Goal: Task Accomplishment & Management: Manage account settings

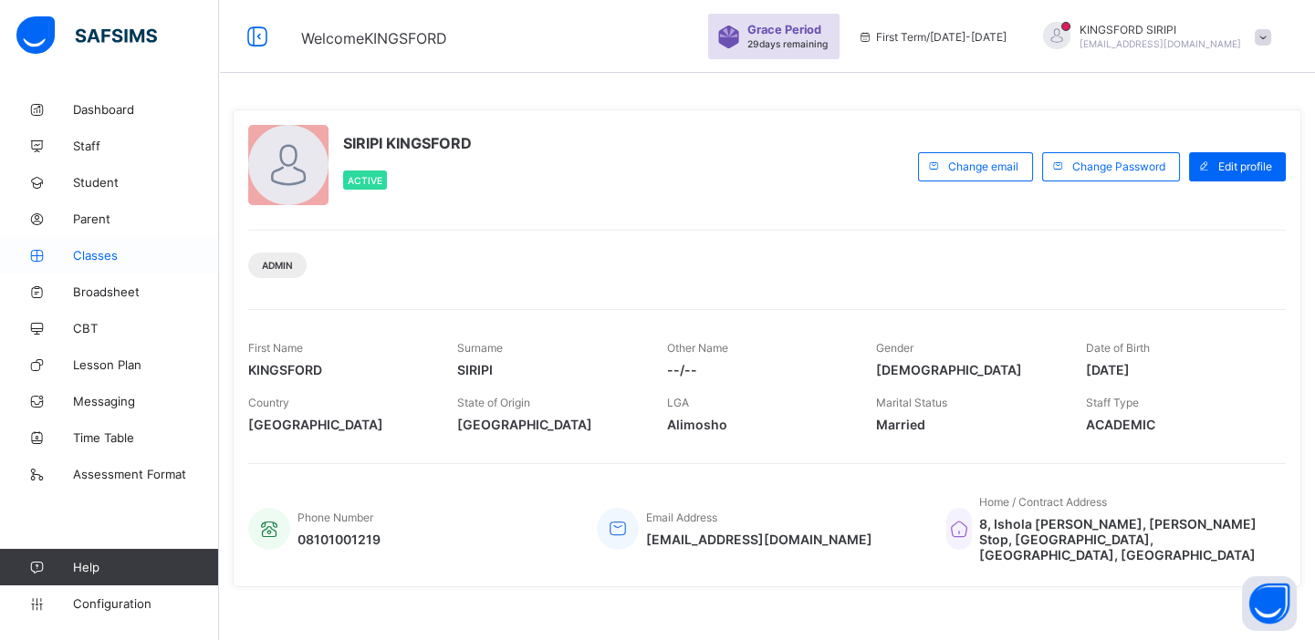
click at [103, 255] on span "Classes" at bounding box center [146, 255] width 146 height 15
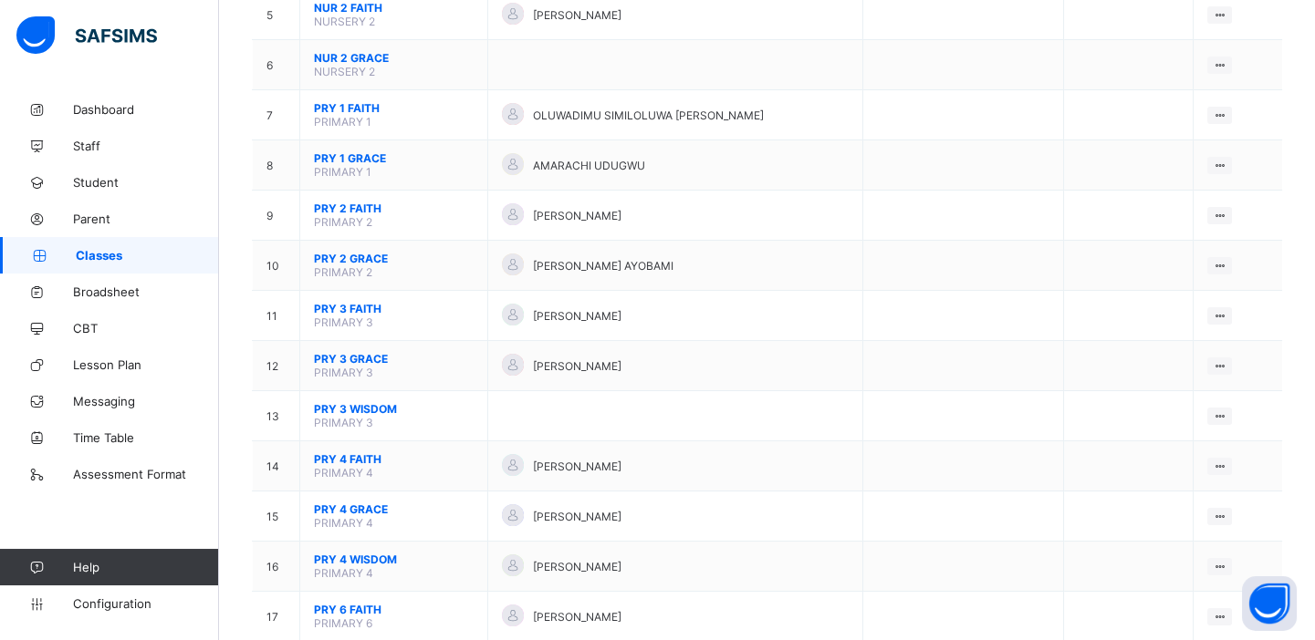
scroll to position [429, 0]
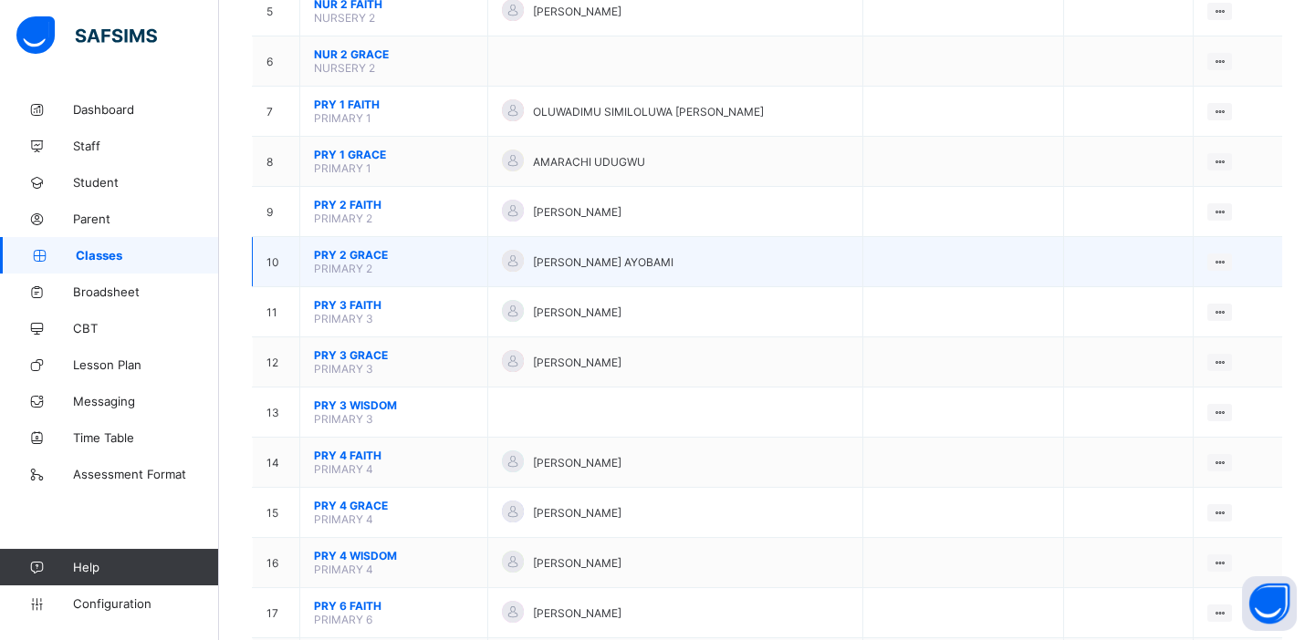
click at [361, 248] on span "PRY 2 GRACE" at bounding box center [394, 255] width 160 height 14
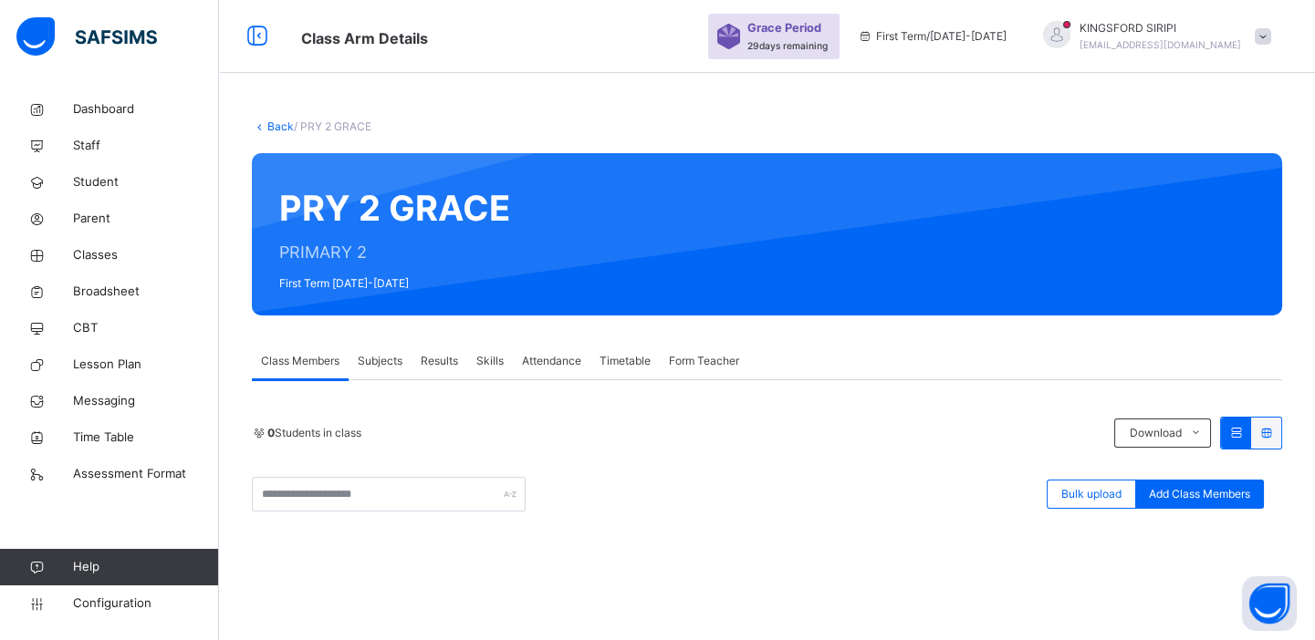
click at [318, 356] on span "Class Members" at bounding box center [300, 361] width 78 height 16
click at [377, 361] on span "Subjects" at bounding box center [380, 361] width 45 height 16
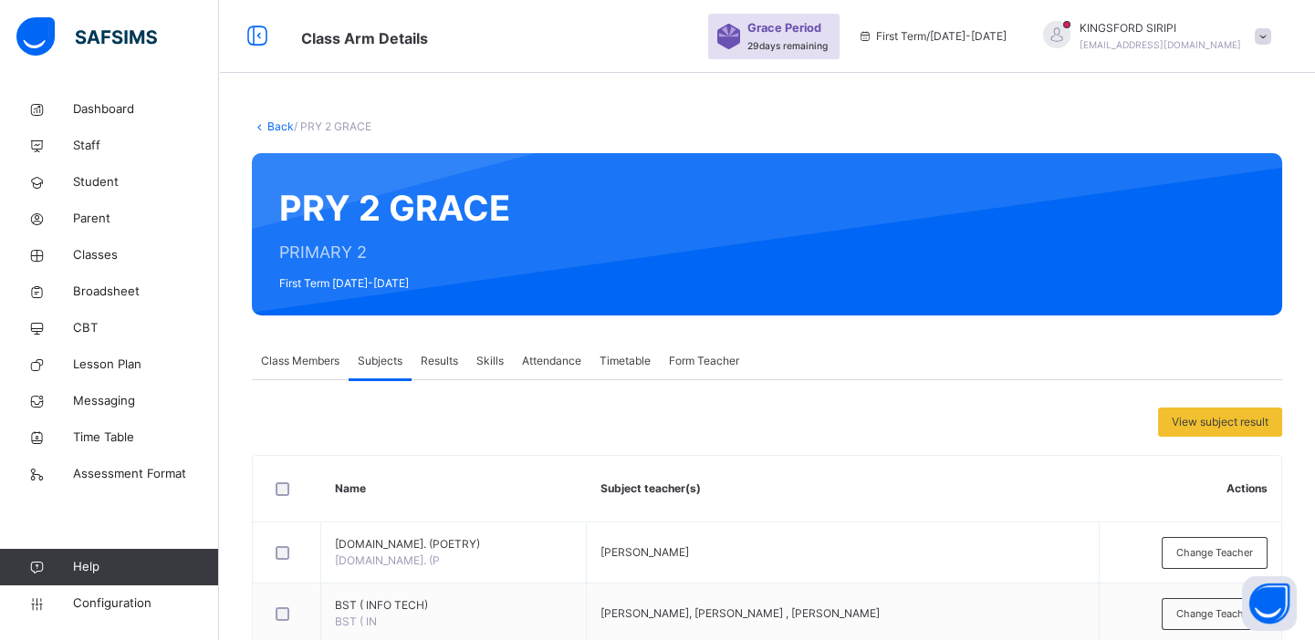
click at [455, 356] on span "Results" at bounding box center [439, 361] width 37 height 16
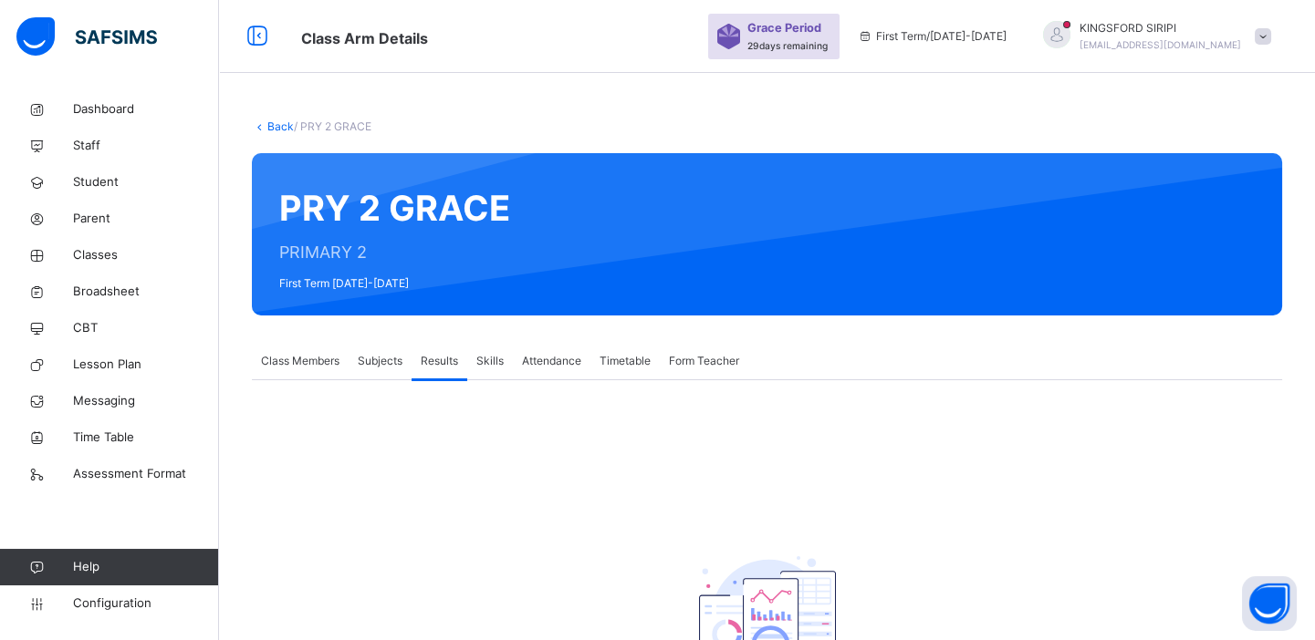
click at [504, 360] on span "Skills" at bounding box center [489, 361] width 27 height 16
click at [567, 362] on span "Attendance" at bounding box center [551, 361] width 59 height 16
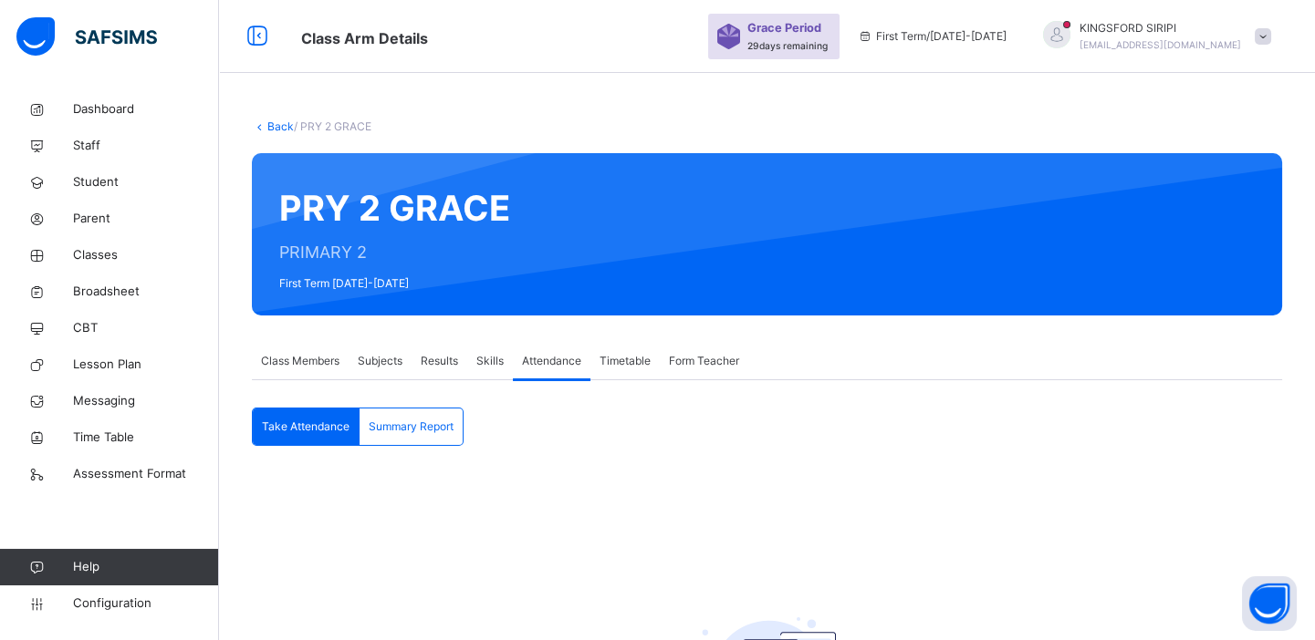
click at [620, 361] on span "Timetable" at bounding box center [624, 361] width 51 height 16
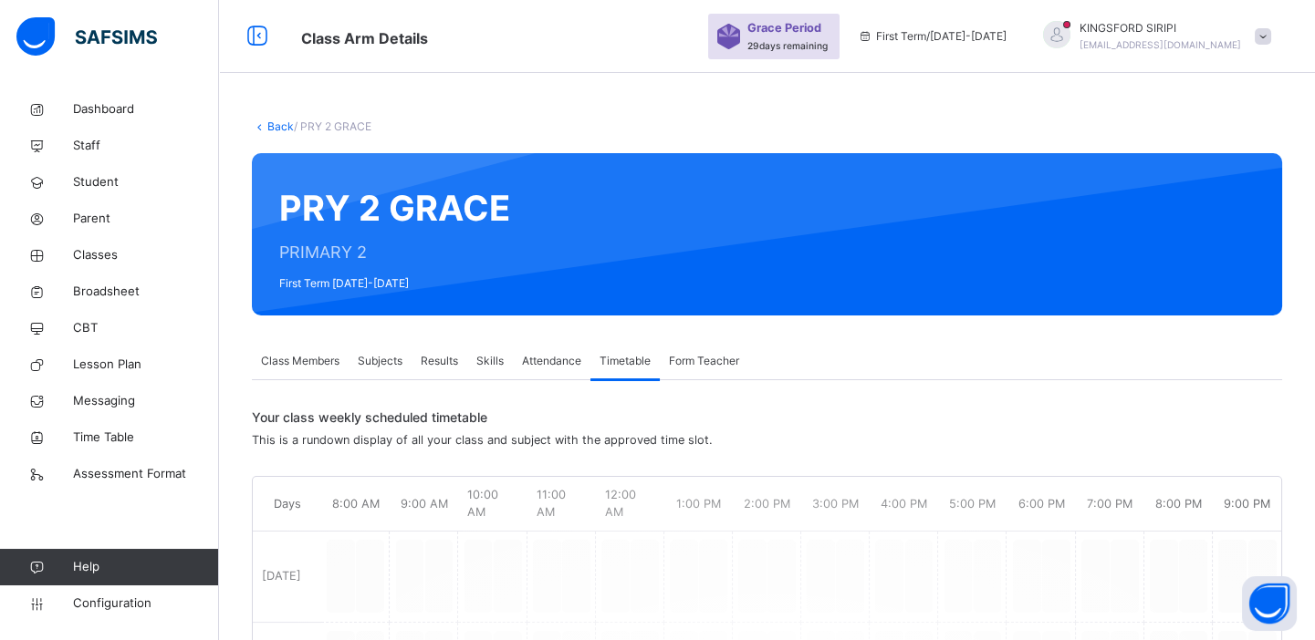
click at [690, 360] on span "Form Teacher" at bounding box center [704, 361] width 70 height 16
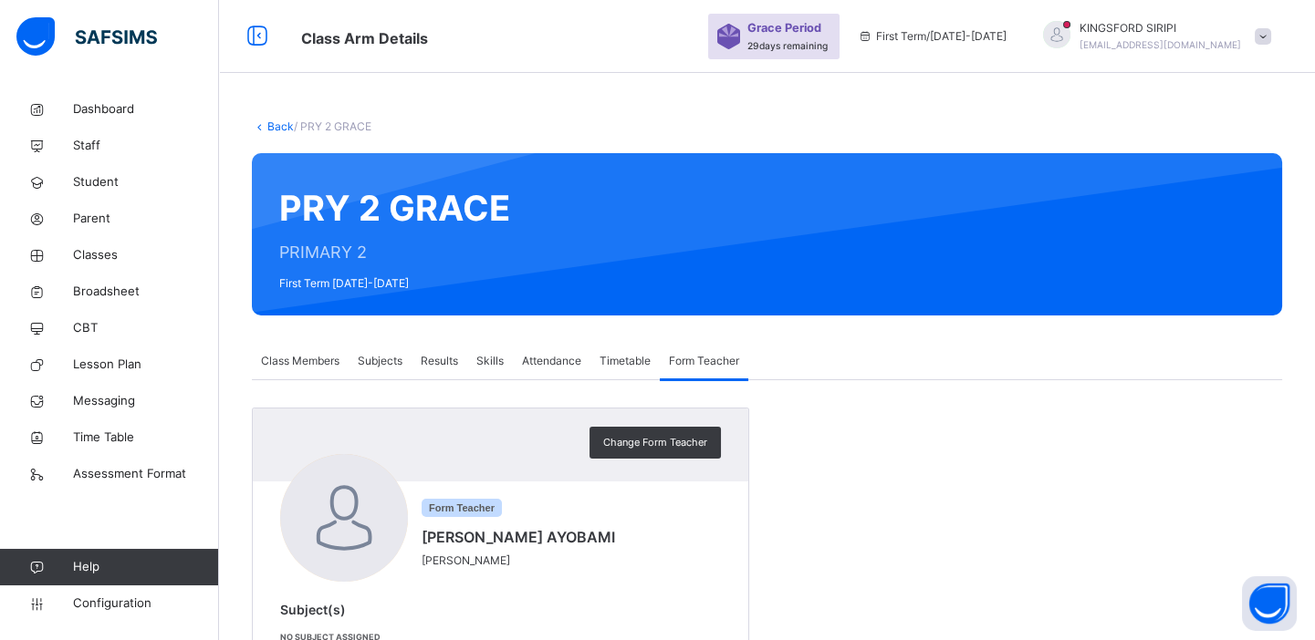
scroll to position [60, 0]
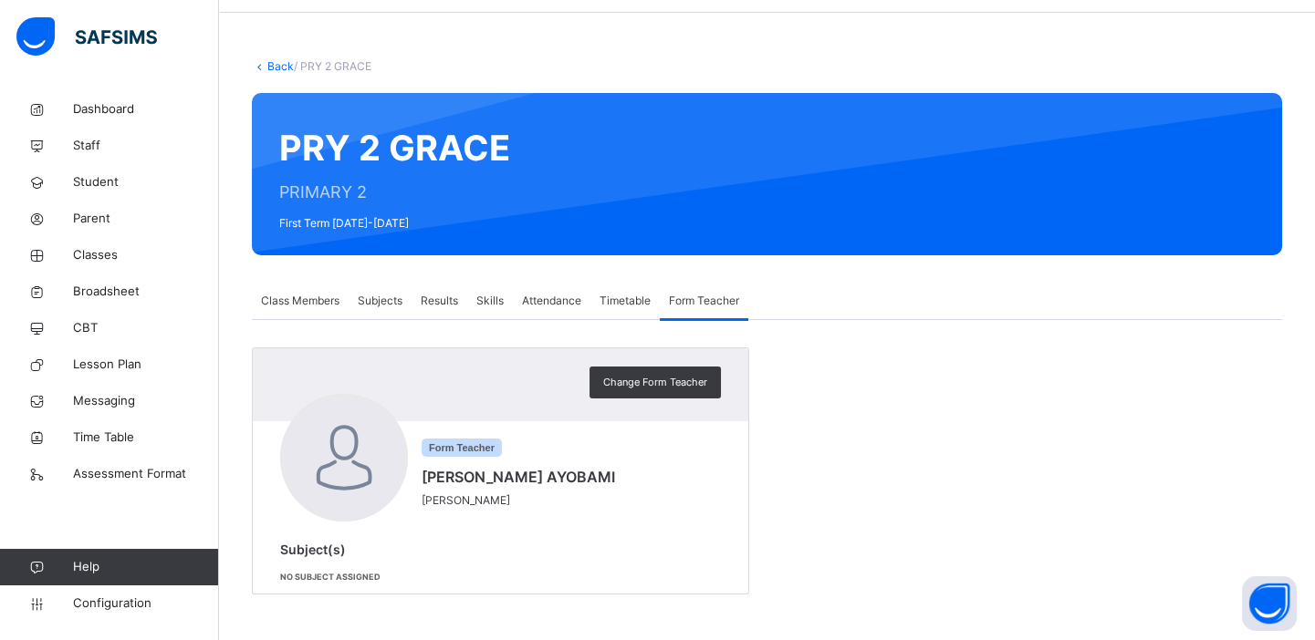
click at [302, 293] on span "Class Members" at bounding box center [300, 301] width 78 height 16
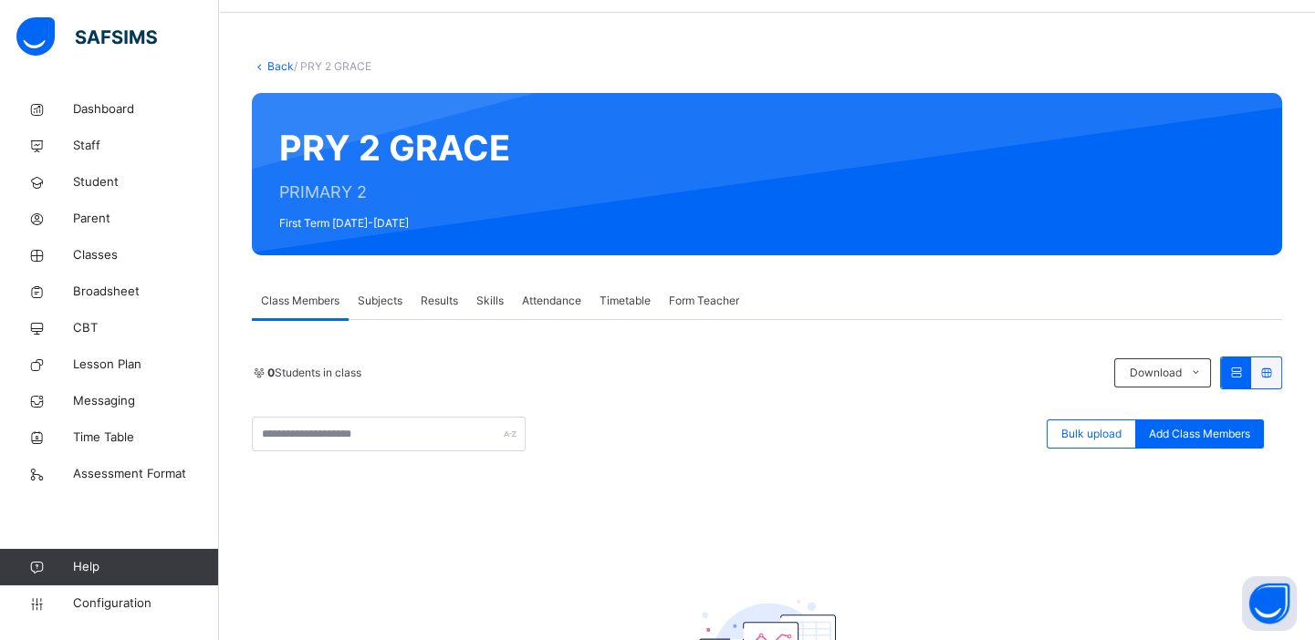
click at [332, 377] on span "0 Students in class" at bounding box center [314, 373] width 94 height 16
click at [333, 407] on div "0 Students in class Download Pdf Report Excel Report Bulk upload Add Class Memb…" at bounding box center [767, 404] width 1030 height 95
click at [333, 436] on input "text" at bounding box center [389, 434] width 274 height 35
click at [383, 302] on span "Subjects" at bounding box center [380, 301] width 45 height 16
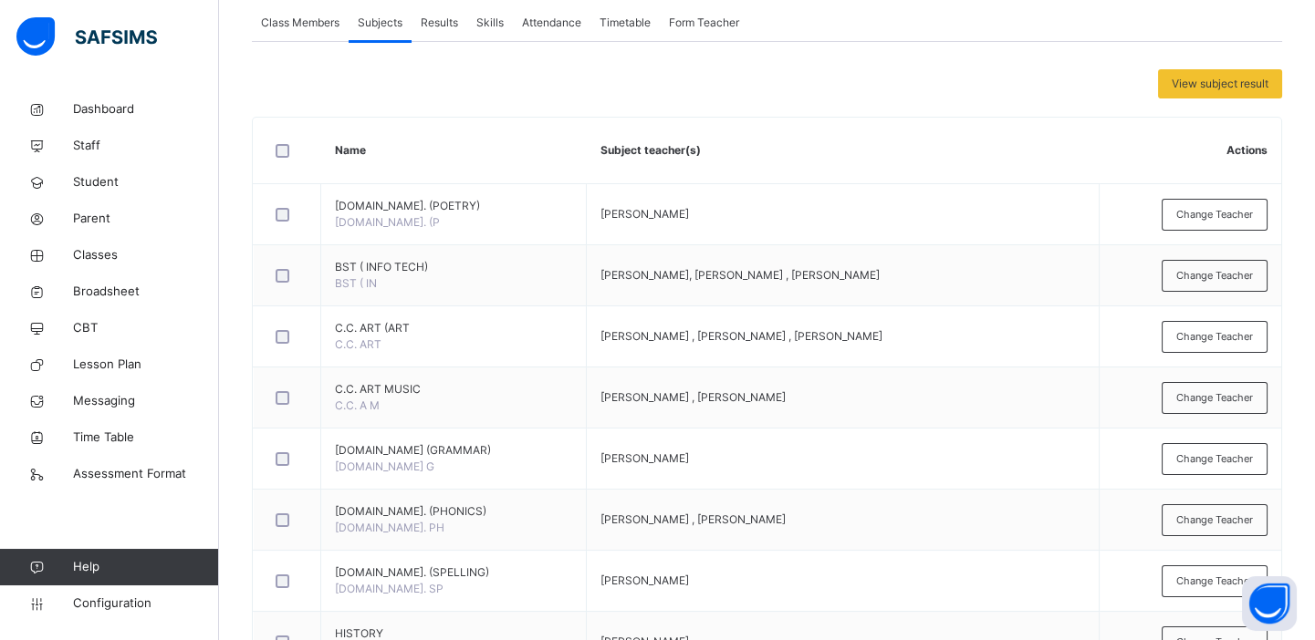
scroll to position [341, 0]
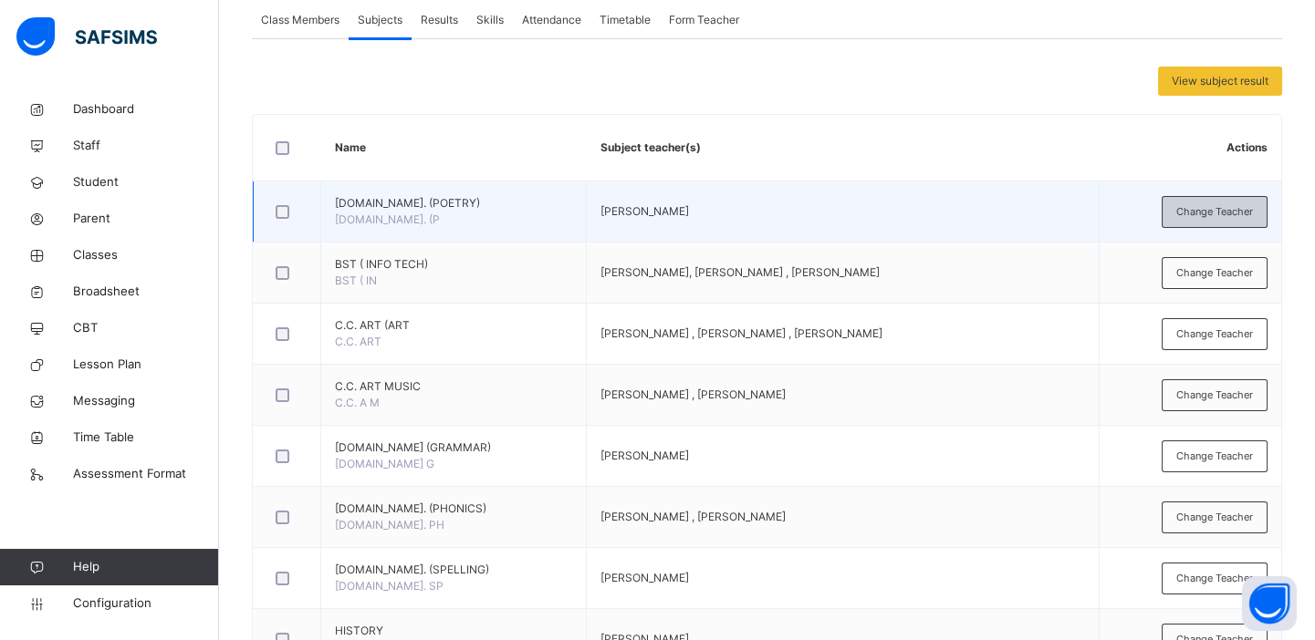
click at [1235, 207] on span "Change Teacher" at bounding box center [1214, 212] width 77 height 16
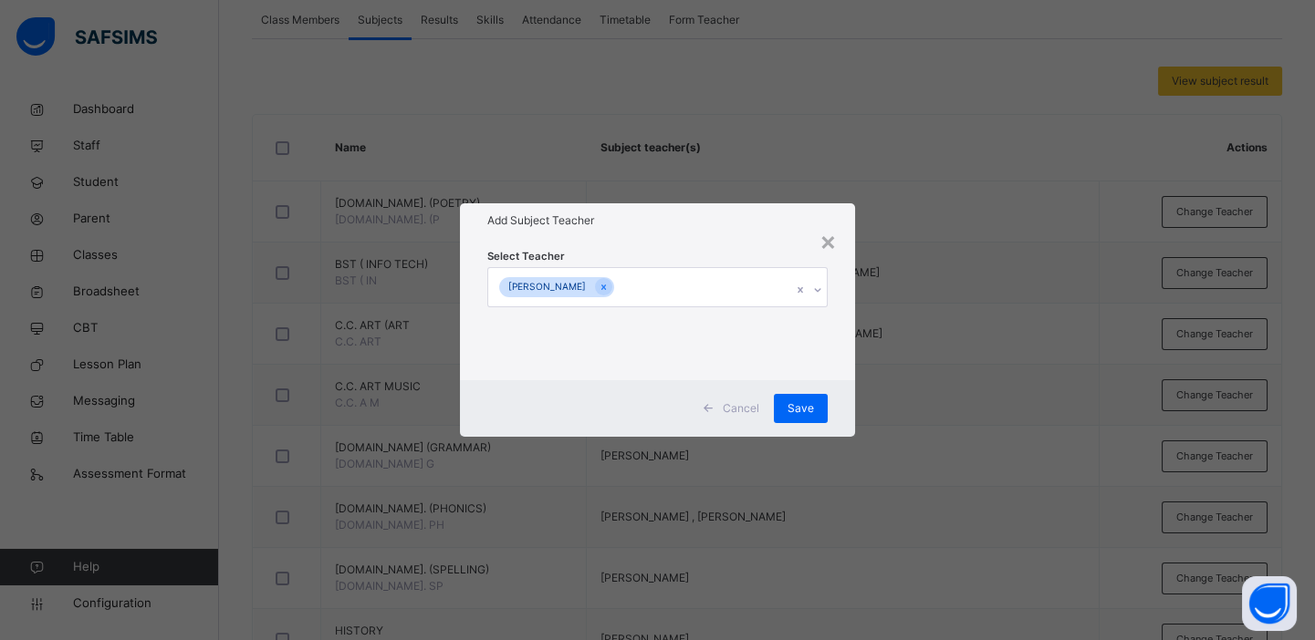
click at [619, 292] on div "[PERSON_NAME]" at bounding box center [639, 287] width 303 height 38
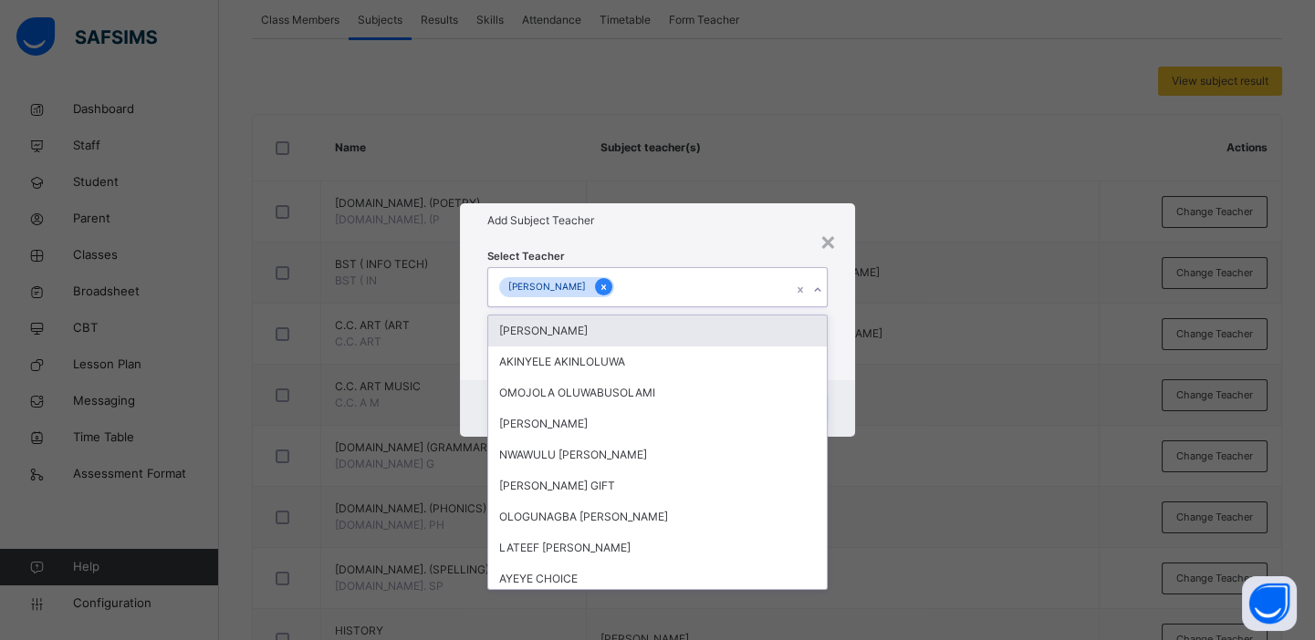
click at [608, 292] on icon at bounding box center [603, 287] width 10 height 13
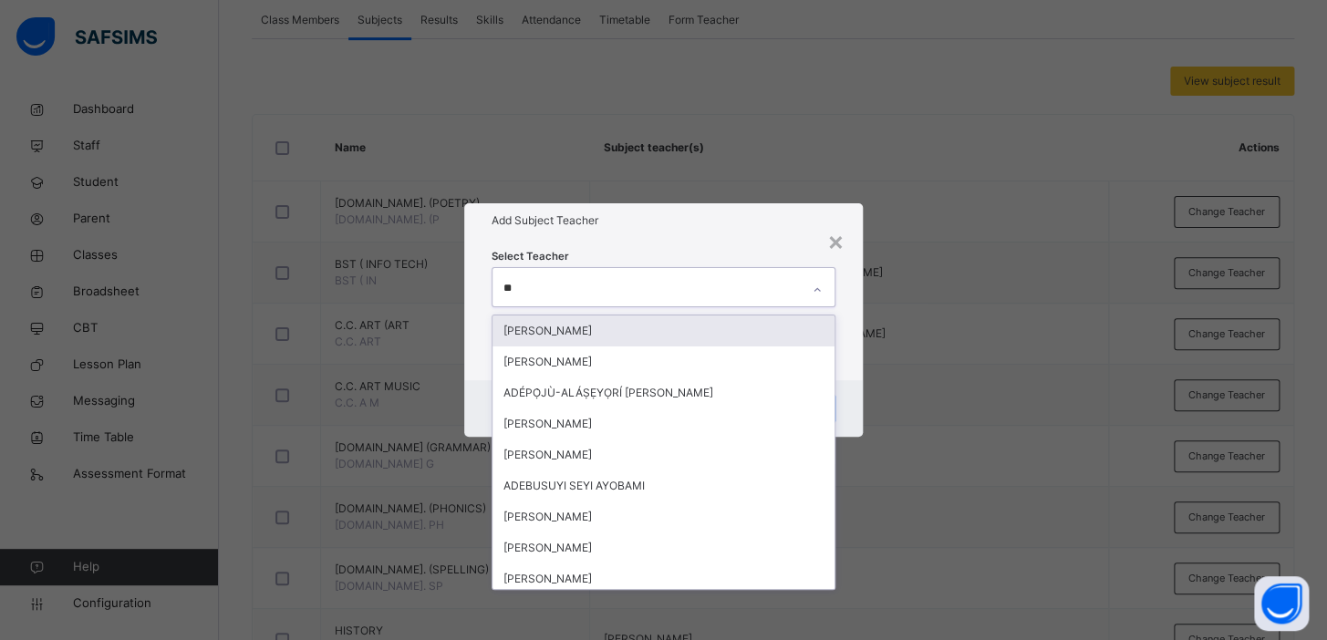
type input "*"
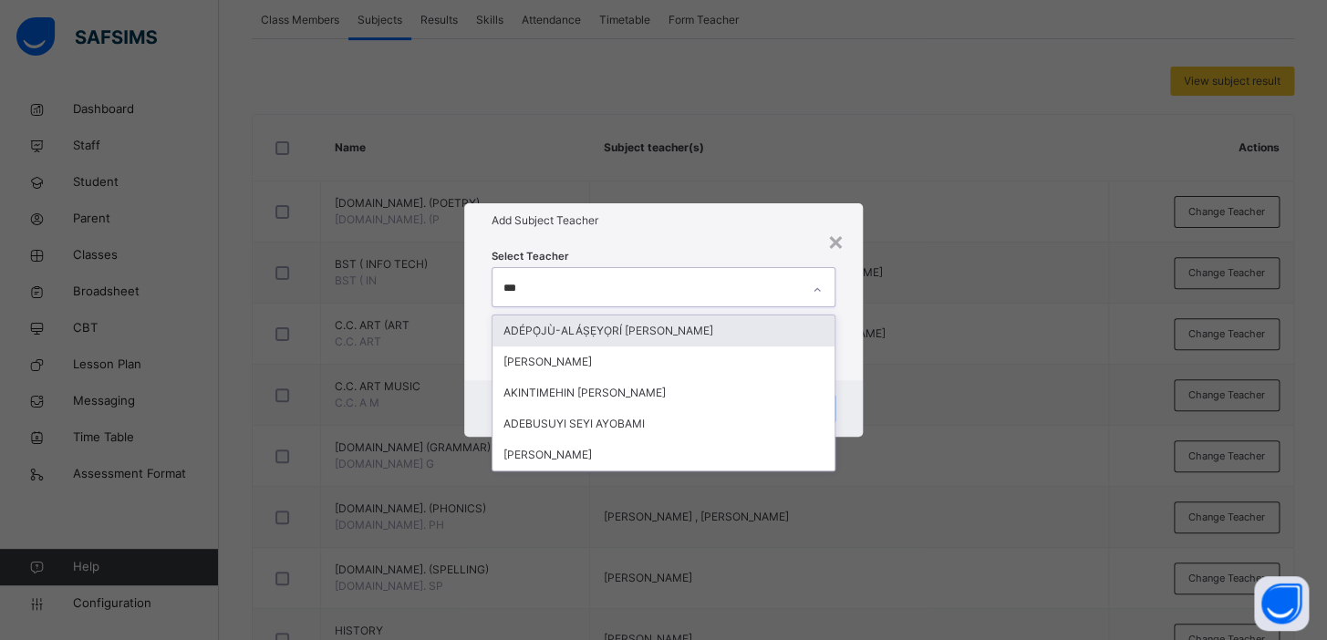
type input "****"
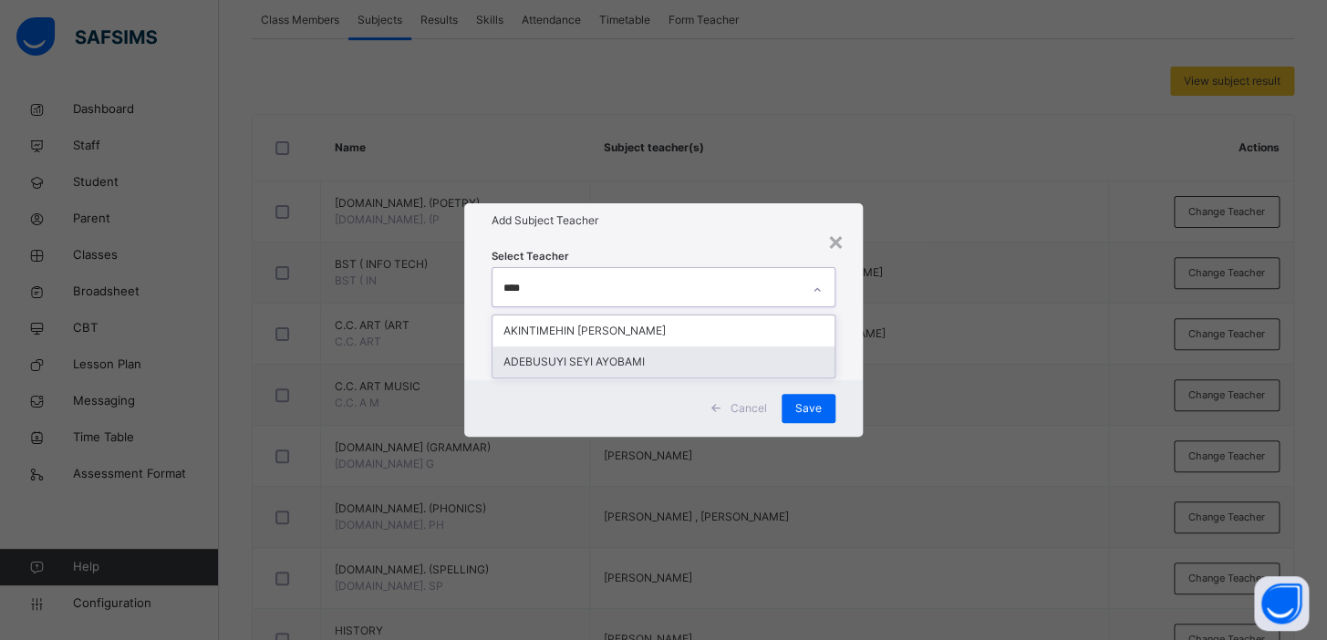
click at [576, 362] on div "ADEBUSUYI SEYI AYOBAMI" at bounding box center [664, 362] width 342 height 31
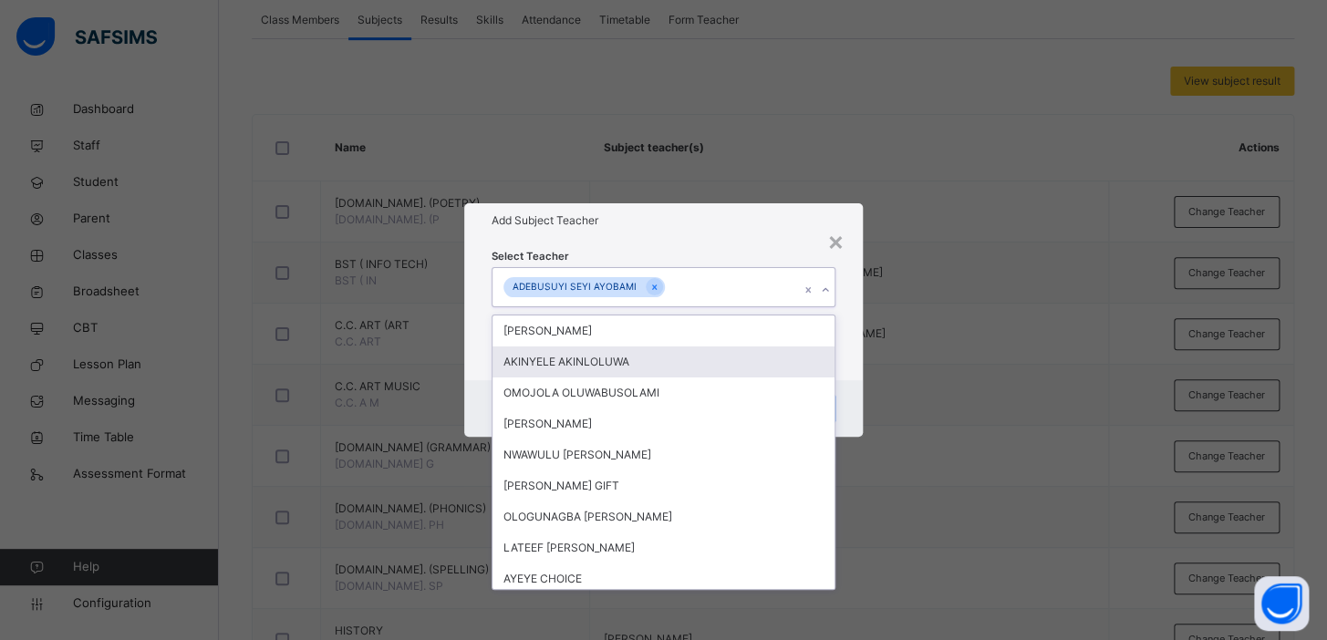
click at [958, 348] on div "× Add Subject Teacher Select Teacher option ADEBUSUYI SEYI AYOBAMI, selected. o…" at bounding box center [663, 320] width 1327 height 640
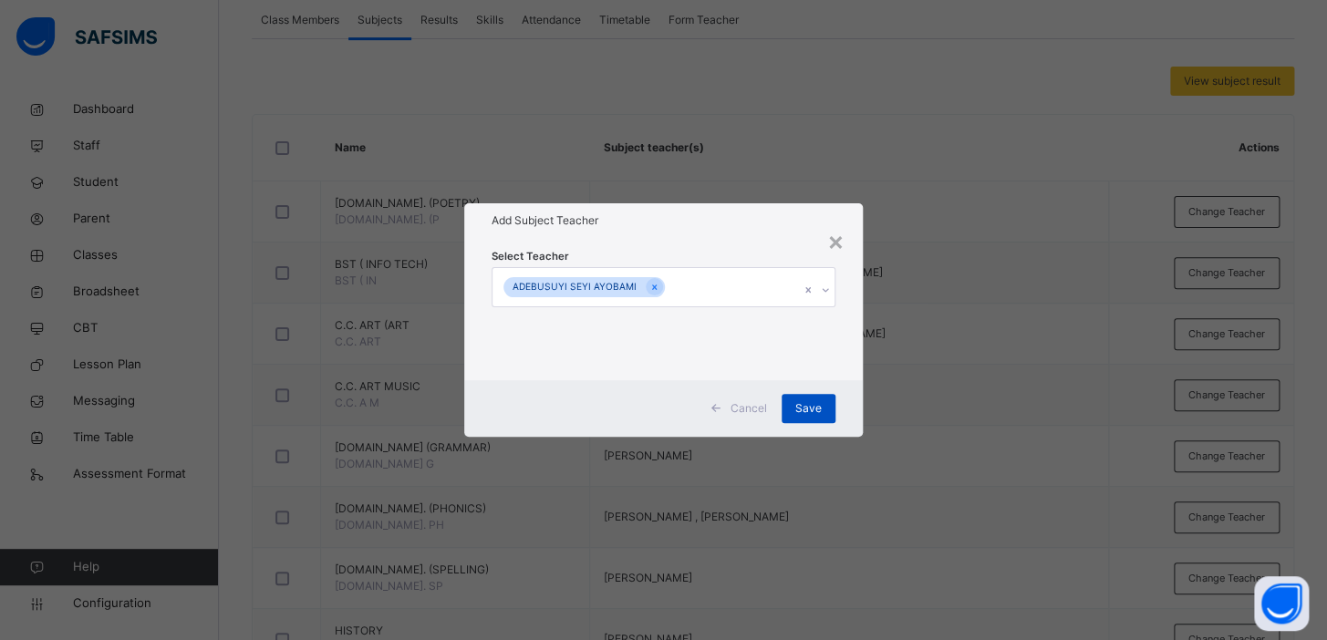
click at [809, 405] on span "Save" at bounding box center [808, 408] width 26 height 16
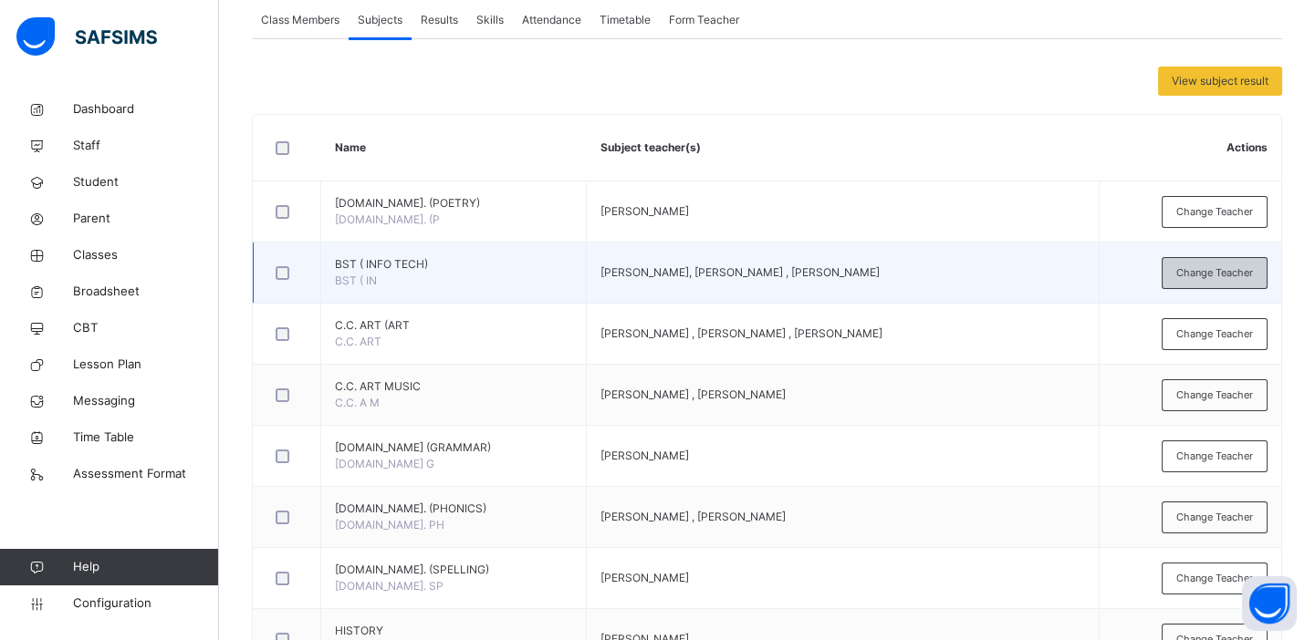
click at [1232, 267] on span "Change Teacher" at bounding box center [1214, 273] width 77 height 16
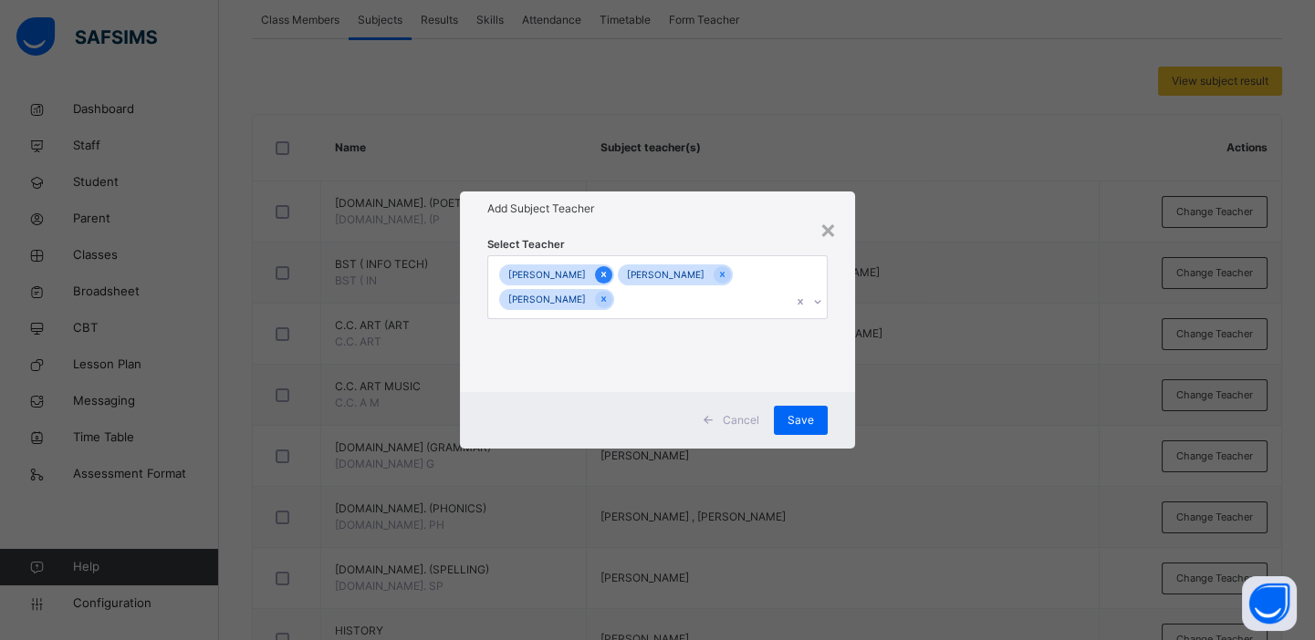
click at [608, 271] on icon at bounding box center [603, 274] width 10 height 13
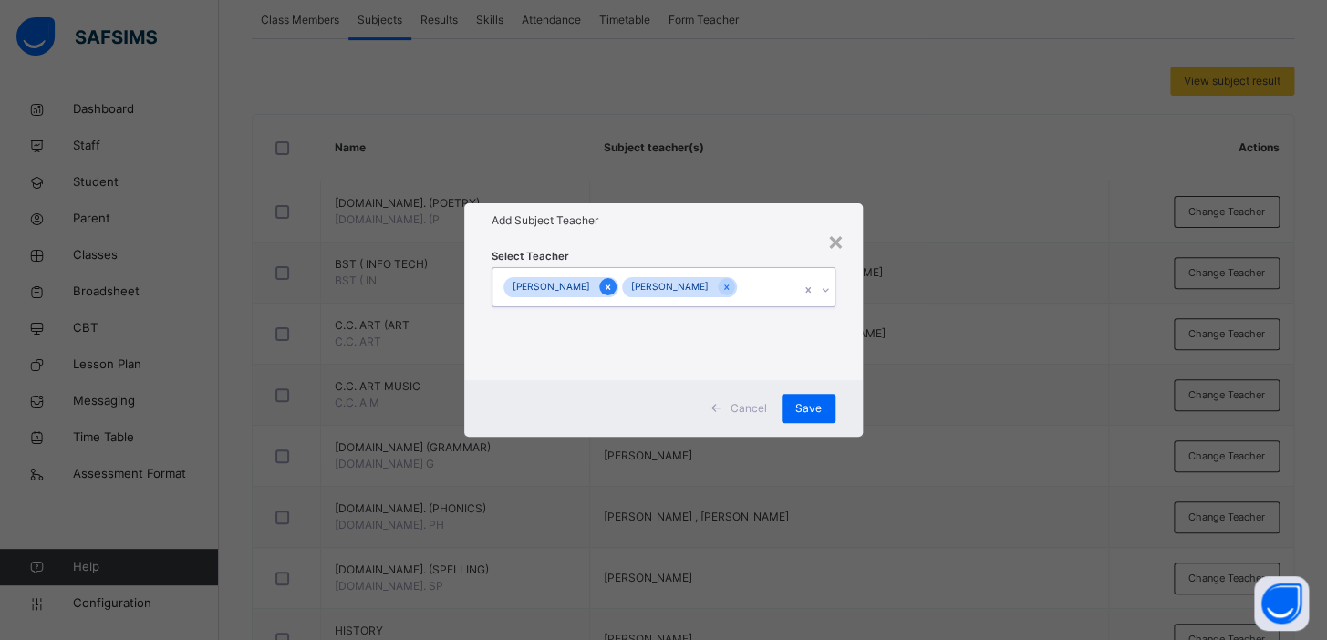
click at [603, 287] on icon at bounding box center [608, 287] width 10 height 13
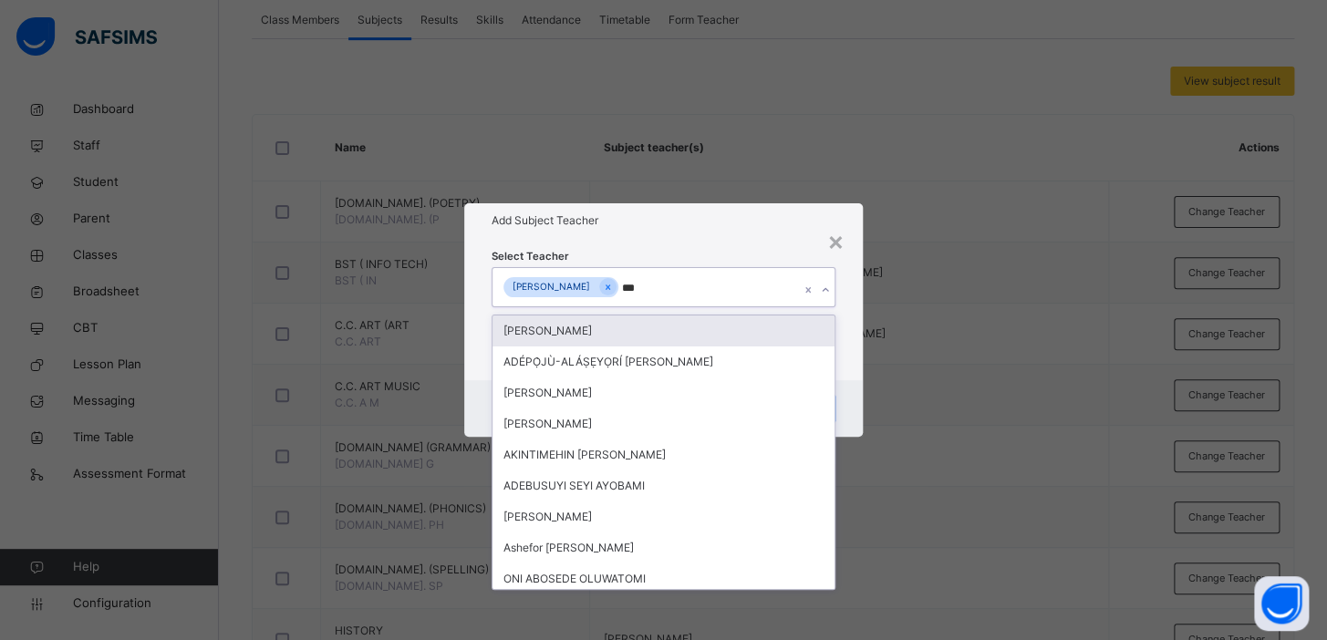
type input "****"
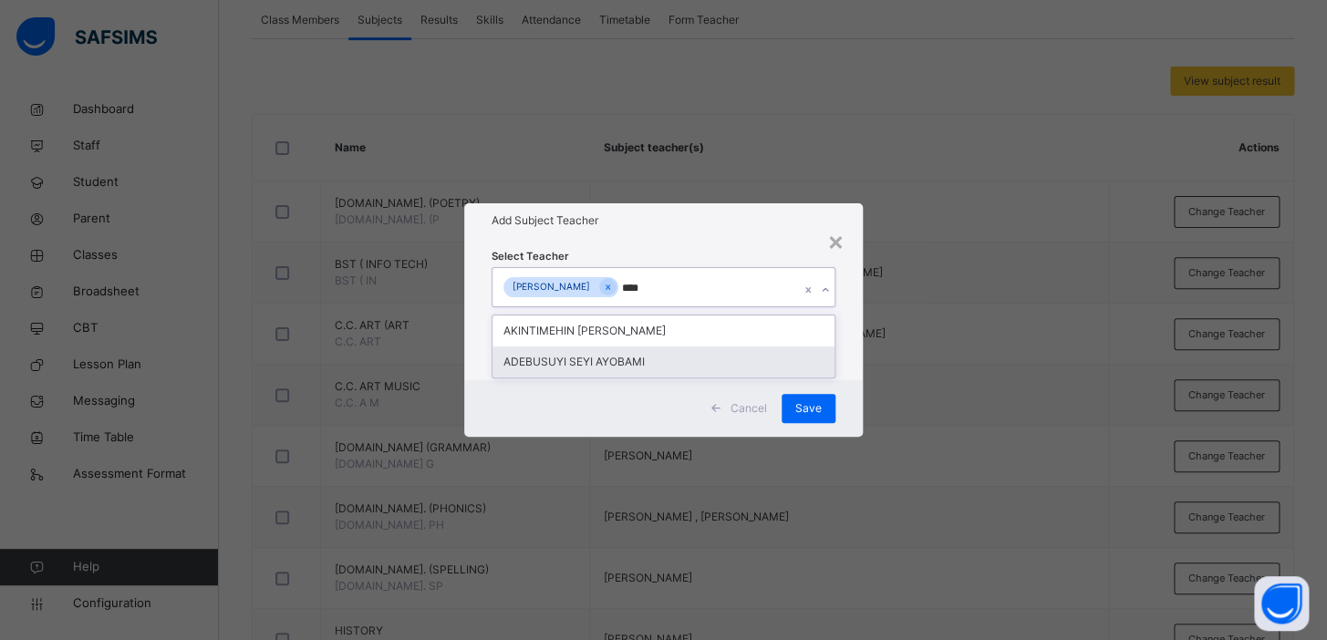
click at [592, 362] on div "ADEBUSUYI SEYI AYOBAMI" at bounding box center [664, 362] width 342 height 31
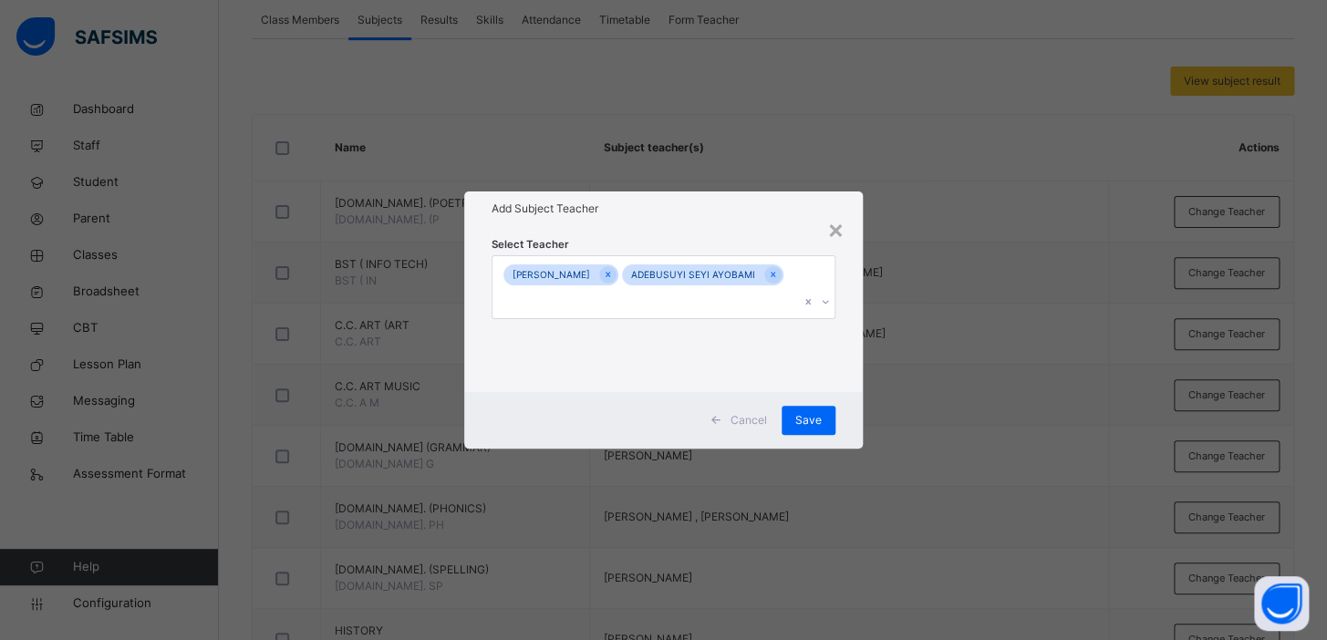
click at [1026, 330] on div "× Add Subject Teacher Select Teacher ADEBANJI ADEOYE ADEBUSUYI SEYI AYOBAMI Can…" at bounding box center [663, 320] width 1327 height 640
click at [809, 421] on span "Save" at bounding box center [808, 420] width 26 height 16
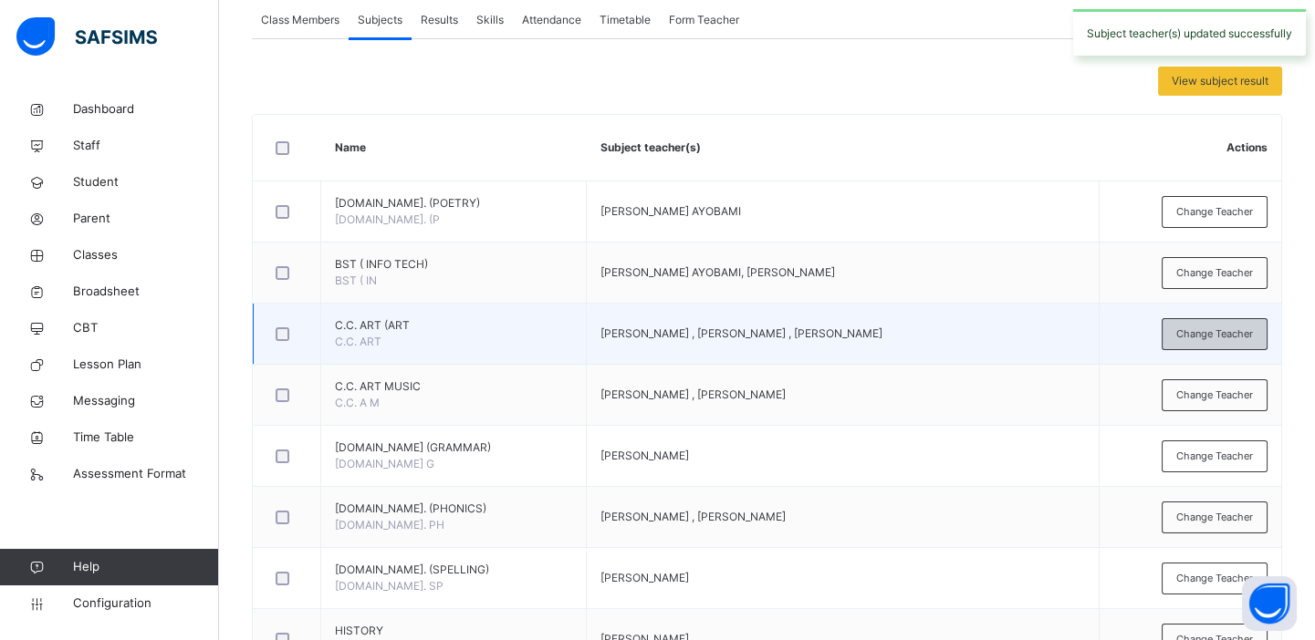
click at [1228, 329] on span "Change Teacher" at bounding box center [1214, 335] width 77 height 16
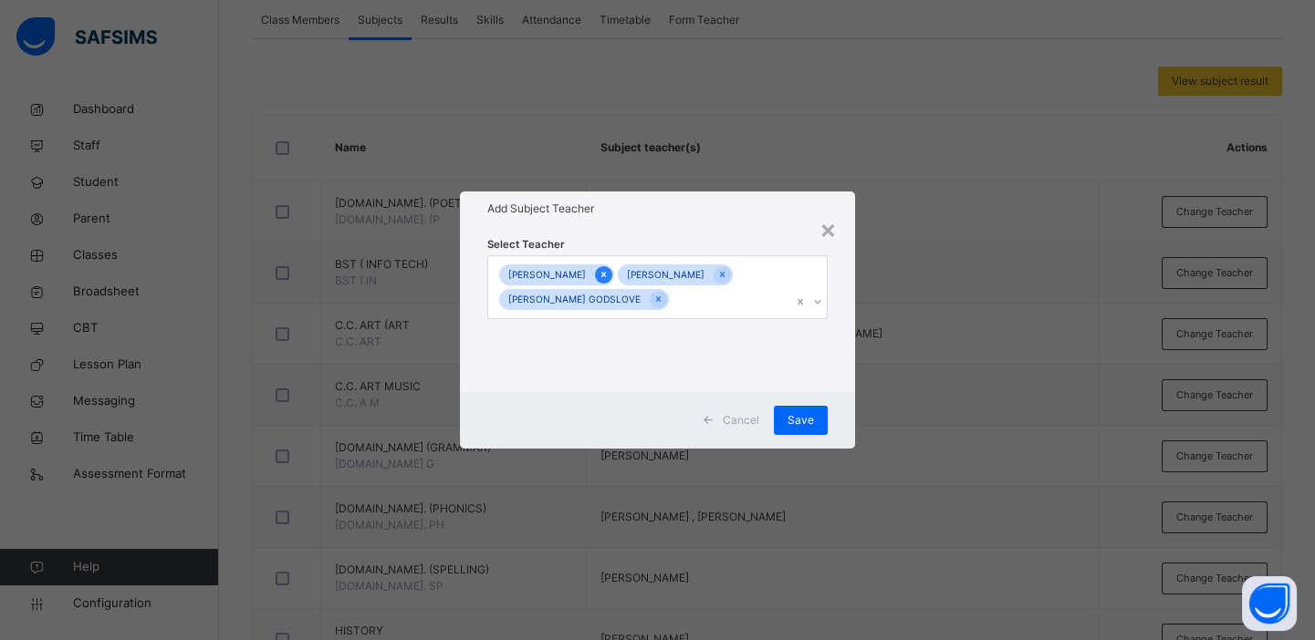
click at [597, 276] on div at bounding box center [603, 274] width 17 height 17
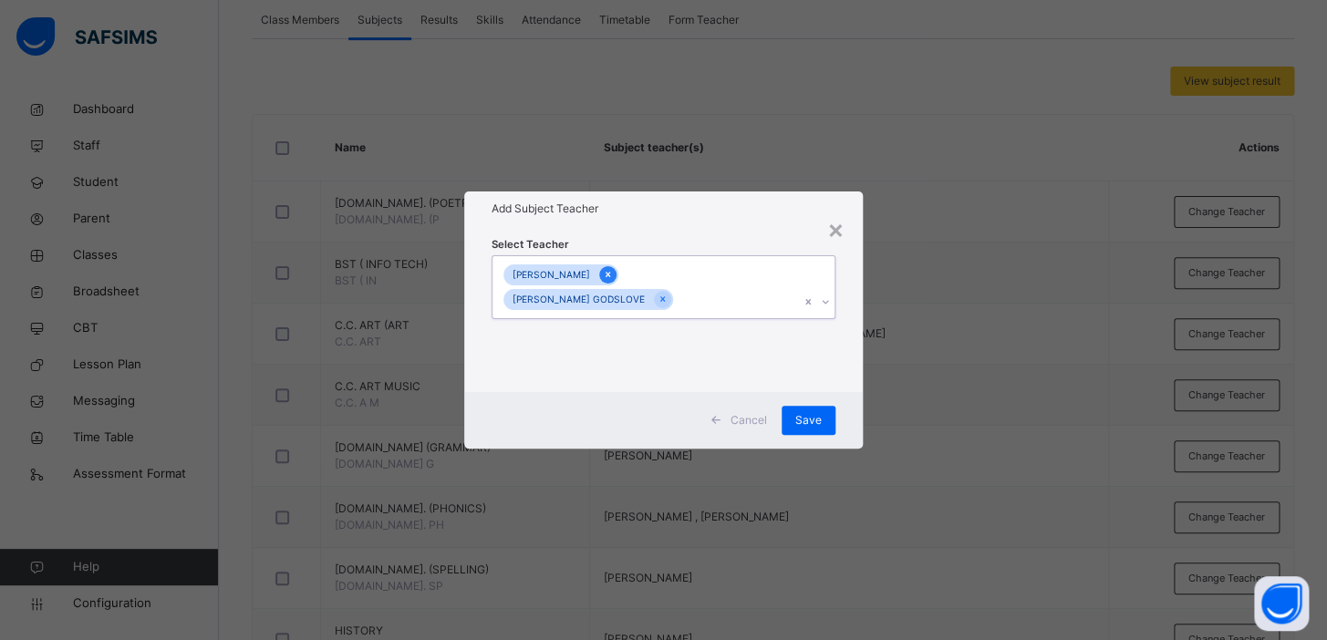
click at [613, 274] on icon at bounding box center [608, 274] width 10 height 13
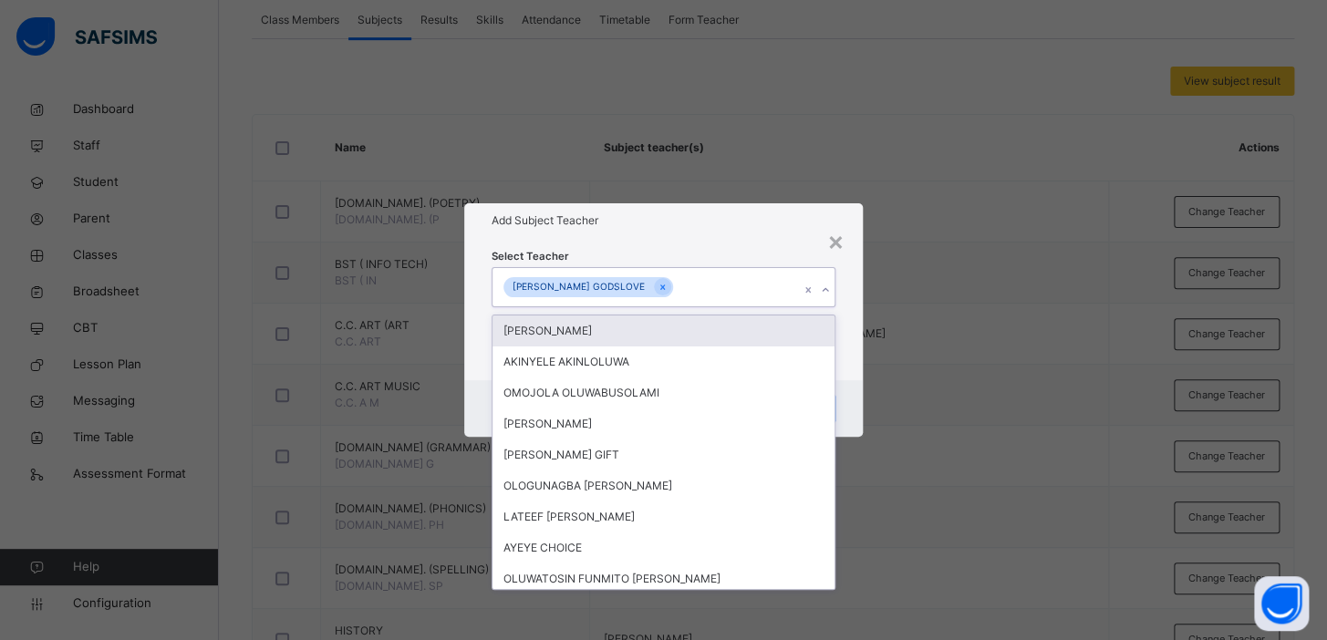
type input "*"
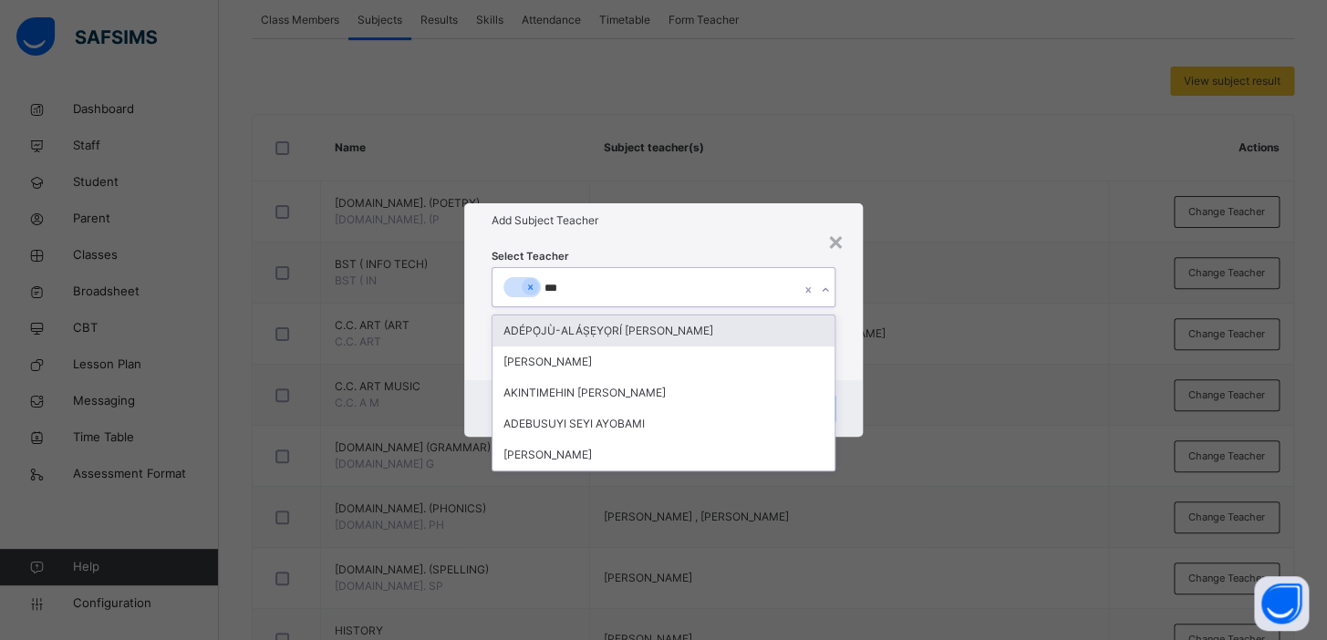
type input "****"
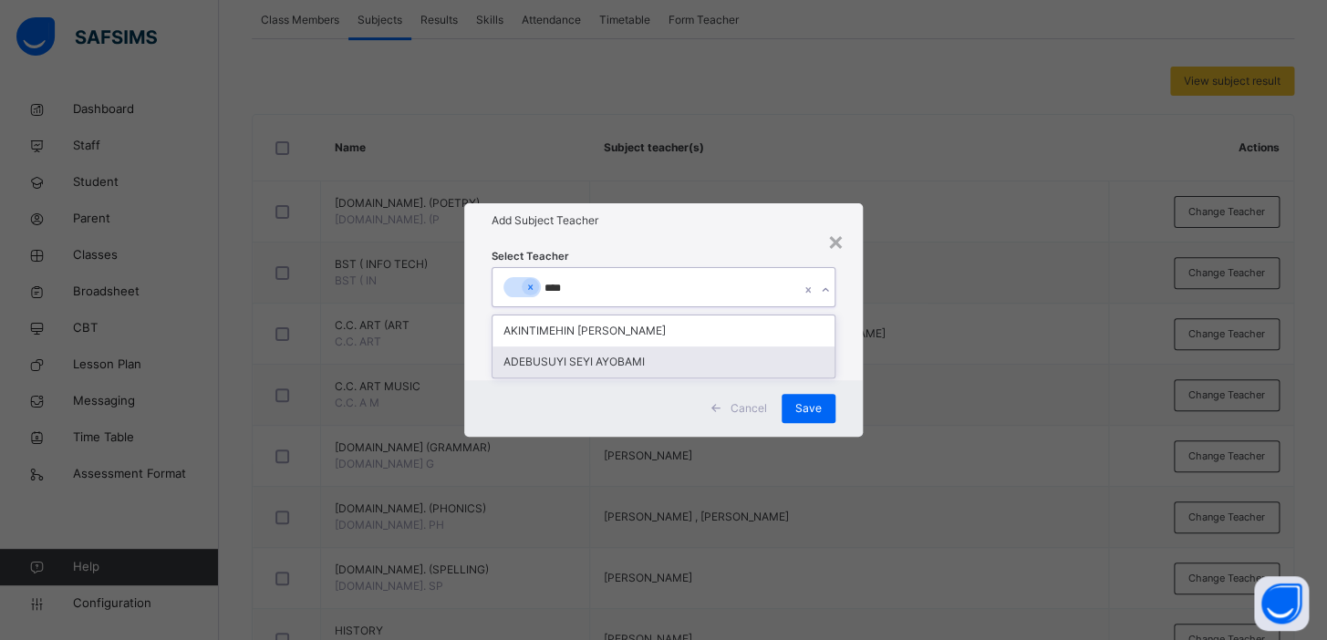
click at [608, 364] on div "ADEBUSUYI SEYI AYOBAMI" at bounding box center [664, 362] width 342 height 31
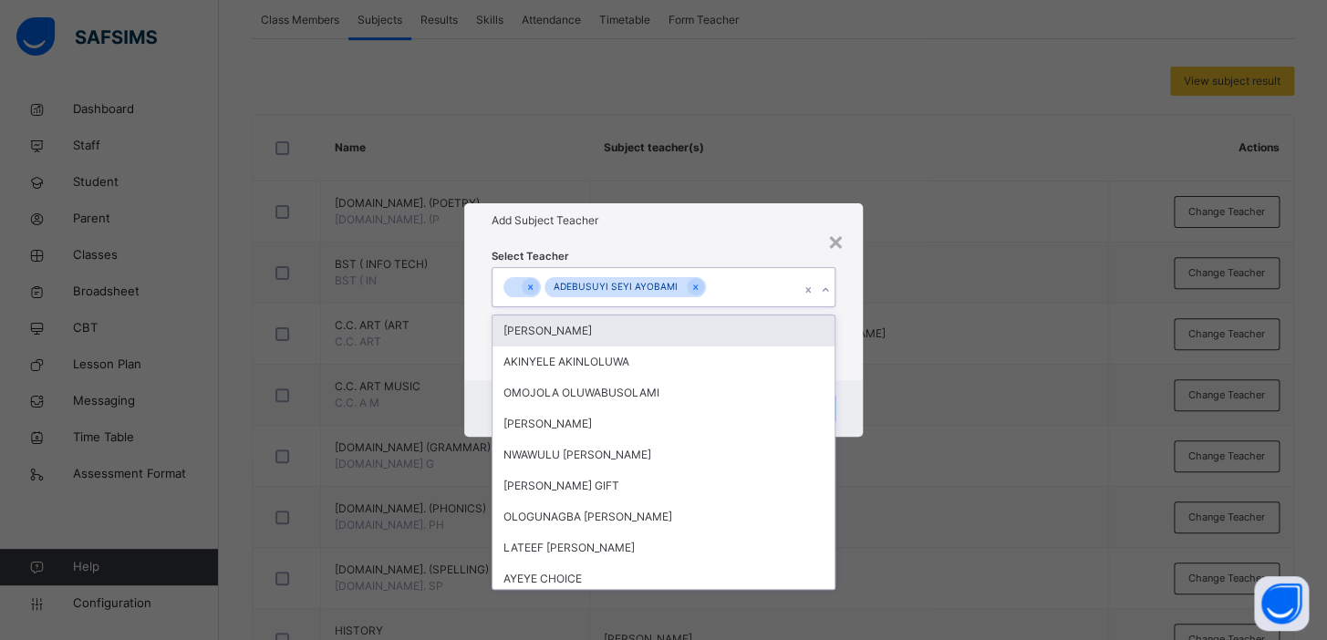
click at [987, 283] on div "× Add Subject Teacher Select Teacher option ADEBUSUYI SEYI AYOBAMI, selected. o…" at bounding box center [663, 320] width 1327 height 640
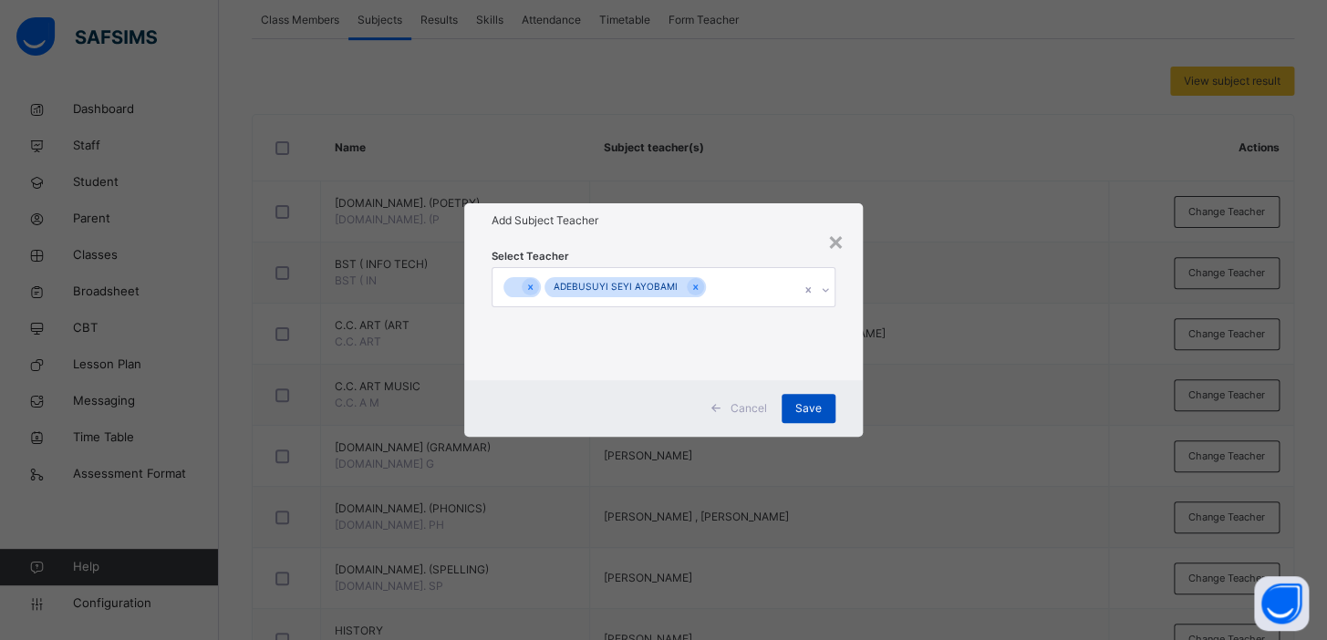
click at [805, 410] on span "Save" at bounding box center [808, 408] width 26 height 16
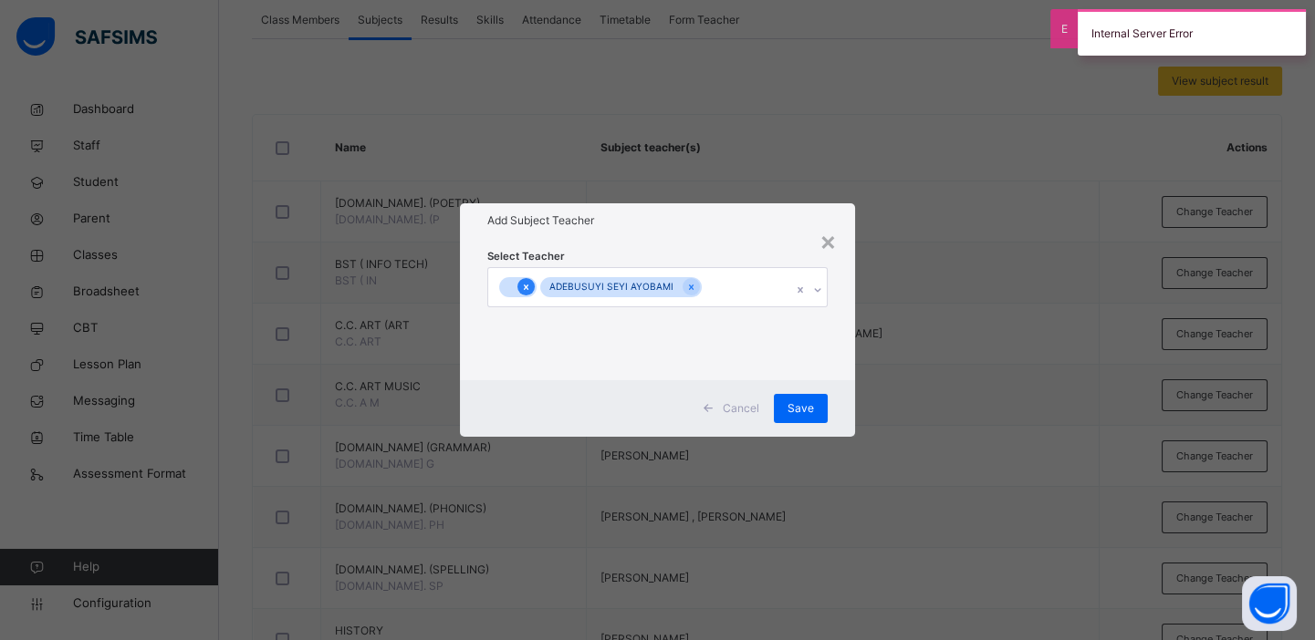
click at [525, 283] on icon at bounding box center [526, 287] width 10 height 13
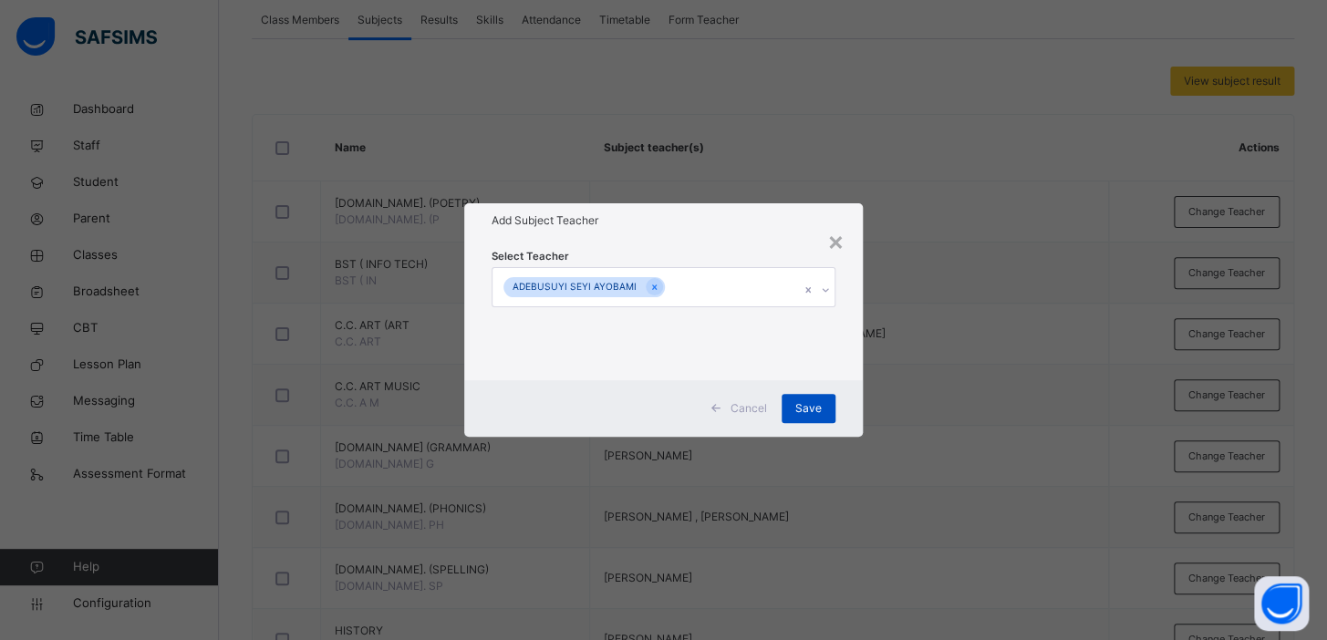
click at [816, 409] on span "Save" at bounding box center [808, 408] width 26 height 16
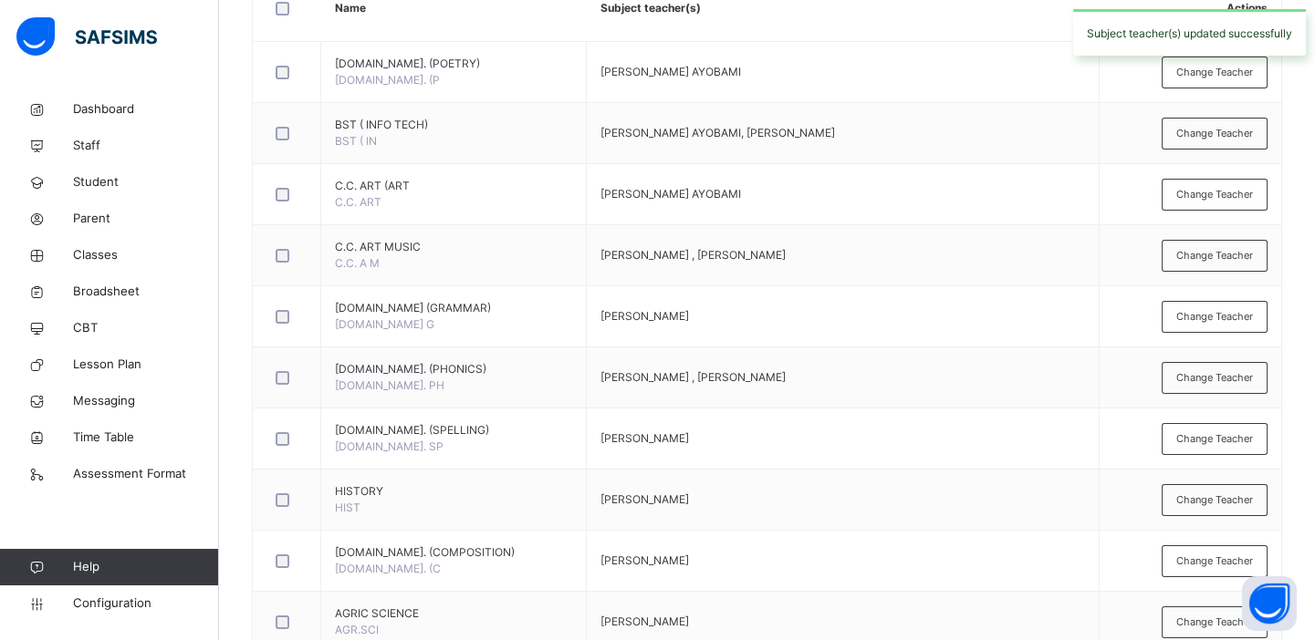
scroll to position [485, 0]
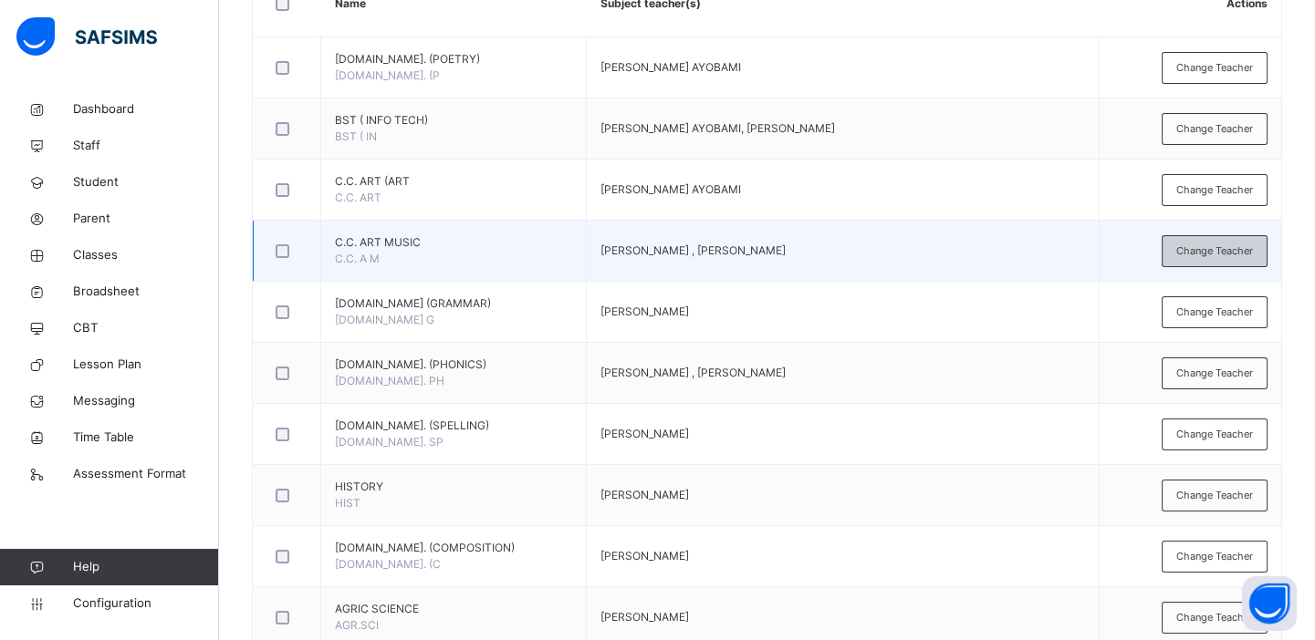
click at [1200, 245] on span "Change Teacher" at bounding box center [1214, 252] width 77 height 16
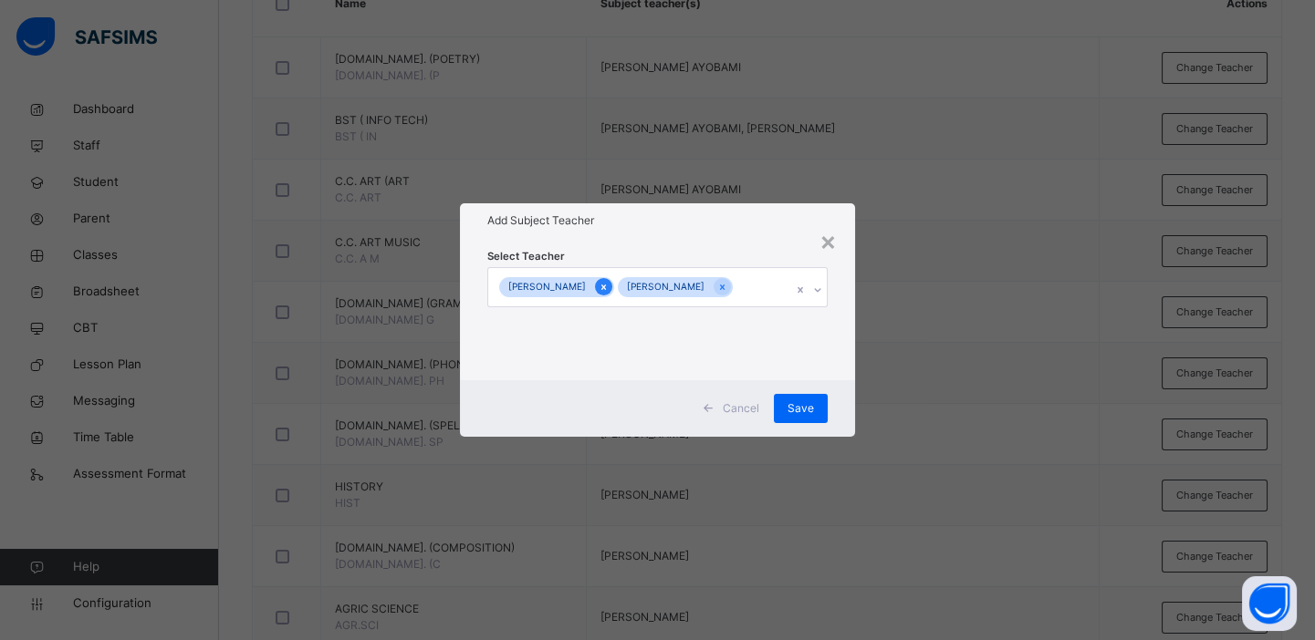
click at [608, 281] on icon at bounding box center [603, 287] width 10 height 13
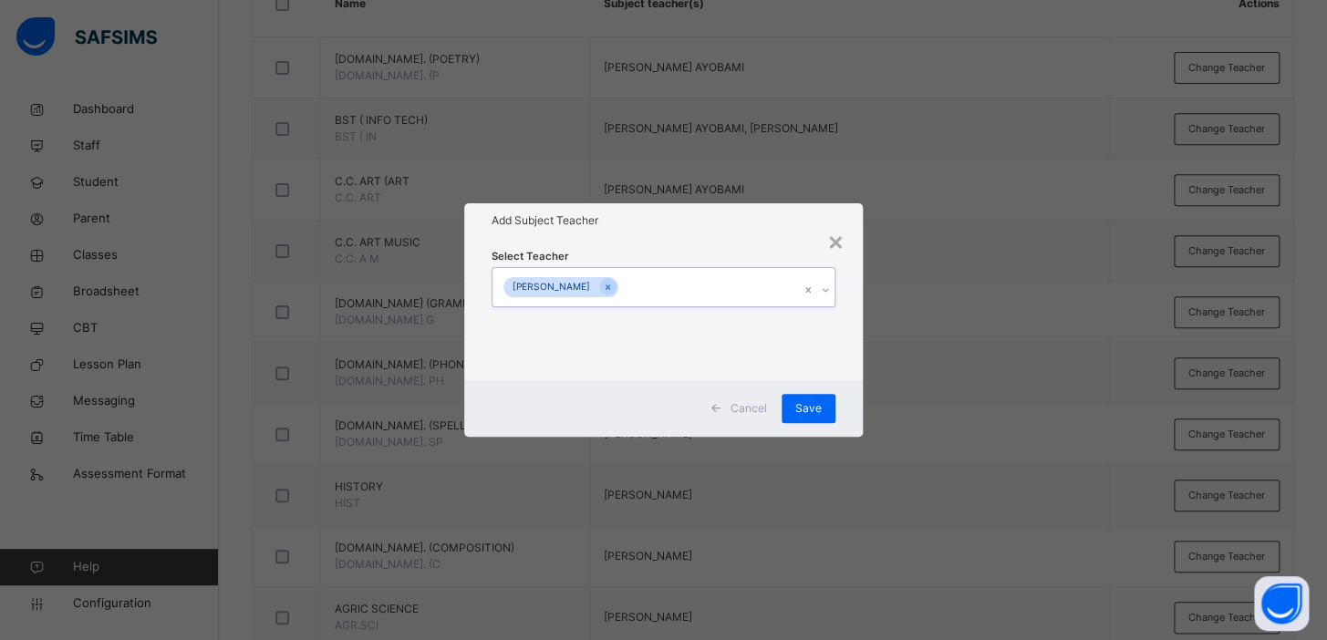
type input "*"
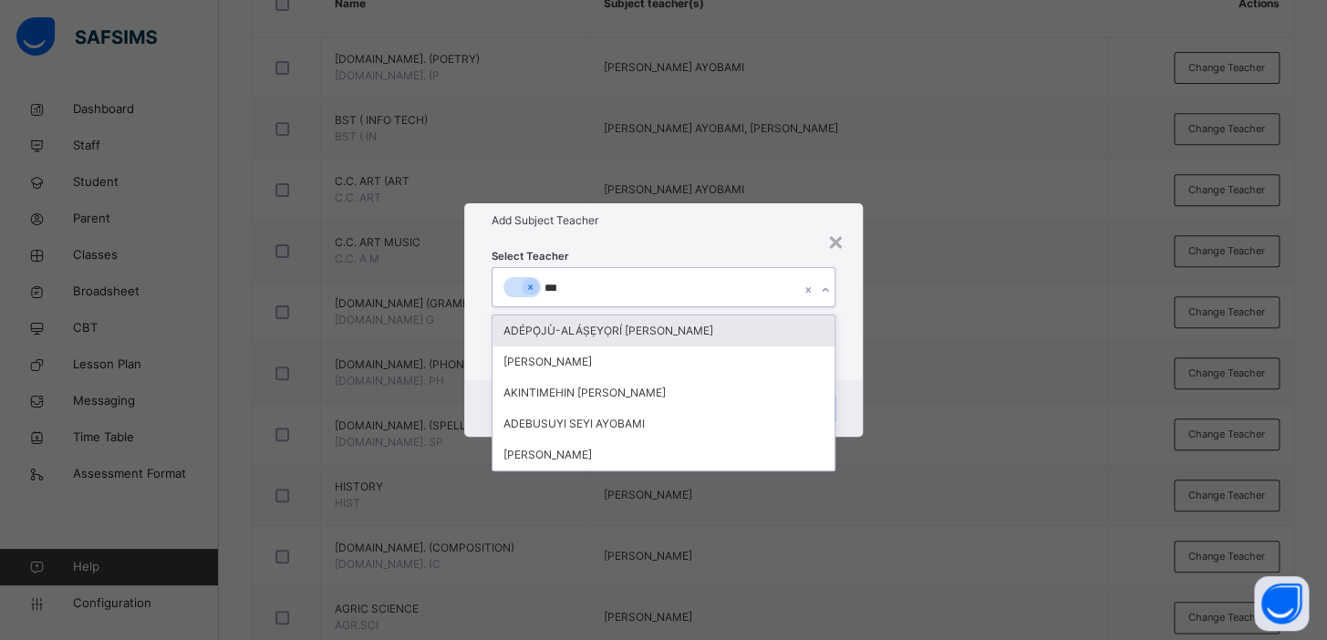
type input "****"
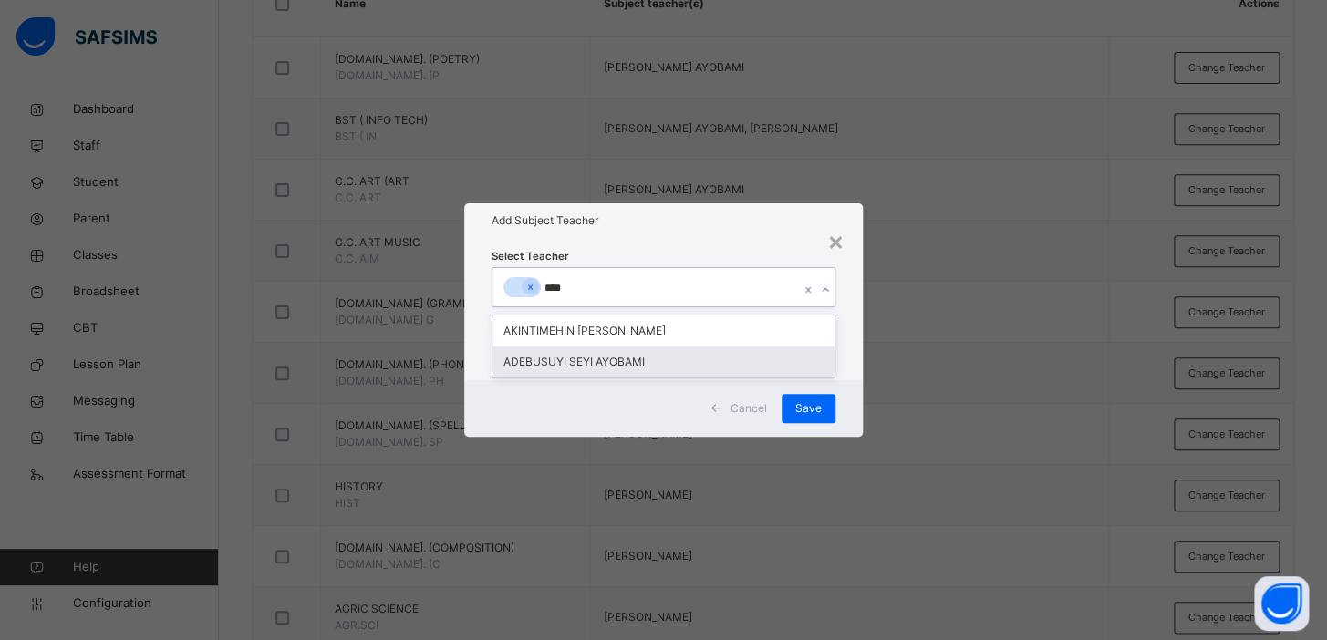
click at [657, 361] on div "ADEBUSUYI SEYI AYOBAMI" at bounding box center [664, 362] width 342 height 31
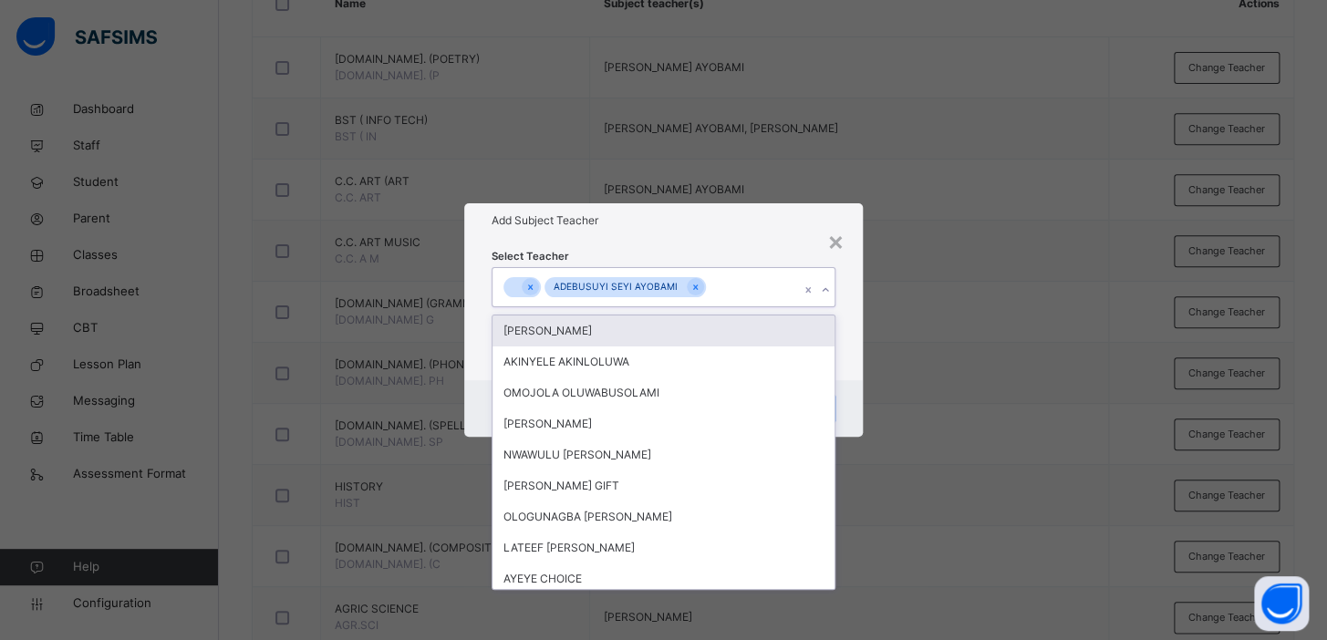
click at [891, 331] on div "× Add Subject Teacher Select Teacher option ADEBUSUYI SEYI AYOBAMI, selected. o…" at bounding box center [663, 320] width 1327 height 640
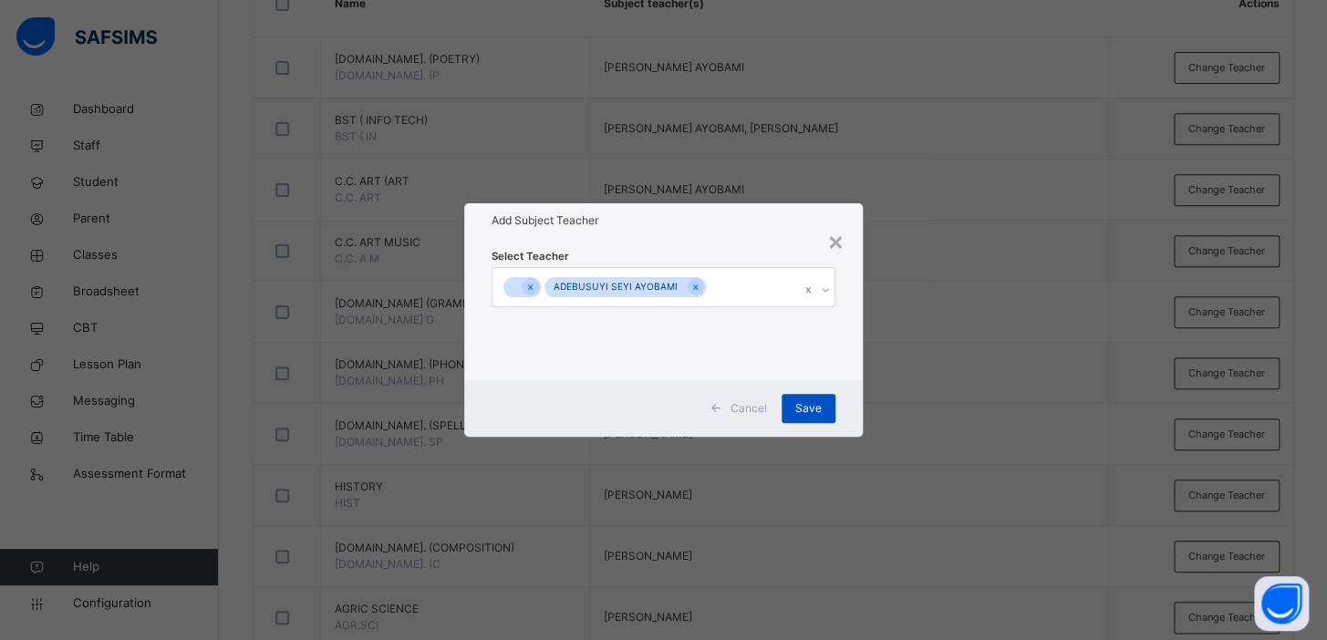
click at [811, 414] on span "Save" at bounding box center [808, 408] width 26 height 16
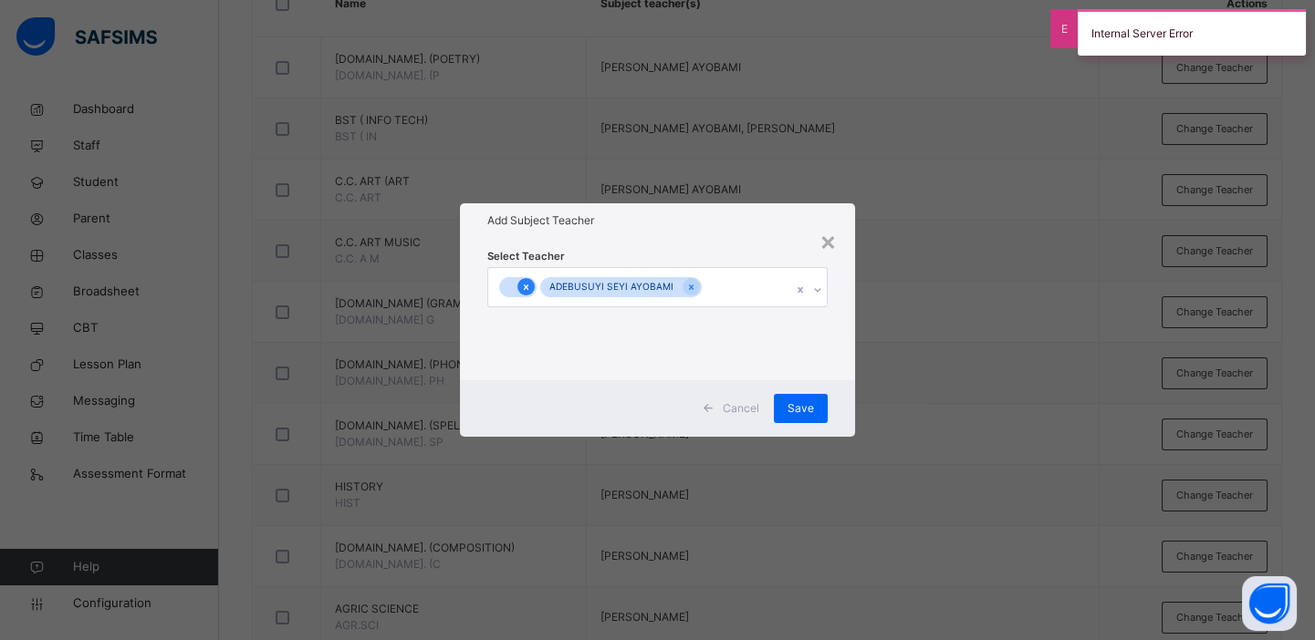
click at [525, 287] on icon at bounding box center [526, 287] width 10 height 13
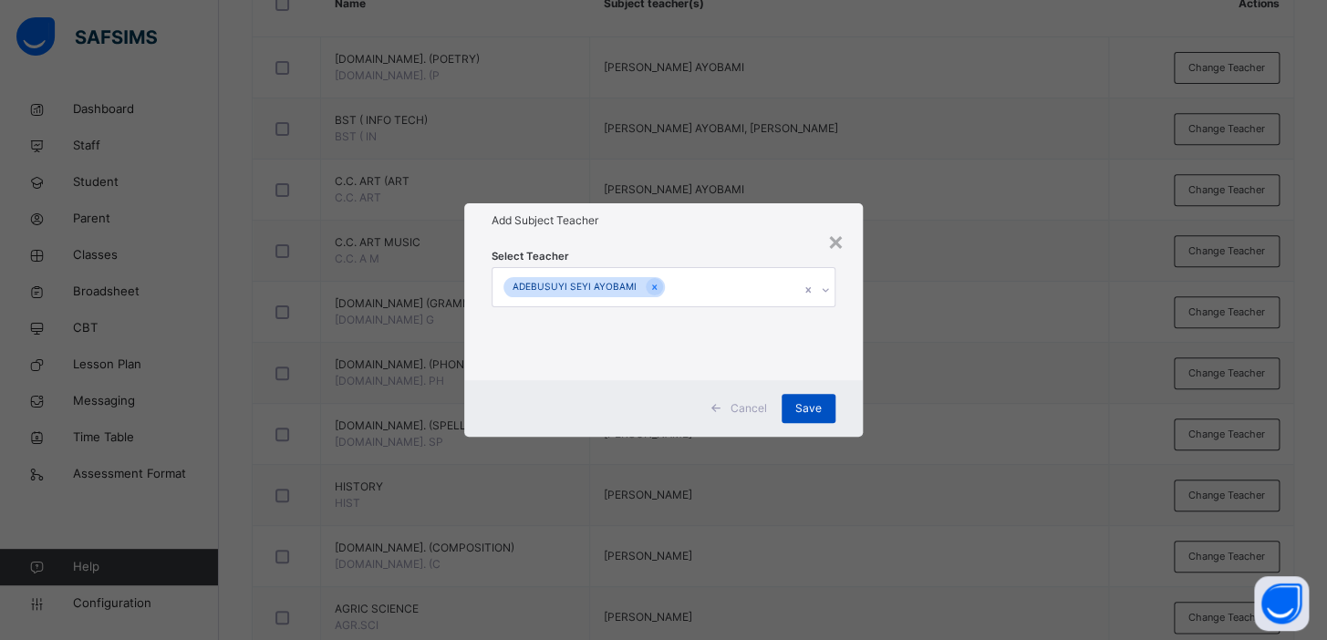
click at [807, 404] on span "Save" at bounding box center [808, 408] width 26 height 16
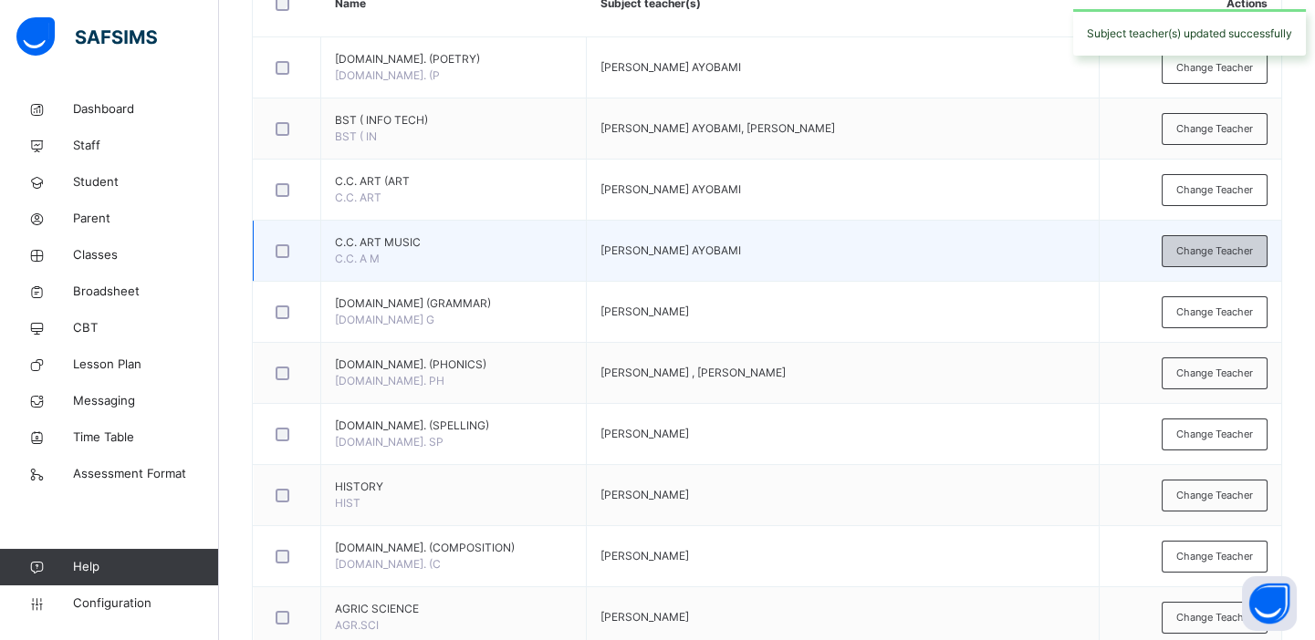
click at [1201, 247] on span "Change Teacher" at bounding box center [1214, 252] width 77 height 16
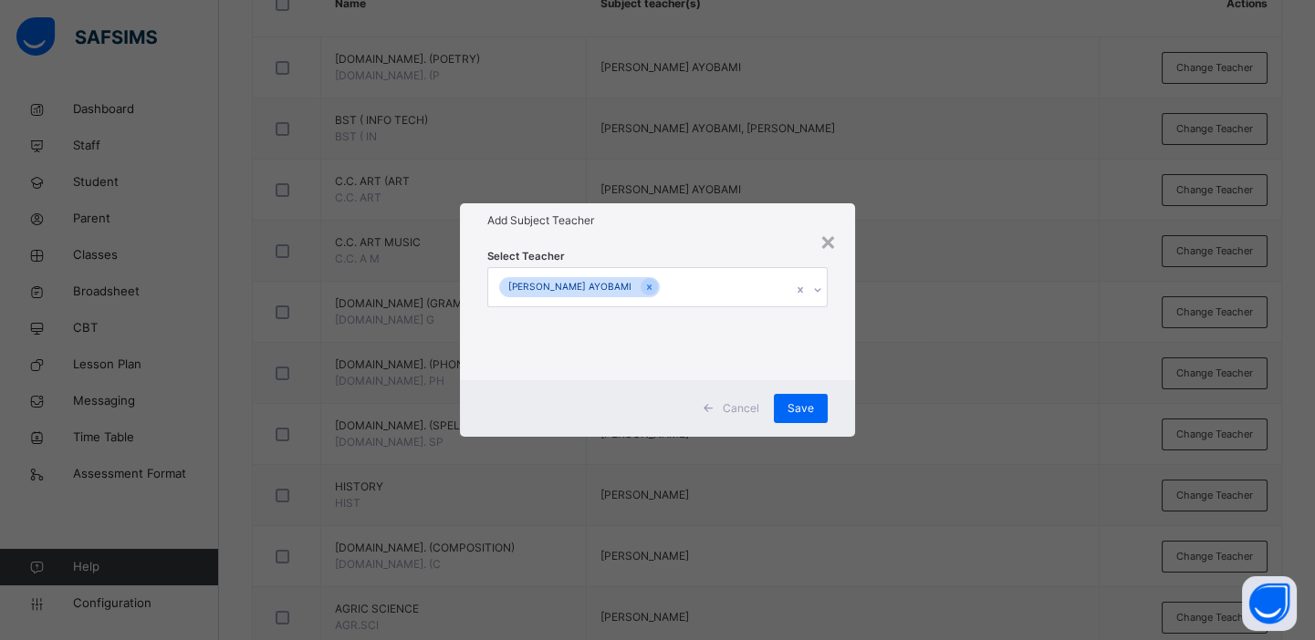
click at [690, 289] on div "[PERSON_NAME] AYOBAMI" at bounding box center [639, 287] width 303 height 38
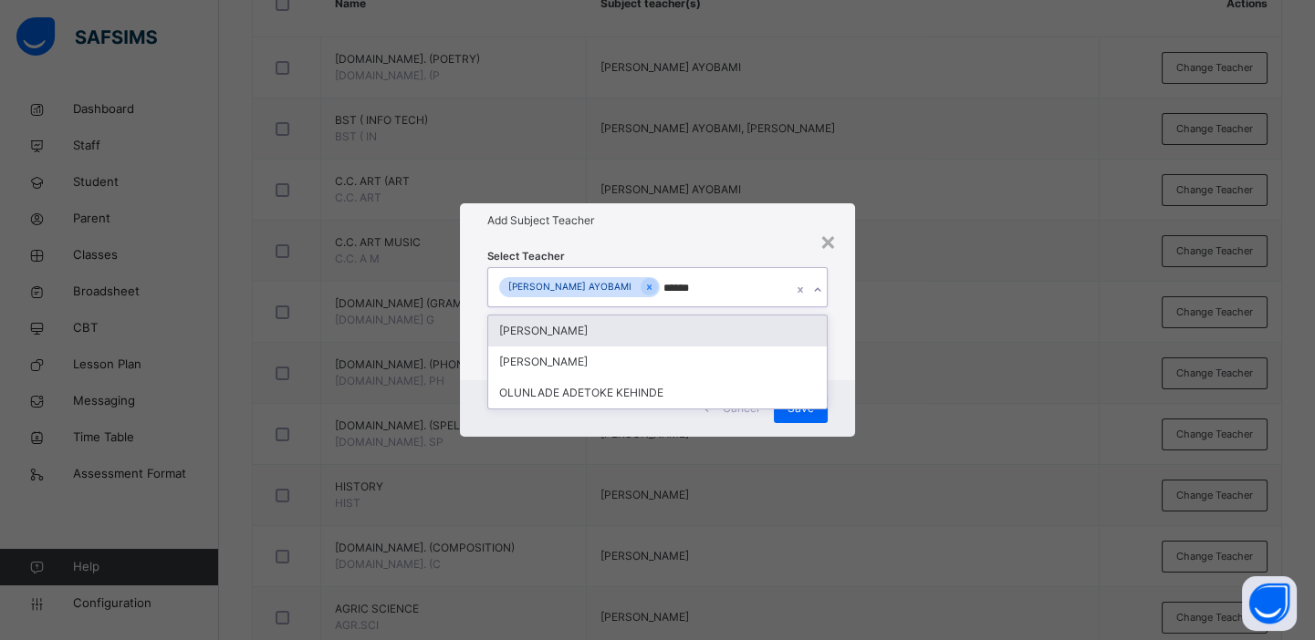
type input "*******"
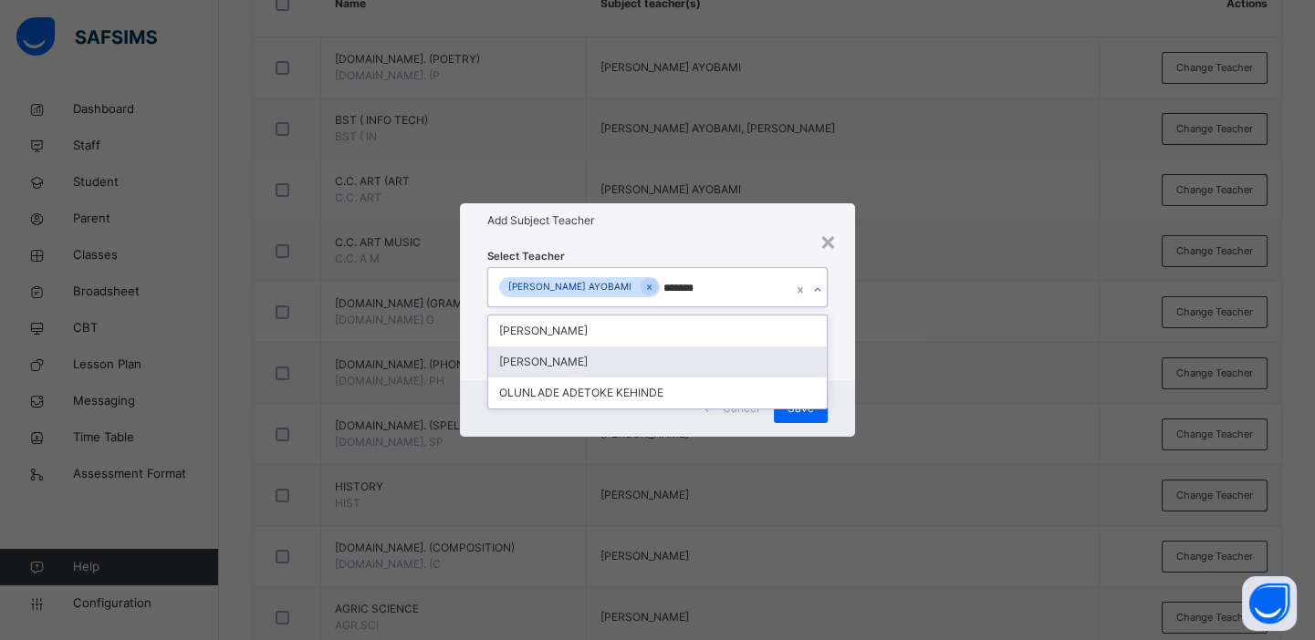
click at [636, 356] on div "[PERSON_NAME]" at bounding box center [657, 362] width 338 height 31
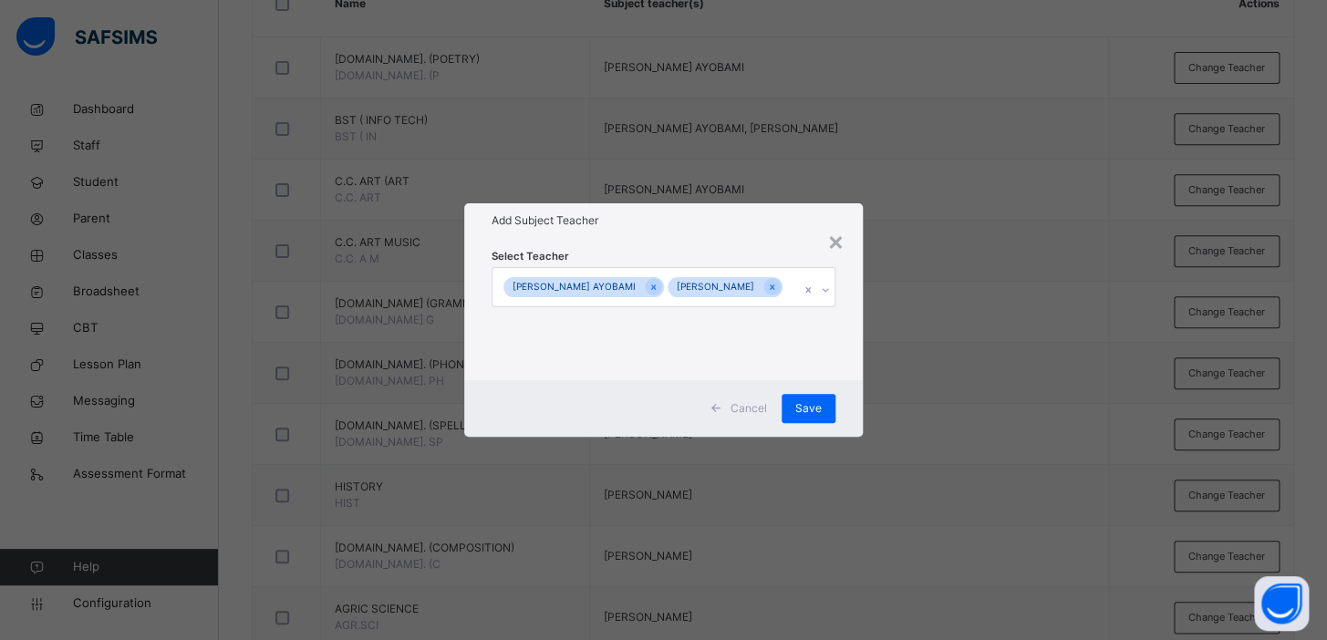
click at [940, 272] on div "× Add Subject Teacher Select Teacher SEYI ADEBUSUYI AYOBAMI Kehinde Joshua Oluw…" at bounding box center [663, 320] width 1327 height 640
click at [811, 417] on span "Save" at bounding box center [808, 408] width 26 height 16
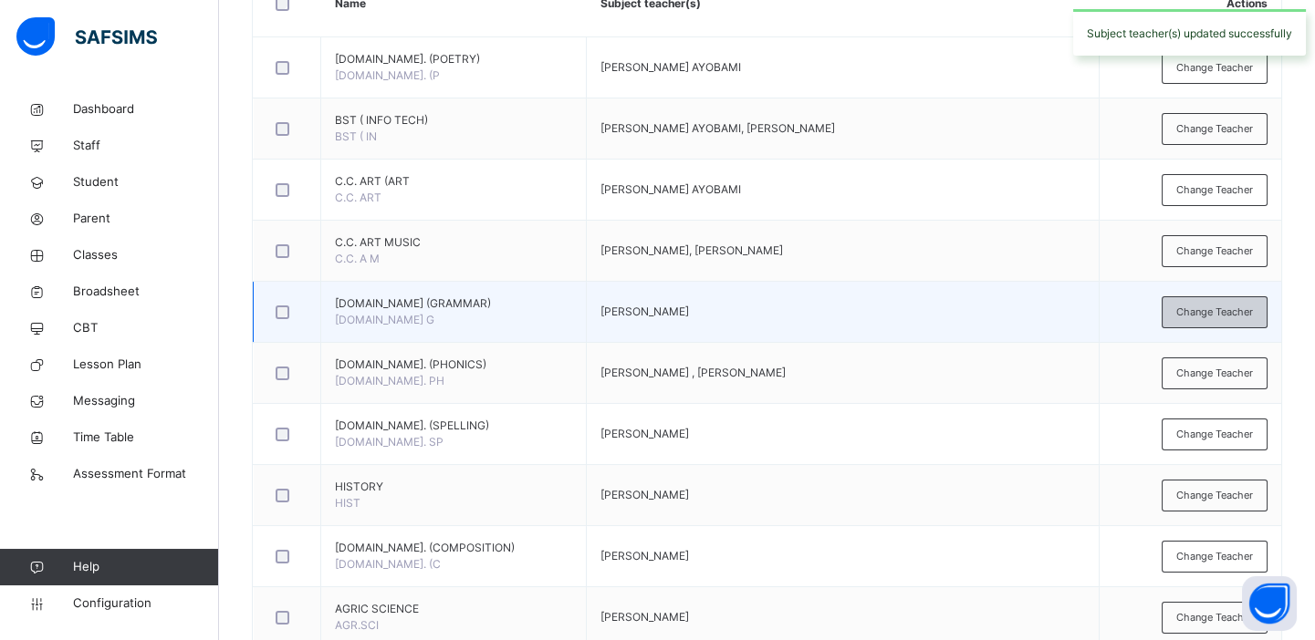
click at [1206, 310] on span "Change Teacher" at bounding box center [1214, 313] width 77 height 16
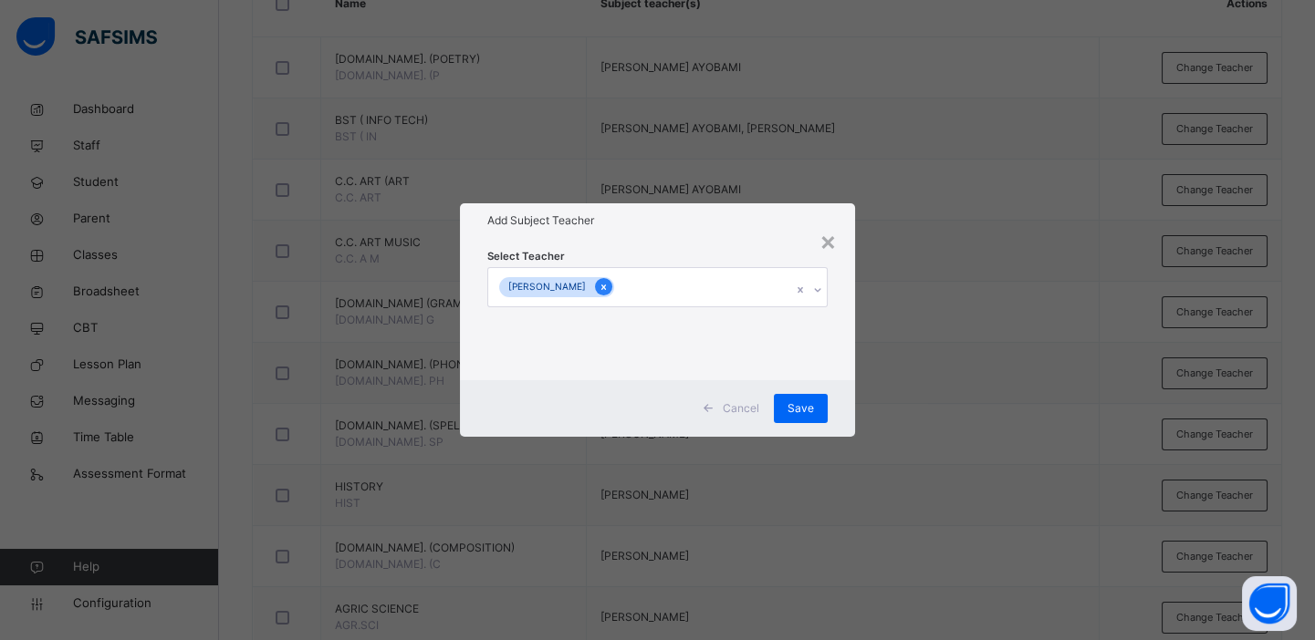
click at [606, 287] on icon at bounding box center [603, 287] width 10 height 13
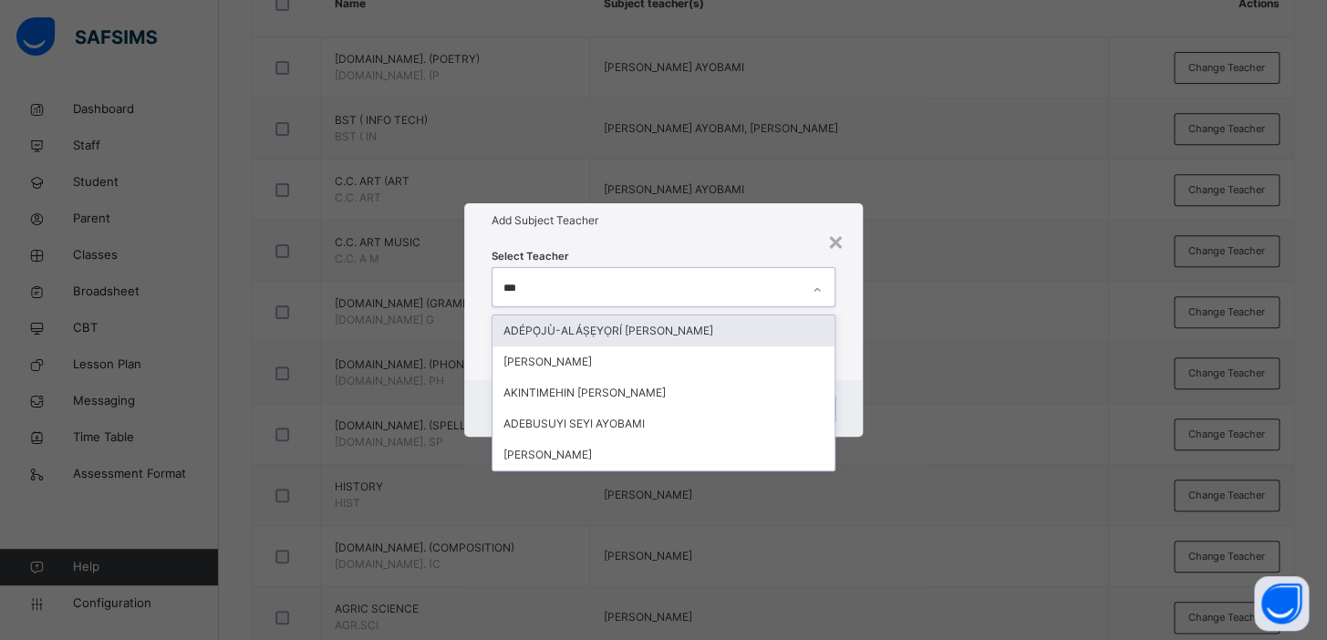
type input "****"
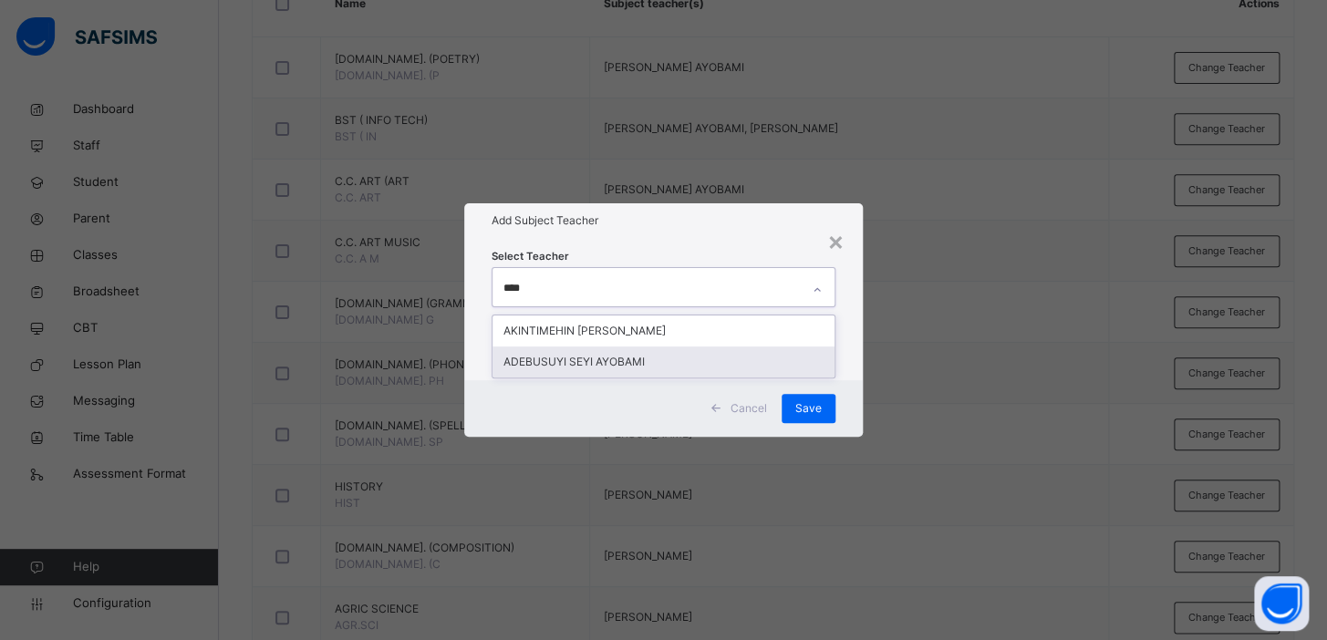
click at [611, 359] on div "ADEBUSUYI SEYI AYOBAMI" at bounding box center [664, 362] width 342 height 31
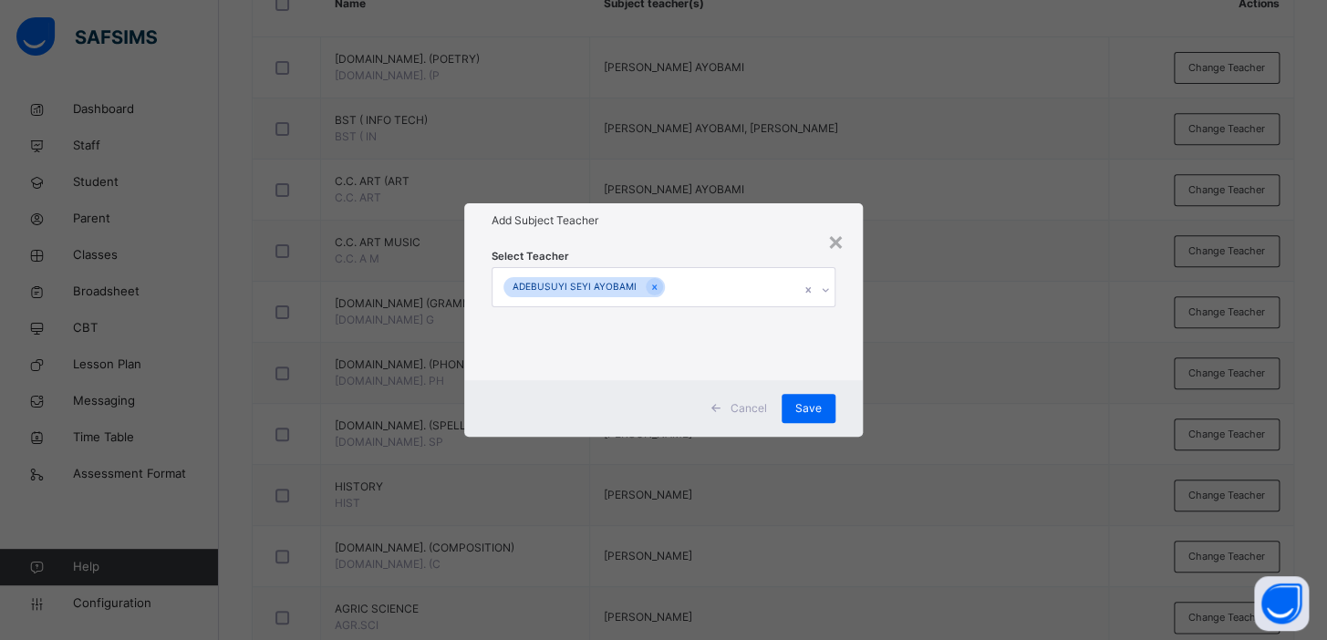
click at [1013, 265] on div "× Add Subject Teacher Select Teacher ADEBUSUYI SEYI AYOBAMI Cancel Save" at bounding box center [663, 320] width 1327 height 640
click at [812, 400] on span "Save" at bounding box center [808, 408] width 26 height 16
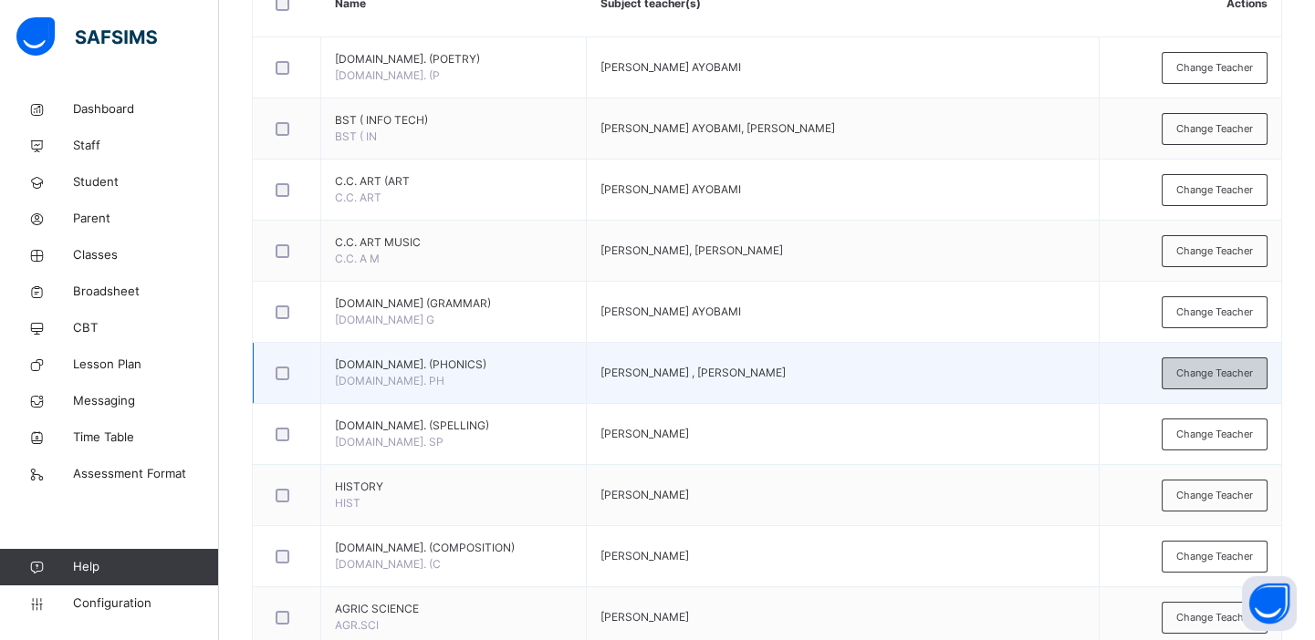
click at [1209, 374] on span "Change Teacher" at bounding box center [1214, 374] width 77 height 16
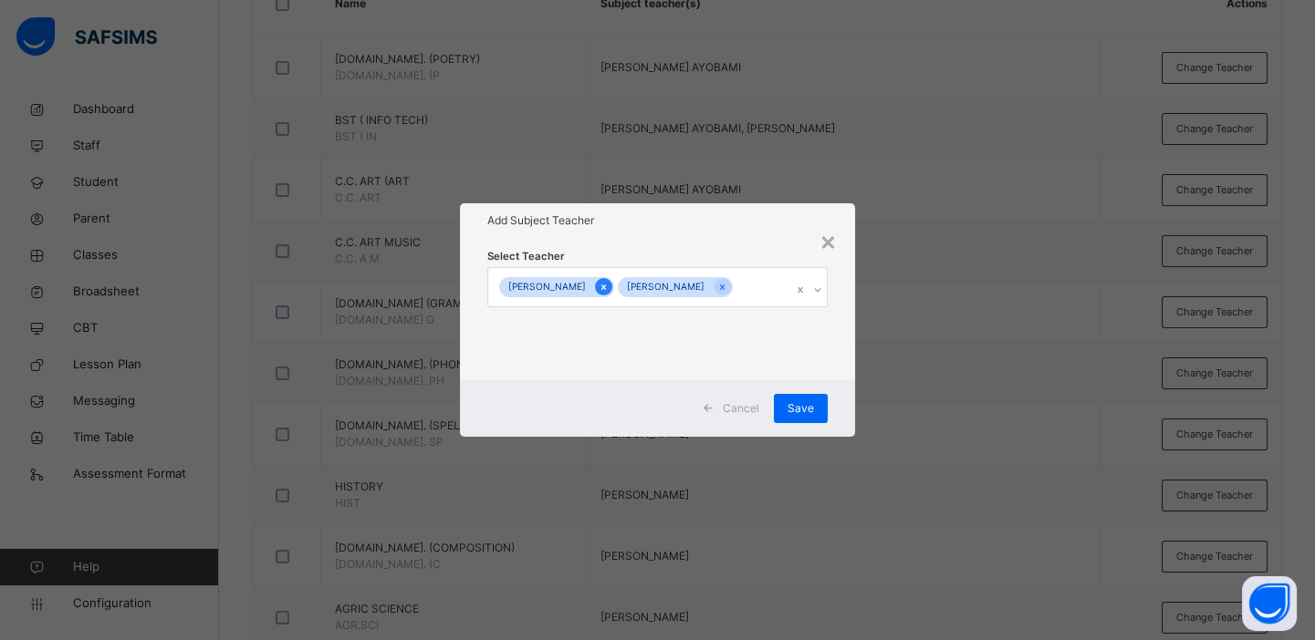
click at [608, 290] on icon at bounding box center [603, 287] width 10 height 13
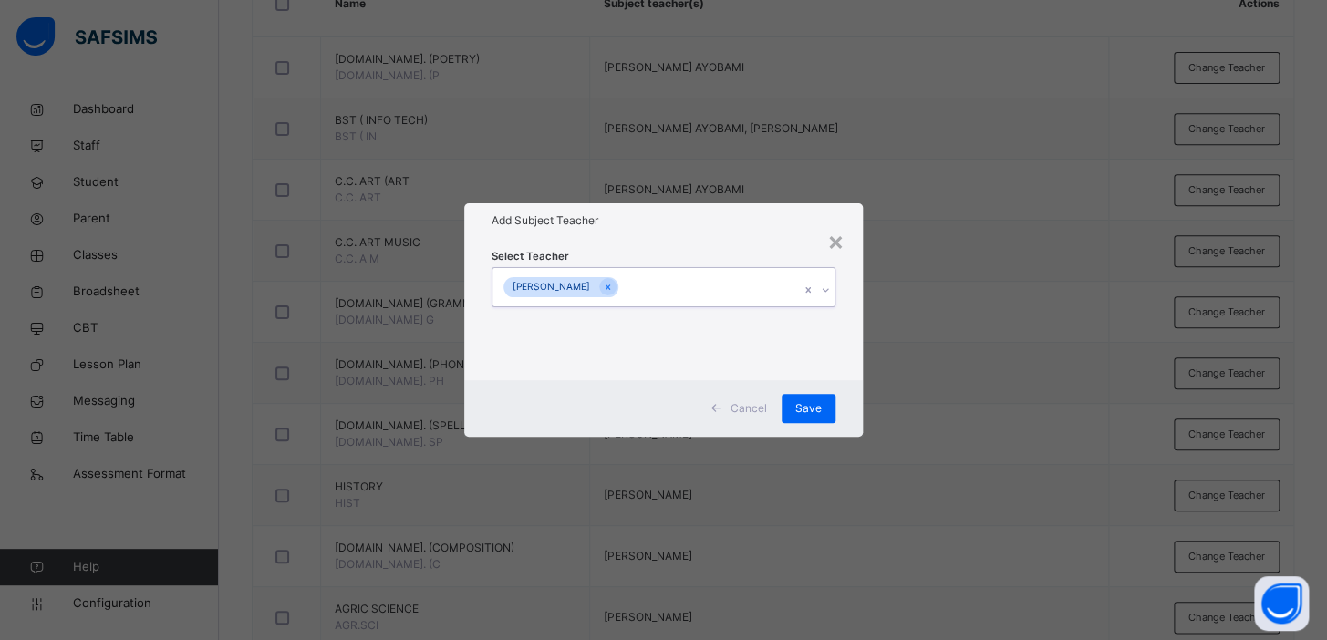
click at [654, 286] on div "[PERSON_NAME]" at bounding box center [646, 287] width 307 height 38
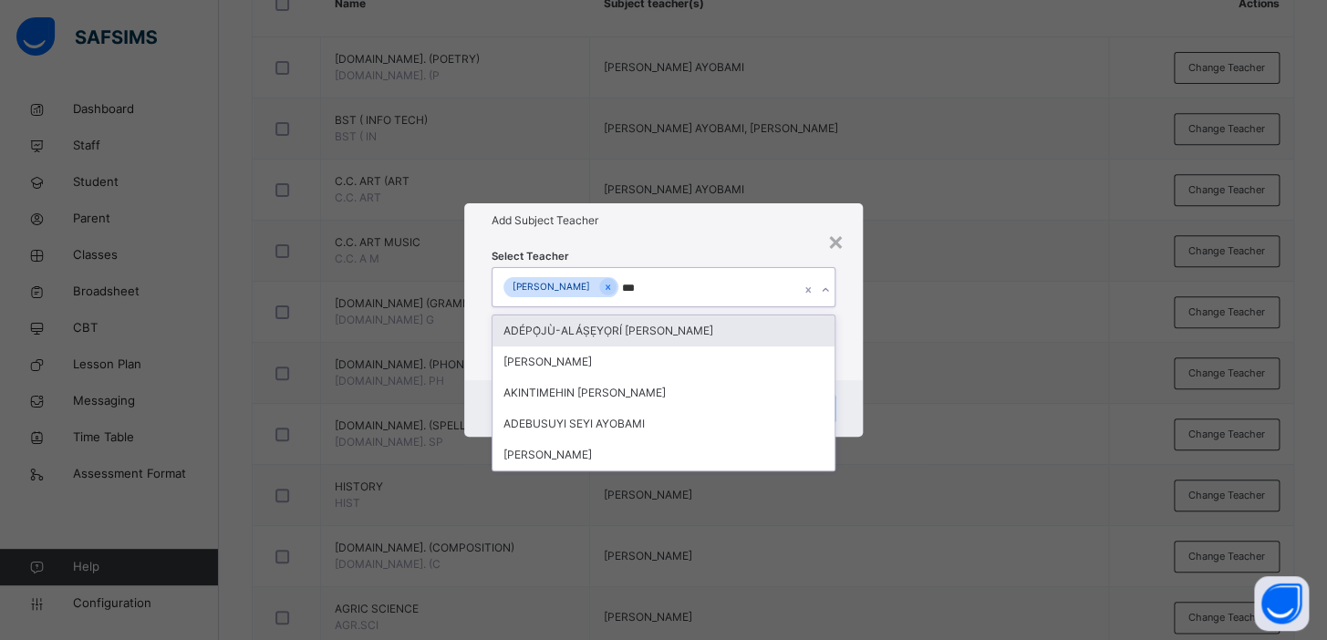
type input "****"
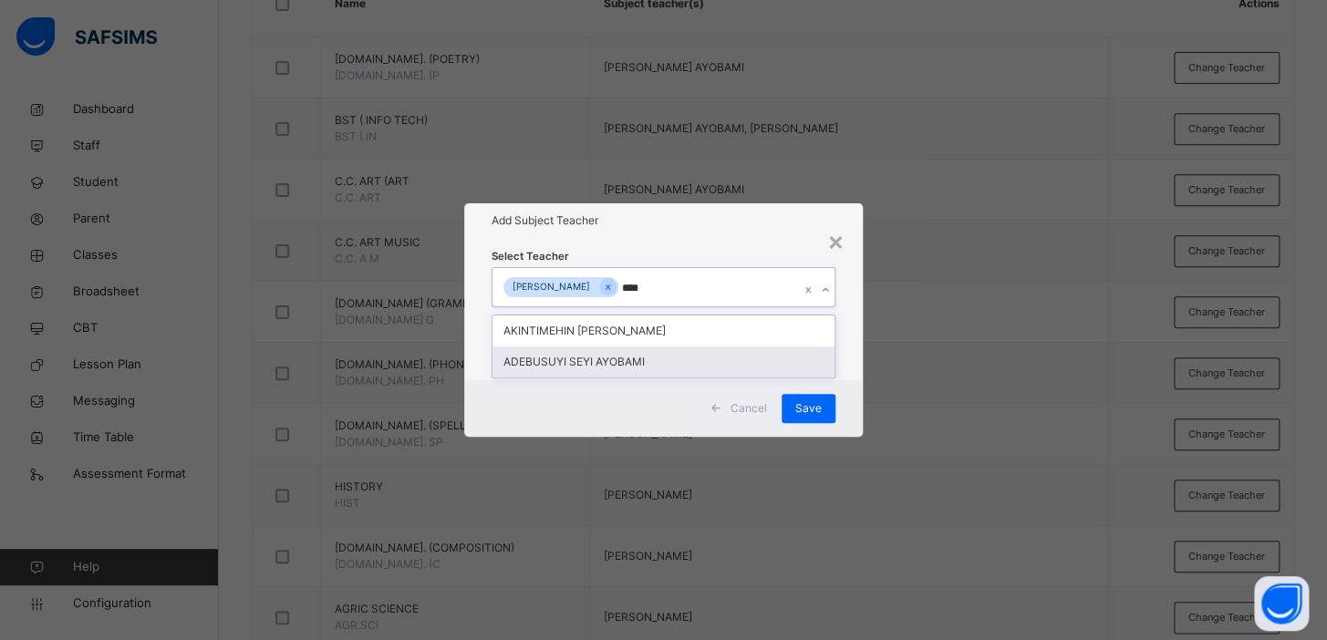
click at [646, 356] on div "ADEBUSUYI SEYI AYOBAMI" at bounding box center [664, 362] width 342 height 31
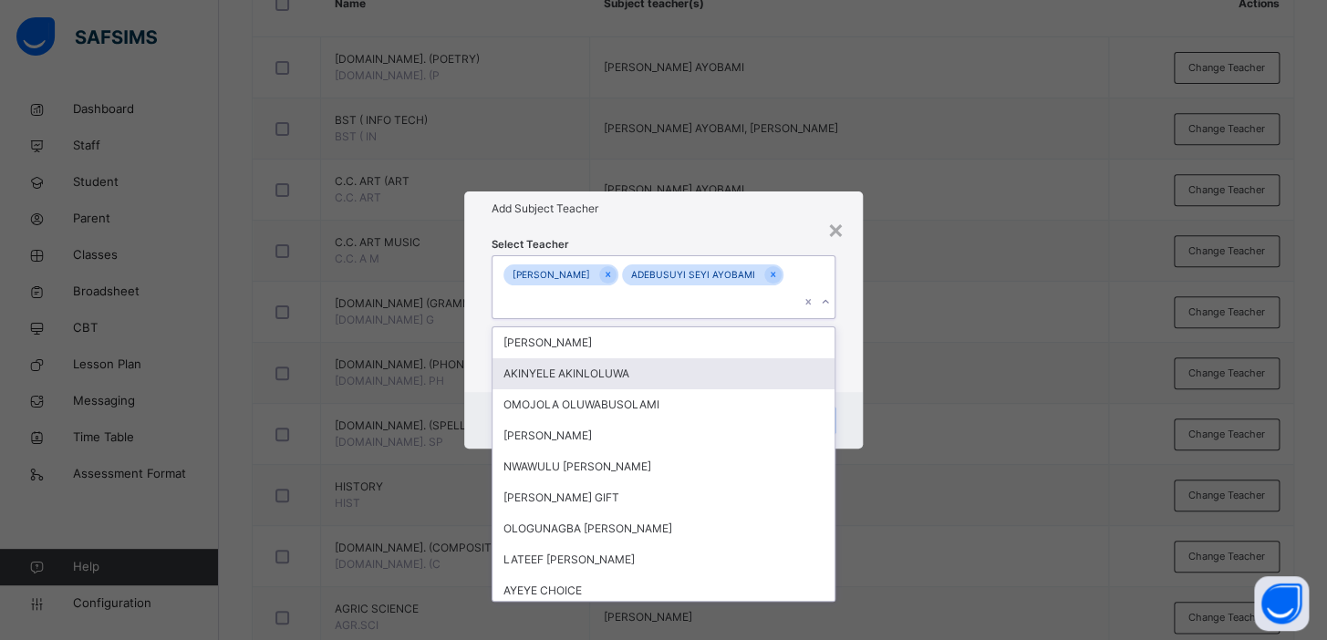
click at [933, 334] on div "× Add Subject Teacher Select Teacher option ADEBUSUYI SEYI AYOBAMI, selected. o…" at bounding box center [663, 320] width 1327 height 640
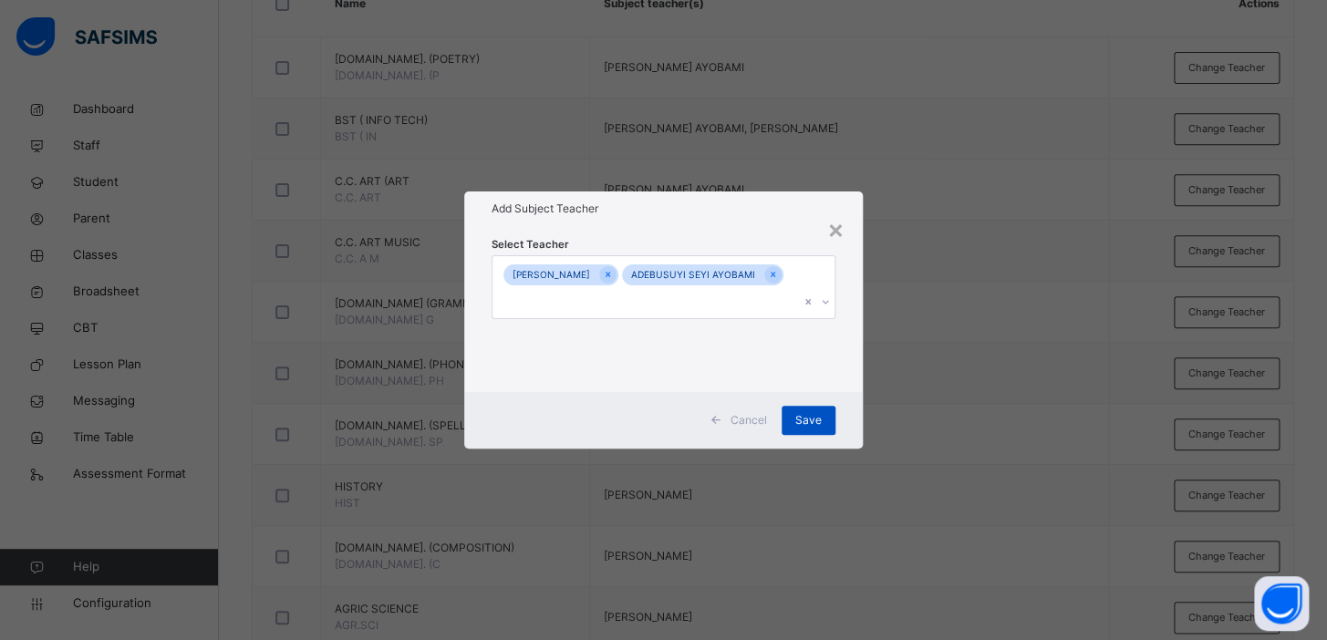
click at [806, 412] on span "Save" at bounding box center [808, 420] width 26 height 16
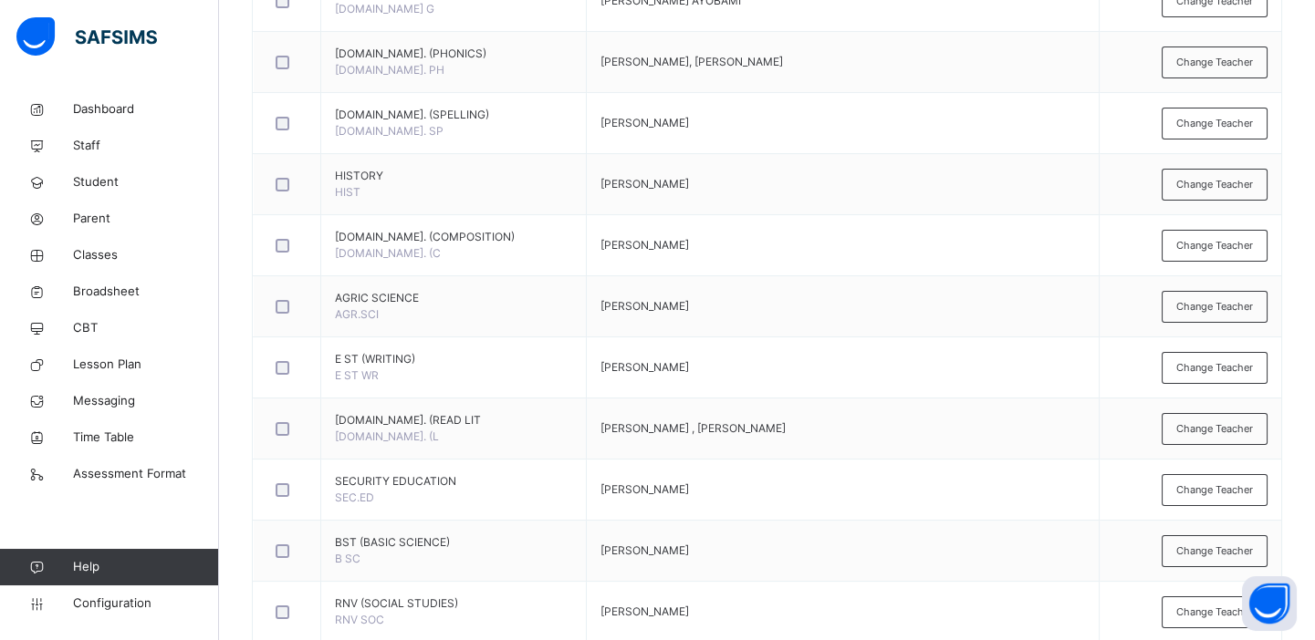
scroll to position [799, 0]
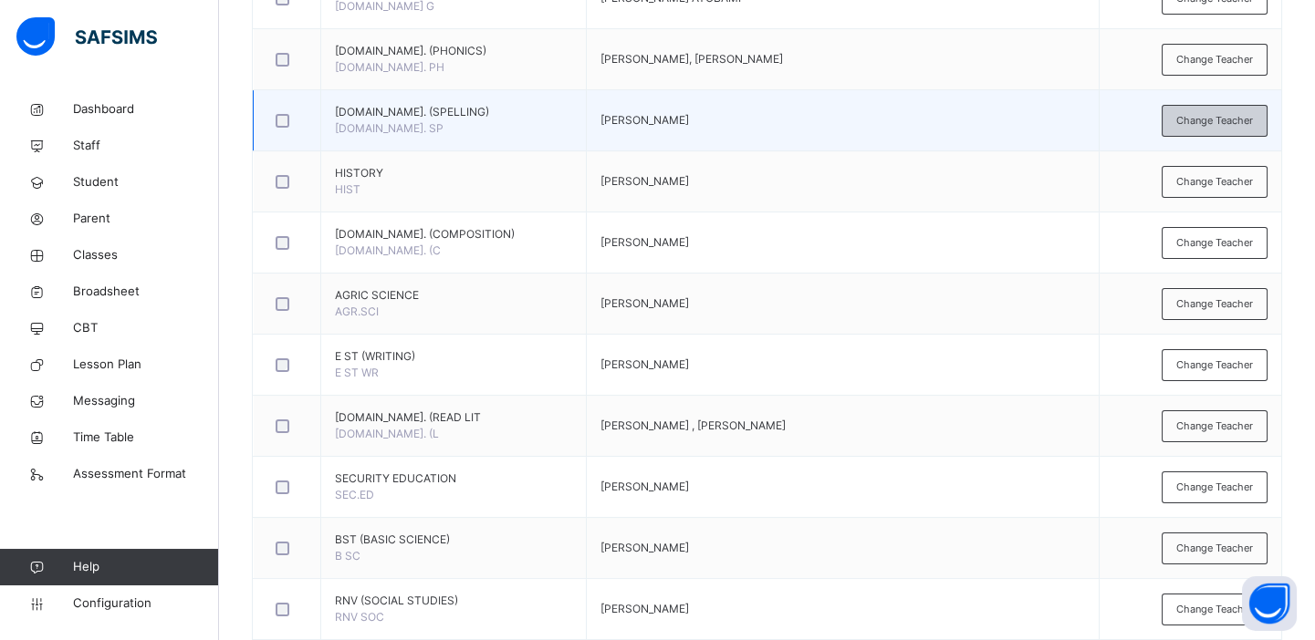
click at [1231, 119] on span "Change Teacher" at bounding box center [1214, 121] width 77 height 16
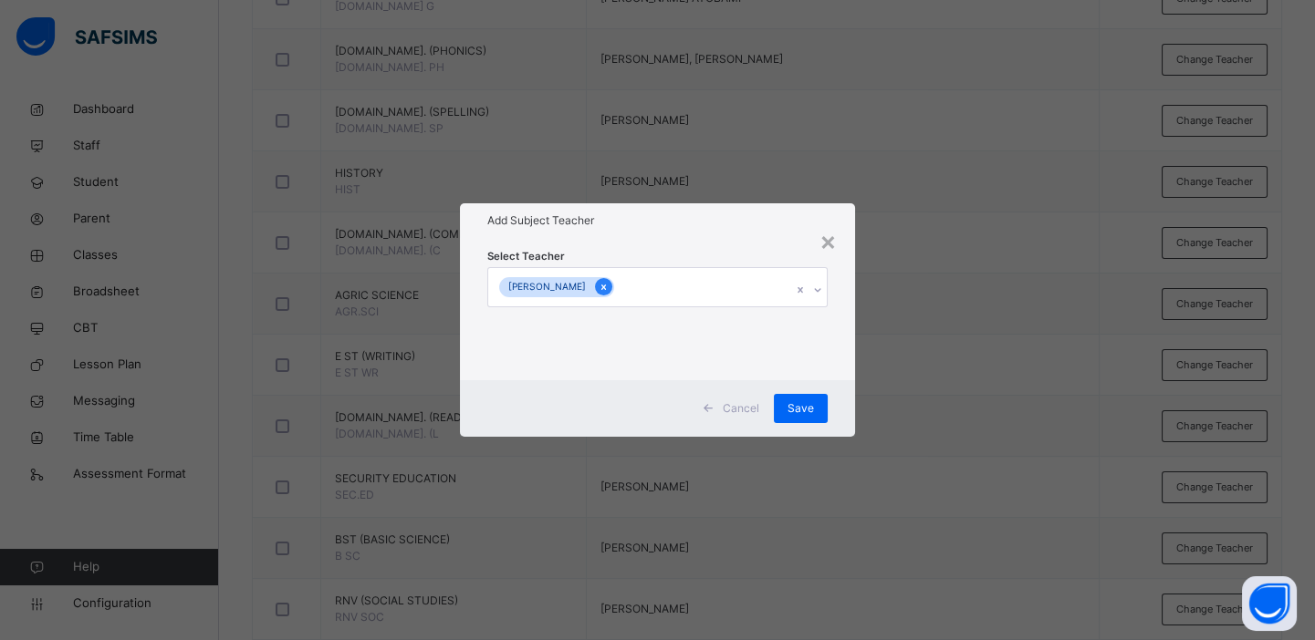
click at [607, 290] on icon at bounding box center [603, 287] width 10 height 13
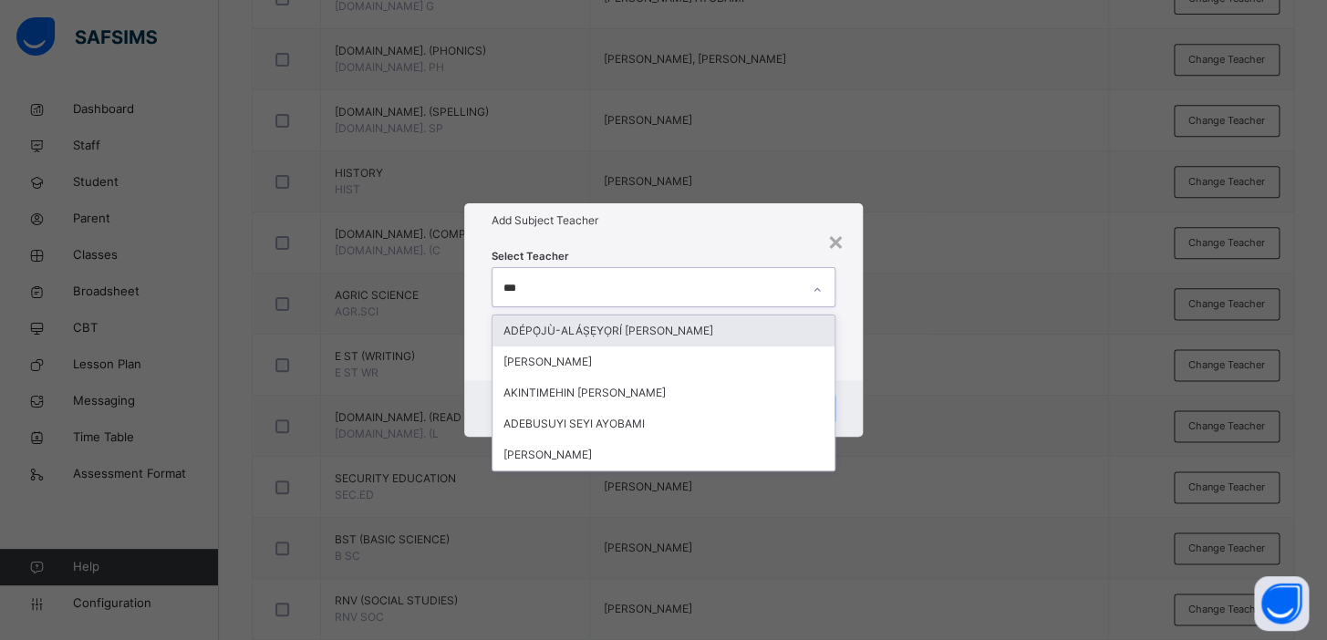
type input "****"
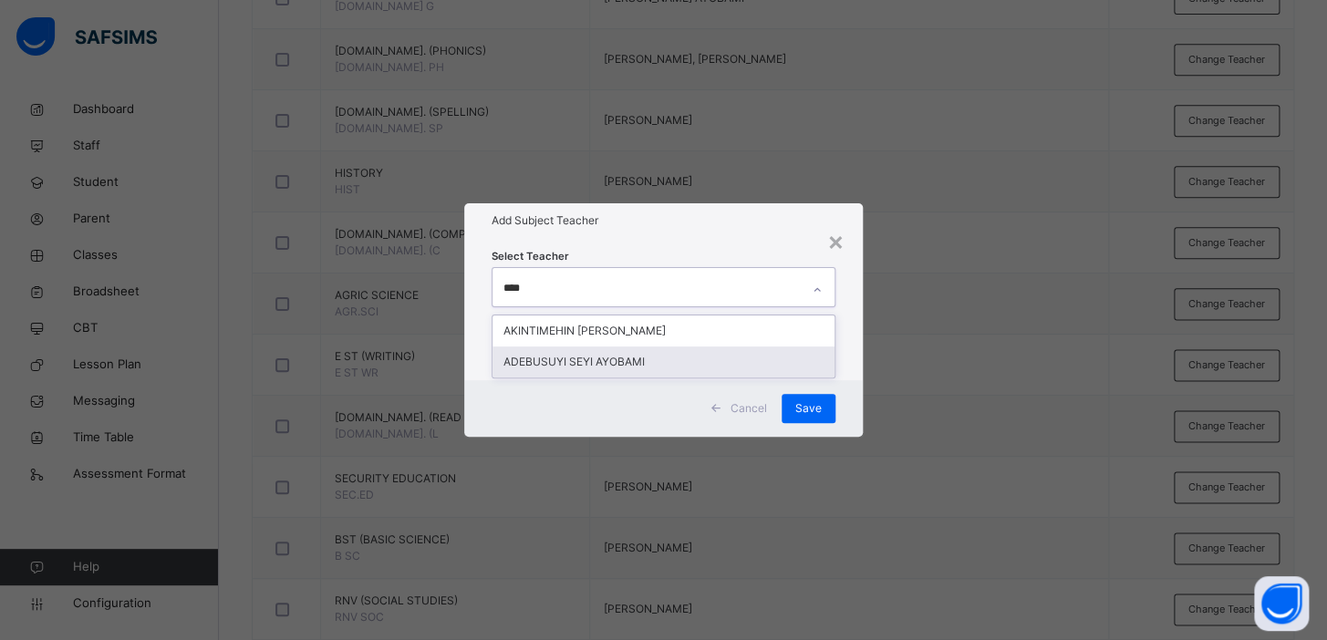
click at [602, 359] on div "ADEBUSUYI SEYI AYOBAMI" at bounding box center [664, 362] width 342 height 31
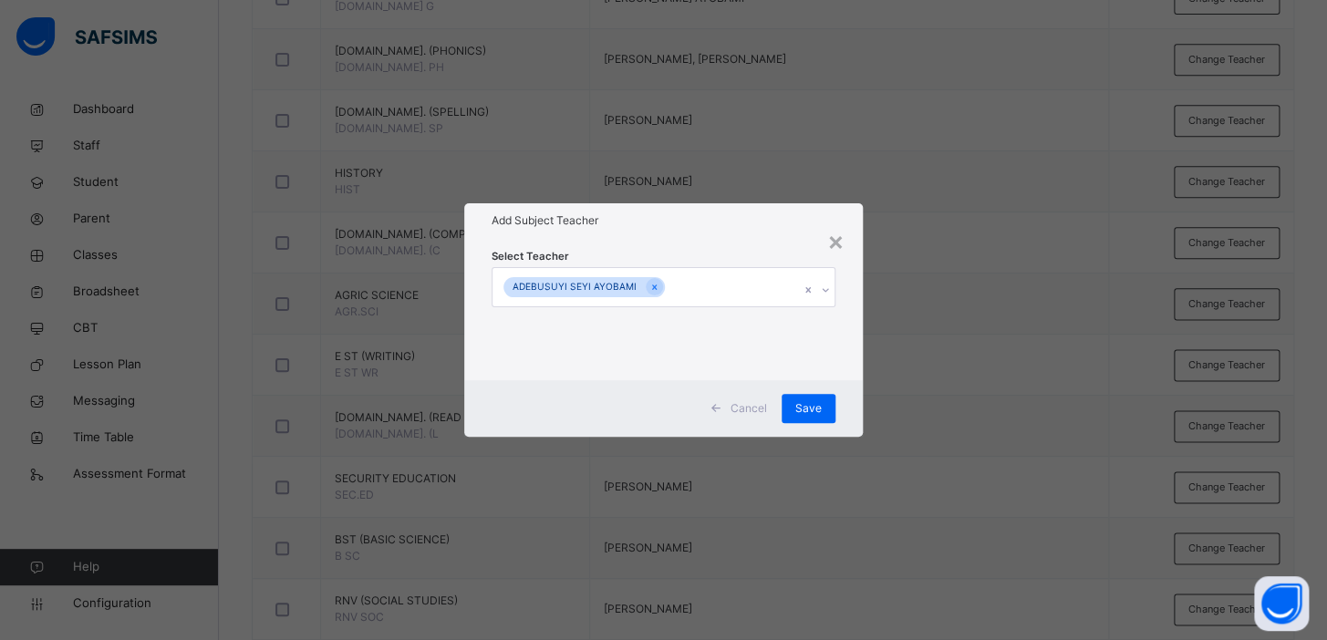
click at [937, 305] on div "× Add Subject Teacher Select Teacher ADEBUSUYI SEYI AYOBAMI Cancel Save" at bounding box center [663, 320] width 1327 height 640
click at [828, 412] on div "Save" at bounding box center [809, 408] width 54 height 29
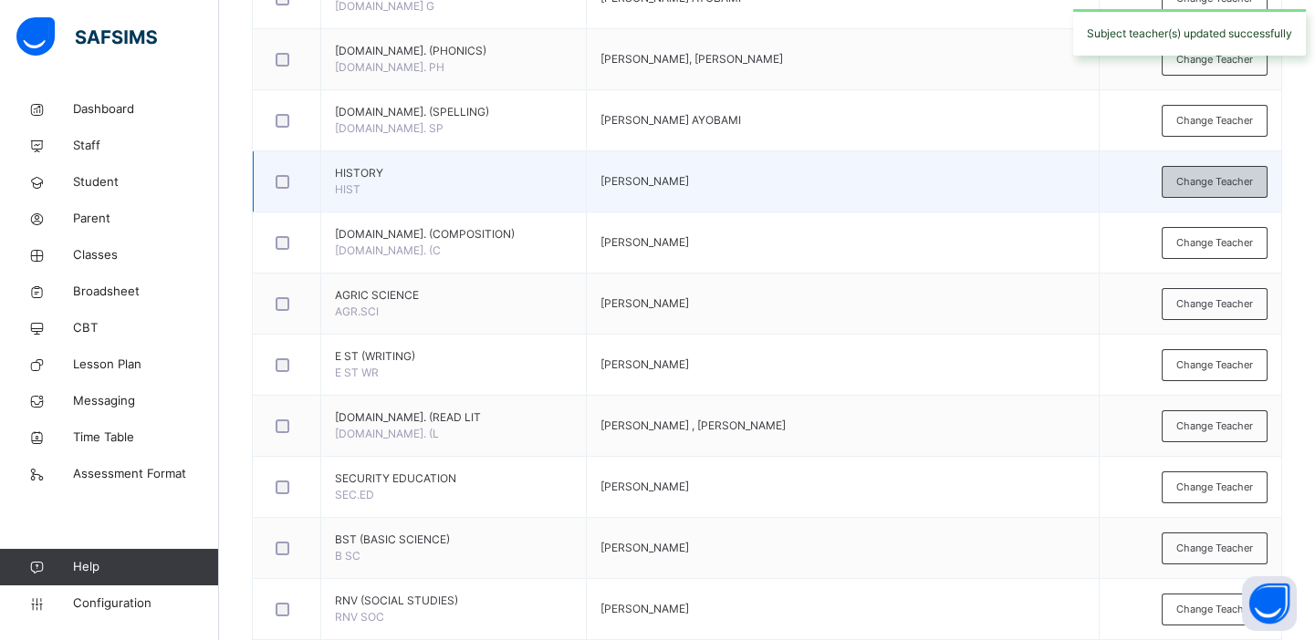
click at [1200, 174] on span "Change Teacher" at bounding box center [1214, 182] width 77 height 16
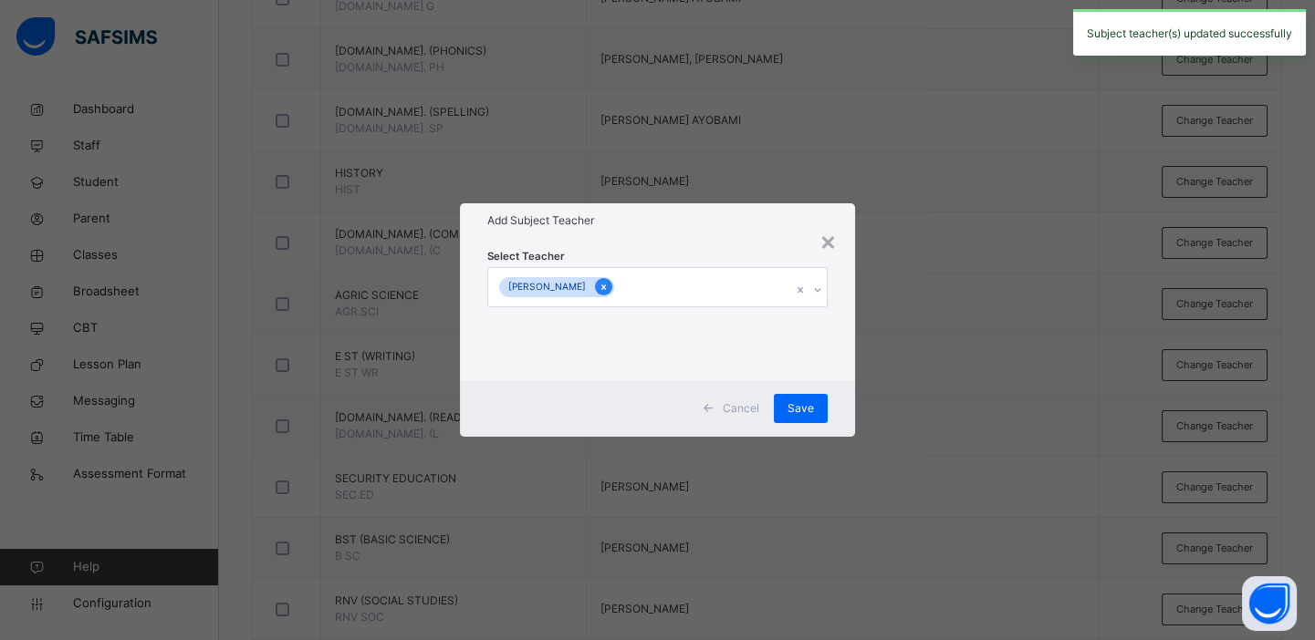
click at [606, 286] on icon at bounding box center [603, 287] width 5 height 5
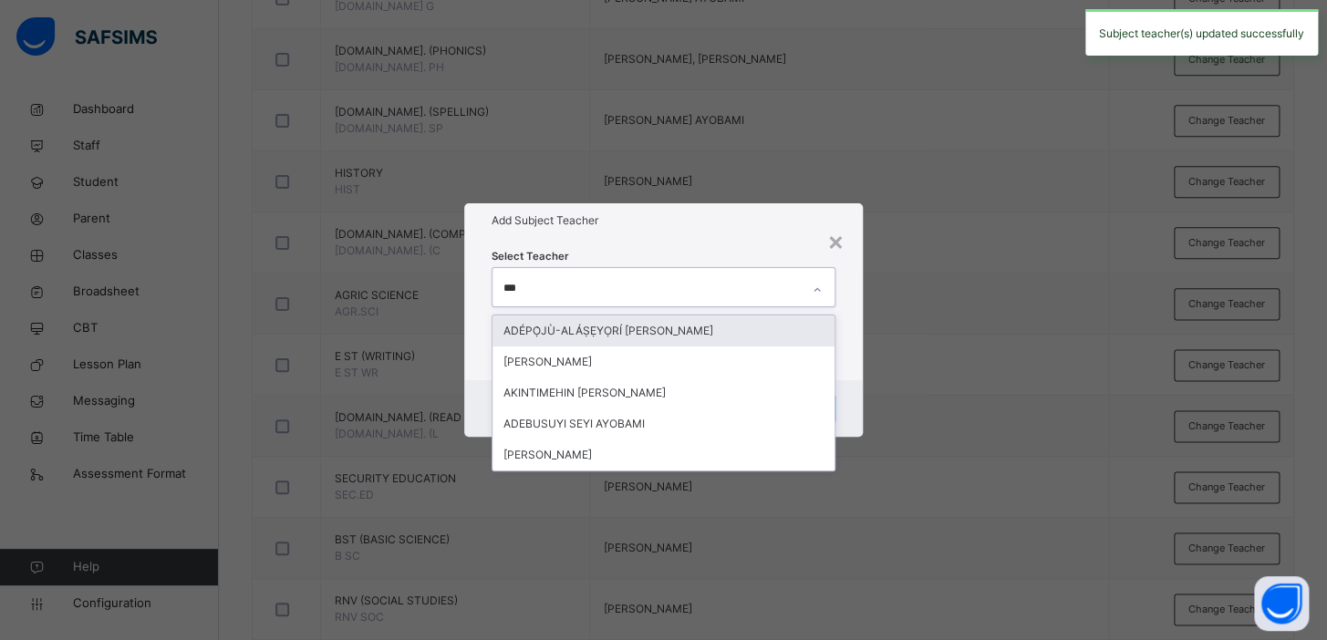
type input "****"
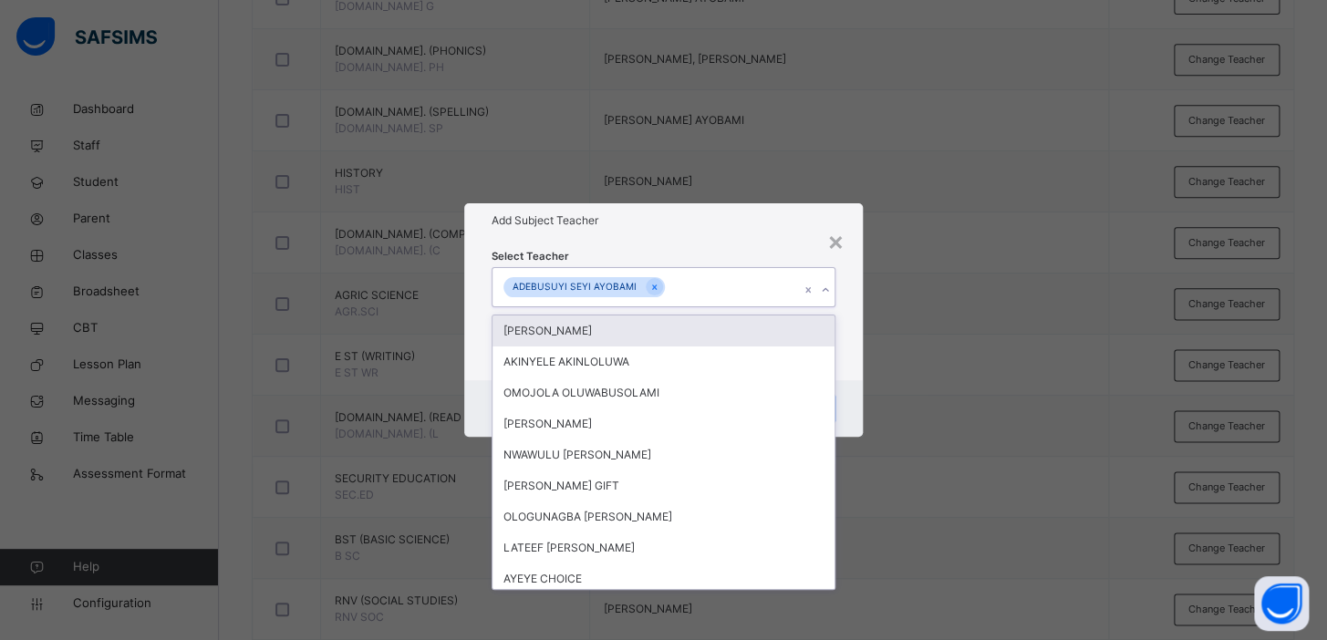
click at [918, 270] on div "× Add Subject Teacher Select Teacher option ADEBUSUYI SEYI AYOBAMI, selected. o…" at bounding box center [663, 320] width 1327 height 640
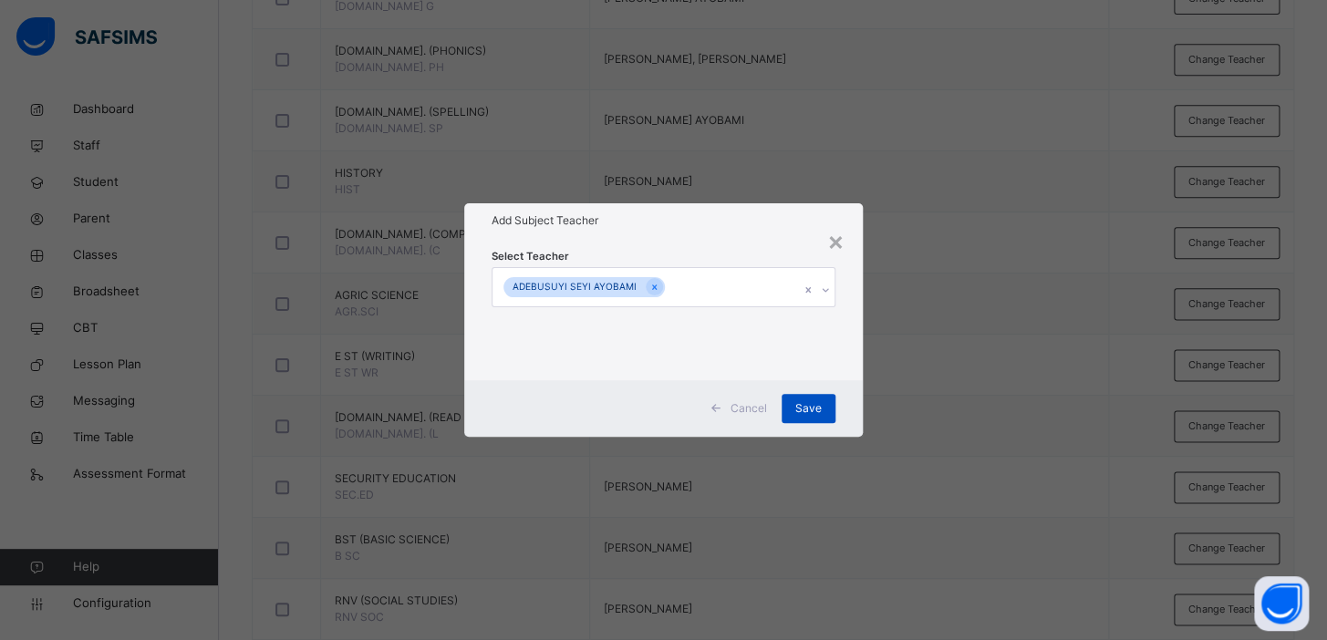
click at [811, 407] on span "Save" at bounding box center [808, 408] width 26 height 16
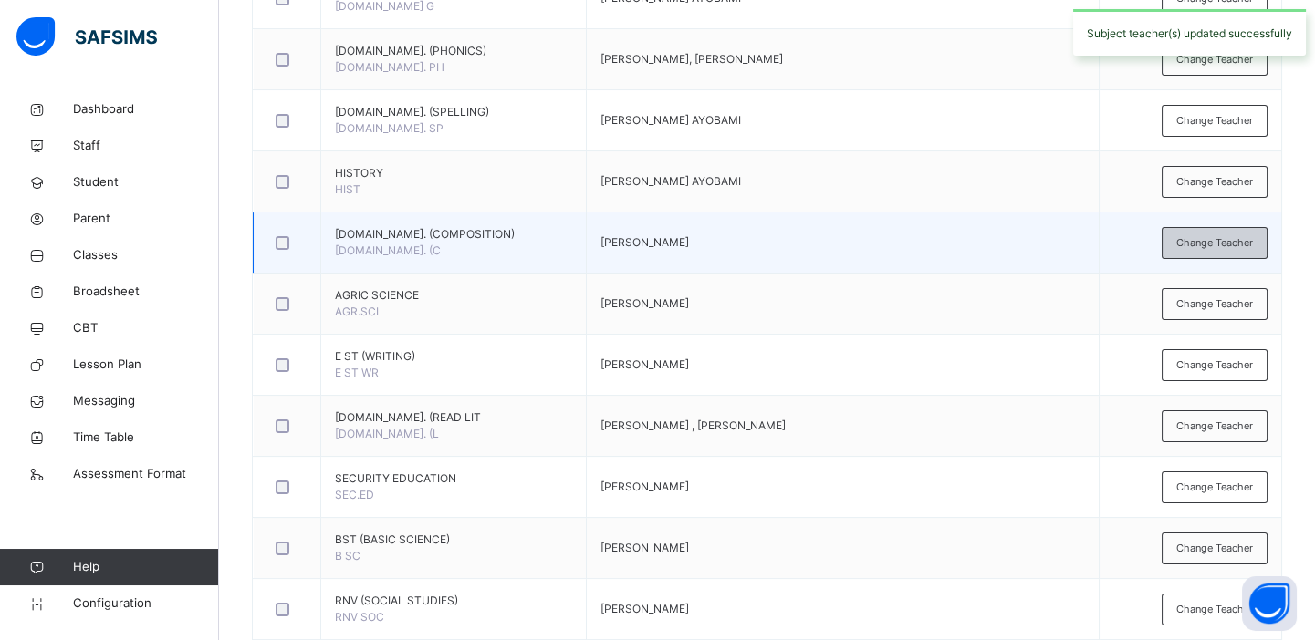
click at [1197, 246] on span "Change Teacher" at bounding box center [1214, 243] width 77 height 16
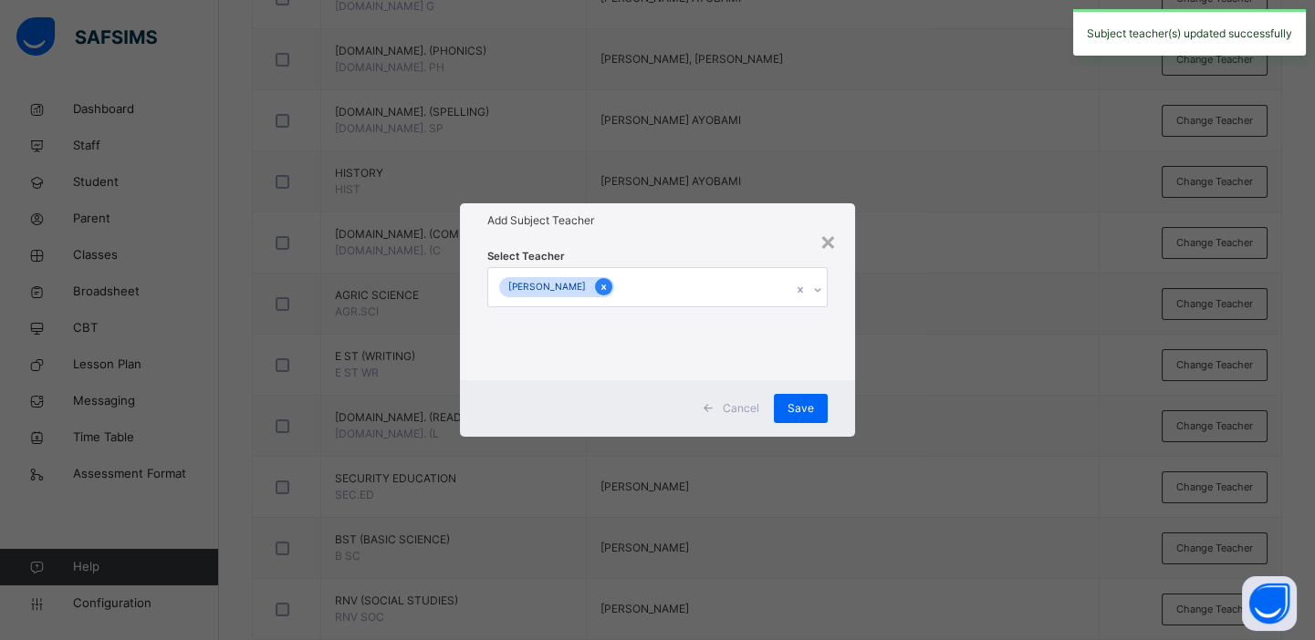
click at [608, 283] on icon at bounding box center [603, 287] width 10 height 13
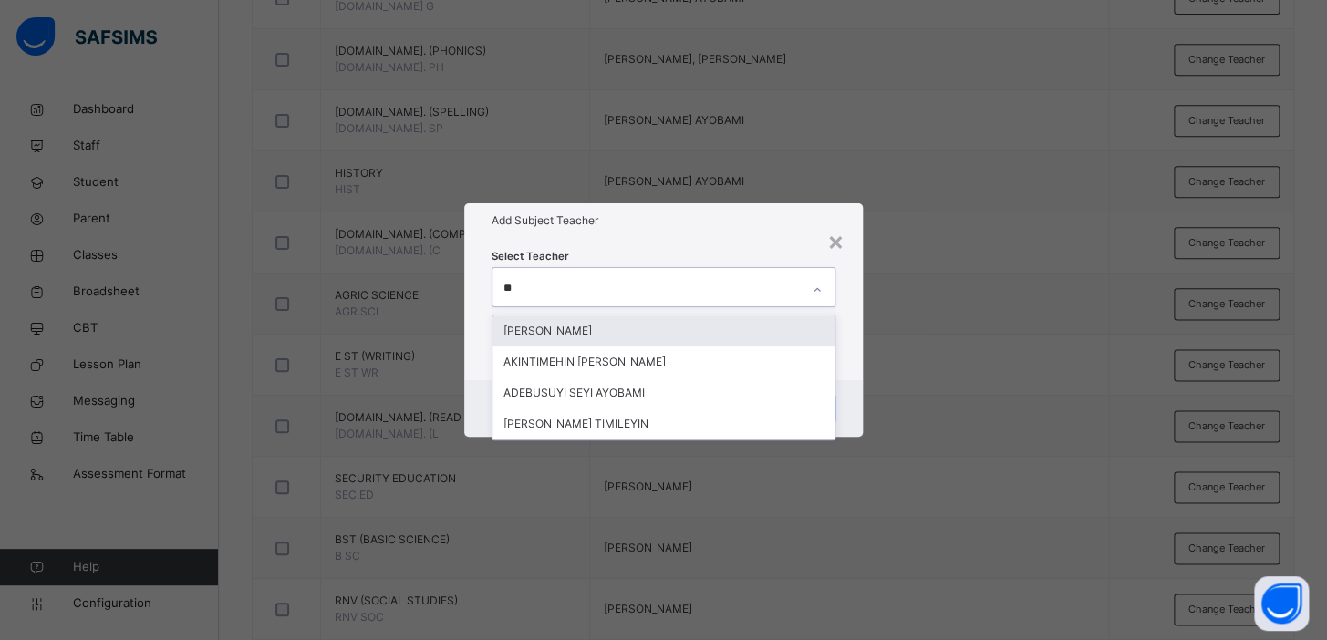
type input "*"
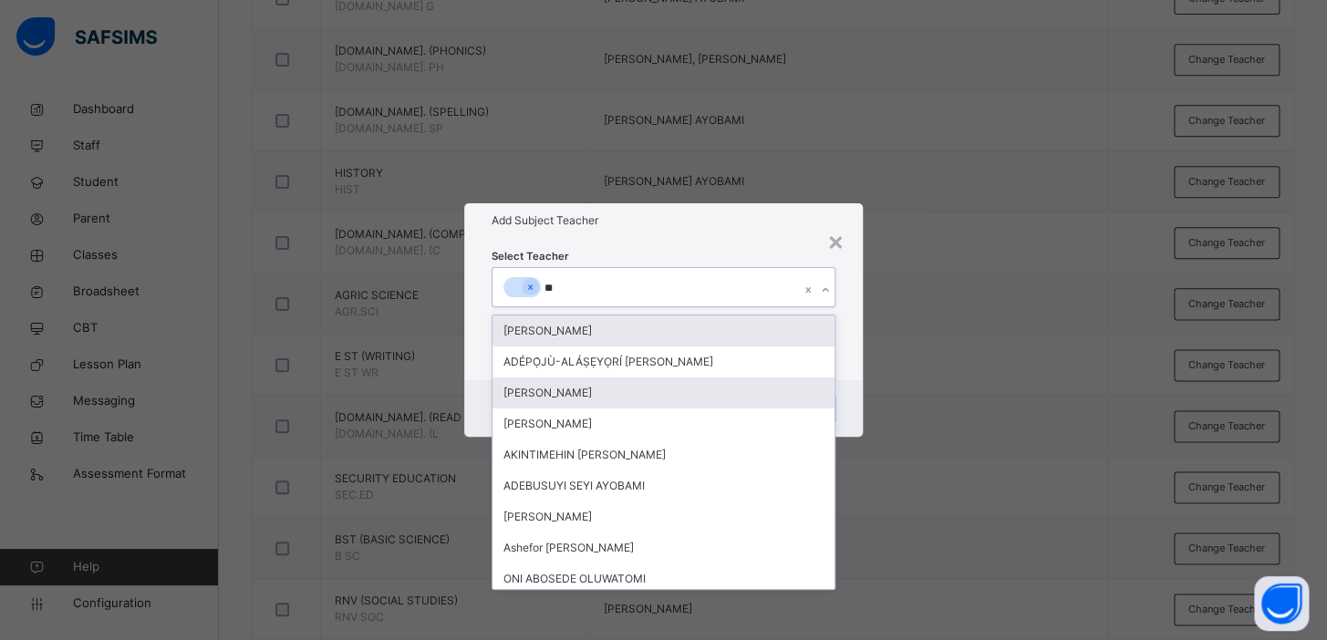
type input "*"
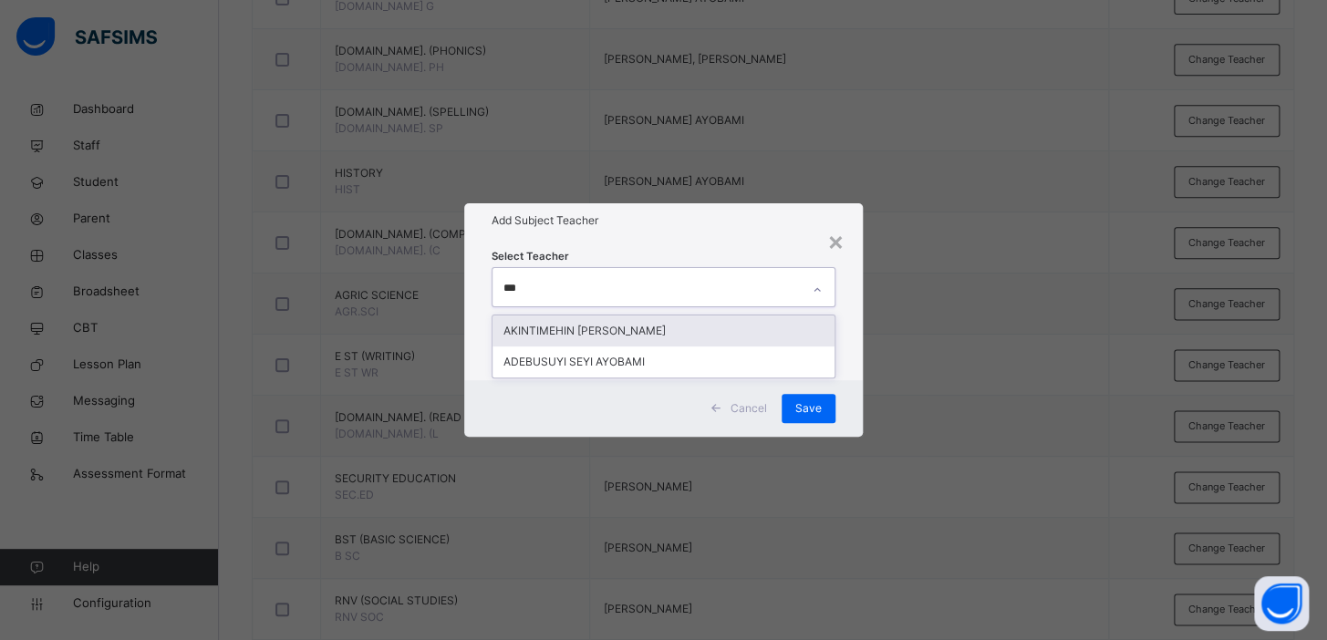
type input "****"
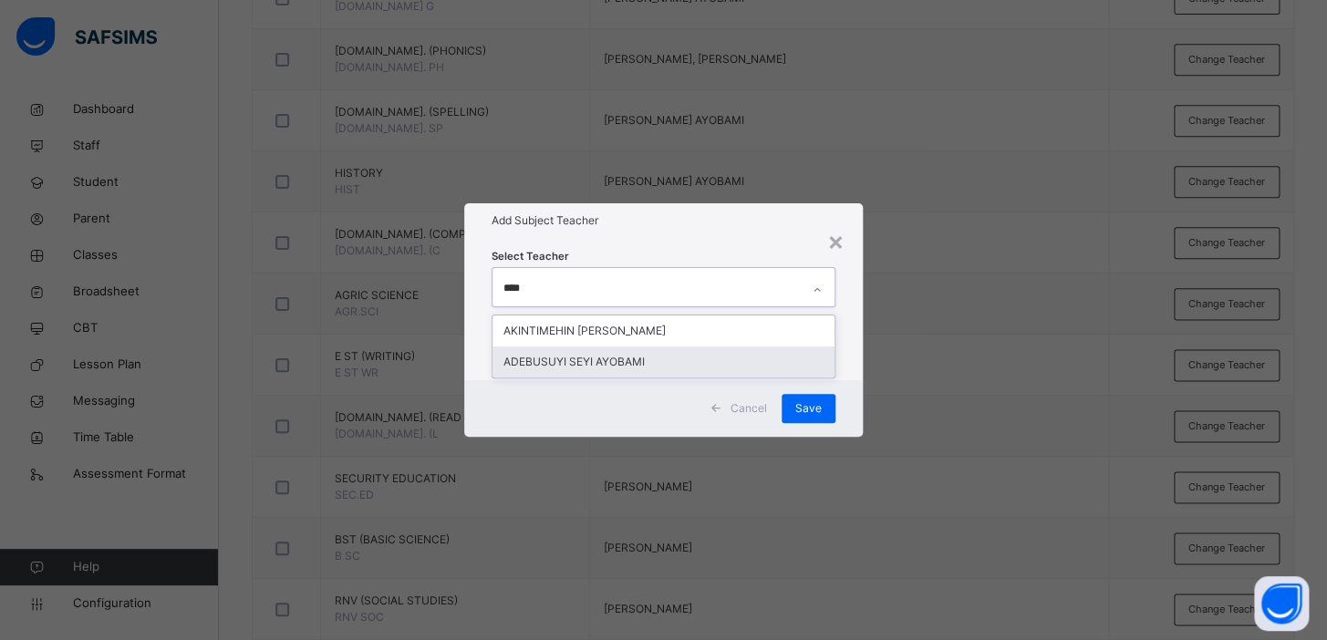
click at [585, 369] on div "ADEBUSUYI SEYI AYOBAMI" at bounding box center [664, 362] width 342 height 31
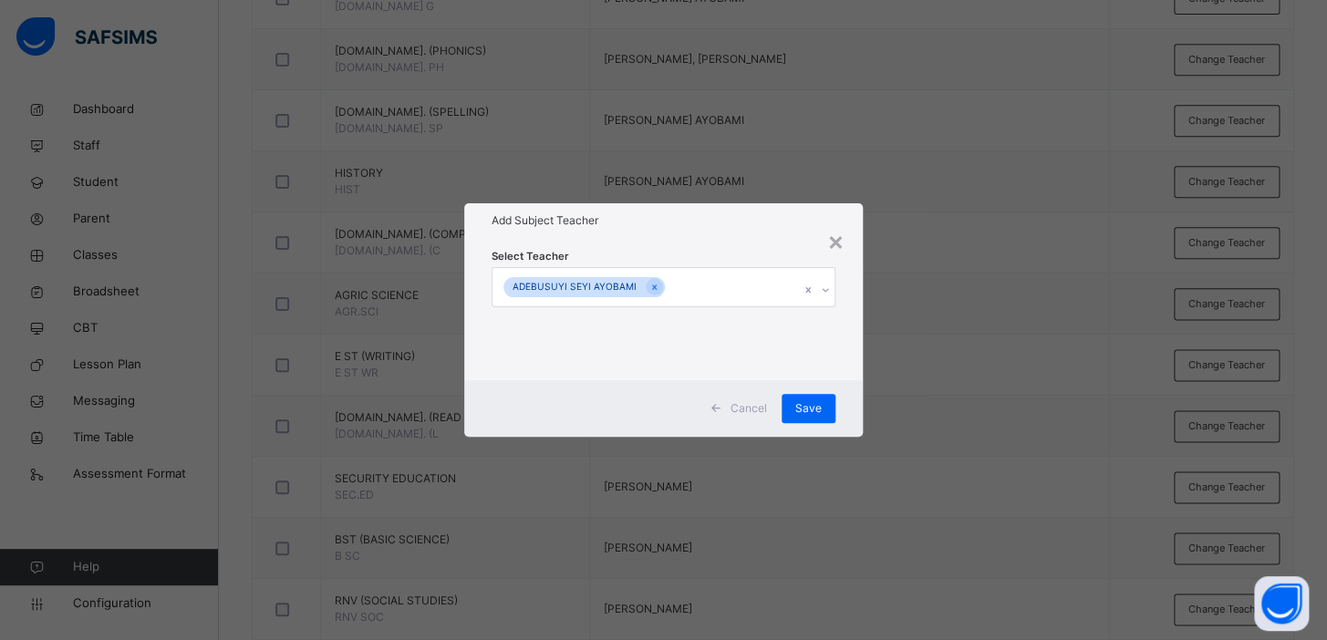
click at [1076, 318] on div "× Add Subject Teacher Select Teacher ADEBUSUYI SEYI AYOBAMI Cancel Save" at bounding box center [663, 320] width 1327 height 640
click at [804, 412] on span "Save" at bounding box center [808, 408] width 26 height 16
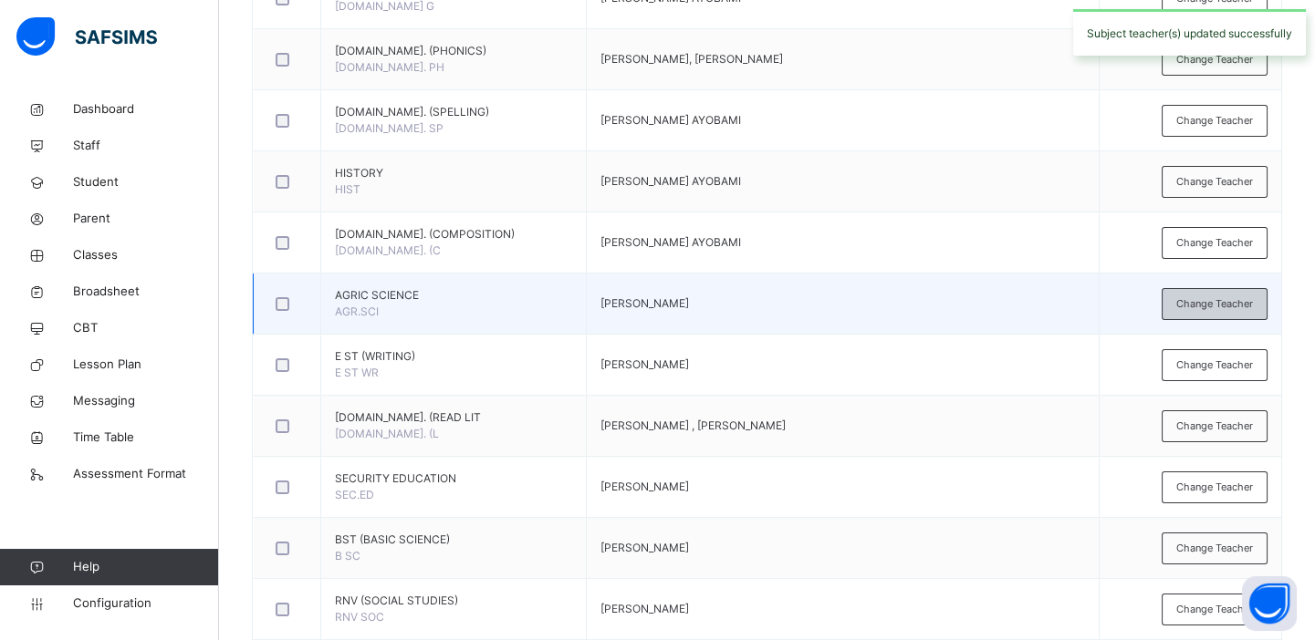
click at [1214, 299] on span "Change Teacher" at bounding box center [1214, 304] width 77 height 16
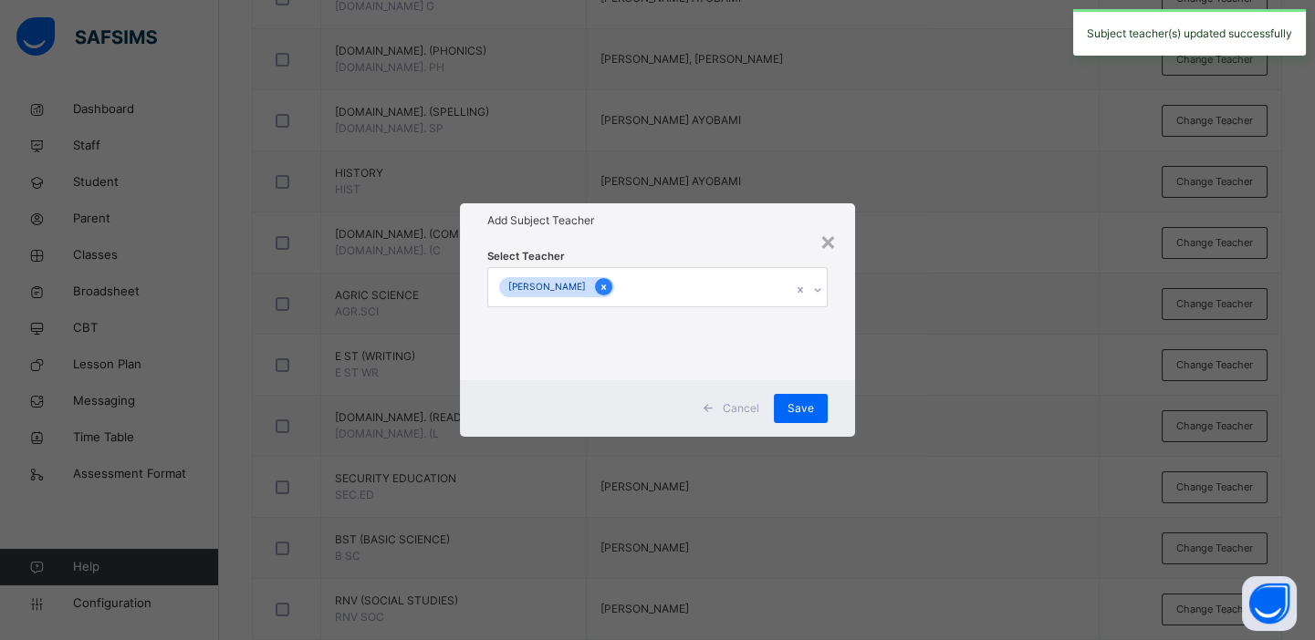
click at [608, 287] on icon at bounding box center [603, 287] width 10 height 13
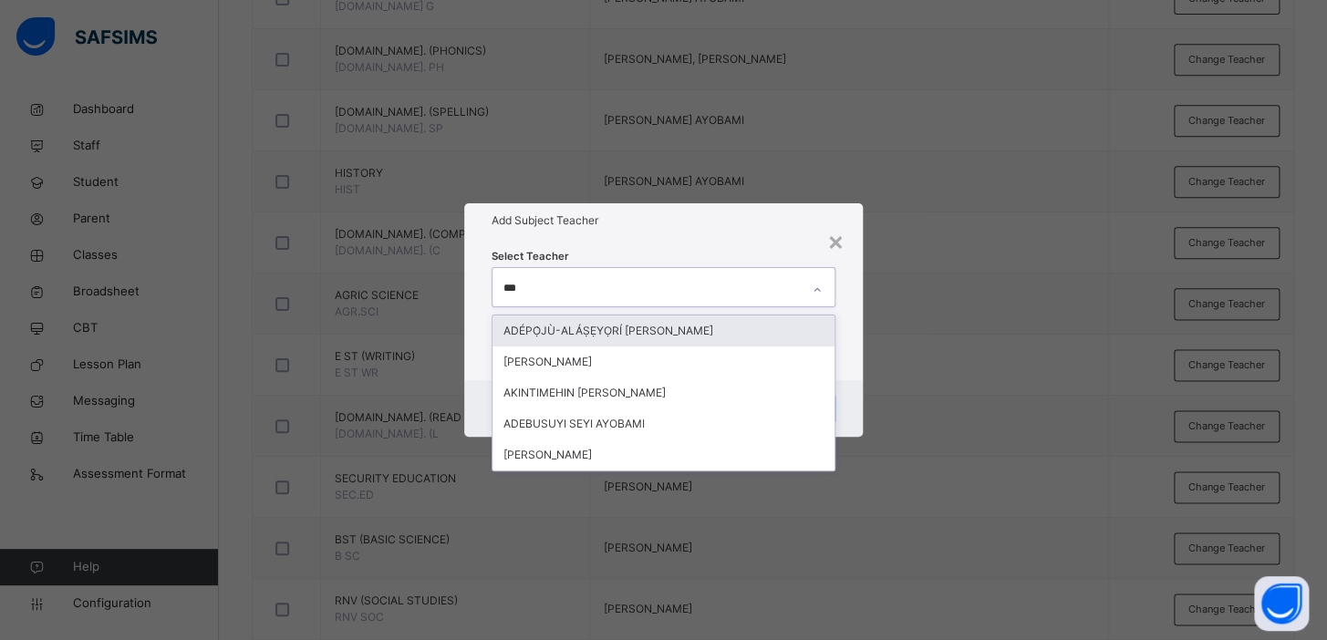
type input "****"
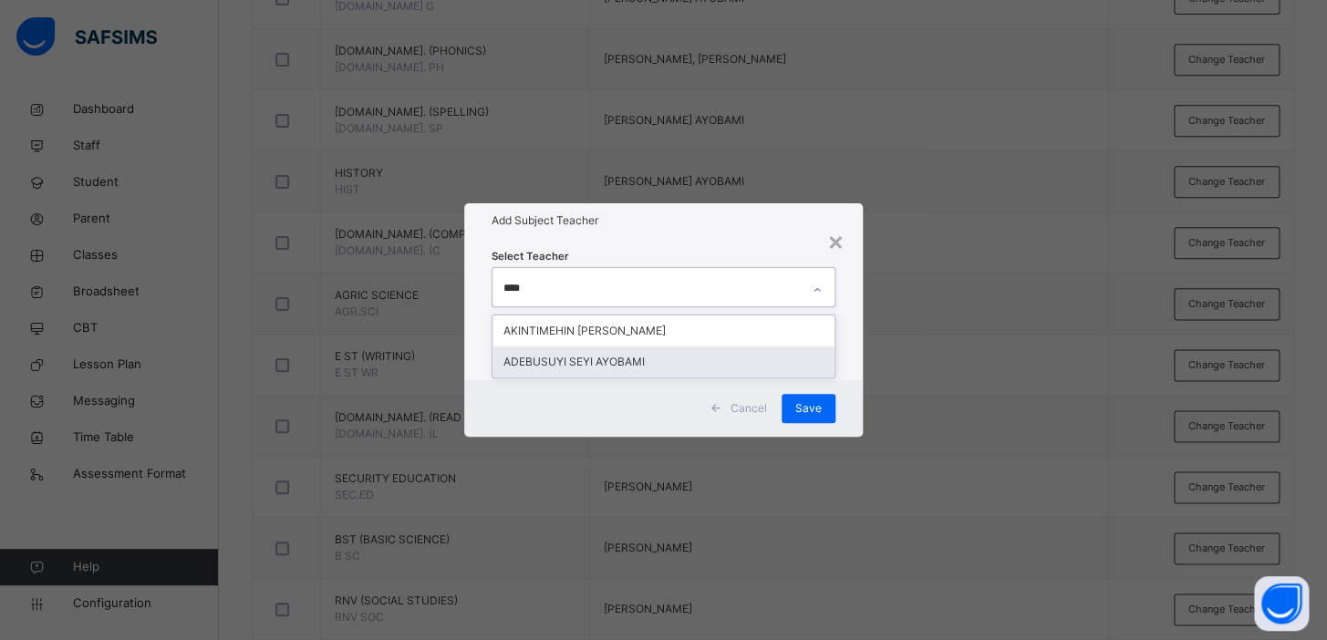
click at [603, 355] on div "ADEBUSUYI SEYI AYOBAMI" at bounding box center [664, 362] width 342 height 31
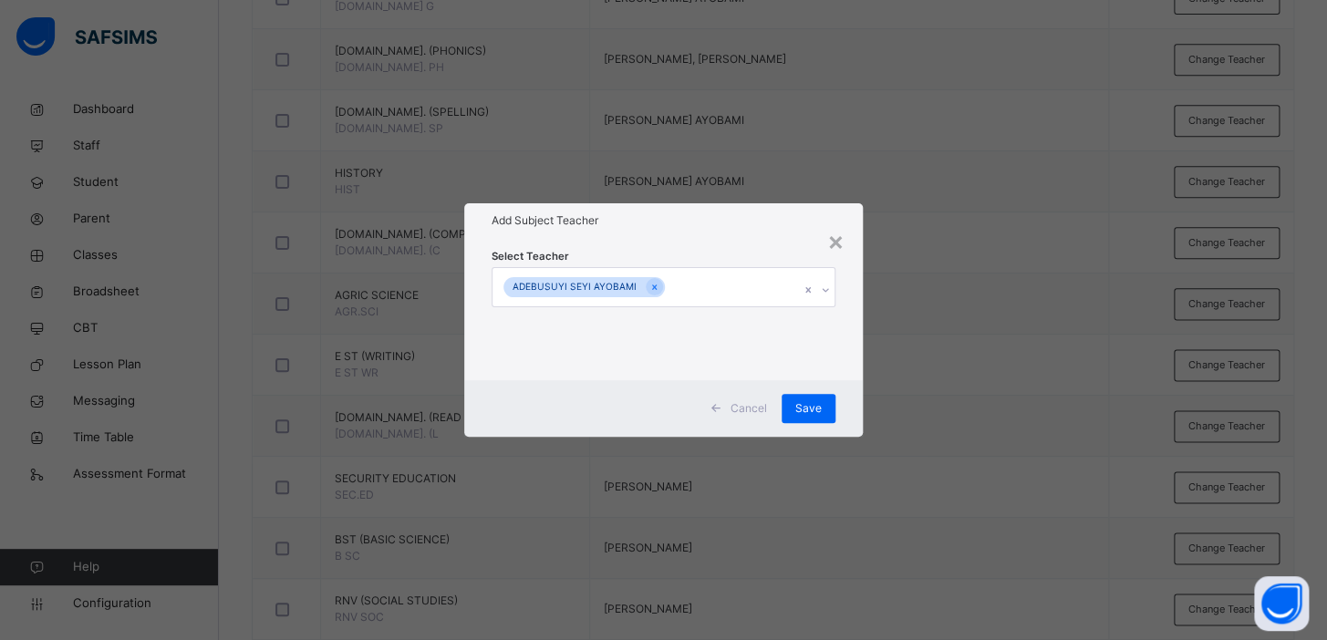
click at [913, 376] on div "× Add Subject Teacher Select Teacher ADEBUSUYI SEYI AYOBAMI Cancel Save" at bounding box center [663, 320] width 1327 height 640
click at [816, 409] on span "Save" at bounding box center [808, 408] width 26 height 16
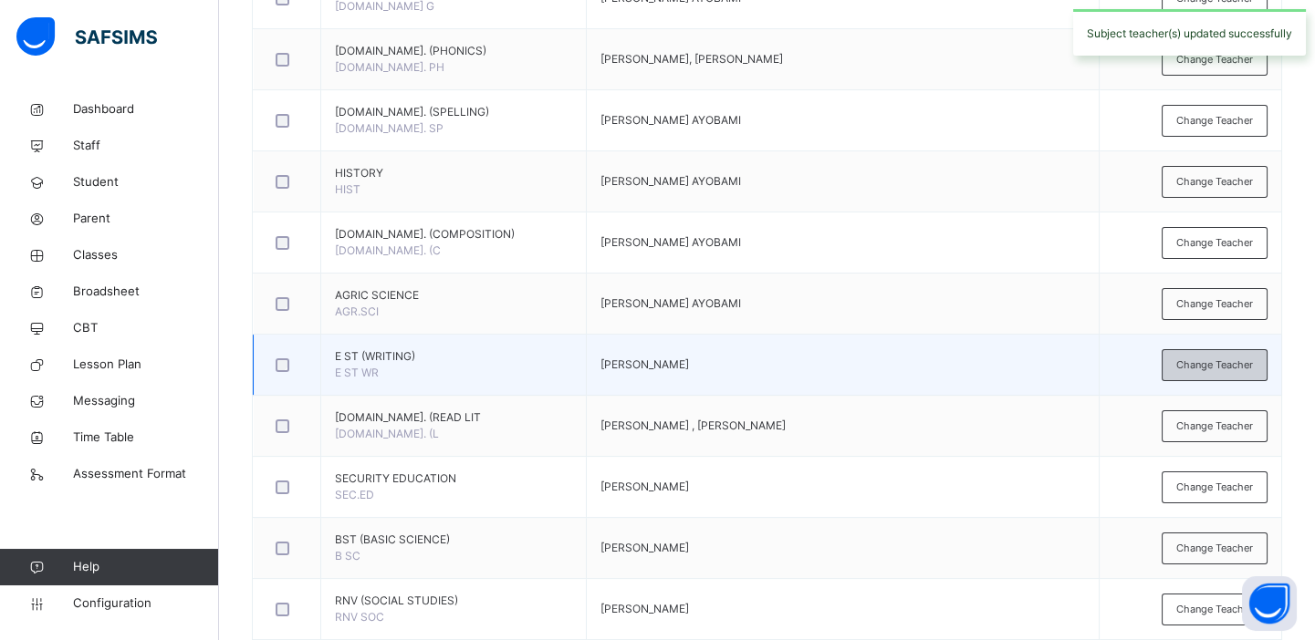
click at [1250, 360] on span "Change Teacher" at bounding box center [1214, 366] width 77 height 16
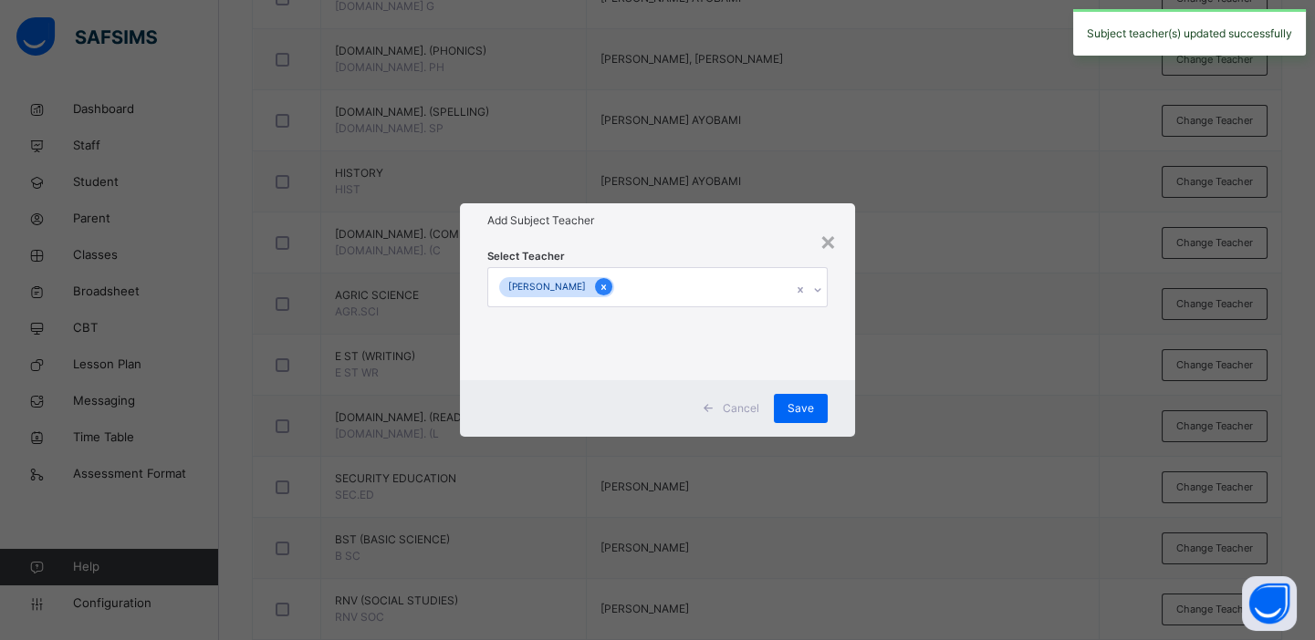
click at [608, 289] on icon at bounding box center [603, 287] width 10 height 13
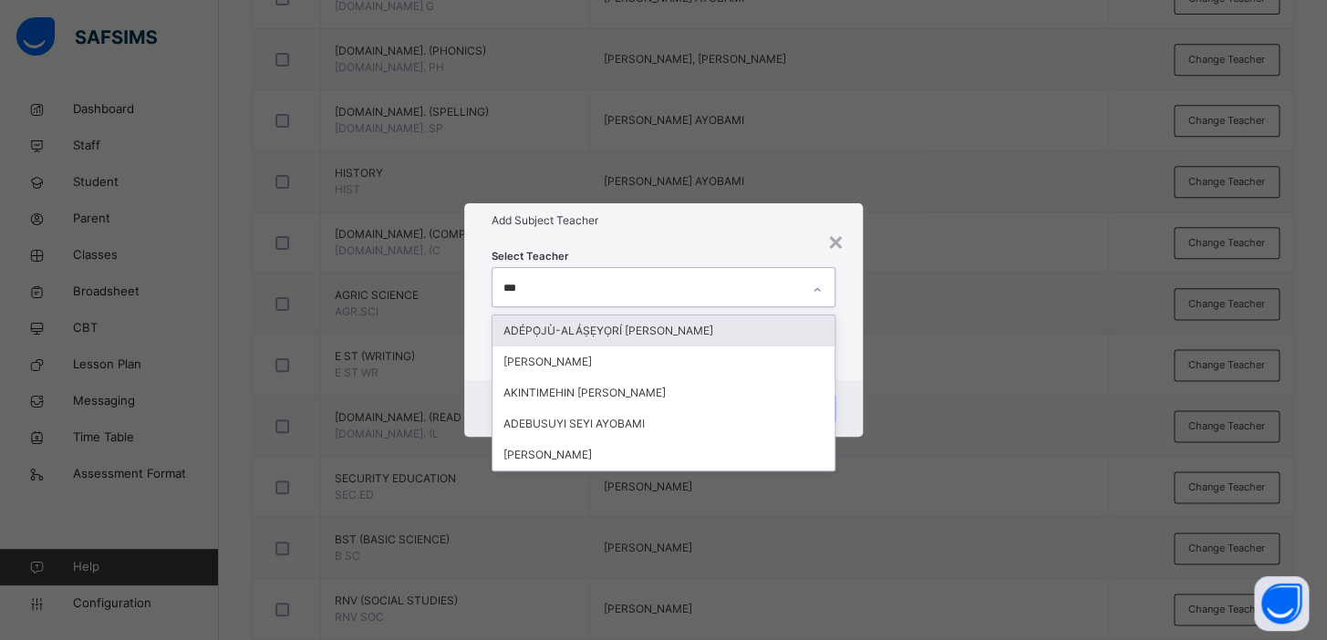
type input "****"
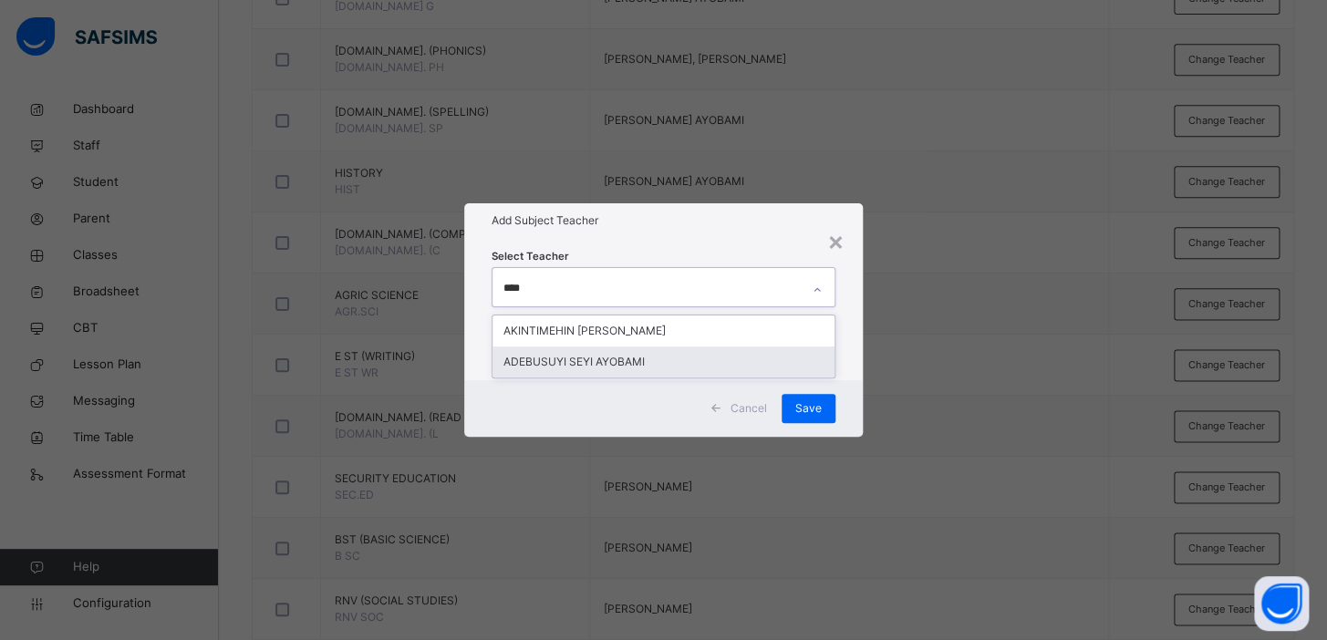
click at [616, 364] on div "ADEBUSUYI SEYI AYOBAMI" at bounding box center [664, 362] width 342 height 31
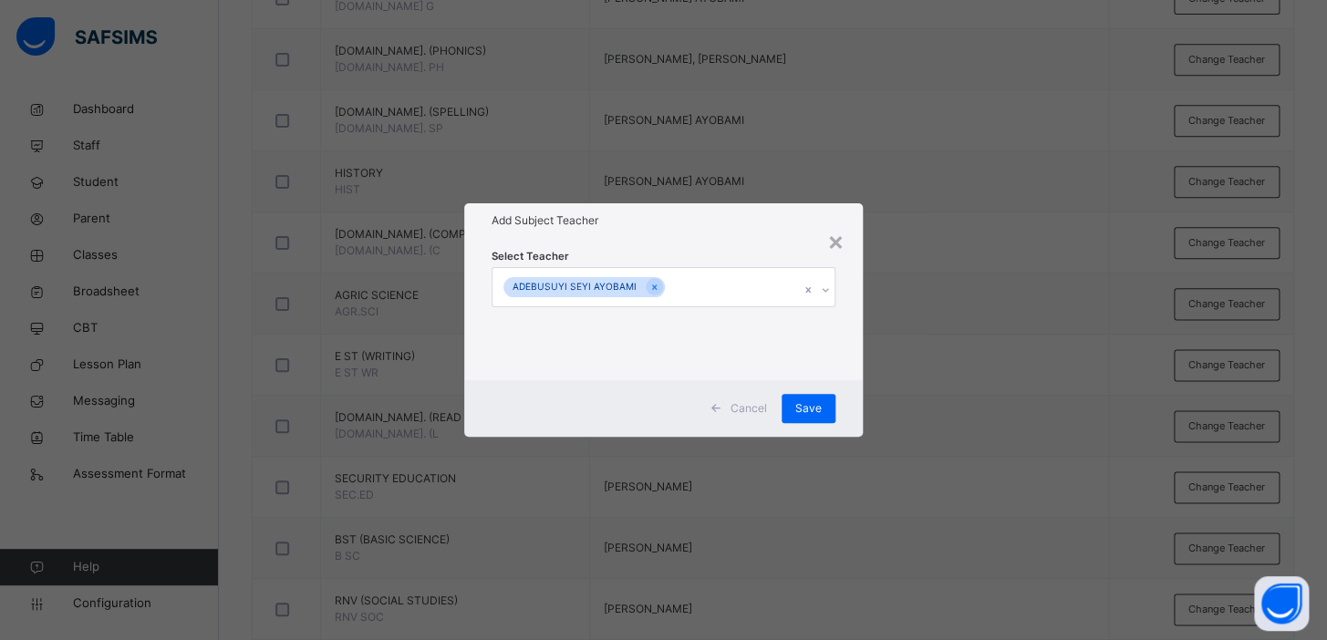
click at [958, 324] on div "× Add Subject Teacher Select Teacher ADEBUSUYI SEYI AYOBAMI Cancel Save" at bounding box center [663, 320] width 1327 height 640
click at [811, 404] on span "Save" at bounding box center [808, 408] width 26 height 16
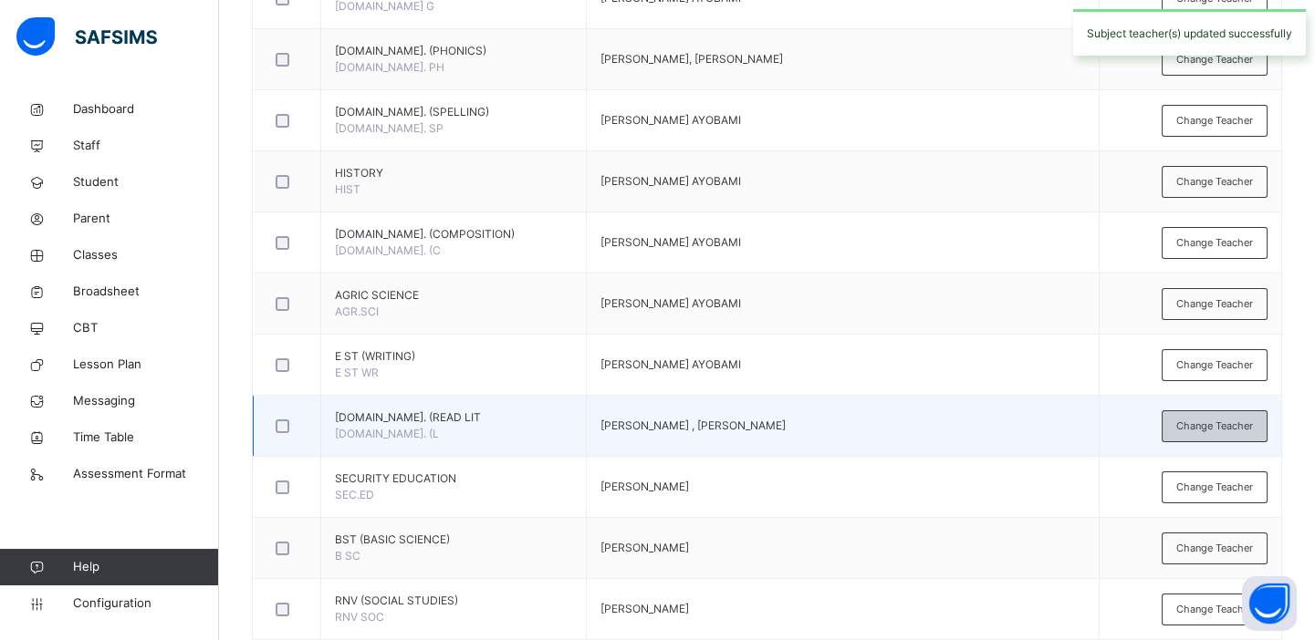
click at [1216, 419] on span "Change Teacher" at bounding box center [1214, 427] width 77 height 16
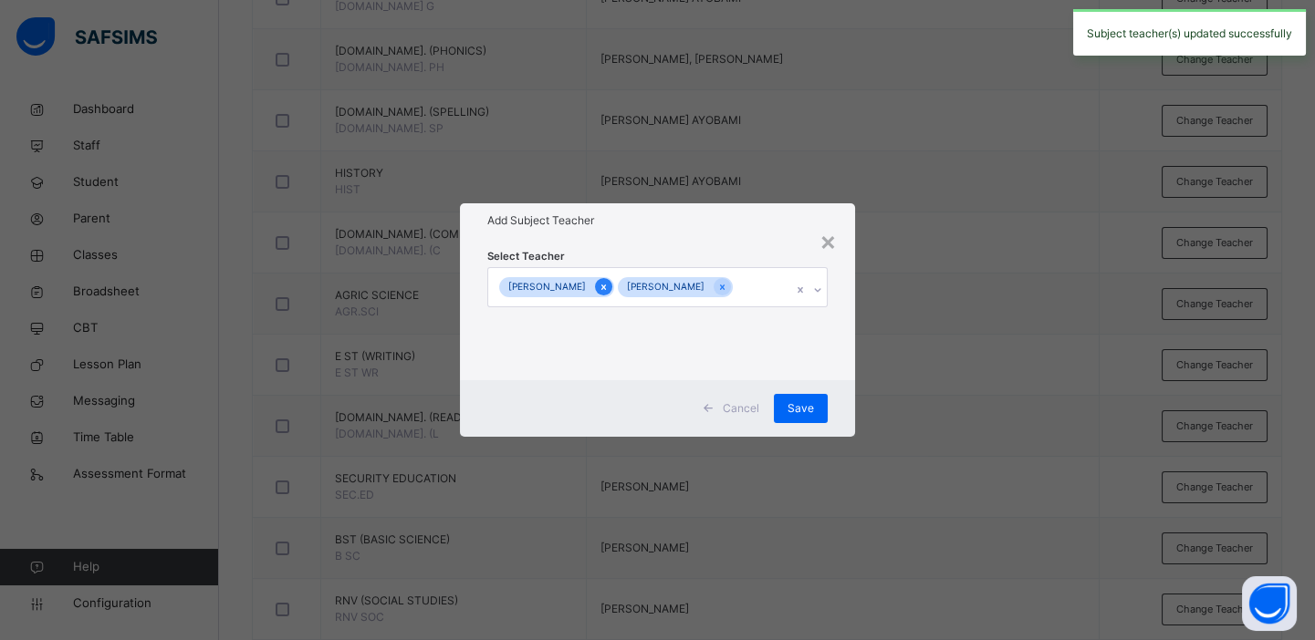
click at [601, 286] on icon at bounding box center [603, 287] width 5 height 5
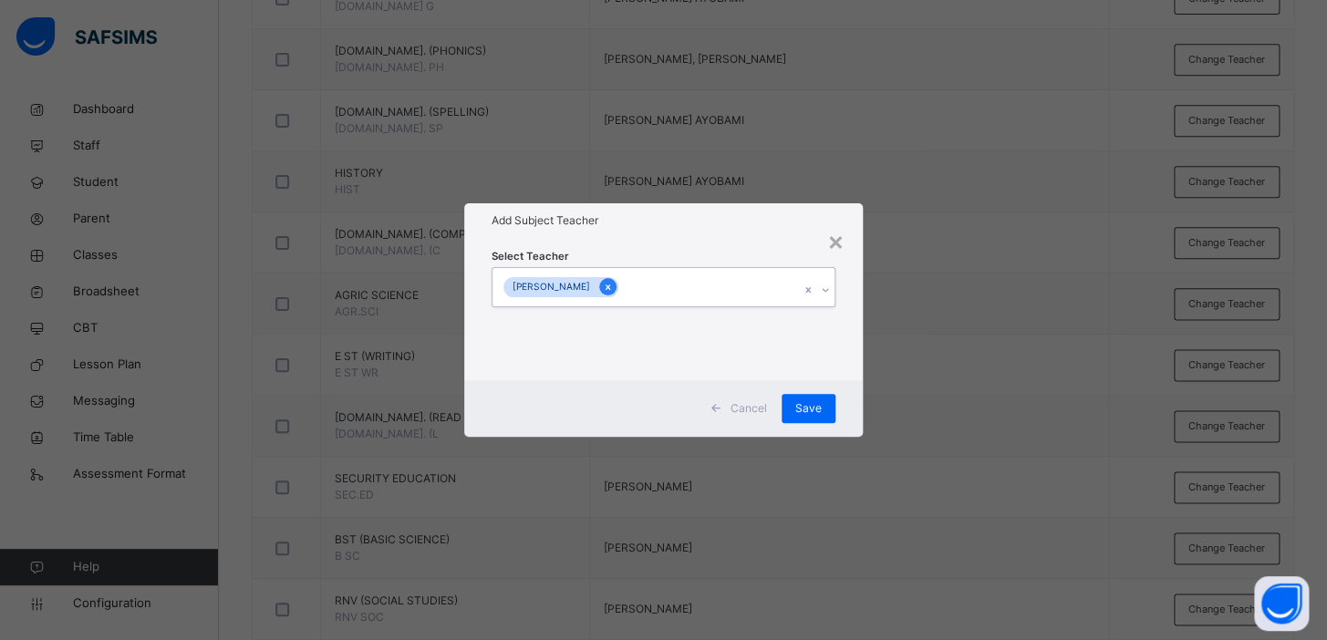
click at [610, 285] on icon at bounding box center [608, 287] width 5 height 5
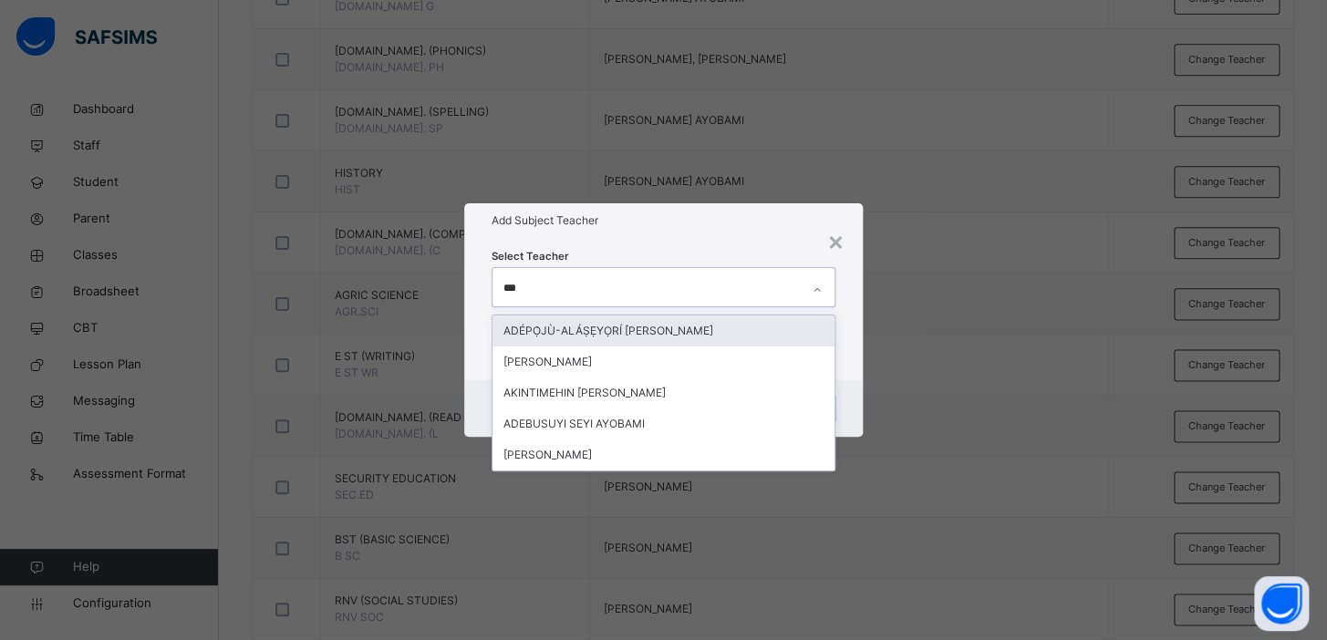
type input "****"
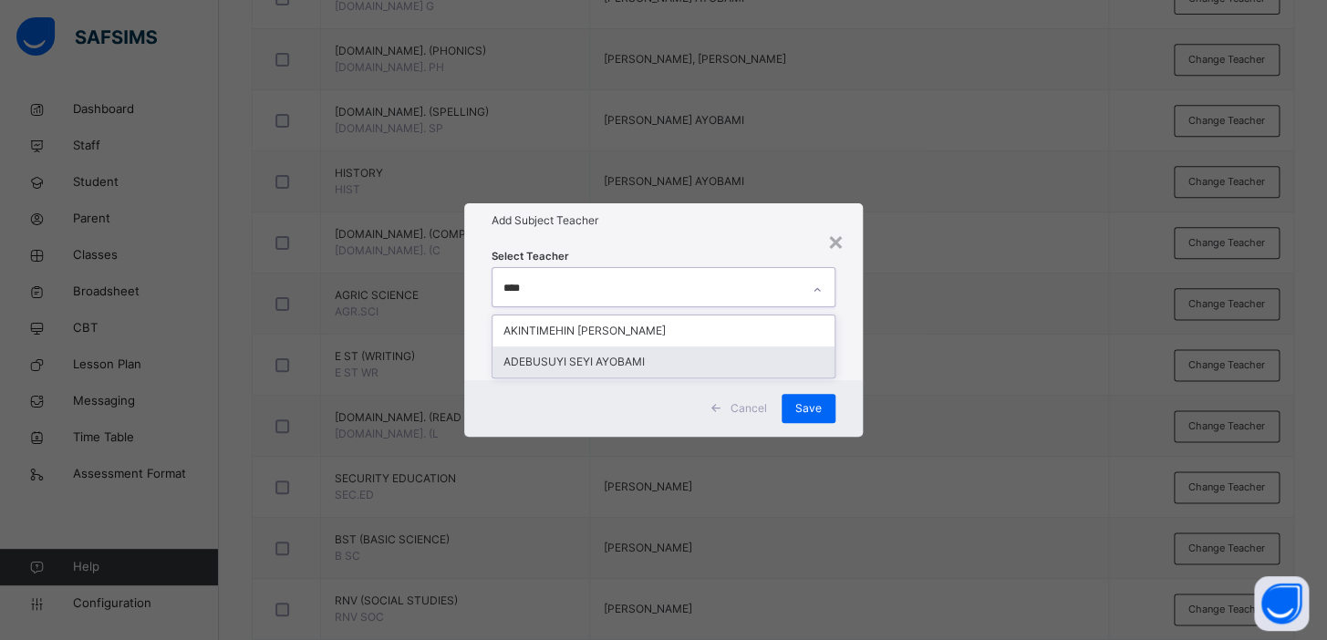
click at [551, 365] on div "ADEBUSUYI SEYI AYOBAMI" at bounding box center [664, 362] width 342 height 31
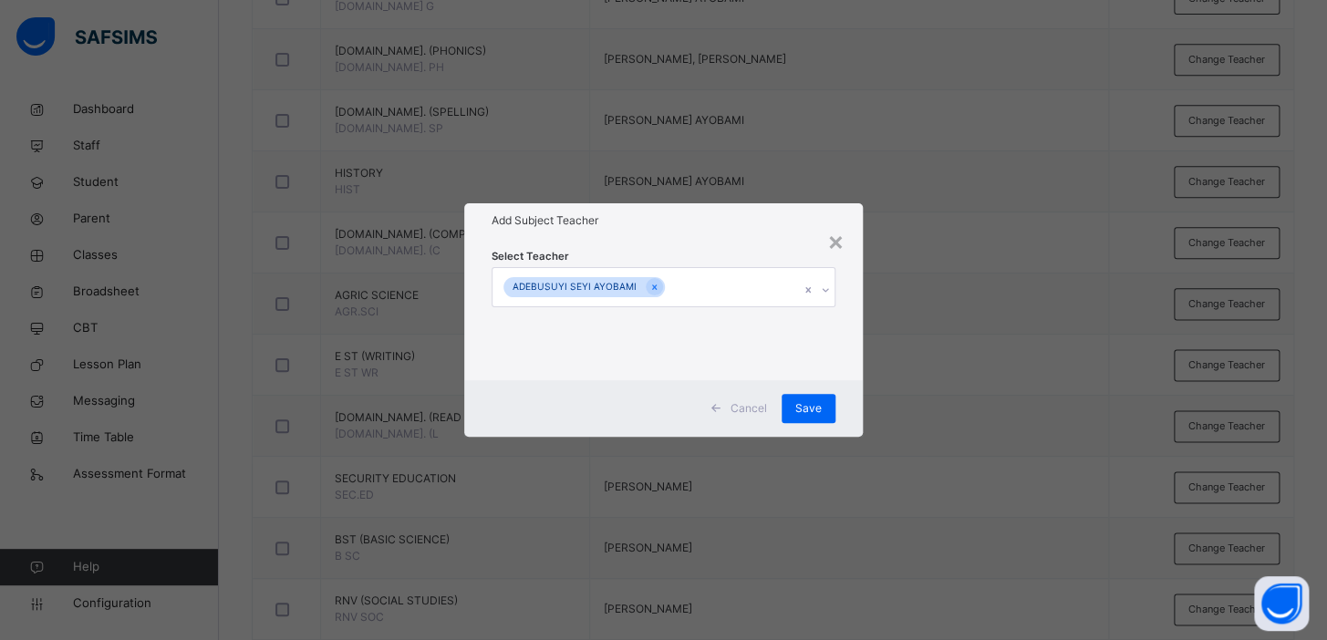
click at [1028, 317] on div "× Add Subject Teacher Select Teacher ADEBUSUYI SEYI AYOBAMI Cancel Save" at bounding box center [663, 320] width 1327 height 640
click at [814, 401] on span "Save" at bounding box center [808, 408] width 26 height 16
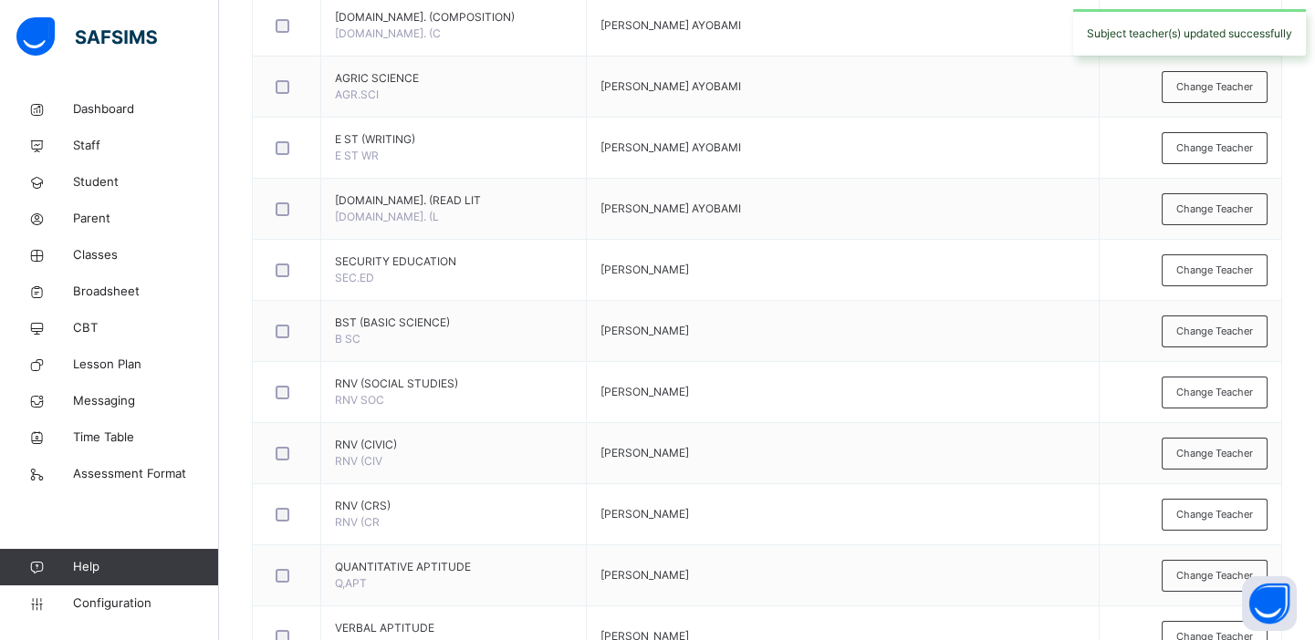
scroll to position [1038, 0]
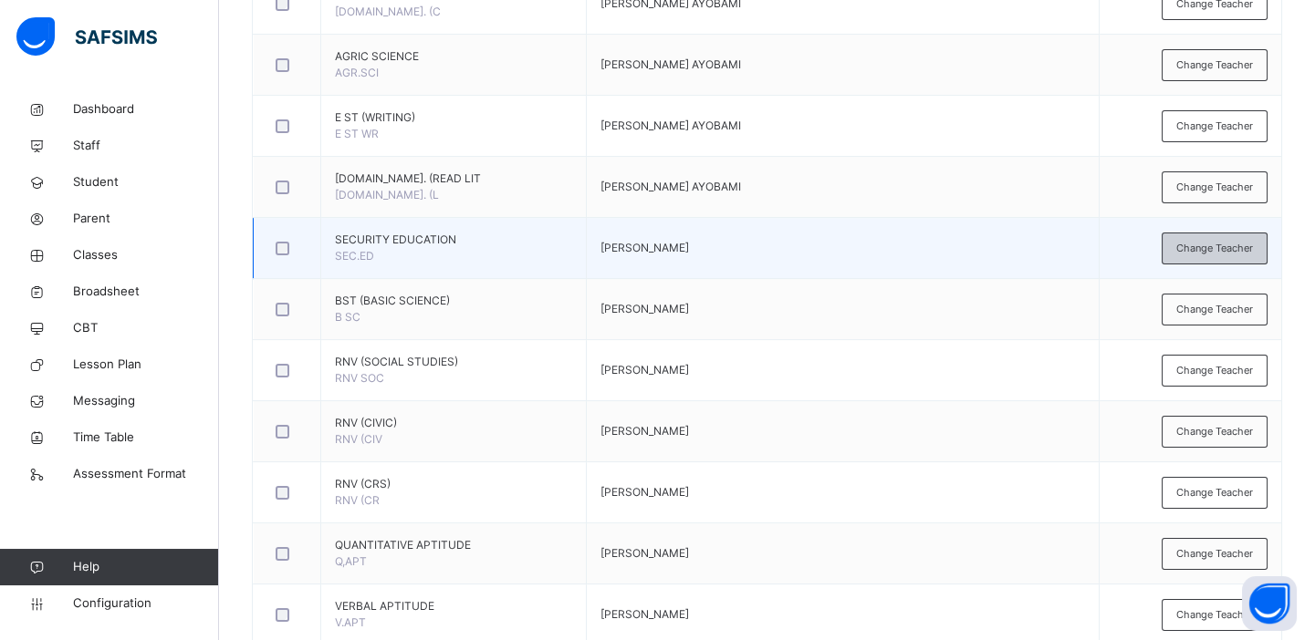
click at [1225, 244] on span "Change Teacher" at bounding box center [1214, 249] width 77 height 16
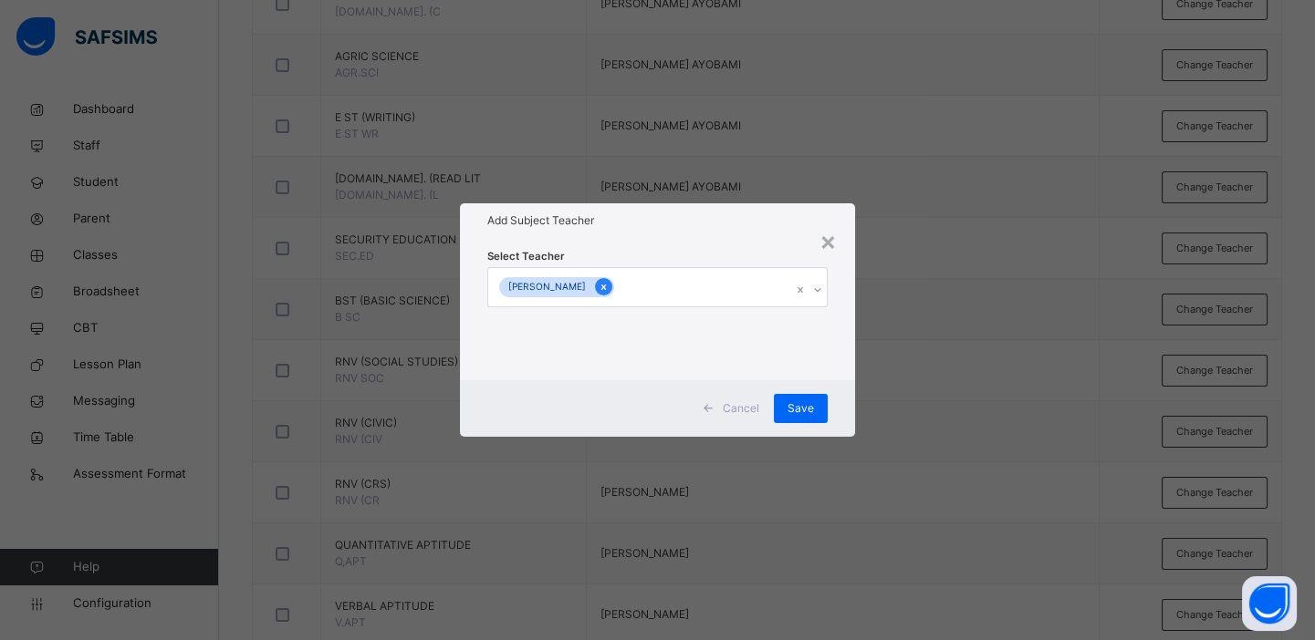
click at [608, 292] on icon at bounding box center [603, 287] width 10 height 13
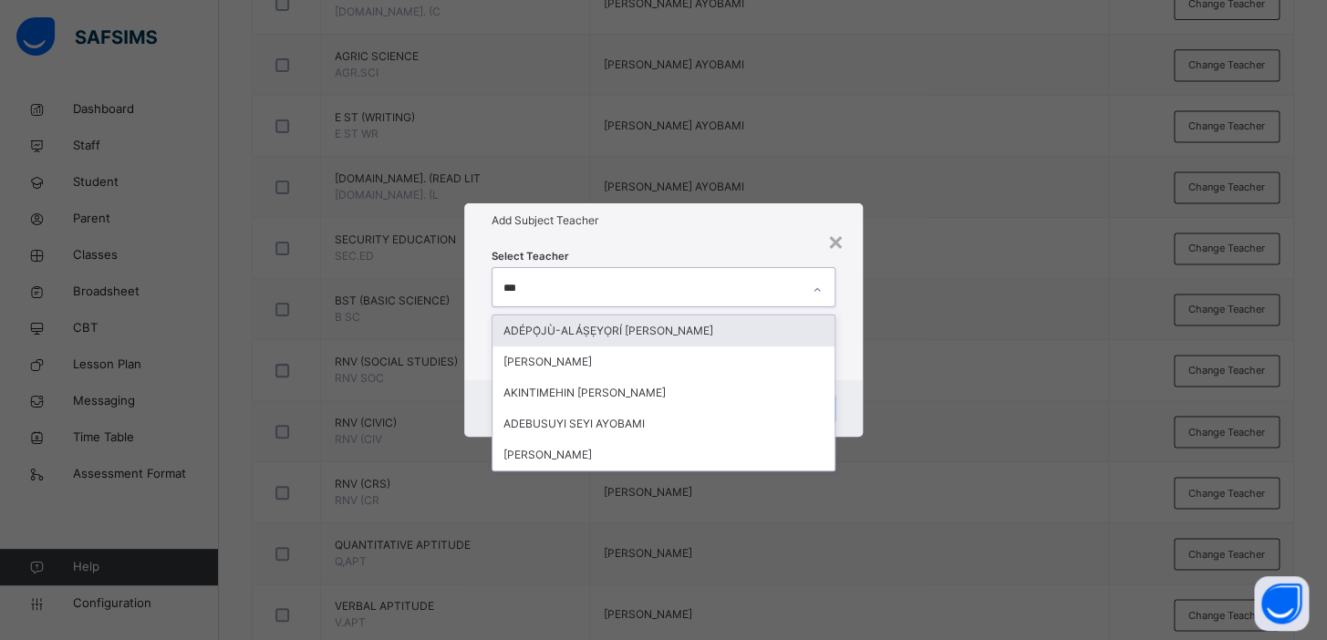
type input "****"
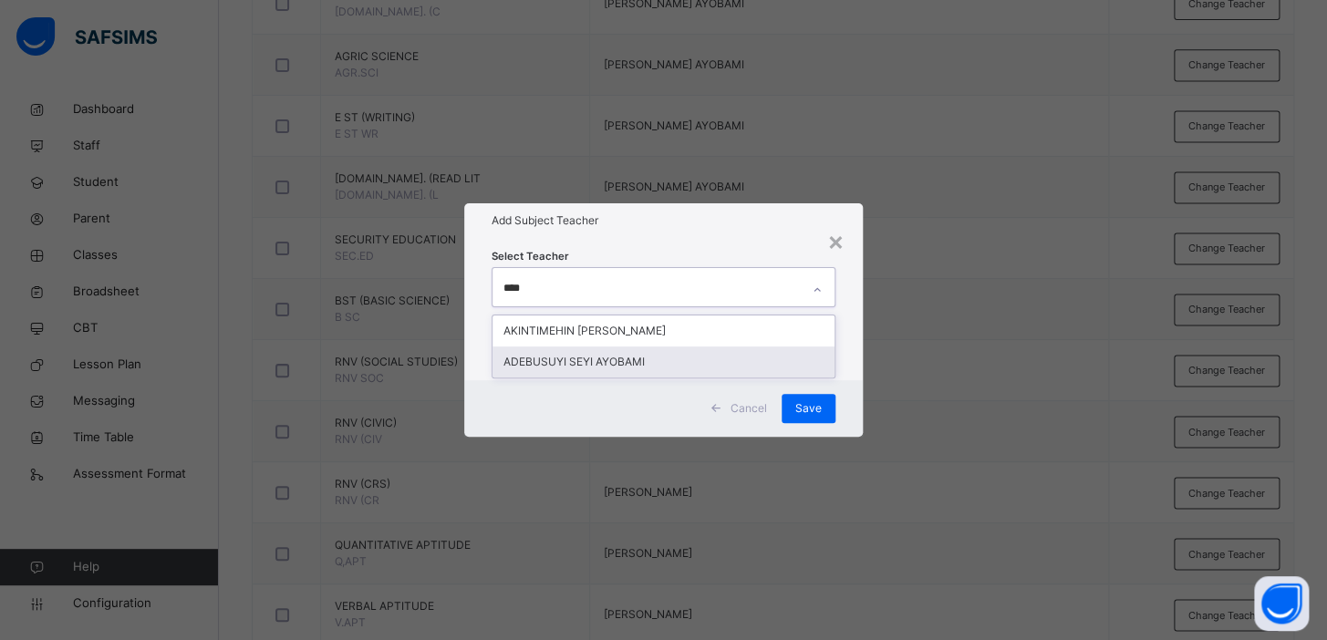
click at [596, 359] on div "ADEBUSUYI SEYI AYOBAMI" at bounding box center [664, 362] width 342 height 31
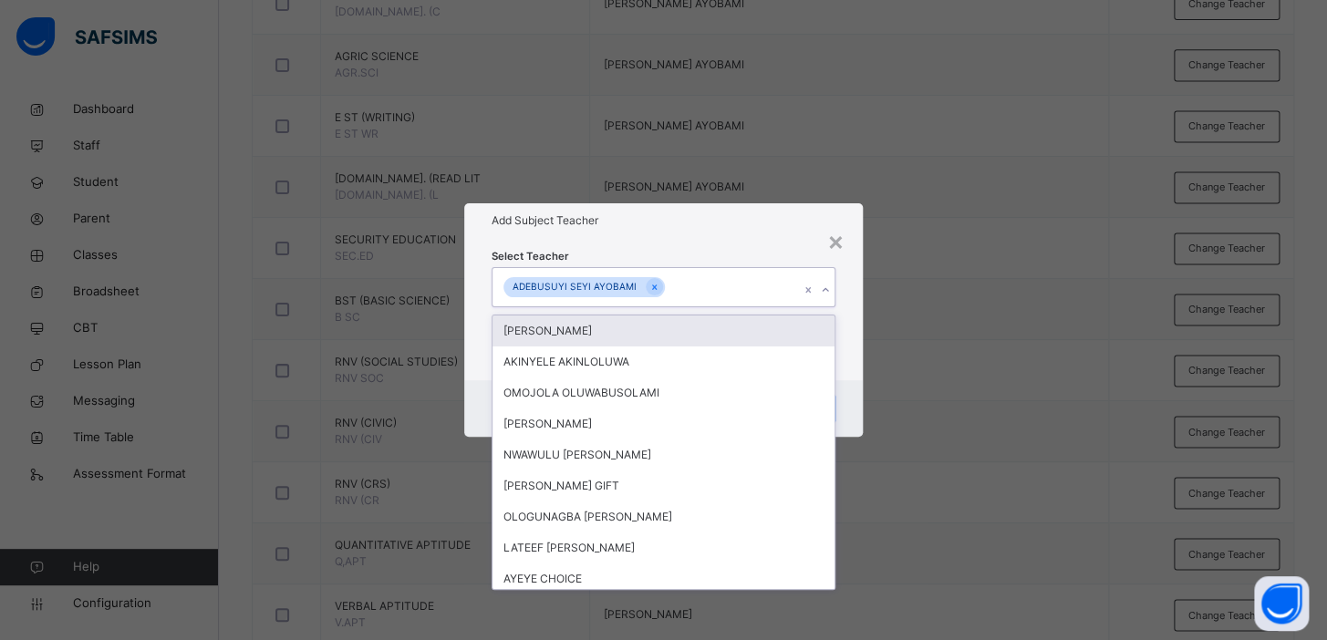
click at [1045, 274] on div "× Add Subject Teacher Select Teacher option ADEBUSUYI SEYI AYOBAMI, selected. o…" at bounding box center [663, 320] width 1327 height 640
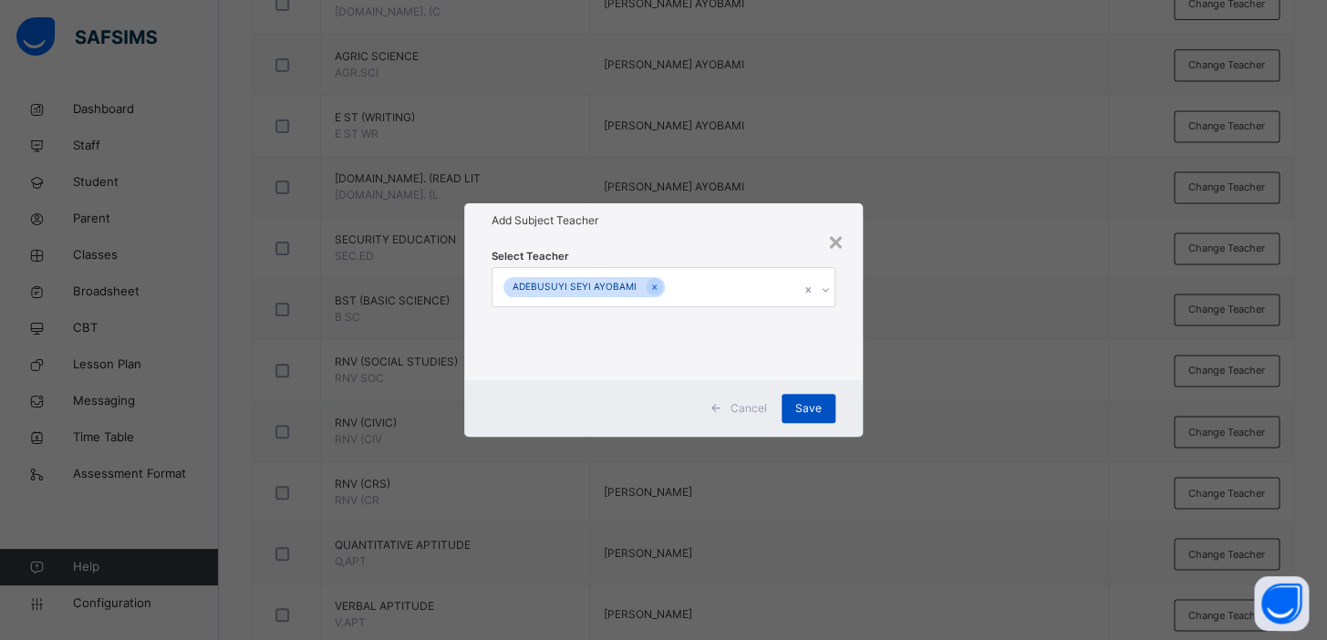
click at [806, 410] on span "Save" at bounding box center [808, 408] width 26 height 16
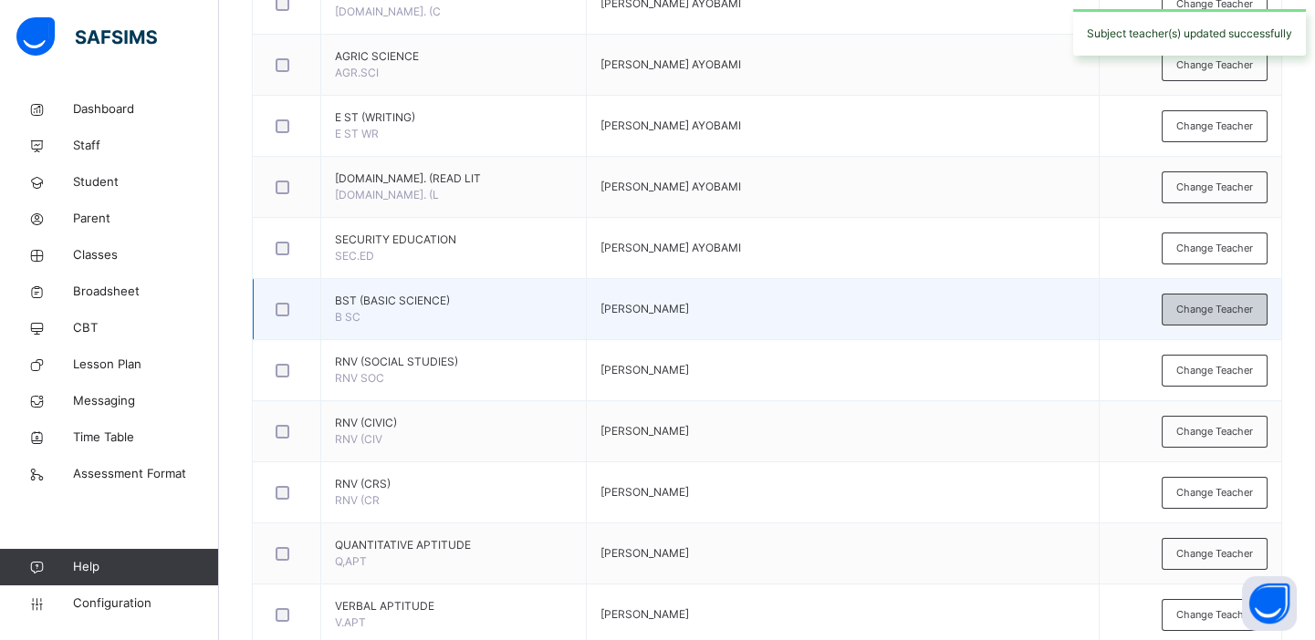
click at [1208, 302] on span "Change Teacher" at bounding box center [1214, 310] width 77 height 16
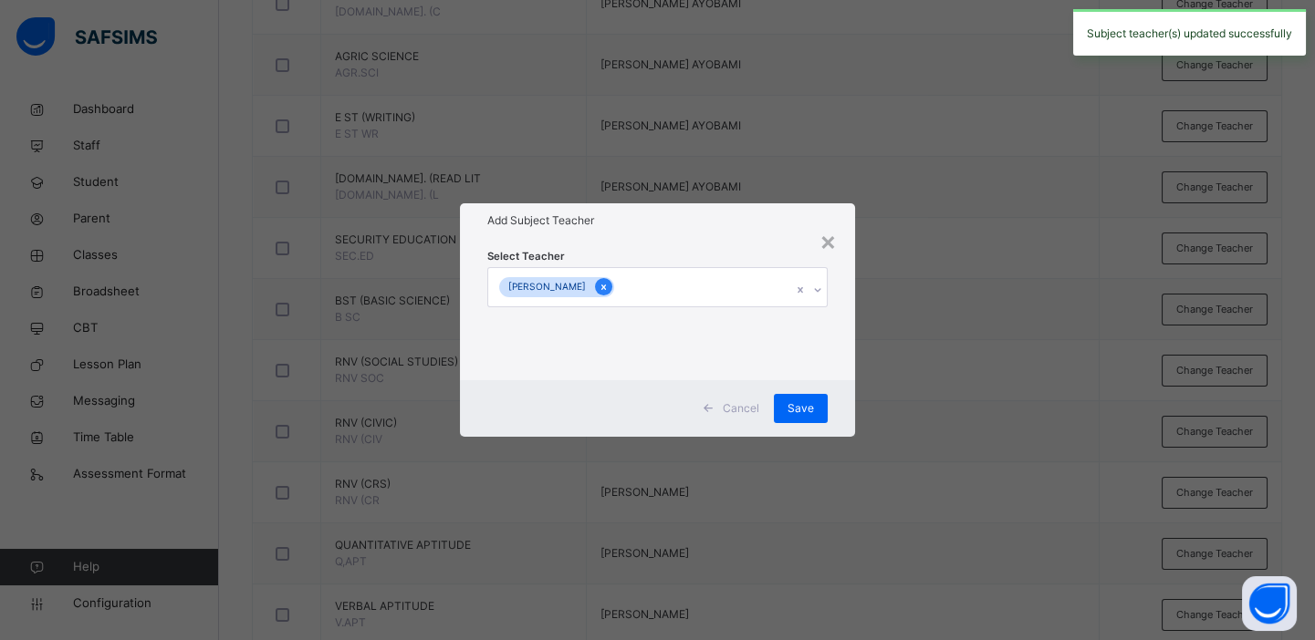
click at [608, 283] on icon at bounding box center [603, 287] width 10 height 13
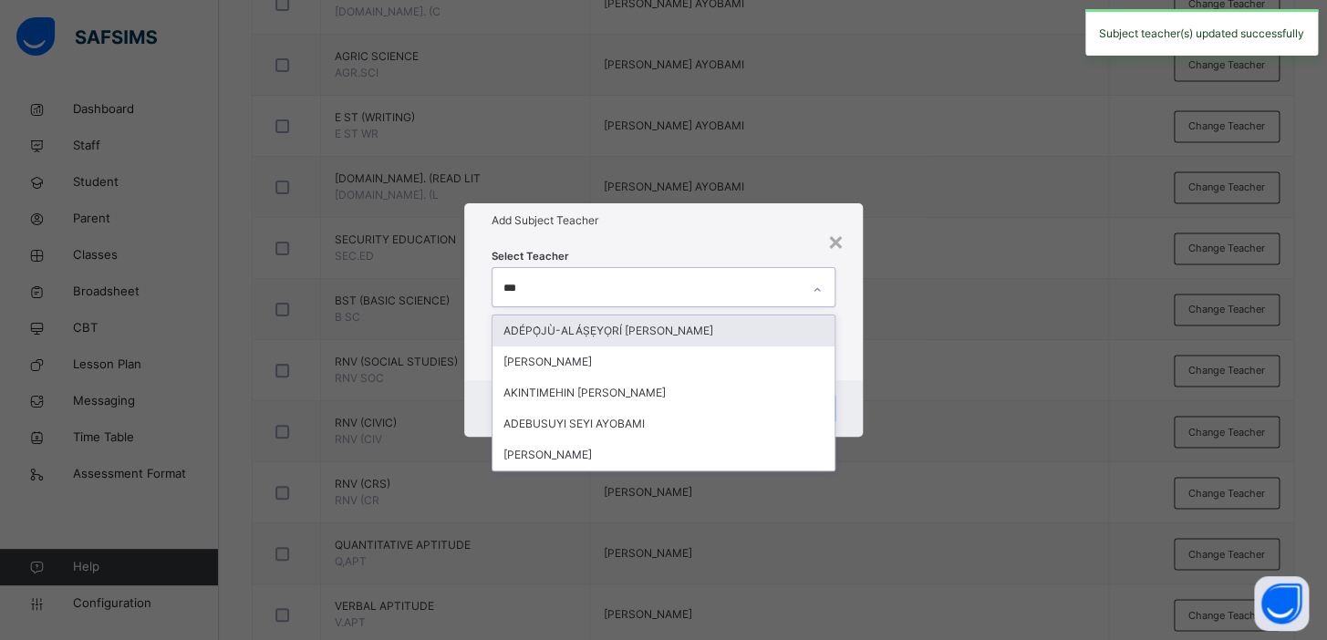
type input "****"
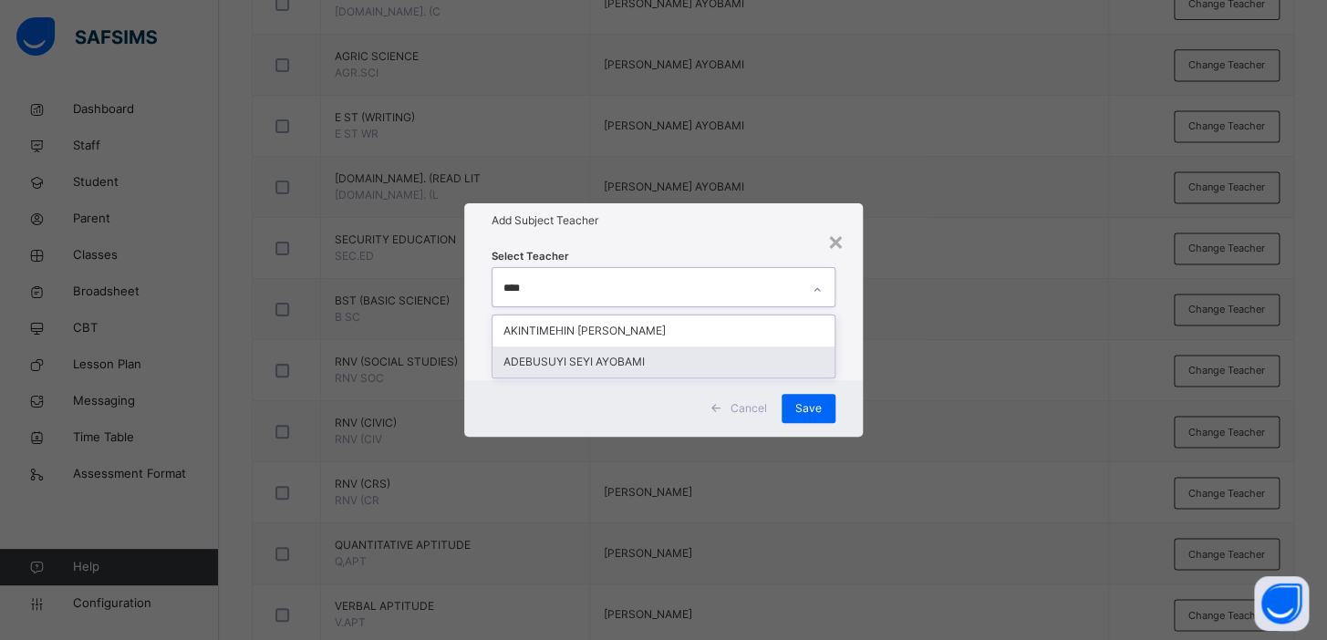
click at [609, 347] on div "ADEBUSUYI SEYI AYOBAMI" at bounding box center [664, 362] width 342 height 31
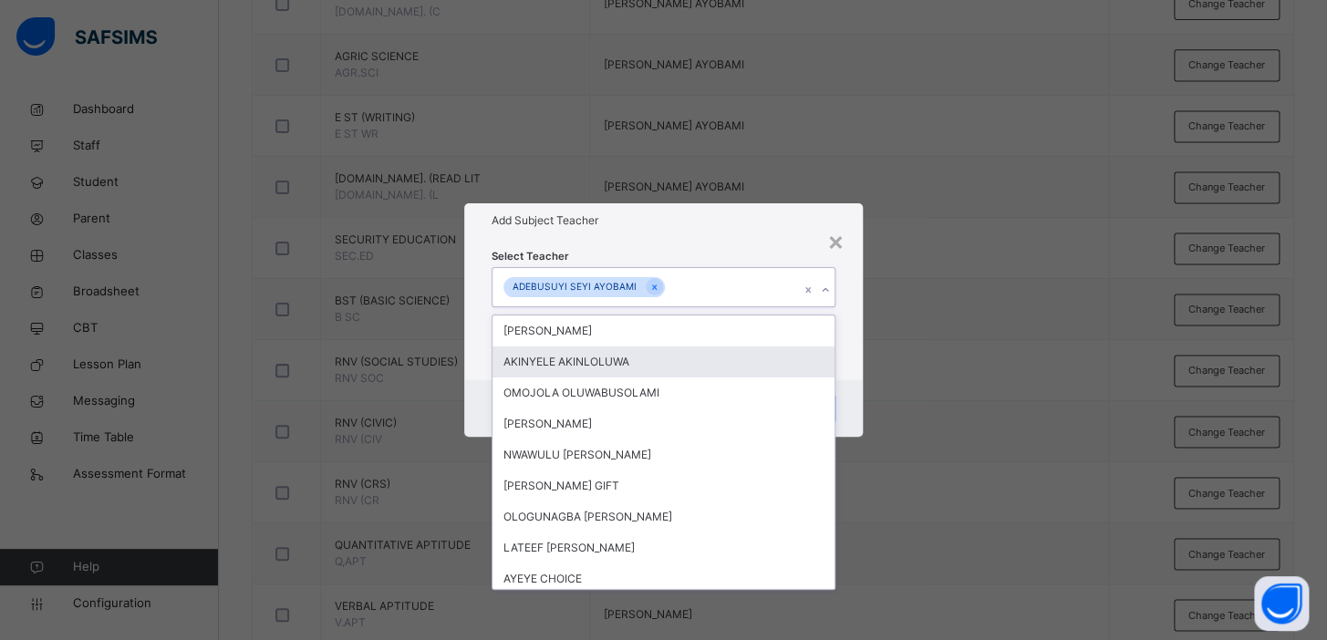
click at [1048, 319] on div "× Add Subject Teacher Select Teacher option ADEBUSUYI SEYI AYOBAMI, selected. o…" at bounding box center [663, 320] width 1327 height 640
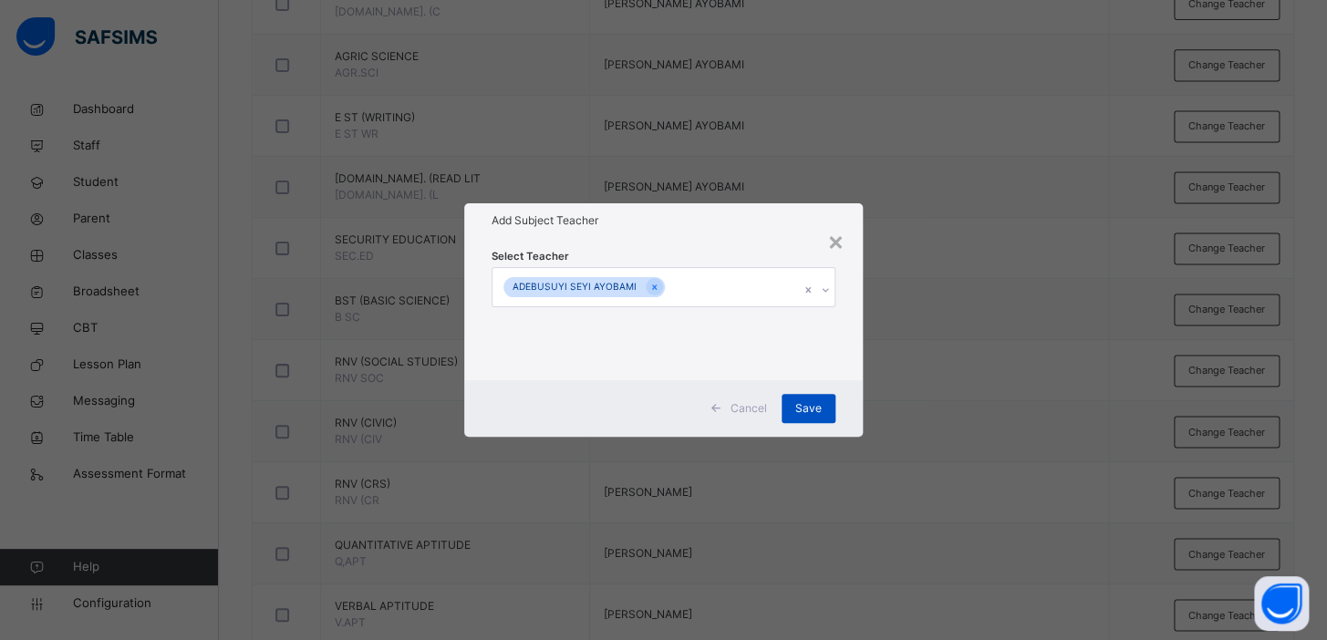
click at [816, 410] on span "Save" at bounding box center [808, 408] width 26 height 16
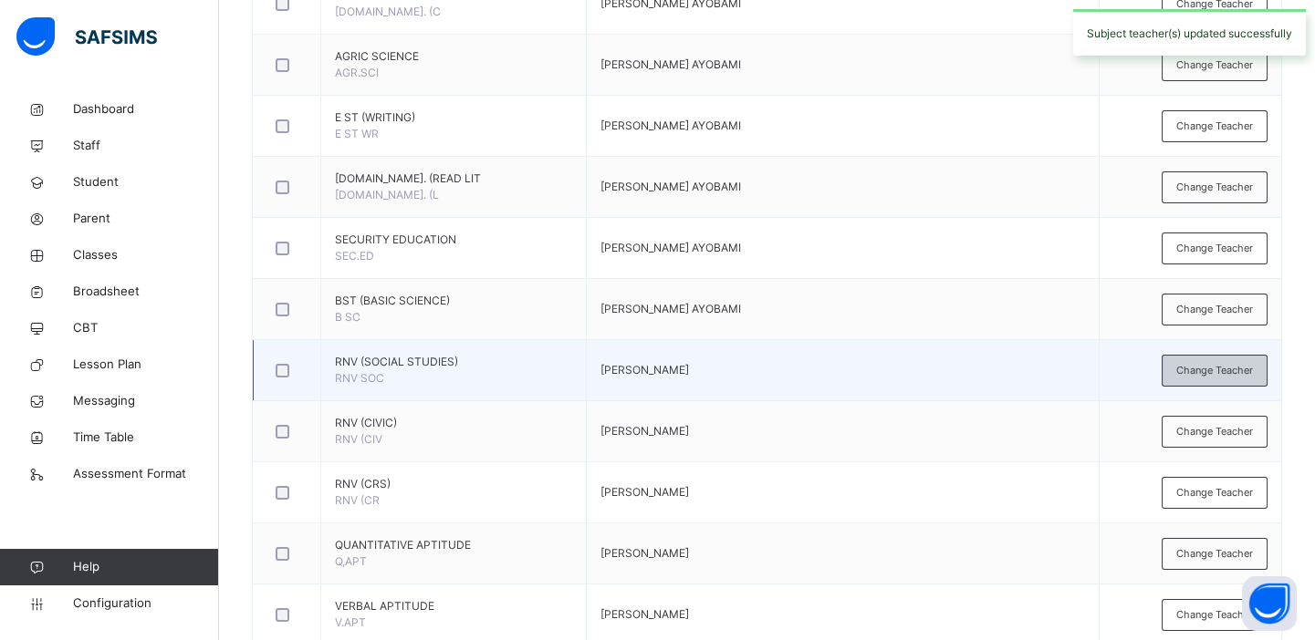
click at [1213, 369] on span "Change Teacher" at bounding box center [1214, 371] width 77 height 16
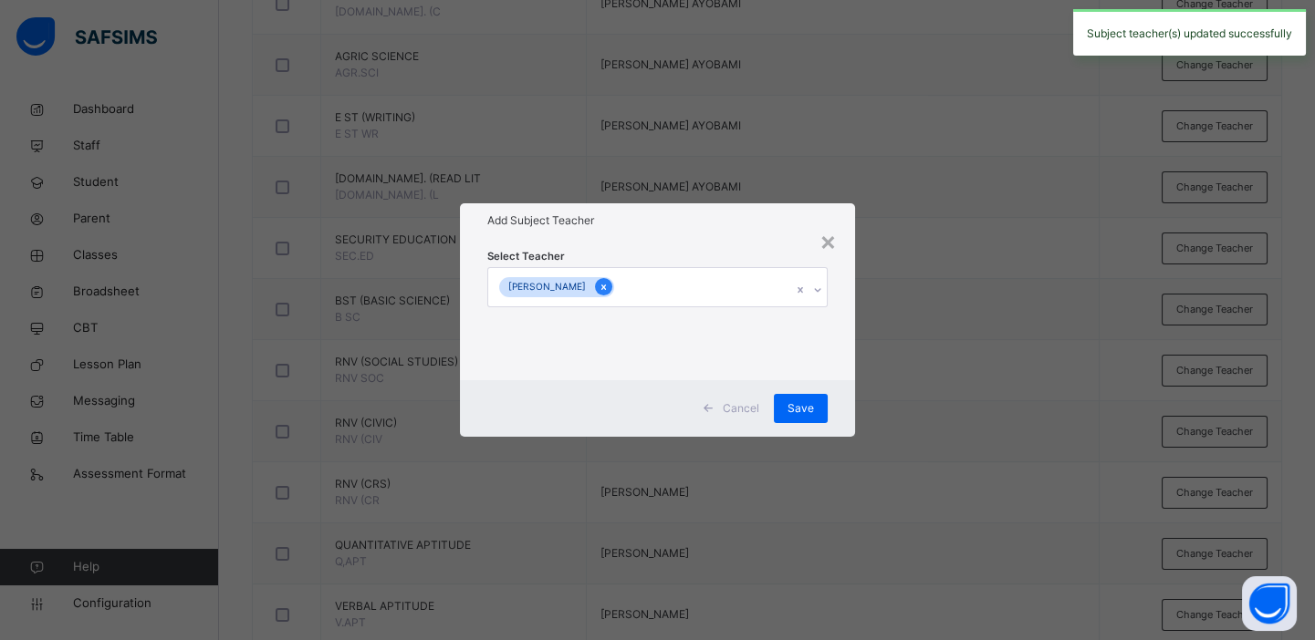
click at [605, 293] on icon at bounding box center [603, 287] width 10 height 13
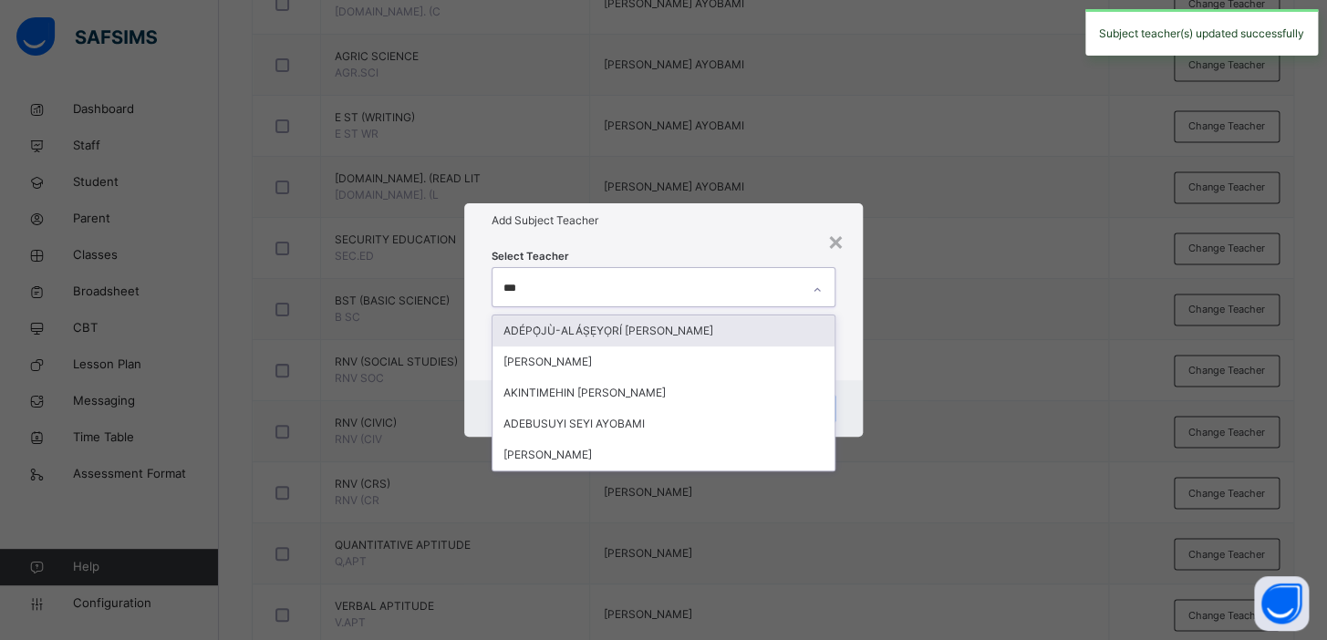
type input "****"
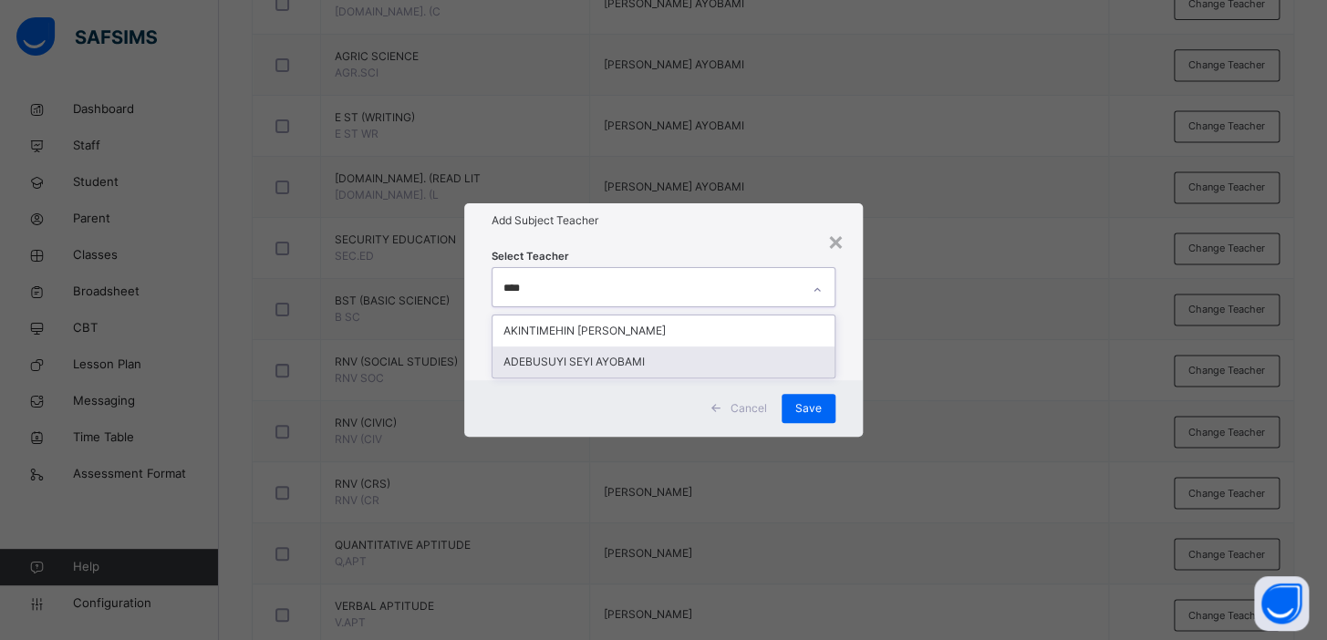
click at [605, 351] on div "ADEBUSUYI SEYI AYOBAMI" at bounding box center [664, 362] width 342 height 31
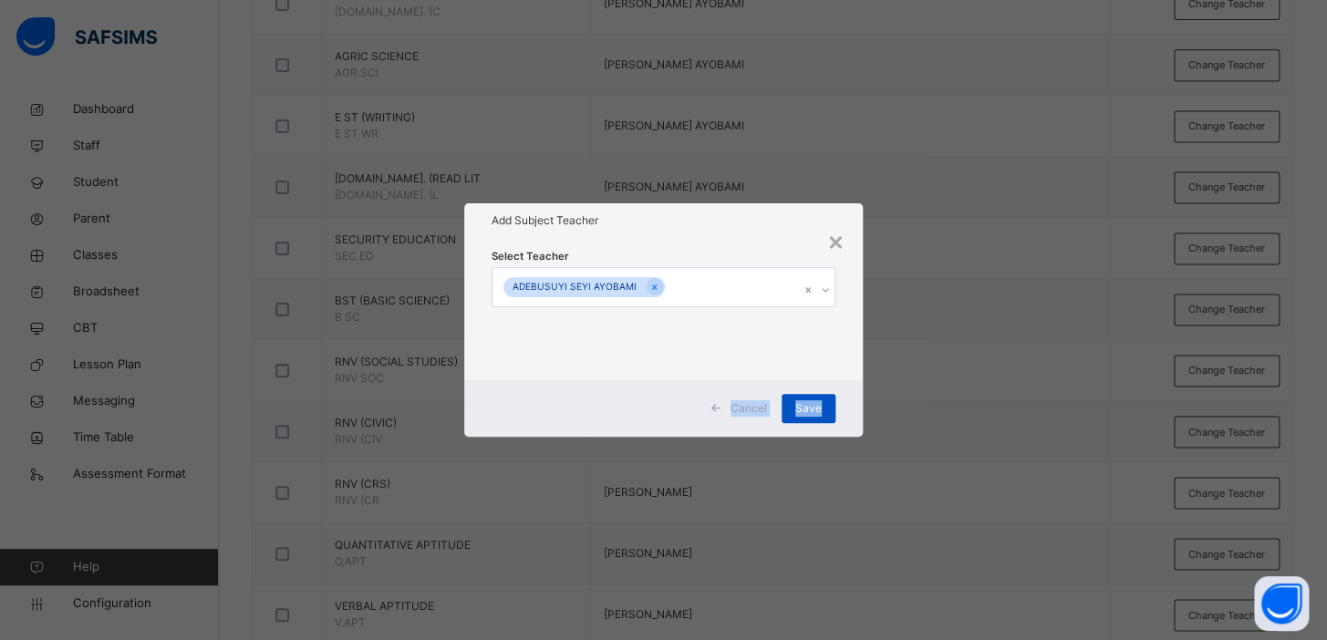
drag, startPoint x: 901, startPoint y: 364, endPoint x: 815, endPoint y: 400, distance: 94.0
click at [815, 400] on div "× Add Subject Teacher Select Teacher ADEBUSUYI SEYI AYOBAMI Cancel Save" at bounding box center [663, 320] width 1327 height 640
click at [815, 400] on span "Save" at bounding box center [808, 408] width 26 height 16
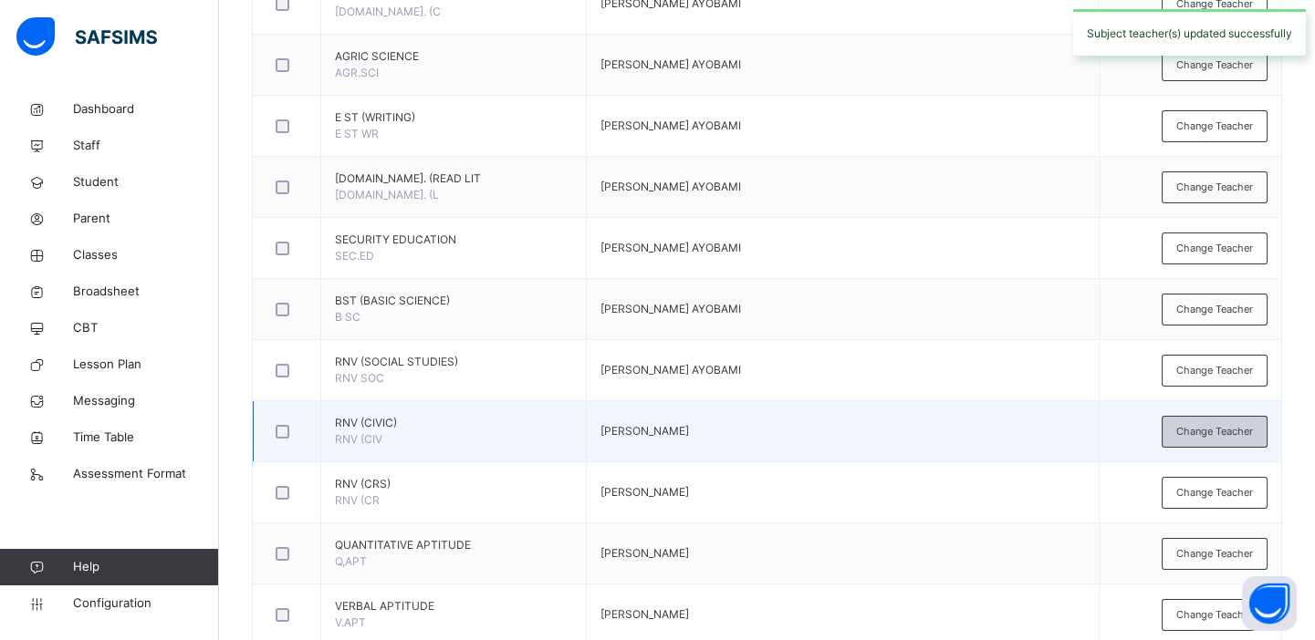
click at [1185, 433] on div "Change Teacher" at bounding box center [1214, 432] width 106 height 32
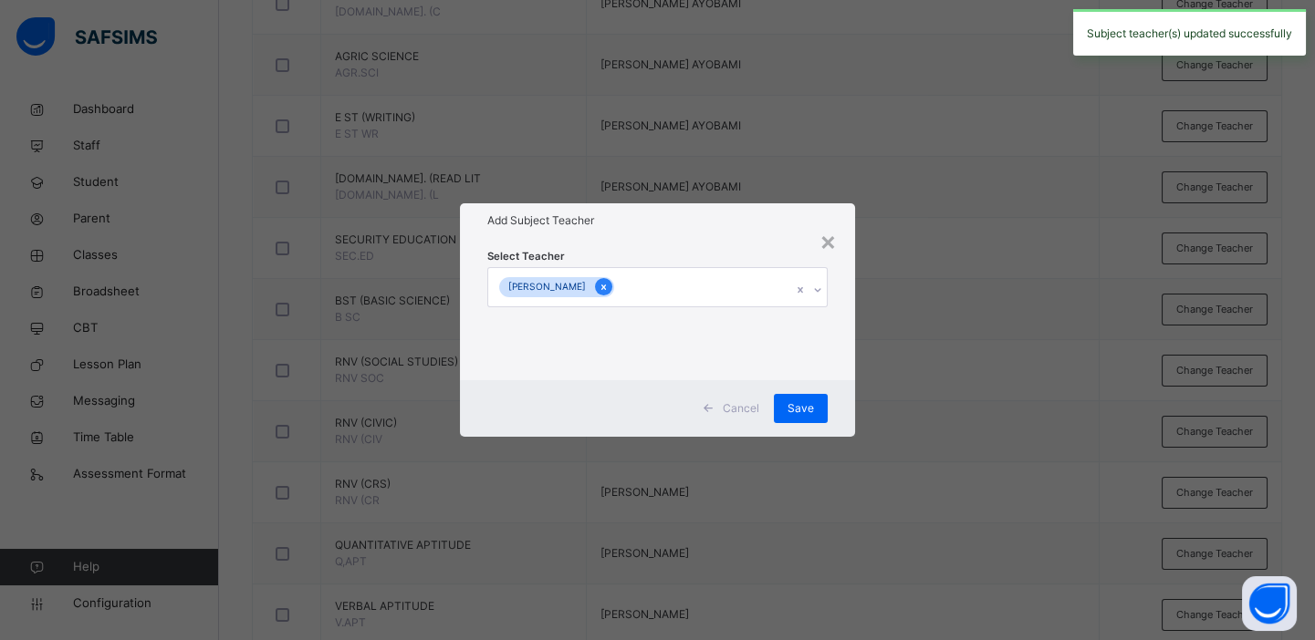
click at [608, 288] on icon at bounding box center [603, 287] width 10 height 13
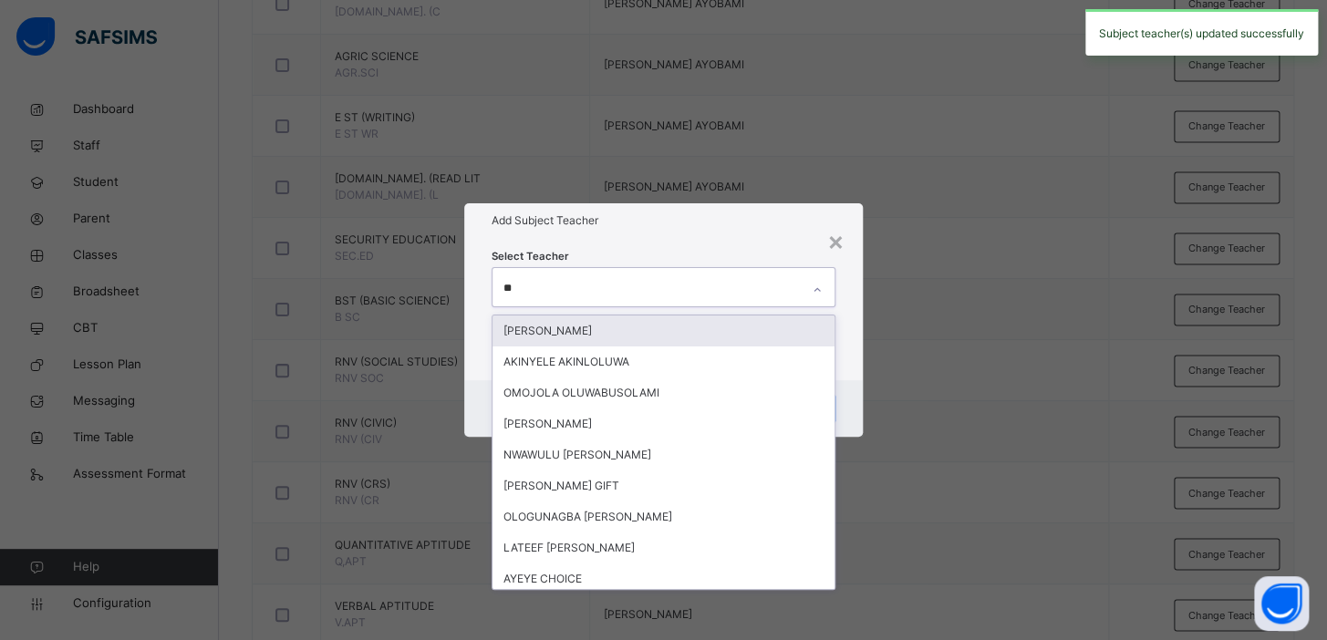
type input "***"
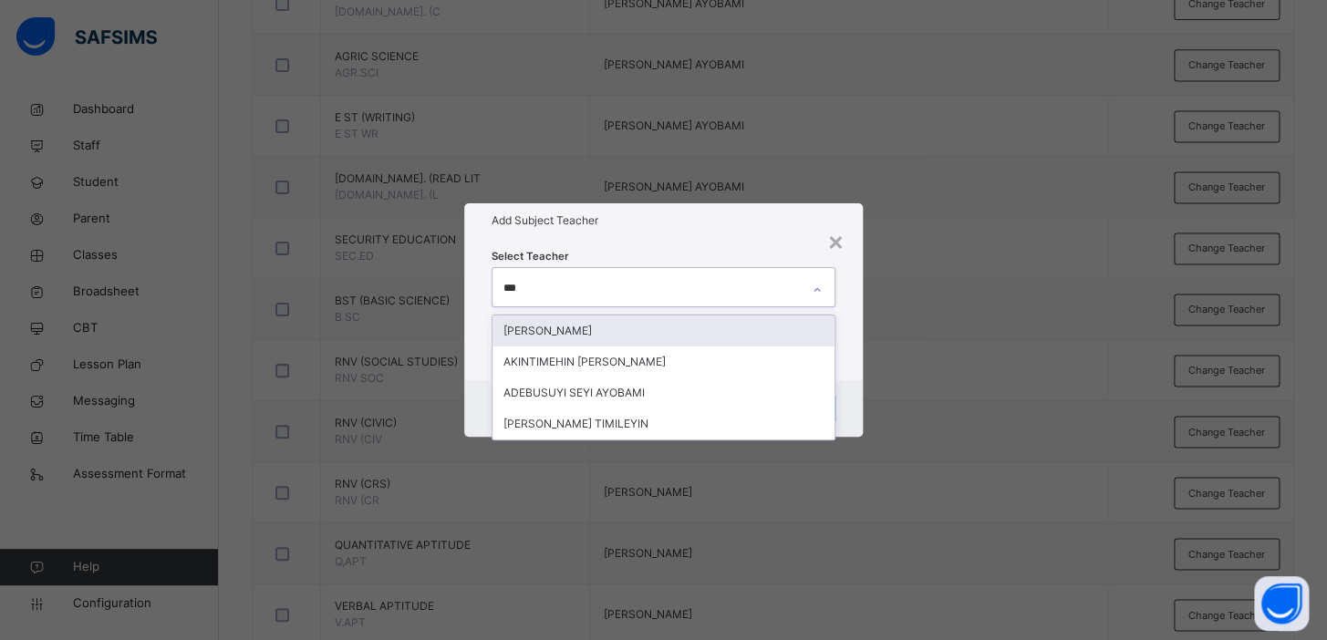
click at [590, 322] on div "[PERSON_NAME]" at bounding box center [664, 331] width 342 height 31
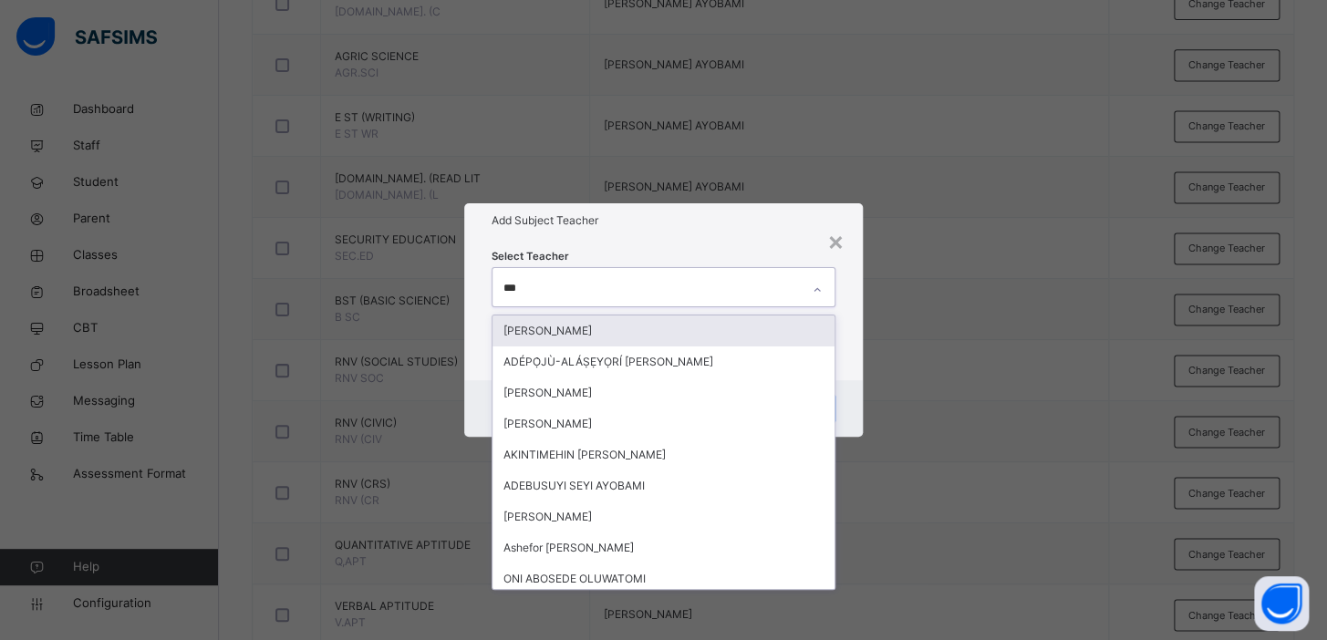
type input "****"
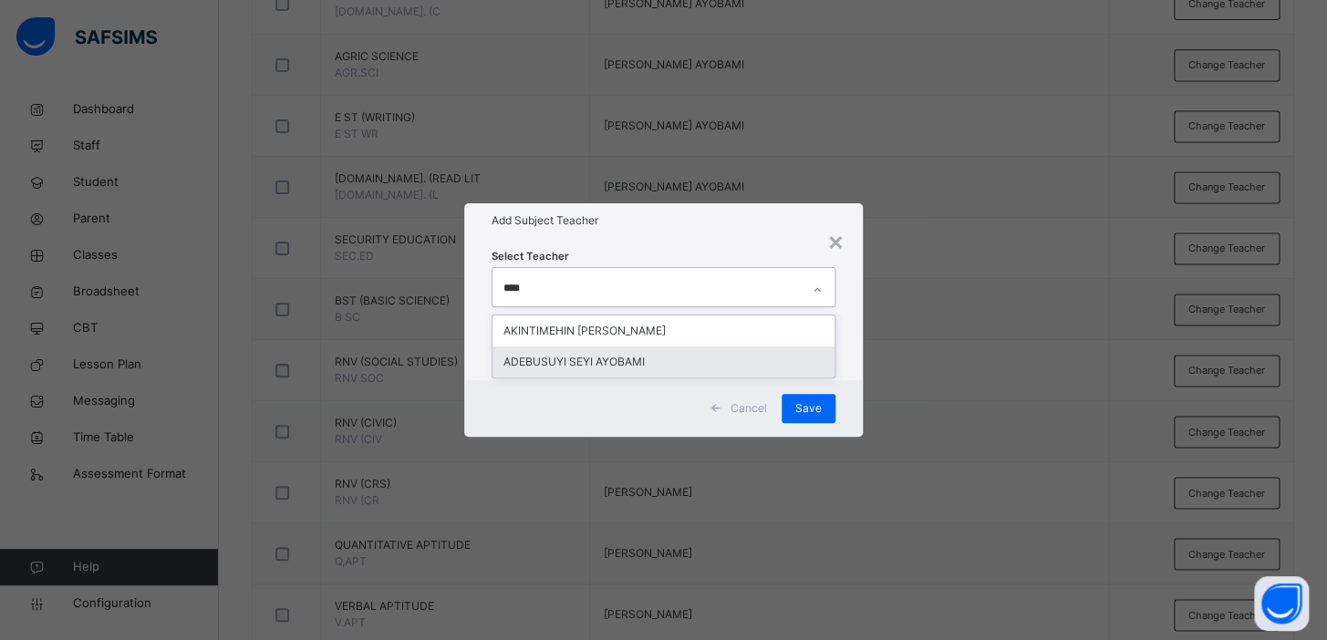
click at [596, 354] on div "ADEBUSUYI SEYI AYOBAMI" at bounding box center [664, 362] width 342 height 31
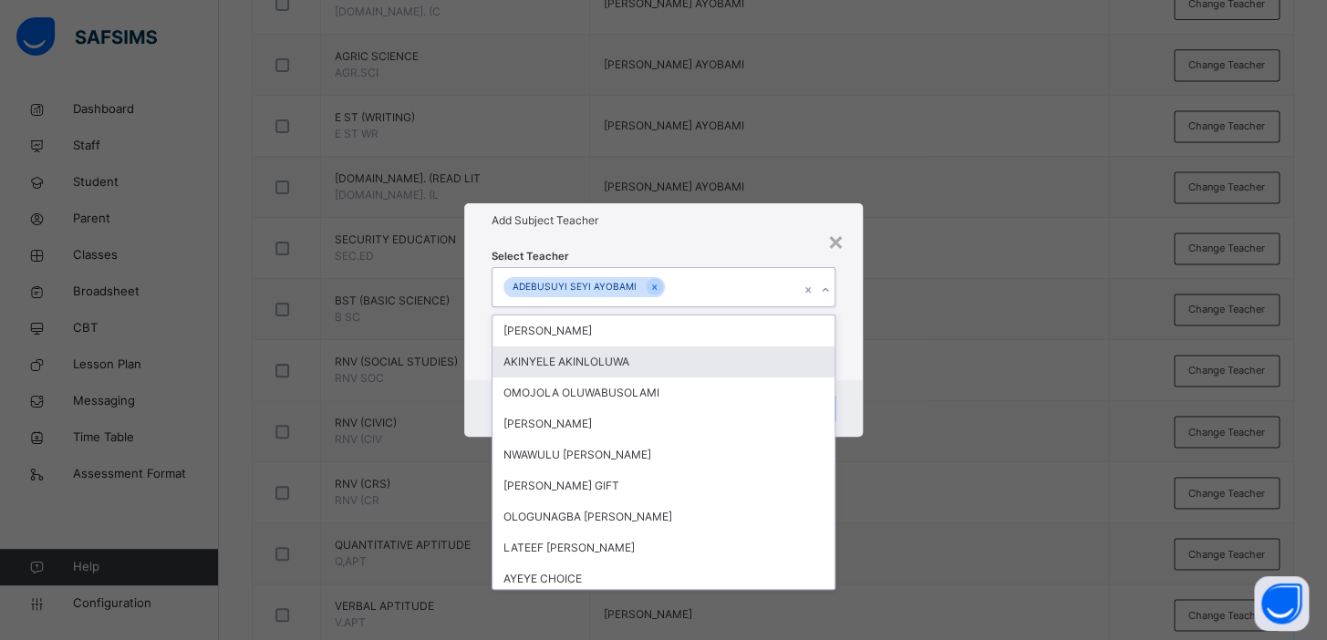
click at [1000, 337] on div "× Add Subject Teacher Select Teacher option ADEBUSUYI SEYI AYOBAMI, selected. o…" at bounding box center [663, 320] width 1327 height 640
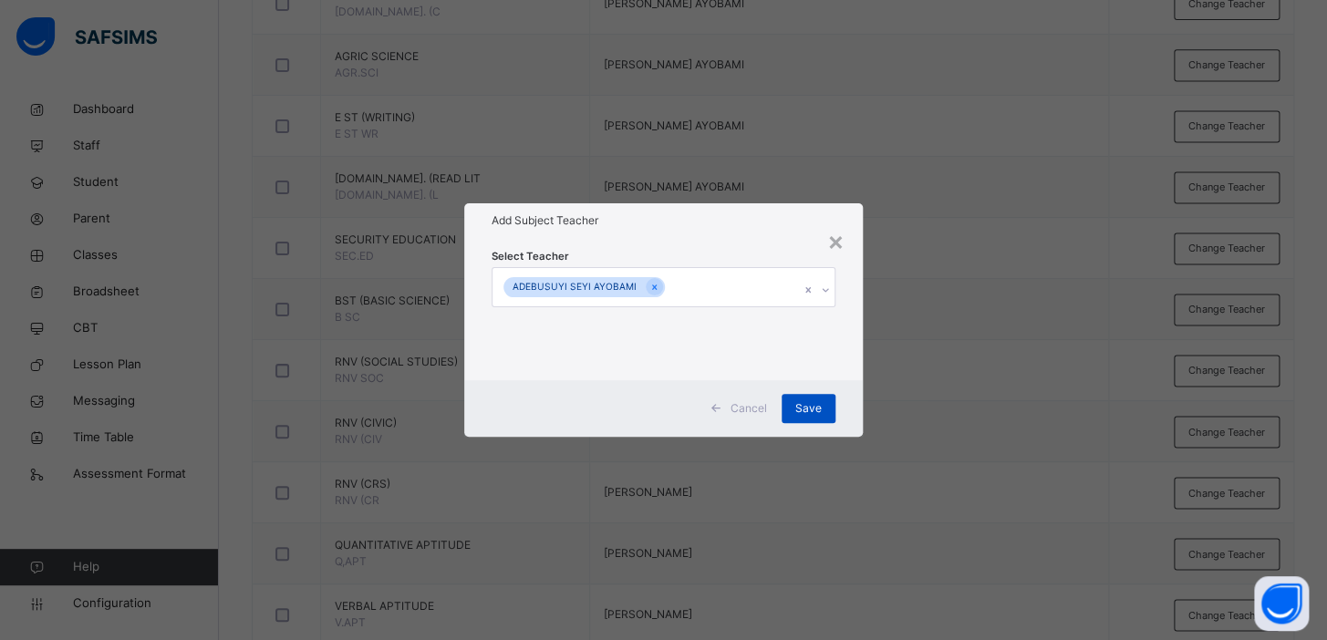
click at [806, 408] on span "Save" at bounding box center [808, 408] width 26 height 16
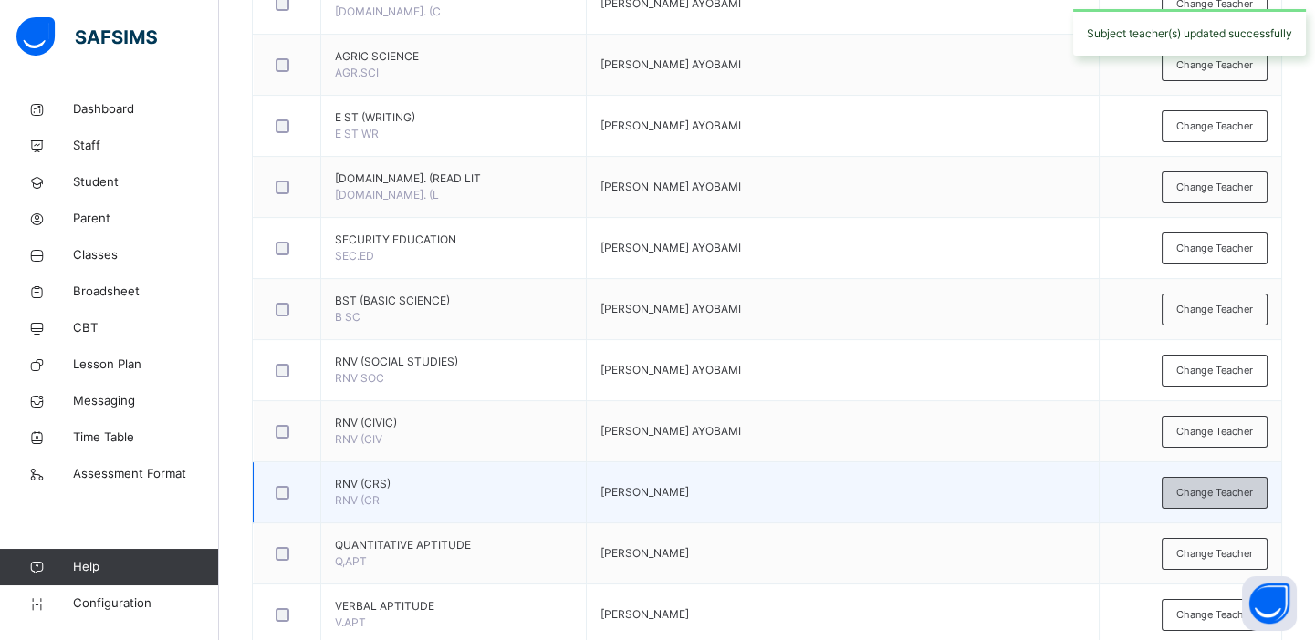
click at [1204, 495] on span "Change Teacher" at bounding box center [1214, 493] width 77 height 16
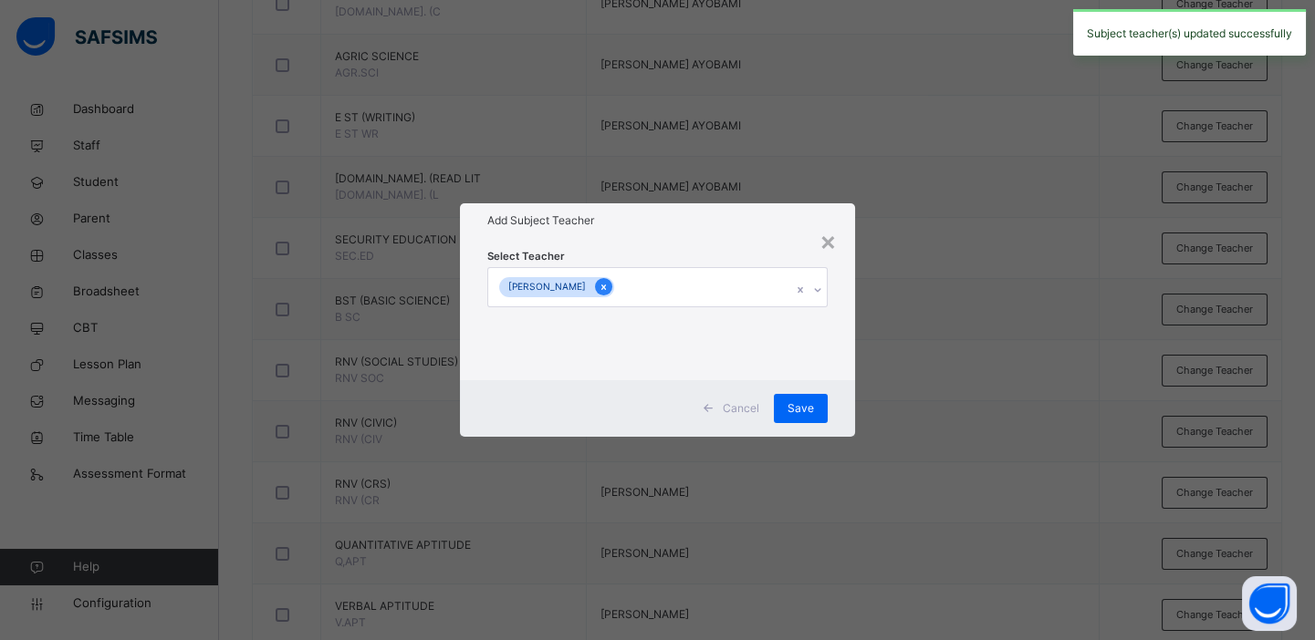
click at [608, 283] on icon at bounding box center [603, 287] width 10 height 13
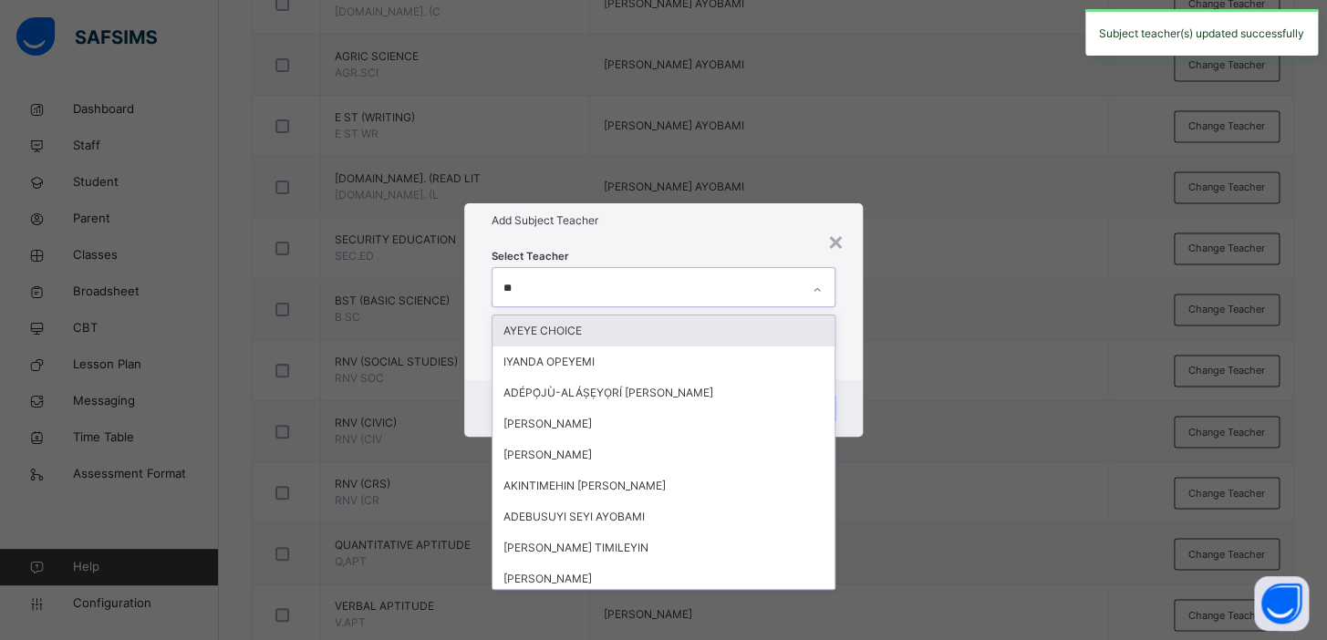
type input "***"
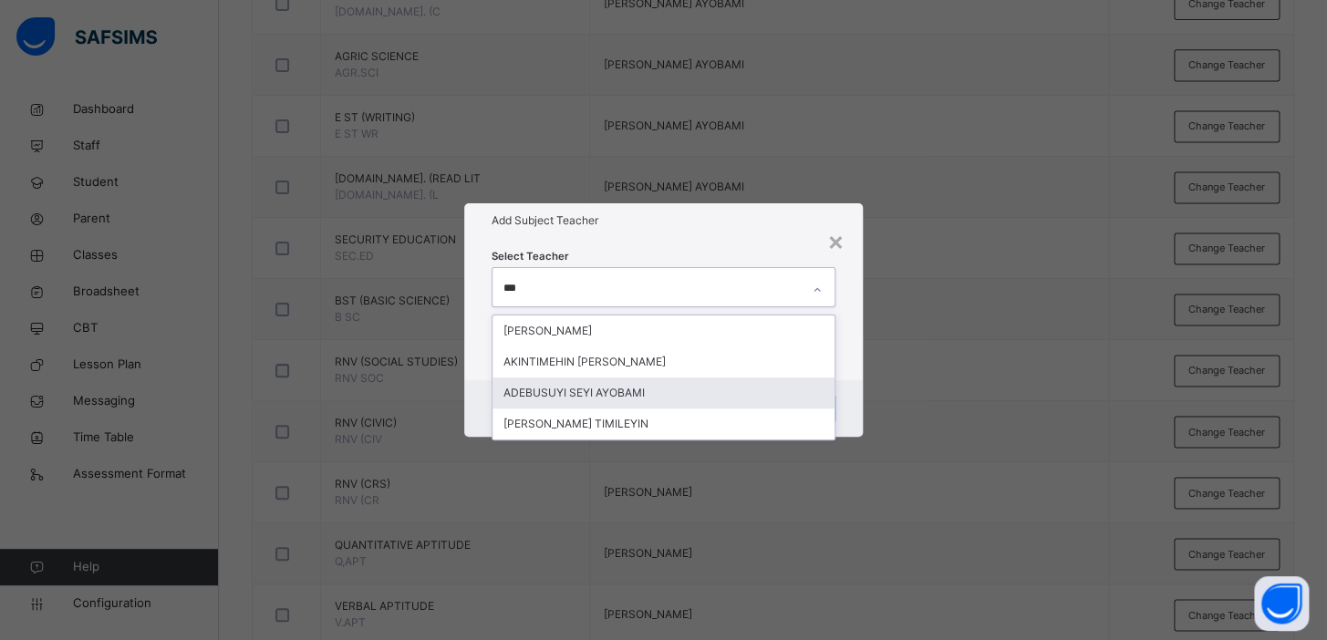
click at [587, 388] on div "ADEBUSUYI SEYI AYOBAMI" at bounding box center [664, 393] width 342 height 31
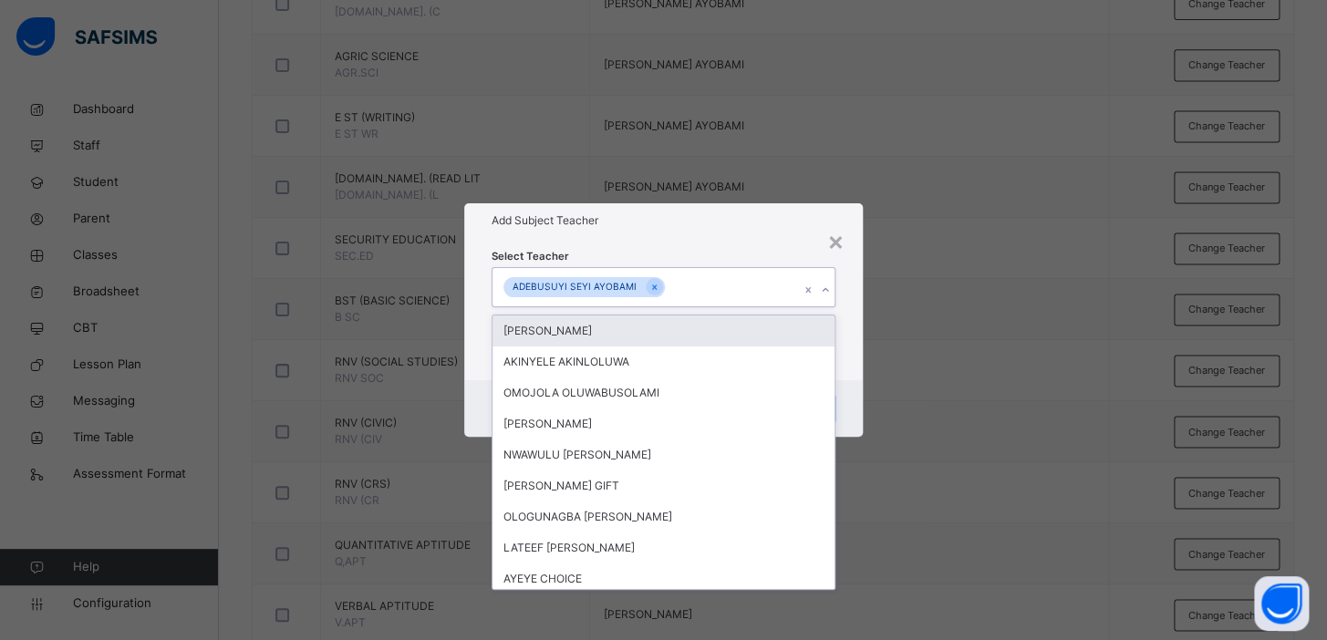
click at [951, 335] on div "× Add Subject Teacher Select Teacher option ADEBUSUYI SEYI AYOBAMI, selected. o…" at bounding box center [663, 320] width 1327 height 640
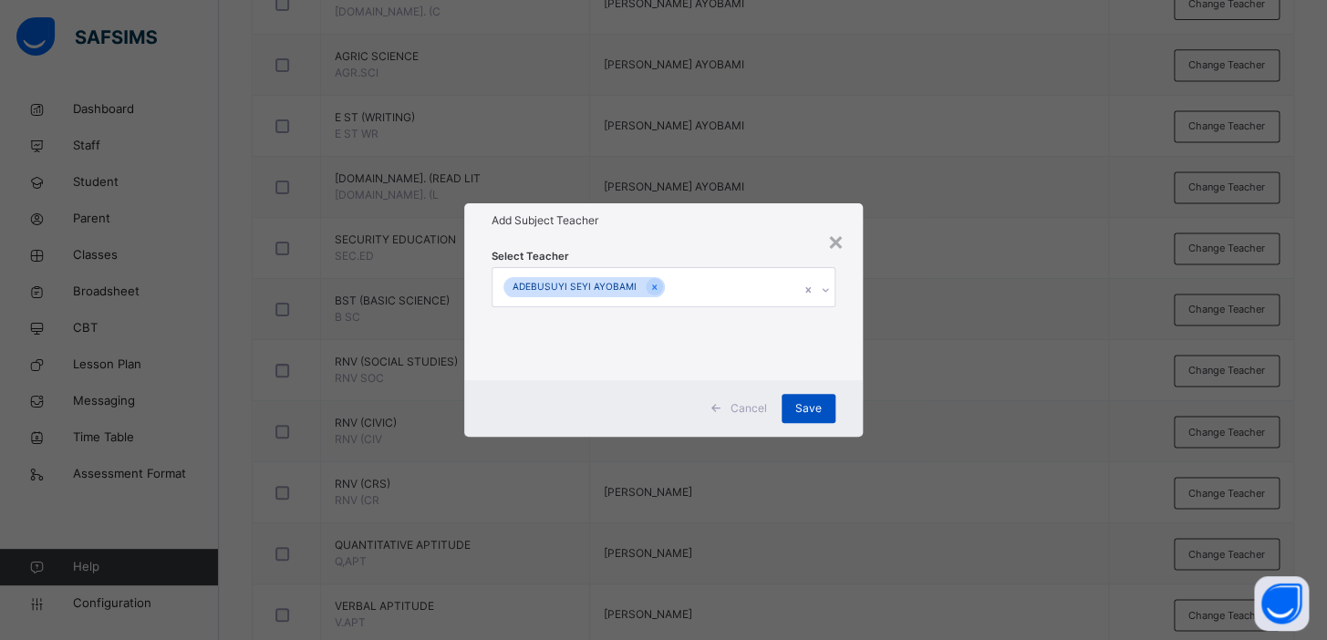
click at [809, 410] on span "Save" at bounding box center [808, 408] width 26 height 16
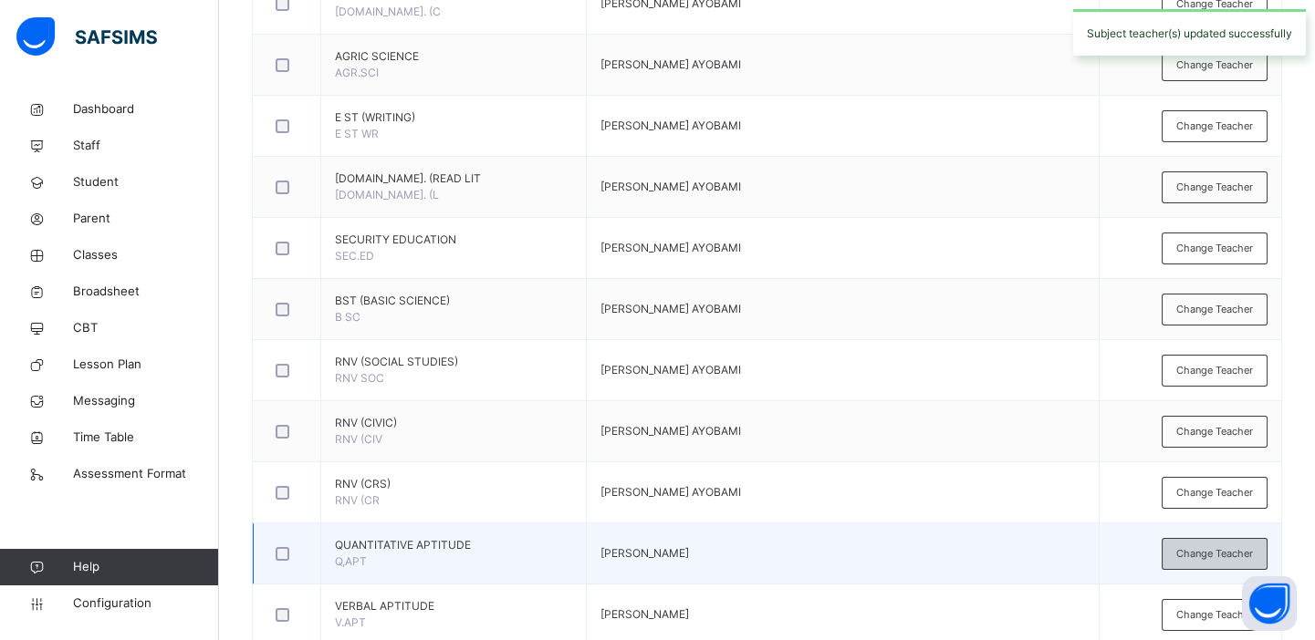
click at [1222, 553] on span "Change Teacher" at bounding box center [1214, 554] width 77 height 16
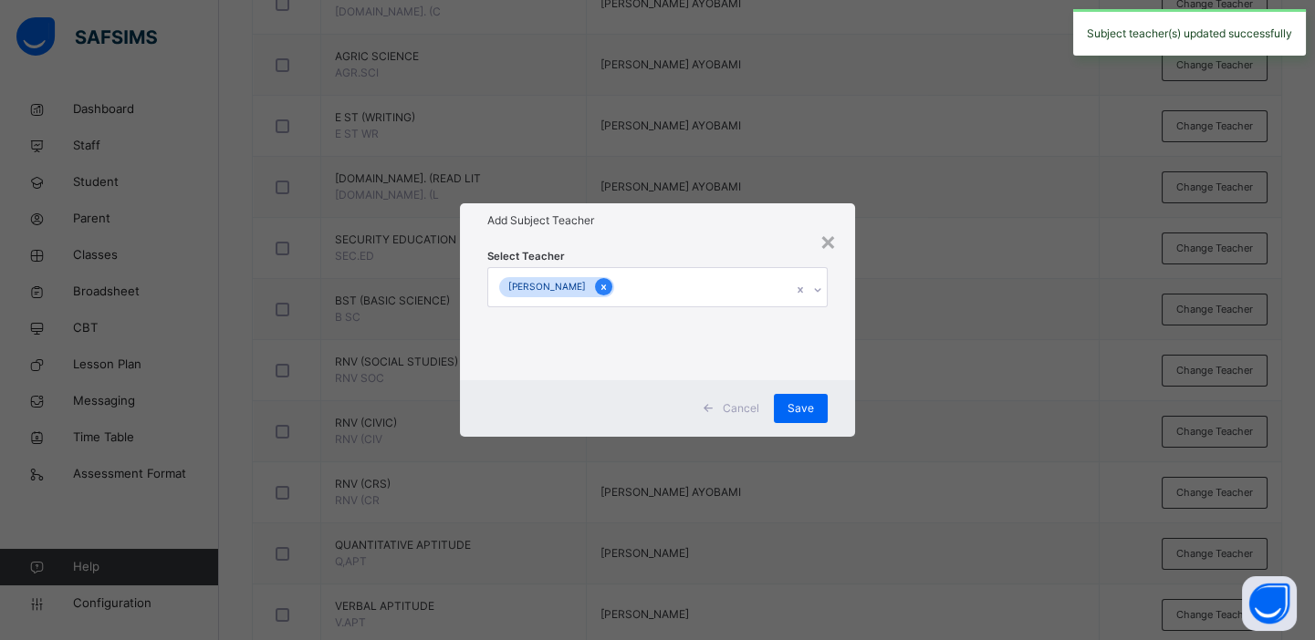
click at [608, 284] on icon at bounding box center [603, 287] width 10 height 13
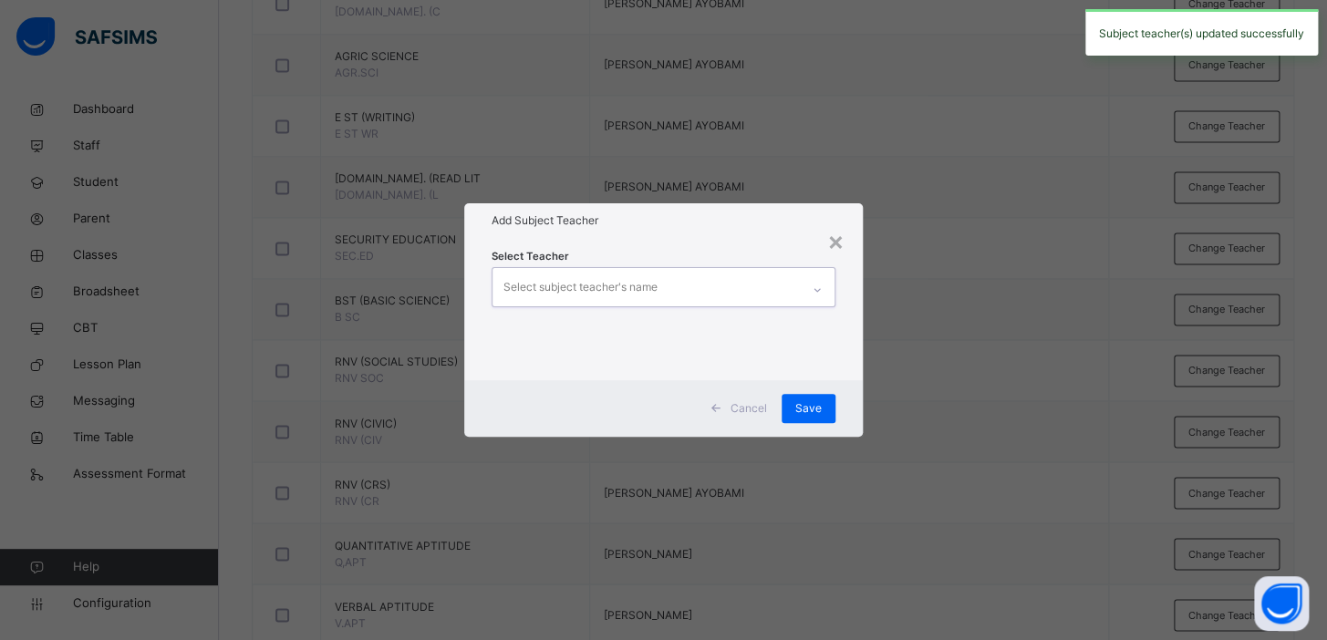
type input "*"
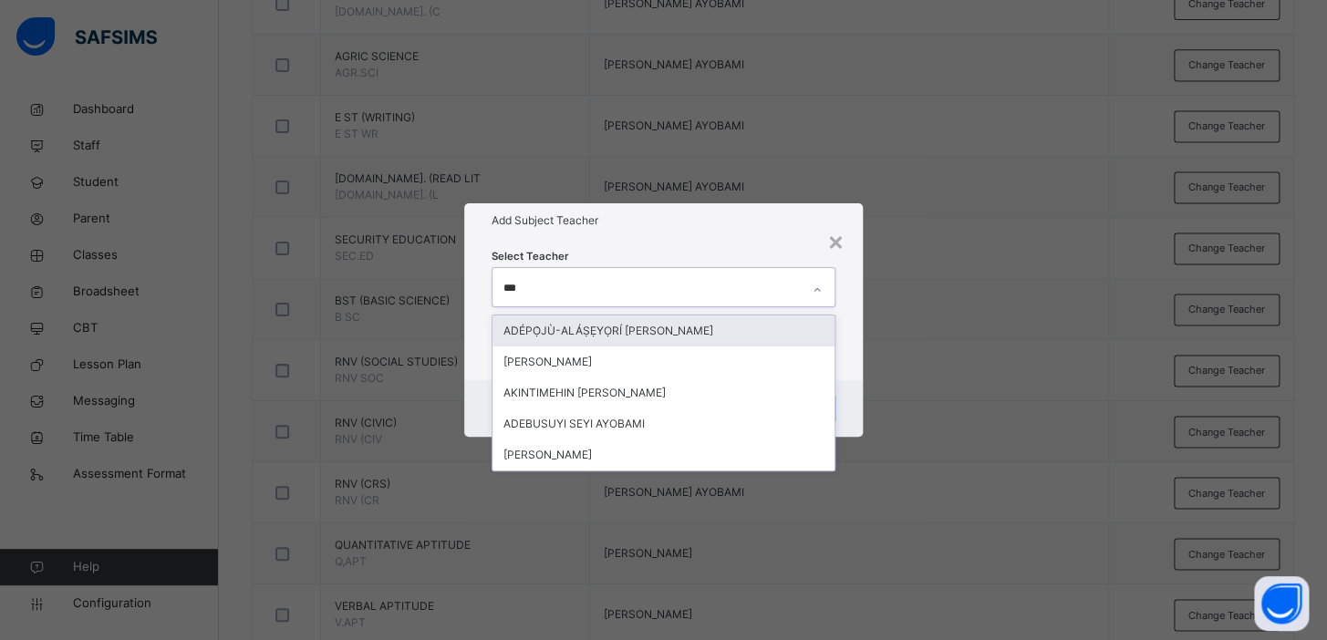
type input "****"
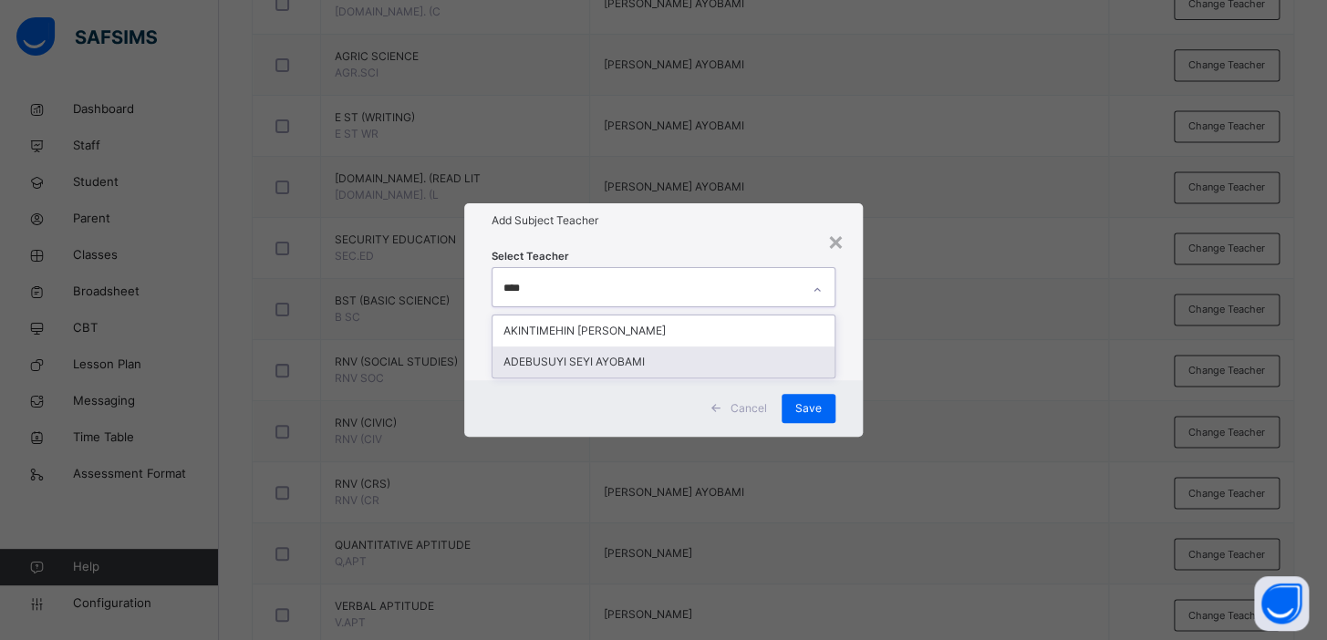
click at [587, 358] on div "ADEBUSUYI SEYI AYOBAMI" at bounding box center [664, 362] width 342 height 31
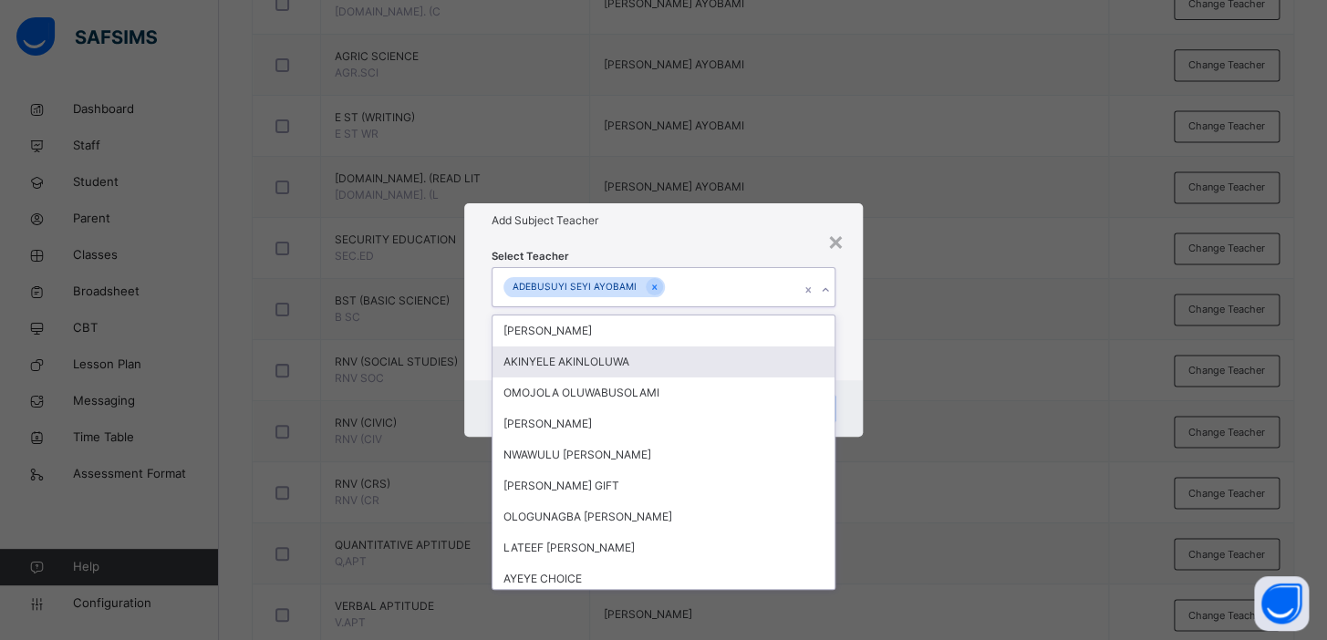
click at [940, 338] on div "× Add Subject Teacher Select Teacher option ADEBUSUYI SEYI AYOBAMI, selected. o…" at bounding box center [663, 320] width 1327 height 640
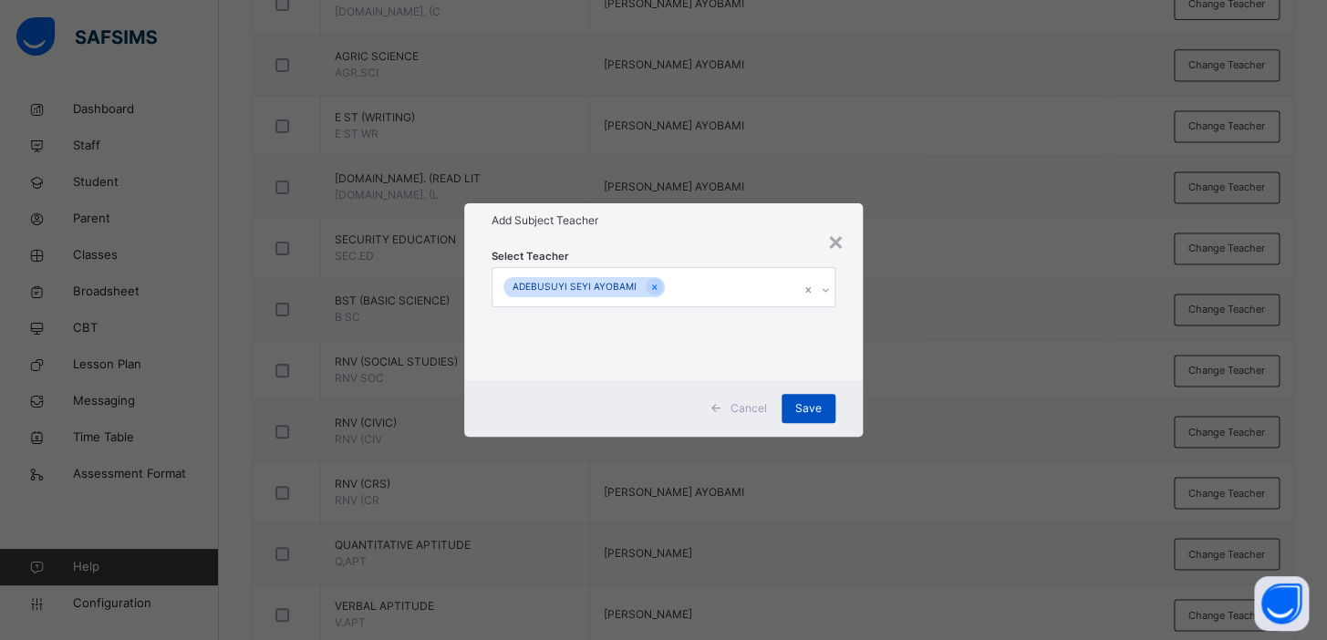
click at [801, 408] on span "Save" at bounding box center [808, 408] width 26 height 16
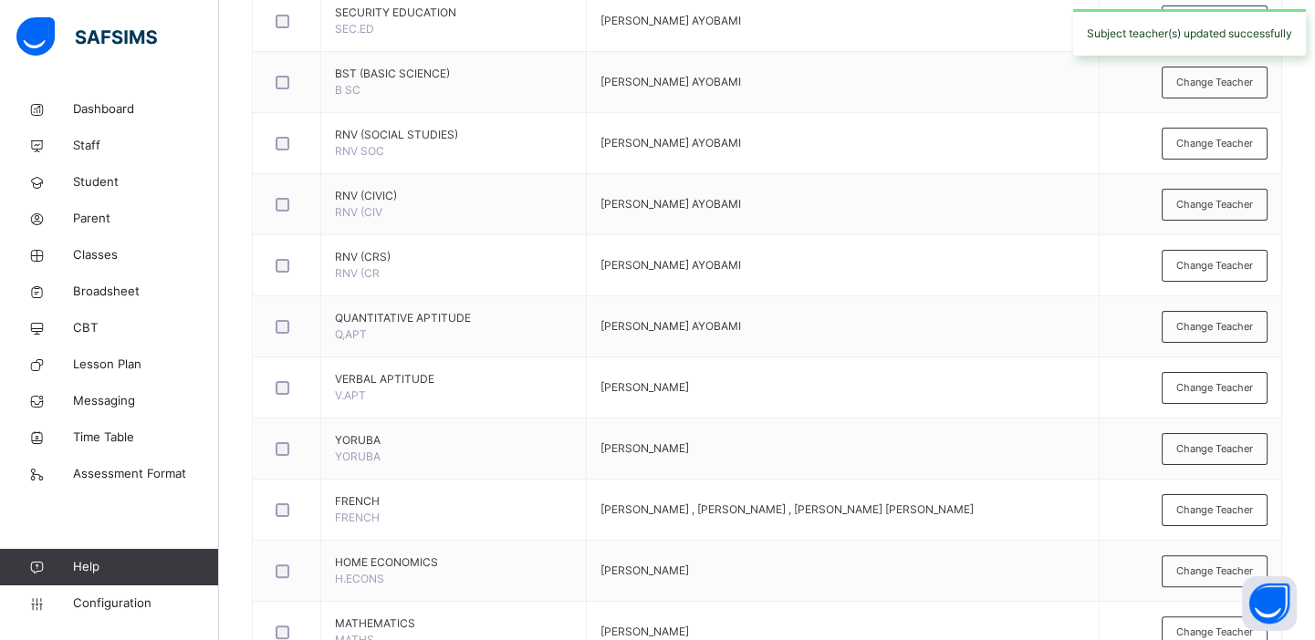
scroll to position [1331, 0]
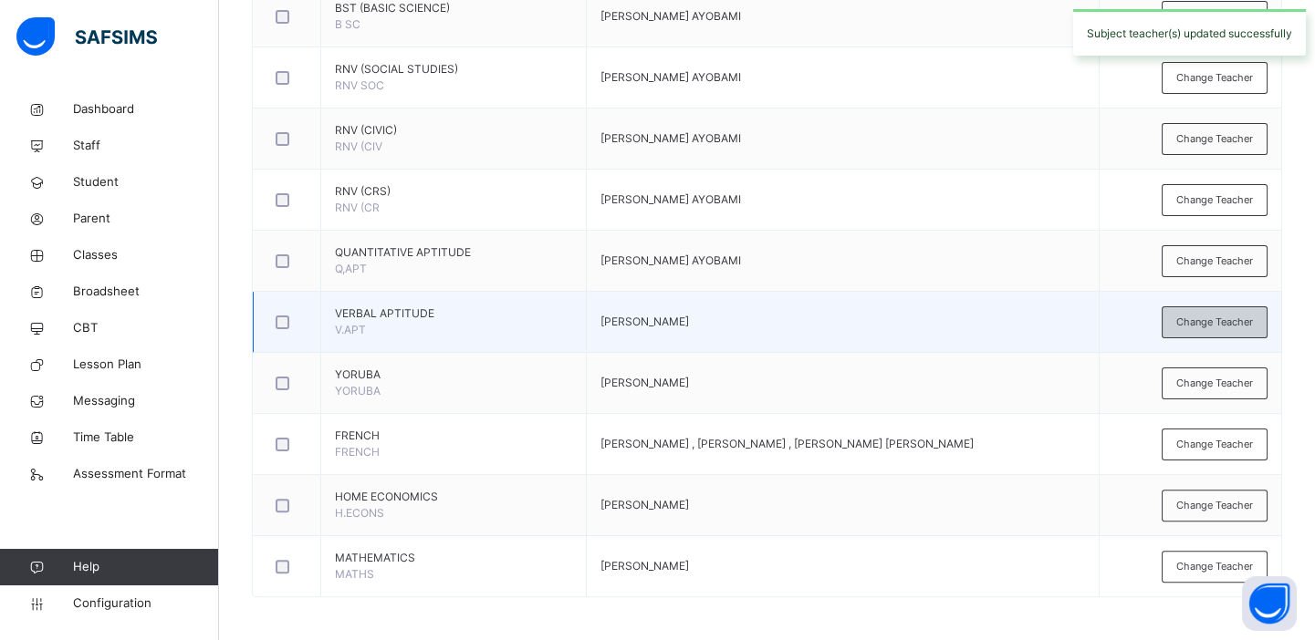
click at [1219, 315] on span "Change Teacher" at bounding box center [1214, 323] width 77 height 16
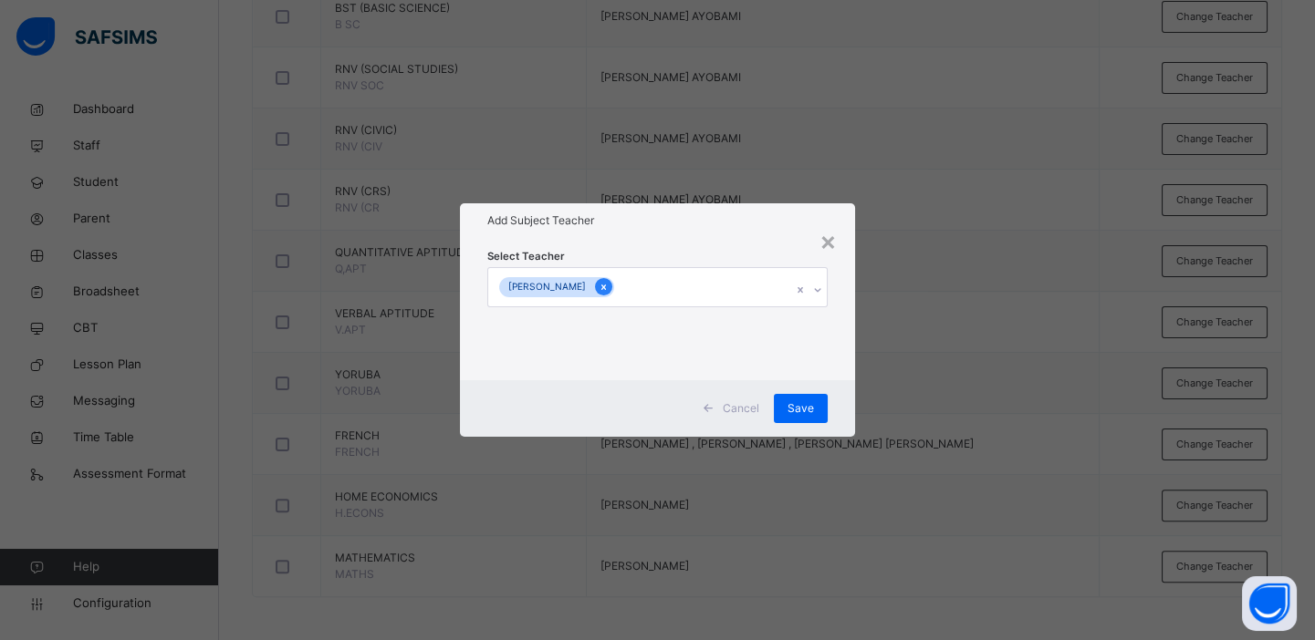
click at [607, 286] on icon at bounding box center [603, 287] width 10 height 13
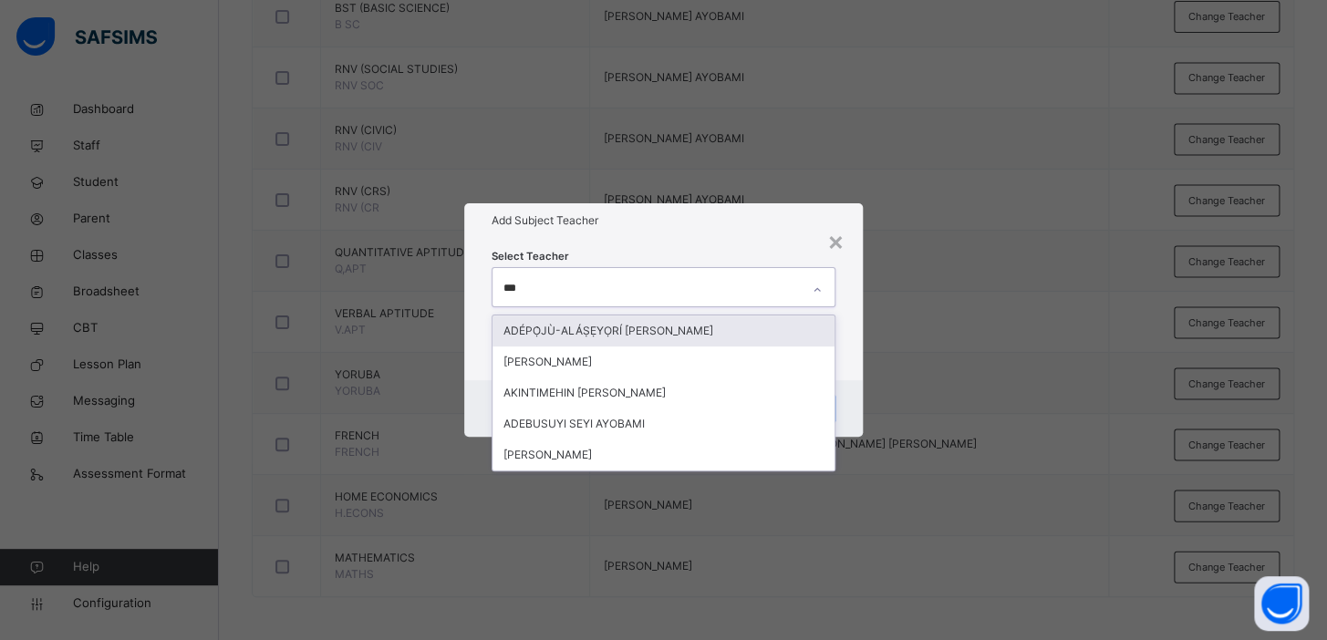
type input "****"
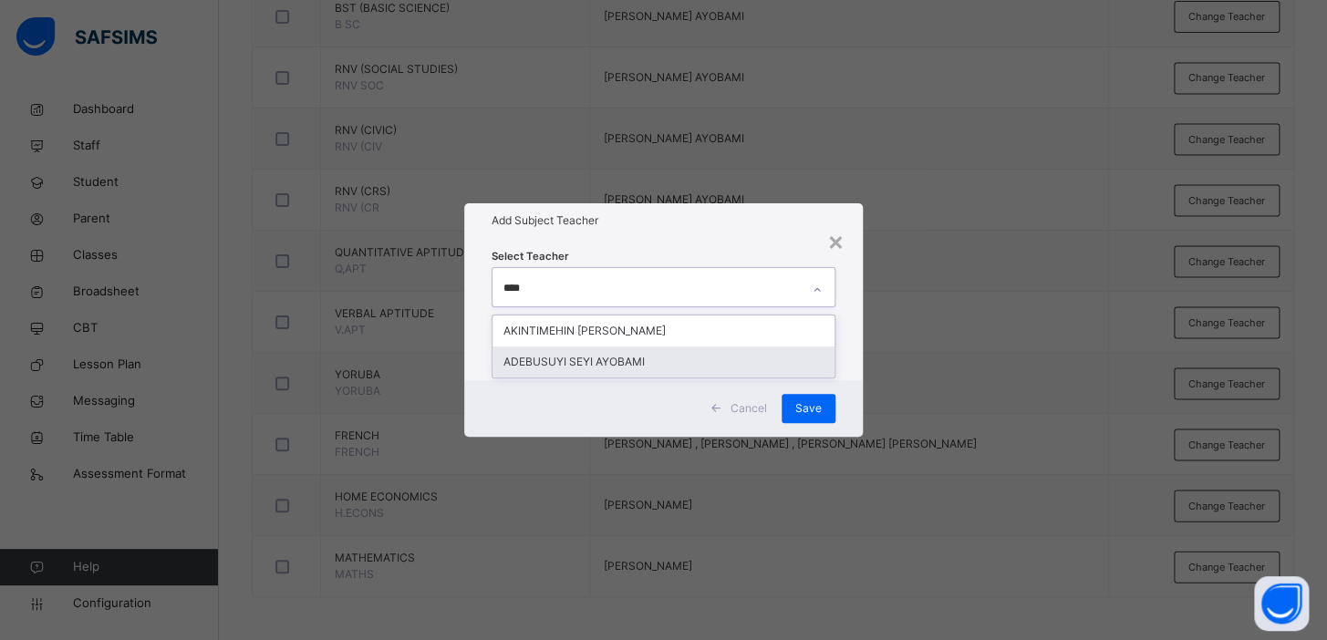
click at [605, 363] on div "ADEBUSUYI SEYI AYOBAMI" at bounding box center [664, 362] width 342 height 31
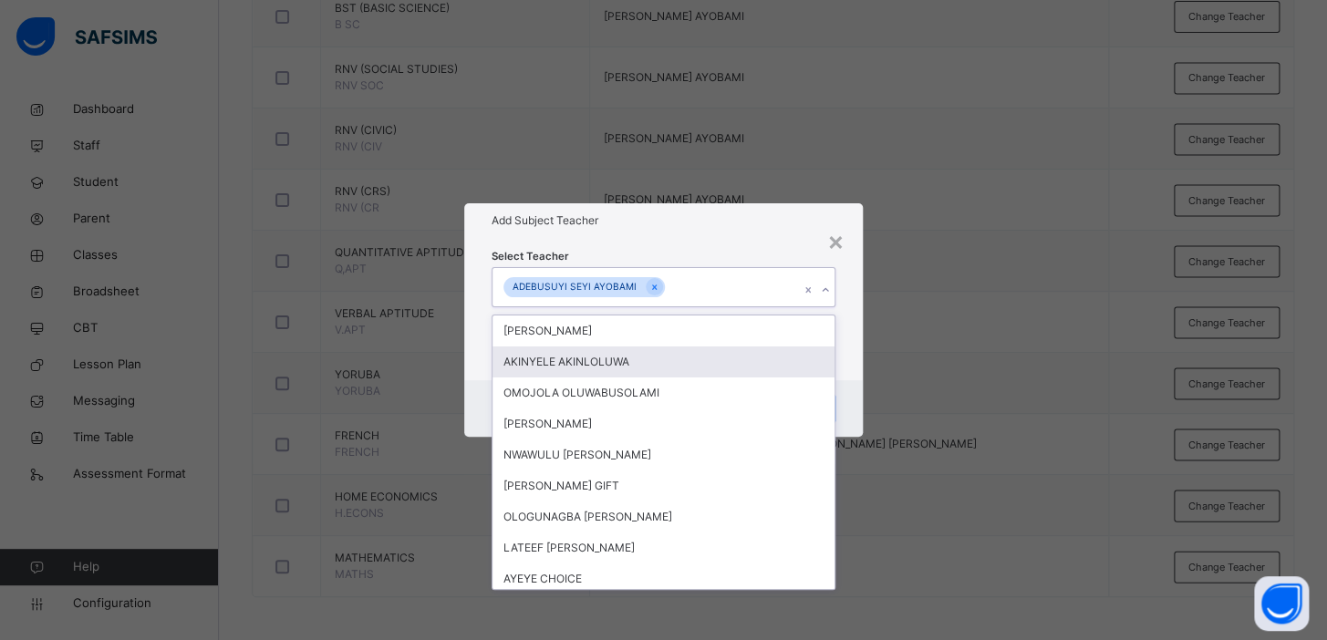
click at [1065, 330] on div "× Add Subject Teacher Select Teacher option ADEBUSUYI SEYI AYOBAMI, selected. o…" at bounding box center [663, 320] width 1327 height 640
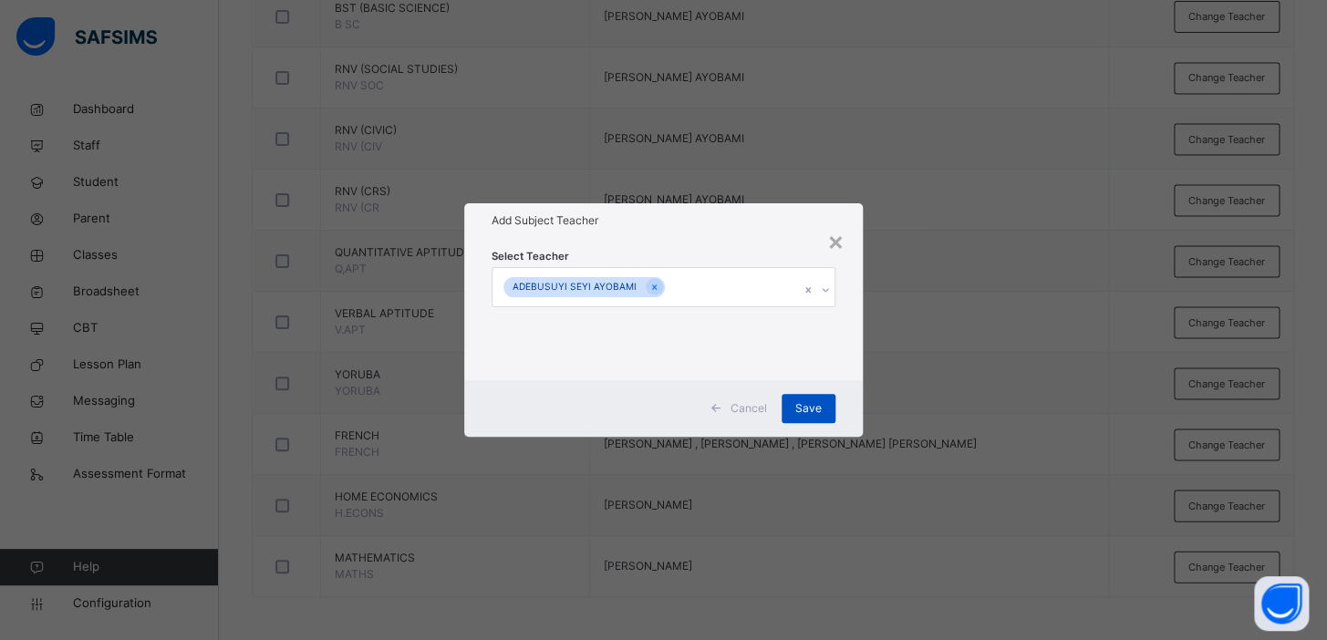
click at [814, 414] on span "Save" at bounding box center [808, 408] width 26 height 16
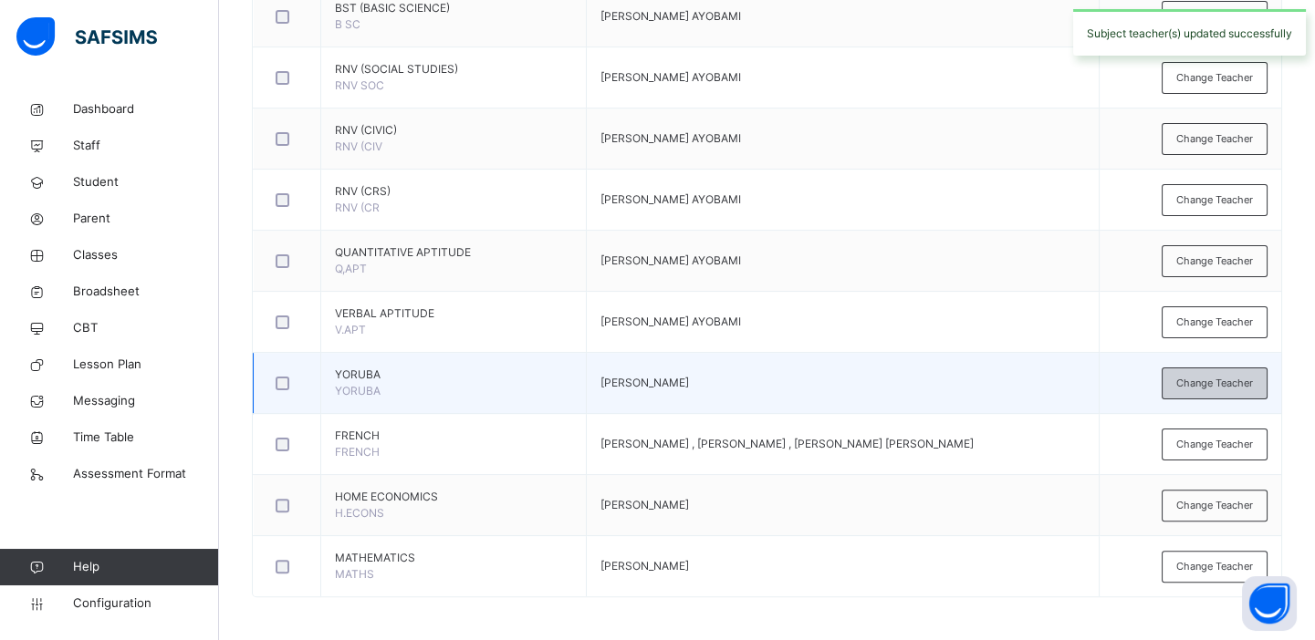
click at [1221, 376] on span "Change Teacher" at bounding box center [1214, 384] width 77 height 16
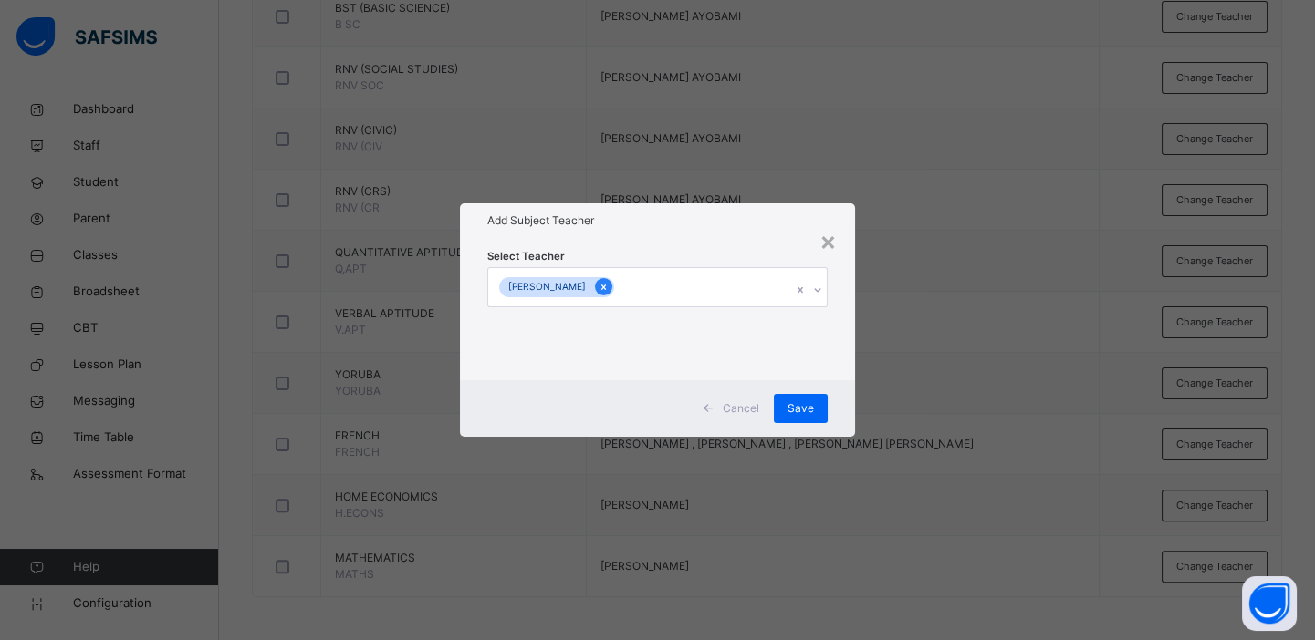
click at [608, 285] on icon at bounding box center [603, 287] width 10 height 13
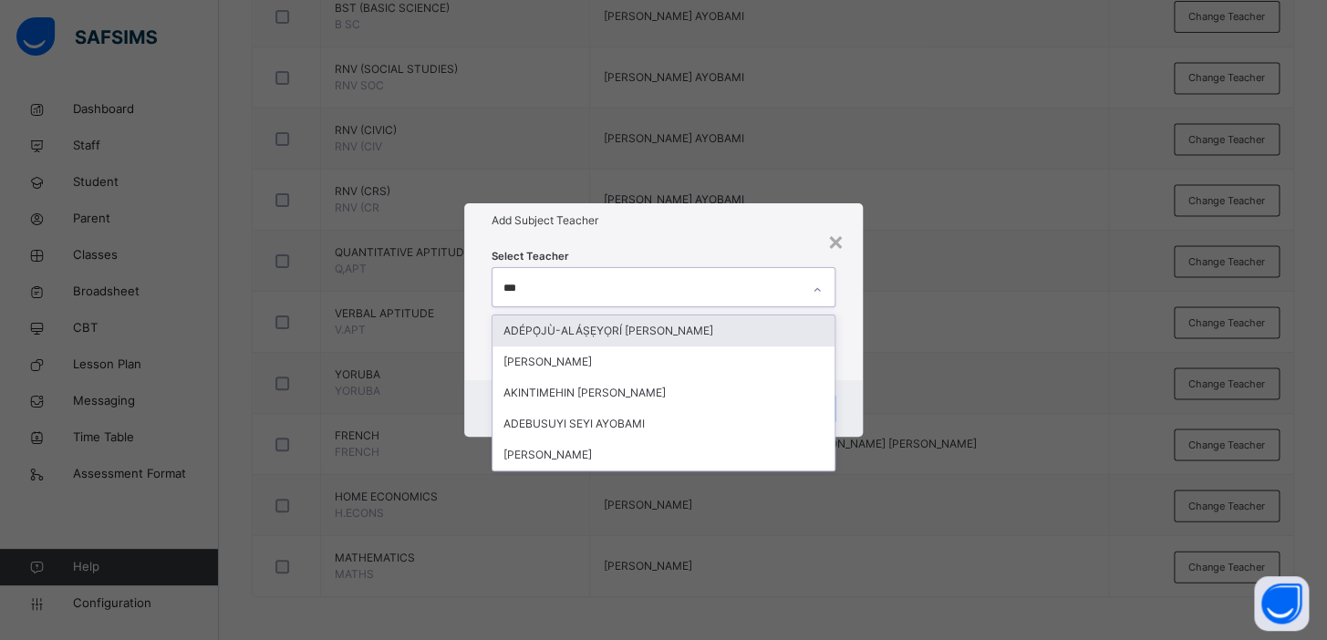
type input "****"
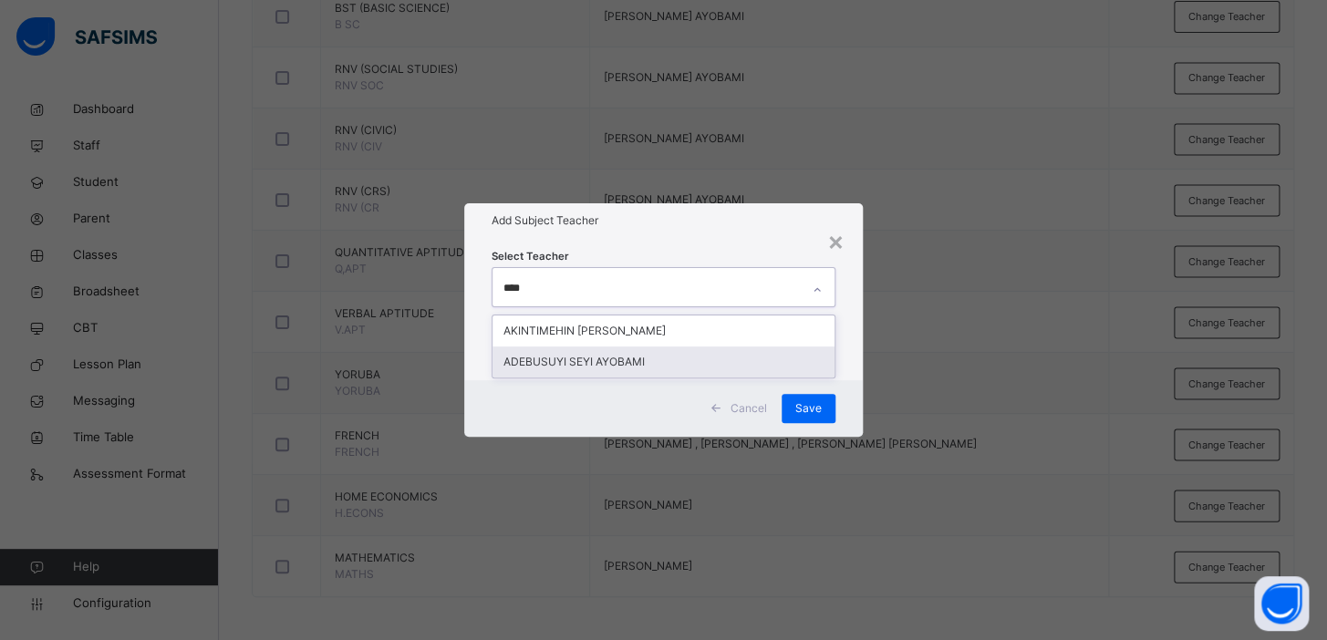
click at [608, 349] on div "ADEBUSUYI SEYI AYOBAMI" at bounding box center [664, 362] width 342 height 31
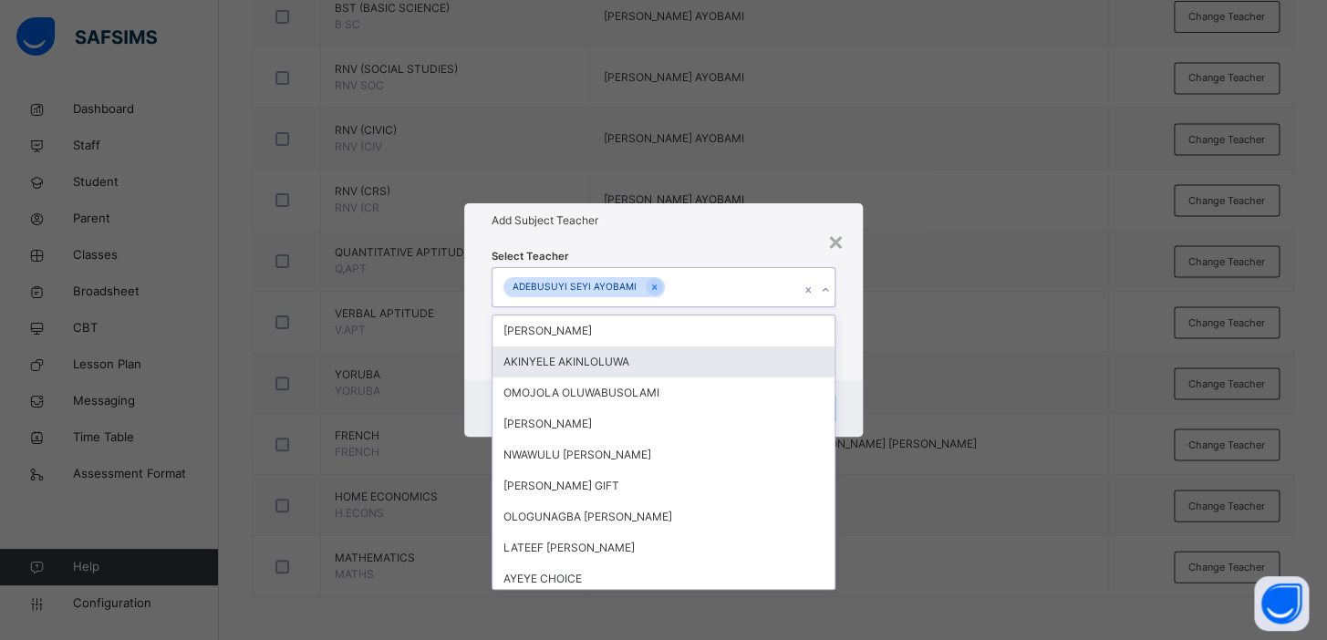
click at [985, 328] on div "× Add Subject Teacher Select Teacher option ADEBUSUYI SEYI AYOBAMI, selected. o…" at bounding box center [663, 320] width 1327 height 640
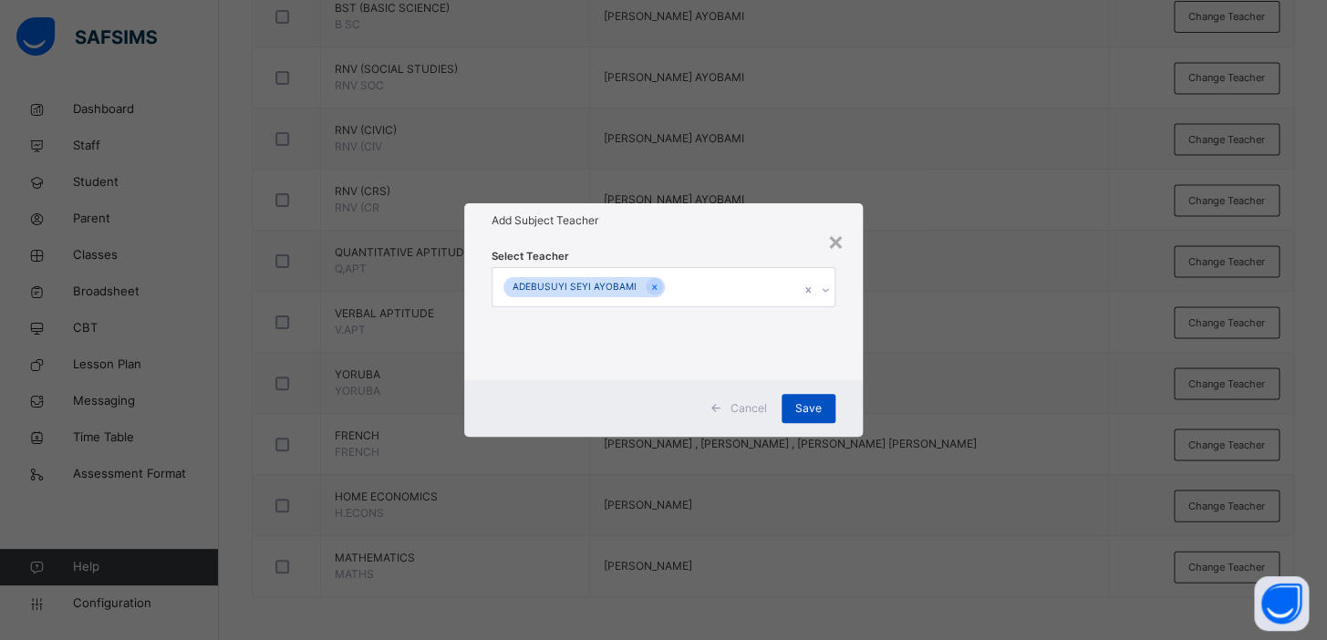
click at [811, 408] on span "Save" at bounding box center [808, 408] width 26 height 16
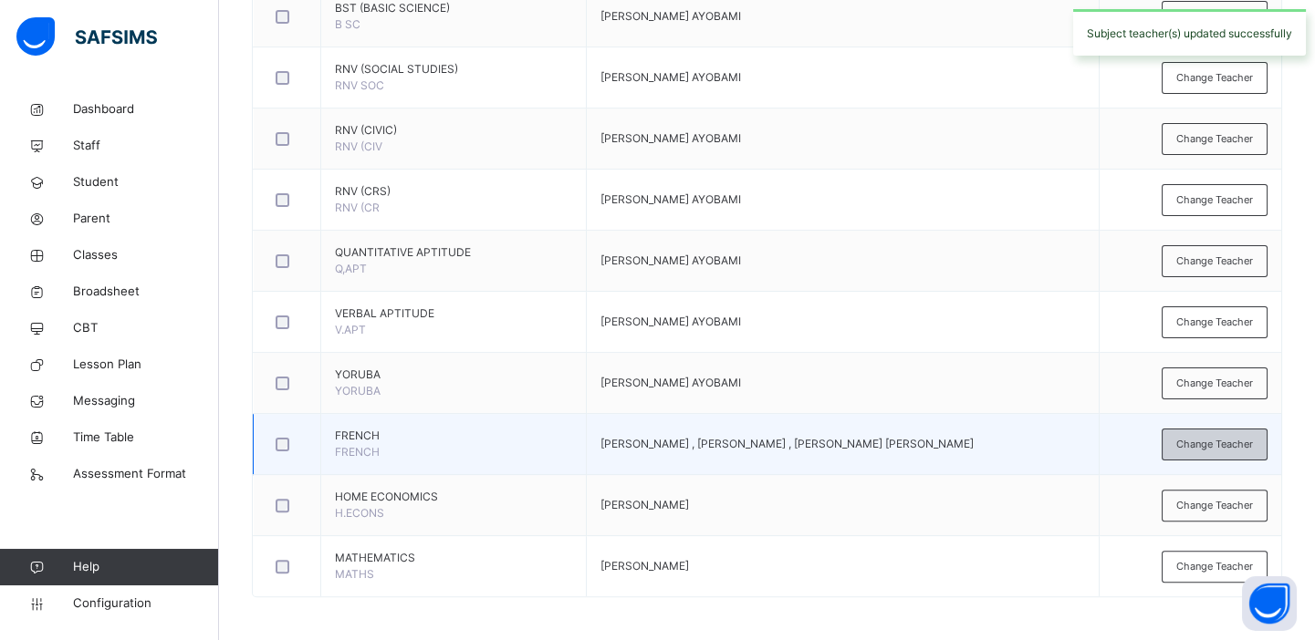
click at [1221, 437] on span "Change Teacher" at bounding box center [1214, 445] width 77 height 16
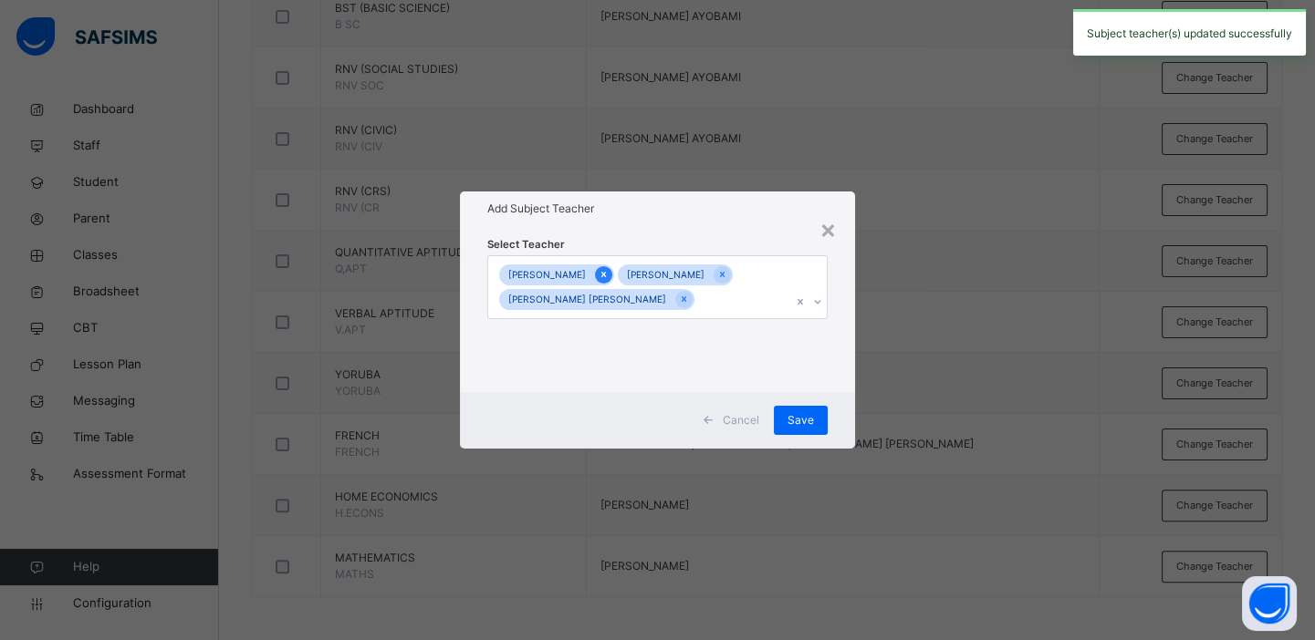
click at [607, 271] on icon at bounding box center [603, 274] width 10 height 13
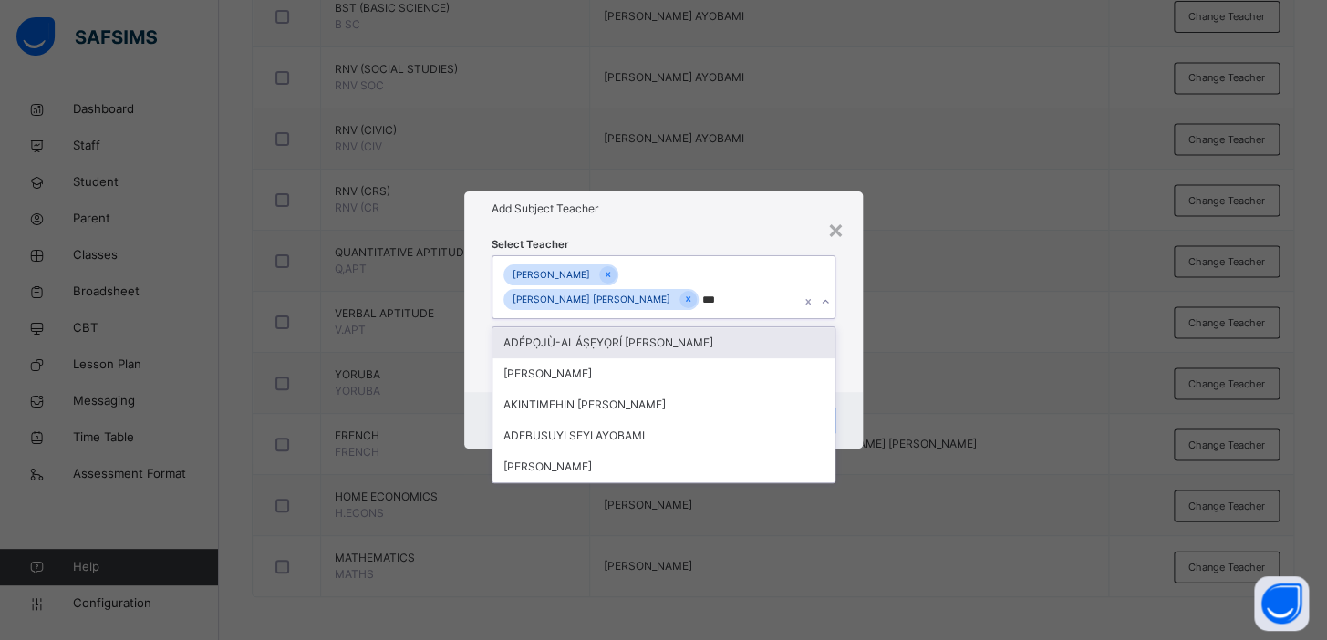
type input "****"
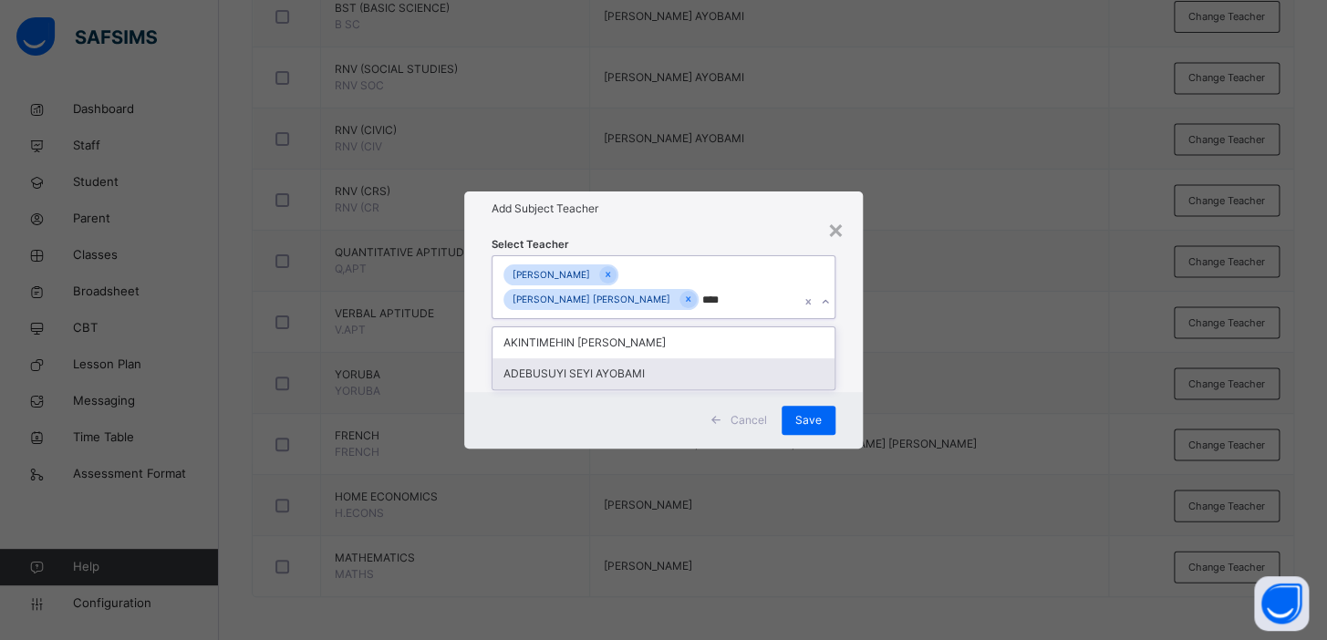
click at [733, 369] on div "ADEBUSUYI SEYI AYOBAMI" at bounding box center [664, 374] width 342 height 31
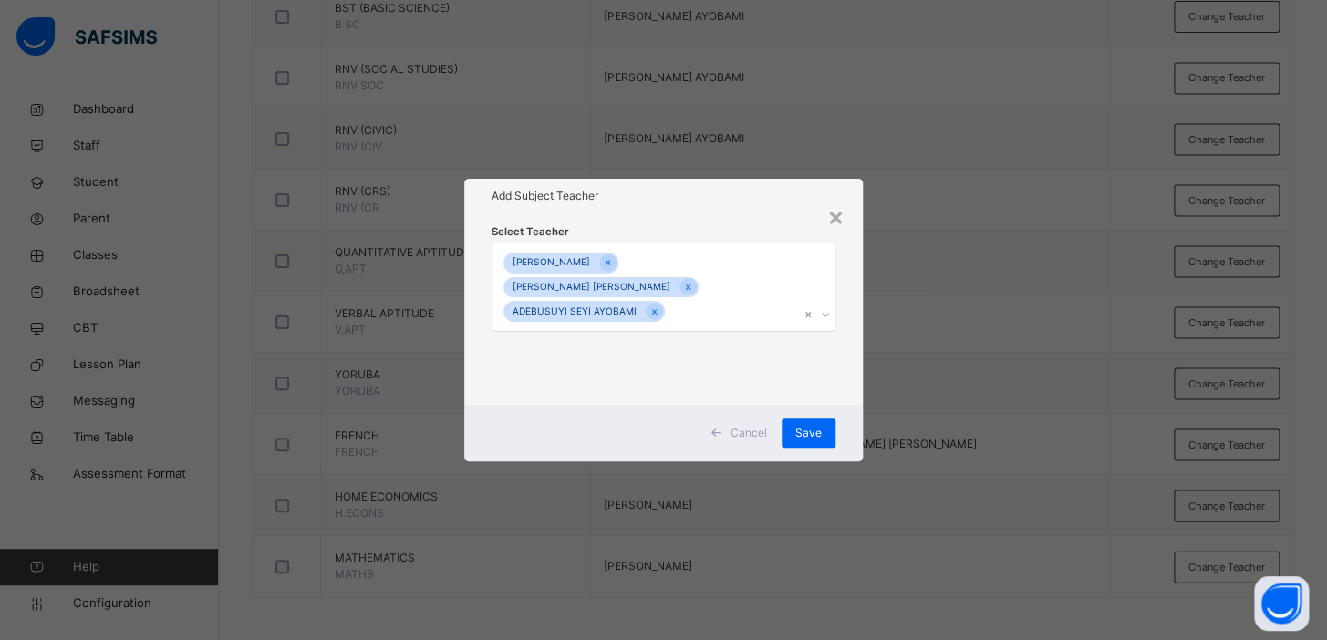
click at [920, 392] on div "× Add Subject Teacher Select Teacher Fred Opata Raji Olatomide Deborah ADEBUSUY…" at bounding box center [663, 320] width 1327 height 640
click at [818, 425] on span "Save" at bounding box center [808, 433] width 26 height 16
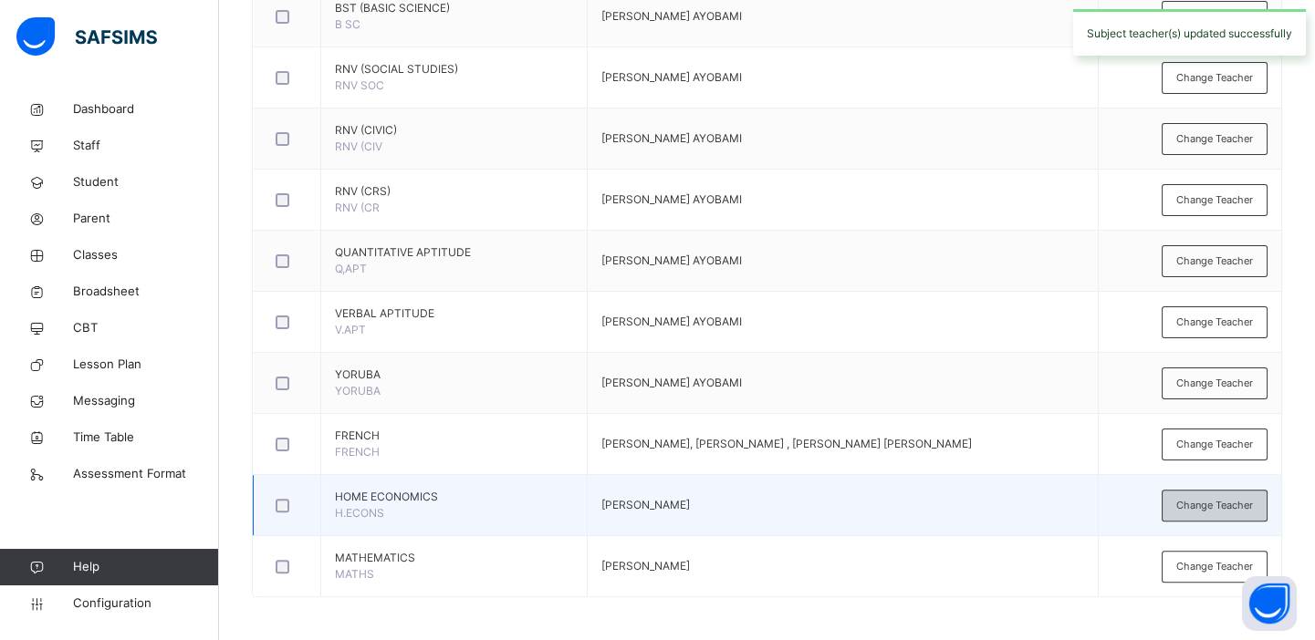
click at [1204, 502] on span "Change Teacher" at bounding box center [1214, 506] width 77 height 16
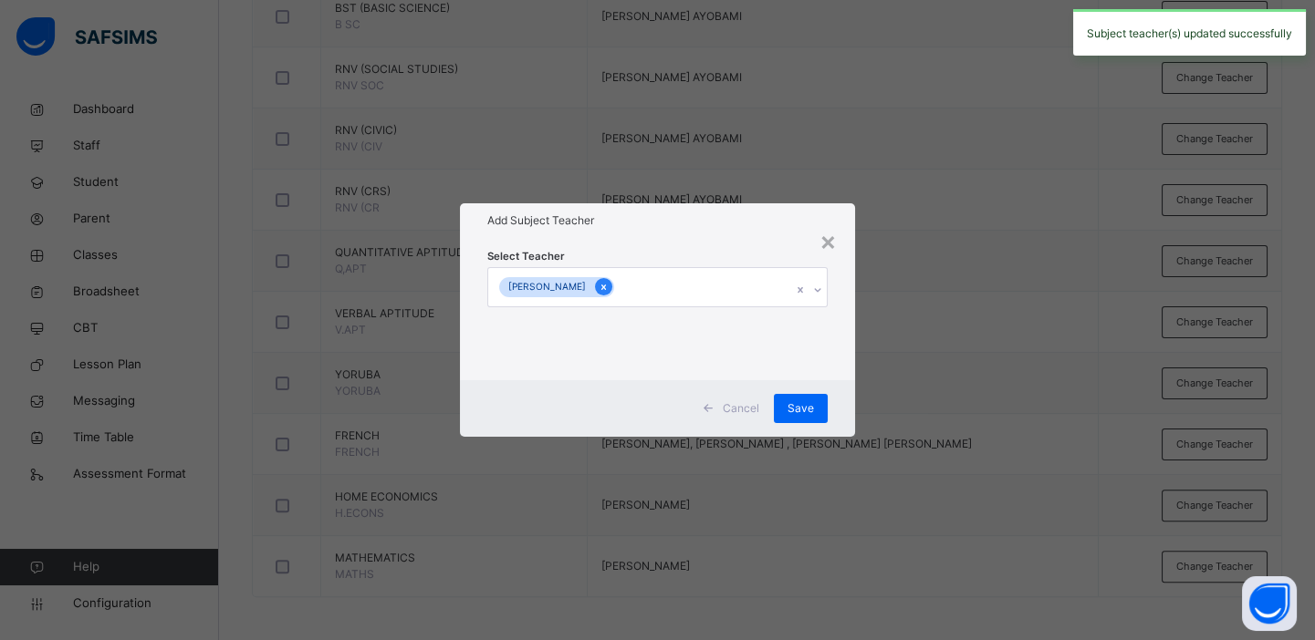
click at [608, 290] on icon at bounding box center [603, 287] width 10 height 13
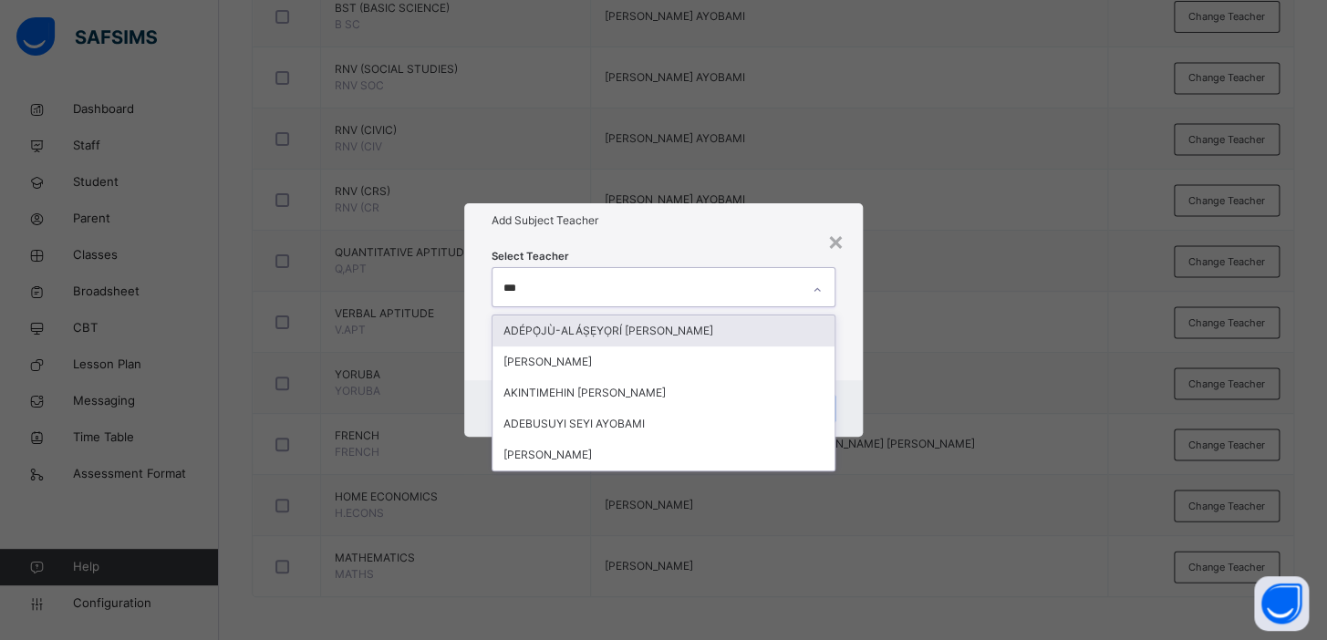
type input "****"
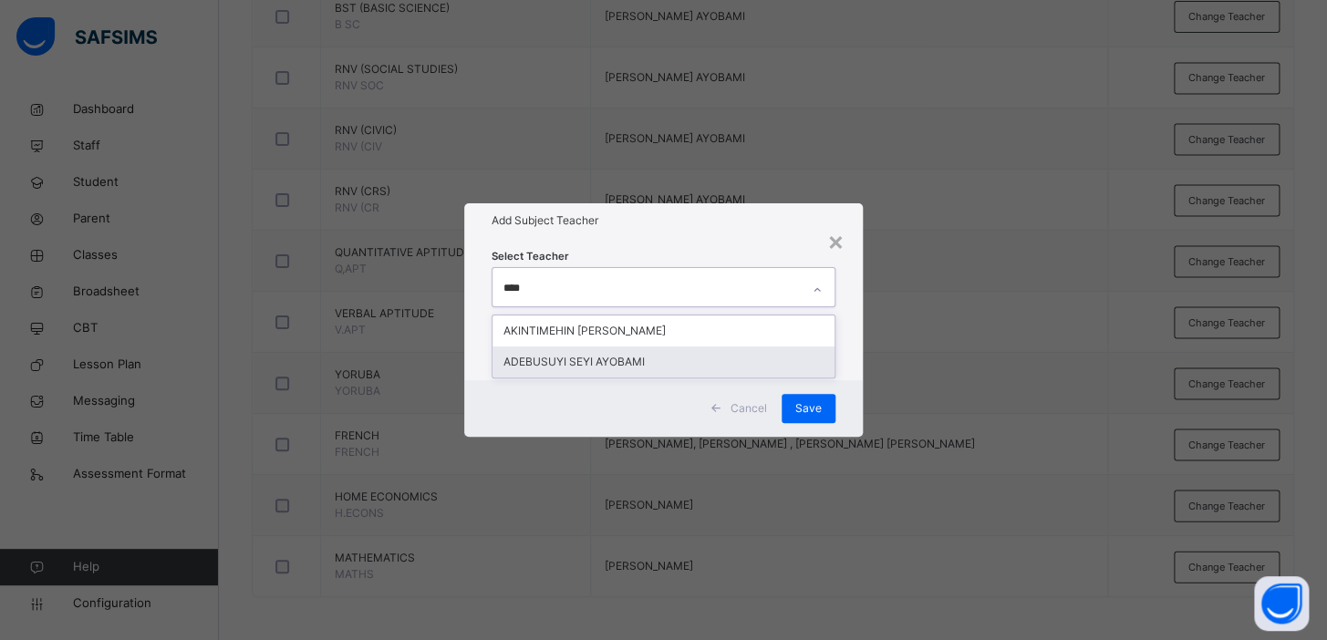
click at [606, 357] on div "ADEBUSUYI SEYI AYOBAMI" at bounding box center [664, 362] width 342 height 31
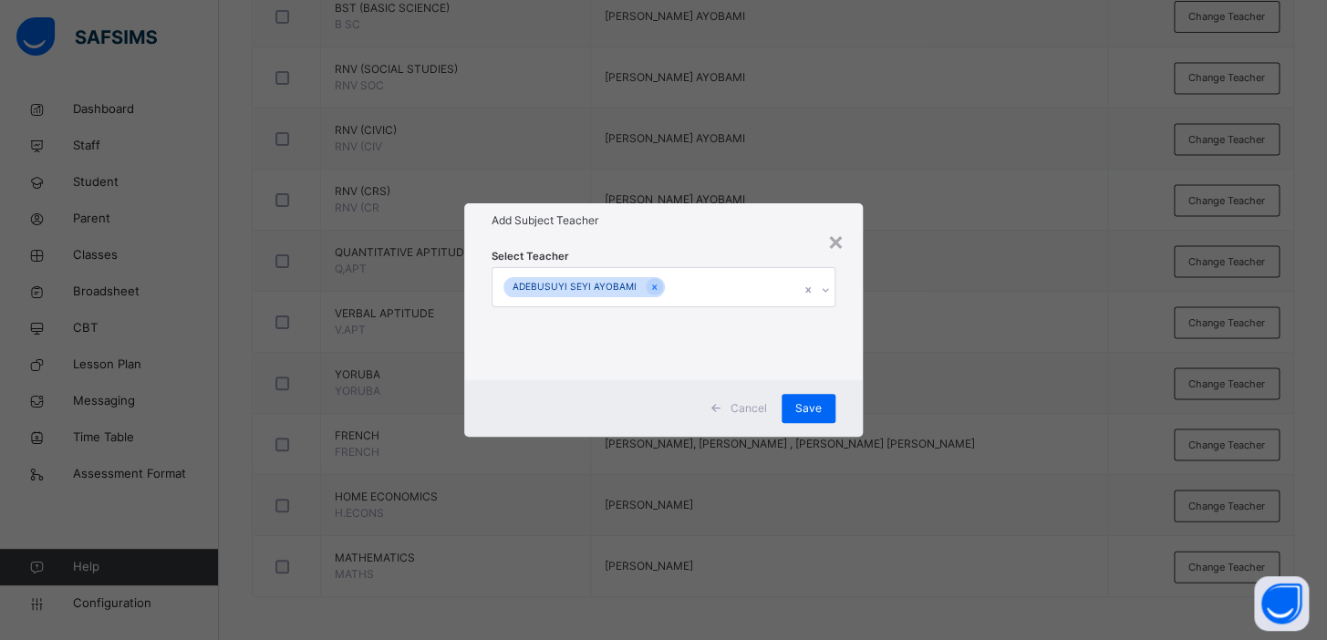
click at [1047, 257] on div "× Add Subject Teacher Select Teacher ADEBUSUYI SEYI AYOBAMI Cancel Save" at bounding box center [663, 320] width 1327 height 640
click at [811, 407] on span "Save" at bounding box center [808, 408] width 26 height 16
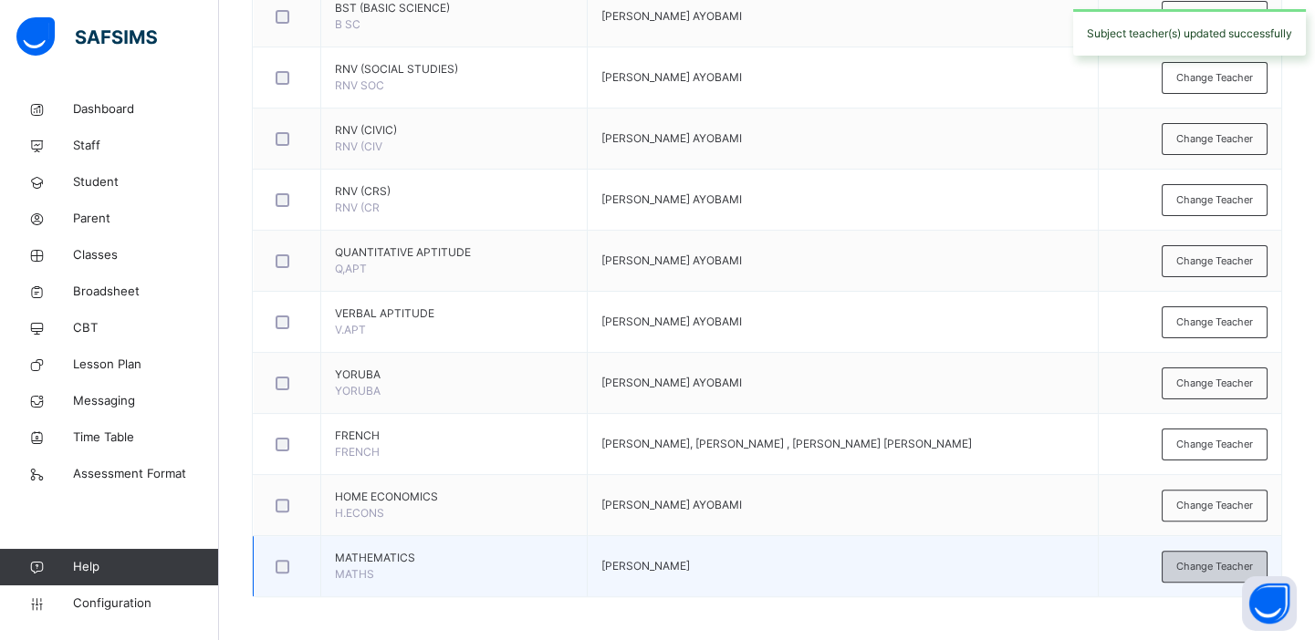
click at [1226, 564] on span "Change Teacher" at bounding box center [1214, 567] width 77 height 16
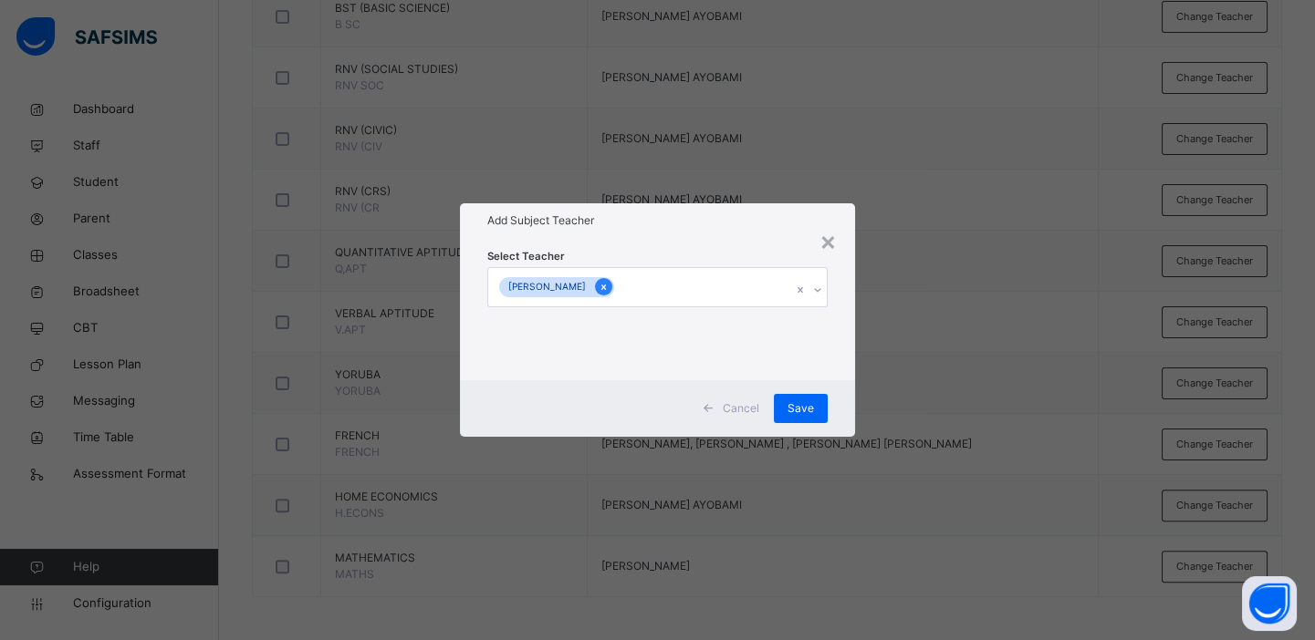
click at [608, 292] on icon at bounding box center [603, 287] width 10 height 13
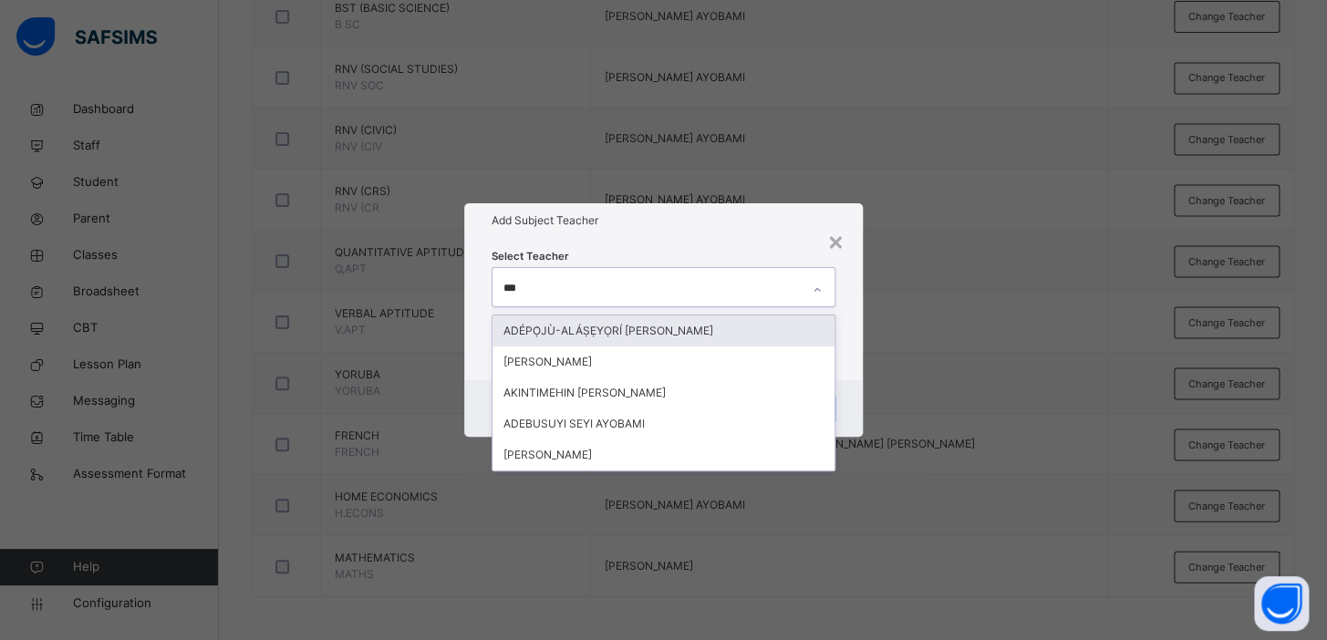
type input "****"
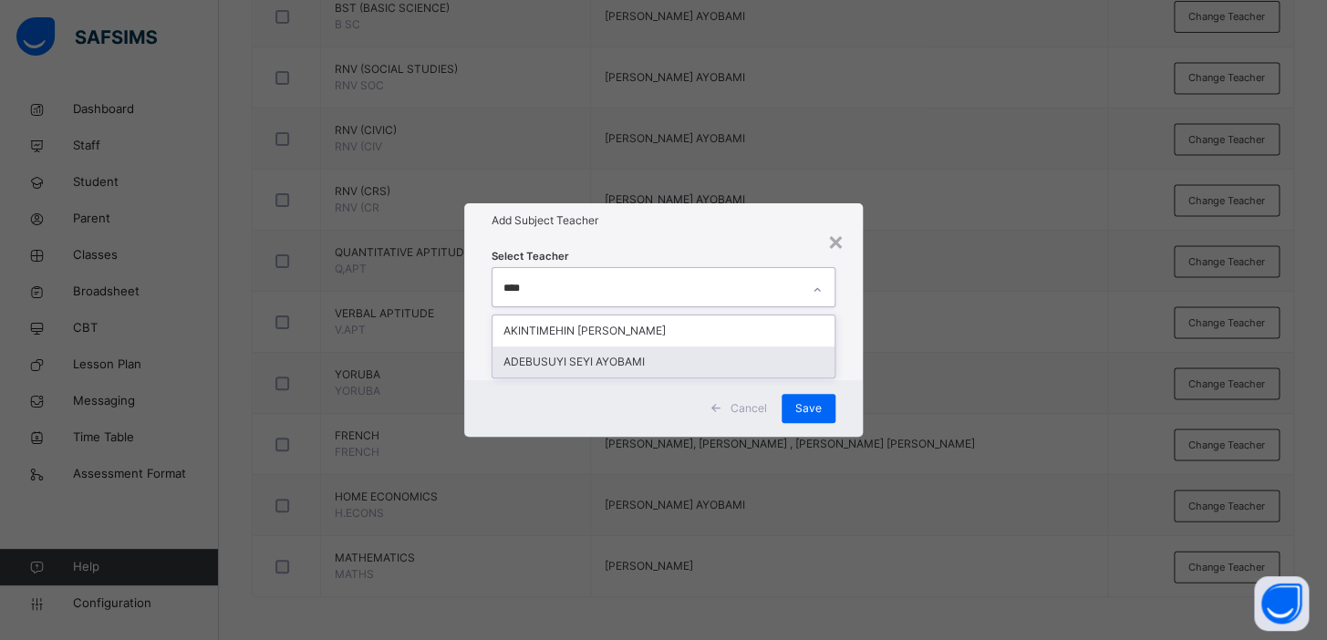
click at [592, 354] on div "ADEBUSUYI SEYI AYOBAMI" at bounding box center [664, 362] width 342 height 31
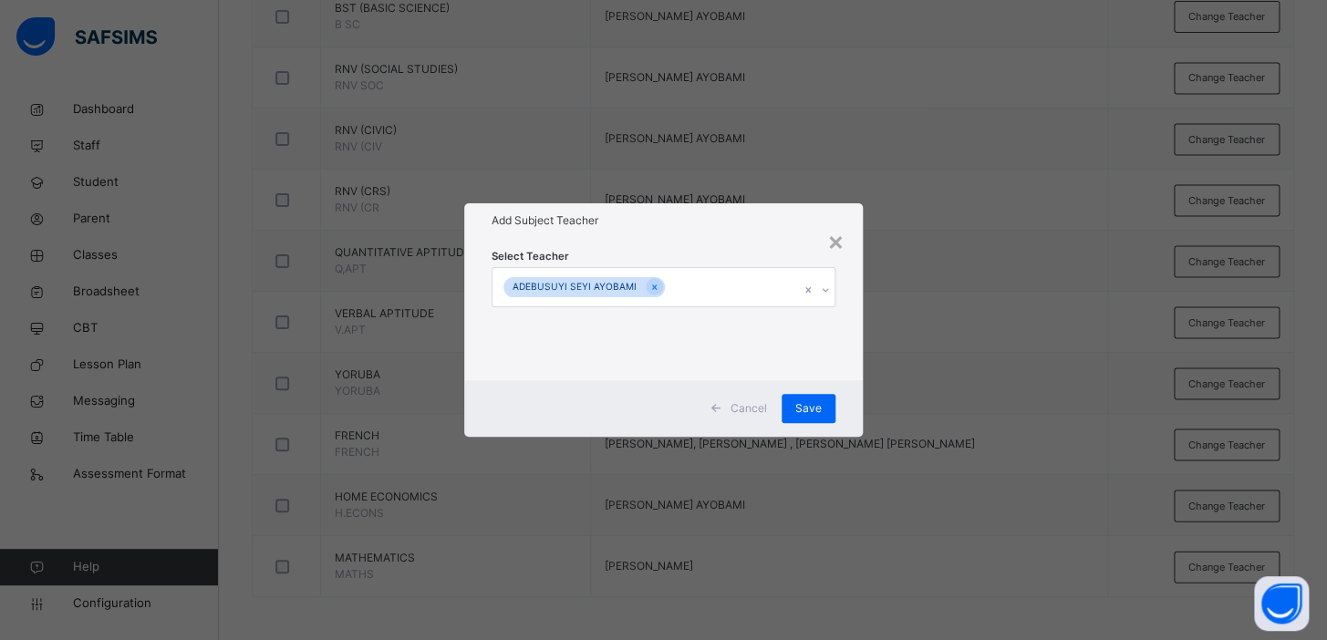
click at [1033, 263] on div "× Add Subject Teacher Select Teacher ADEBUSUYI SEYI AYOBAMI Cancel Save" at bounding box center [663, 320] width 1327 height 640
click at [810, 411] on span "Save" at bounding box center [808, 408] width 26 height 16
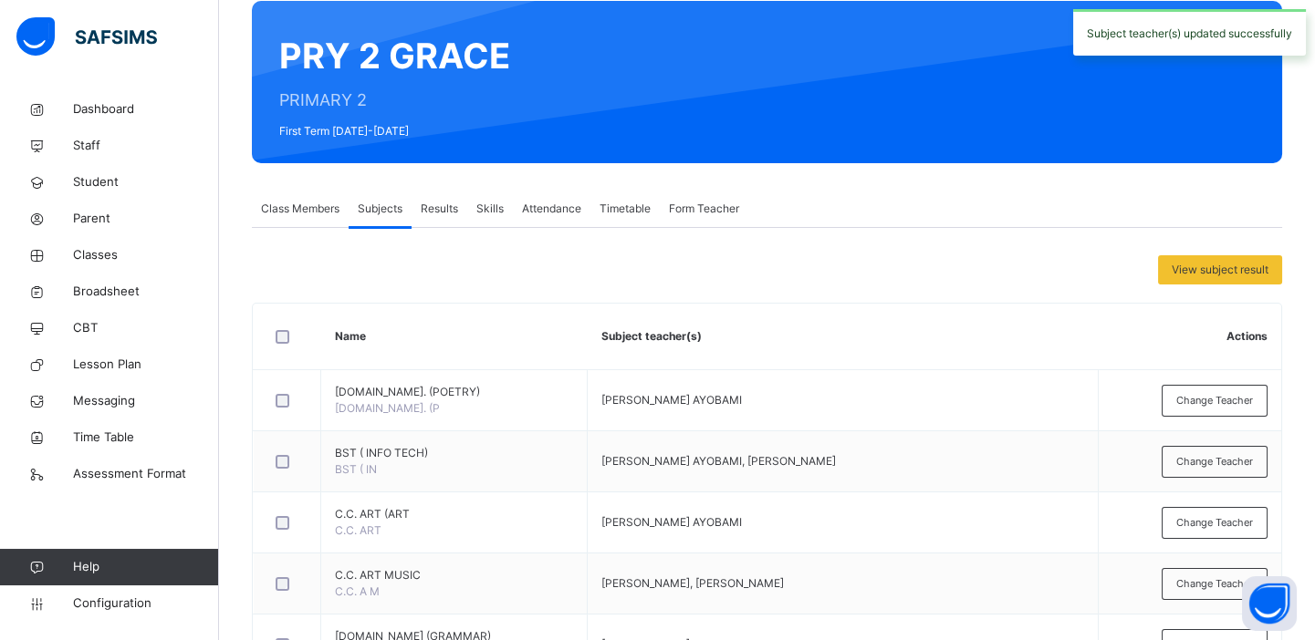
scroll to position [0, 0]
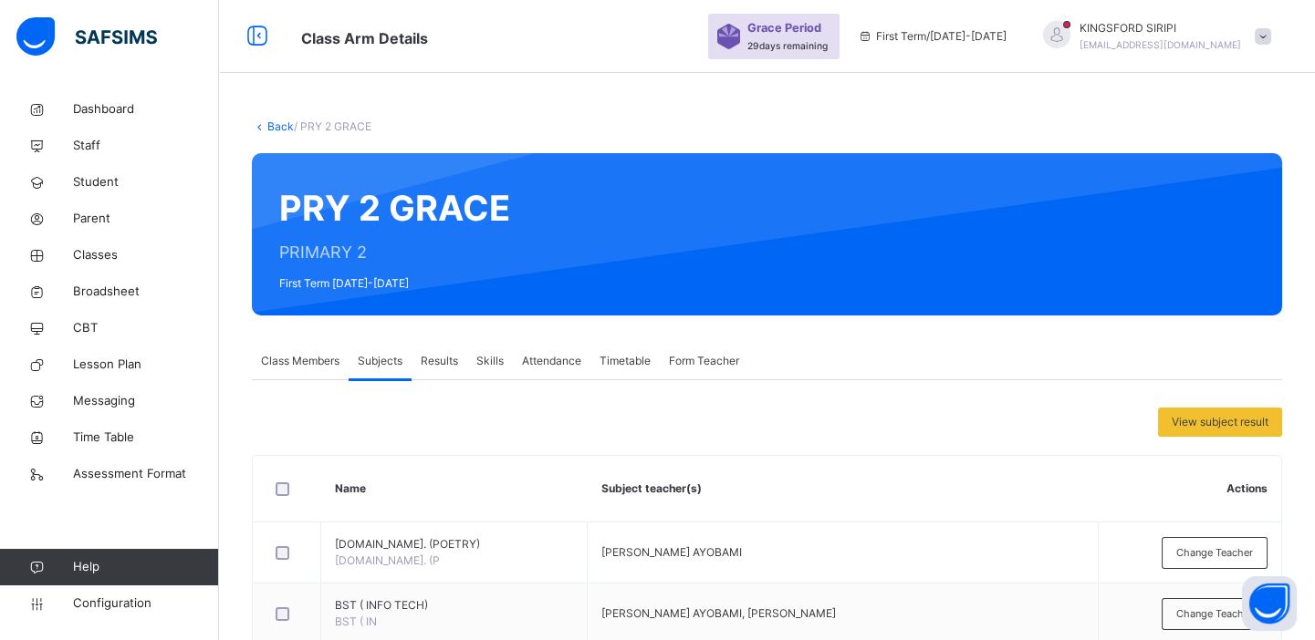
click at [714, 362] on span "Form Teacher" at bounding box center [704, 361] width 70 height 16
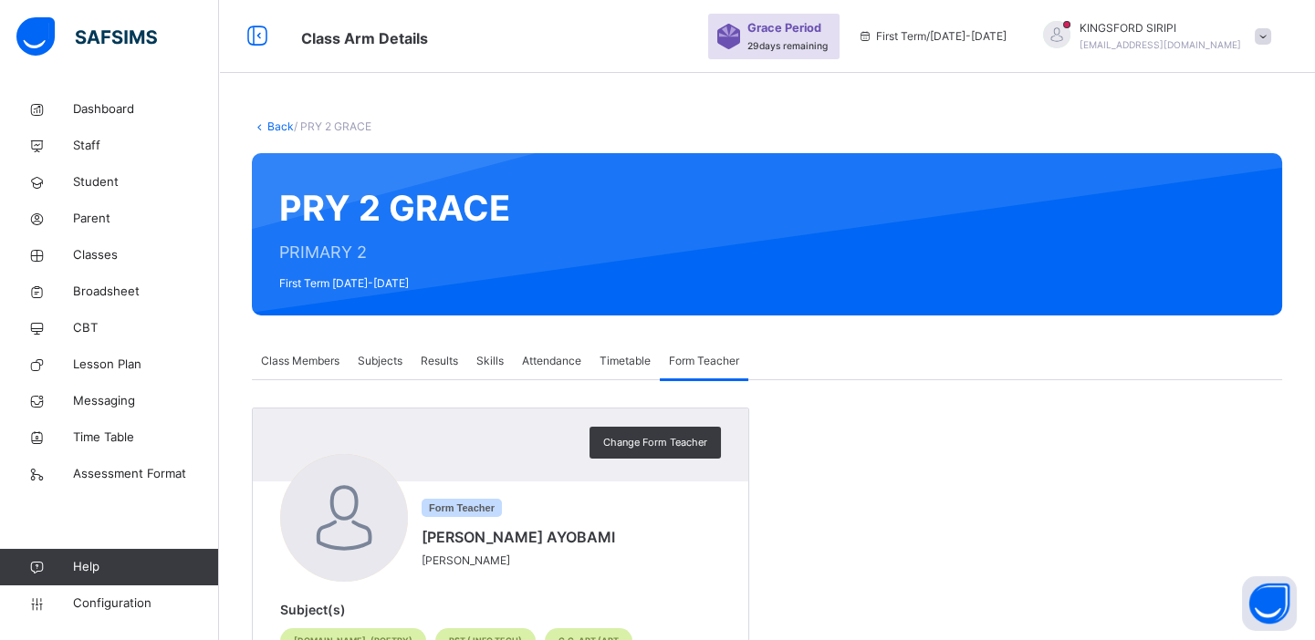
click at [303, 358] on span "Class Members" at bounding box center [300, 361] width 78 height 16
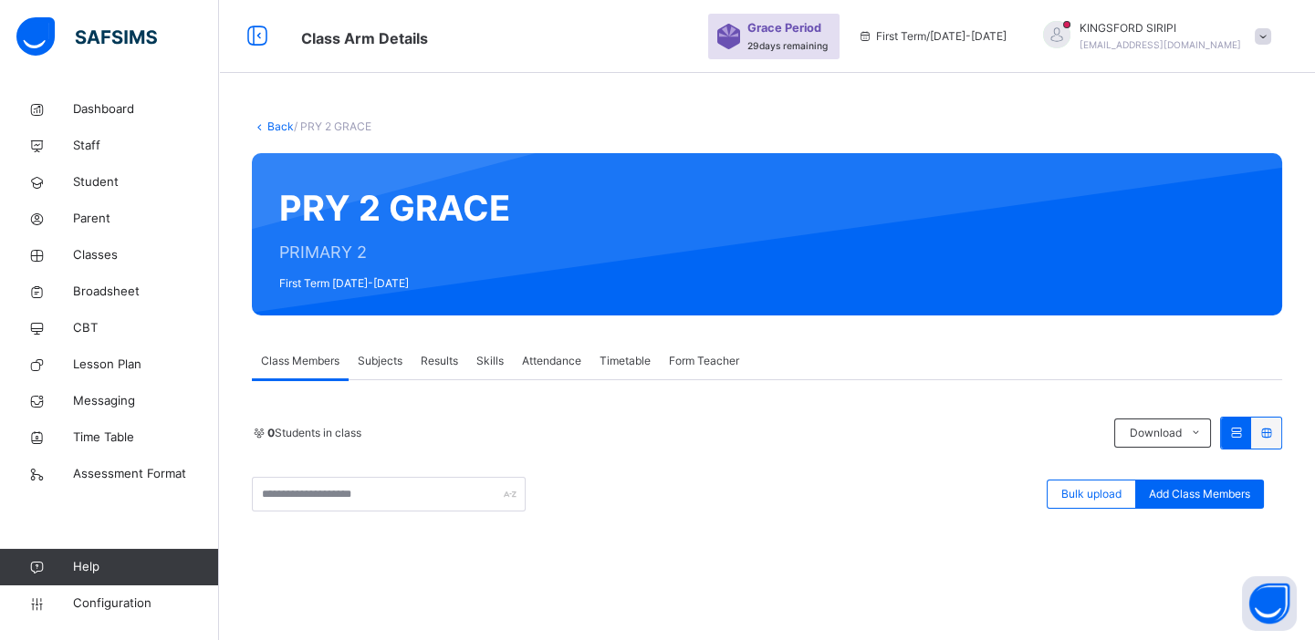
click at [379, 361] on span "Subjects" at bounding box center [380, 361] width 45 height 16
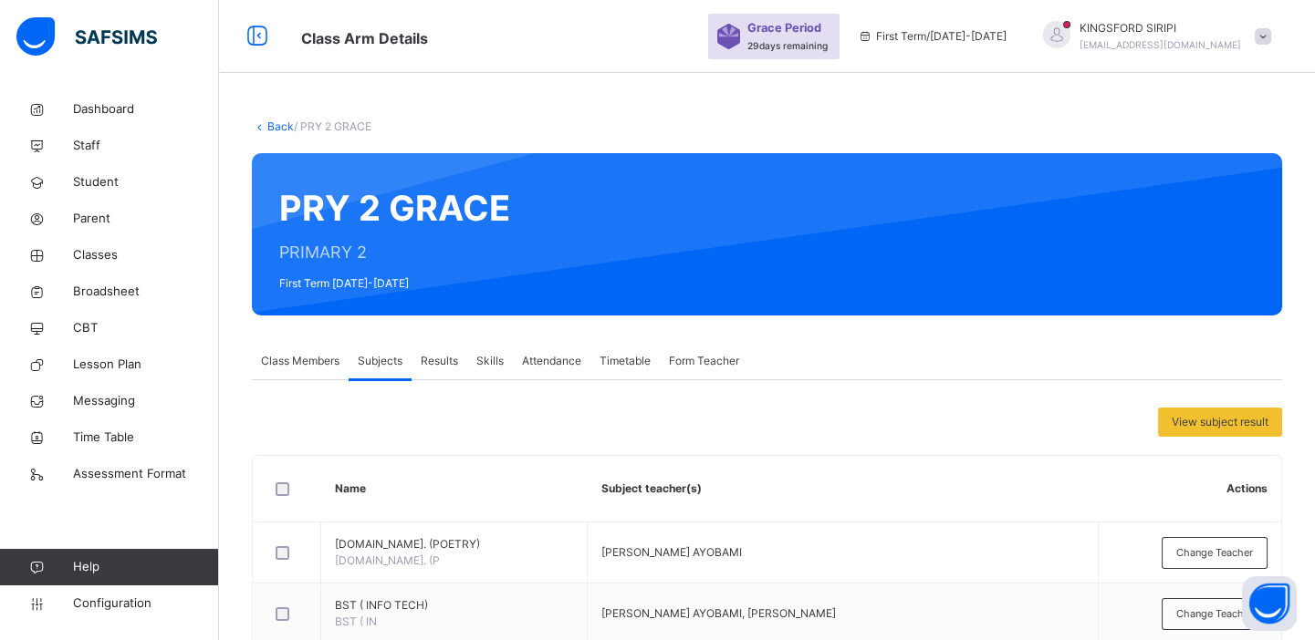
click at [446, 361] on span "Results" at bounding box center [439, 361] width 37 height 16
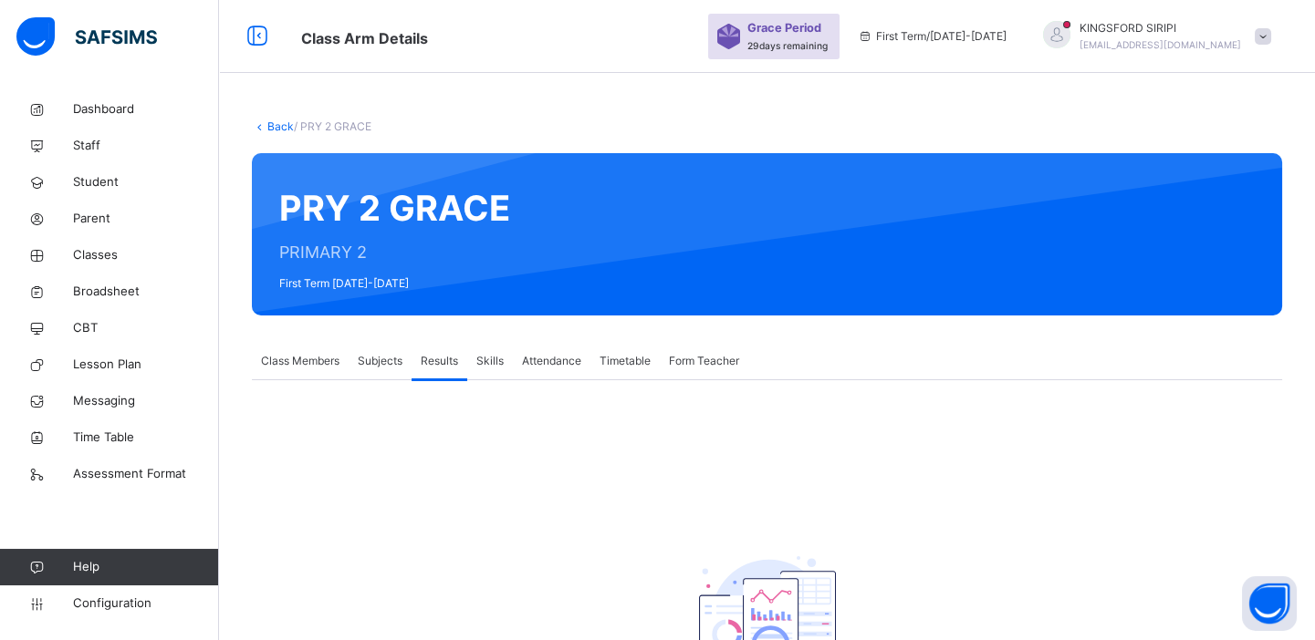
click at [496, 360] on span "Skills" at bounding box center [489, 361] width 27 height 16
click at [557, 353] on span "Attendance" at bounding box center [551, 361] width 59 height 16
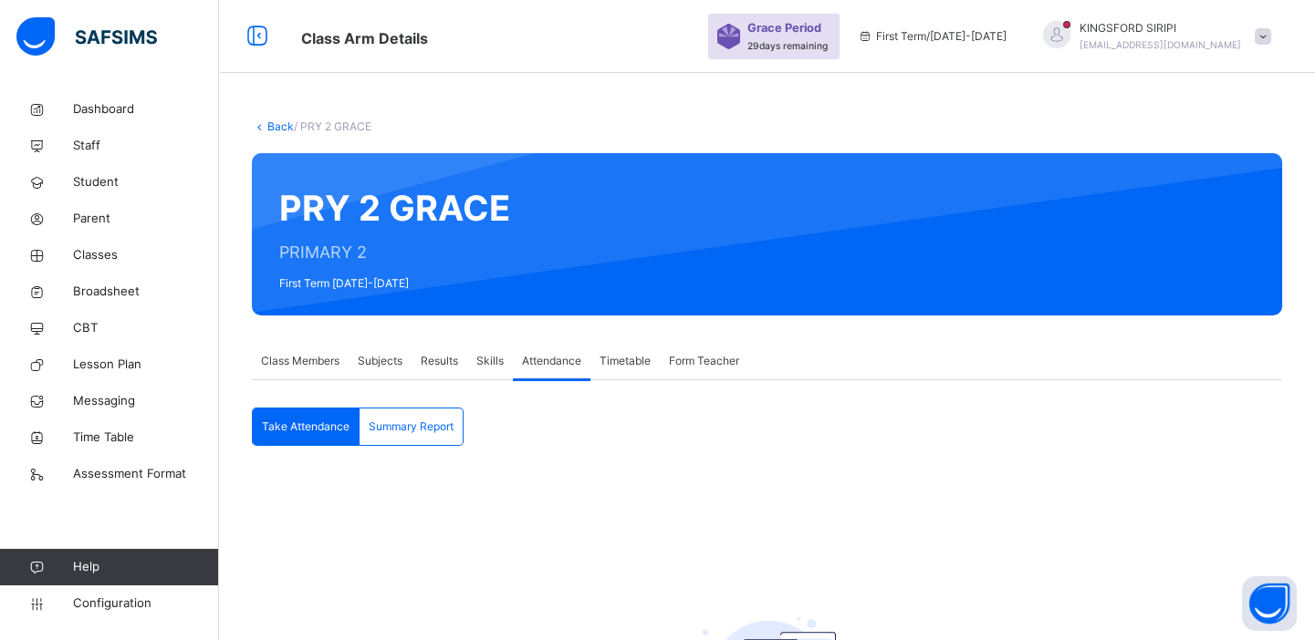
click at [611, 357] on span "Timetable" at bounding box center [624, 361] width 51 height 16
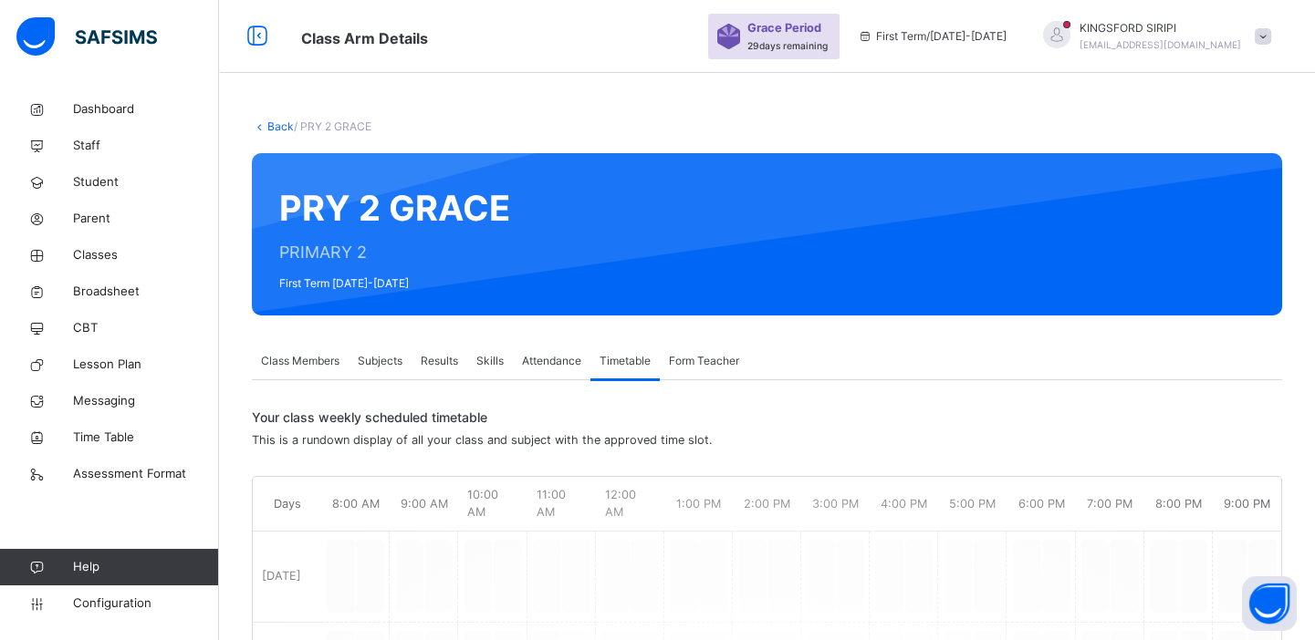
click at [657, 357] on div "Timetable" at bounding box center [624, 361] width 69 height 36
click at [681, 358] on span "Form Teacher" at bounding box center [704, 361] width 70 height 16
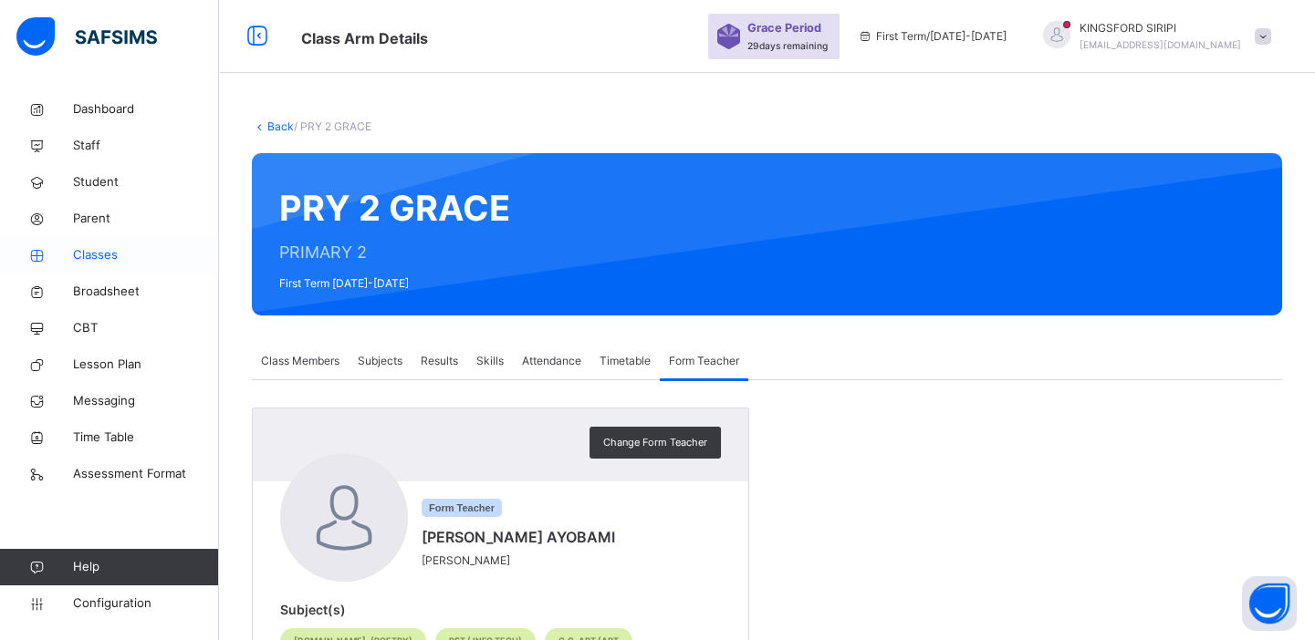
click at [114, 257] on span "Classes" at bounding box center [146, 255] width 146 height 18
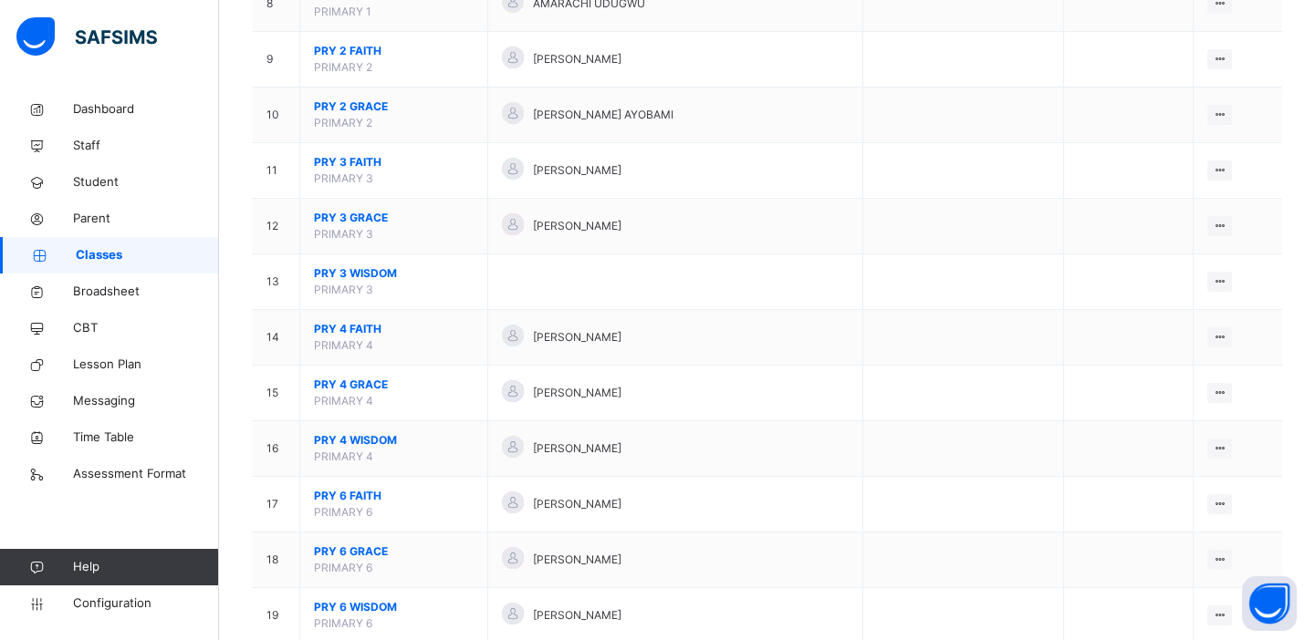
scroll to position [639, 0]
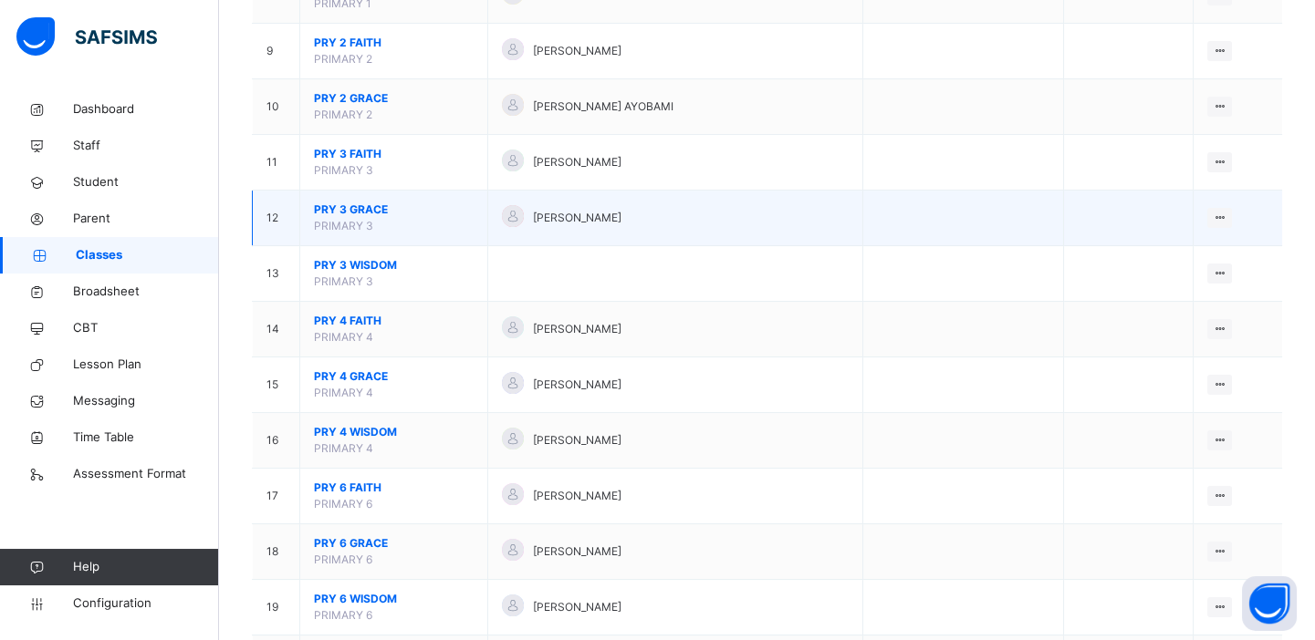
click at [384, 217] on td "PRY 3 GRACE PRIMARY 3" at bounding box center [394, 219] width 188 height 56
click at [331, 203] on span "PRY 3 GRACE" at bounding box center [394, 210] width 160 height 16
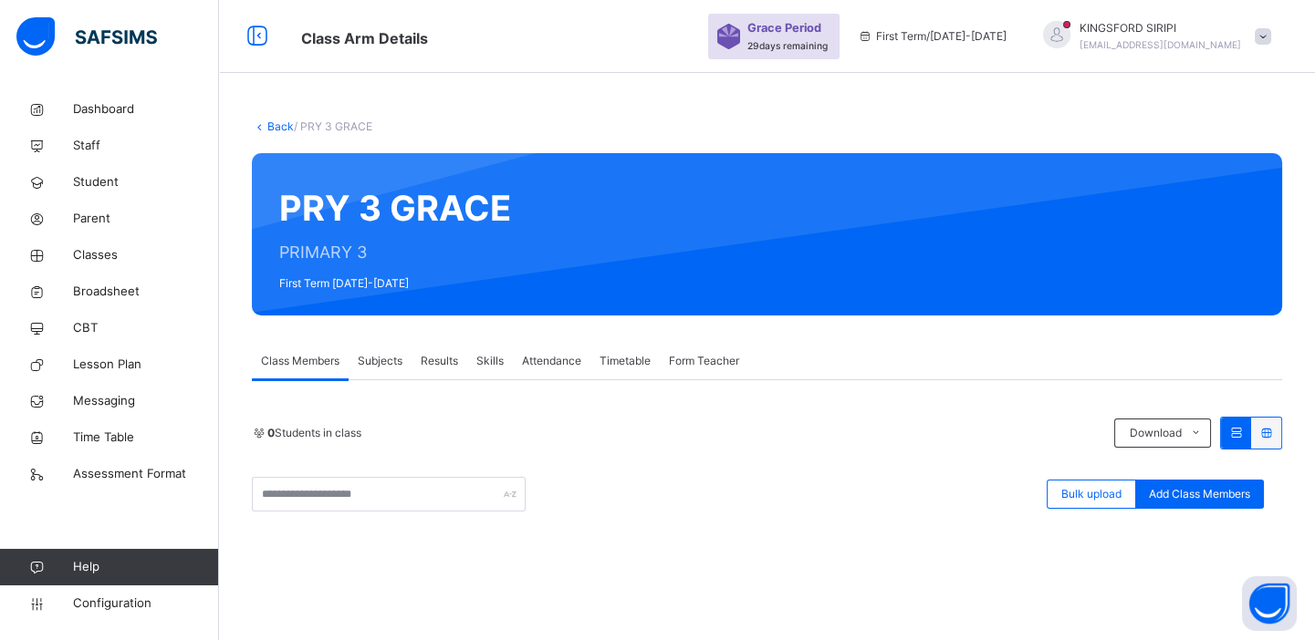
click at [685, 353] on span "Form Teacher" at bounding box center [704, 361] width 70 height 16
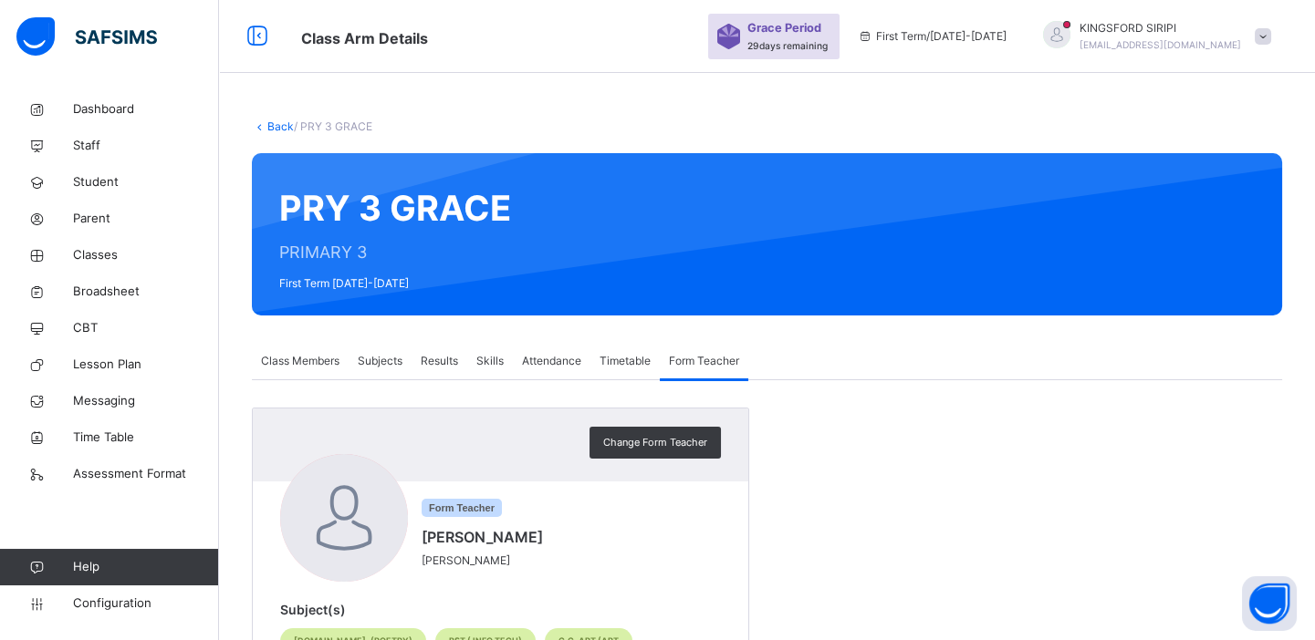
click at [1281, 172] on div "PRY 3 GRACE PRIMARY 3 First Term 2025-2026" at bounding box center [767, 234] width 1030 height 162
click at [313, 358] on span "Class Members" at bounding box center [300, 361] width 78 height 16
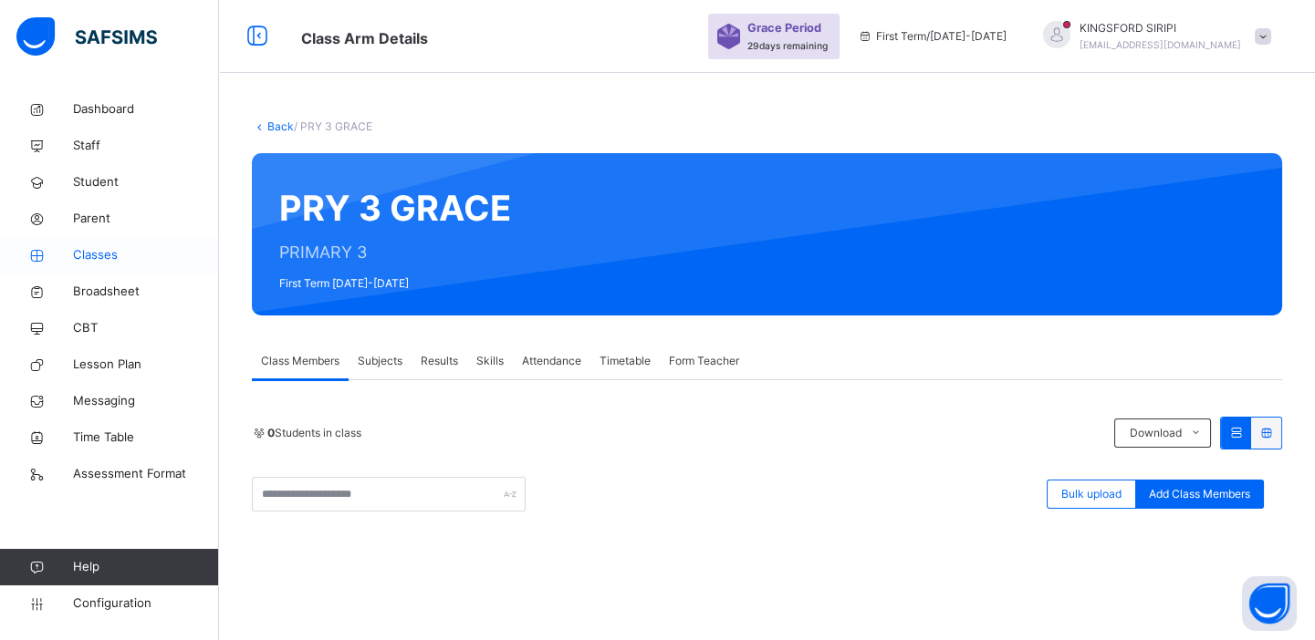
click at [95, 249] on span "Classes" at bounding box center [146, 255] width 146 height 18
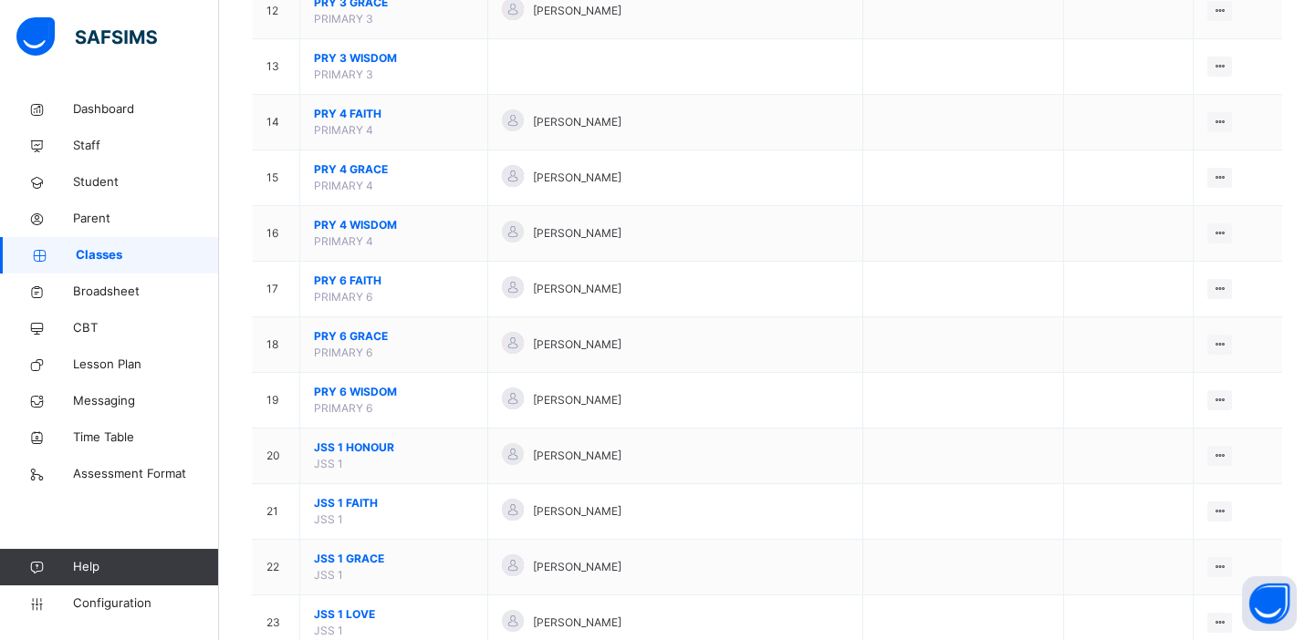
scroll to position [848, 0]
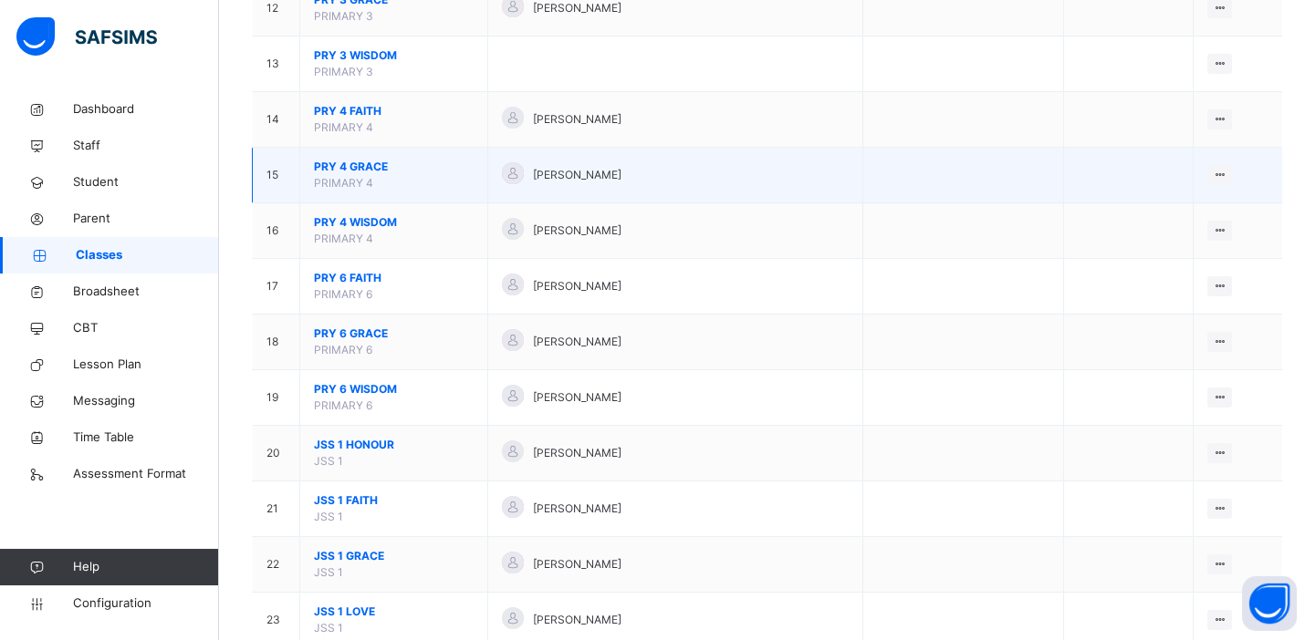
click at [359, 159] on span "PRY 4 GRACE" at bounding box center [394, 167] width 160 height 16
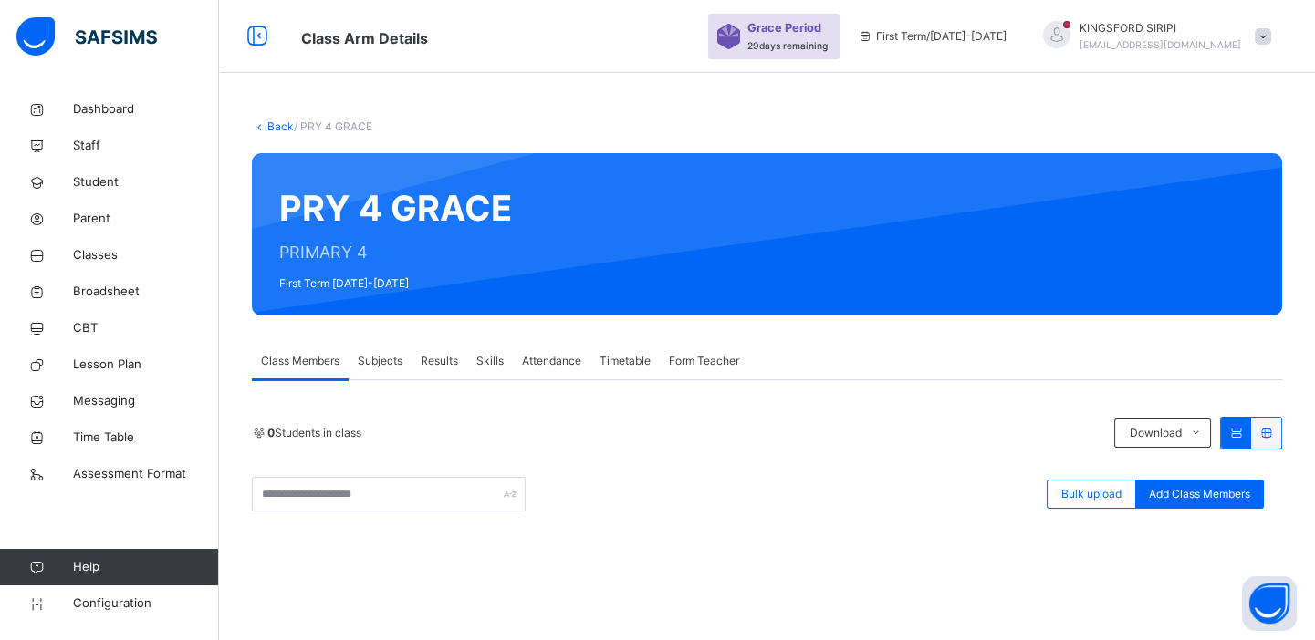
click at [700, 354] on span "Form Teacher" at bounding box center [704, 361] width 70 height 16
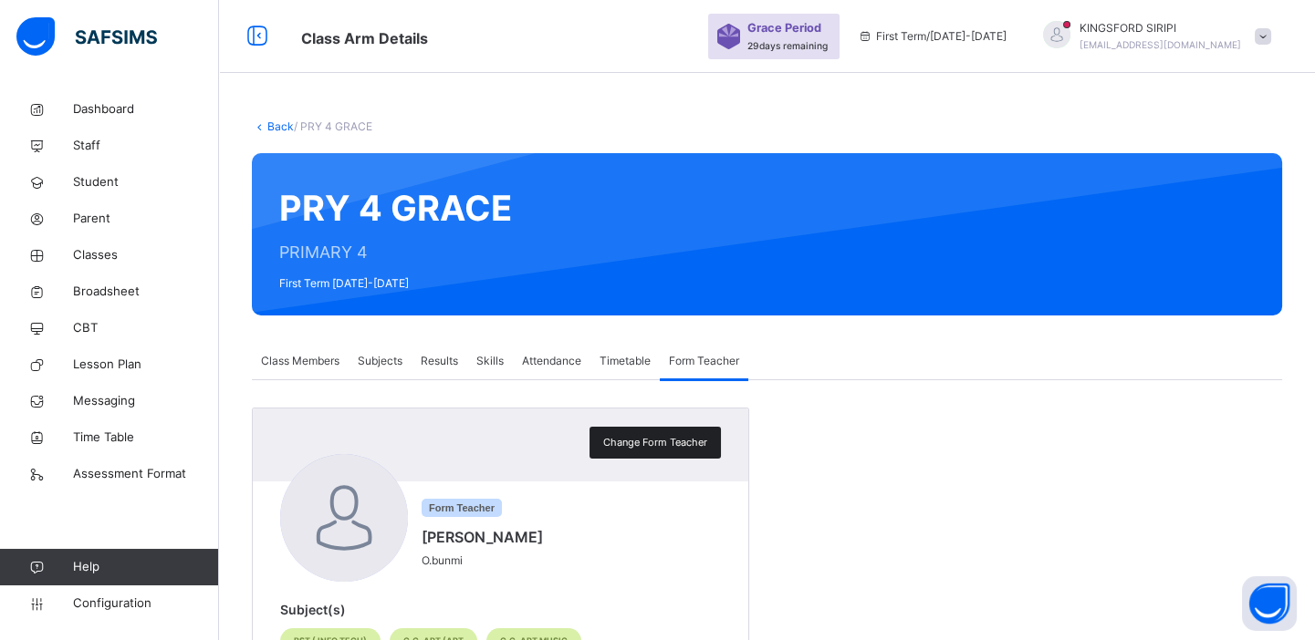
click at [661, 444] on span "Change Form Teacher" at bounding box center [655, 443] width 104 height 16
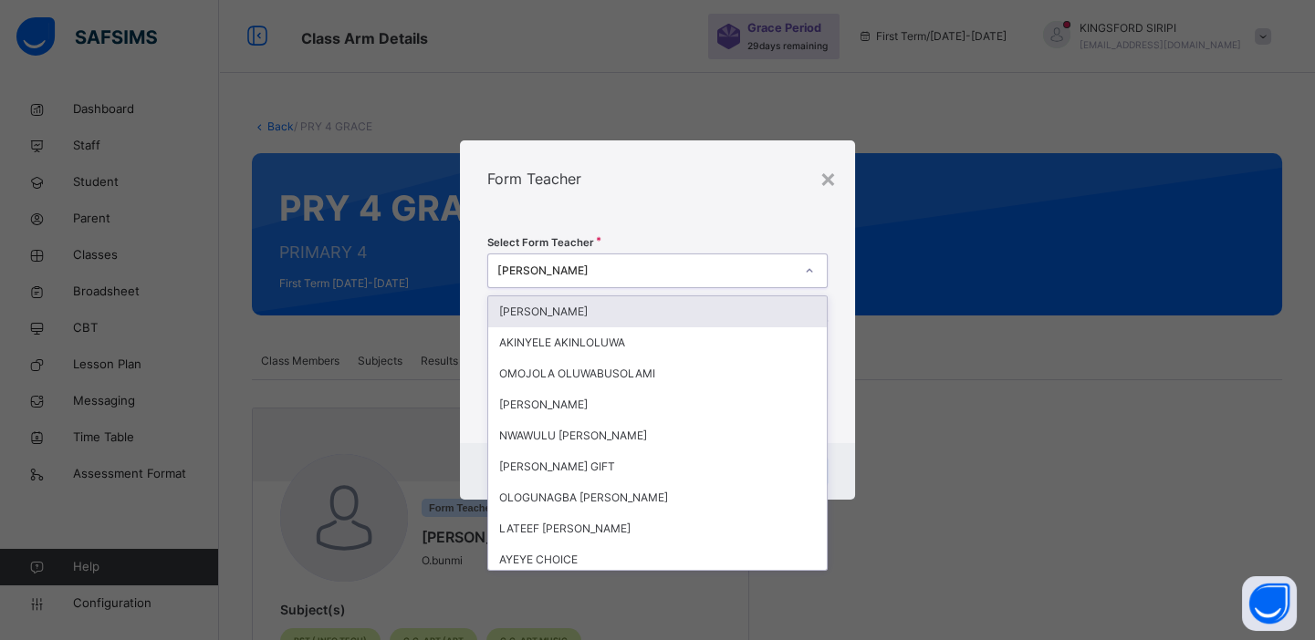
click at [570, 269] on div "OLUWABUNMI OYEWUSI" at bounding box center [645, 271] width 296 height 16
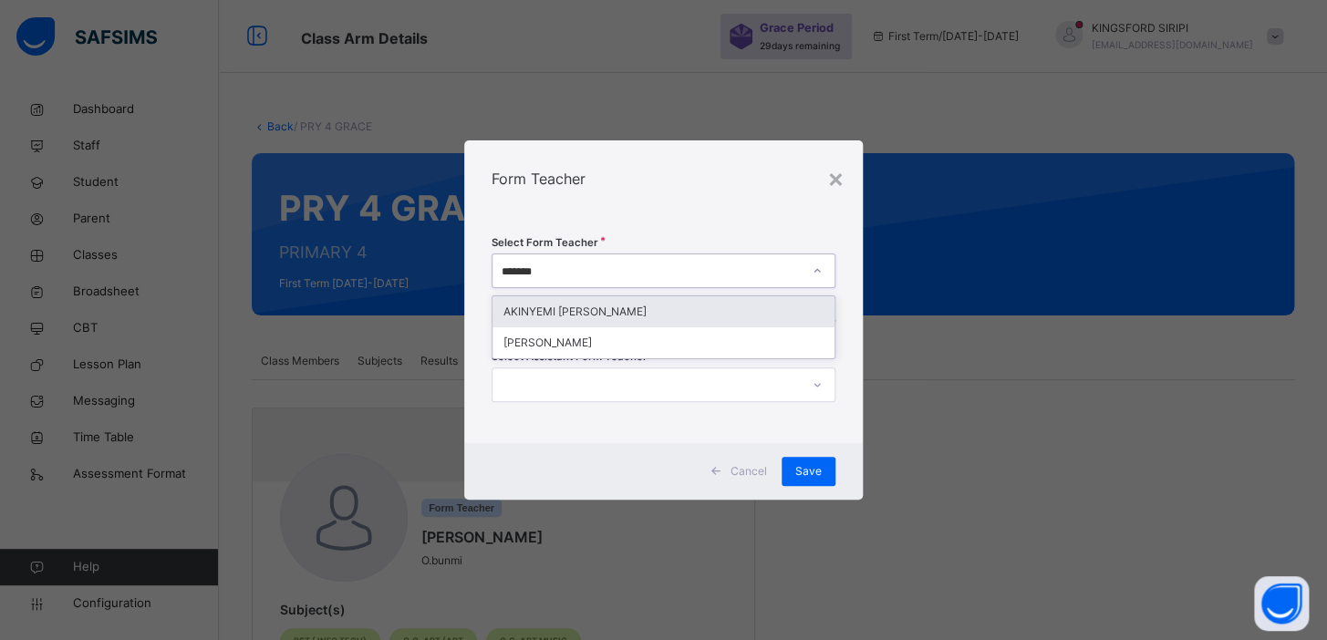
type input "********"
click at [583, 311] on div "AKINYEMI [PERSON_NAME]" at bounding box center [664, 311] width 342 height 31
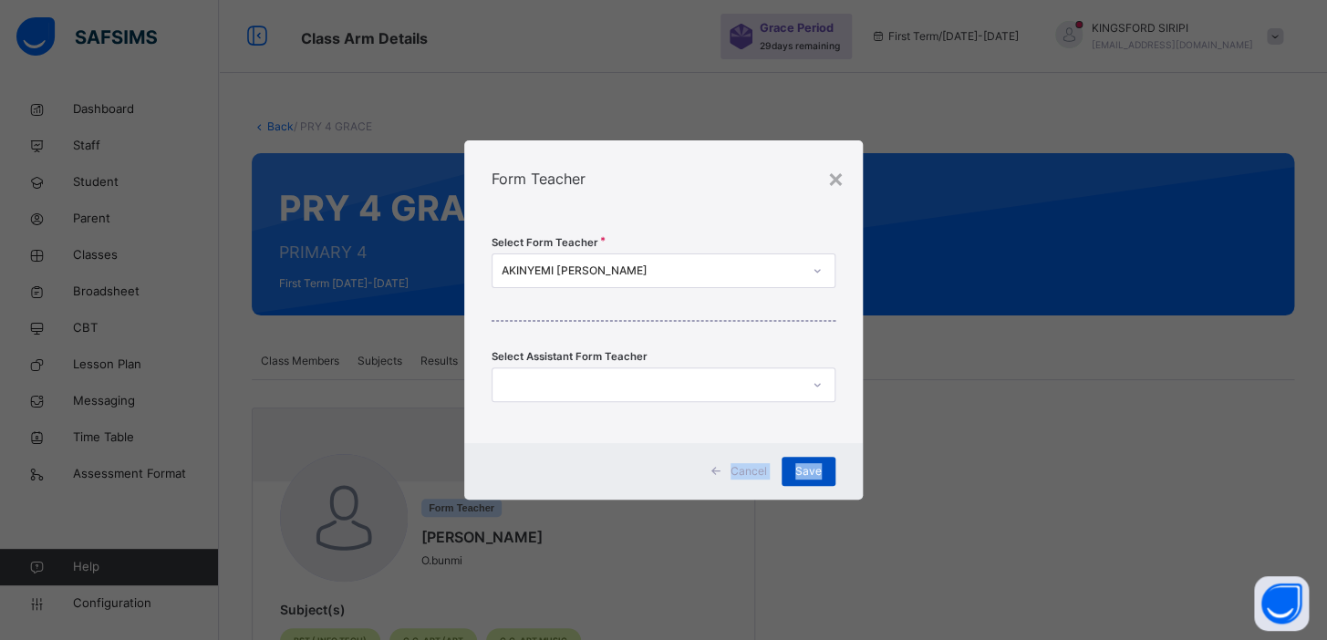
drag, startPoint x: 920, startPoint y: 343, endPoint x: 812, endPoint y: 466, distance: 164.2
click at [812, 466] on div "× Form Teacher Select Form Teacher AKINYEMI AYOOLA OLALEKAN Select Assistant Fo…" at bounding box center [663, 320] width 1327 height 640
click at [812, 466] on span "Save" at bounding box center [808, 471] width 26 height 16
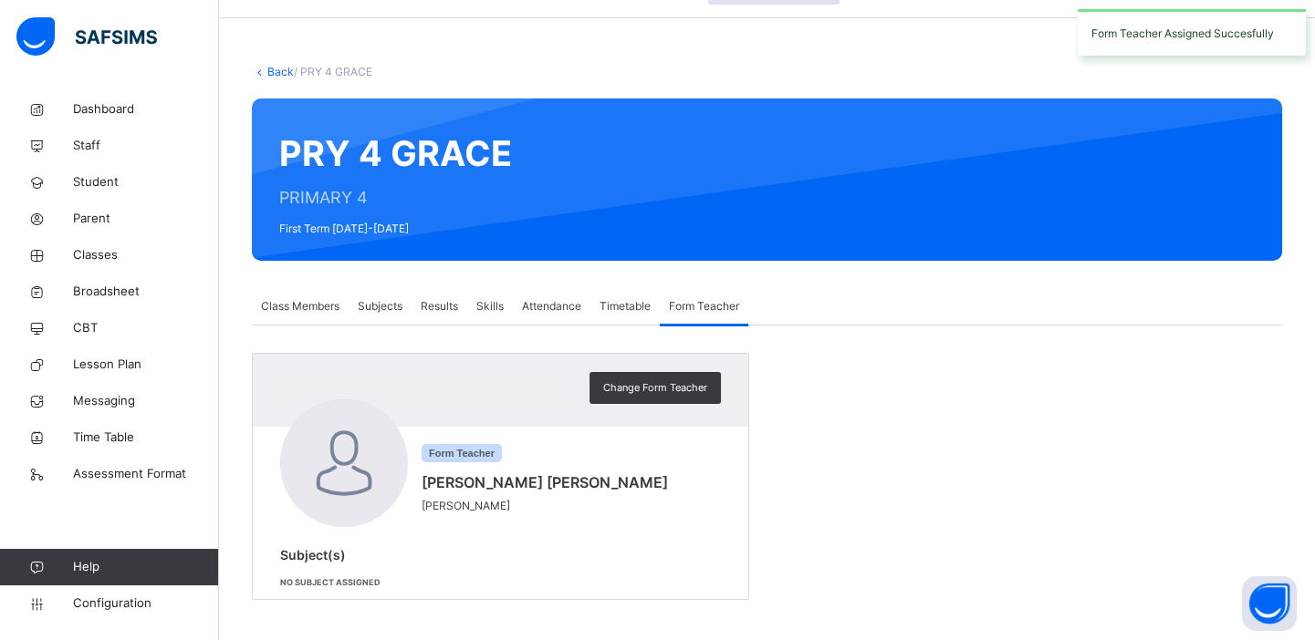
scroll to position [60, 0]
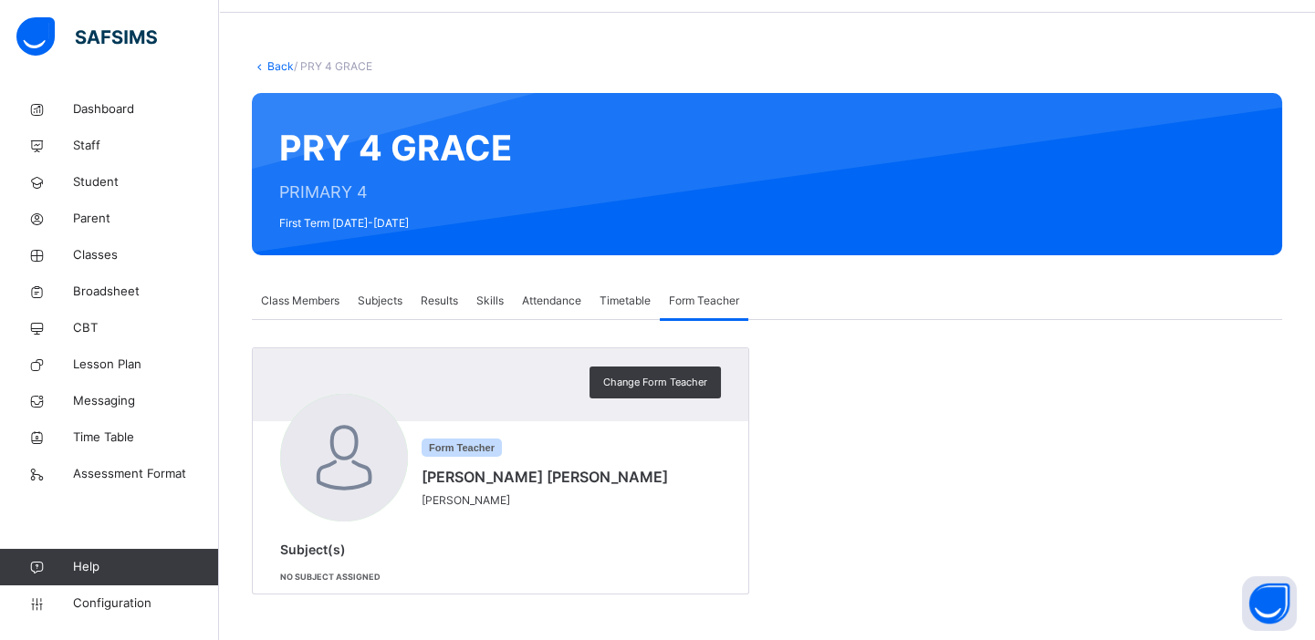
click at [378, 301] on span "Subjects" at bounding box center [380, 301] width 45 height 16
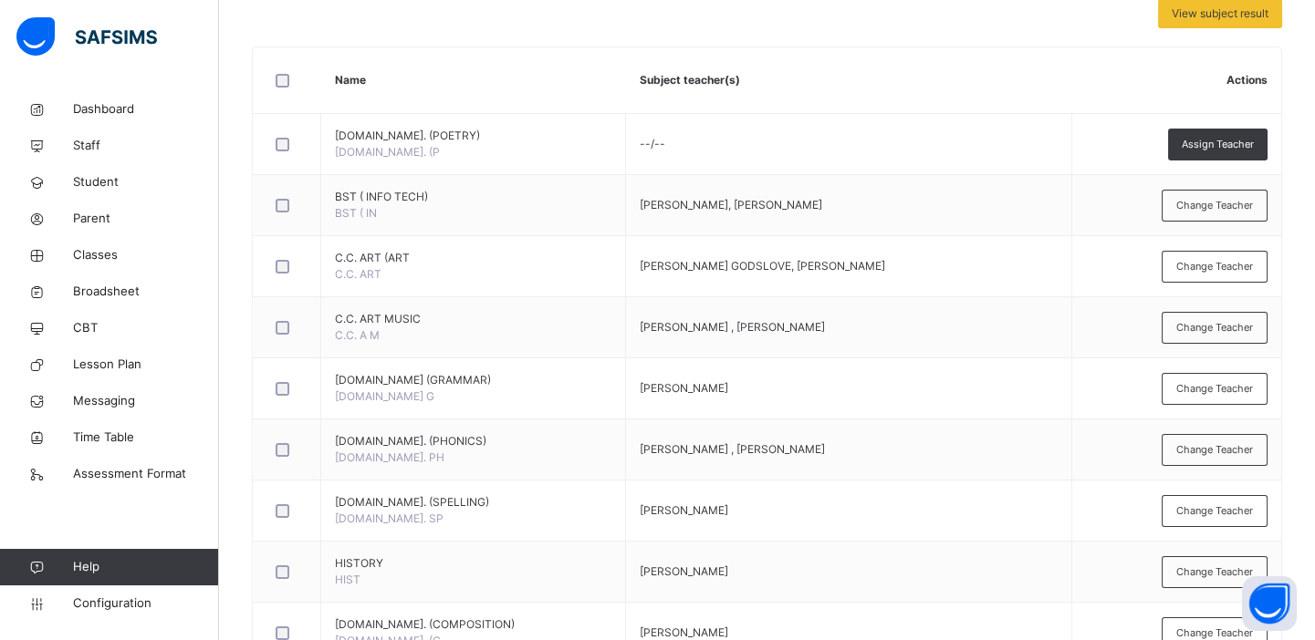
scroll to position [411, 0]
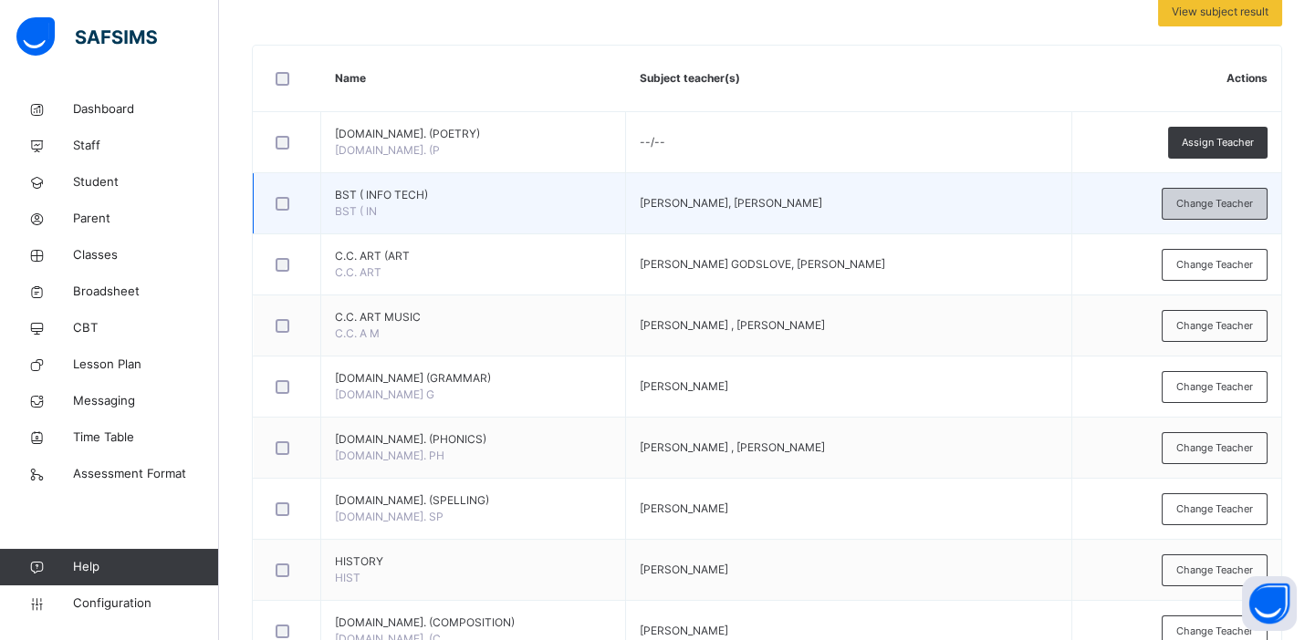
click at [1206, 197] on span "Change Teacher" at bounding box center [1214, 204] width 77 height 16
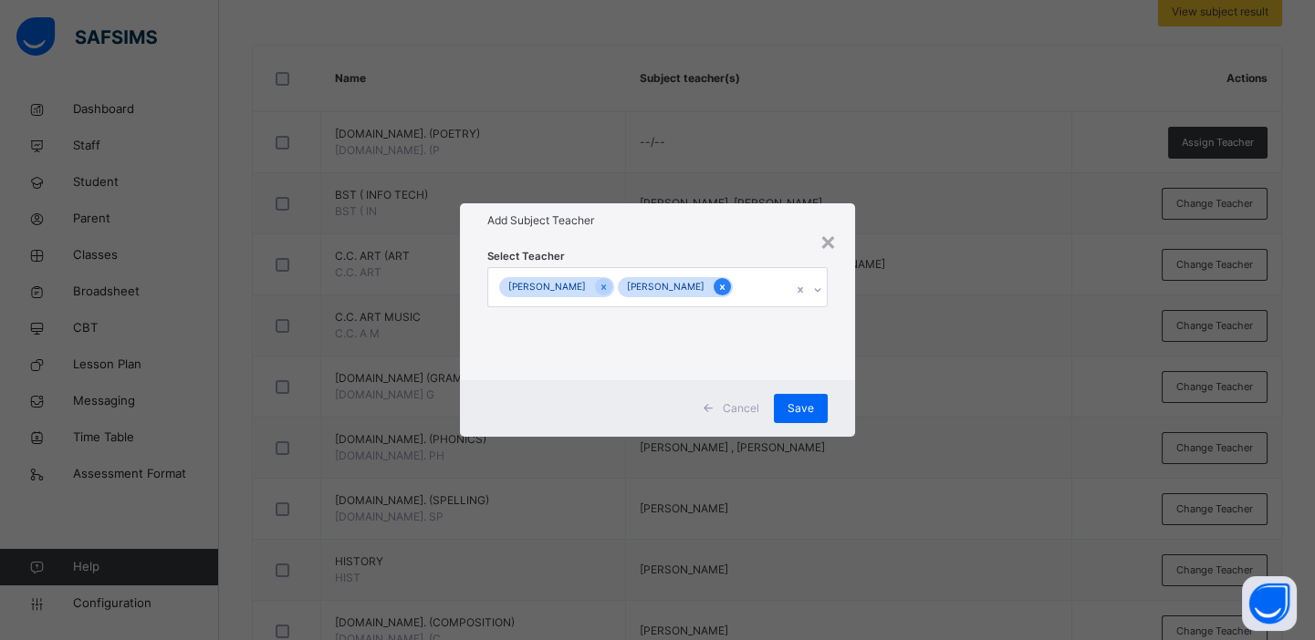
click at [727, 281] on icon at bounding box center [722, 287] width 10 height 13
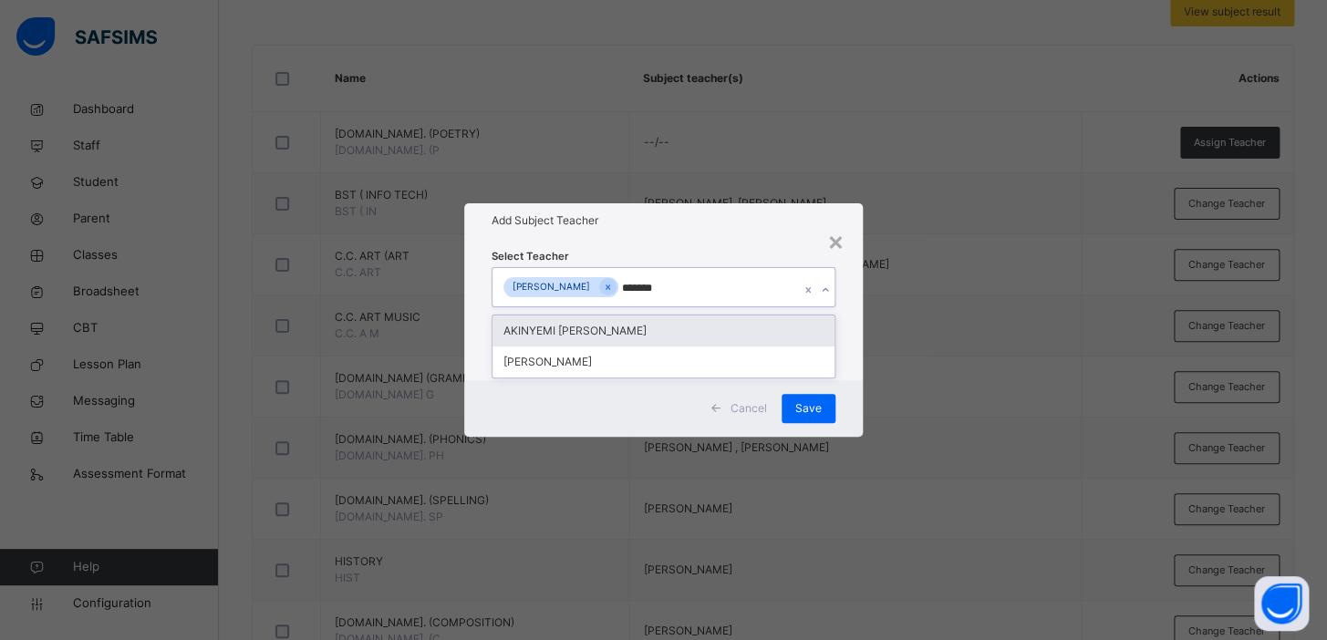
type input "********"
click at [691, 337] on div "AKINYEMI [PERSON_NAME]" at bounding box center [664, 331] width 342 height 31
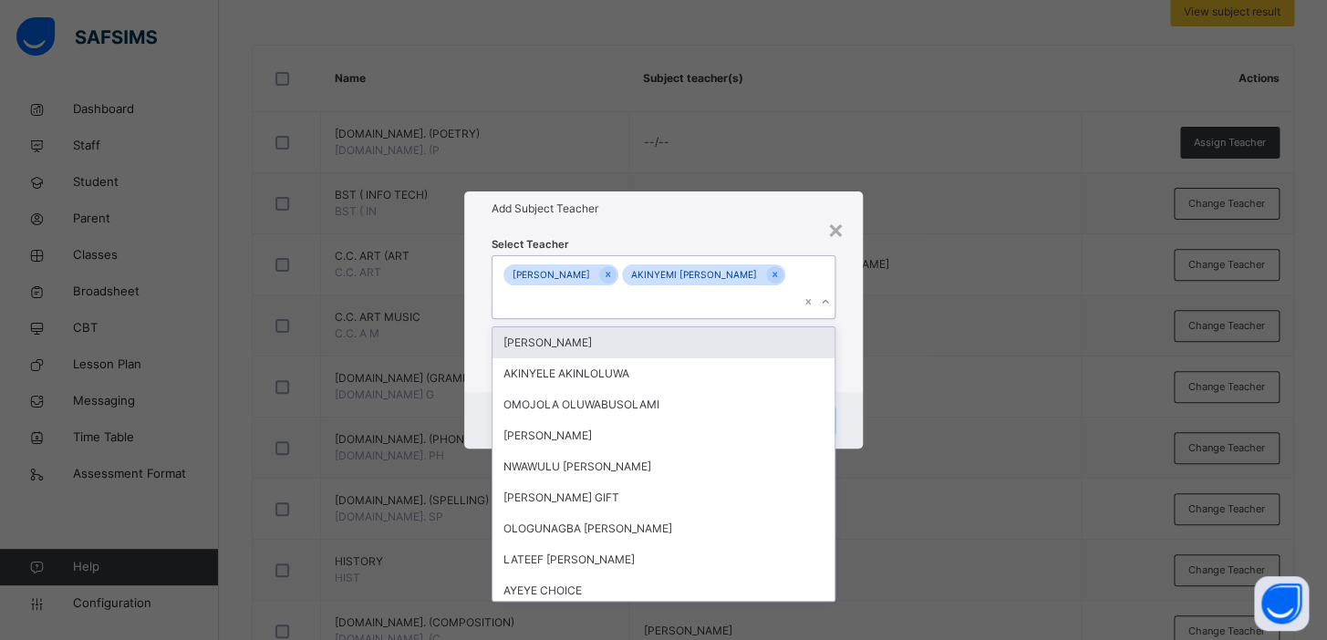
click at [933, 351] on div "× Add Subject Teacher Select Teacher option AKINYEMI AYOOLA OLALEKAN, selected.…" at bounding box center [663, 320] width 1327 height 640
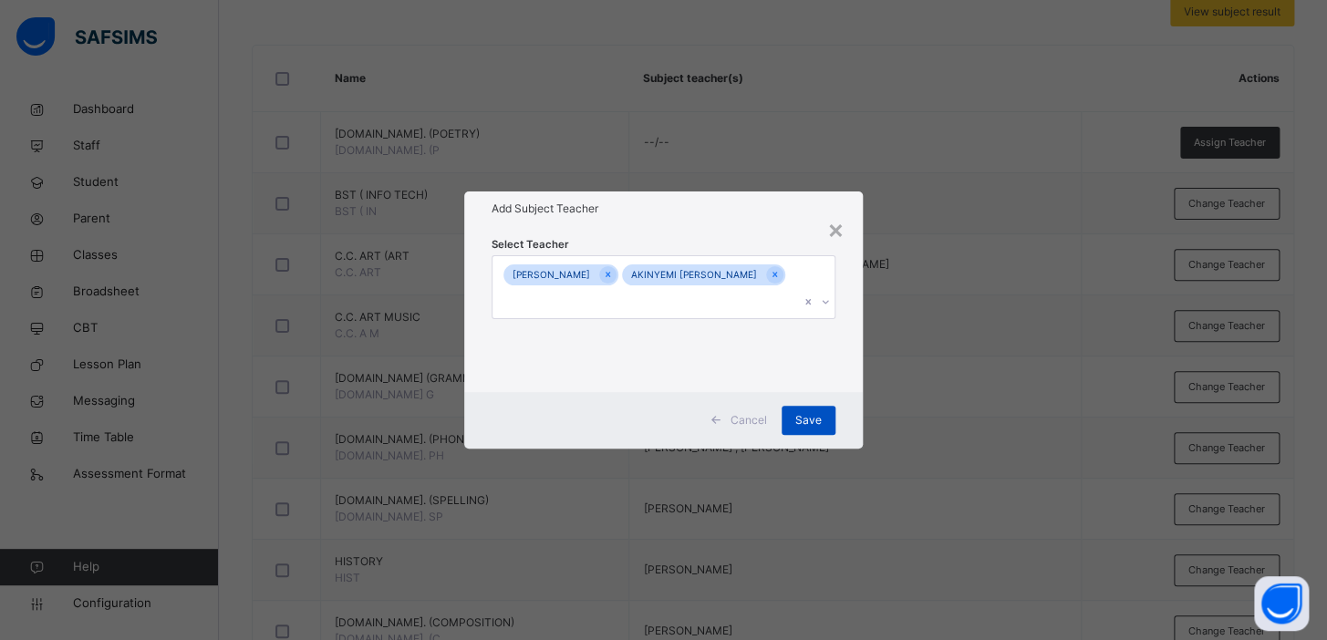
click at [807, 416] on span "Save" at bounding box center [808, 420] width 26 height 16
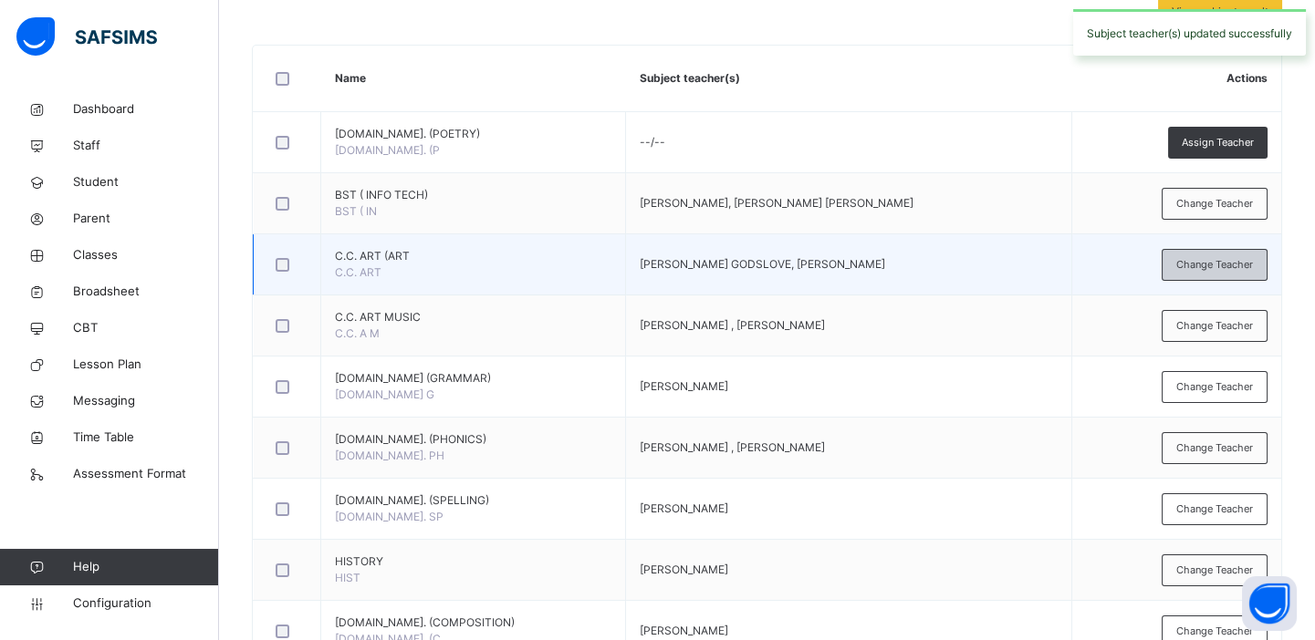
click at [1201, 260] on span "Change Teacher" at bounding box center [1214, 265] width 77 height 16
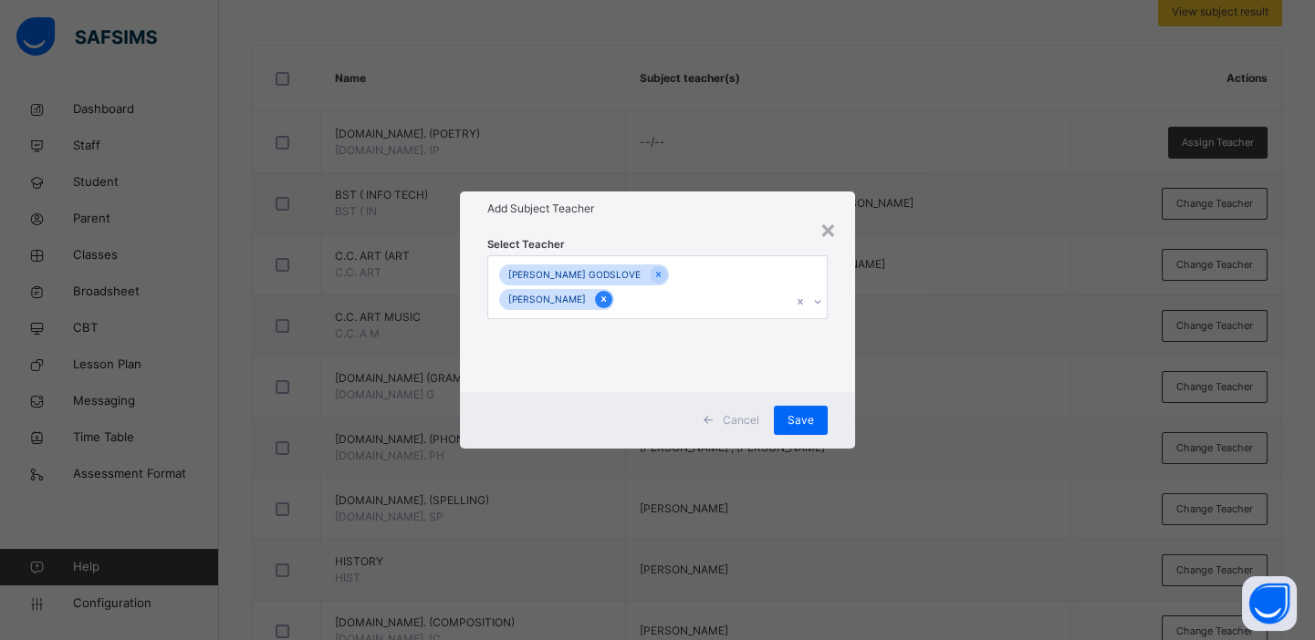
click at [608, 301] on icon at bounding box center [603, 299] width 10 height 13
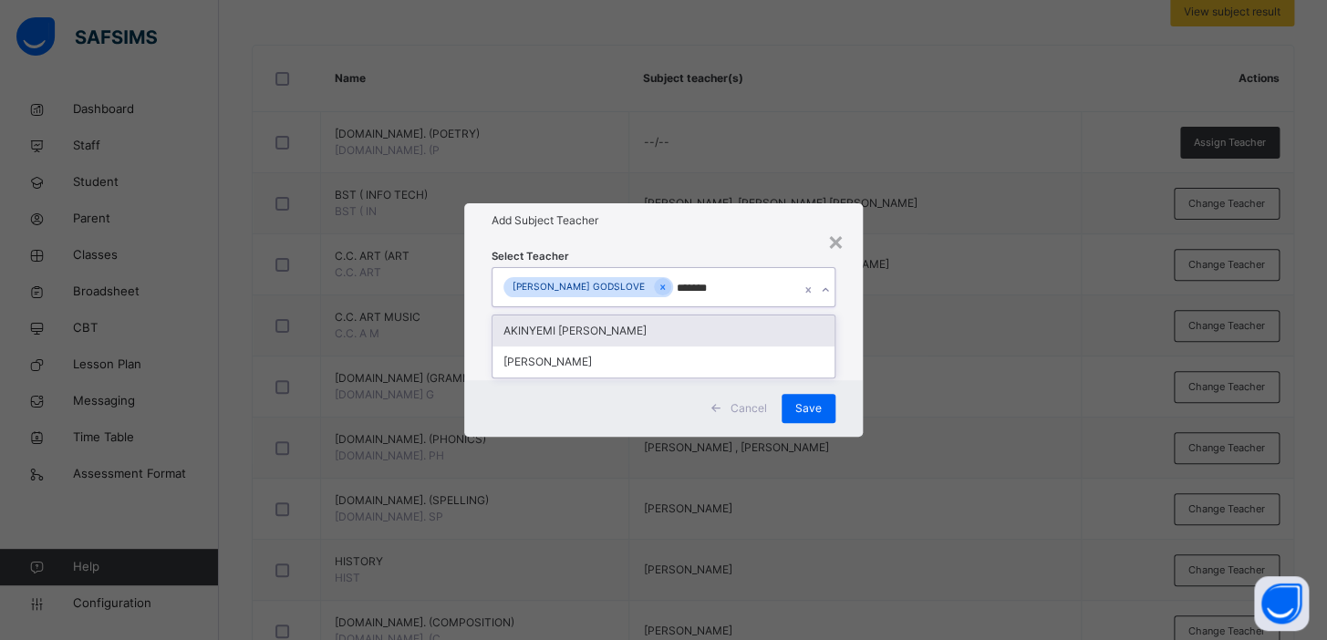
type input "********"
click at [649, 324] on div "AKINYEMI [PERSON_NAME]" at bounding box center [664, 331] width 342 height 31
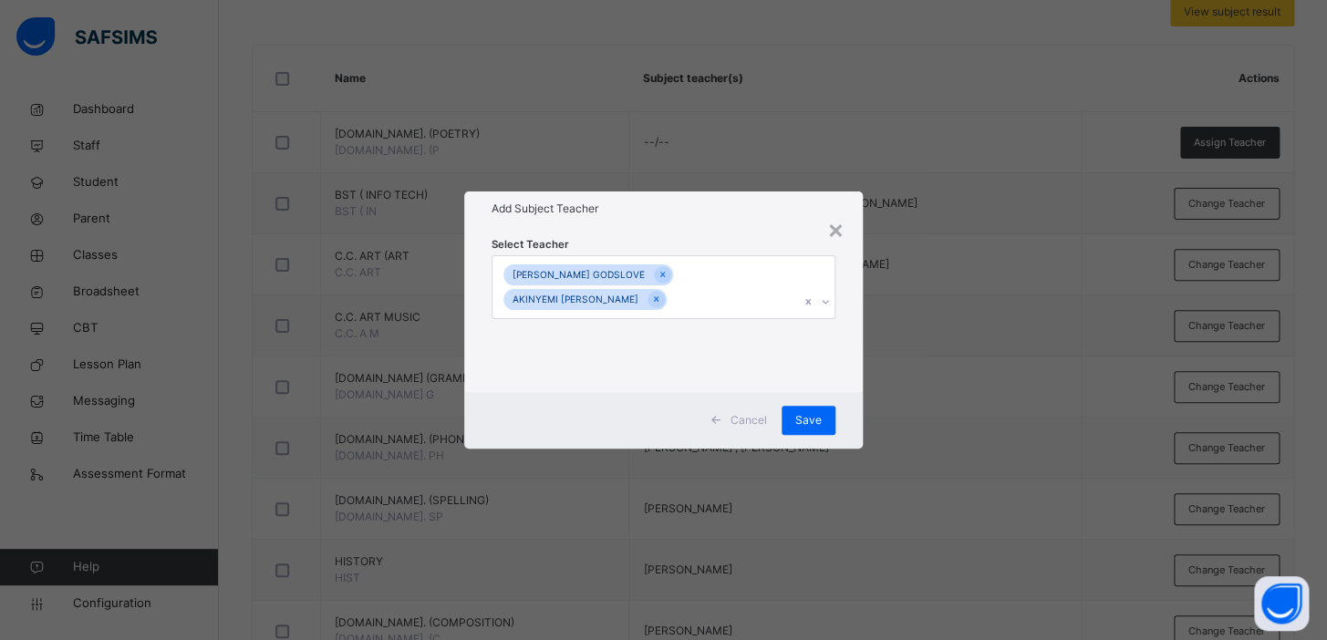
click at [1044, 306] on div "× Add Subject Teacher Select Teacher NNANNA NWAWULU GODSLOVE AKINYEMI AYOOLA OL…" at bounding box center [663, 320] width 1327 height 640
click at [818, 428] on span "Save" at bounding box center [808, 420] width 26 height 16
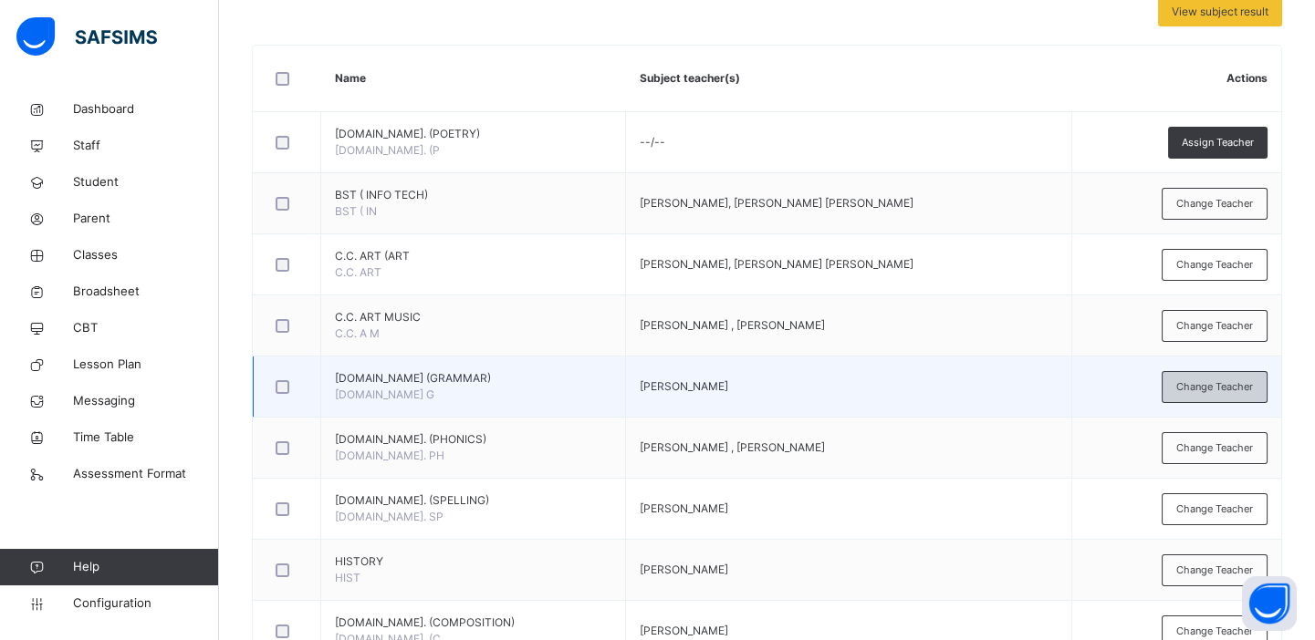
click at [1232, 380] on span "Change Teacher" at bounding box center [1214, 388] width 77 height 16
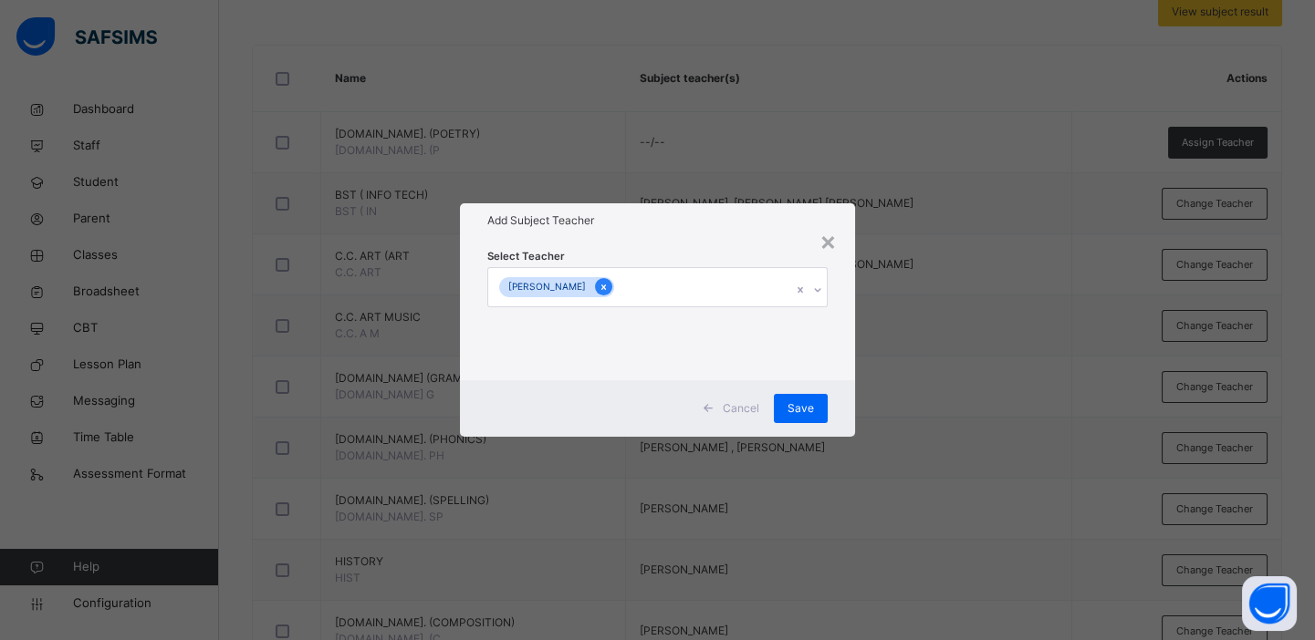
click at [608, 283] on icon at bounding box center [603, 287] width 10 height 13
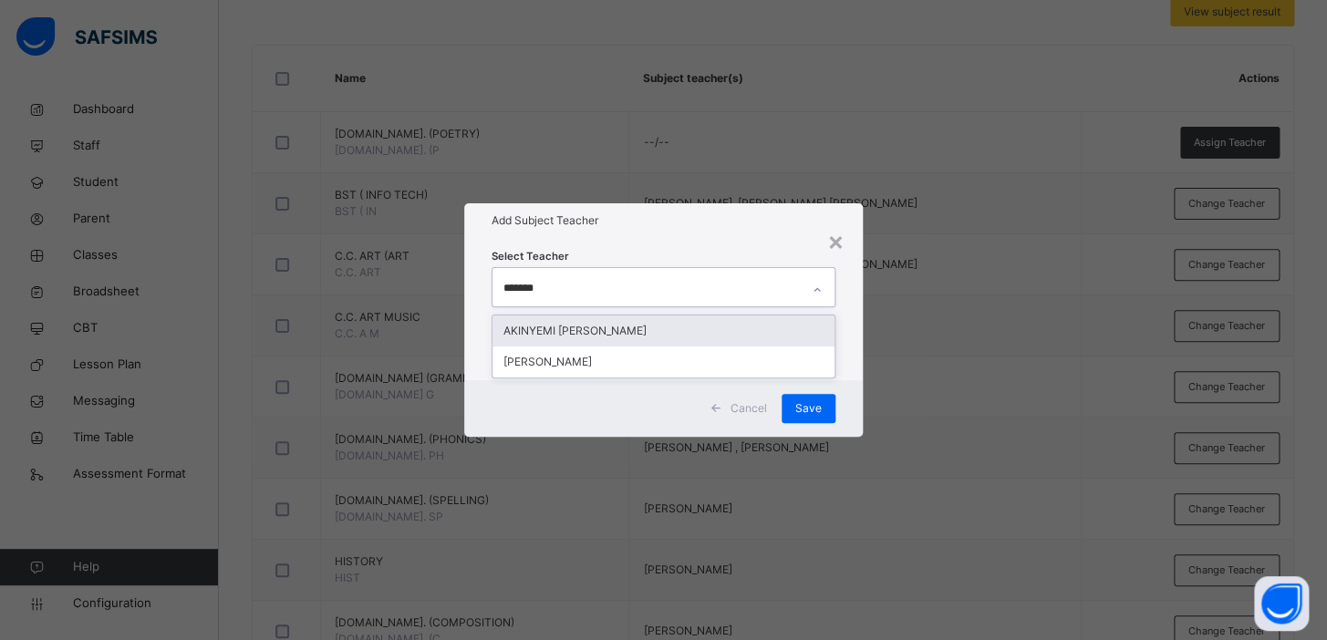
type input "********"
click at [618, 332] on div "AKINYEMI [PERSON_NAME]" at bounding box center [664, 331] width 342 height 31
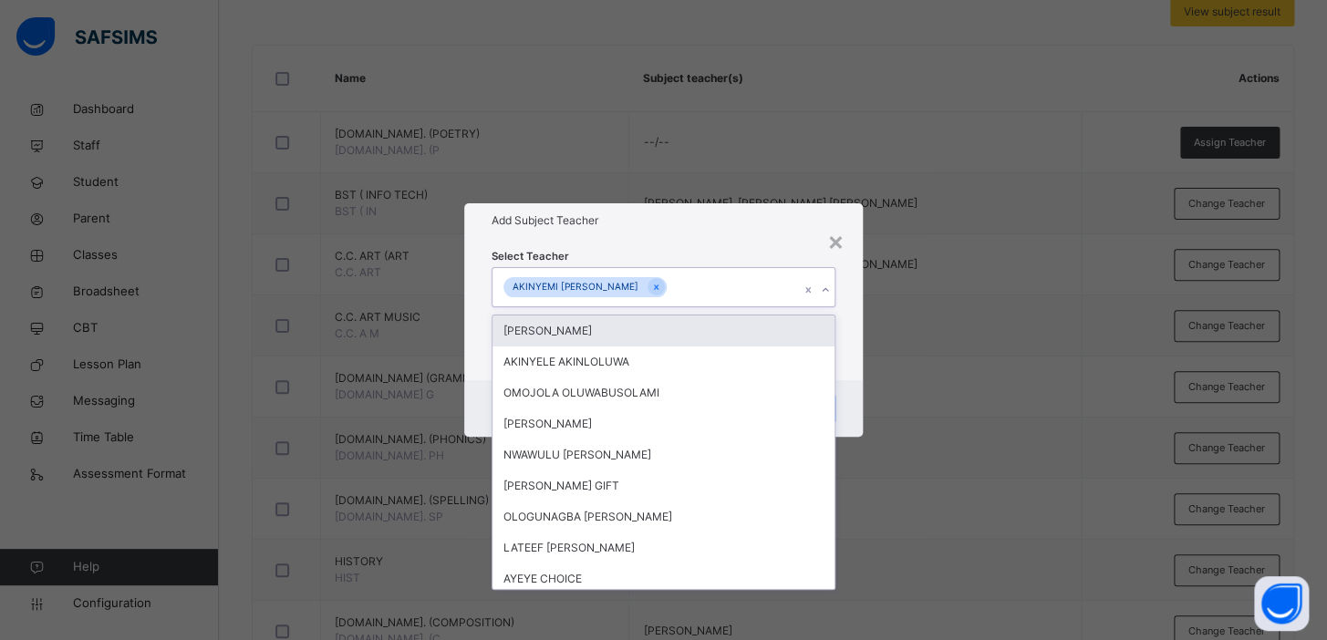
click at [1013, 344] on div "× Add Subject Teacher Select Teacher option AKINYEMI AYOOLA OLALEKAN, selected.…" at bounding box center [663, 320] width 1327 height 640
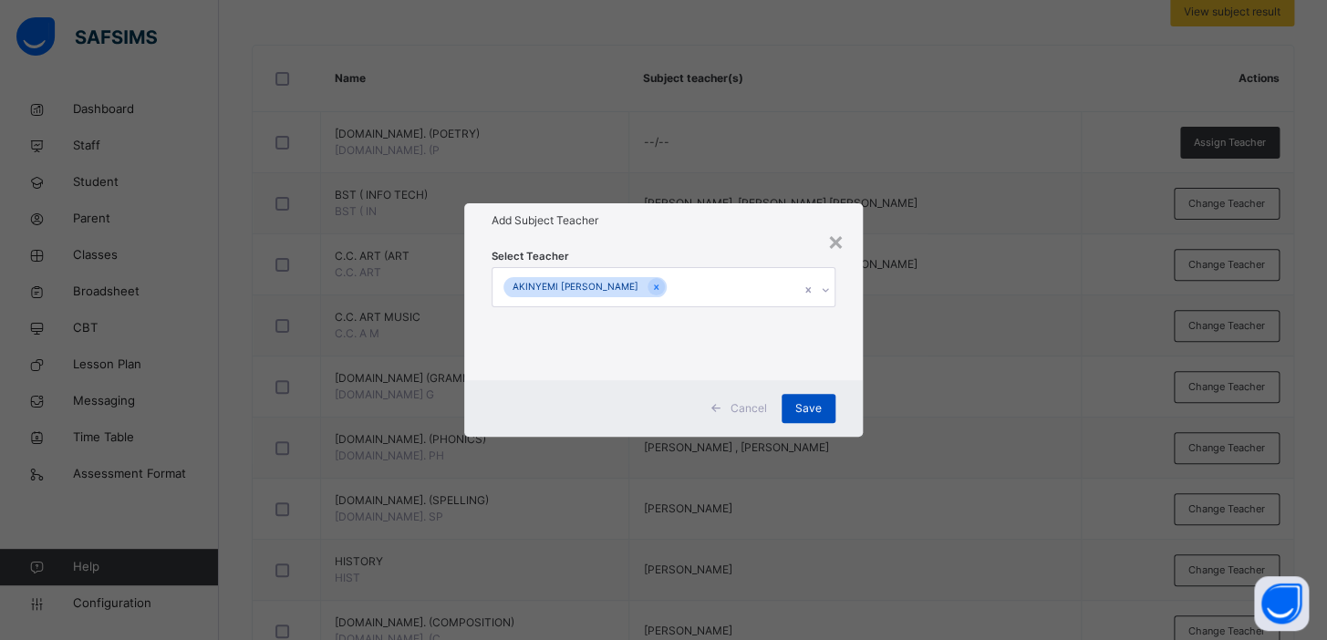
click at [802, 404] on span "Save" at bounding box center [808, 408] width 26 height 16
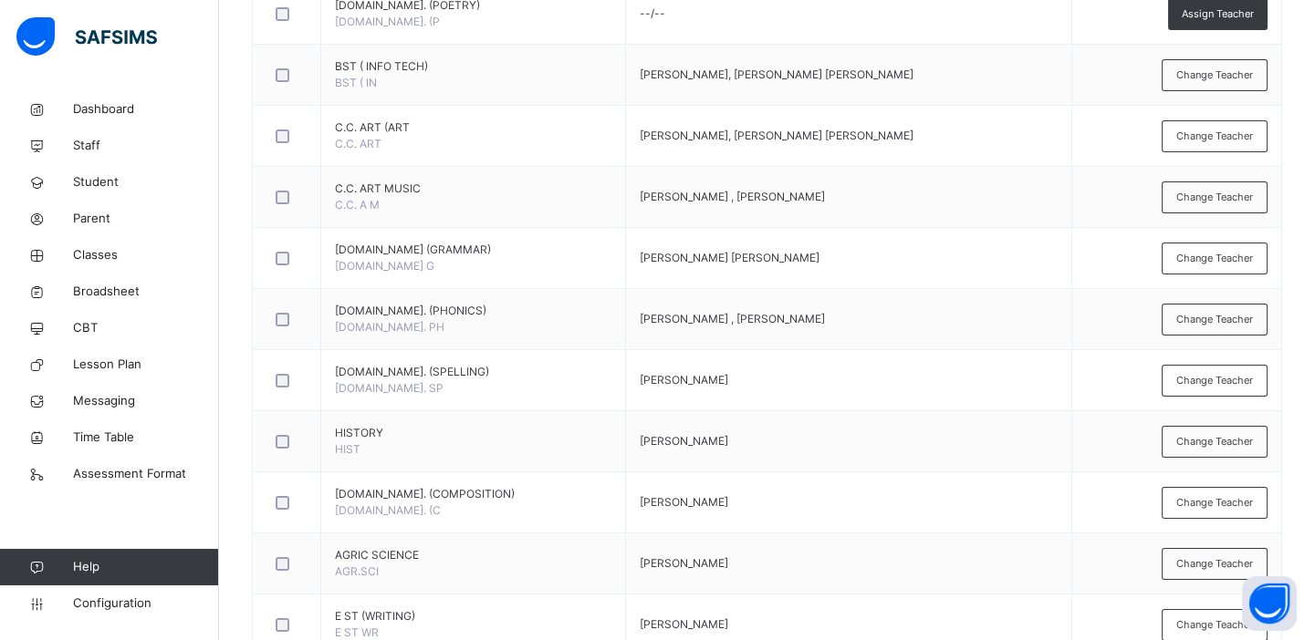
scroll to position [542, 0]
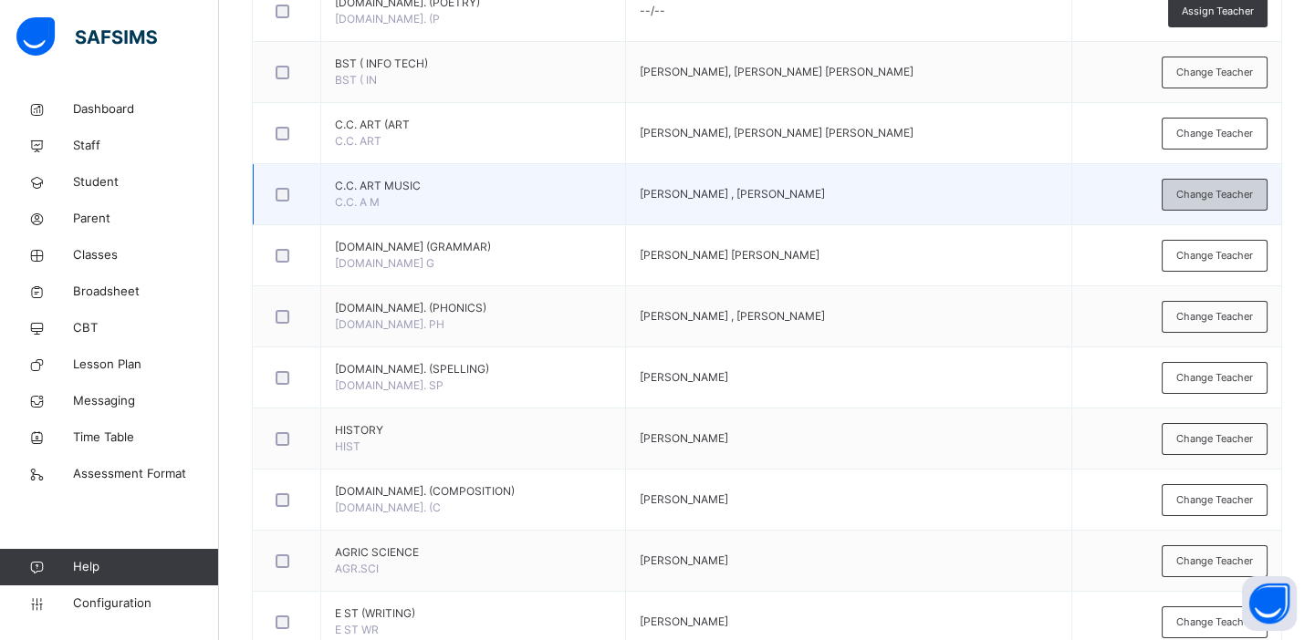
click at [1220, 194] on span "Change Teacher" at bounding box center [1214, 195] width 77 height 16
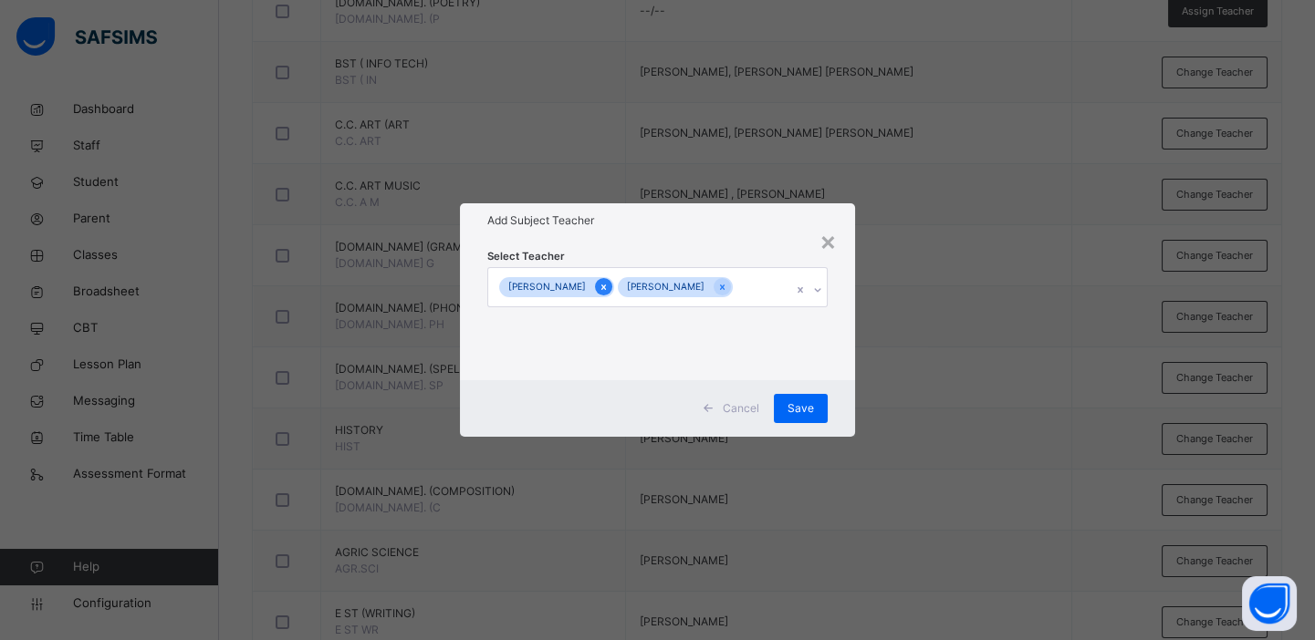
click at [606, 285] on icon at bounding box center [603, 287] width 5 height 5
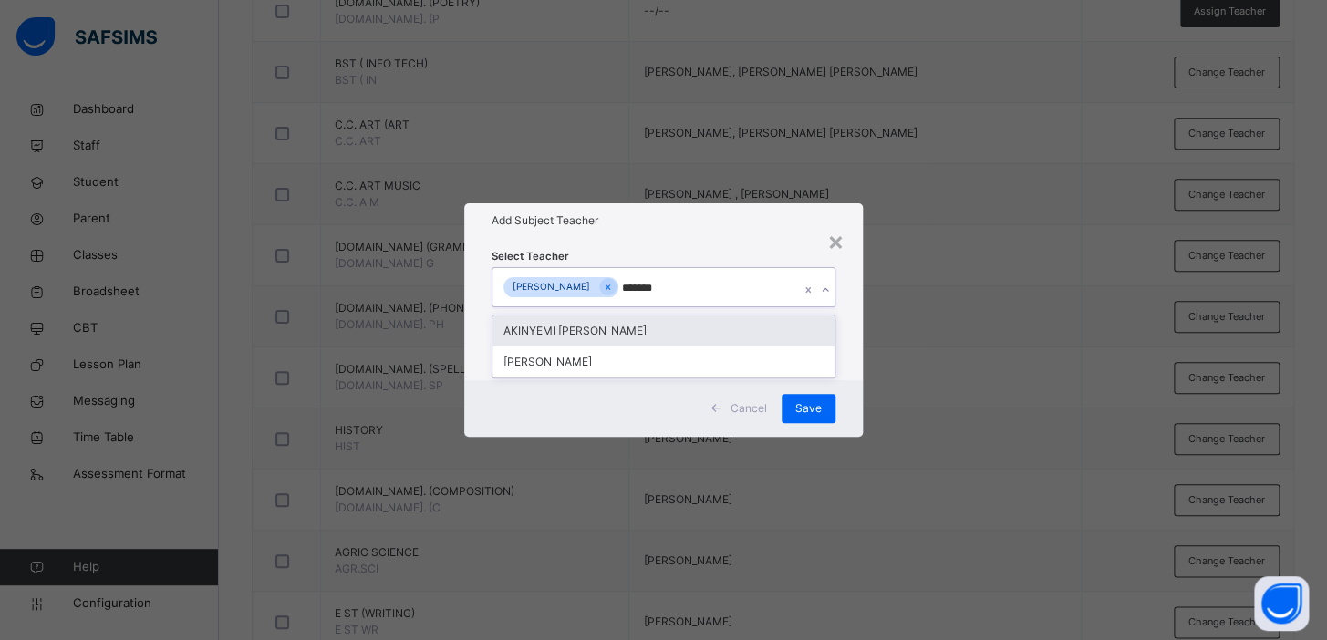
type input "********"
click at [587, 334] on div "AKINYEMI [PERSON_NAME]" at bounding box center [664, 331] width 342 height 31
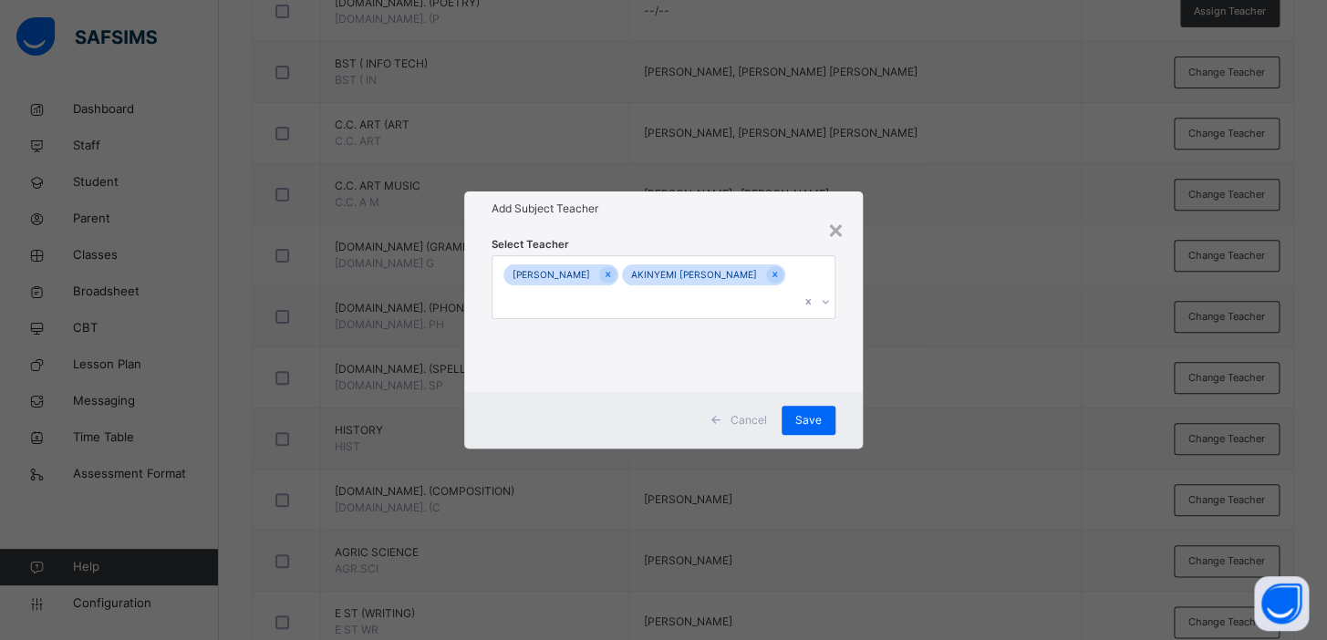
click at [887, 339] on div "× Add Subject Teacher Select Teacher Joshua Kehinde Oluwagbemileke AKINYEMI AYO…" at bounding box center [663, 320] width 1327 height 640
click at [808, 418] on span "Save" at bounding box center [808, 420] width 26 height 16
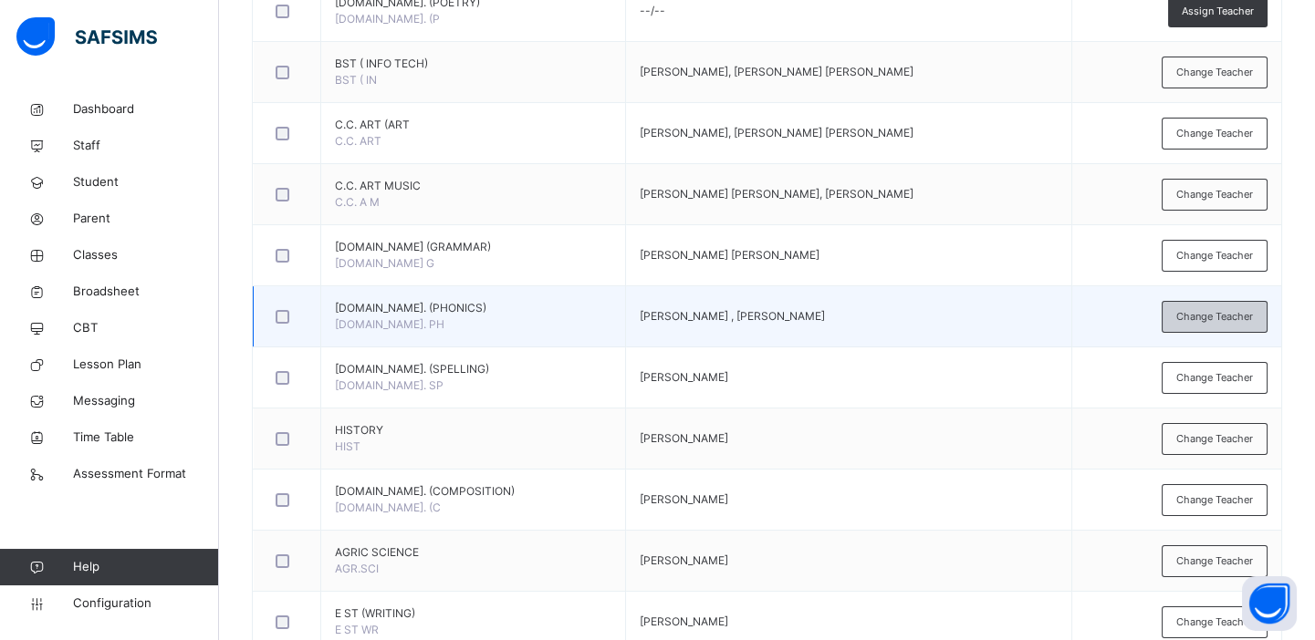
click at [1219, 315] on span "Change Teacher" at bounding box center [1214, 317] width 77 height 16
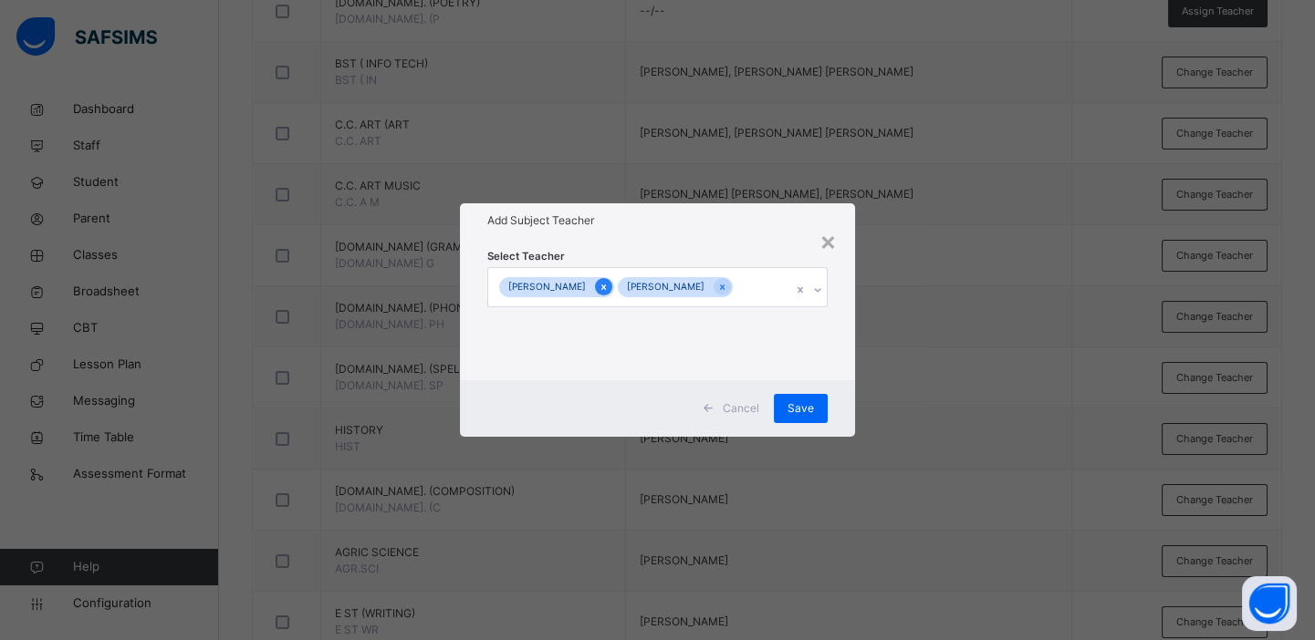
click at [606, 286] on icon at bounding box center [603, 287] width 5 height 5
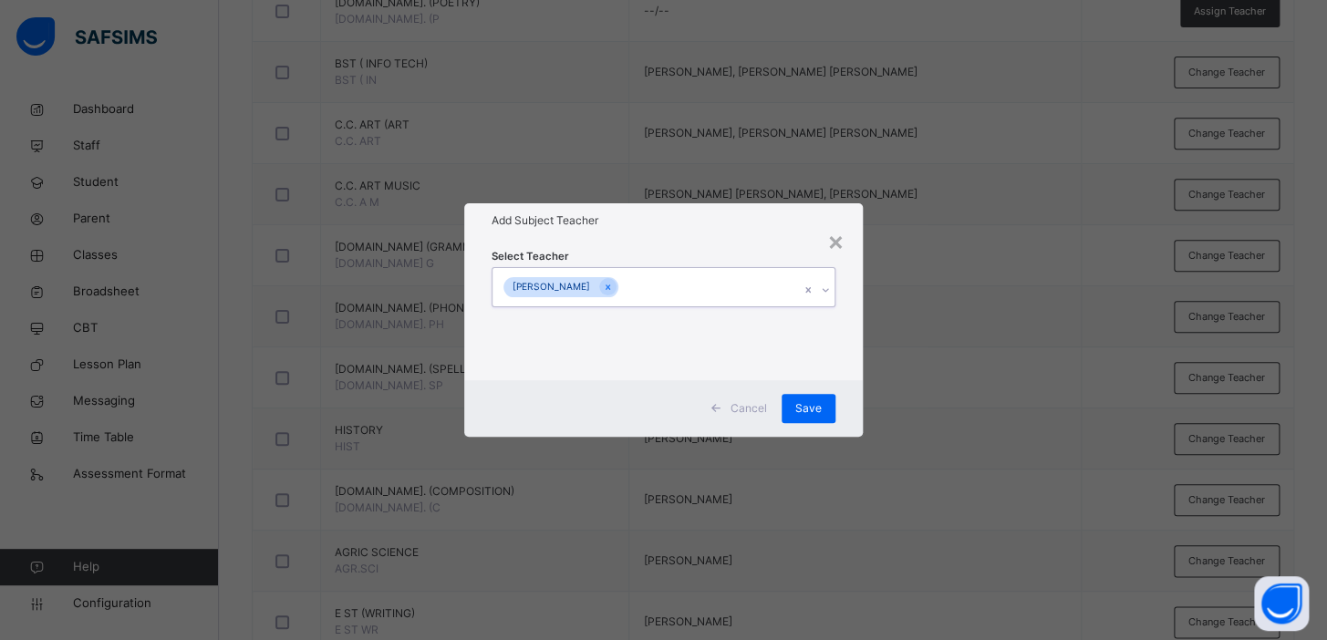
click at [661, 286] on div "[PERSON_NAME]" at bounding box center [646, 287] width 307 height 38
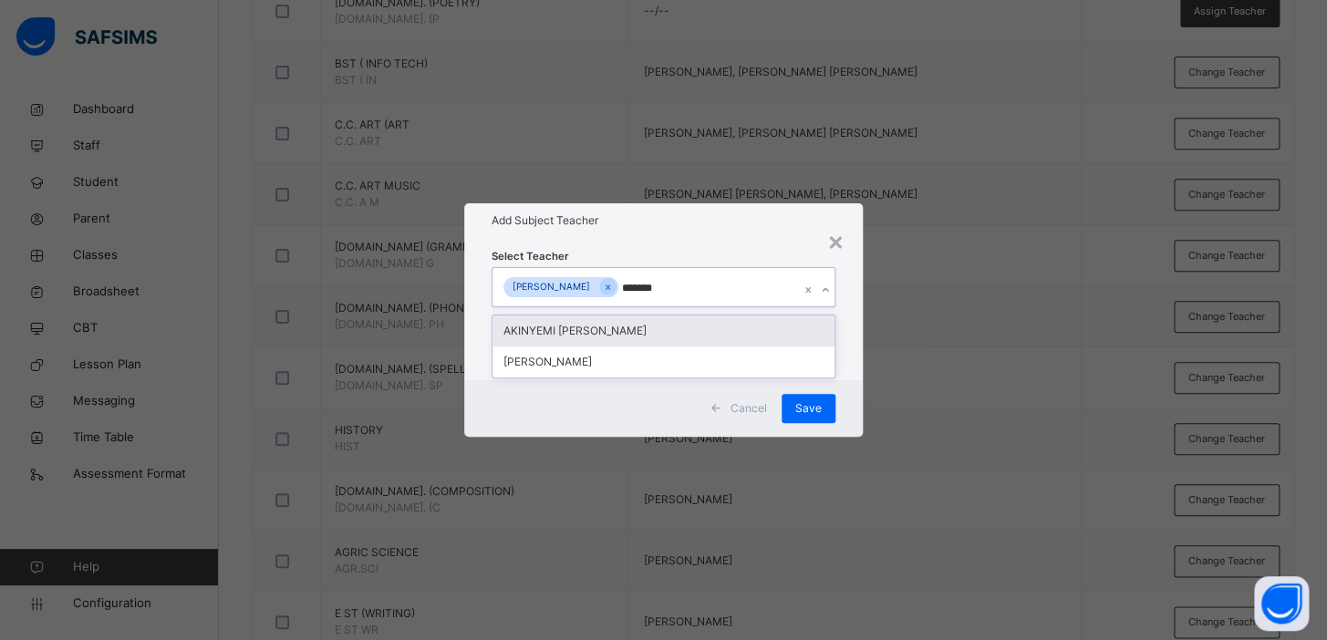
type input "********"
click at [661, 328] on div "AKINYEMI [PERSON_NAME]" at bounding box center [664, 331] width 342 height 31
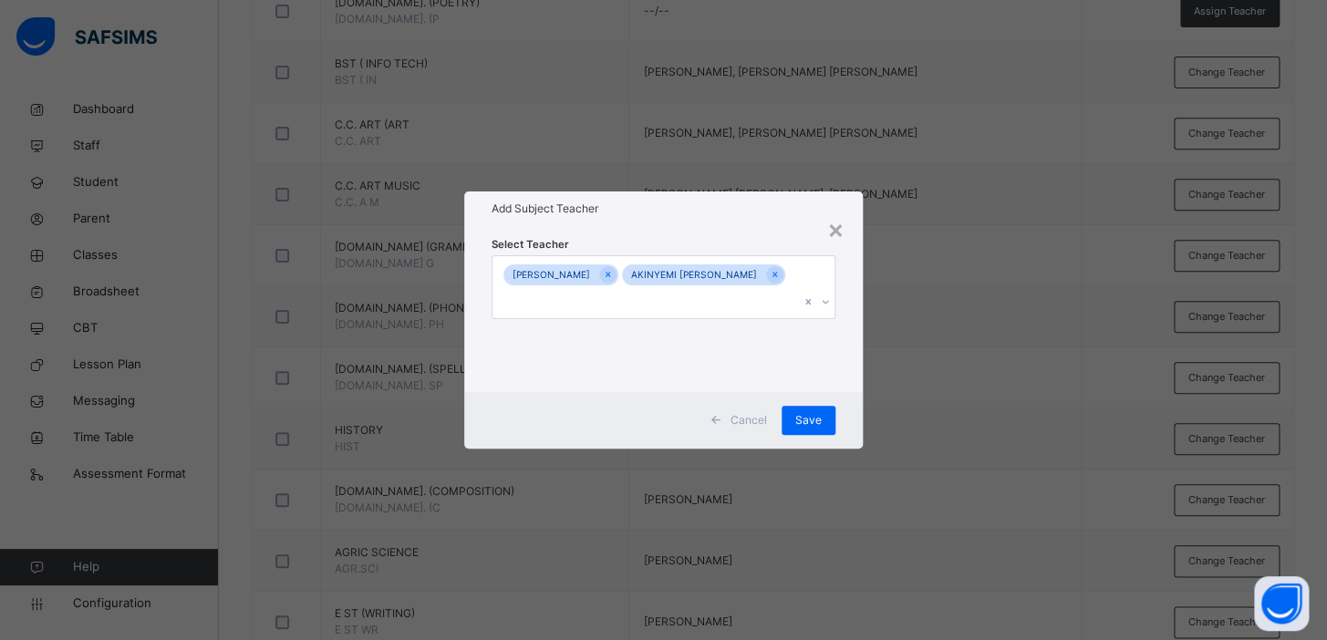
click at [1052, 262] on div "× Add Subject Teacher Select Teacher JAMES HOLLAR AKINYEMI AYOOLA OLALEKAN Canc…" at bounding box center [663, 320] width 1327 height 640
click at [809, 419] on span "Save" at bounding box center [808, 420] width 26 height 16
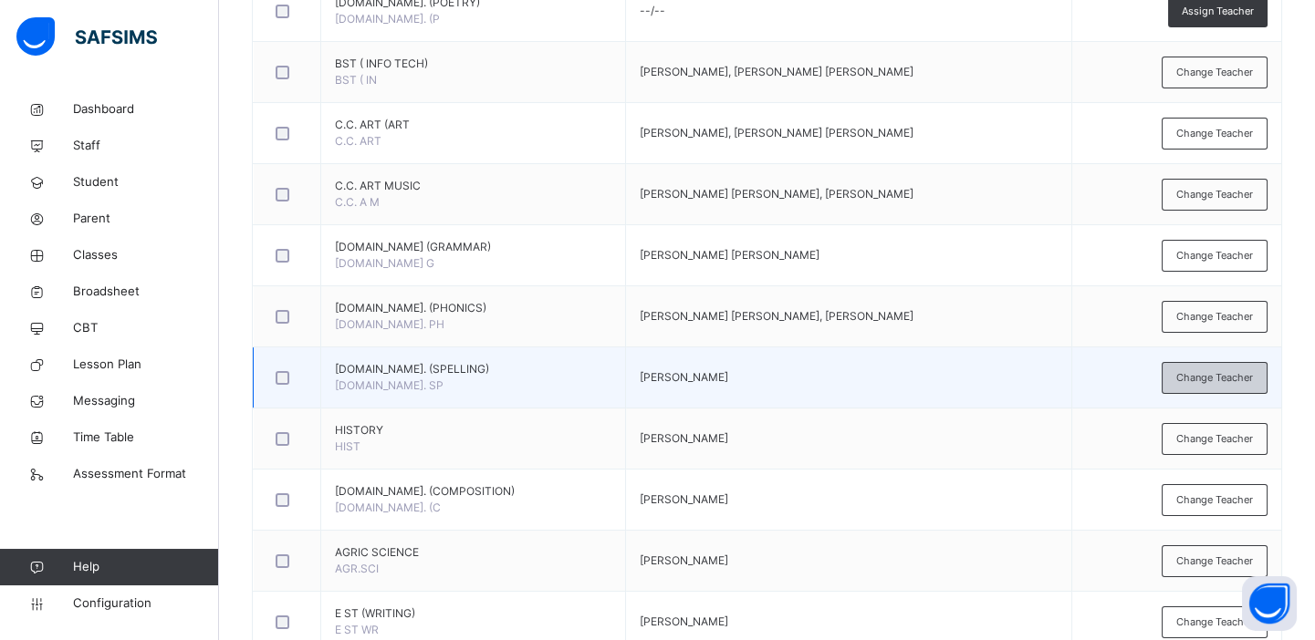
click at [1219, 381] on span "Change Teacher" at bounding box center [1214, 378] width 77 height 16
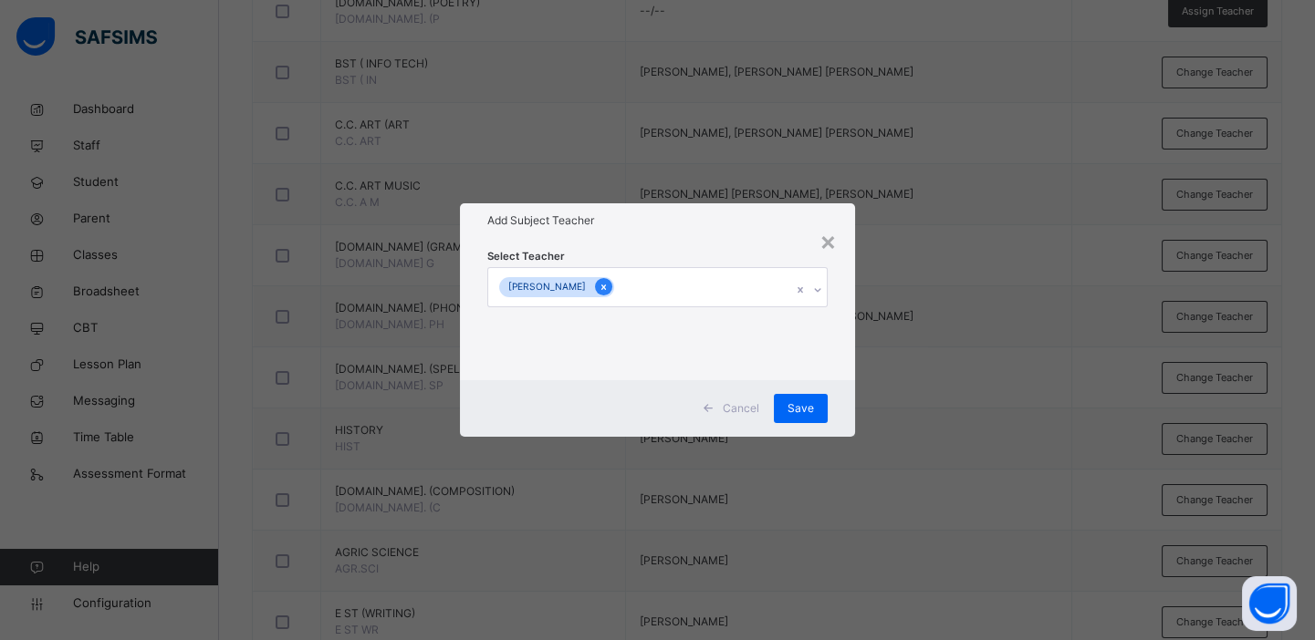
click at [606, 287] on icon at bounding box center [603, 287] width 5 height 5
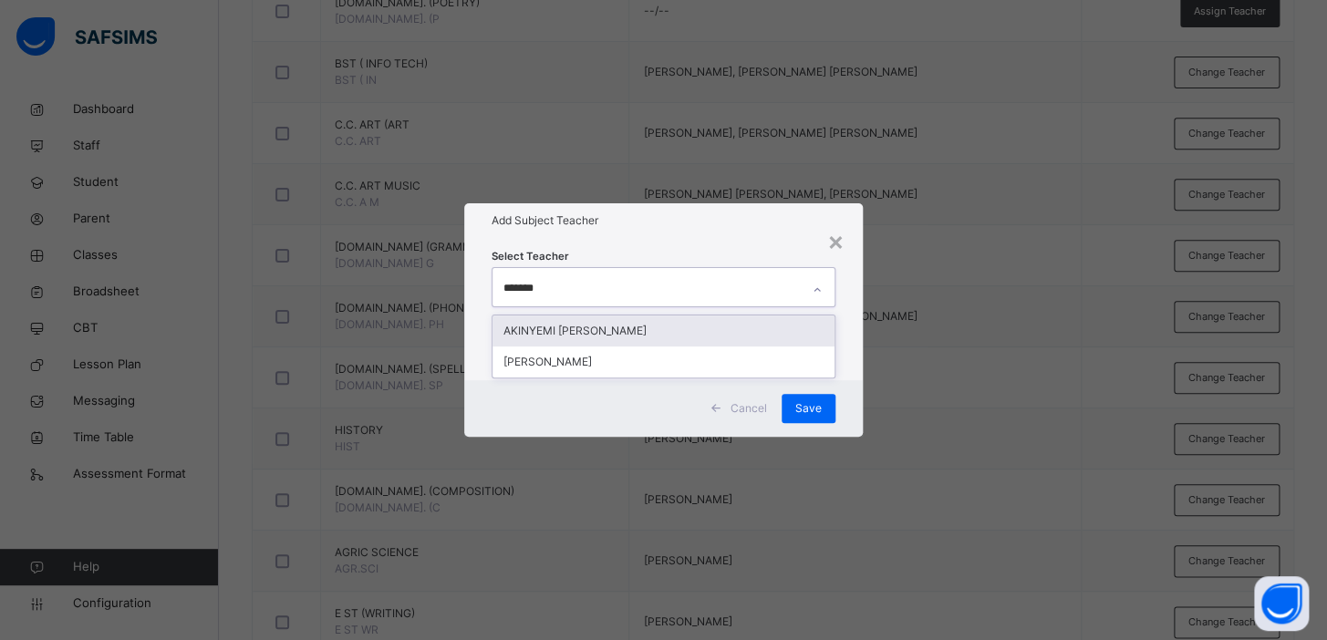
type input "********"
click at [634, 335] on div "AKINYEMI [PERSON_NAME]" at bounding box center [664, 331] width 342 height 31
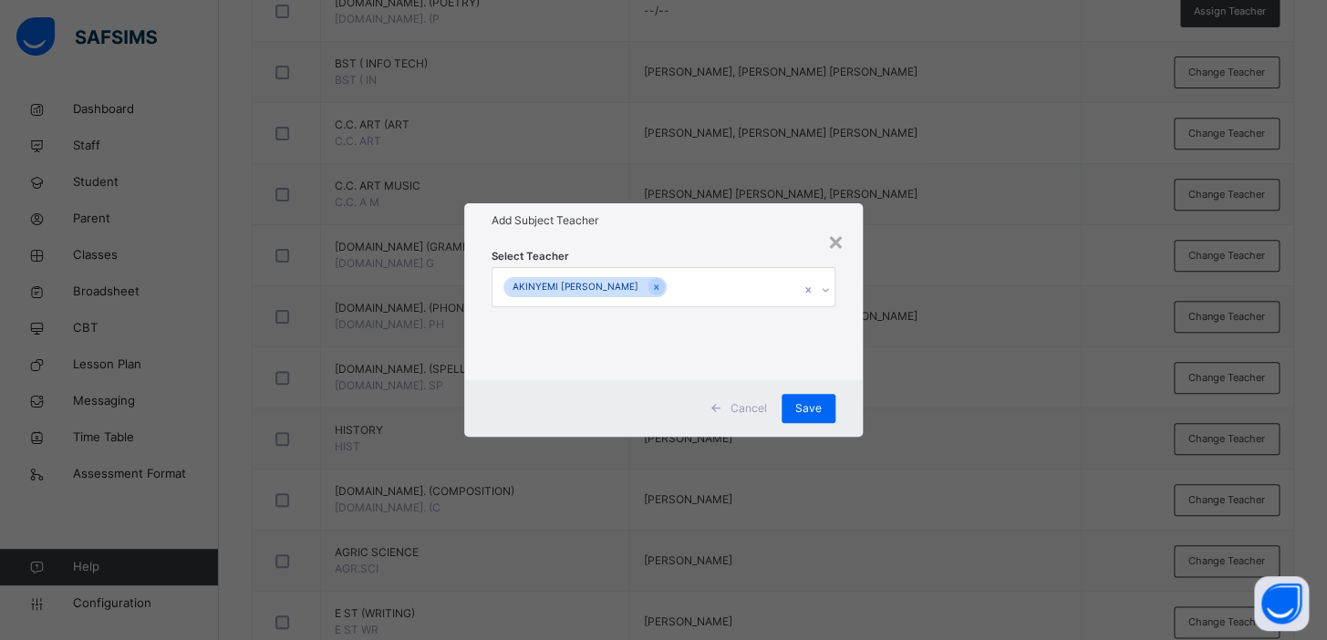
click at [1013, 318] on div "× Add Subject Teacher Select Teacher AKINYEMI AYOOLA OLALEKAN Cancel Save" at bounding box center [663, 320] width 1327 height 640
click at [820, 404] on span "Save" at bounding box center [808, 408] width 26 height 16
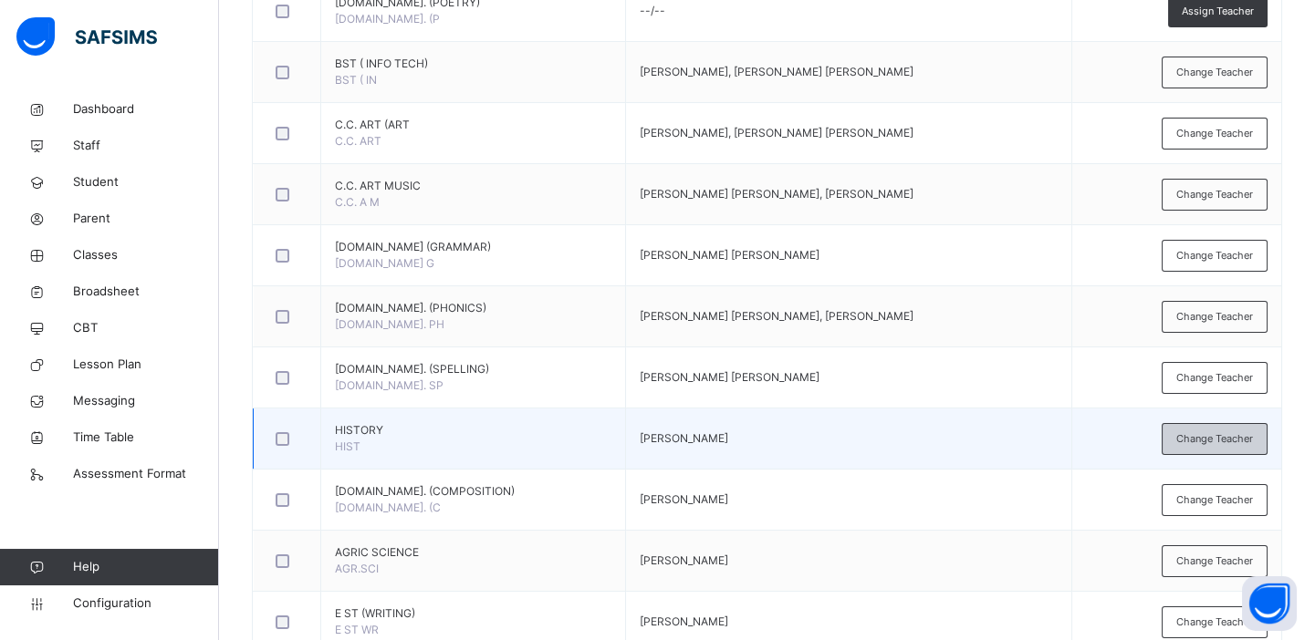
click at [1202, 431] on span "Change Teacher" at bounding box center [1214, 439] width 77 height 16
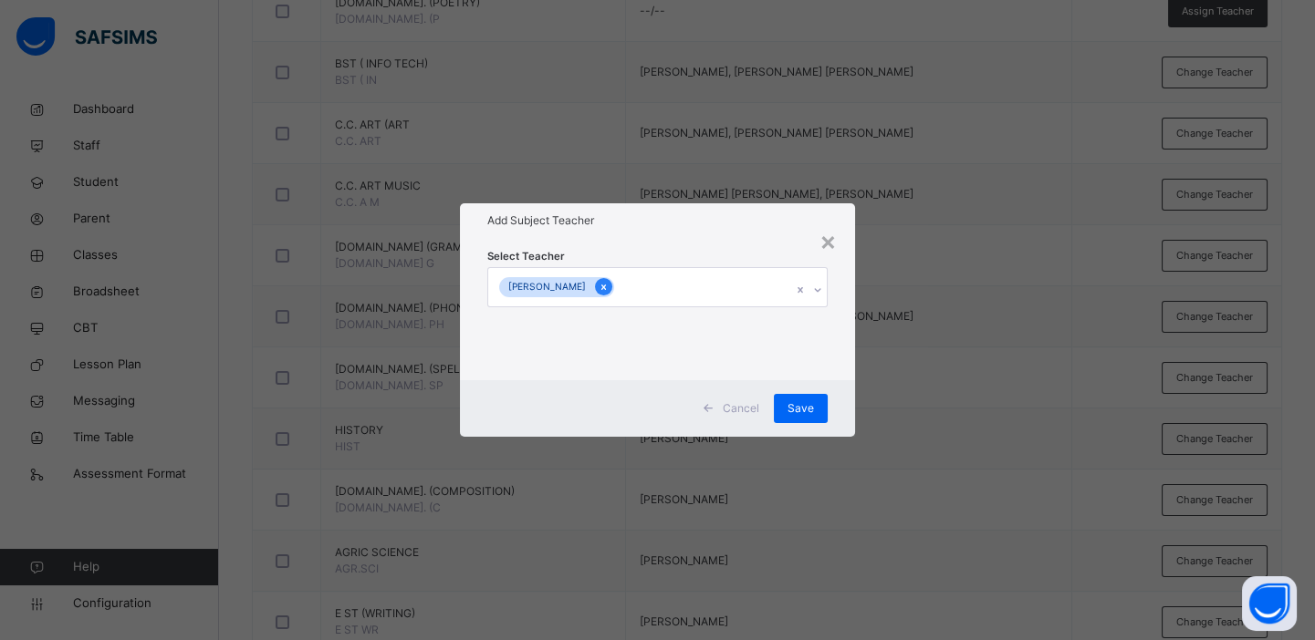
click at [608, 286] on icon at bounding box center [603, 287] width 10 height 13
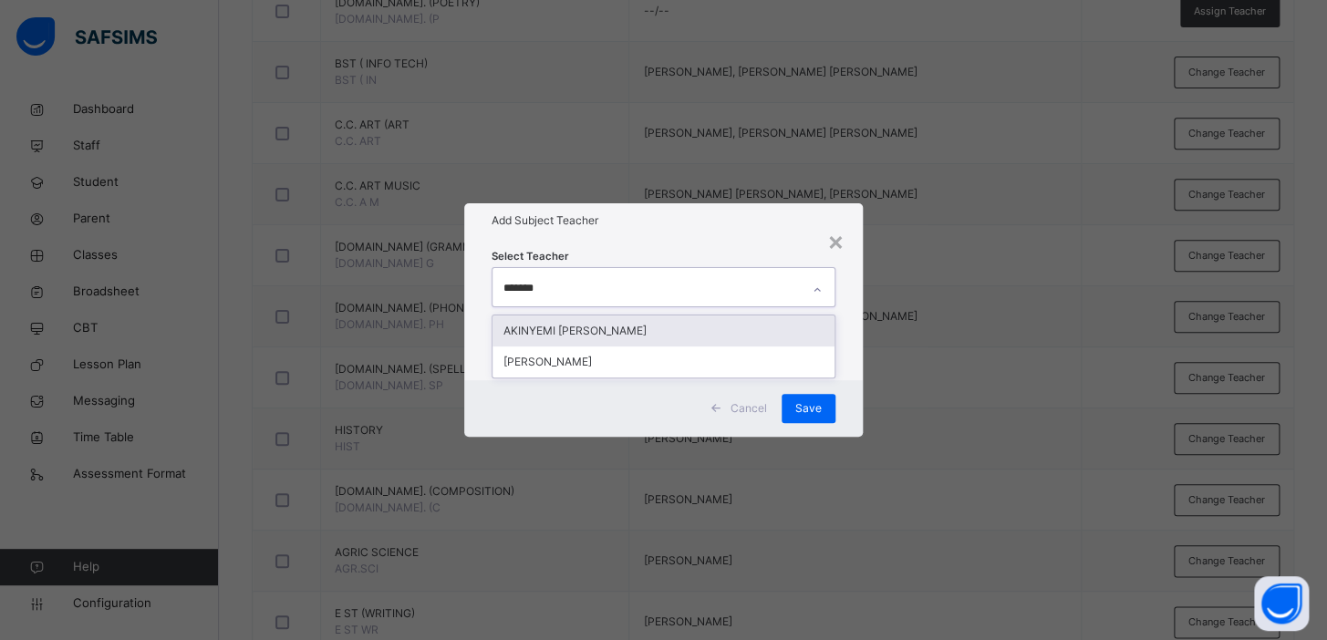
type input "********"
click at [637, 329] on div "AKINYEMI [PERSON_NAME]" at bounding box center [664, 331] width 342 height 31
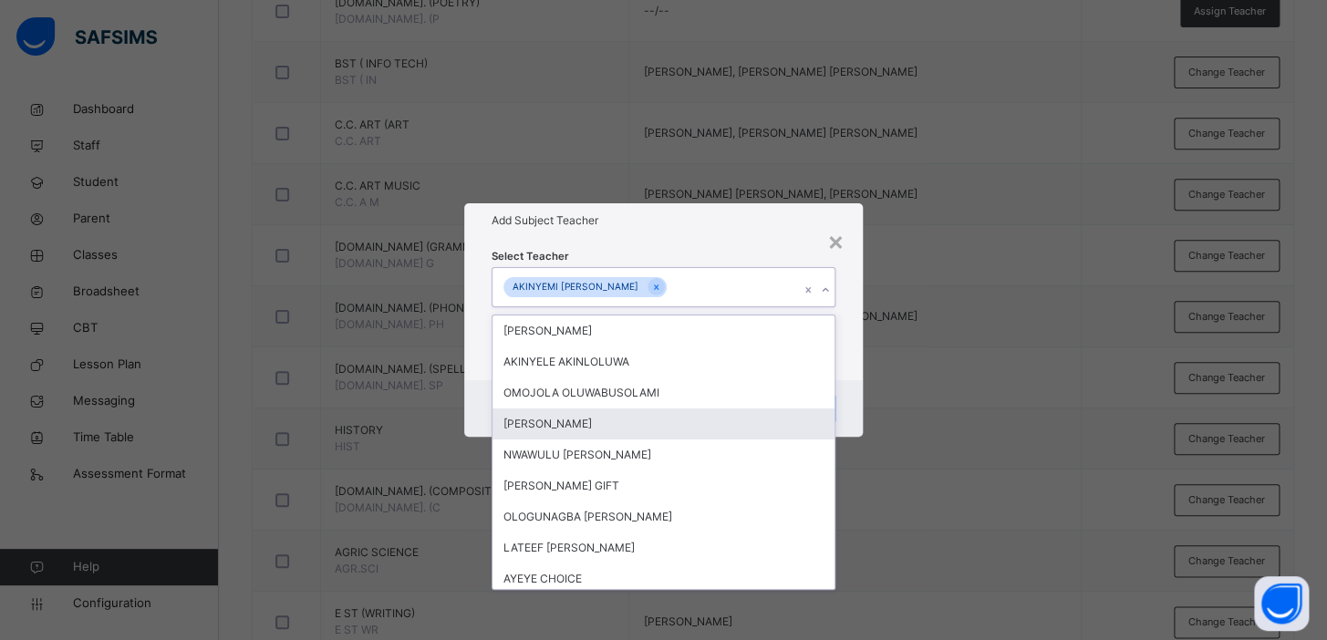
click at [976, 450] on div "× Add Subject Teacher Select Teacher option AKINYEMI AYOOLA OLALEKAN, selected.…" at bounding box center [663, 320] width 1327 height 640
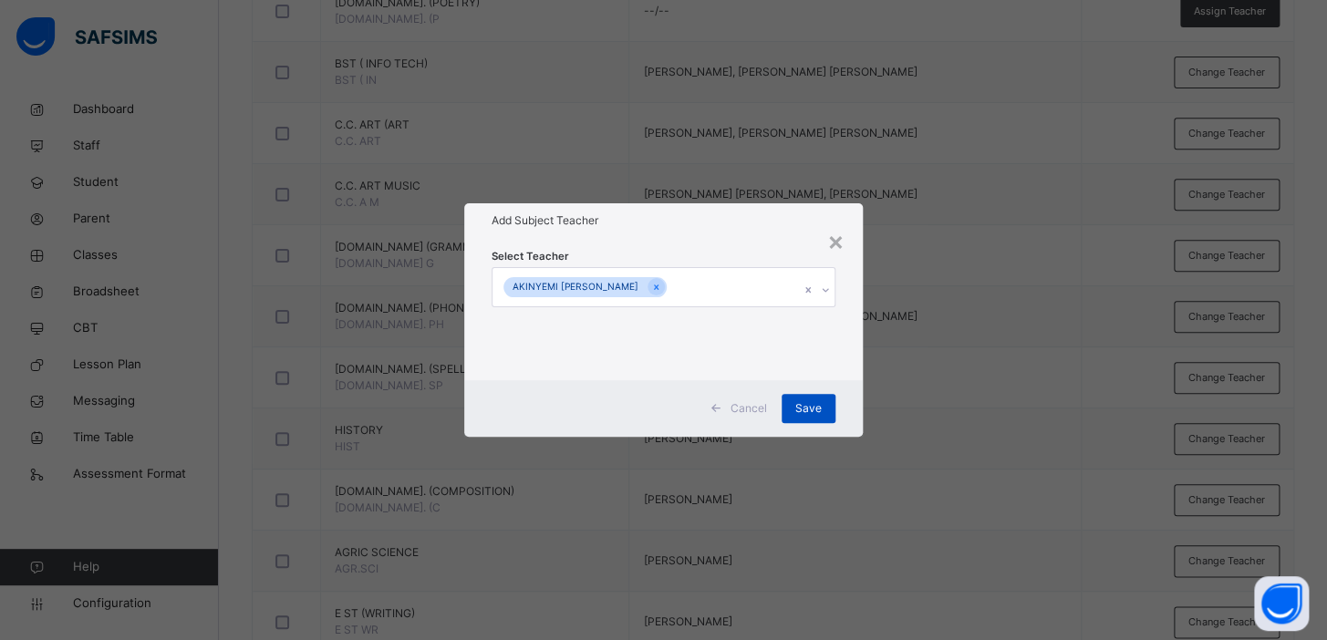
click at [804, 408] on span "Save" at bounding box center [808, 408] width 26 height 16
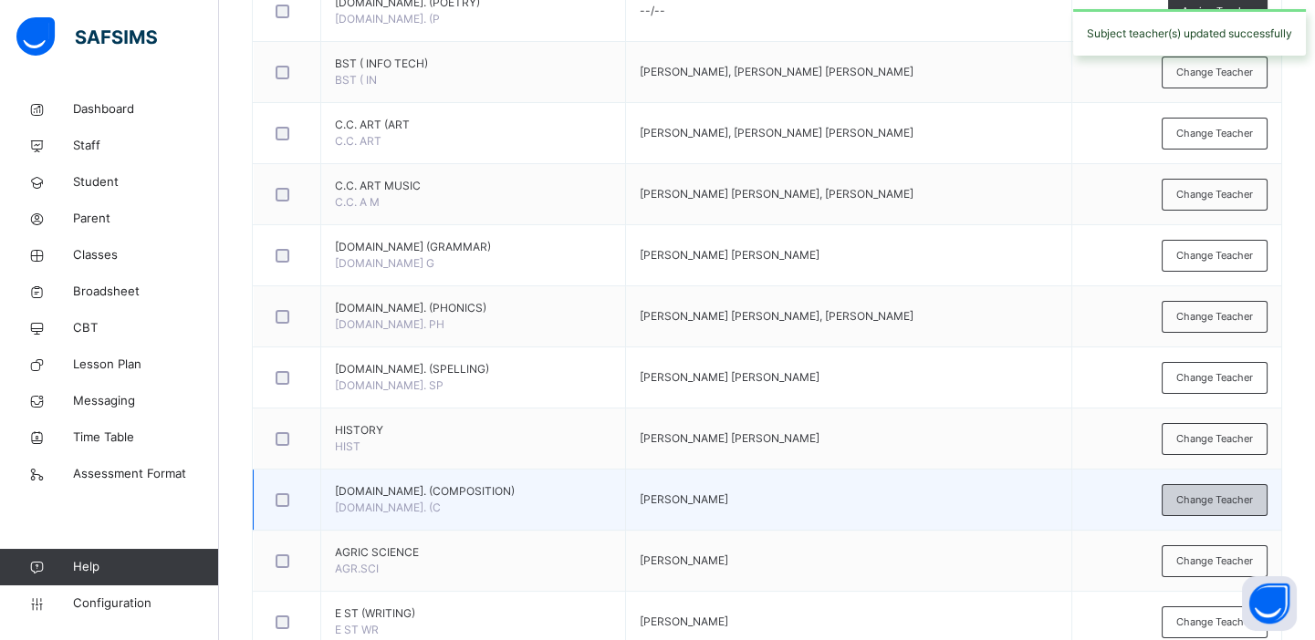
click at [1207, 497] on span "Change Teacher" at bounding box center [1214, 501] width 77 height 16
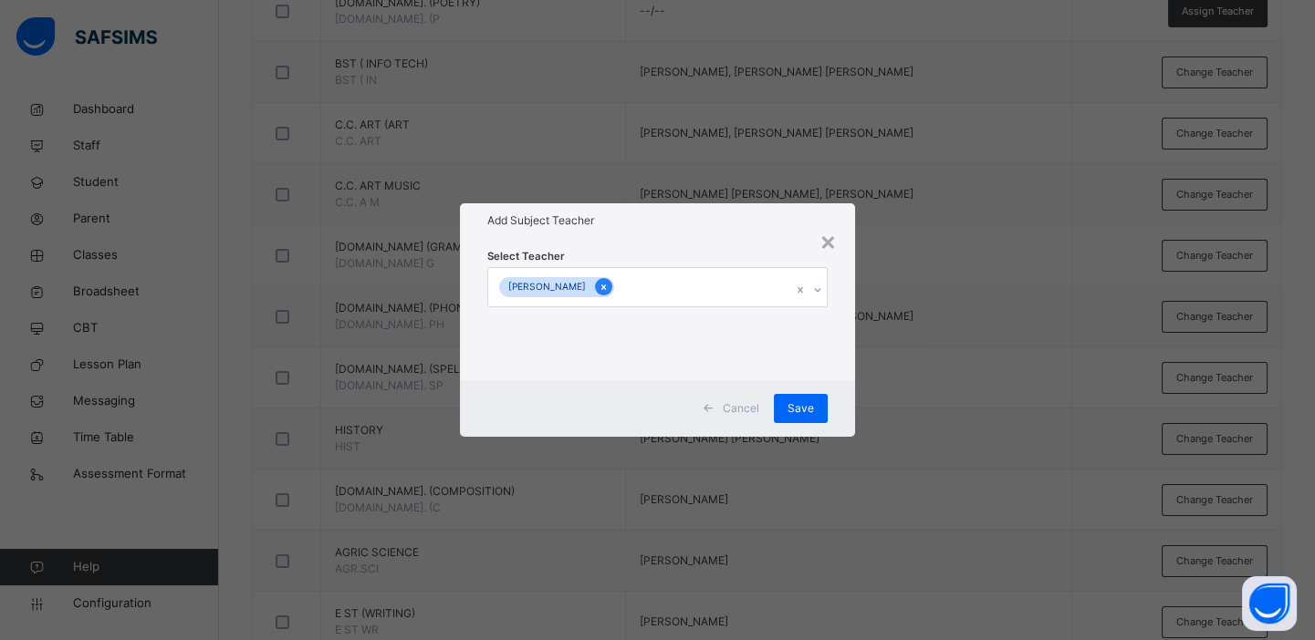
click at [608, 285] on icon at bounding box center [603, 287] width 10 height 13
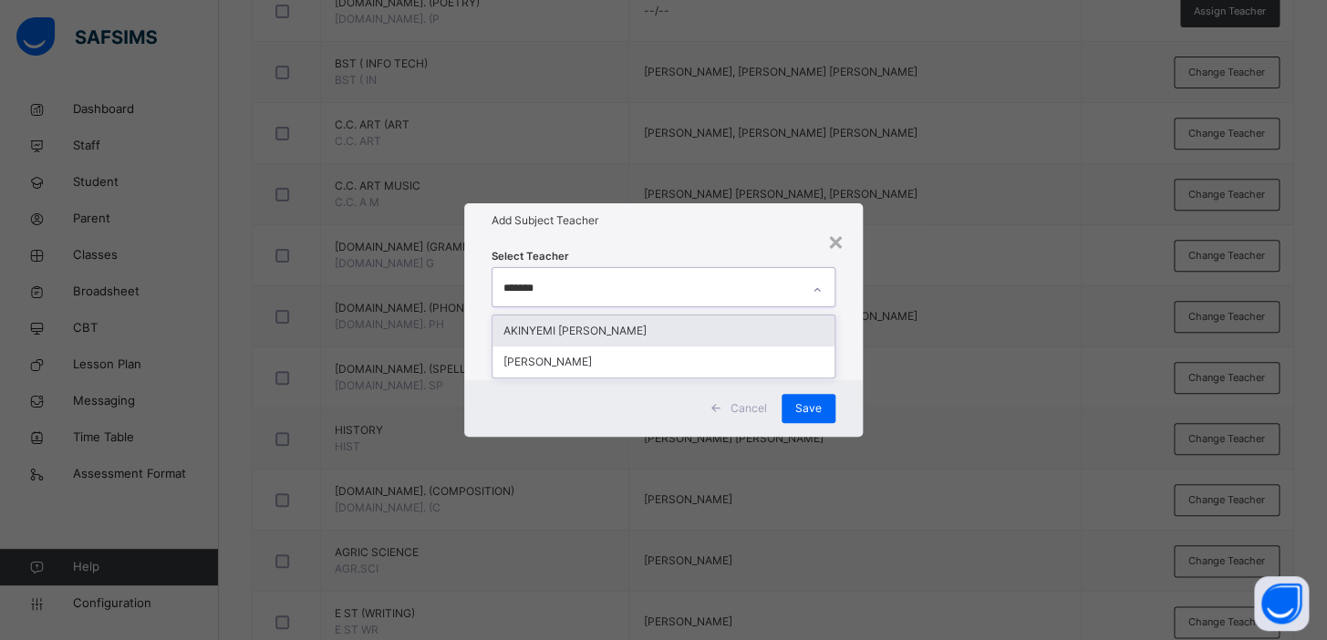
type input "********"
click at [638, 325] on div "AKINYEMI [PERSON_NAME]" at bounding box center [664, 331] width 342 height 31
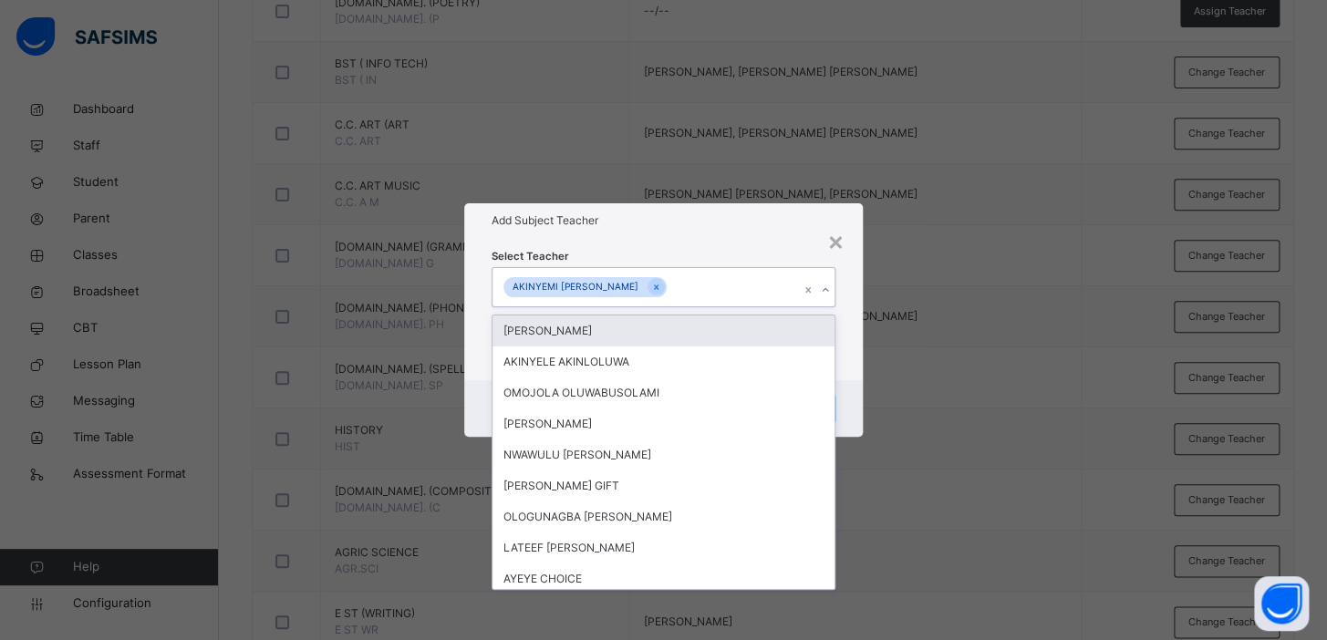
click at [1047, 339] on div "× Add Subject Teacher Select Teacher option AKINYEMI AYOOLA OLALEKAN, selected.…" at bounding box center [663, 320] width 1327 height 640
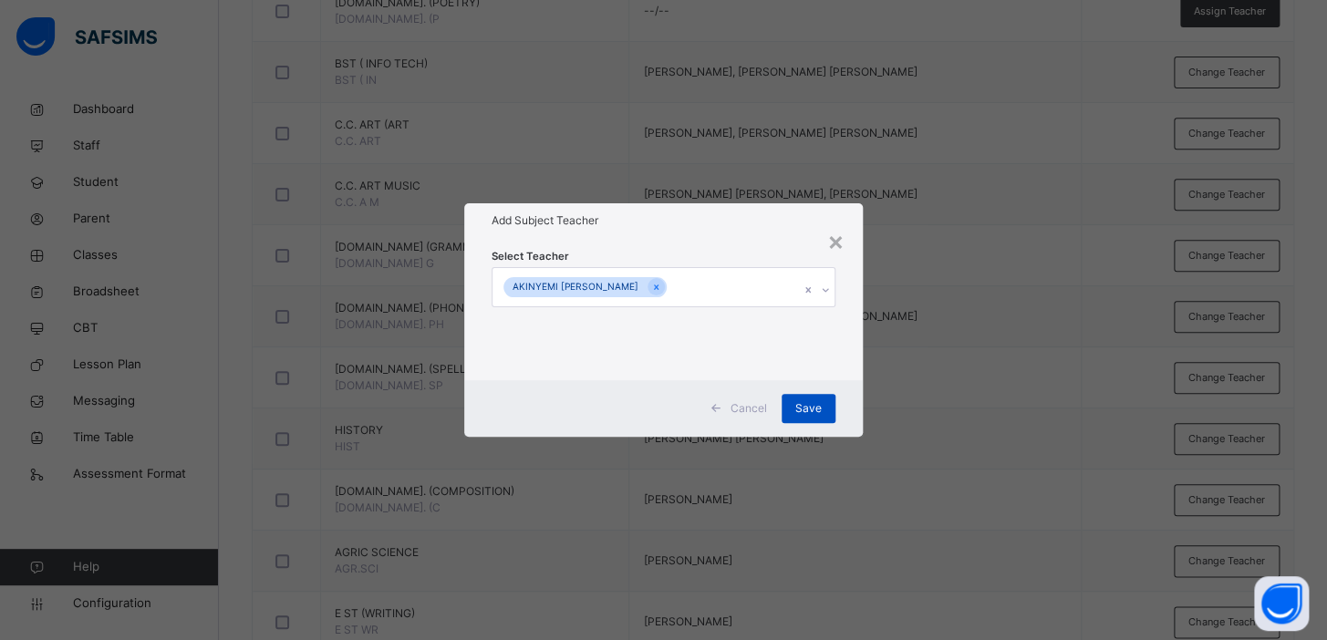
click at [808, 404] on span "Save" at bounding box center [808, 408] width 26 height 16
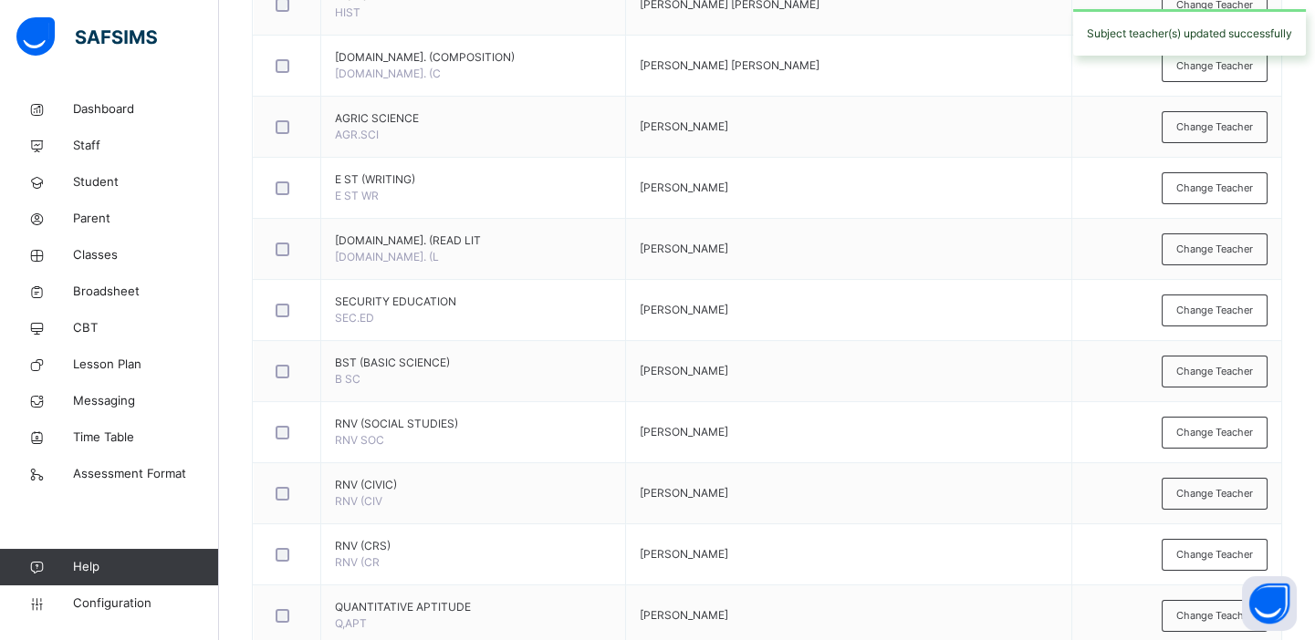
scroll to position [979, 0]
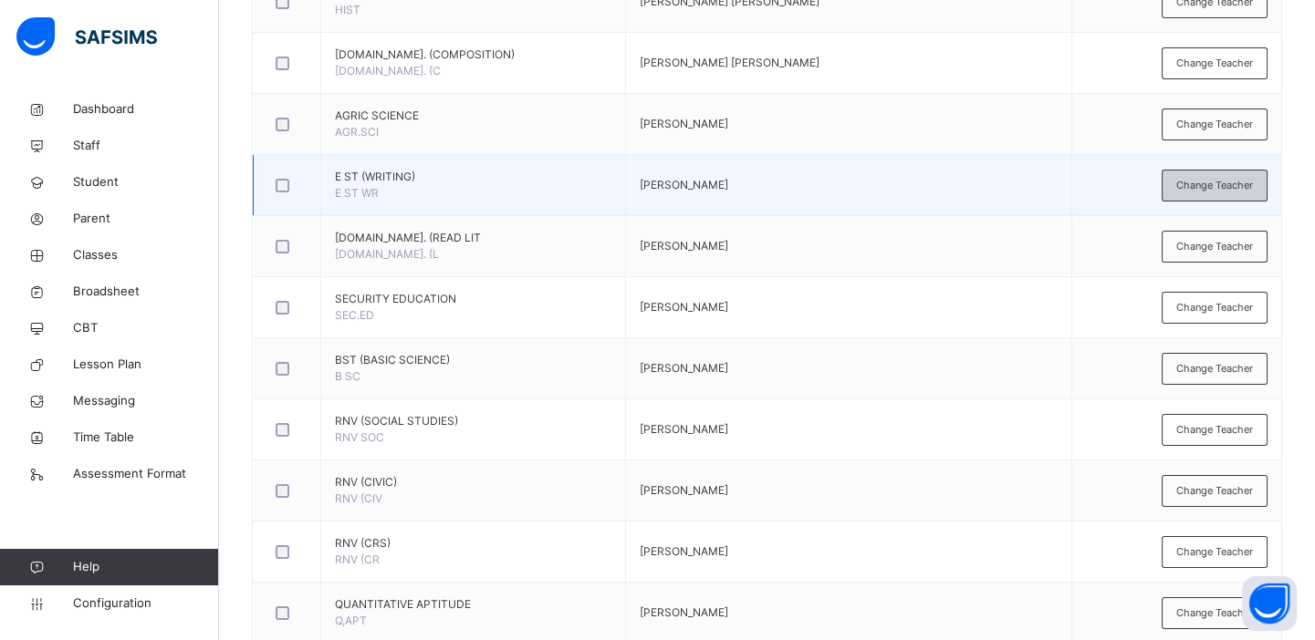
click at [1213, 180] on span "Change Teacher" at bounding box center [1214, 186] width 77 height 16
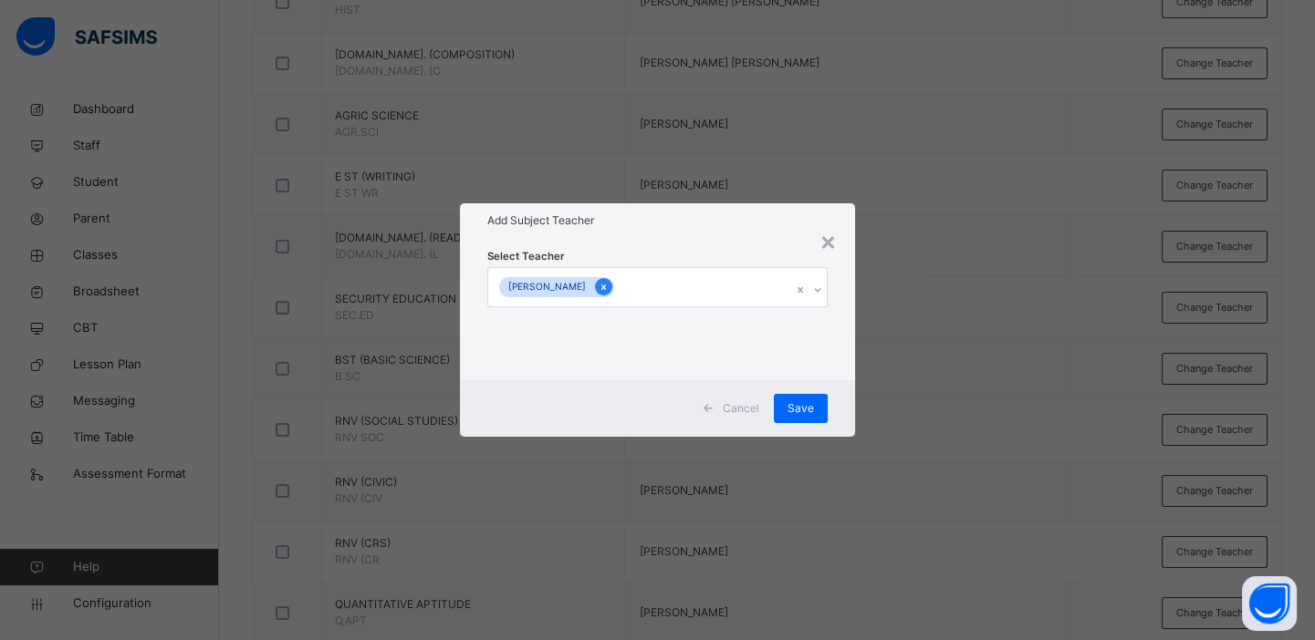
click at [608, 289] on icon at bounding box center [603, 287] width 10 height 13
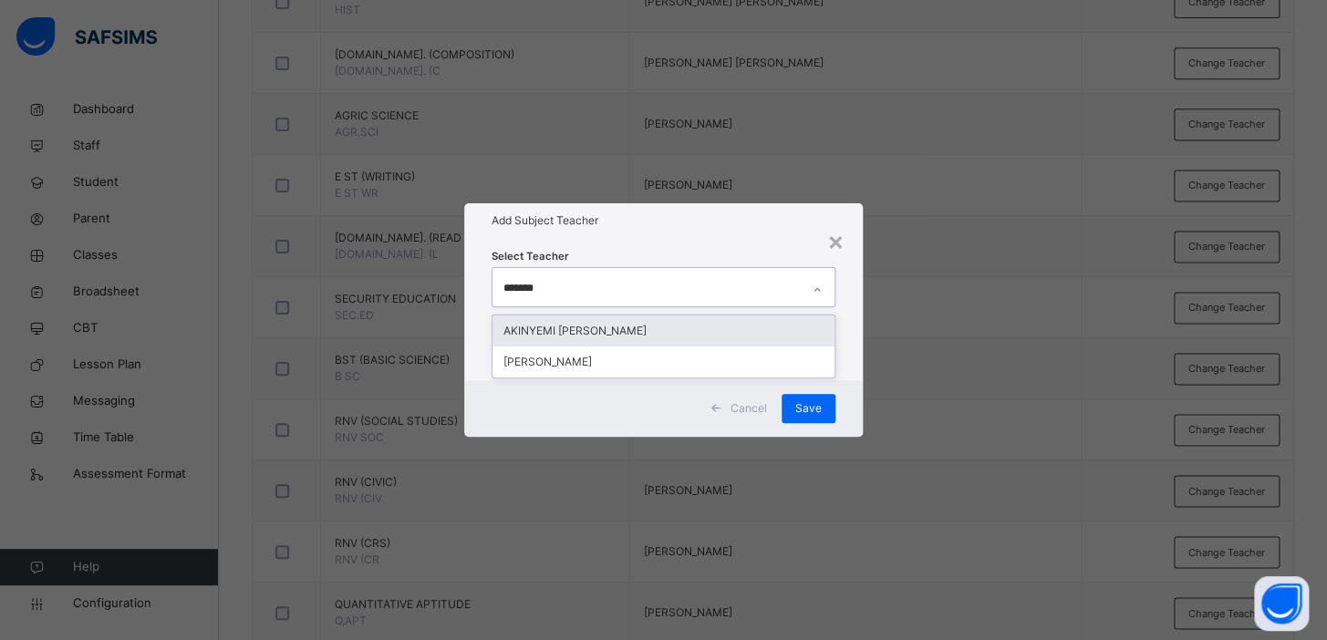
type input "********"
click at [650, 338] on div "AKINYEMI [PERSON_NAME]" at bounding box center [664, 331] width 342 height 31
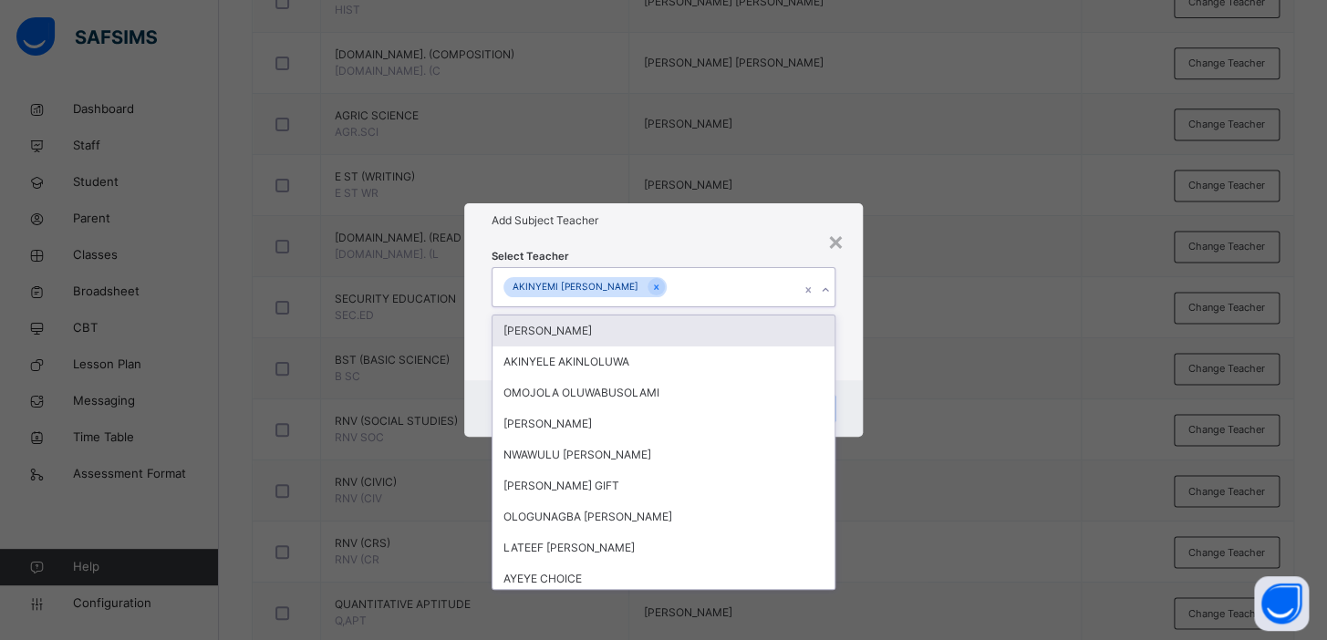
click at [962, 301] on div "× Add Subject Teacher Select Teacher option AKINYEMI AYOOLA OLALEKAN, selected.…" at bounding box center [663, 320] width 1327 height 640
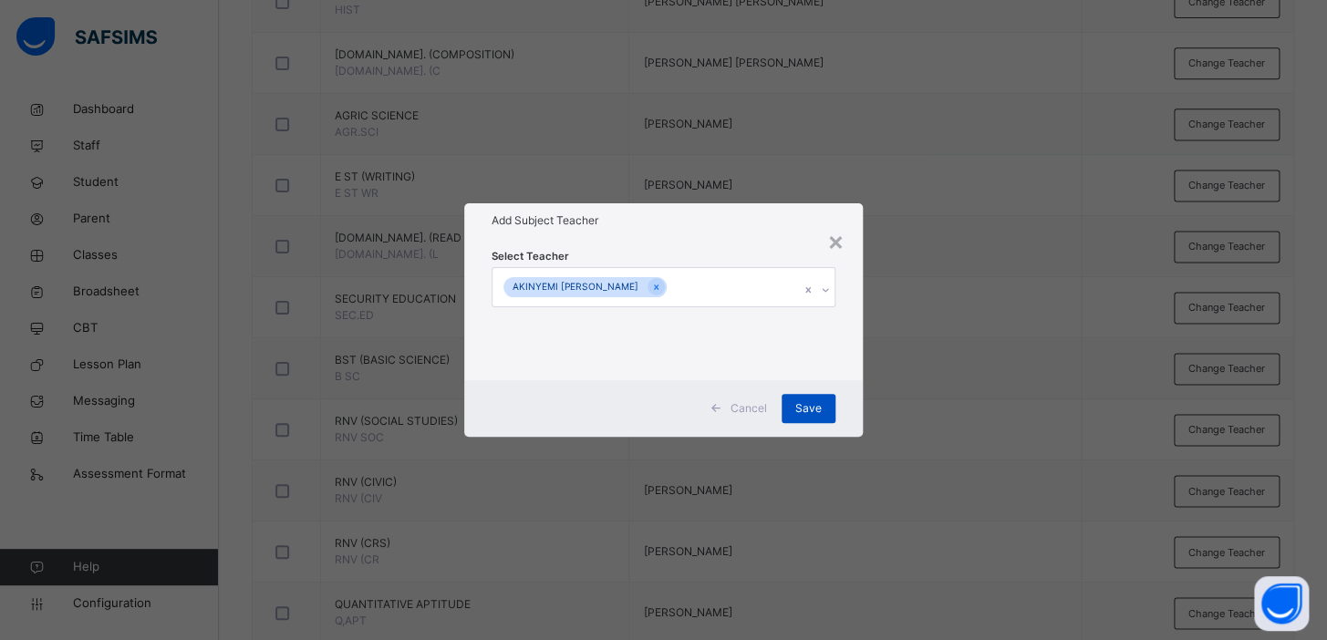
click at [828, 409] on div "Save" at bounding box center [809, 408] width 54 height 29
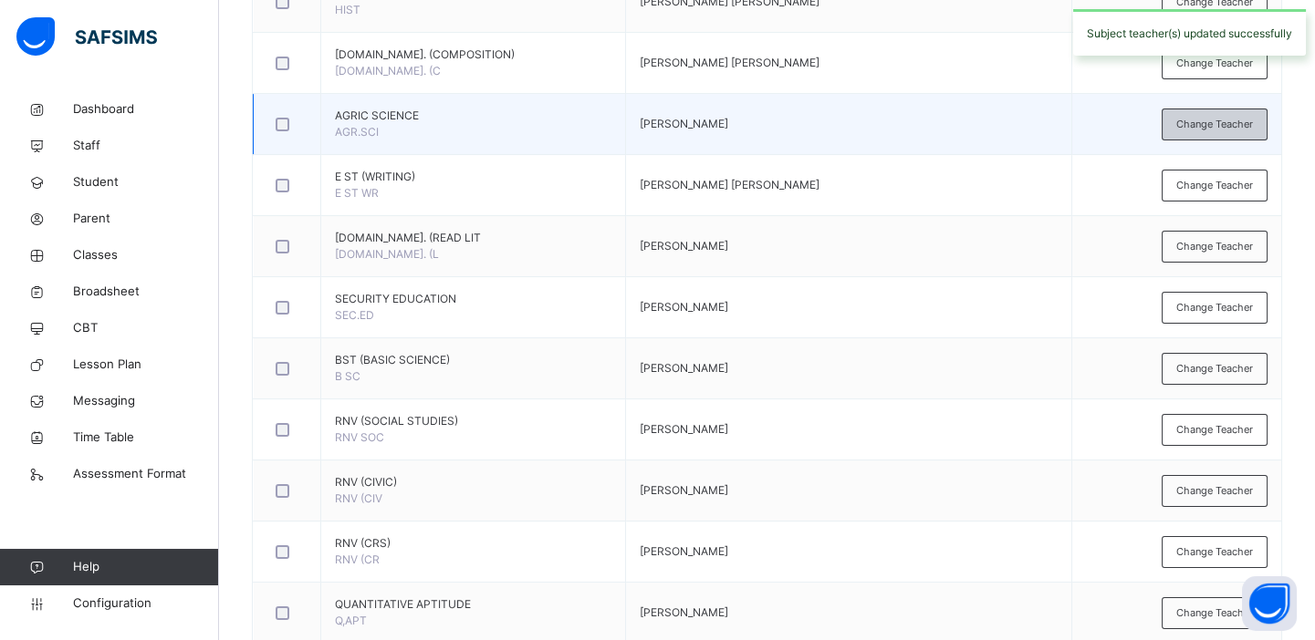
click at [1186, 120] on div "Change Teacher" at bounding box center [1214, 125] width 106 height 32
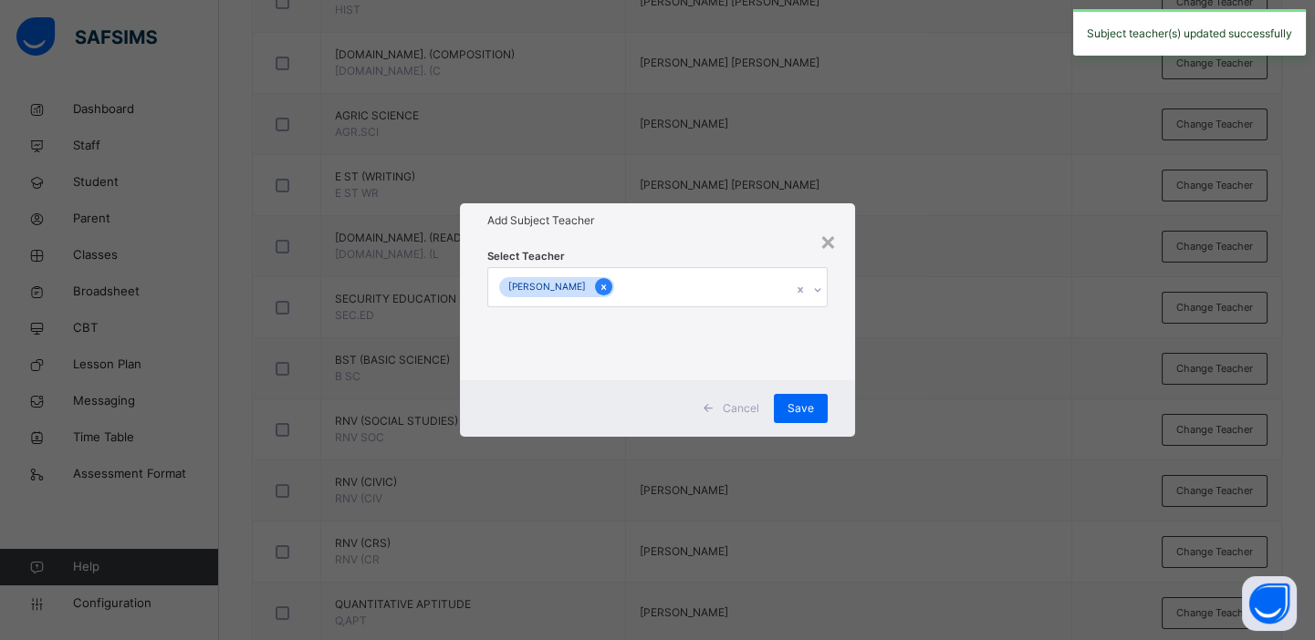
click at [608, 291] on icon at bounding box center [603, 287] width 10 height 13
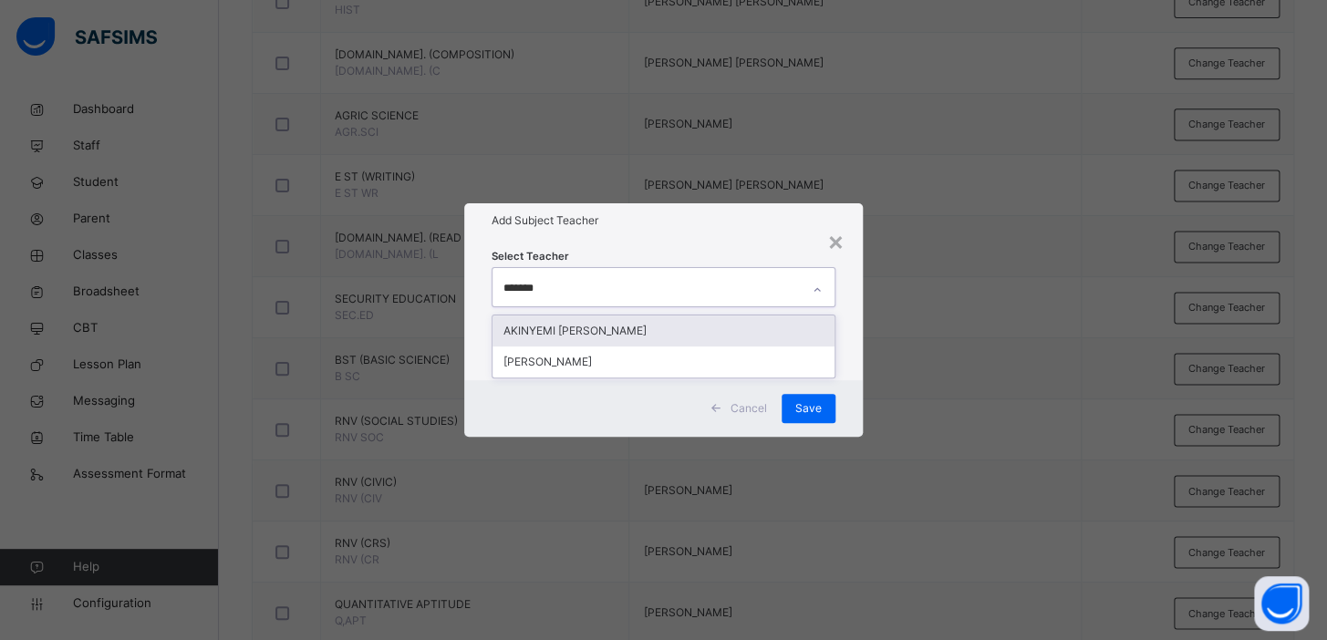
type input "********"
click at [640, 327] on div "AKINYEMI [PERSON_NAME]" at bounding box center [664, 331] width 342 height 31
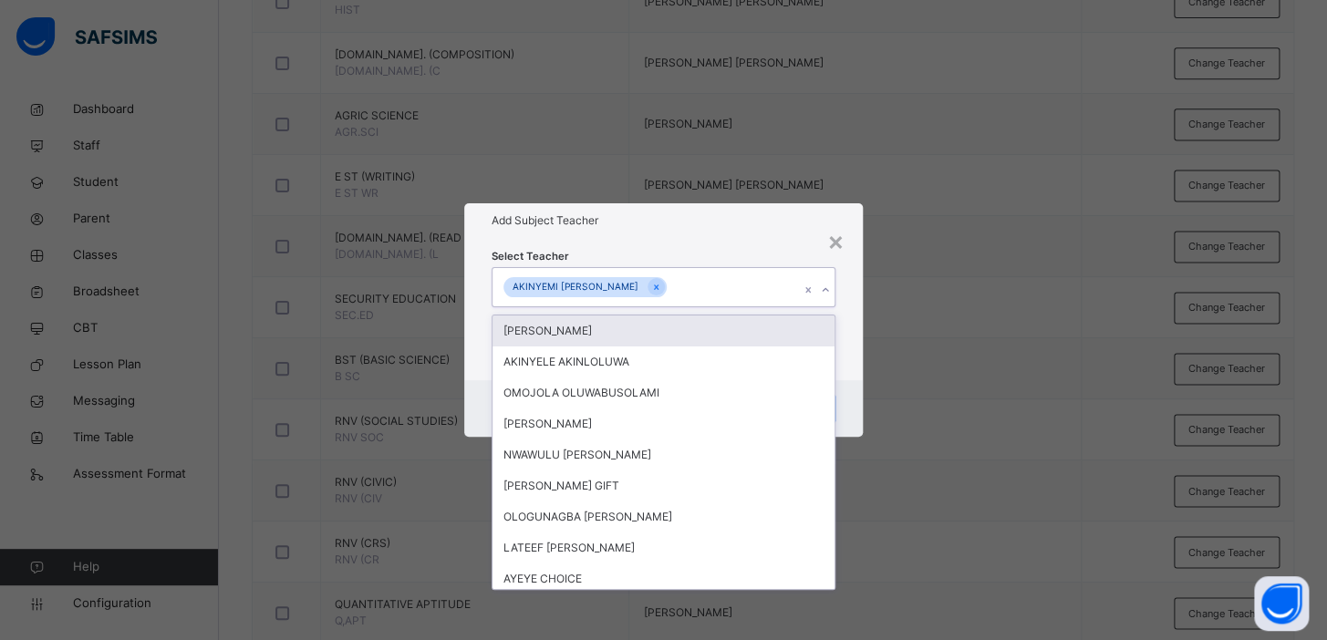
click at [1040, 324] on div "× Add Subject Teacher Select Teacher option AKINYEMI AYOOLA OLALEKAN, selected.…" at bounding box center [663, 320] width 1327 height 640
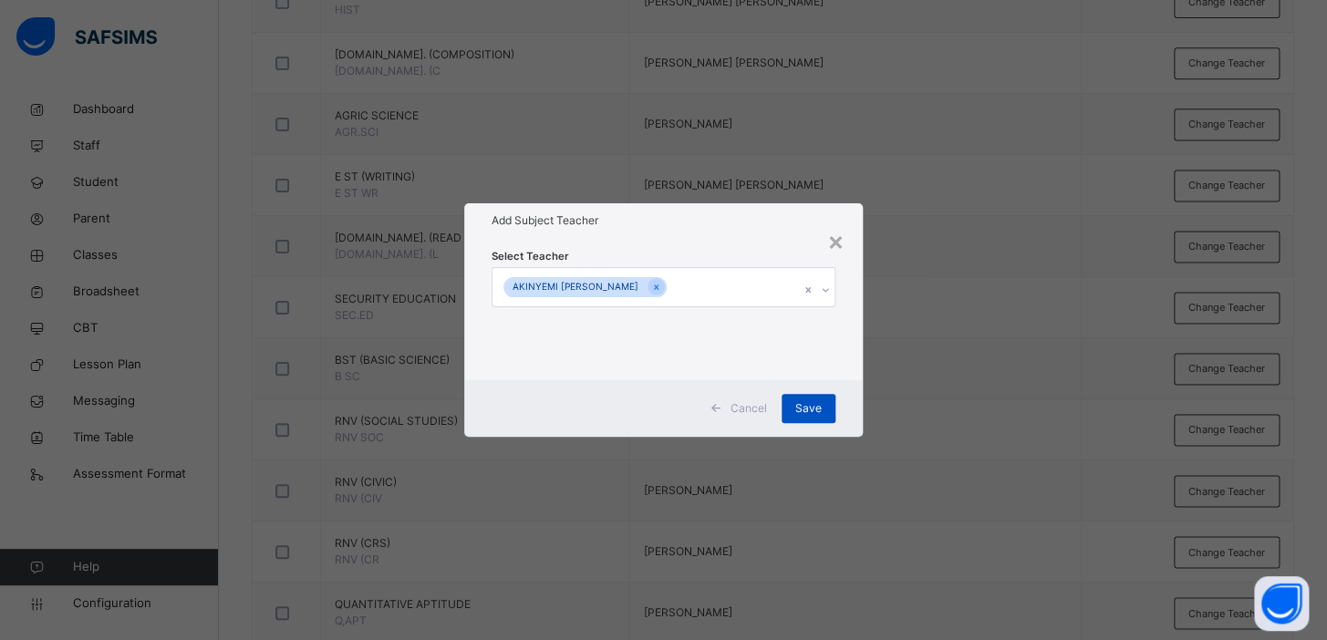
click at [818, 411] on span "Save" at bounding box center [808, 408] width 26 height 16
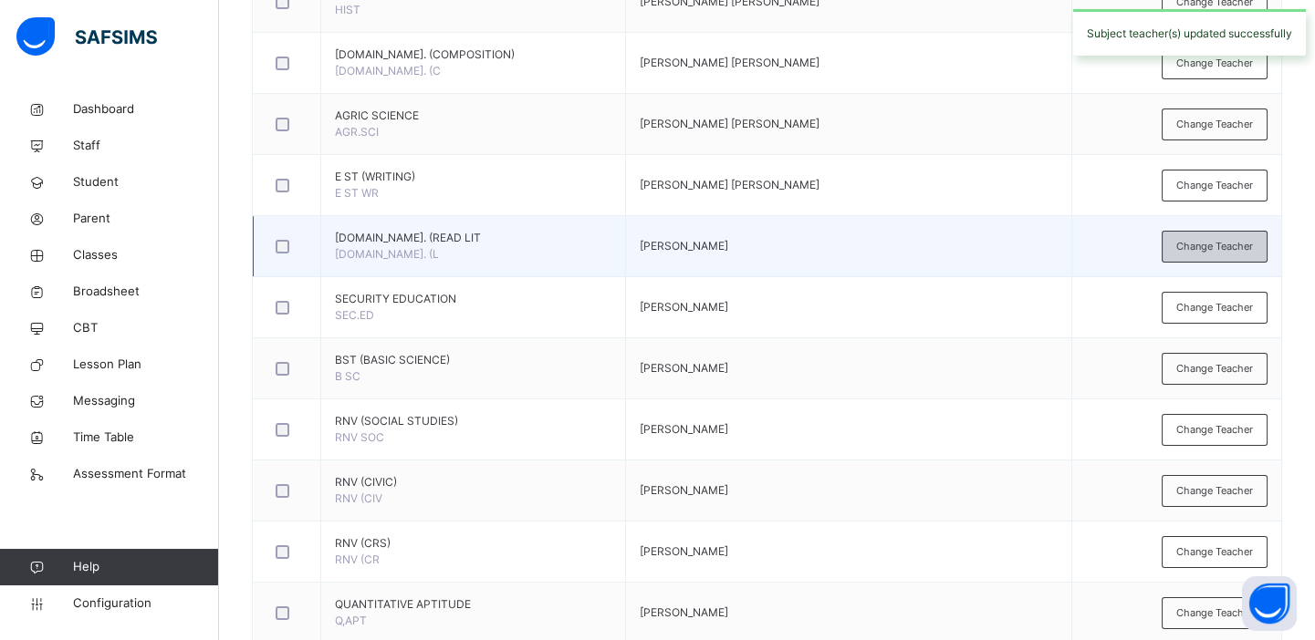
click at [1204, 251] on span "Change Teacher" at bounding box center [1214, 247] width 77 height 16
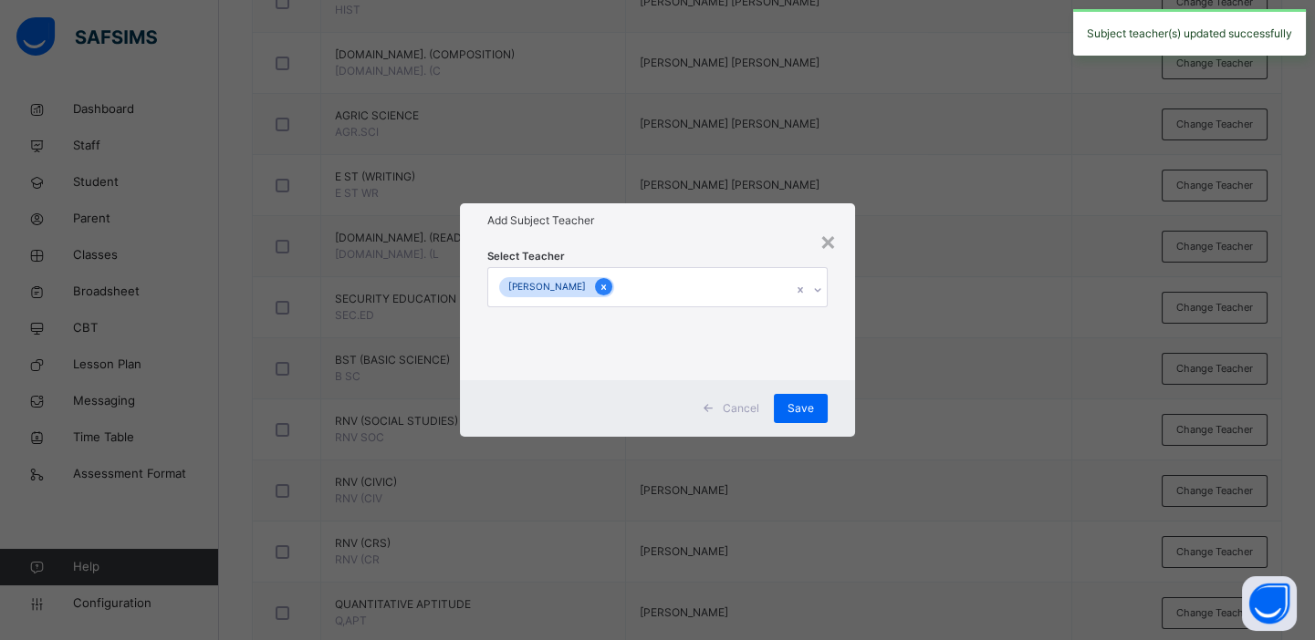
click at [608, 281] on icon at bounding box center [603, 287] width 10 height 13
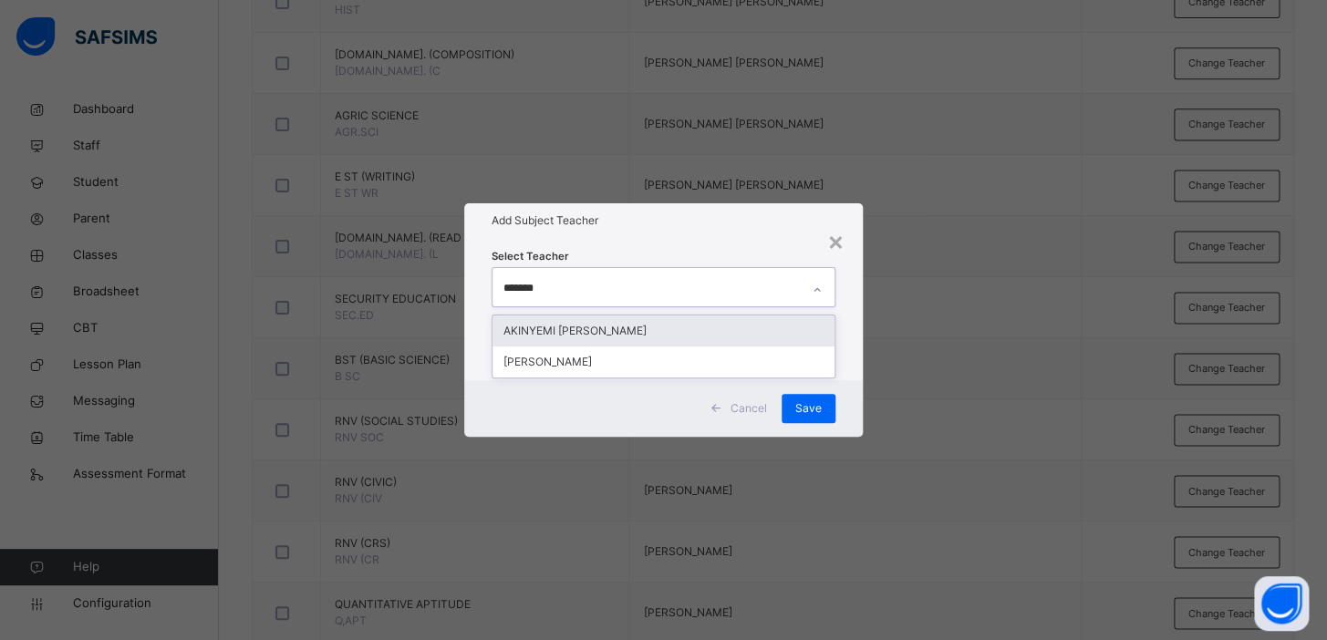
type input "********"
click at [641, 328] on div "AKINYEMI [PERSON_NAME]" at bounding box center [664, 331] width 342 height 31
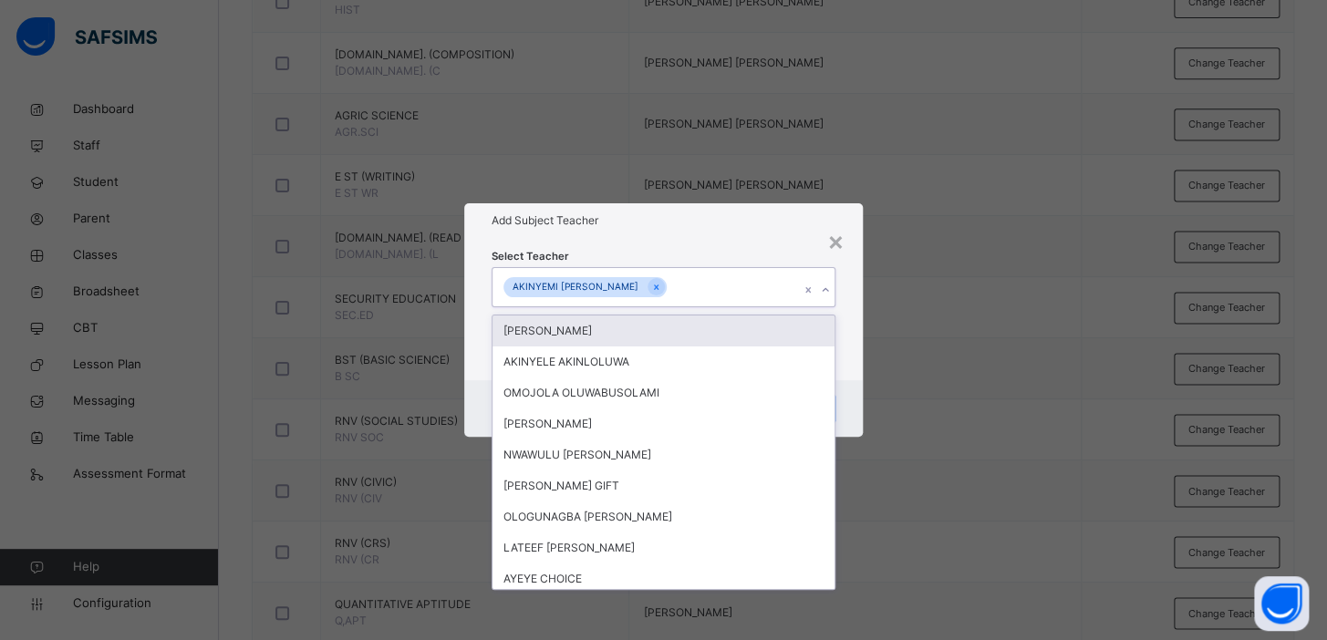
click at [992, 300] on div "× Add Subject Teacher Select Teacher option AKINYEMI AYOOLA OLALEKAN, selected.…" at bounding box center [663, 320] width 1327 height 640
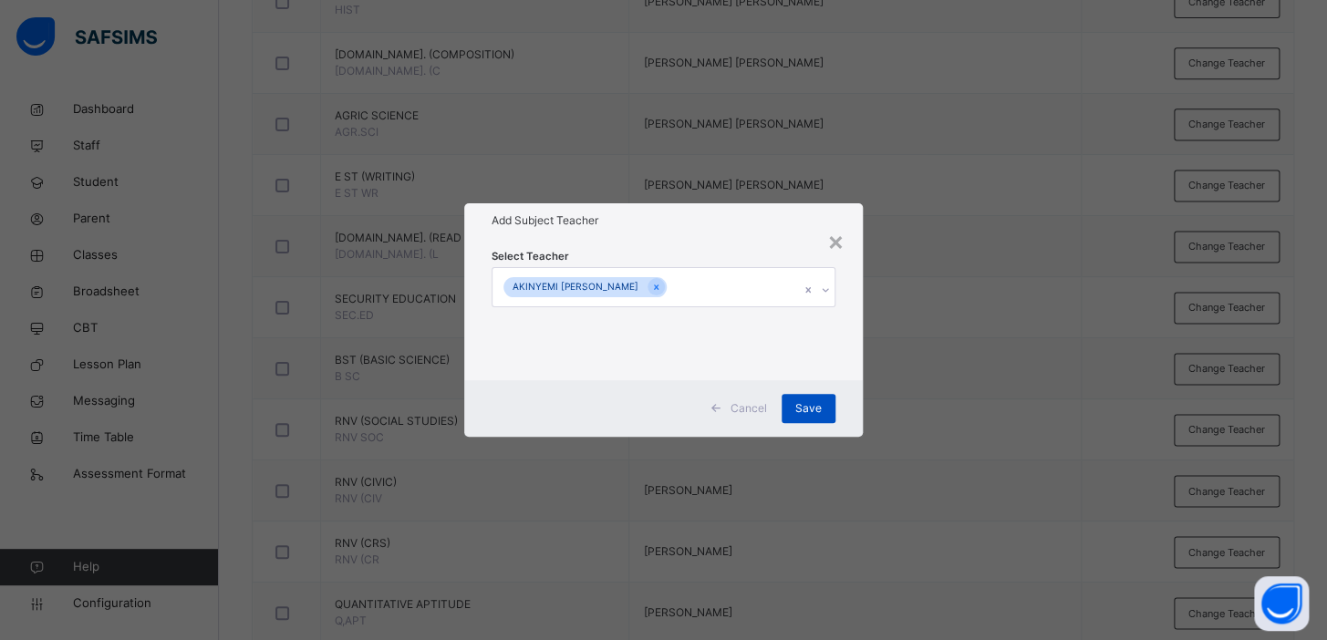
click at [806, 406] on span "Save" at bounding box center [808, 408] width 26 height 16
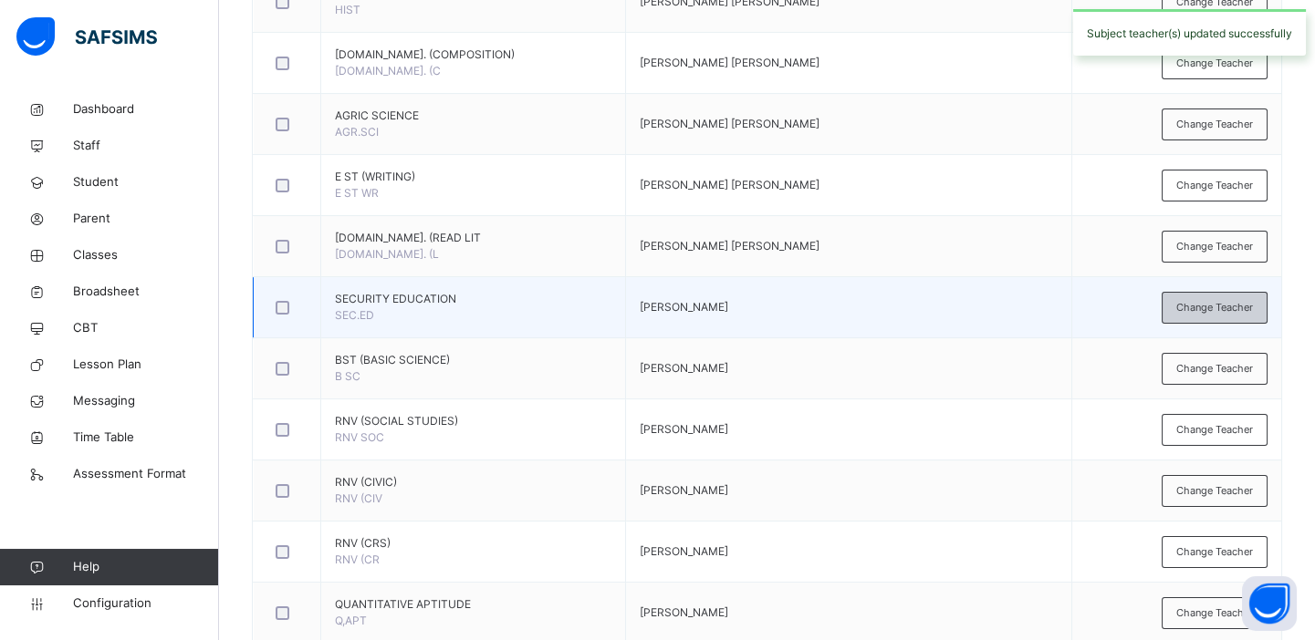
click at [1205, 300] on span "Change Teacher" at bounding box center [1214, 308] width 77 height 16
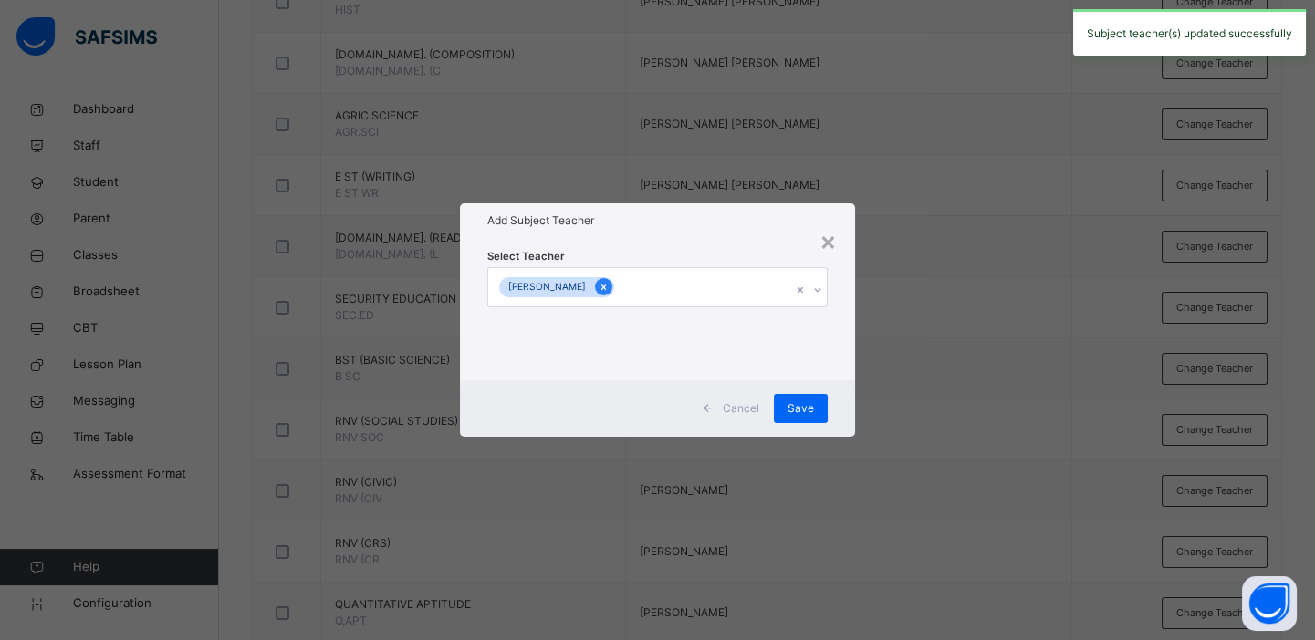
click at [612, 285] on div at bounding box center [603, 286] width 17 height 17
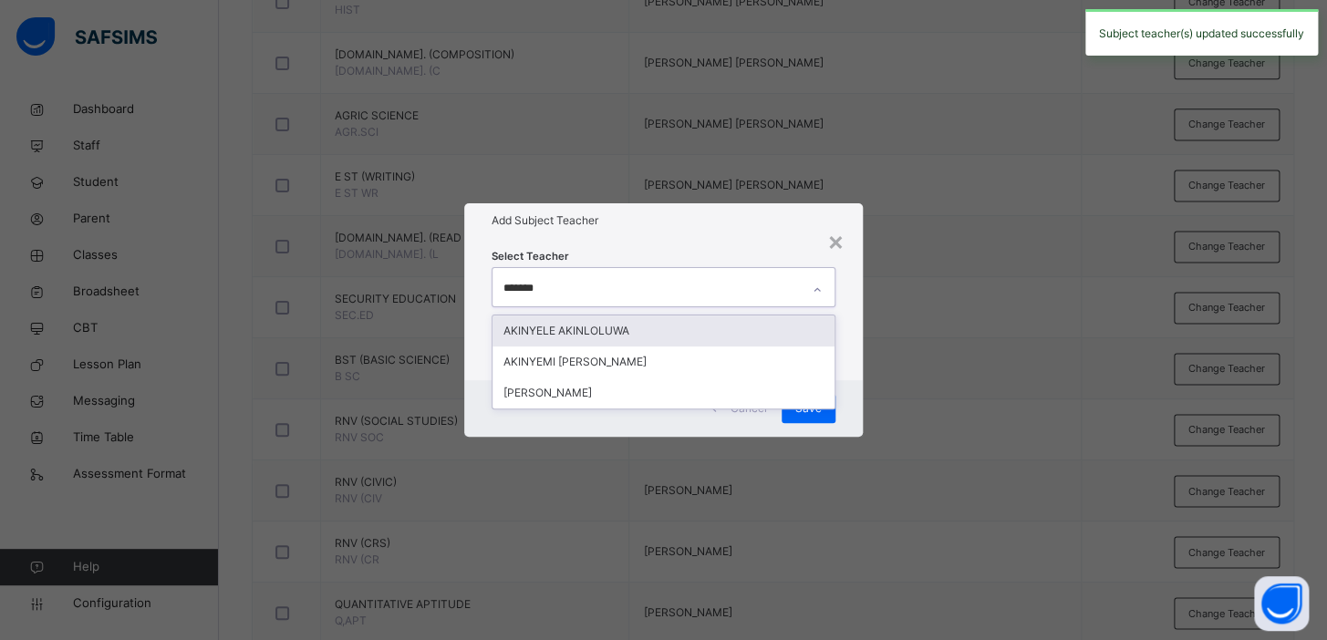
type input "********"
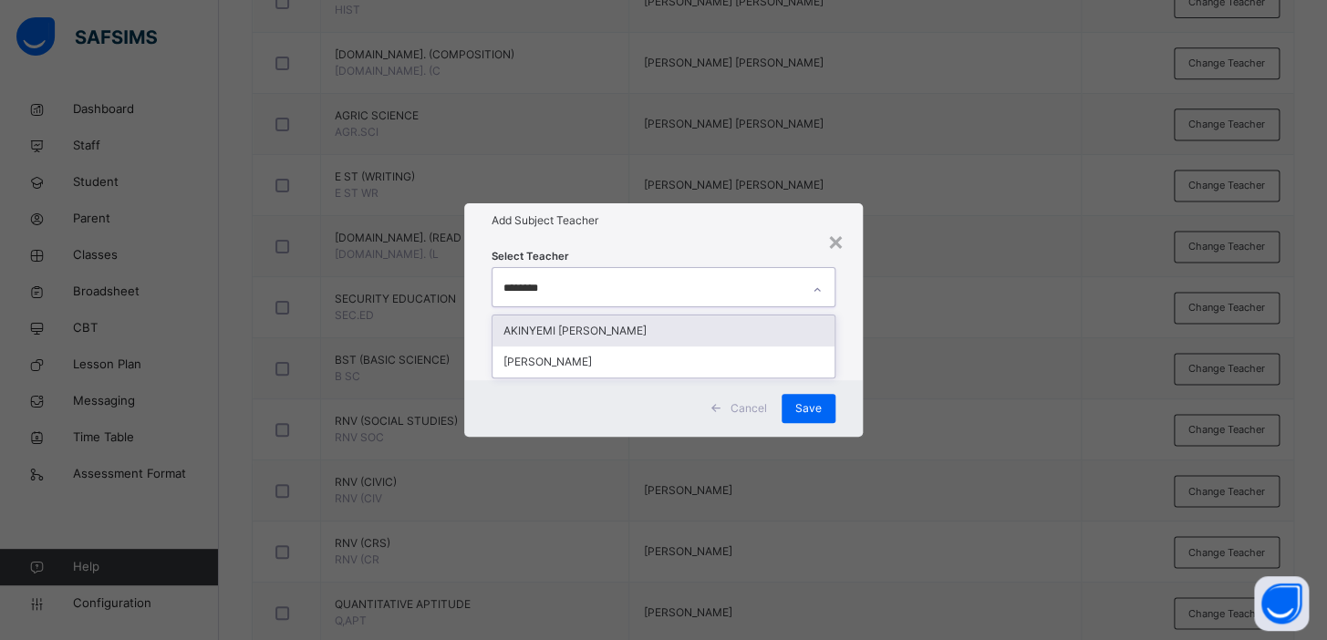
click at [641, 319] on div "AKINYEMI [PERSON_NAME]" at bounding box center [664, 331] width 342 height 31
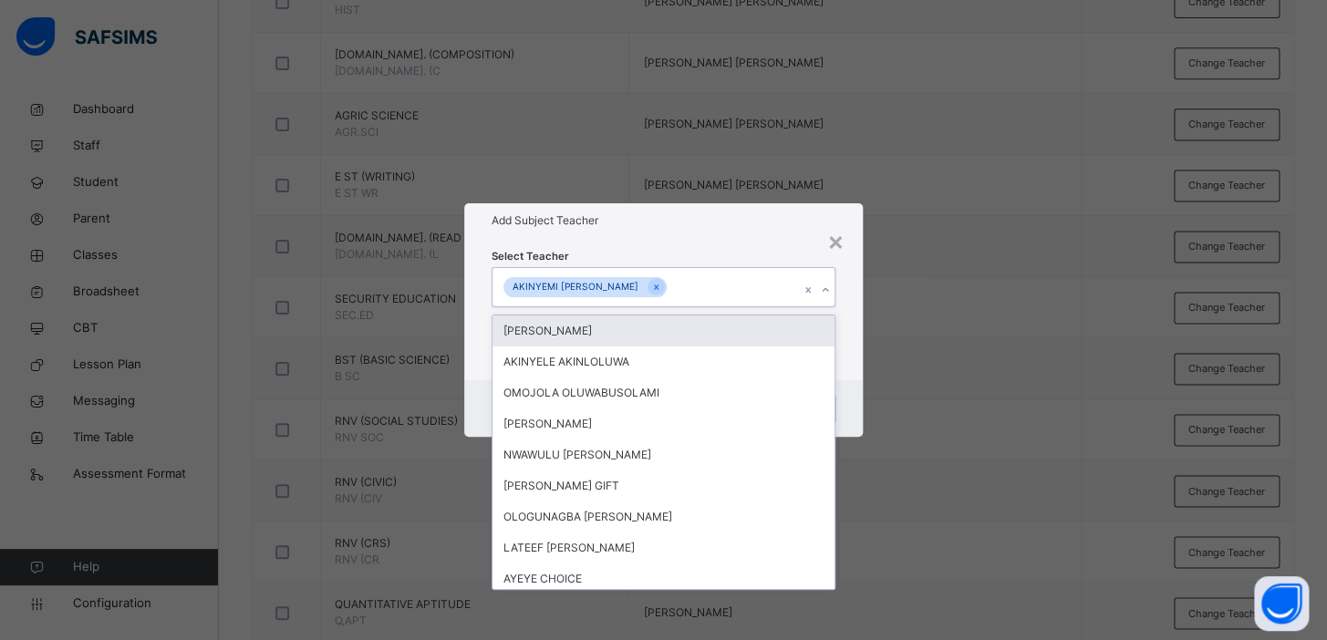
click at [976, 313] on div "× Add Subject Teacher Select Teacher option AKINYEMI AYOOLA OLALEKAN, selected.…" at bounding box center [663, 320] width 1327 height 640
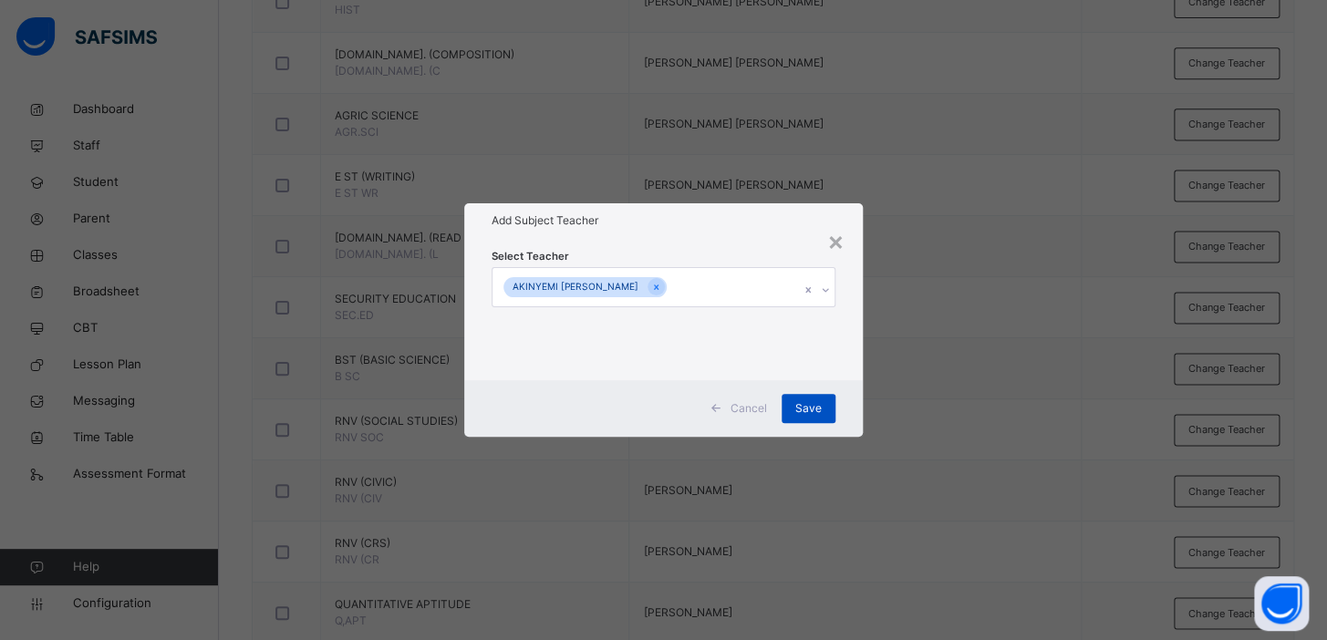
click at [806, 402] on span "Save" at bounding box center [808, 408] width 26 height 16
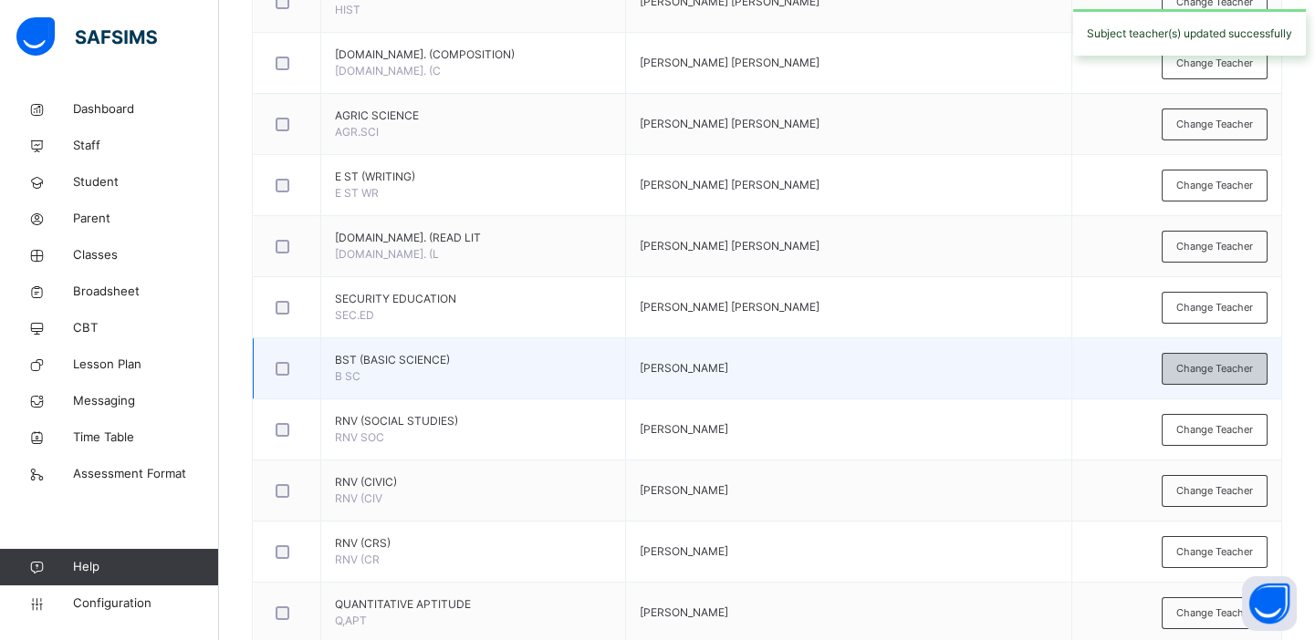
click at [1222, 369] on span "Change Teacher" at bounding box center [1214, 369] width 77 height 16
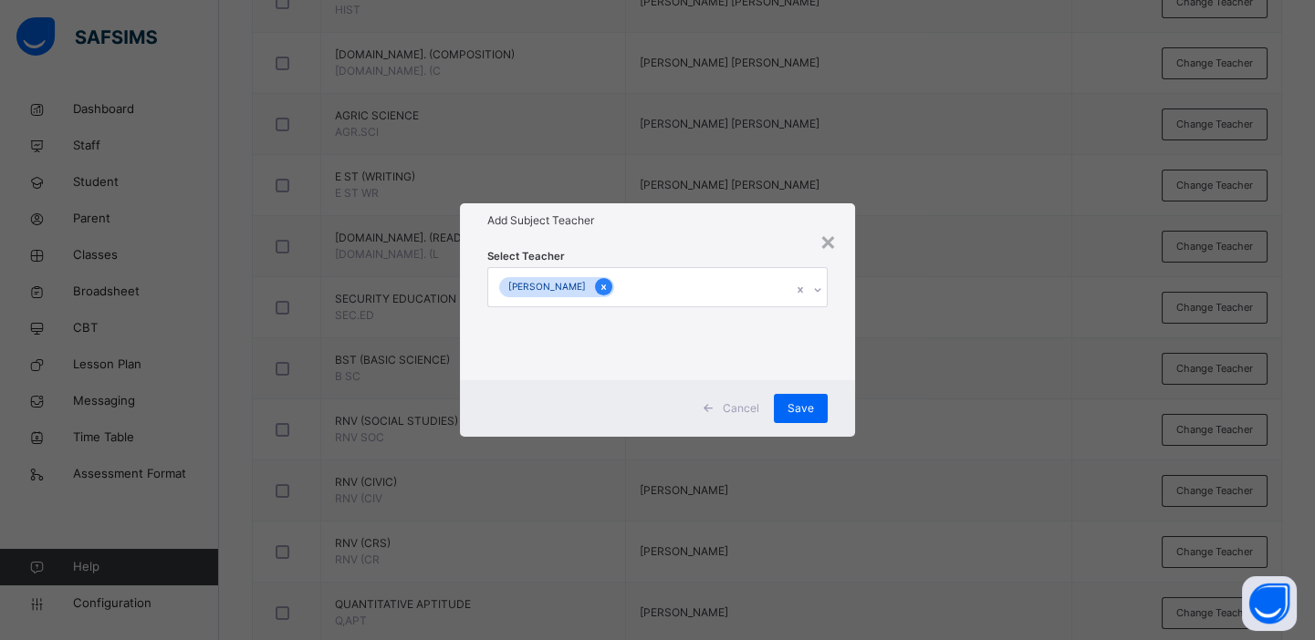
click at [608, 289] on icon at bounding box center [603, 287] width 10 height 13
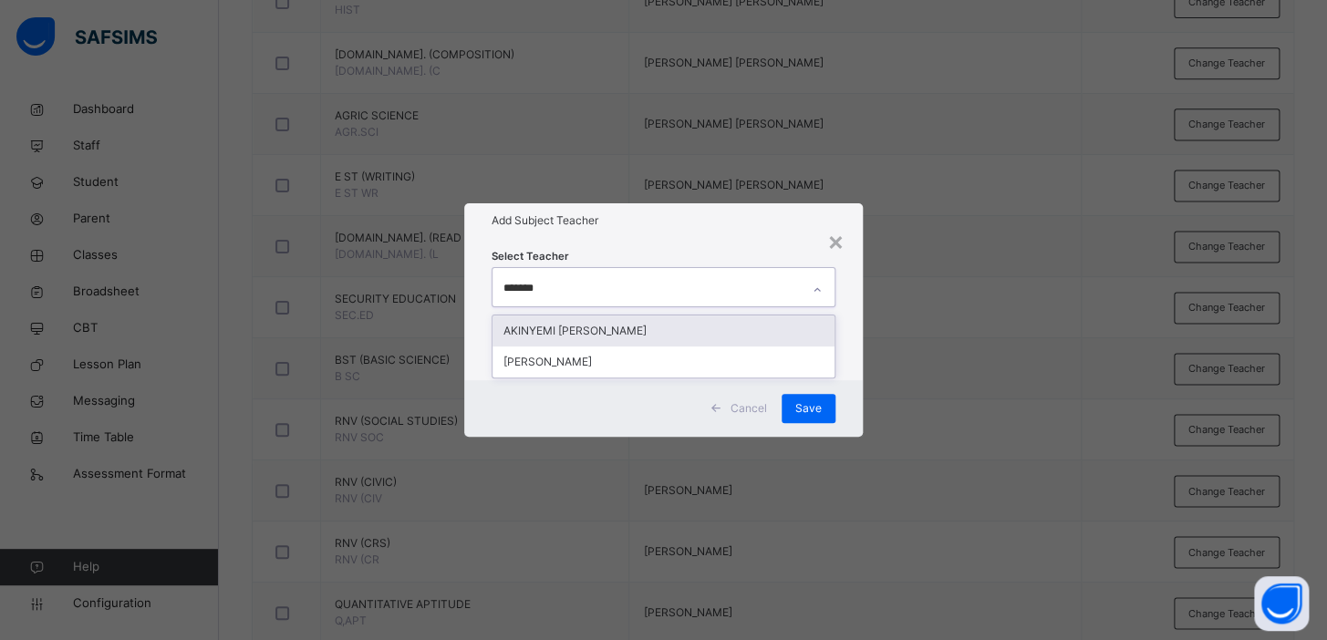
type input "********"
click at [650, 341] on div "AKINYEMI [PERSON_NAME]" at bounding box center [664, 331] width 342 height 31
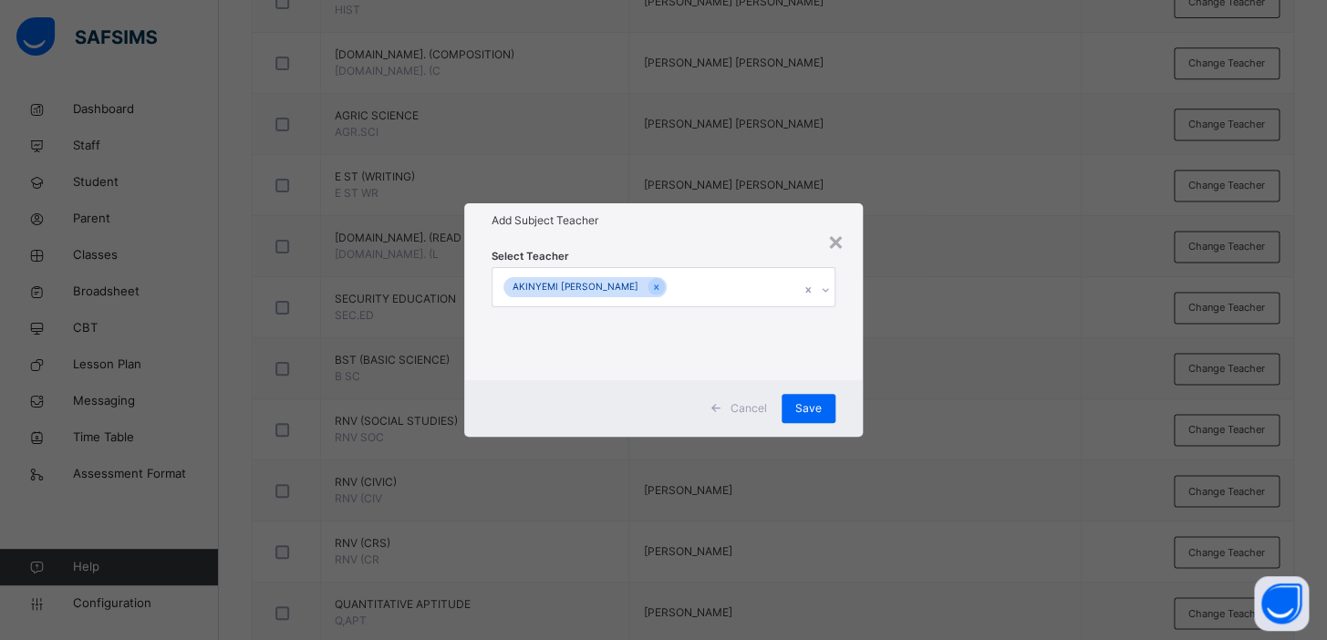
click at [1099, 325] on div "× Add Subject Teacher Select Teacher AKINYEMI AYOOLA OLALEKAN Cancel Save" at bounding box center [663, 320] width 1327 height 640
click at [816, 410] on span "Save" at bounding box center [808, 408] width 26 height 16
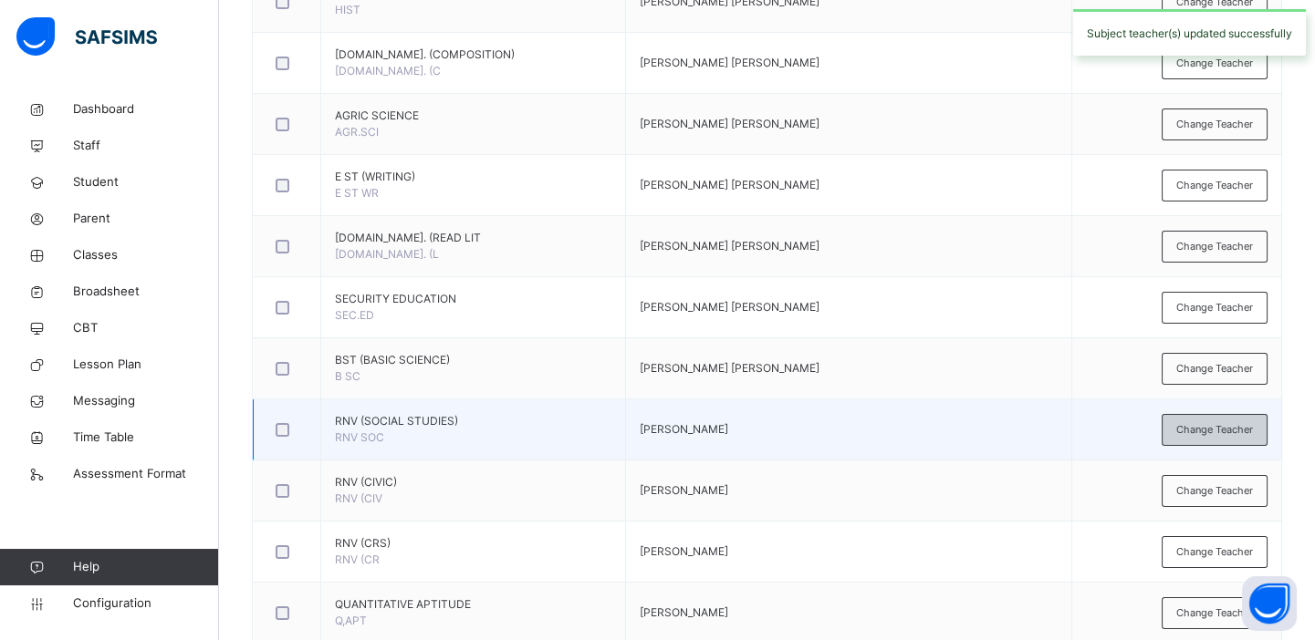
click at [1227, 422] on span "Change Teacher" at bounding box center [1214, 430] width 77 height 16
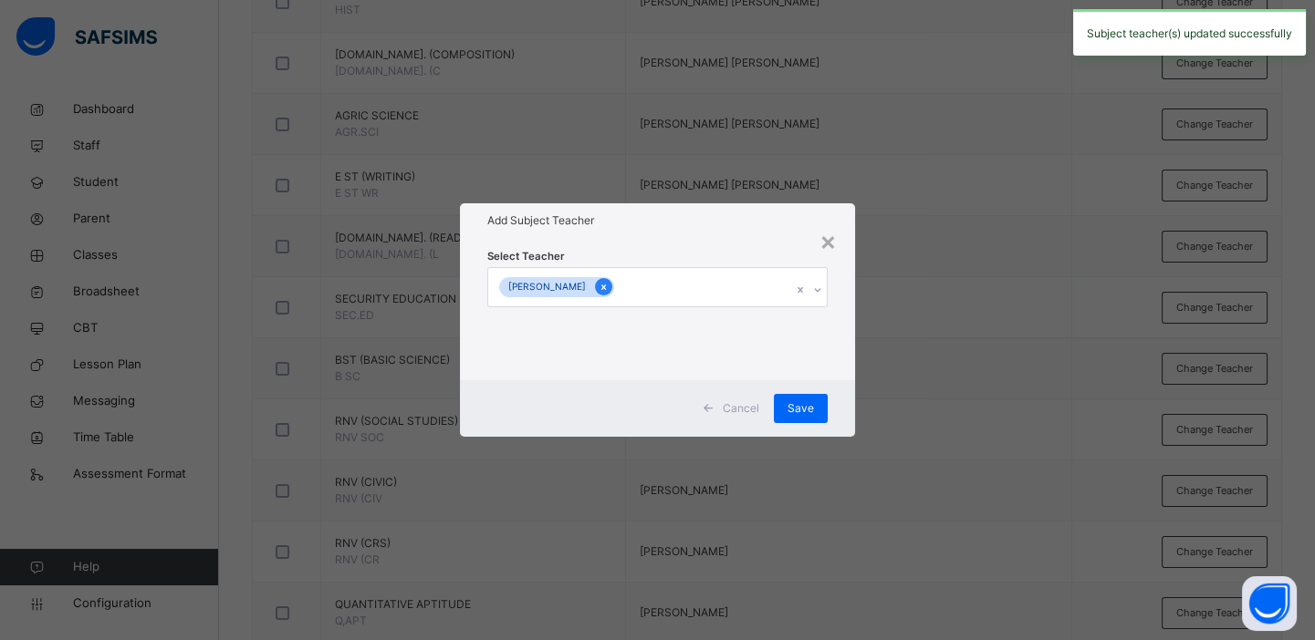
click at [608, 284] on icon at bounding box center [603, 287] width 10 height 13
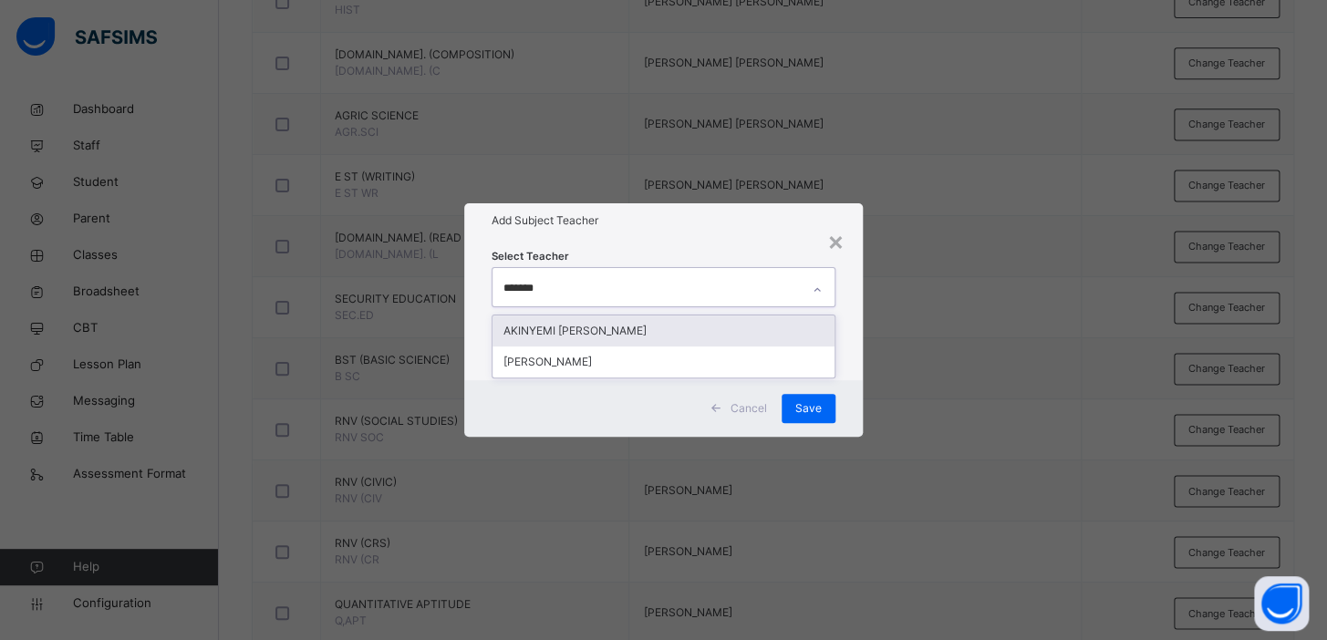
type input "********"
click at [642, 328] on div "AKINYEMI [PERSON_NAME]" at bounding box center [664, 331] width 342 height 31
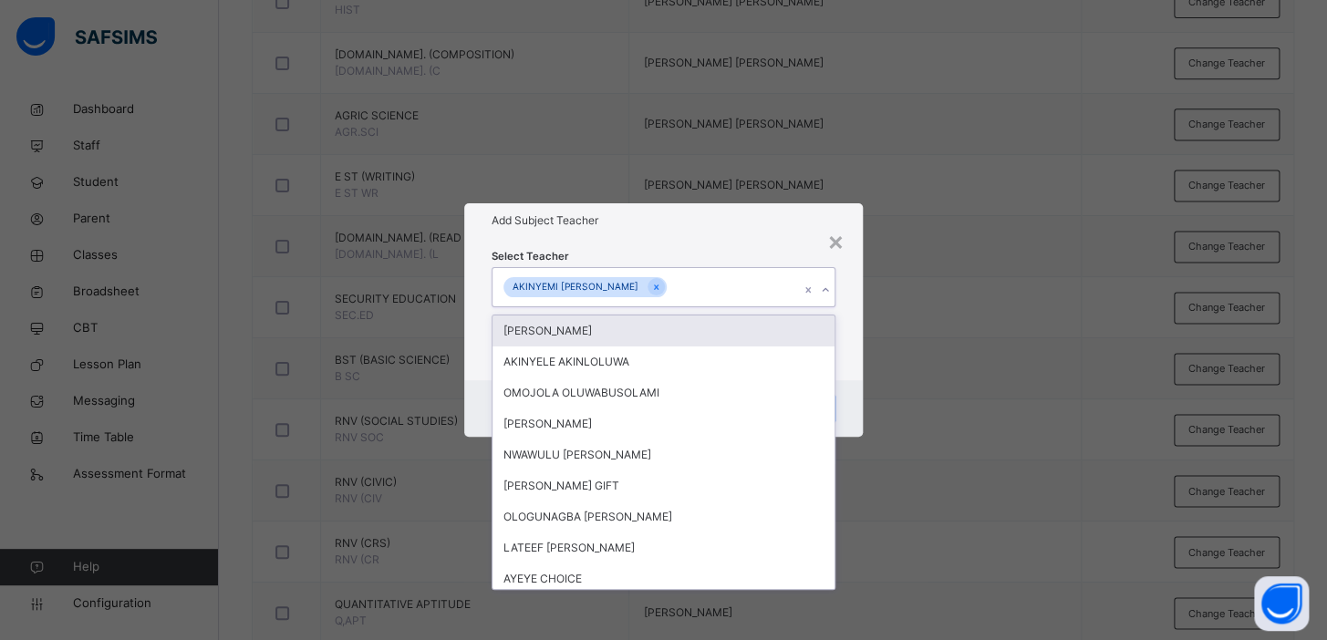
click at [938, 329] on div "× Add Subject Teacher Select Teacher option AKINYEMI AYOOLA OLALEKAN, selected.…" at bounding box center [663, 320] width 1327 height 640
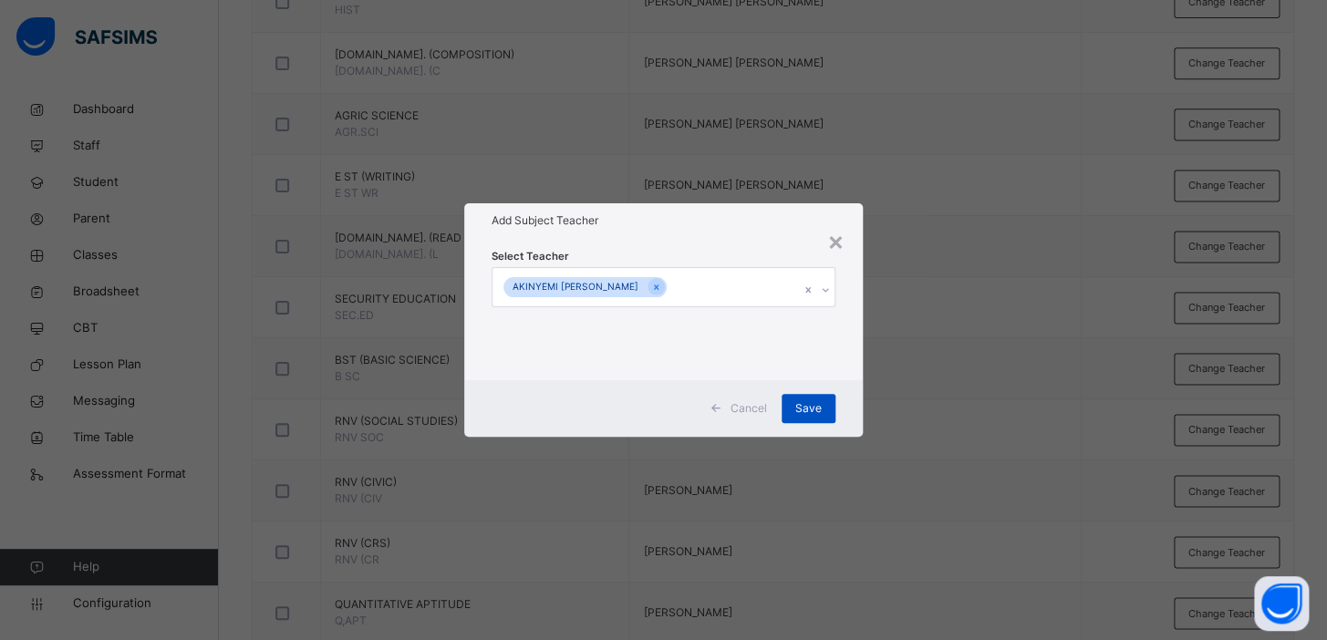
click at [804, 409] on span "Save" at bounding box center [808, 408] width 26 height 16
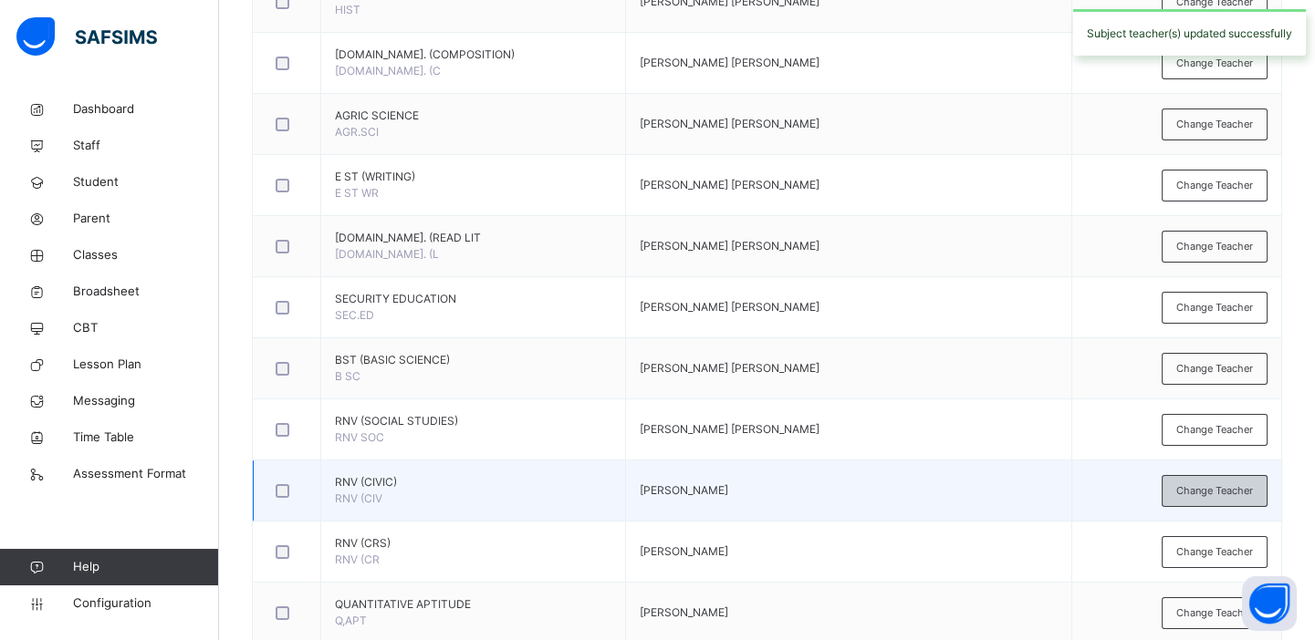
click at [1222, 483] on span "Change Teacher" at bounding box center [1214, 491] width 77 height 16
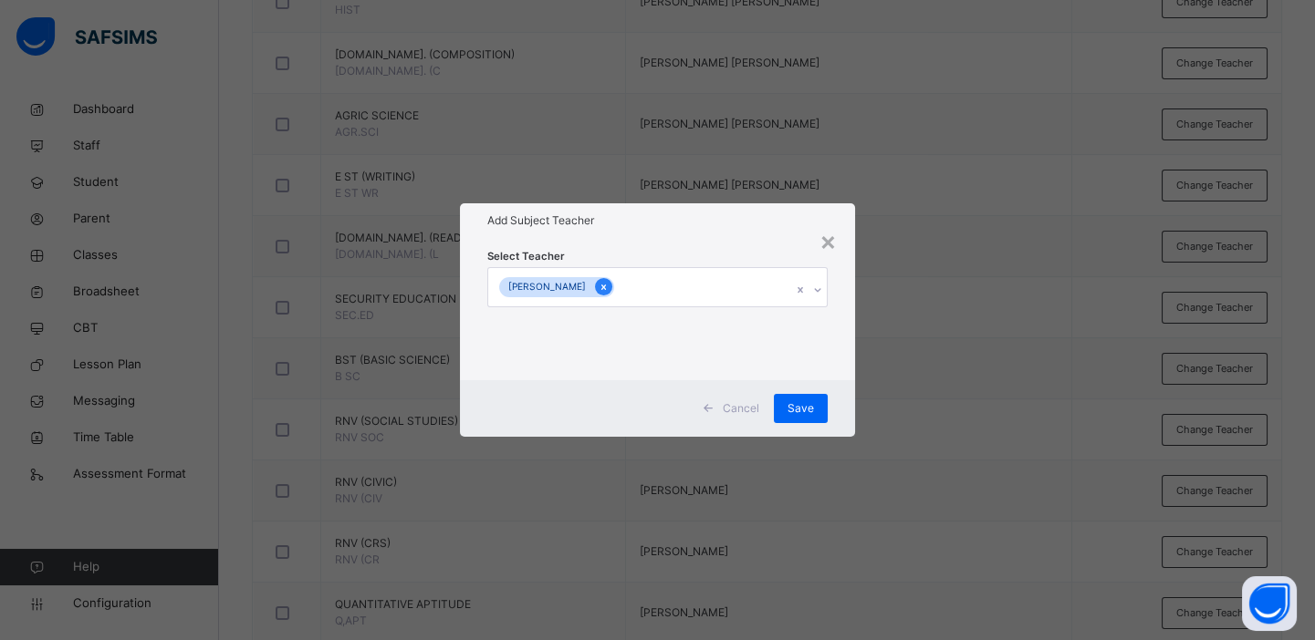
click at [608, 285] on icon at bounding box center [603, 287] width 10 height 13
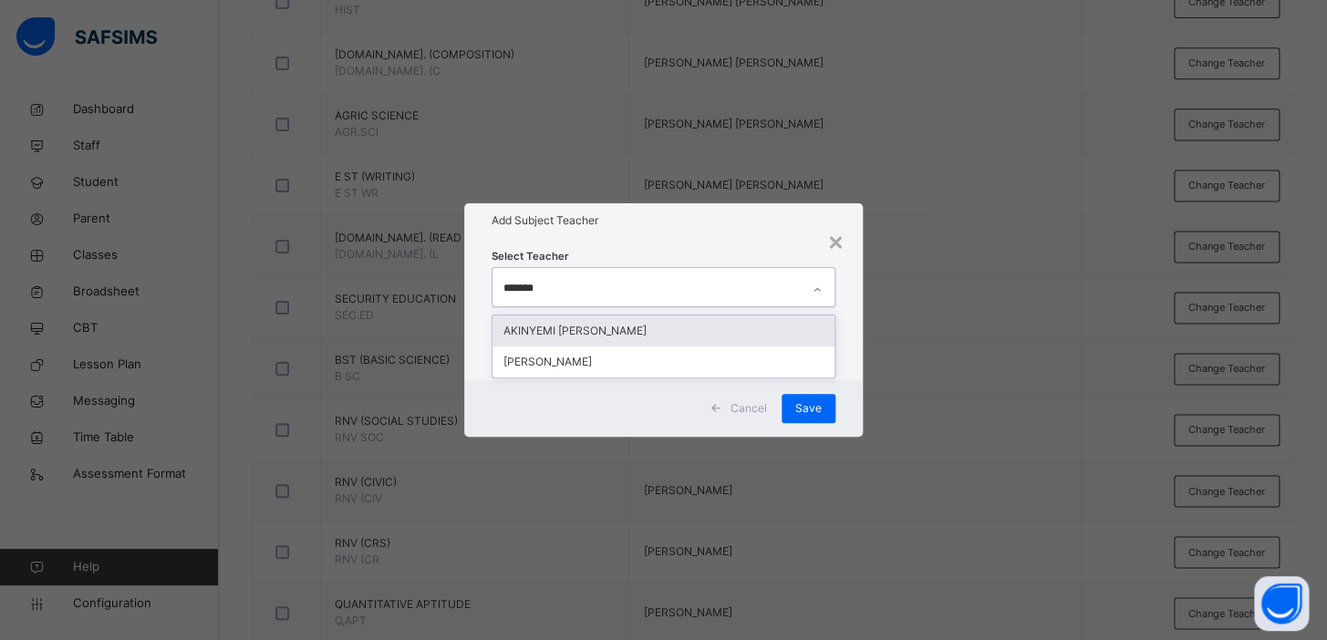
type input "********"
click at [646, 324] on div "AKINYEMI [PERSON_NAME]" at bounding box center [664, 331] width 342 height 31
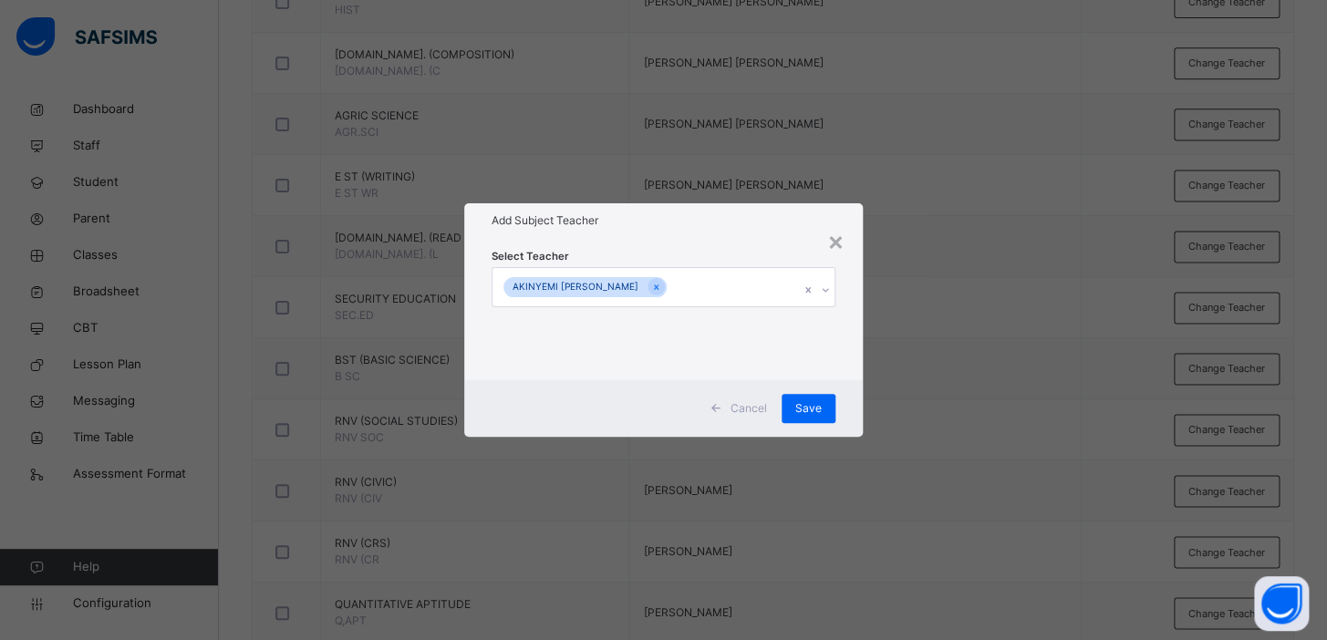
click at [918, 358] on div "× Add Subject Teacher Select Teacher AKINYEMI AYOOLA OLALEKAN Cancel Save" at bounding box center [663, 320] width 1327 height 640
click at [810, 404] on span "Save" at bounding box center [808, 408] width 26 height 16
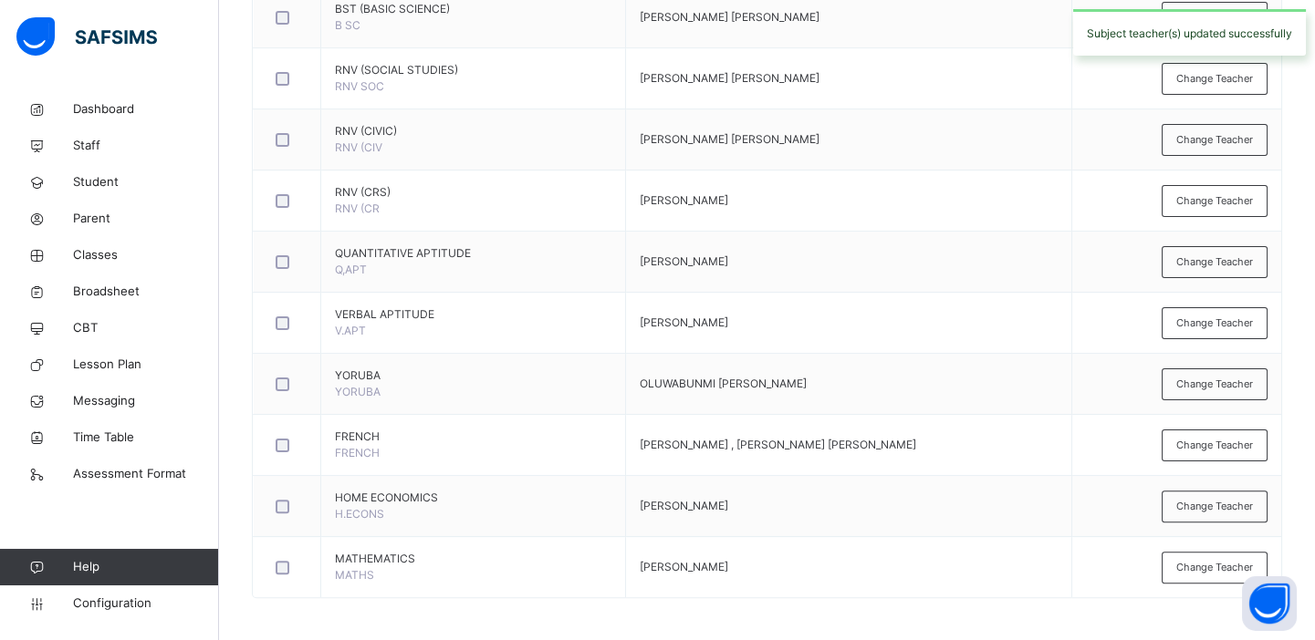
scroll to position [1331, 0]
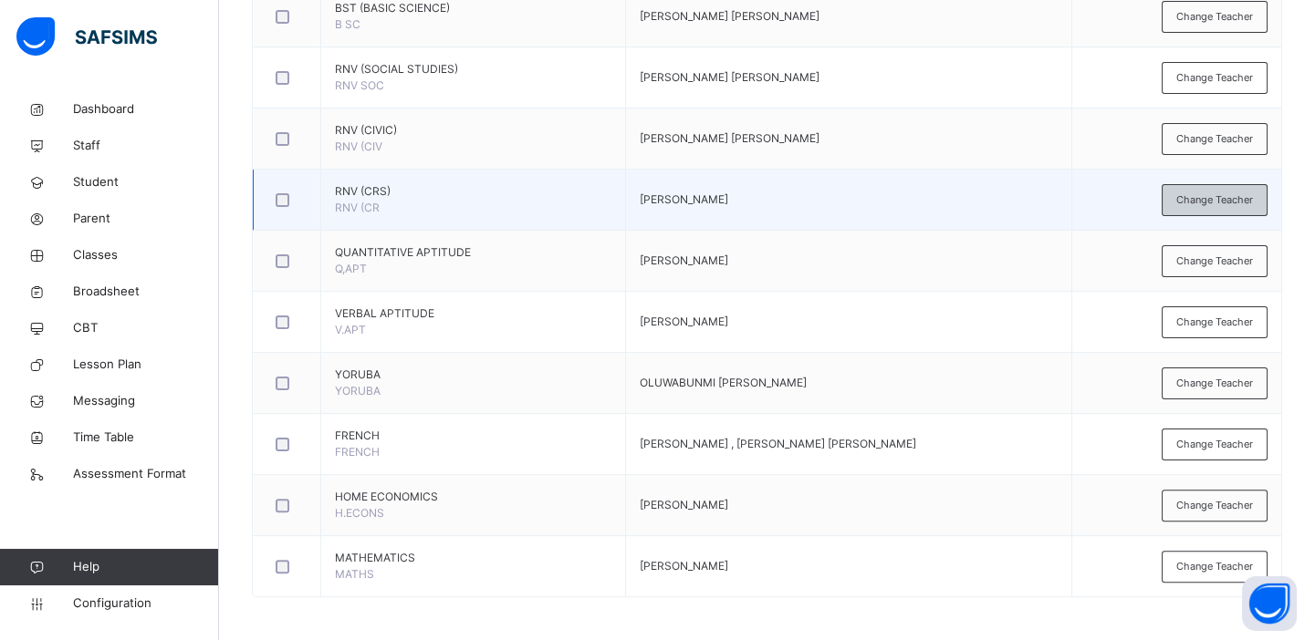
click at [1198, 192] on span "Change Teacher" at bounding box center [1214, 200] width 77 height 16
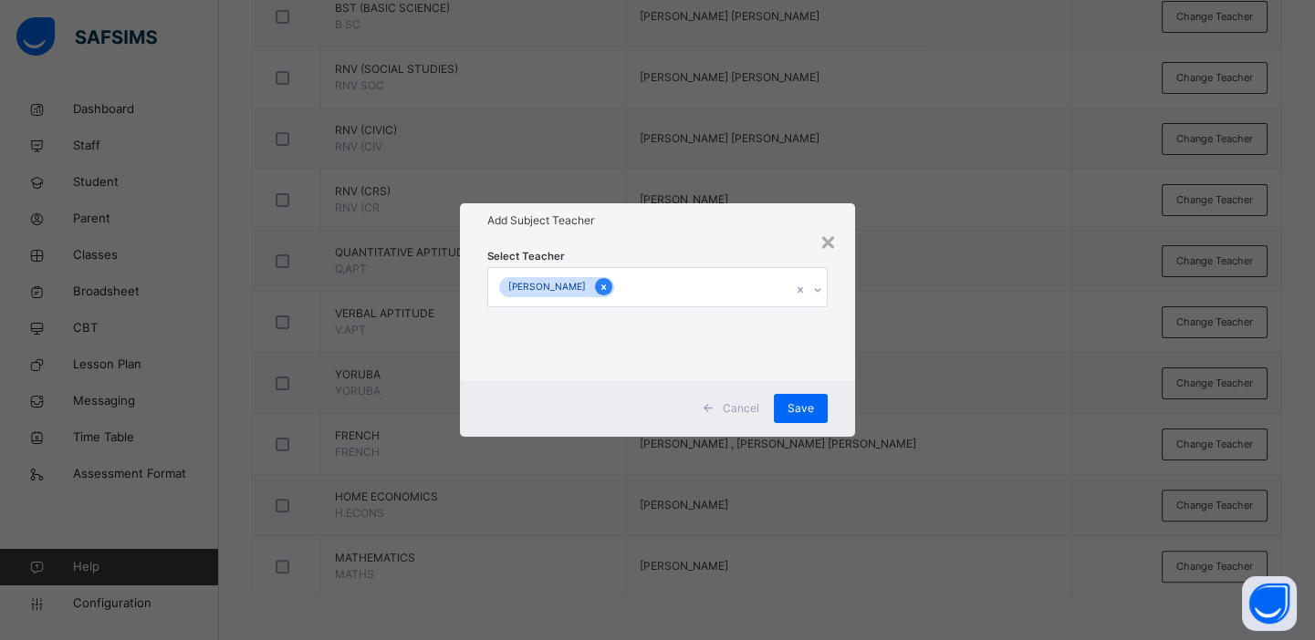
click at [606, 285] on icon at bounding box center [603, 287] width 5 height 5
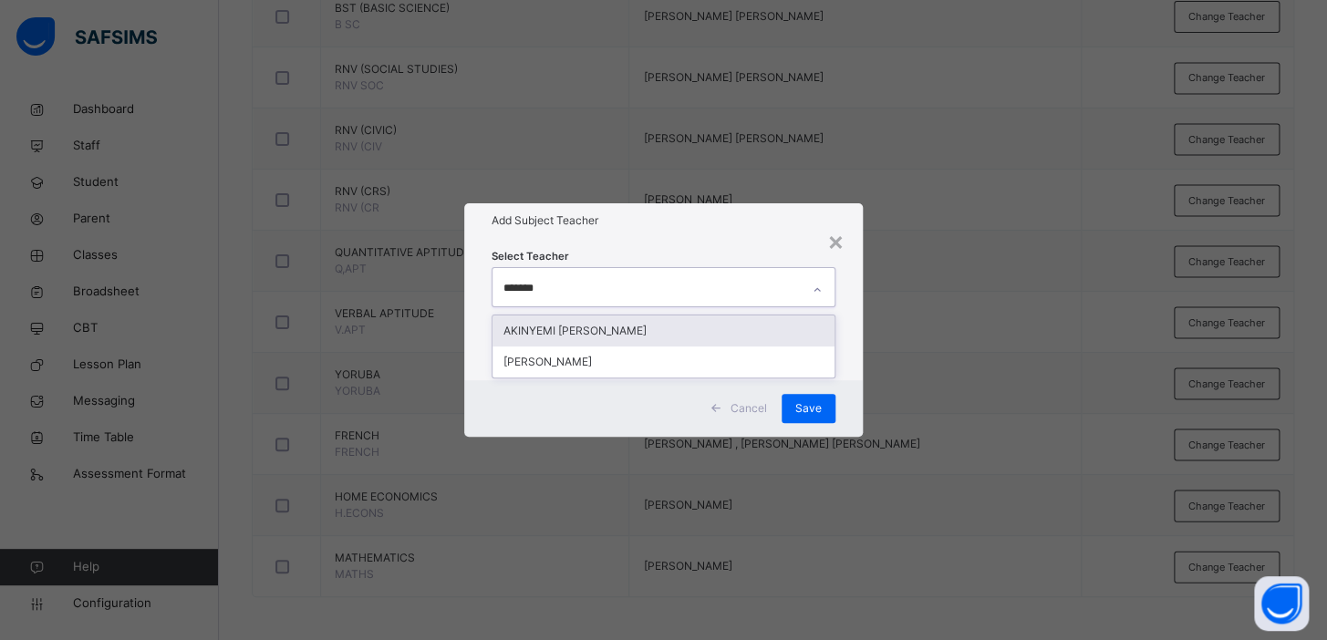
type input "********"
click at [648, 328] on div "AKINYEMI [PERSON_NAME]" at bounding box center [664, 331] width 342 height 31
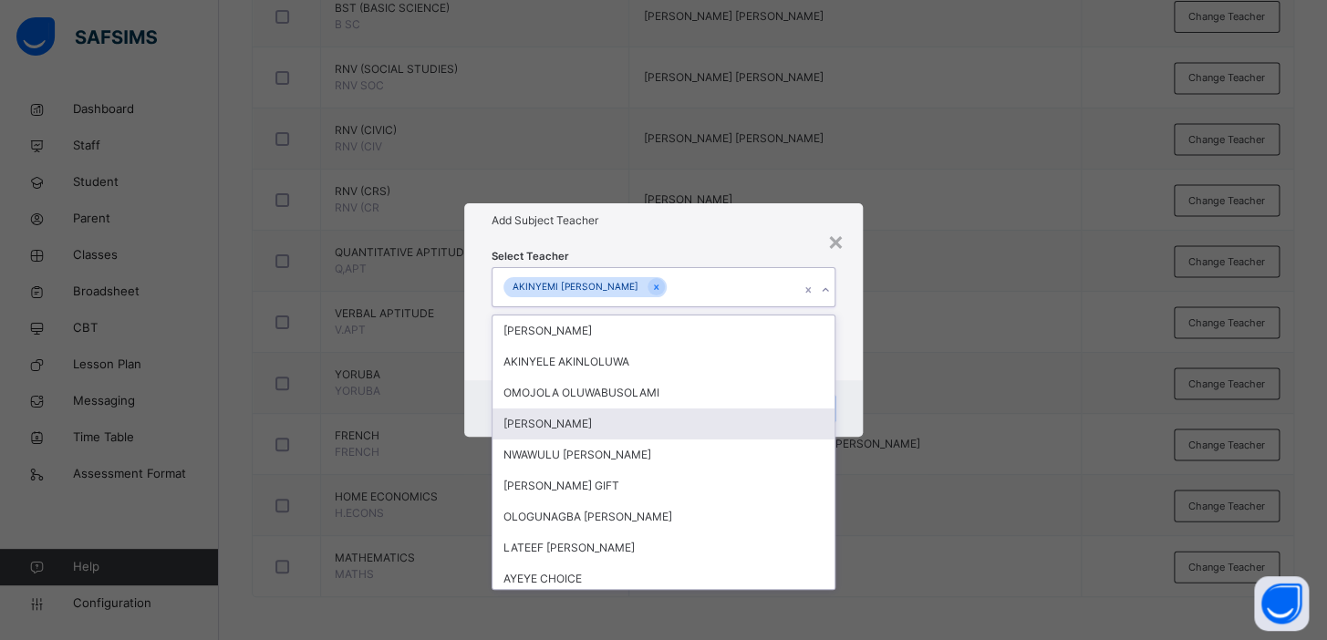
click at [950, 375] on div "× Add Subject Teacher Select Teacher option AKINYEMI AYOOLA OLALEKAN, selected.…" at bounding box center [663, 320] width 1327 height 640
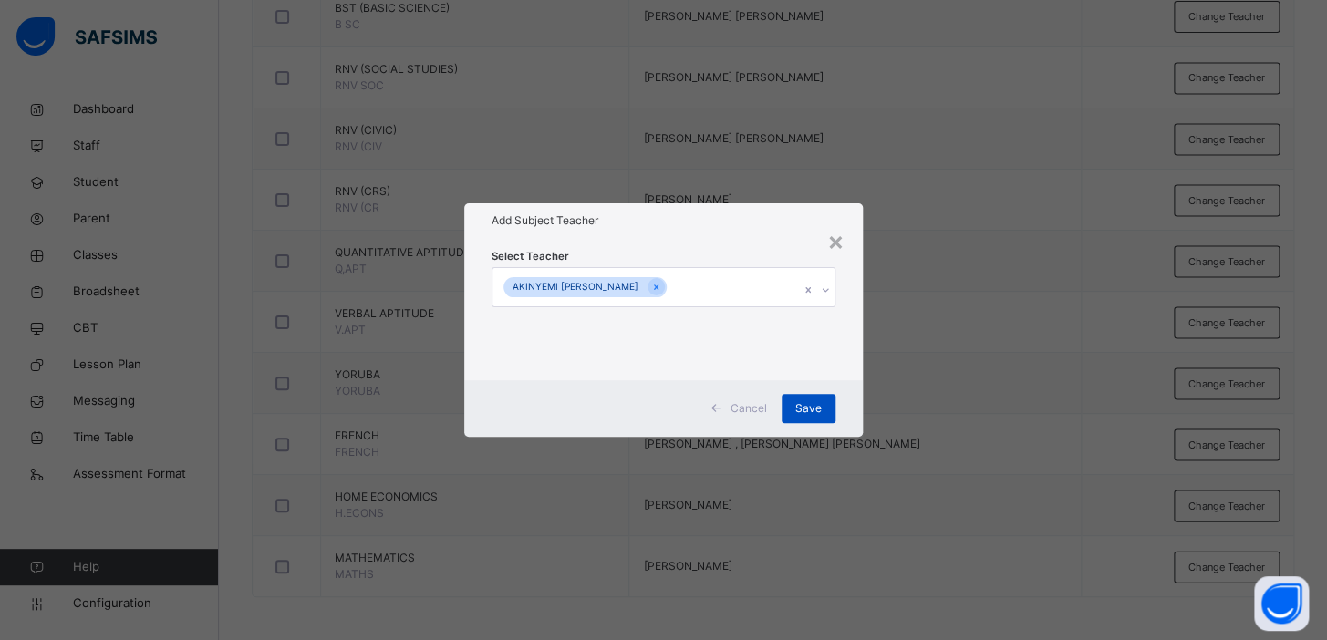
click at [809, 412] on span "Save" at bounding box center [808, 408] width 26 height 16
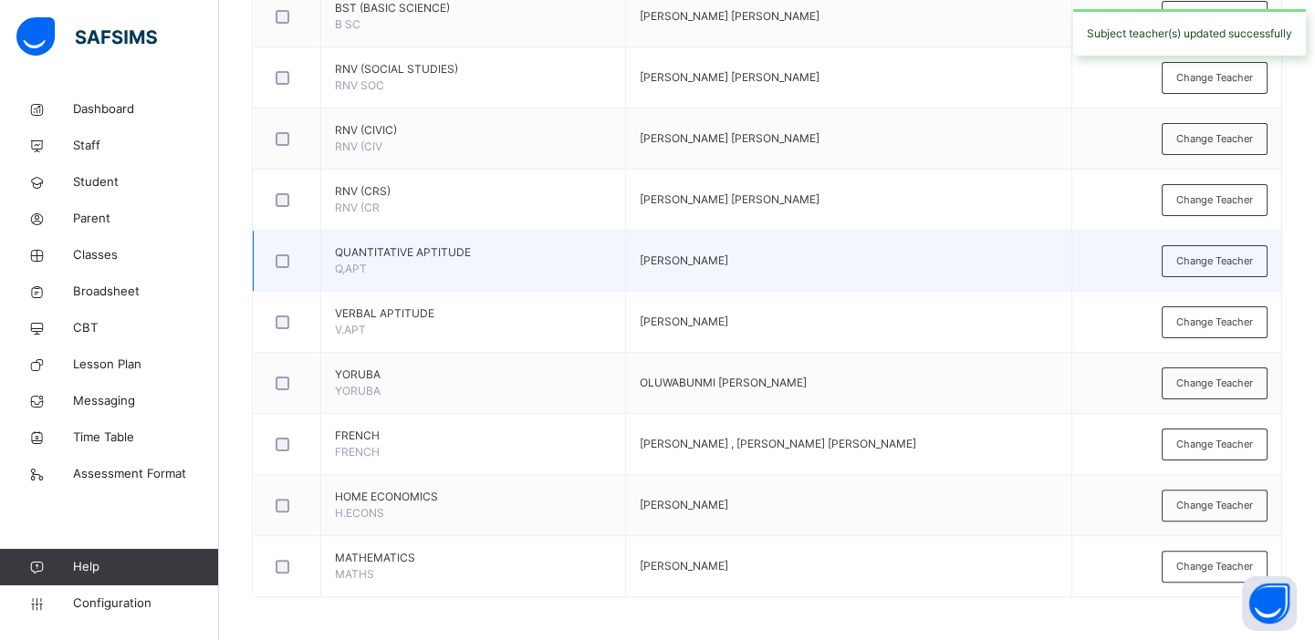
click at [632, 265] on td "OLUWABUNMI OYEWUSI" at bounding box center [848, 261] width 446 height 61
click at [1209, 256] on span "Change Teacher" at bounding box center [1214, 262] width 77 height 16
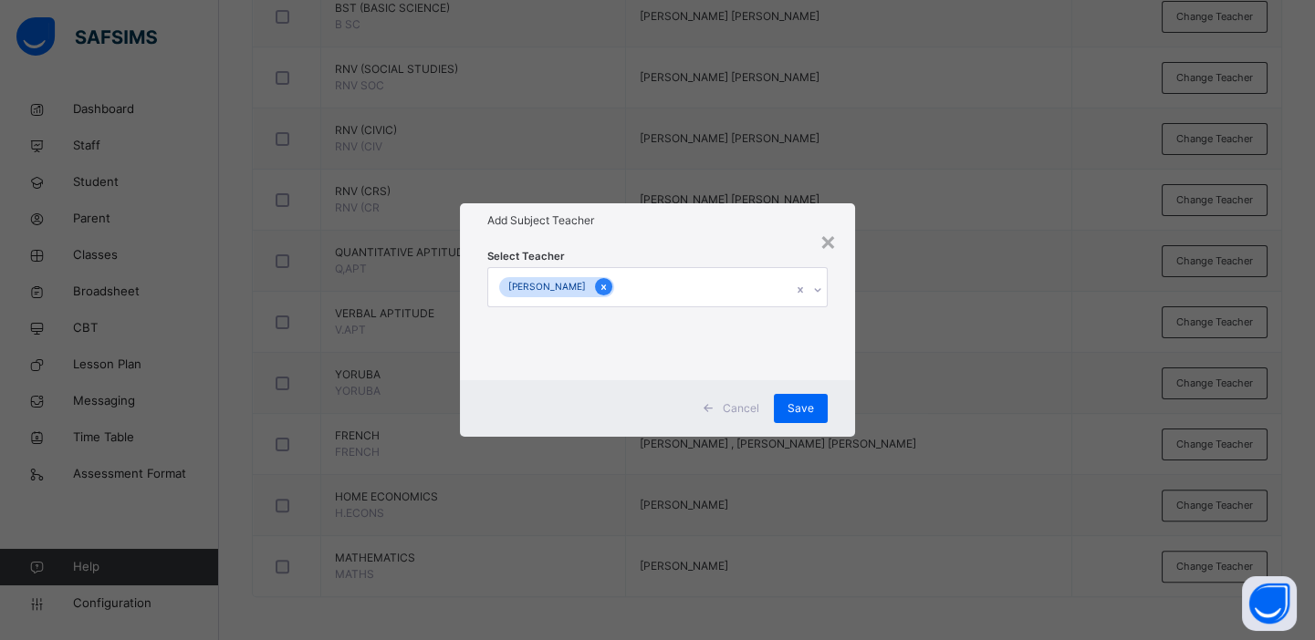
click at [608, 283] on icon at bounding box center [603, 287] width 10 height 13
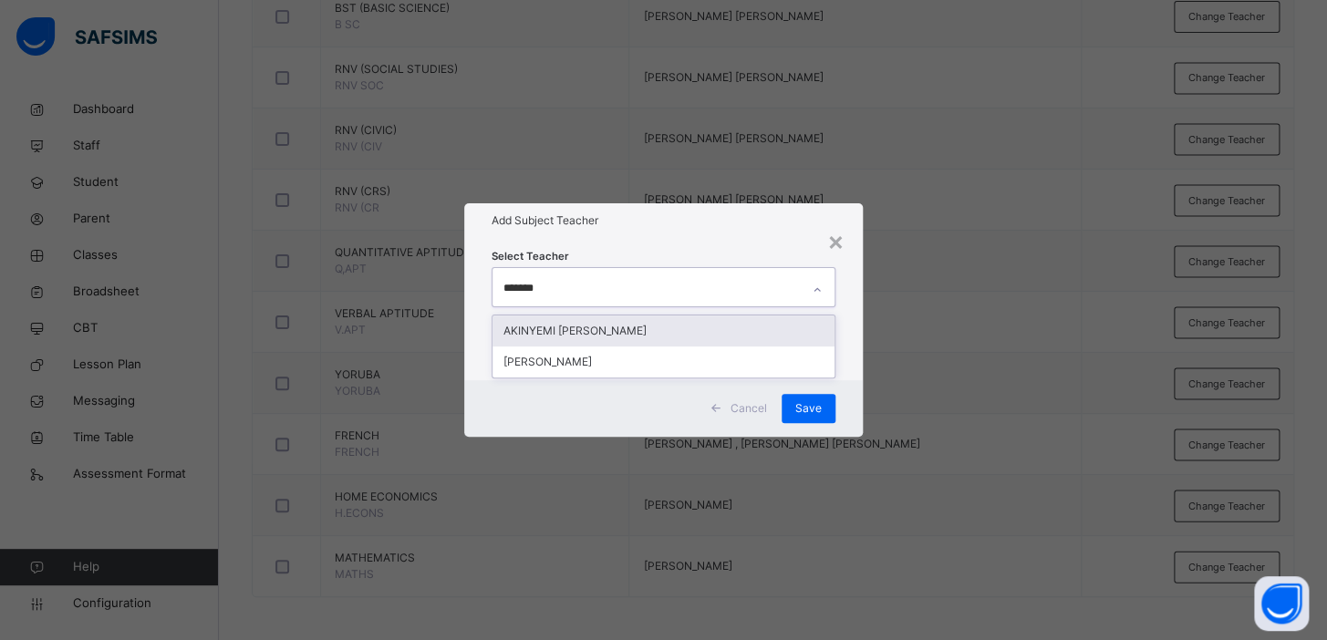
type input "********"
click at [639, 328] on div "AKINYEMI [PERSON_NAME]" at bounding box center [664, 331] width 342 height 31
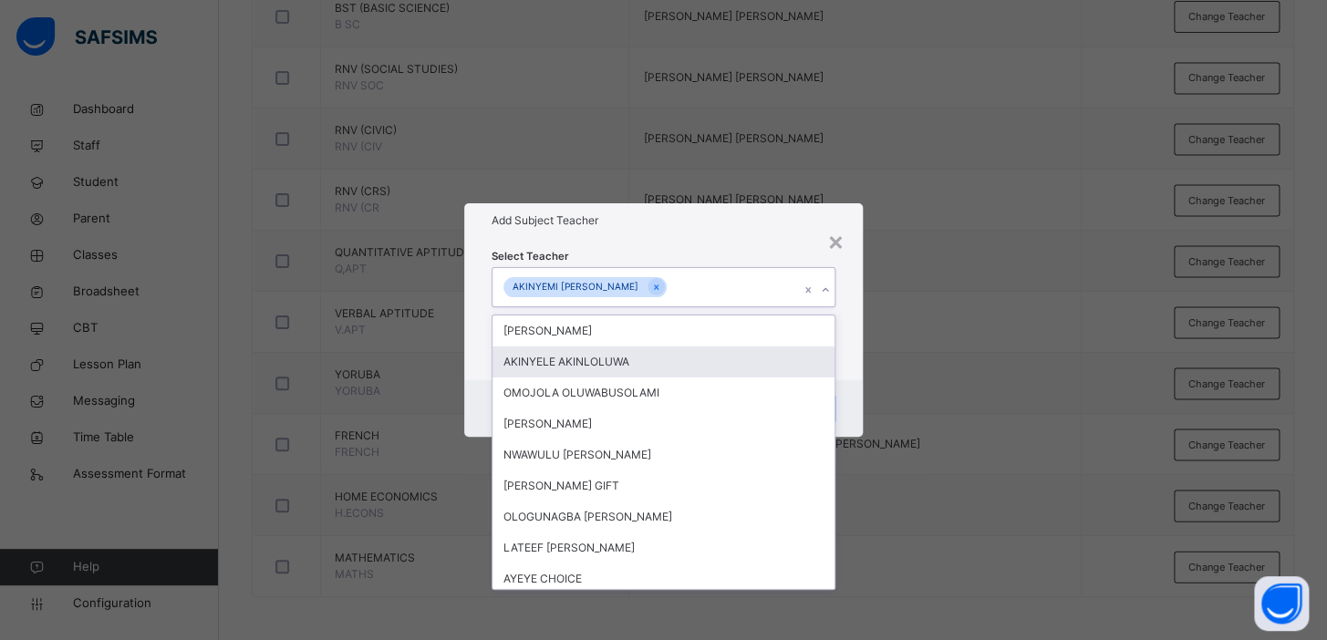
click at [1021, 343] on div "× Add Subject Teacher Select Teacher option AKINYEMI AYOOLA OLALEKAN, selected.…" at bounding box center [663, 320] width 1327 height 640
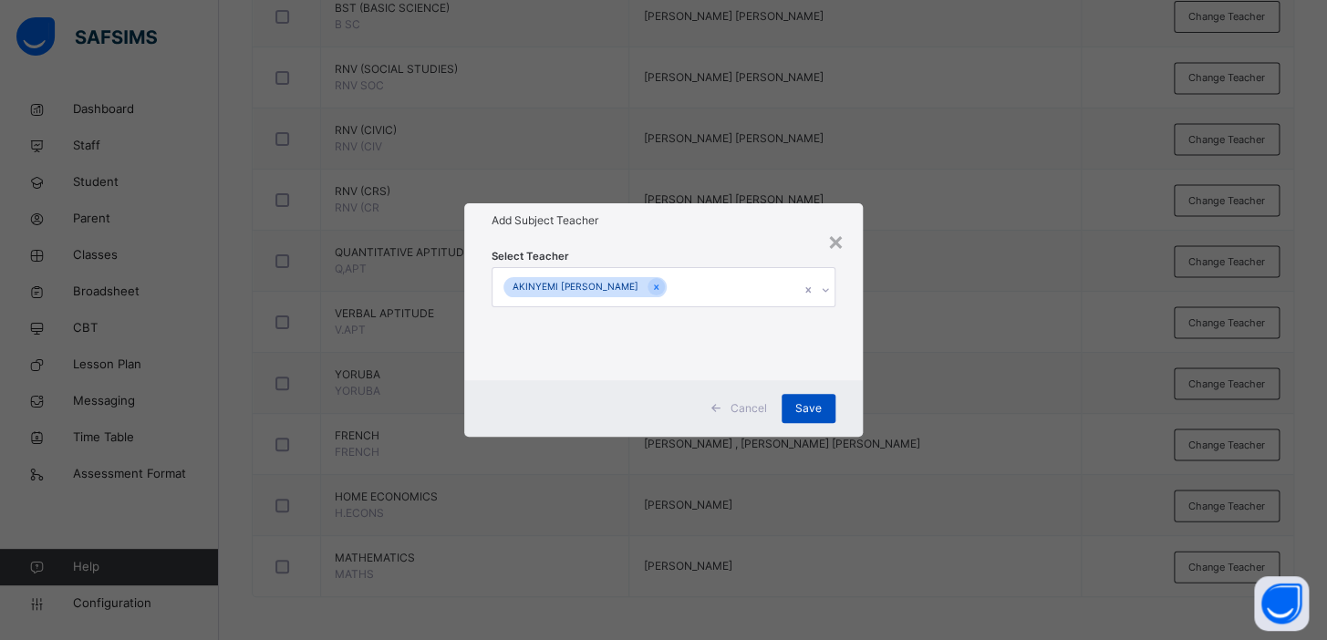
click at [801, 409] on span "Save" at bounding box center [808, 408] width 26 height 16
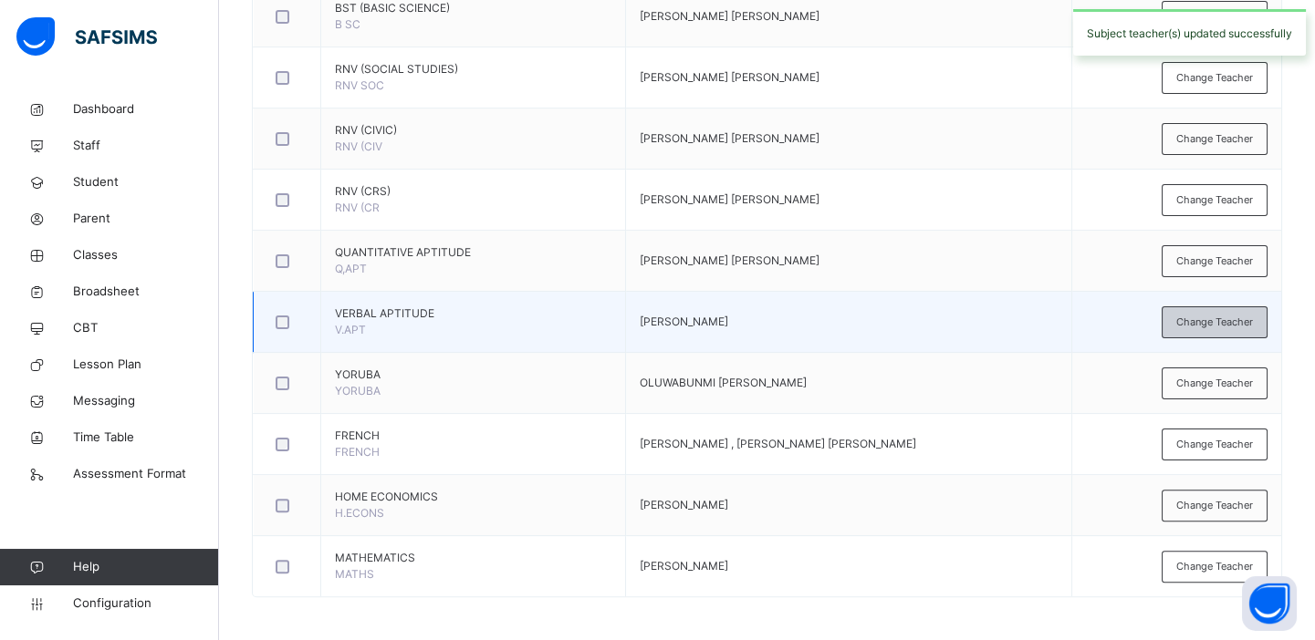
click at [1226, 315] on span "Change Teacher" at bounding box center [1214, 323] width 77 height 16
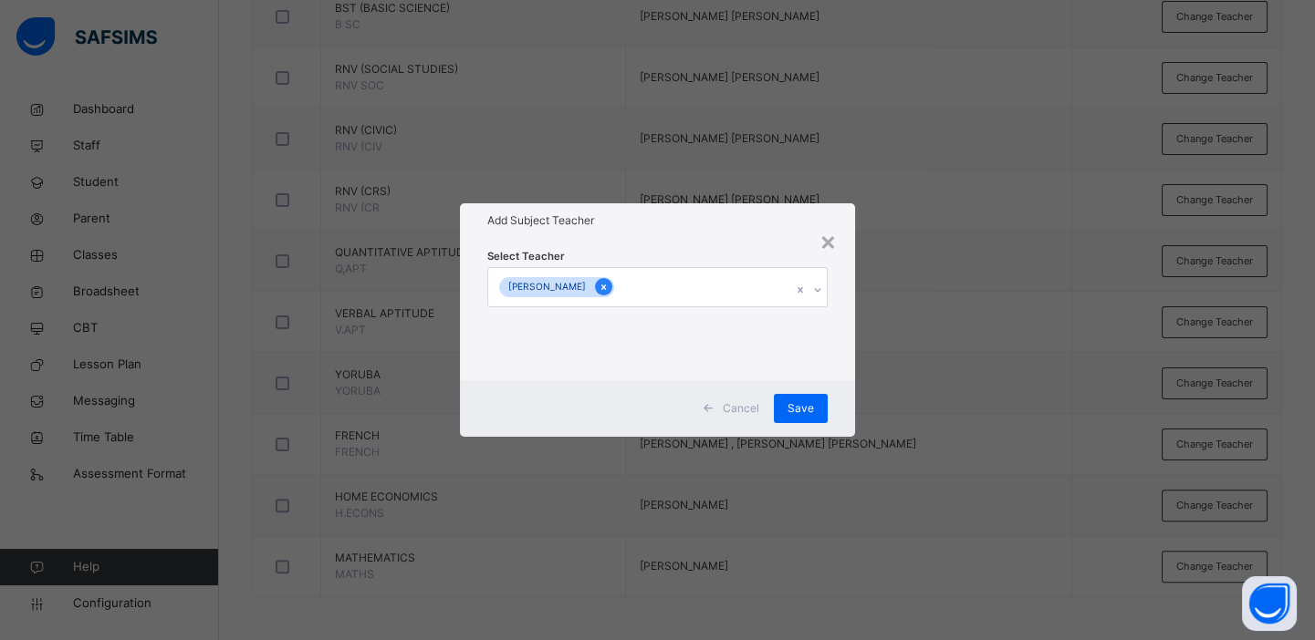
click at [608, 286] on icon at bounding box center [603, 287] width 10 height 13
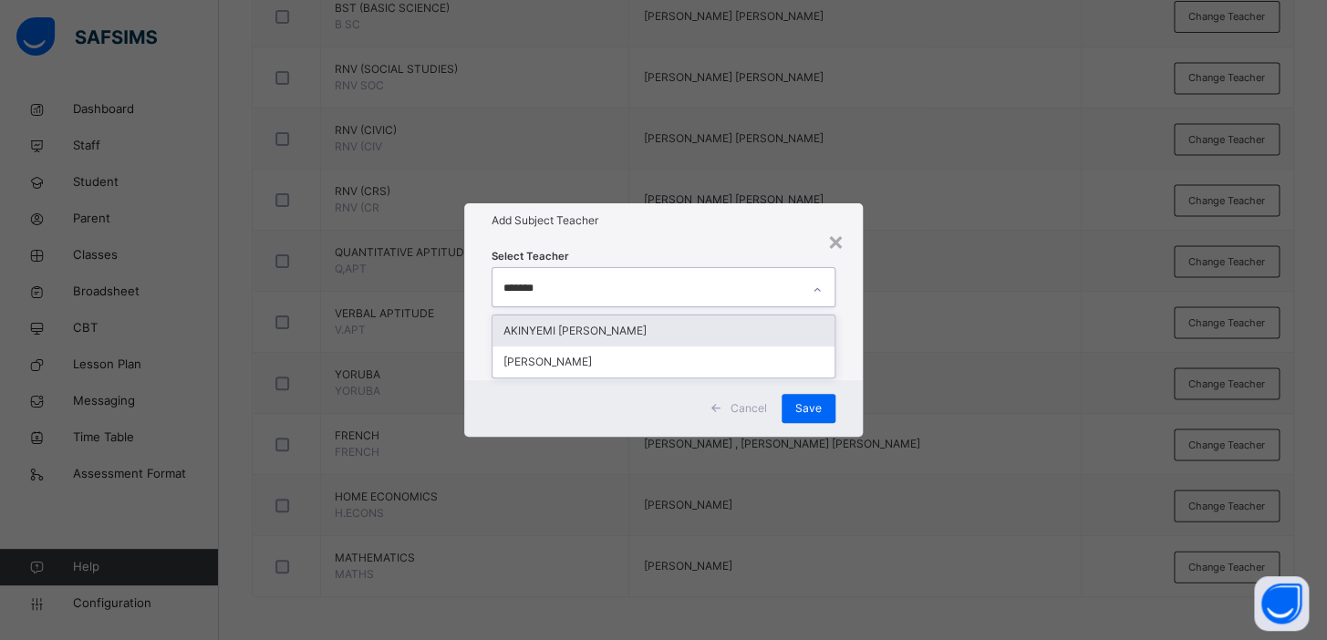
type input "********"
click at [641, 335] on div "AKINYEMI [PERSON_NAME]" at bounding box center [664, 331] width 342 height 31
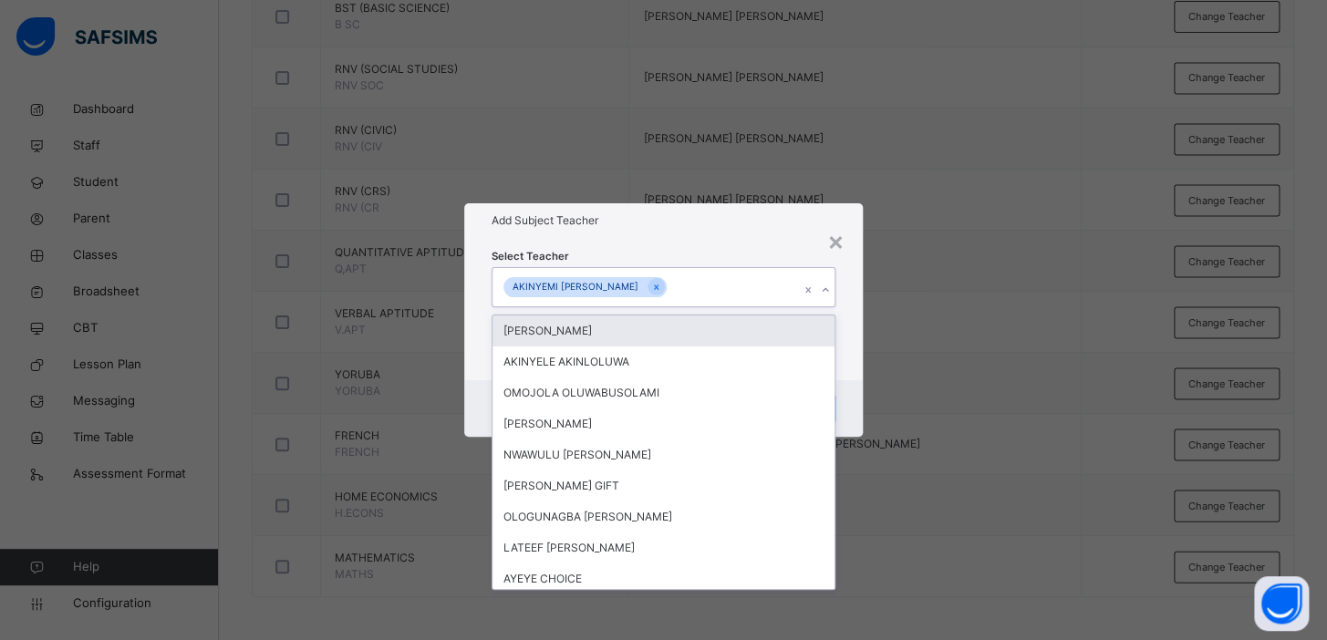
click at [994, 296] on div "× Add Subject Teacher Select Teacher option AKINYEMI AYOOLA OLALEKAN, selected.…" at bounding box center [663, 320] width 1327 height 640
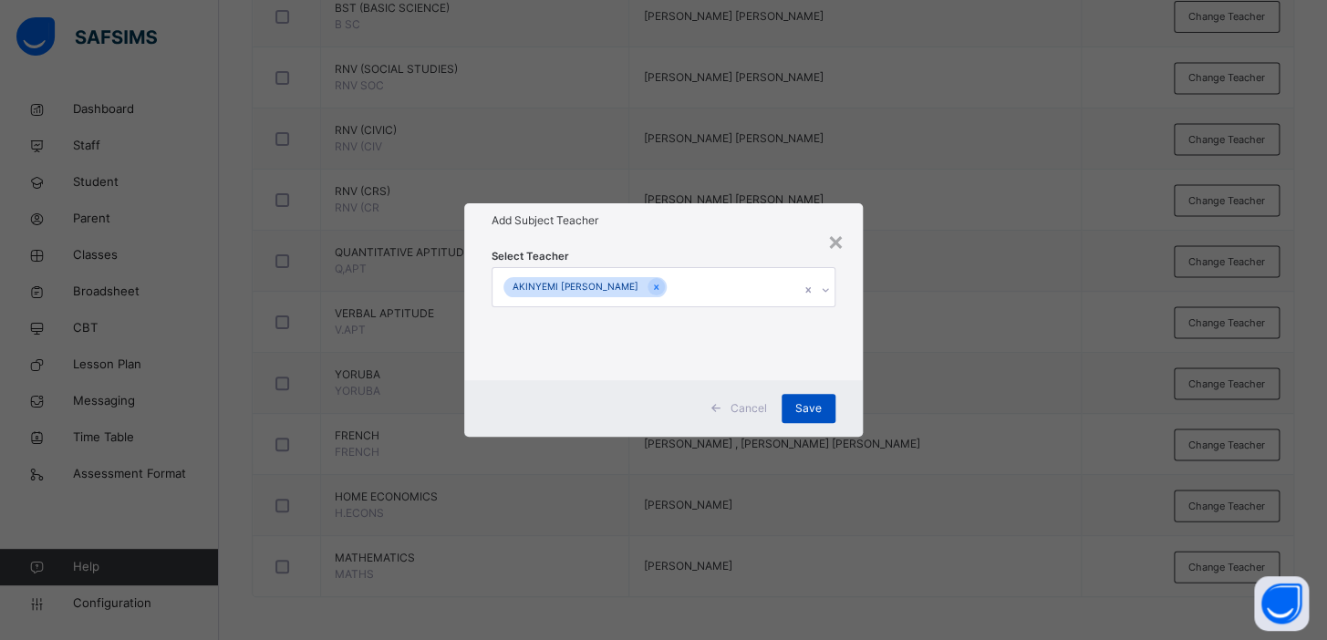
click at [817, 397] on div "Save" at bounding box center [809, 408] width 54 height 29
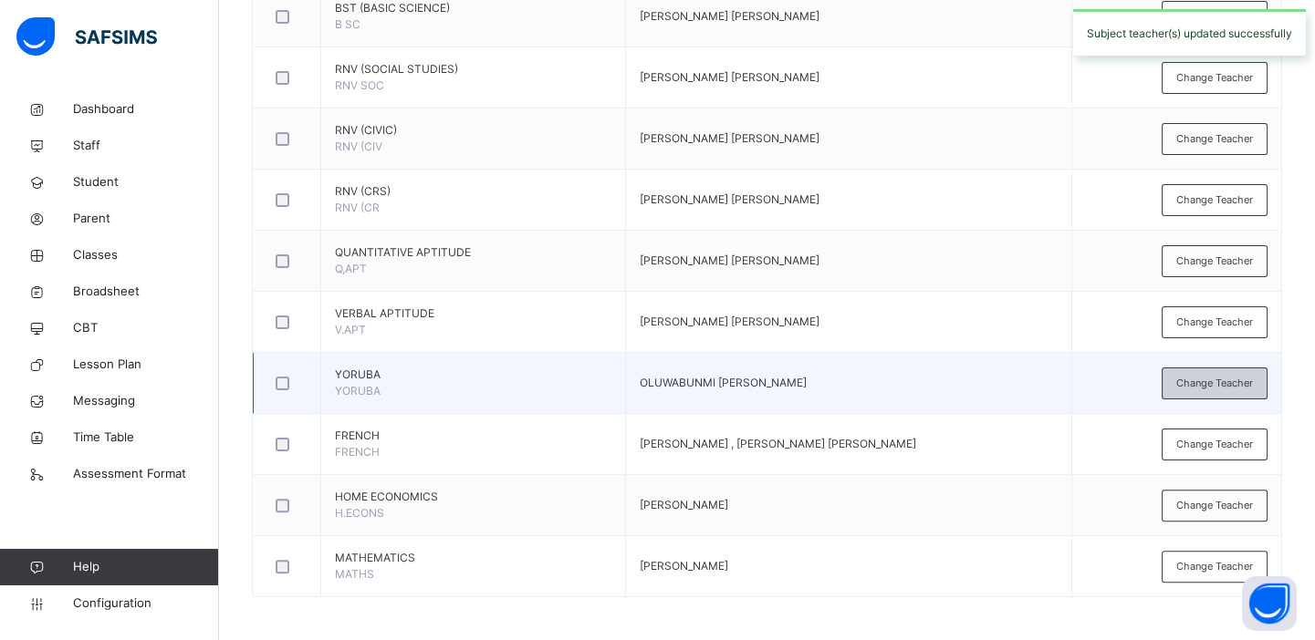
click at [1221, 379] on span "Change Teacher" at bounding box center [1214, 384] width 77 height 16
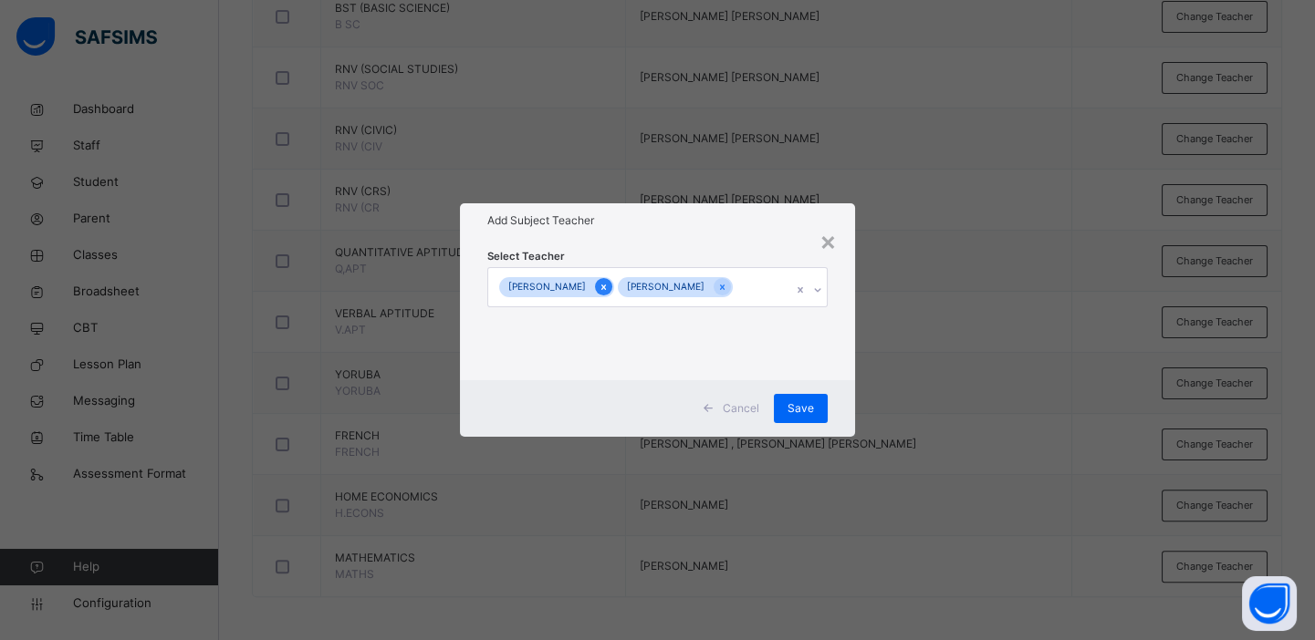
click at [608, 286] on icon at bounding box center [603, 287] width 10 height 13
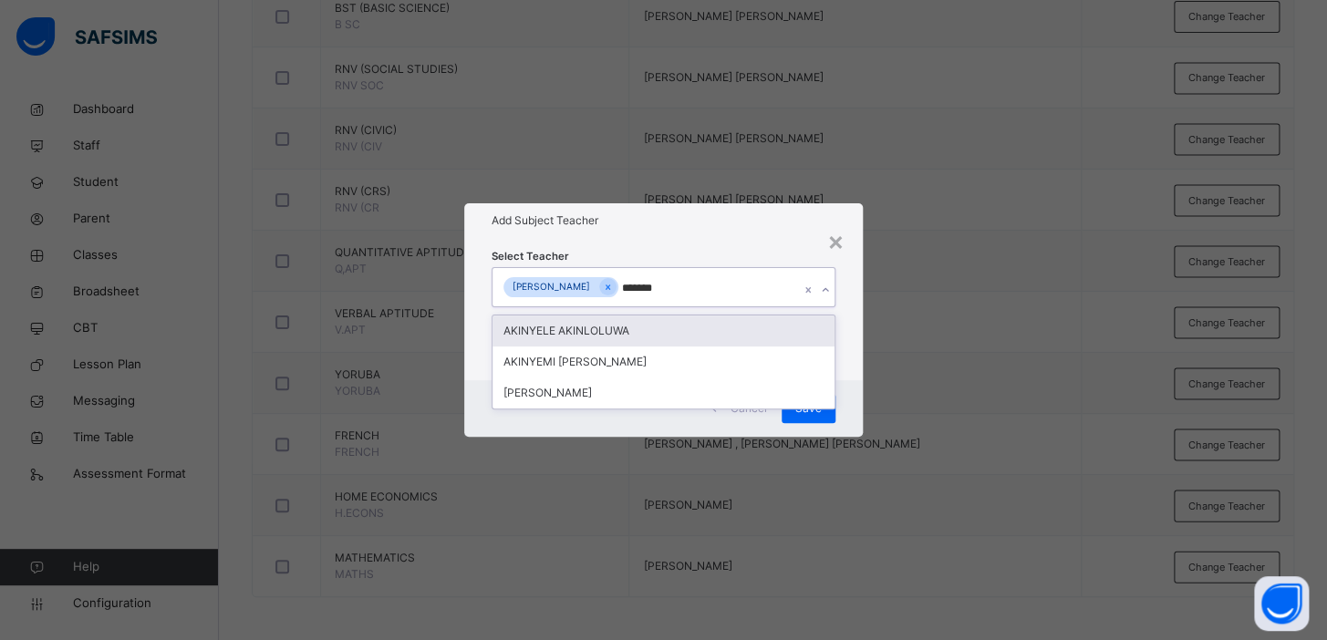
type input "********"
click at [647, 328] on div "AKINYEMI [PERSON_NAME]" at bounding box center [664, 331] width 342 height 31
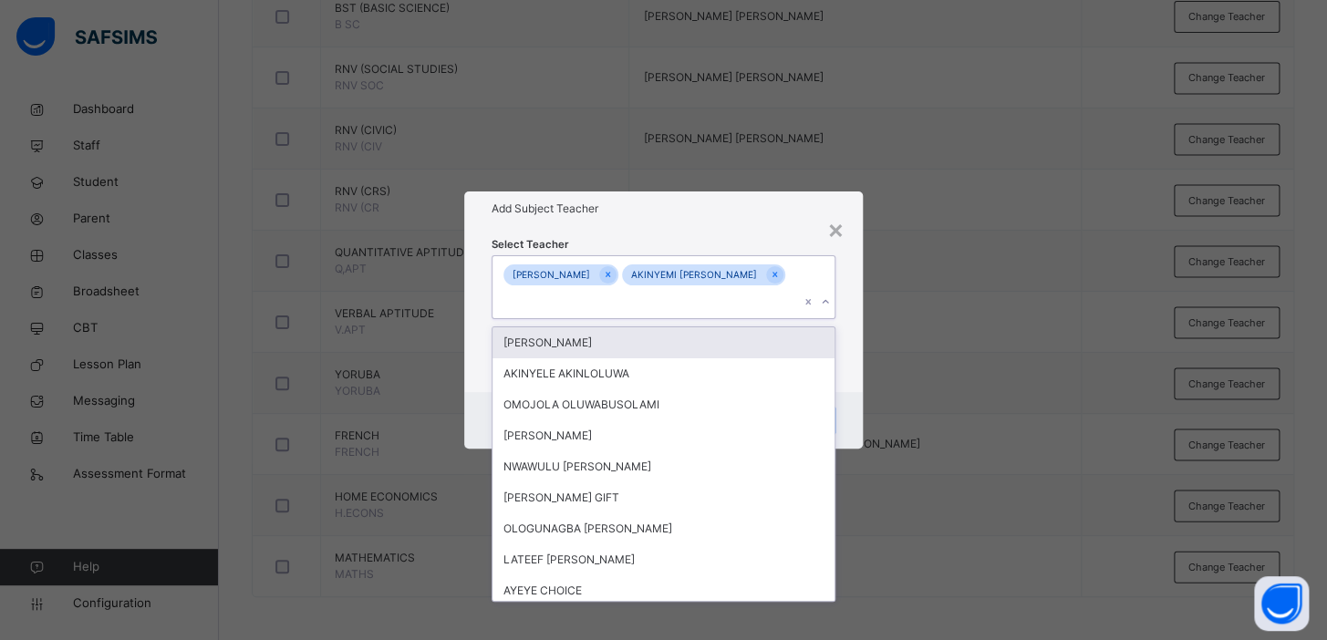
click at [927, 332] on div "× Add Subject Teacher Select Teacher option AKINYEMI AYOOLA OLALEKAN, selected.…" at bounding box center [663, 320] width 1327 height 640
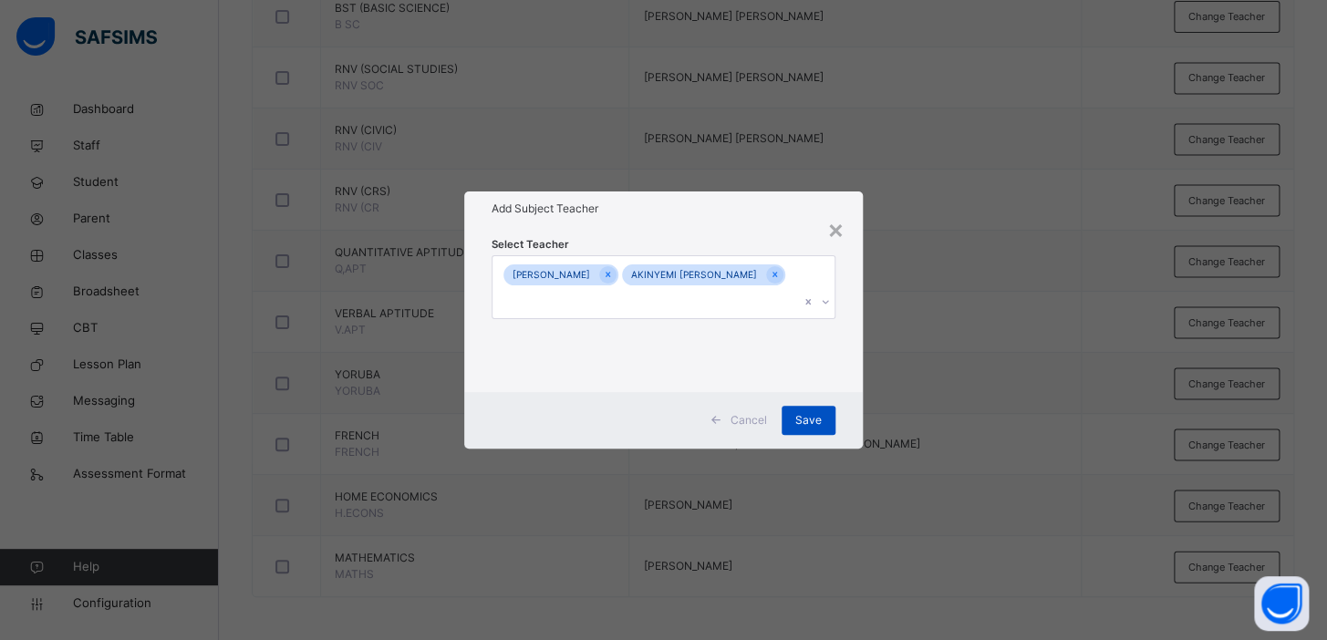
click at [805, 421] on span "Save" at bounding box center [808, 420] width 26 height 16
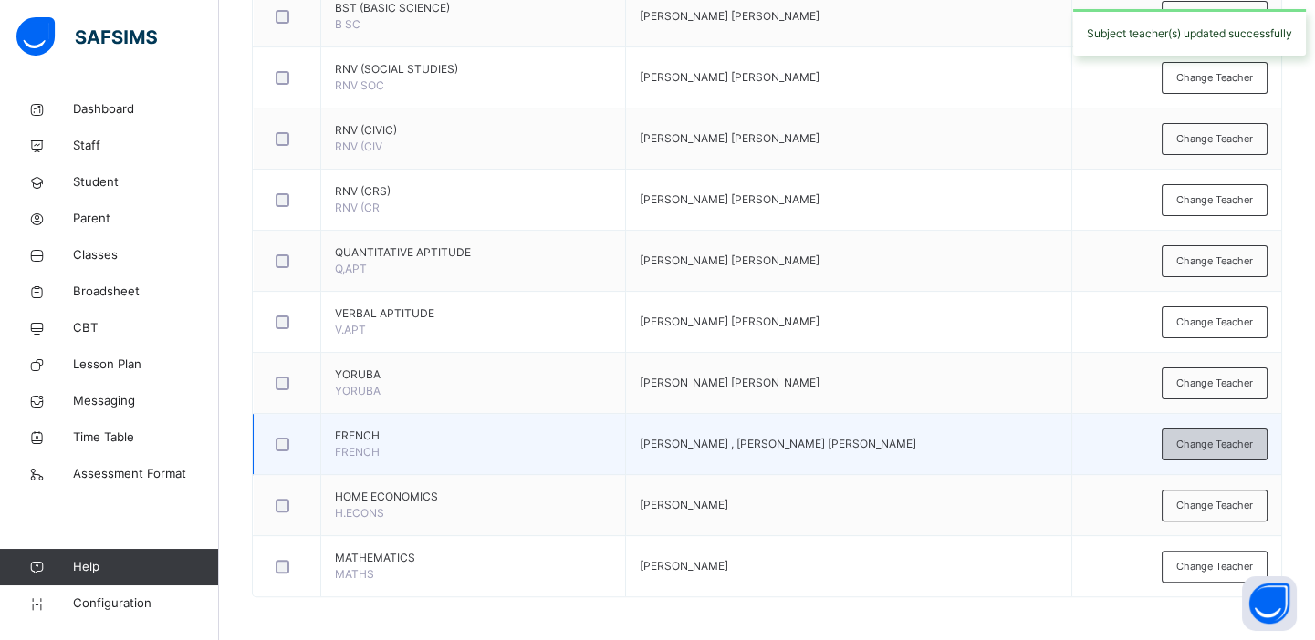
click at [1193, 445] on span "Change Teacher" at bounding box center [1214, 445] width 77 height 16
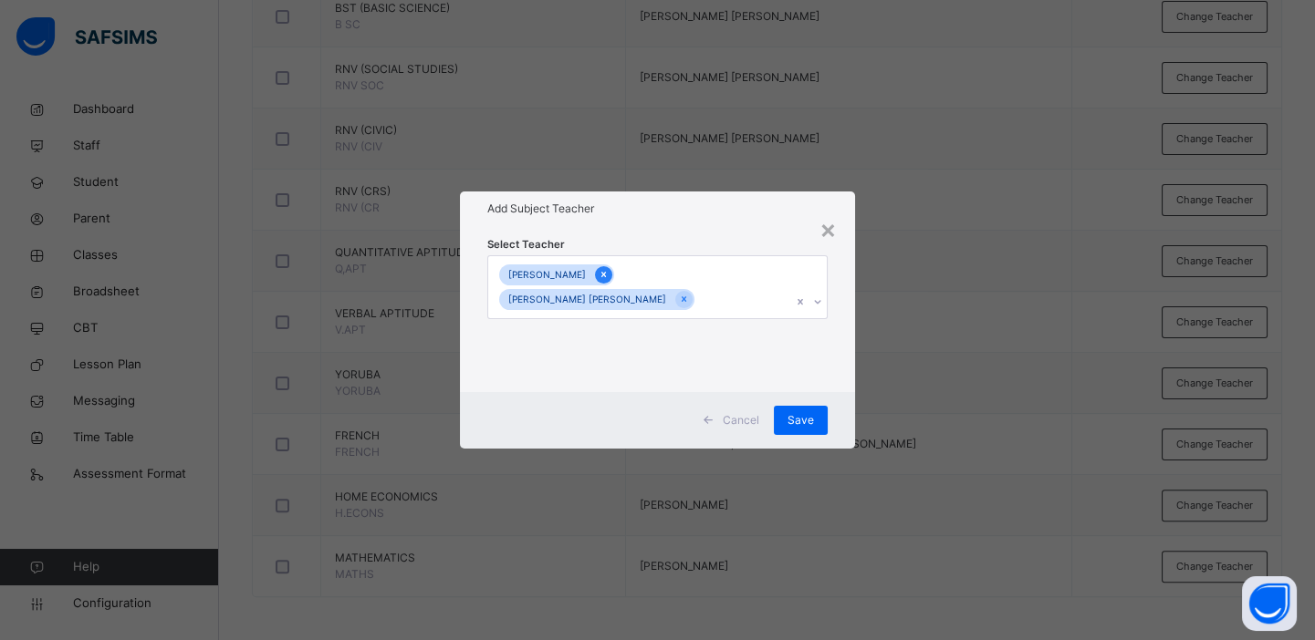
click at [608, 275] on icon at bounding box center [603, 274] width 10 height 13
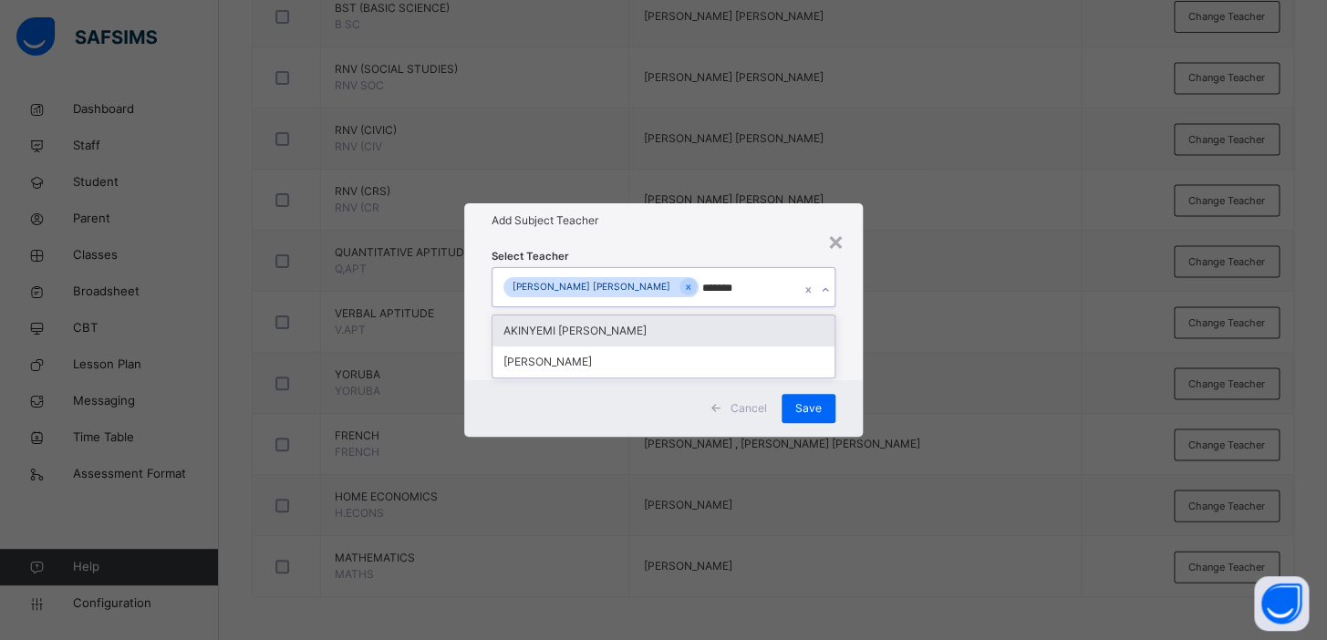
type input "********"
click at [644, 323] on div "AKINYEMI [PERSON_NAME]" at bounding box center [664, 331] width 342 height 31
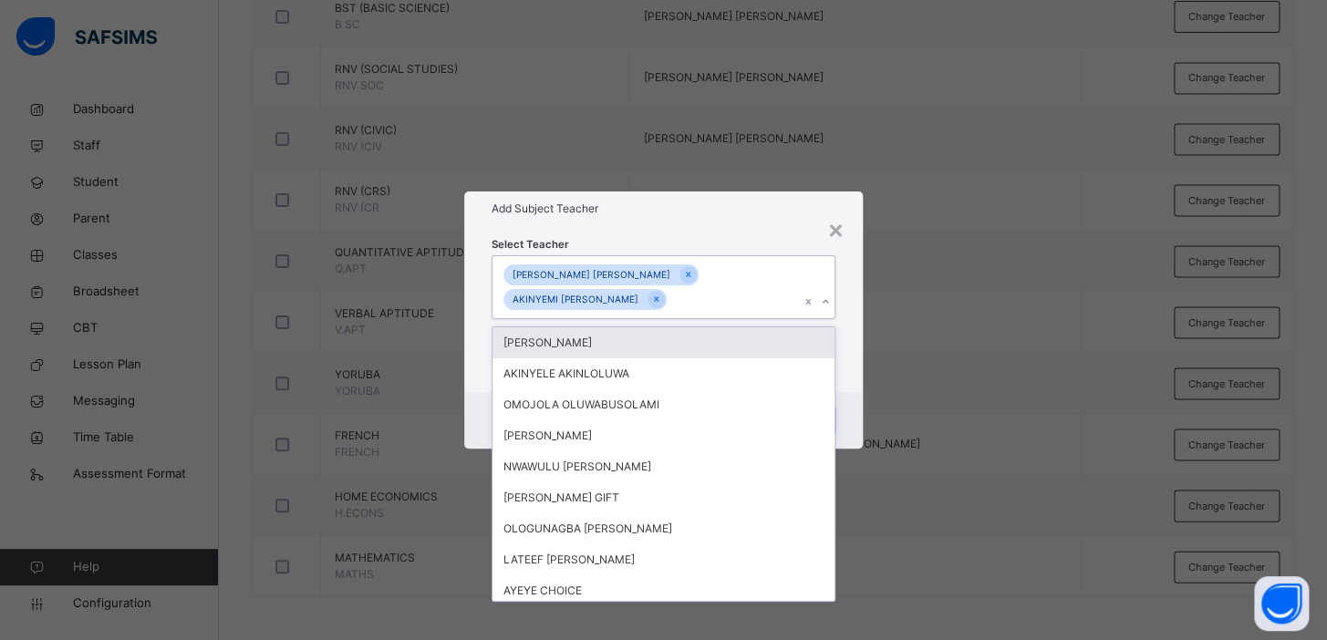
click at [1020, 317] on div "× Add Subject Teacher Select Teacher option AKINYEMI AYOOLA OLALEKAN, selected.…" at bounding box center [663, 320] width 1327 height 640
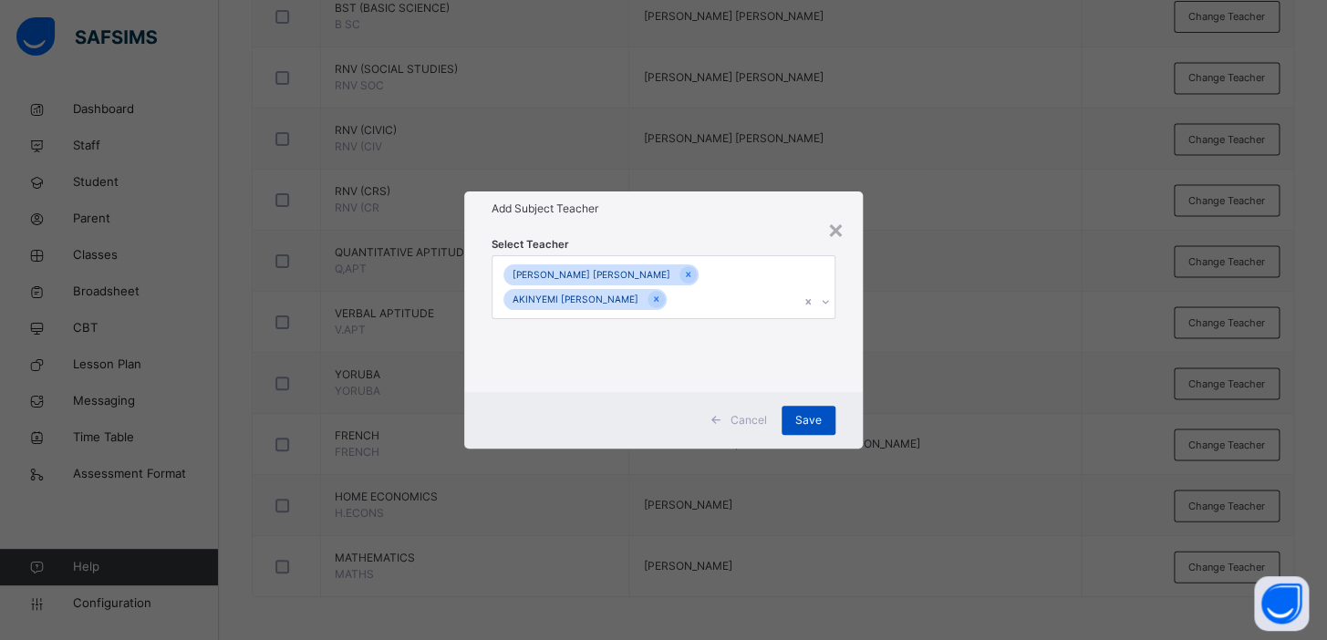
click at [803, 430] on div "Save" at bounding box center [809, 420] width 54 height 29
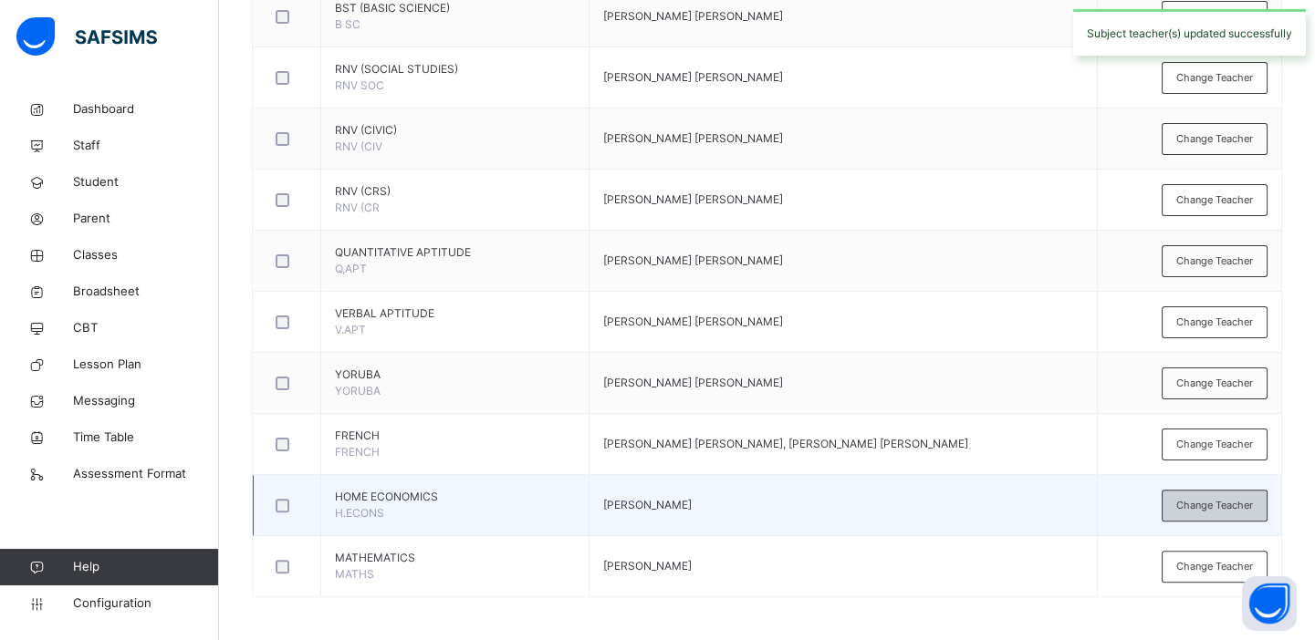
click at [1206, 506] on span "Change Teacher" at bounding box center [1214, 506] width 77 height 16
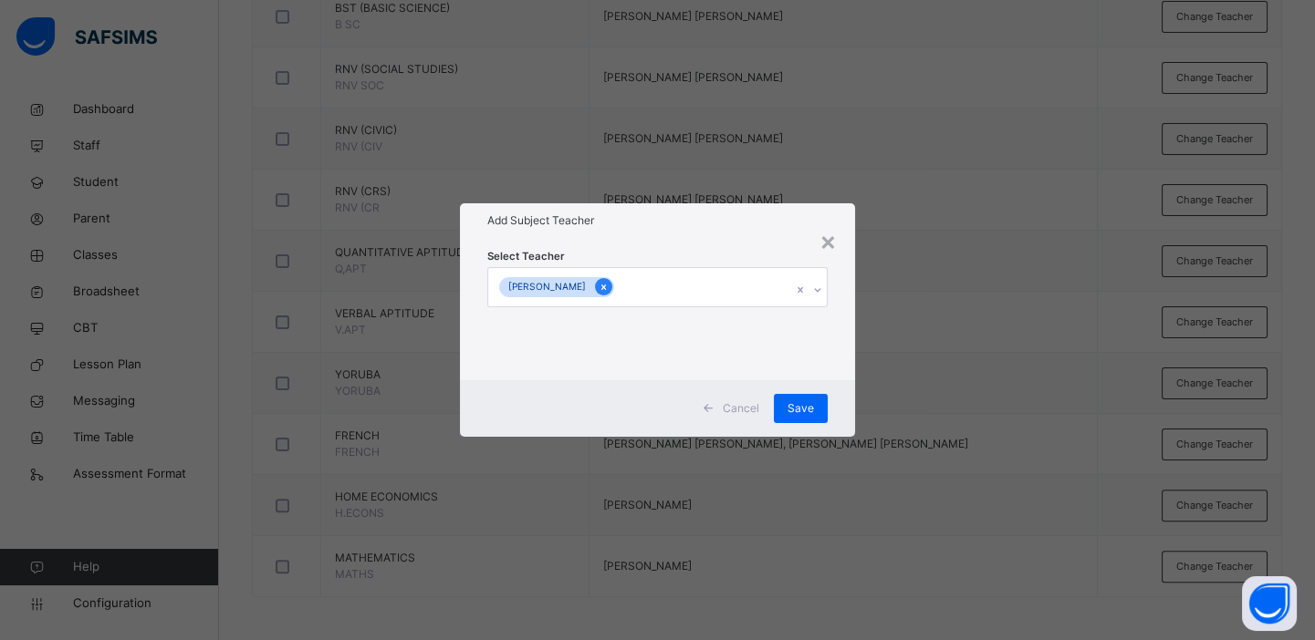
click at [608, 287] on icon at bounding box center [603, 287] width 10 height 13
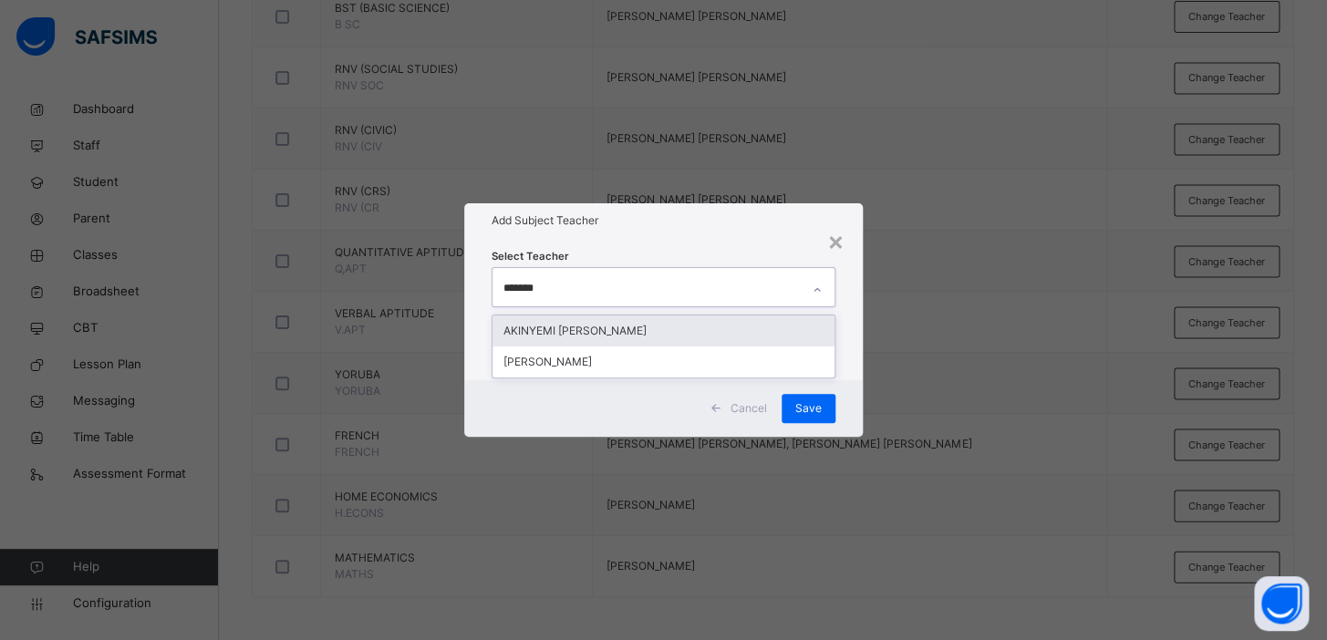
type input "********"
click at [639, 336] on div "AKINYEMI [PERSON_NAME]" at bounding box center [664, 331] width 342 height 31
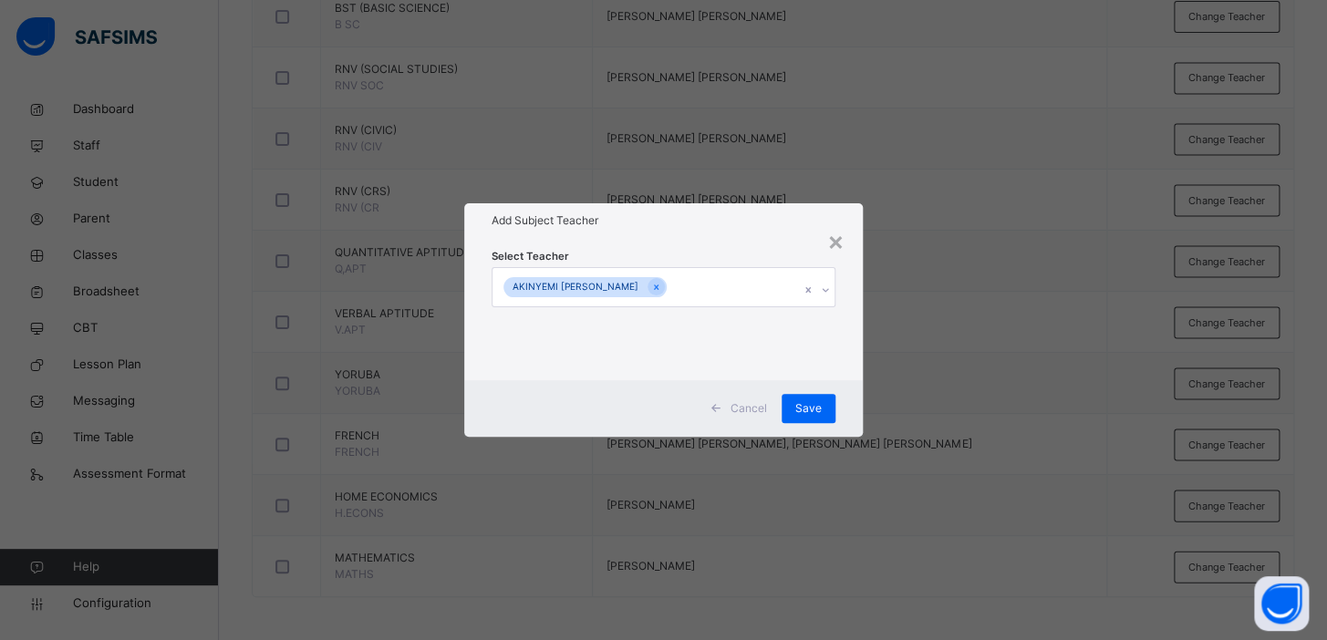
click at [973, 323] on div "× Add Subject Teacher Select Teacher AKINYEMI AYOOLA OLALEKAN Cancel Save" at bounding box center [663, 320] width 1327 height 640
click at [811, 410] on span "Save" at bounding box center [808, 408] width 26 height 16
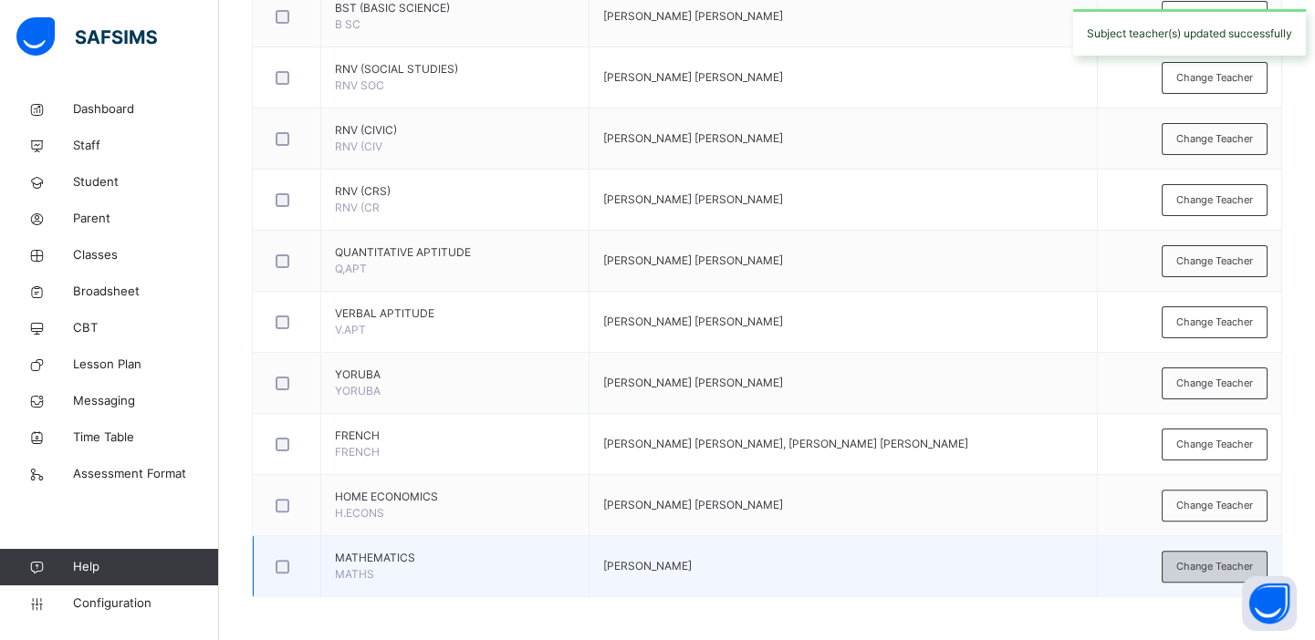
click at [1206, 560] on span "Change Teacher" at bounding box center [1214, 567] width 77 height 16
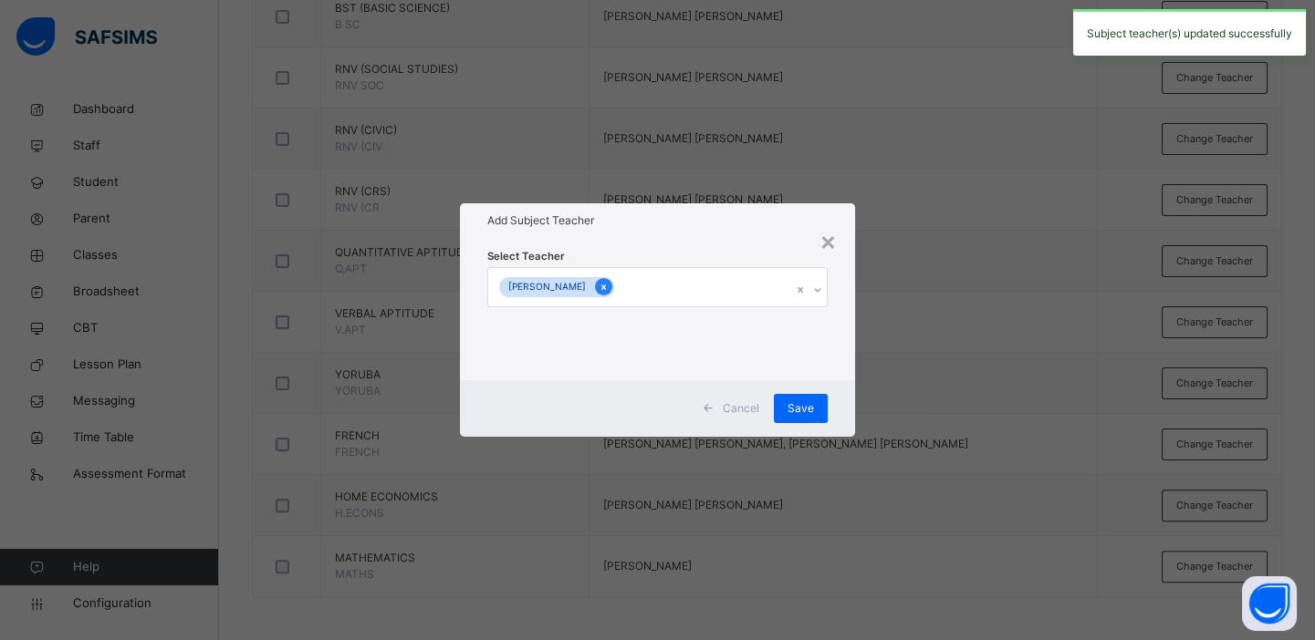
click at [608, 281] on icon at bounding box center [603, 287] width 10 height 13
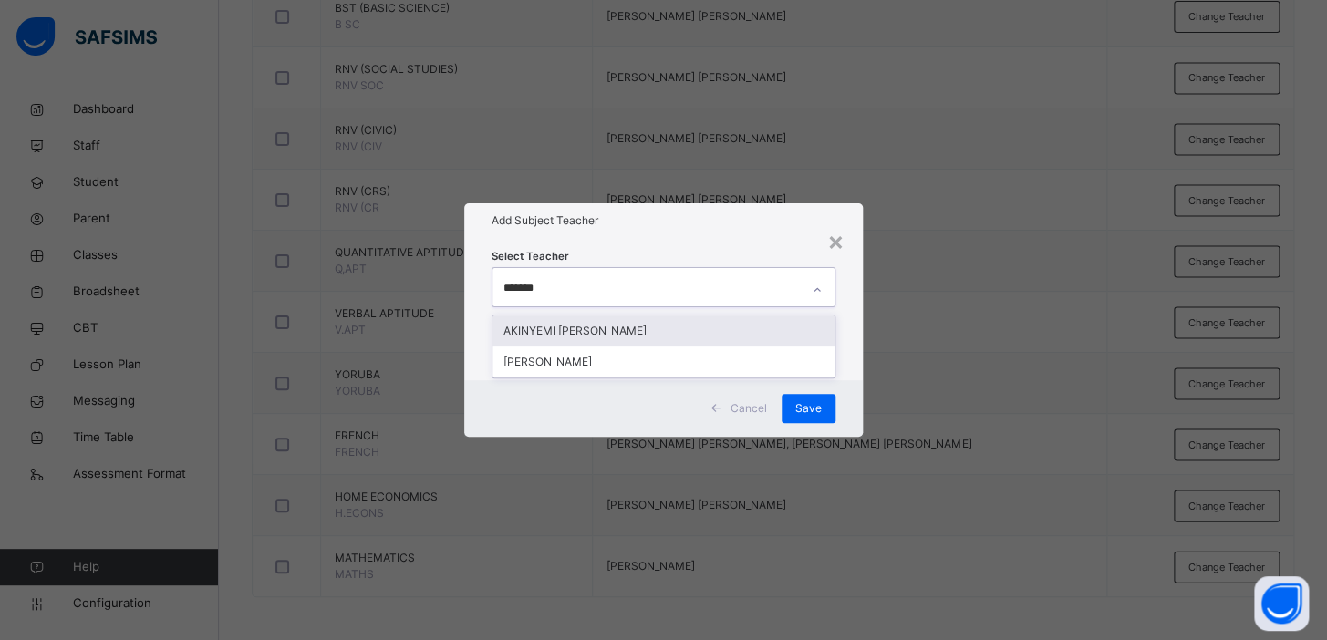
type input "********"
click at [642, 327] on div "AKINYEMI [PERSON_NAME]" at bounding box center [664, 331] width 342 height 31
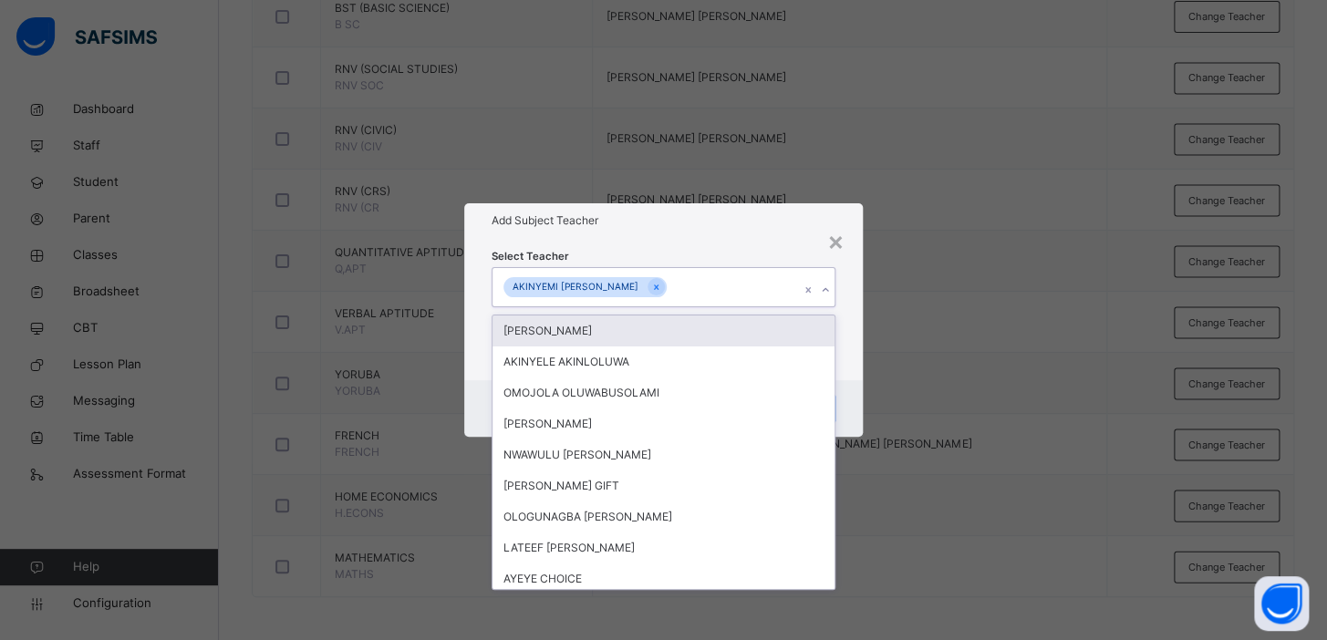
click at [993, 319] on div "× Add Subject Teacher Select Teacher option AKINYEMI AYOOLA OLALEKAN, selected.…" at bounding box center [663, 320] width 1327 height 640
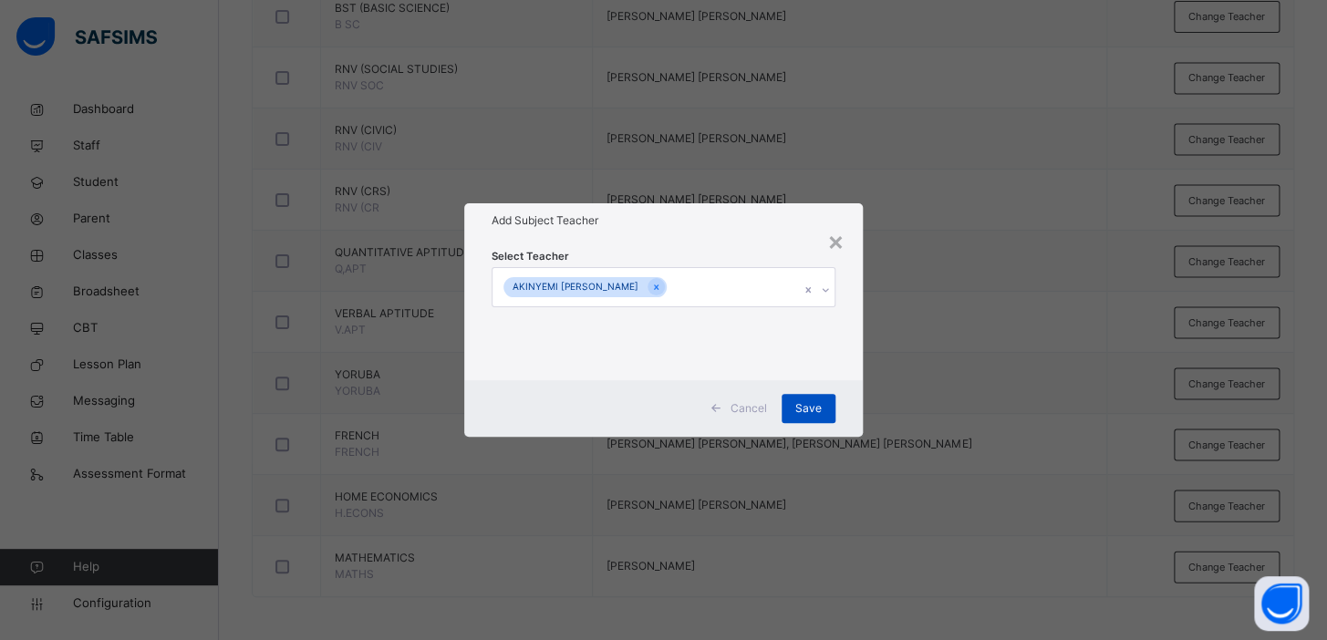
click at [822, 411] on div "Save" at bounding box center [809, 408] width 54 height 29
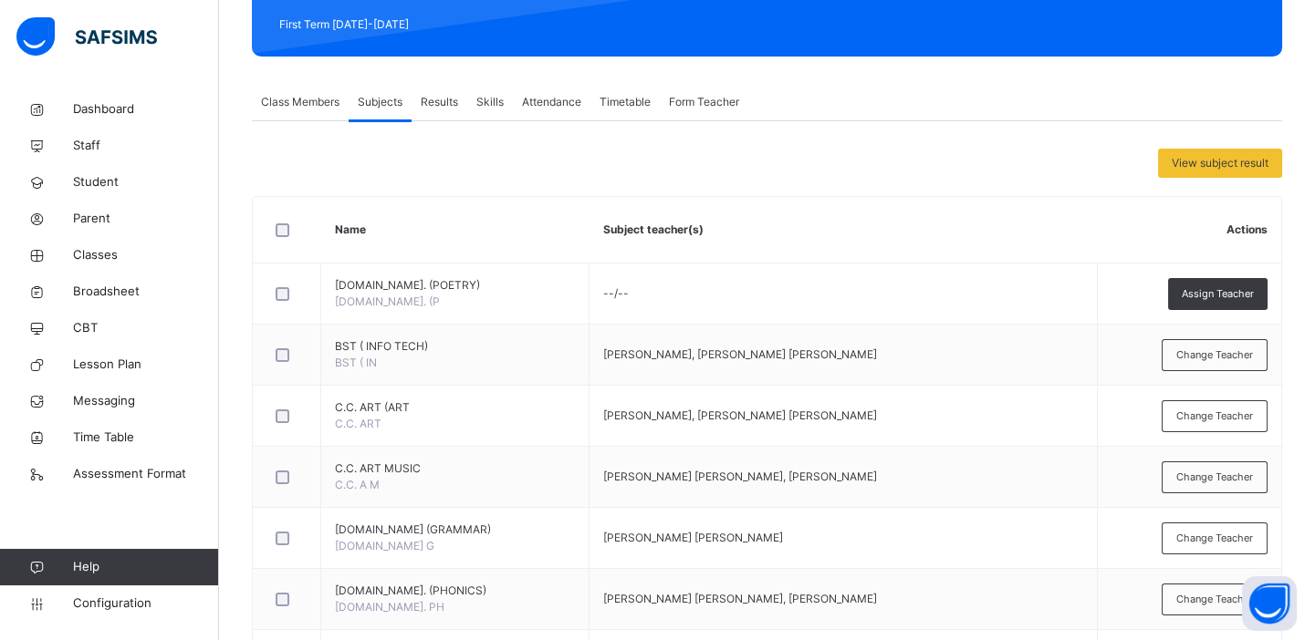
scroll to position [126, 0]
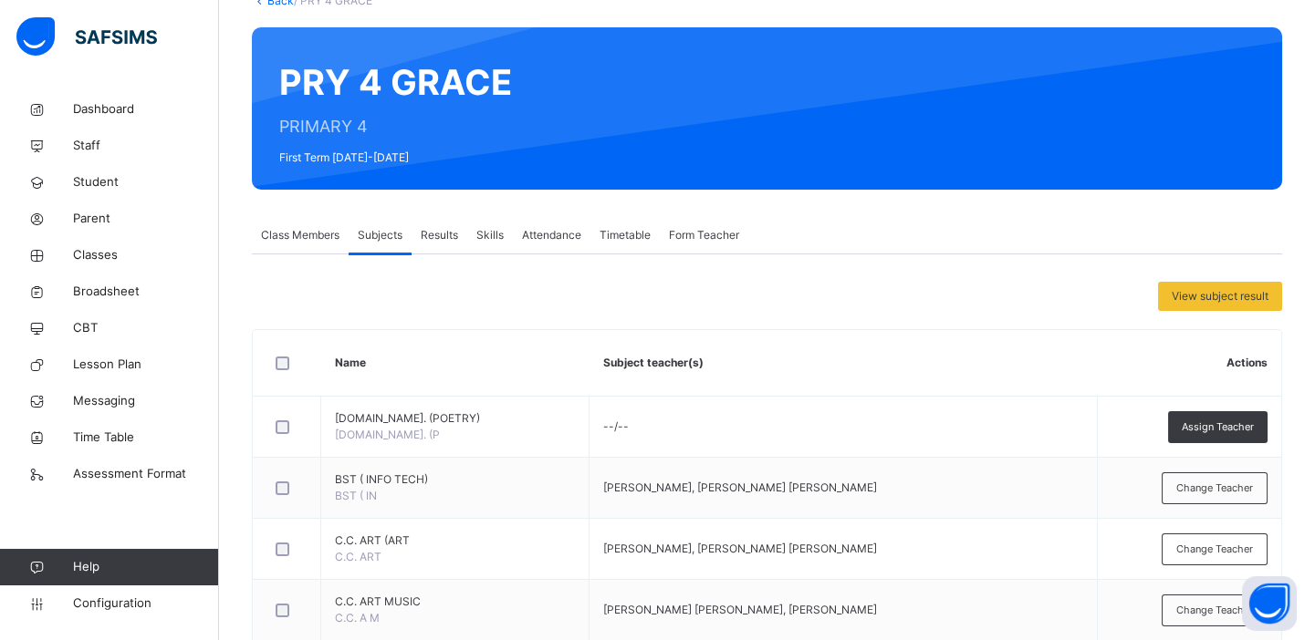
click at [310, 234] on span "Class Members" at bounding box center [300, 235] width 78 height 16
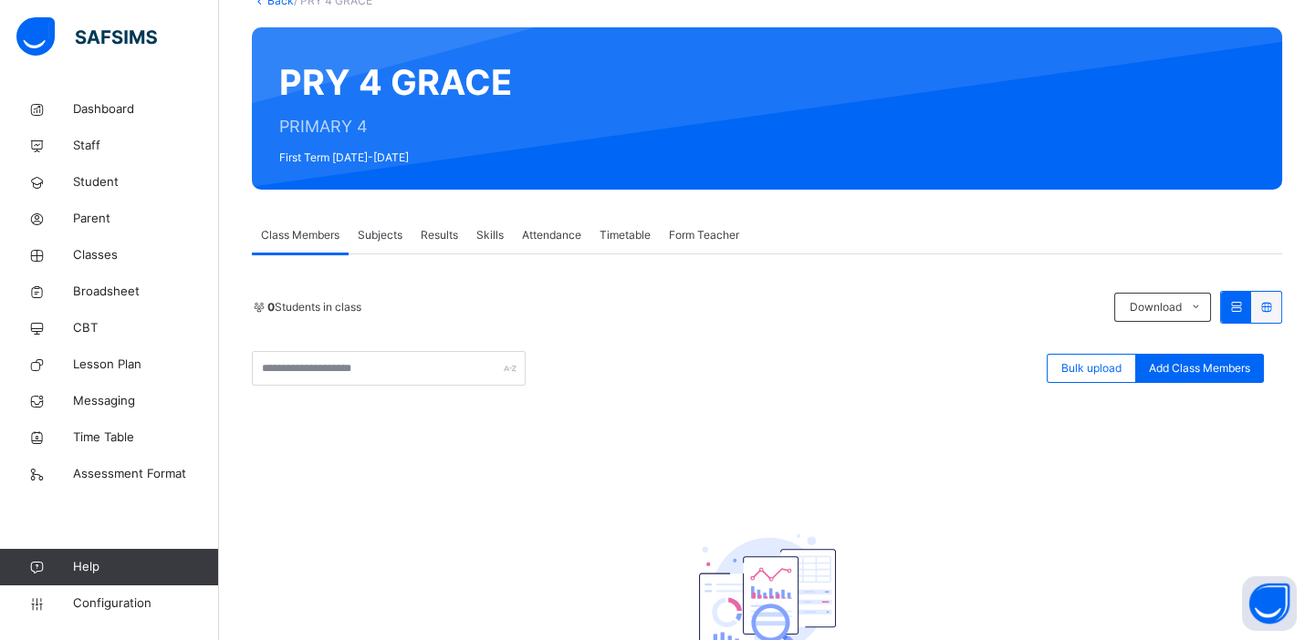
click at [703, 235] on span "Form Teacher" at bounding box center [704, 235] width 70 height 16
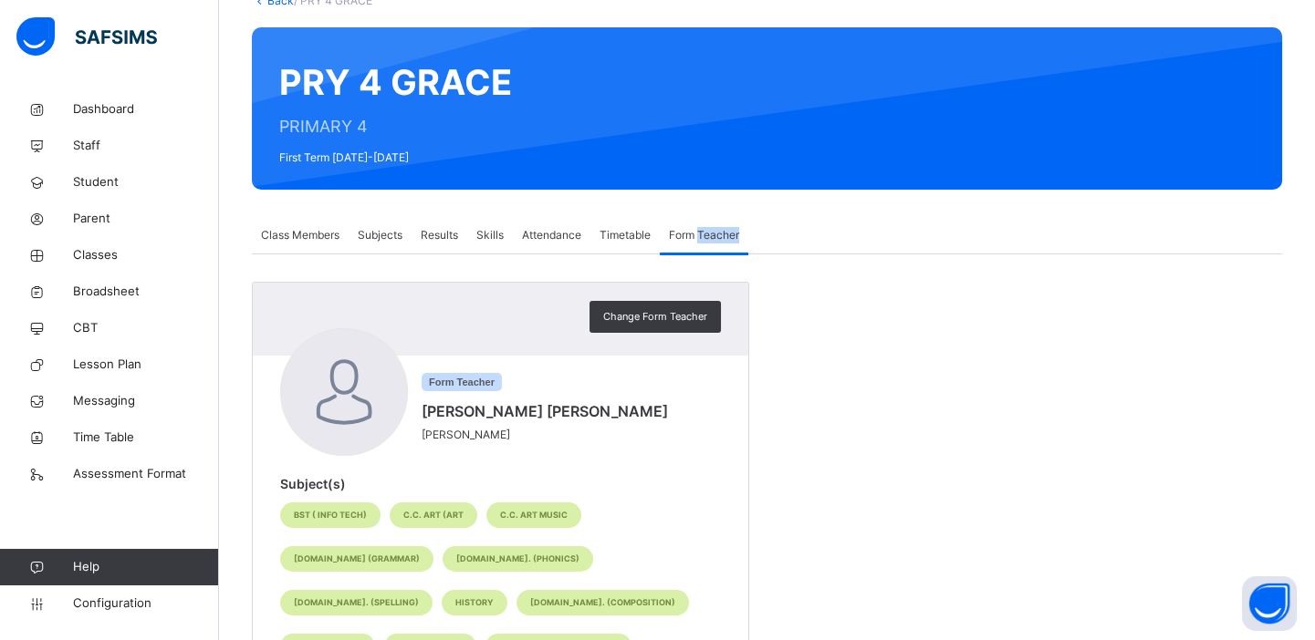
click at [703, 235] on span "Form Teacher" at bounding box center [704, 235] width 70 height 16
click at [98, 251] on span "Classes" at bounding box center [146, 255] width 146 height 18
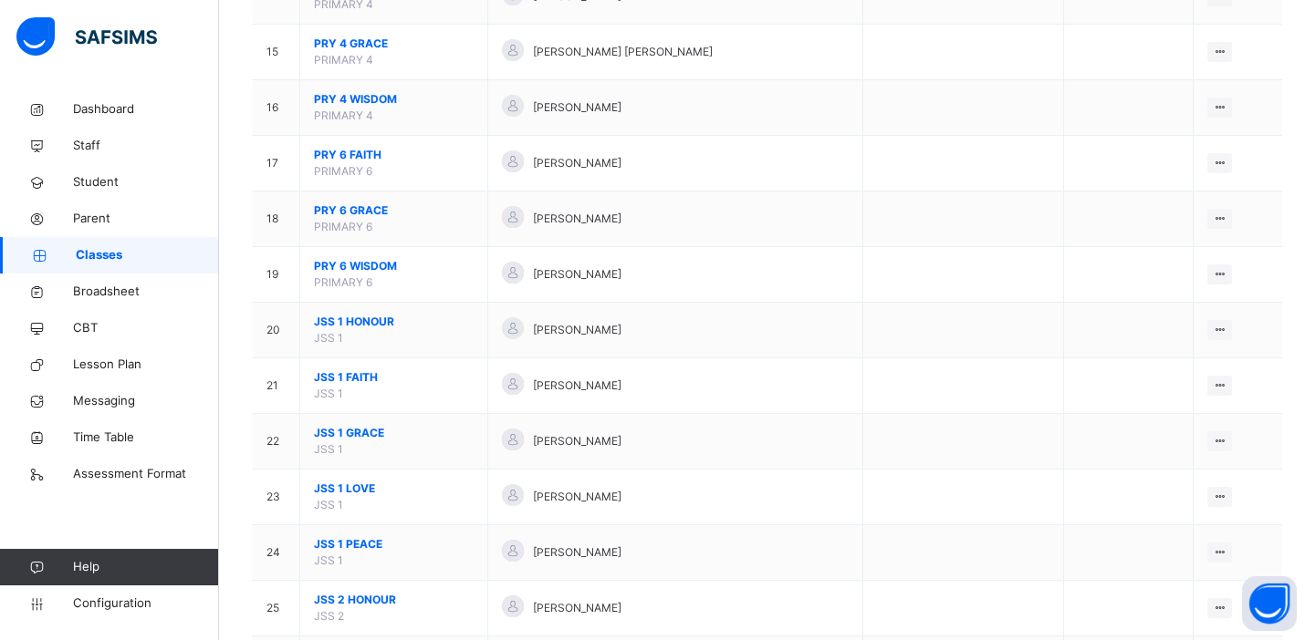
scroll to position [975, 0]
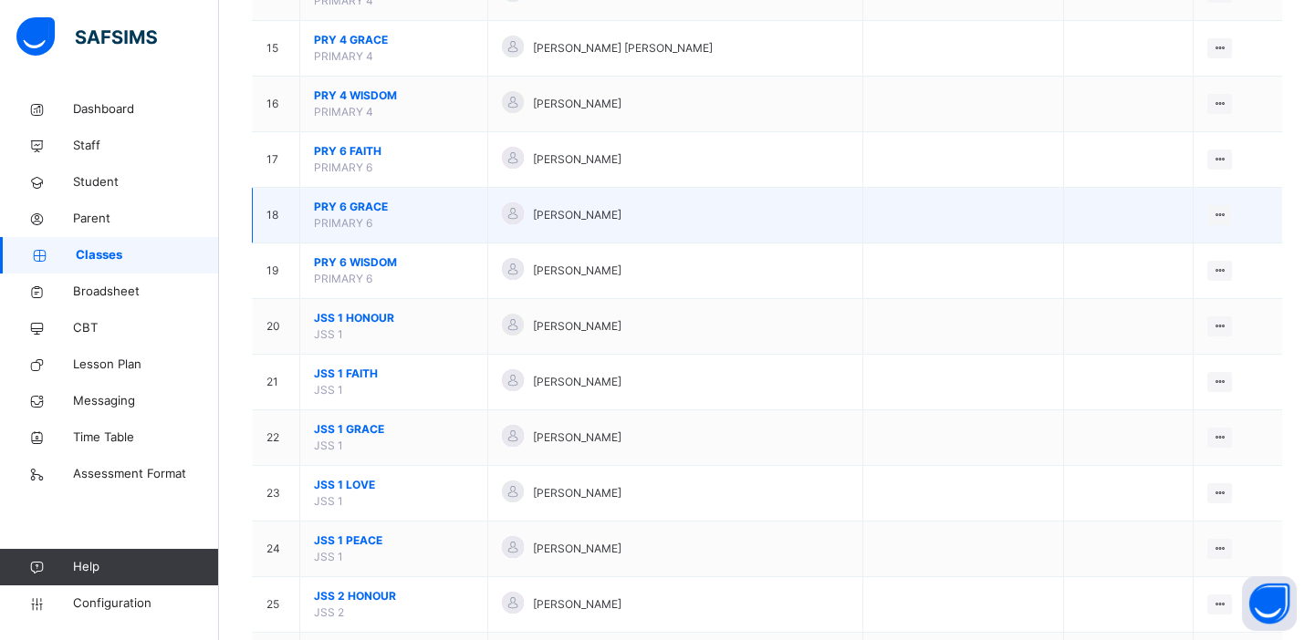
click at [339, 201] on span "PRY 6 GRACE" at bounding box center [394, 207] width 160 height 16
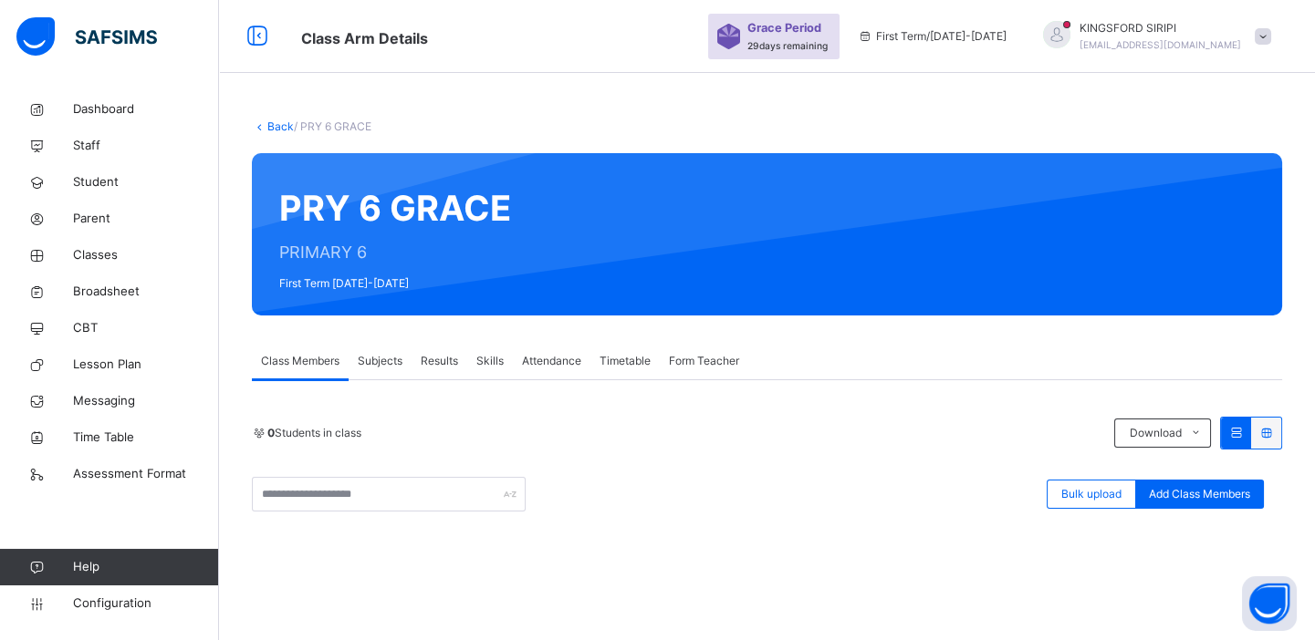
click at [668, 359] on div "Form Teacher" at bounding box center [704, 361] width 88 height 36
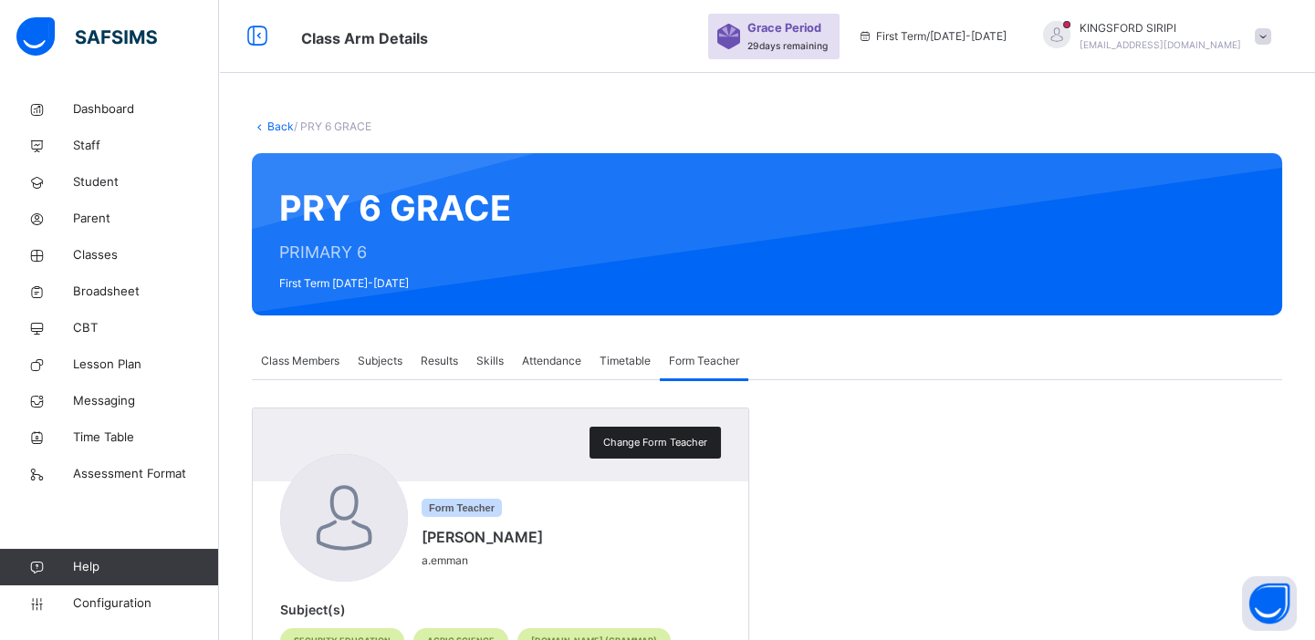
click at [635, 454] on div "Change Form Teacher" at bounding box center [654, 443] width 131 height 32
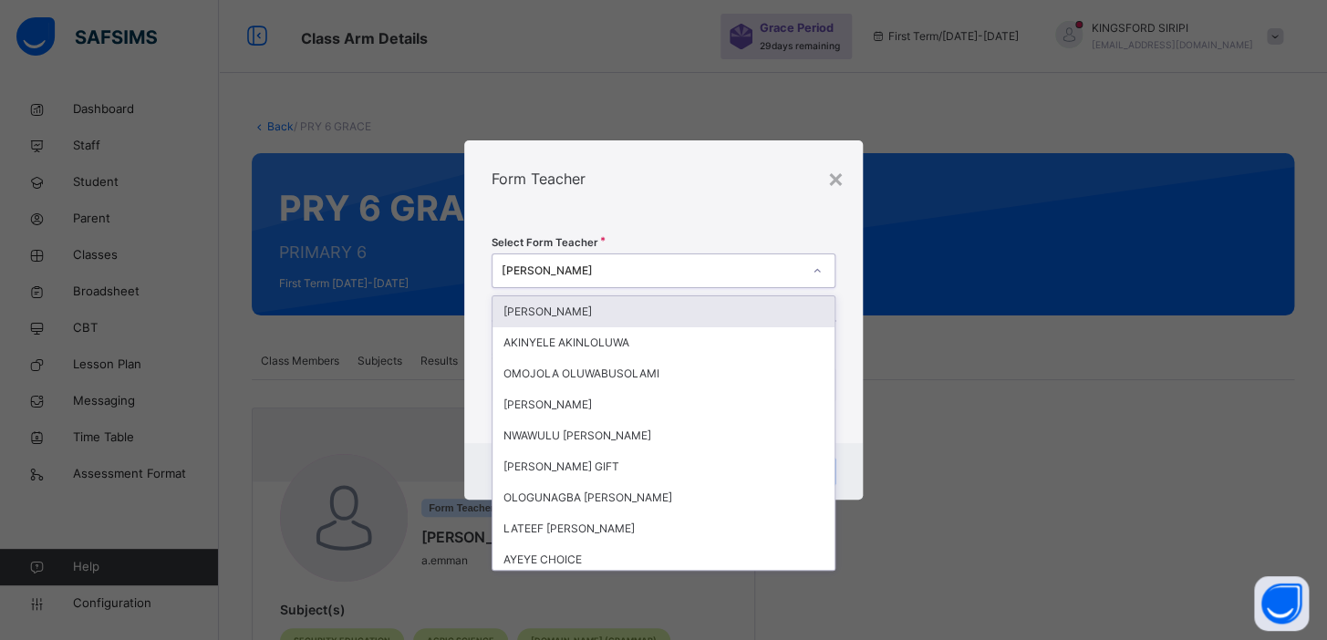
click at [611, 282] on div "[PERSON_NAME]" at bounding box center [646, 271] width 307 height 28
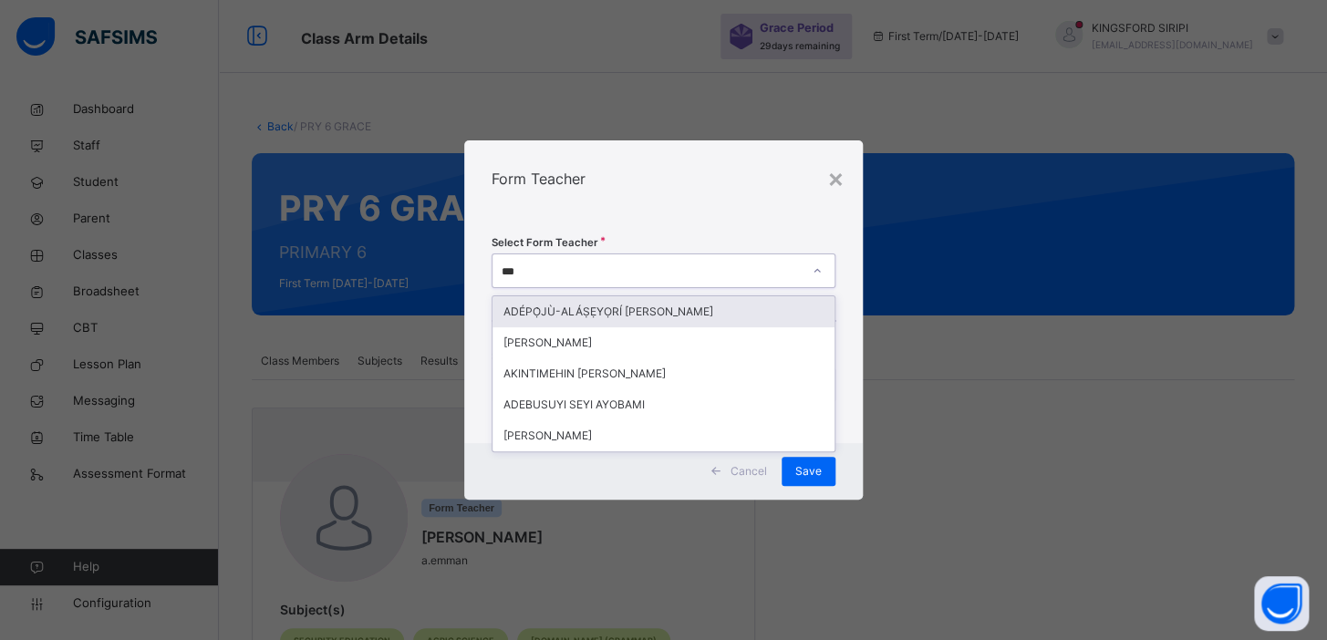
type input "****"
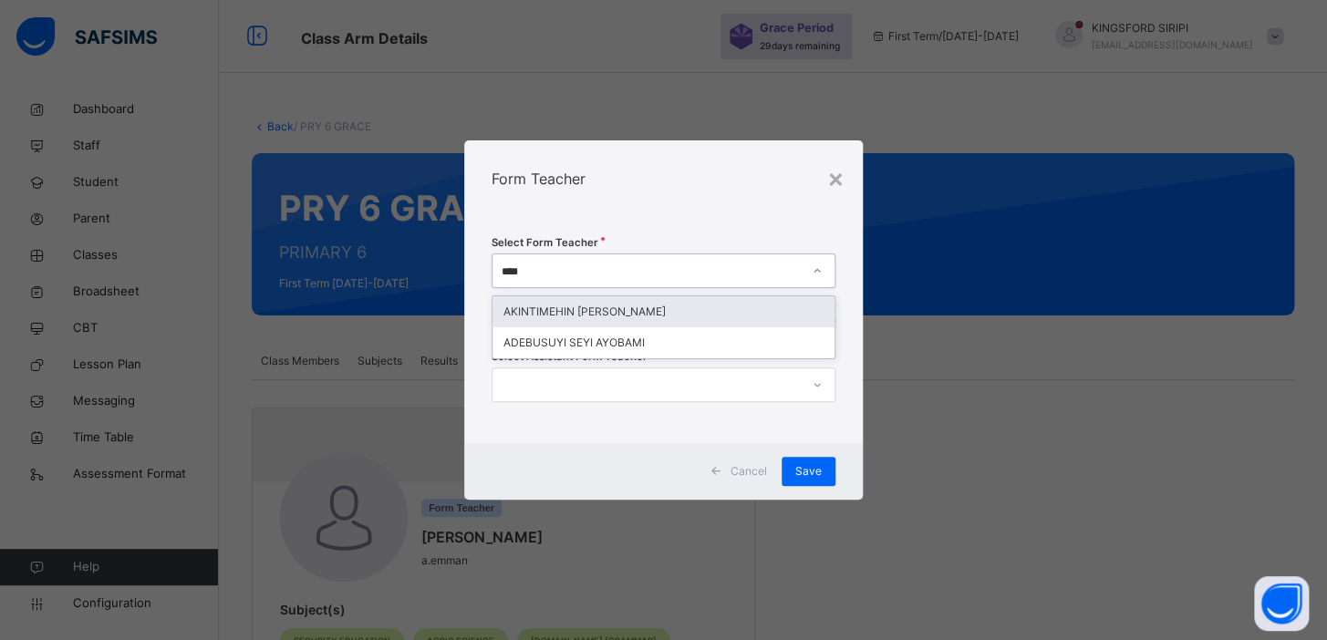
click at [593, 310] on div "AKINTIMEHIN [PERSON_NAME]" at bounding box center [664, 311] width 342 height 31
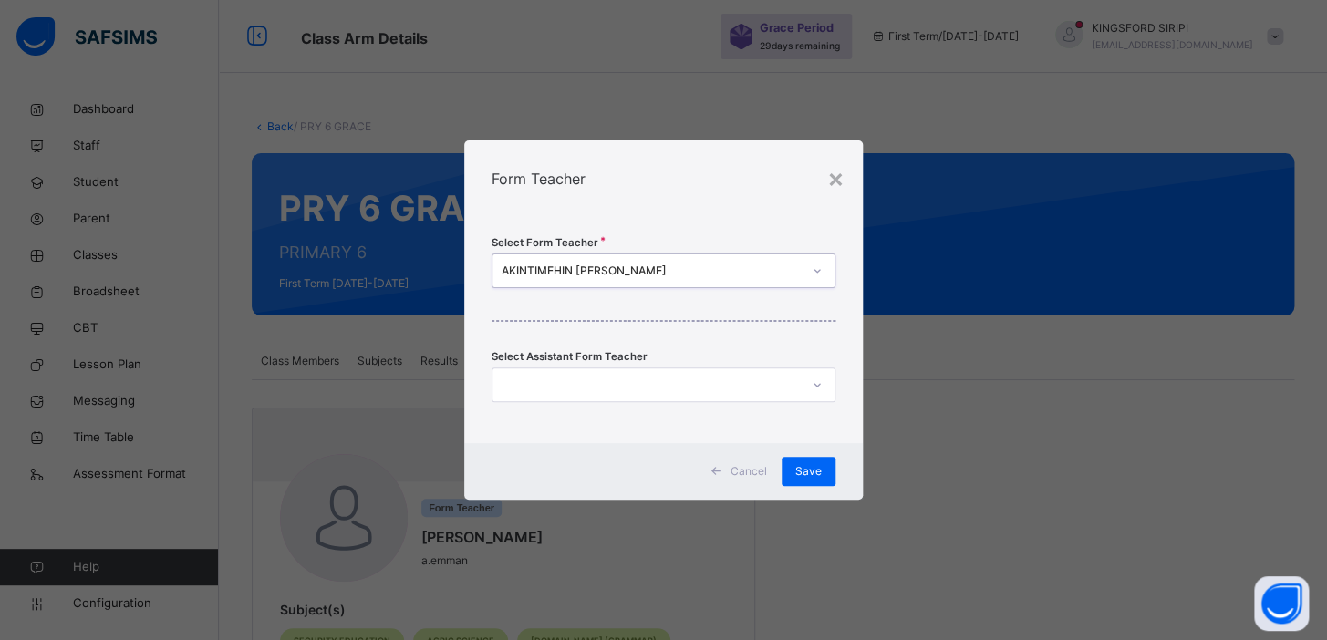
click at [1031, 298] on div "× Form Teacher Select Form Teacher option AKINTIMEHIN OLUWASEYI ENIOLA, selecte…" at bounding box center [663, 320] width 1327 height 640
click at [819, 474] on span "Save" at bounding box center [808, 471] width 26 height 16
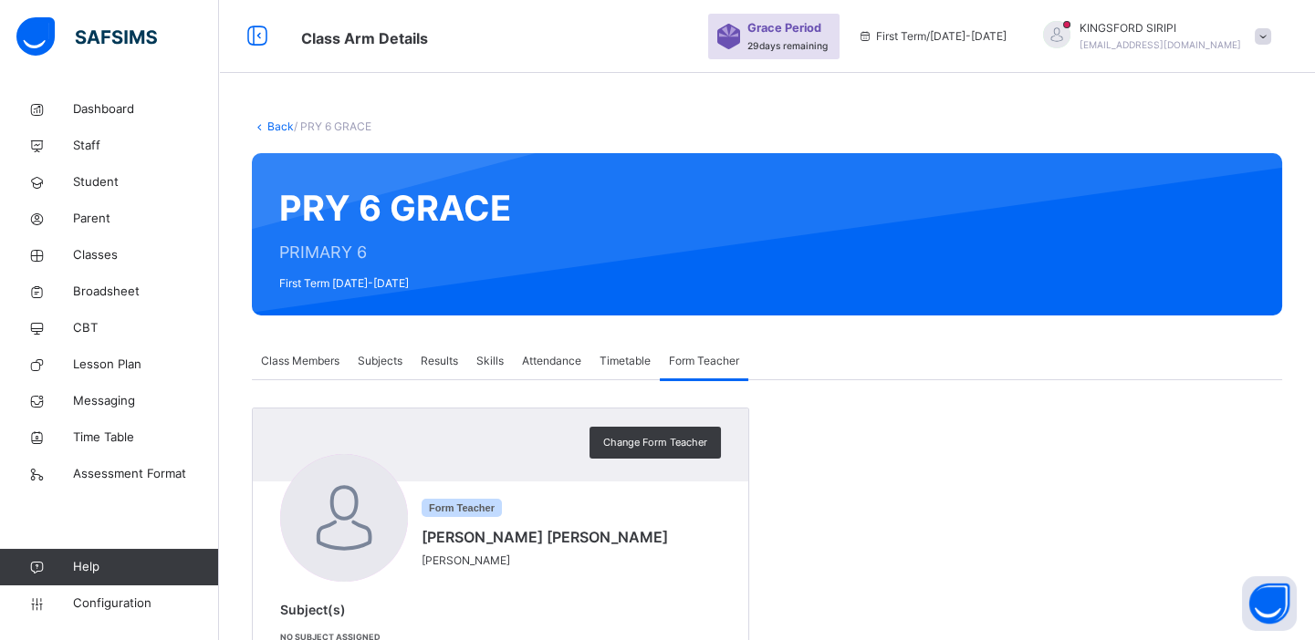
click at [389, 361] on span "Subjects" at bounding box center [380, 361] width 45 height 16
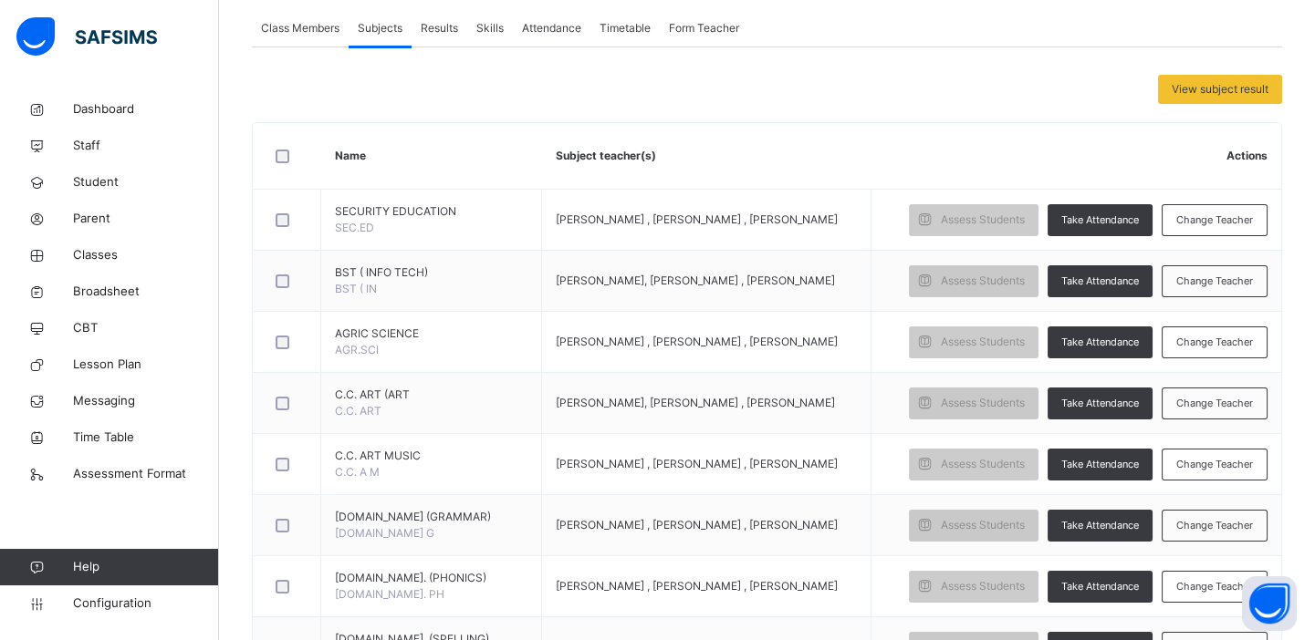
scroll to position [340, 0]
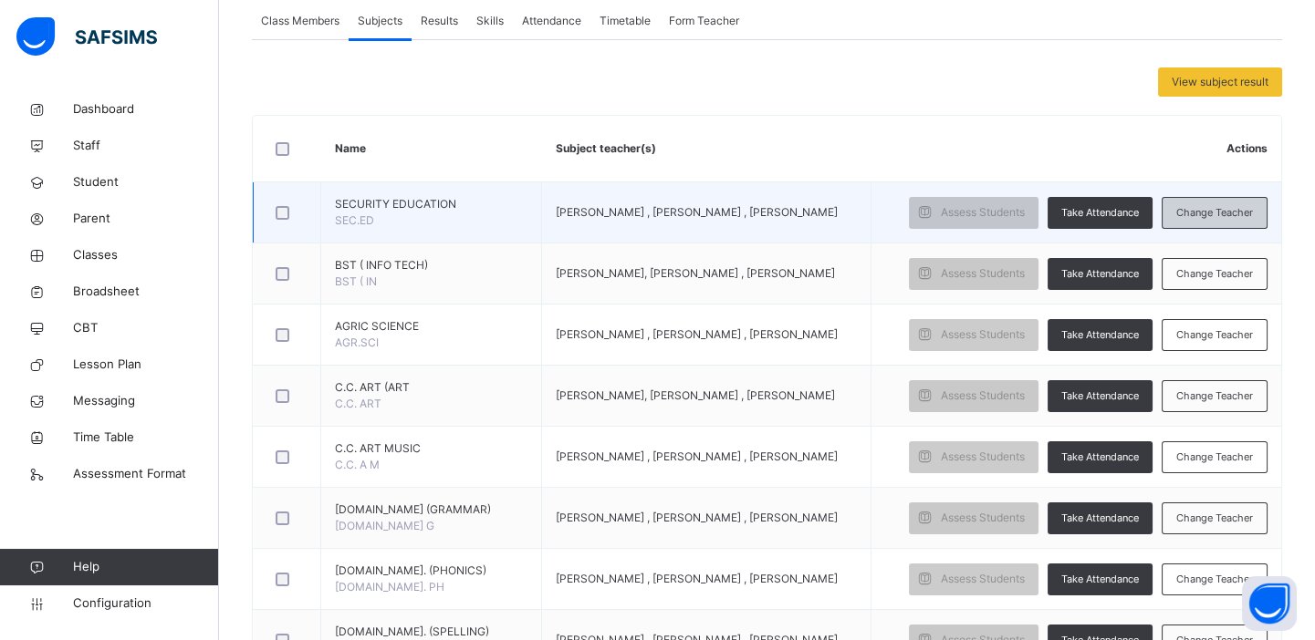
click at [1208, 206] on span "Change Teacher" at bounding box center [1214, 213] width 77 height 16
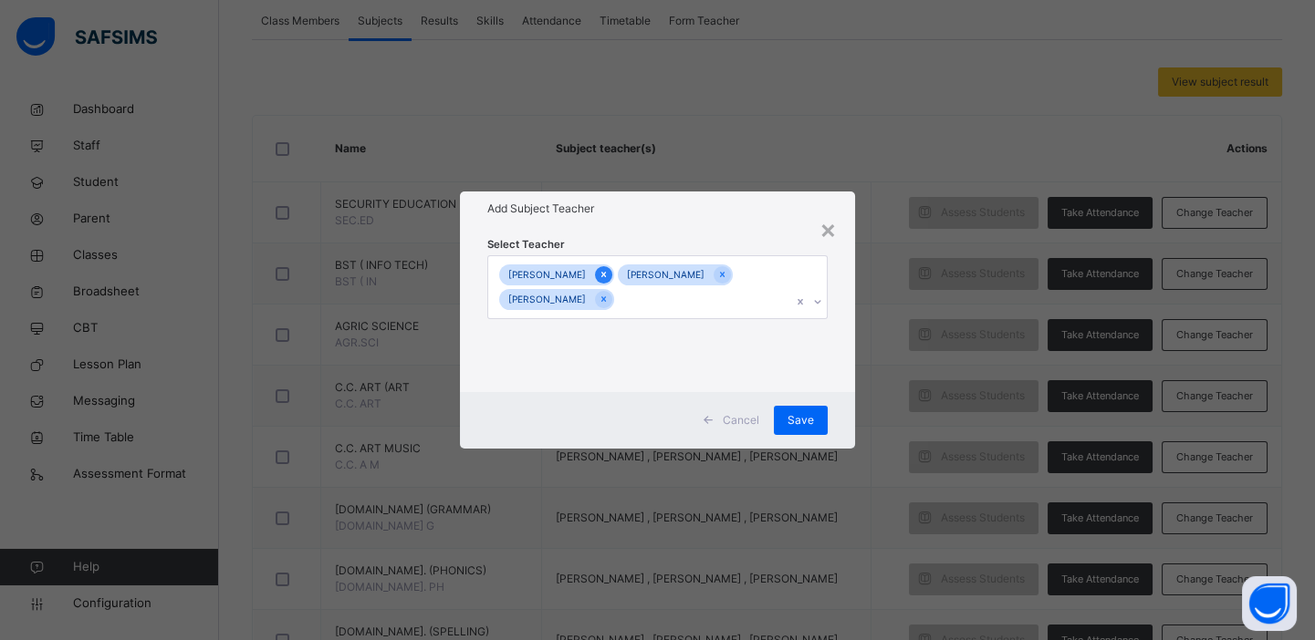
click at [606, 274] on icon at bounding box center [603, 275] width 5 height 5
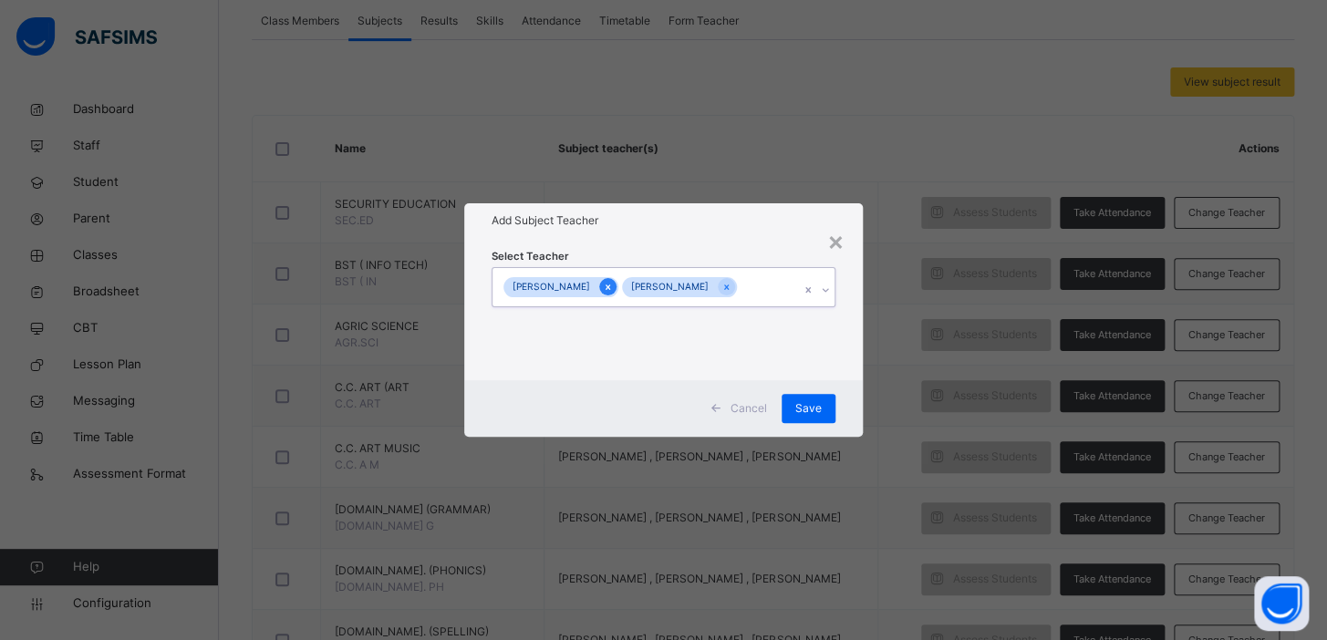
click at [608, 291] on icon at bounding box center [608, 287] width 10 height 13
click at [608, 291] on div at bounding box center [607, 286] width 17 height 17
type input "*"
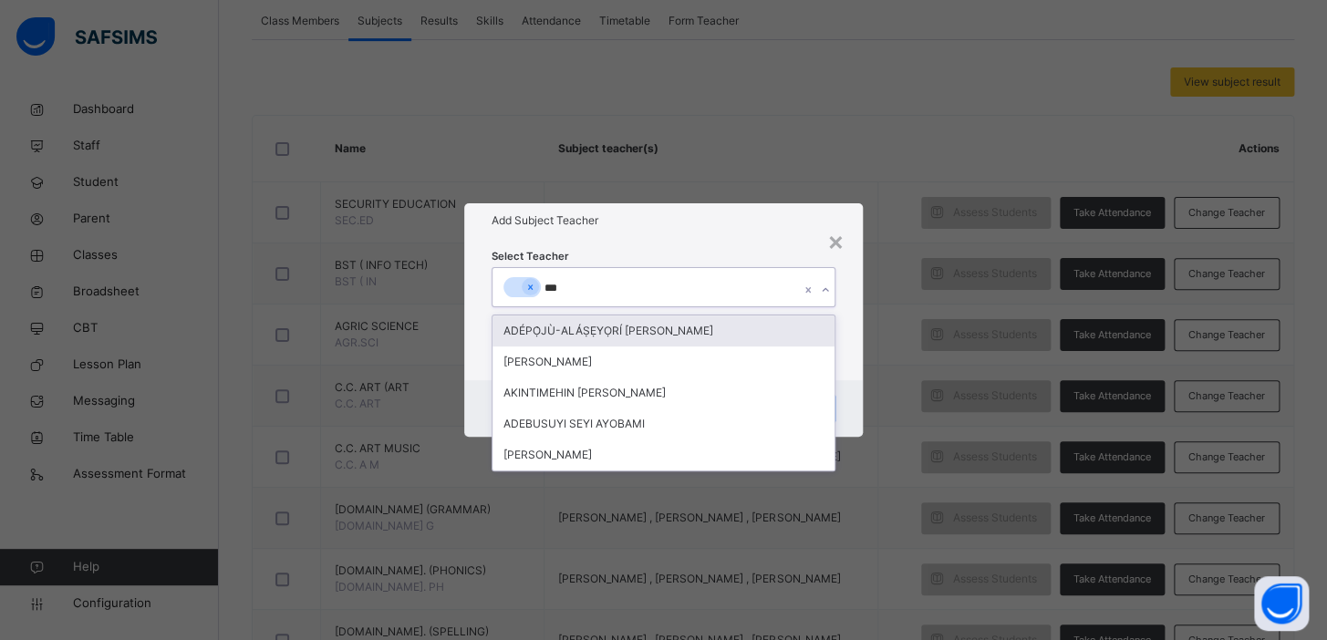
type input "****"
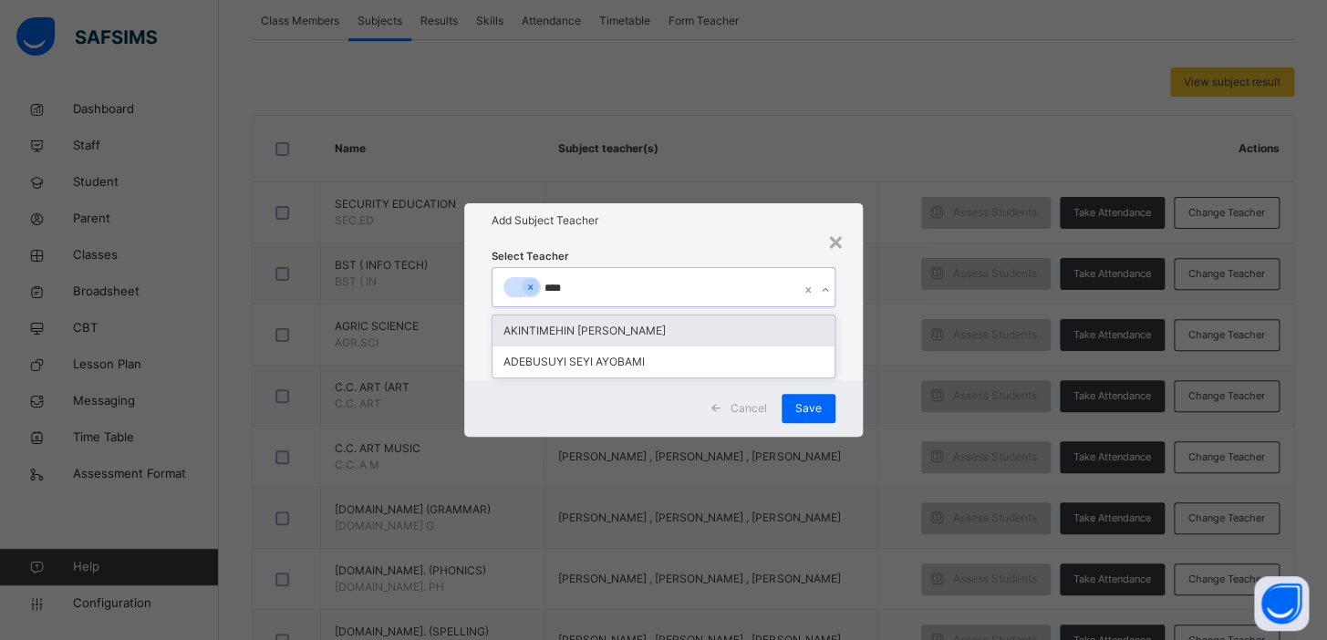
click at [602, 334] on div "AKINTIMEHIN [PERSON_NAME]" at bounding box center [664, 331] width 342 height 31
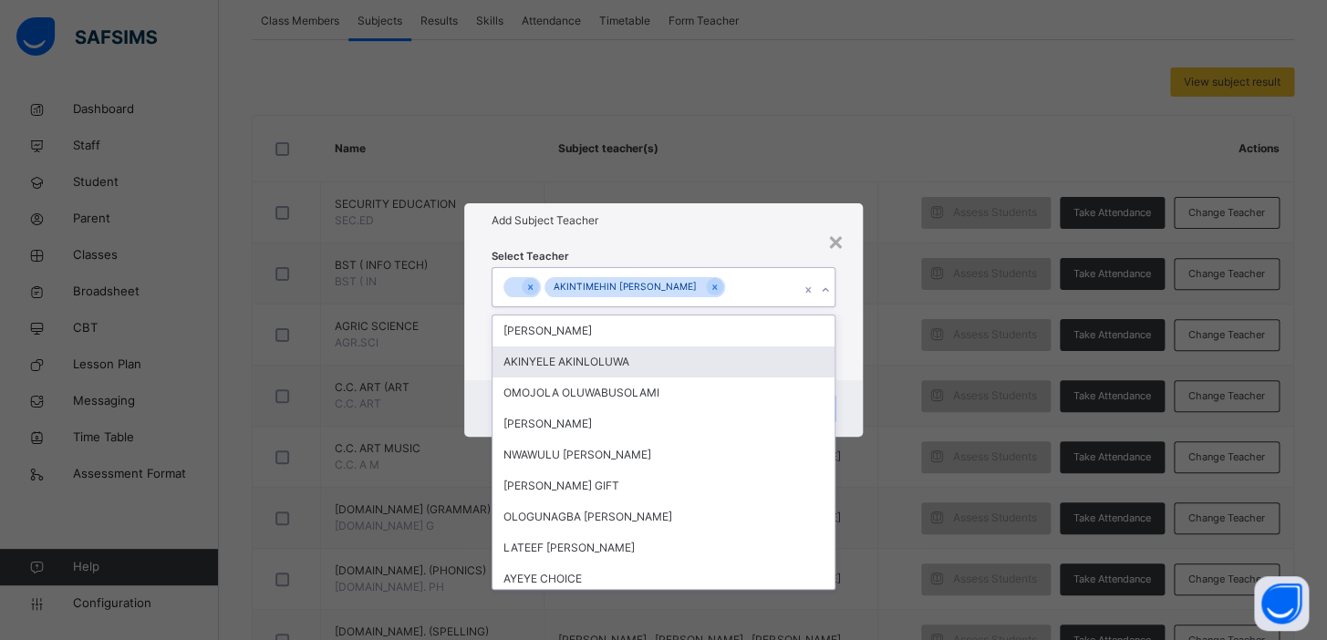
click at [963, 399] on div "× Add Subject Teacher Select Teacher option [PERSON_NAME], selected. option [PE…" at bounding box center [663, 320] width 1327 height 640
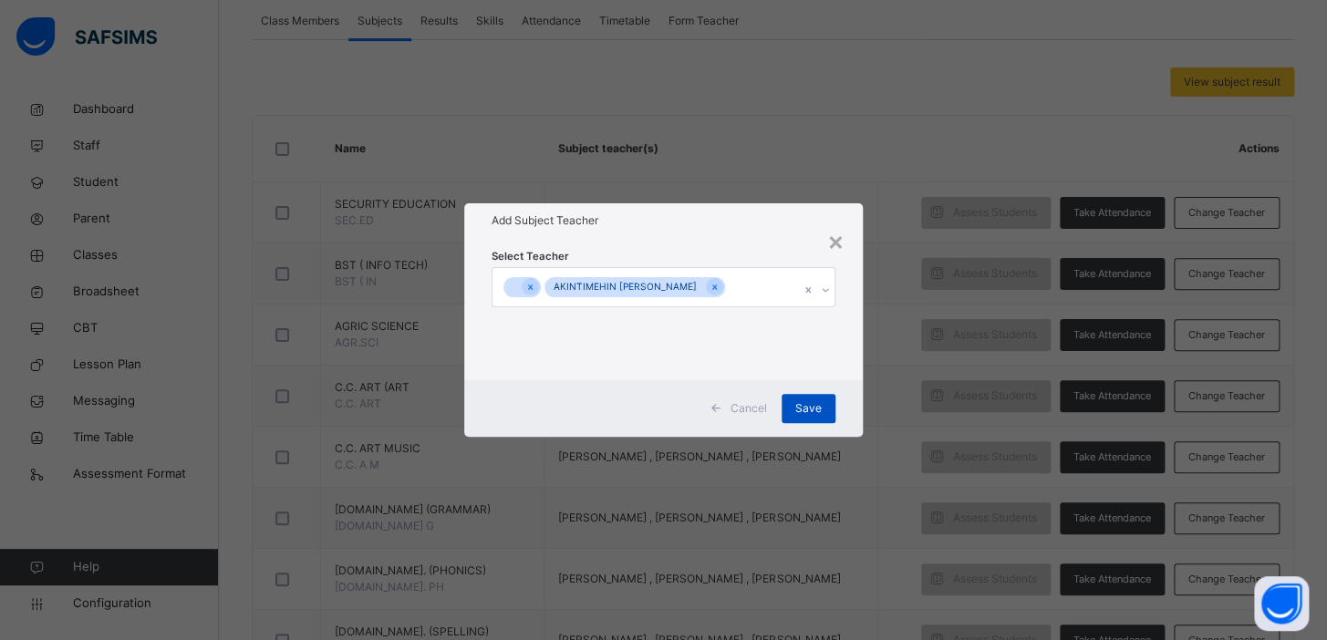
click at [809, 410] on span "Save" at bounding box center [808, 408] width 26 height 16
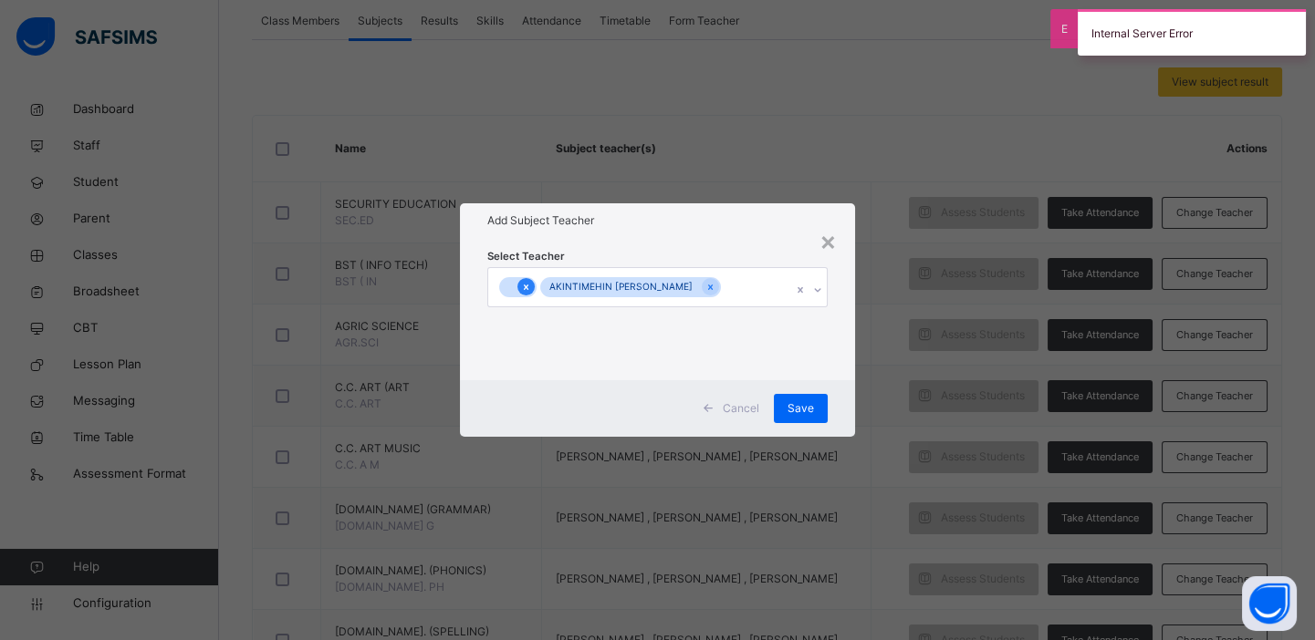
click at [525, 285] on icon at bounding box center [526, 287] width 10 height 13
click at [796, 408] on span "Save" at bounding box center [800, 408] width 26 height 16
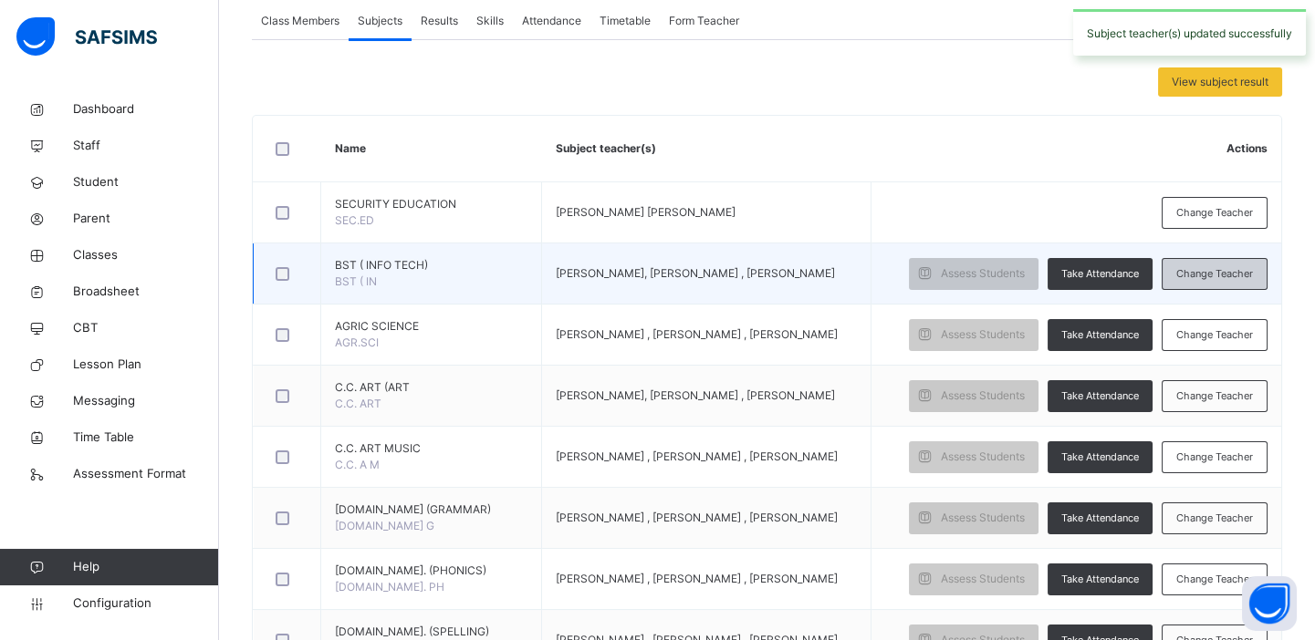
click at [1204, 266] on span "Change Teacher" at bounding box center [1214, 274] width 77 height 16
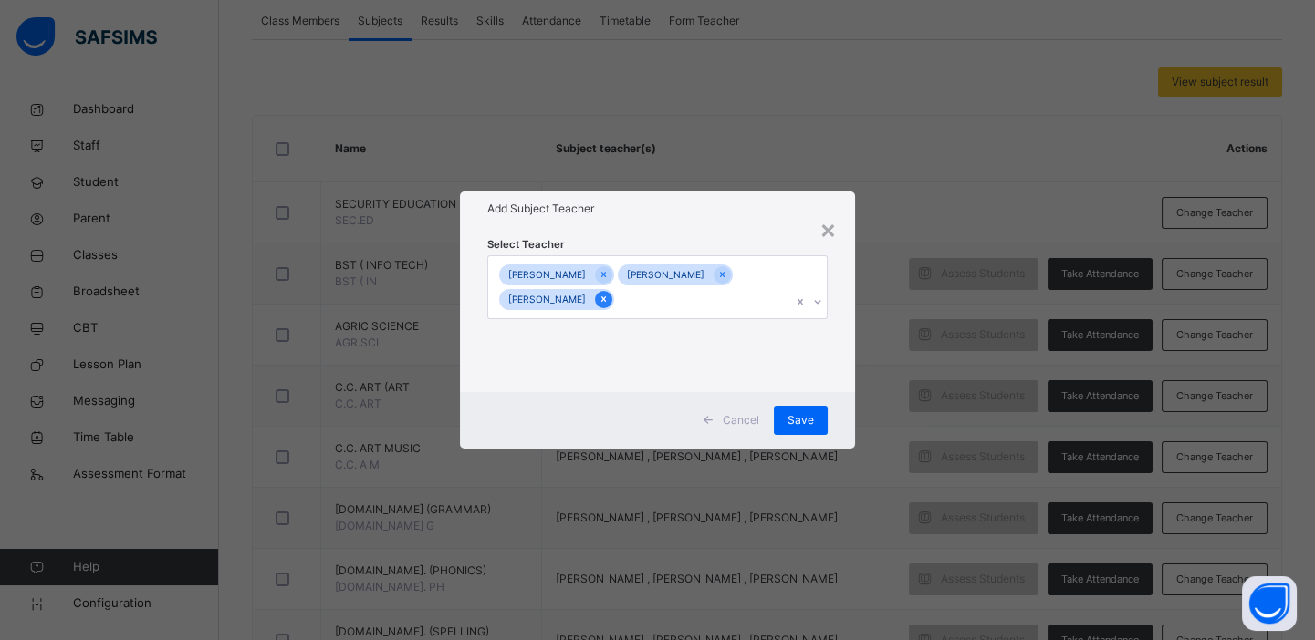
click at [606, 299] on icon at bounding box center [603, 299] width 10 height 13
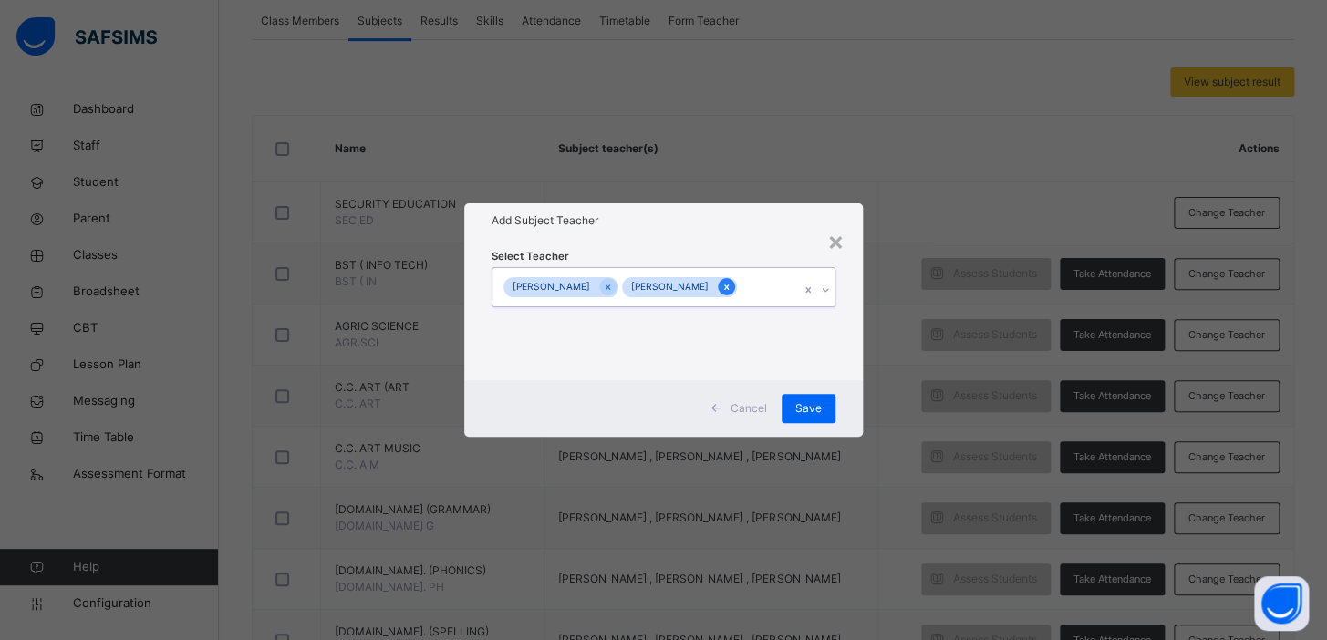
click at [729, 287] on icon at bounding box center [726, 287] width 5 height 5
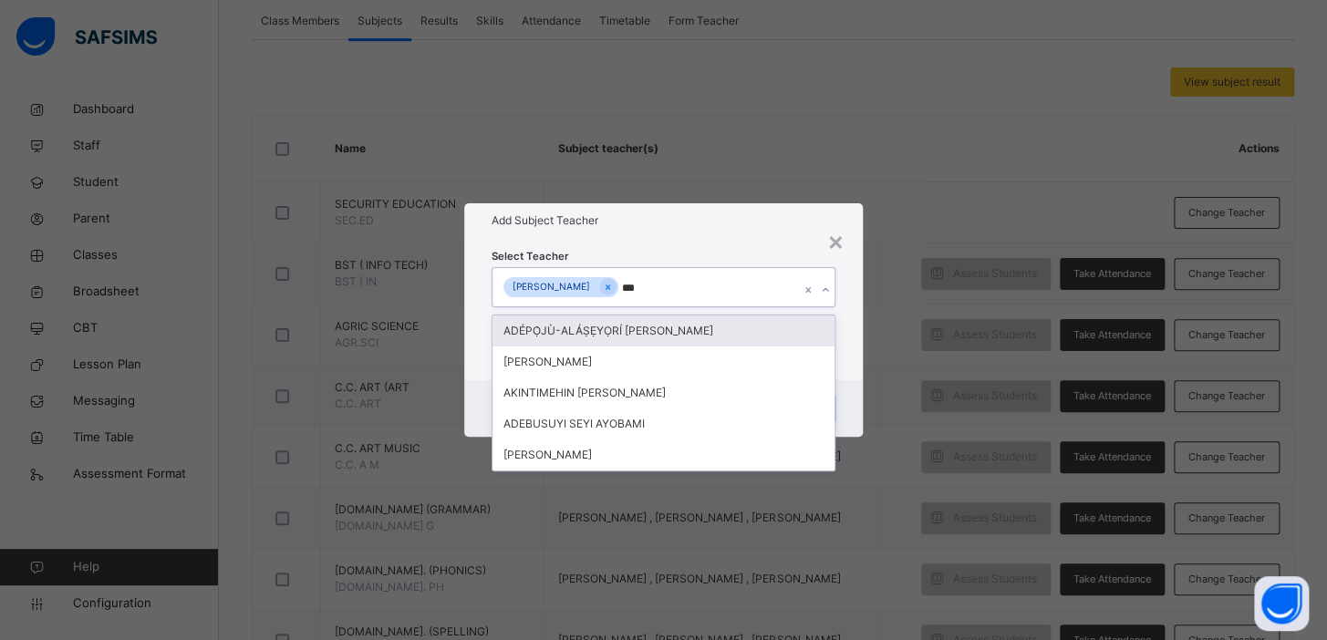
type input "****"
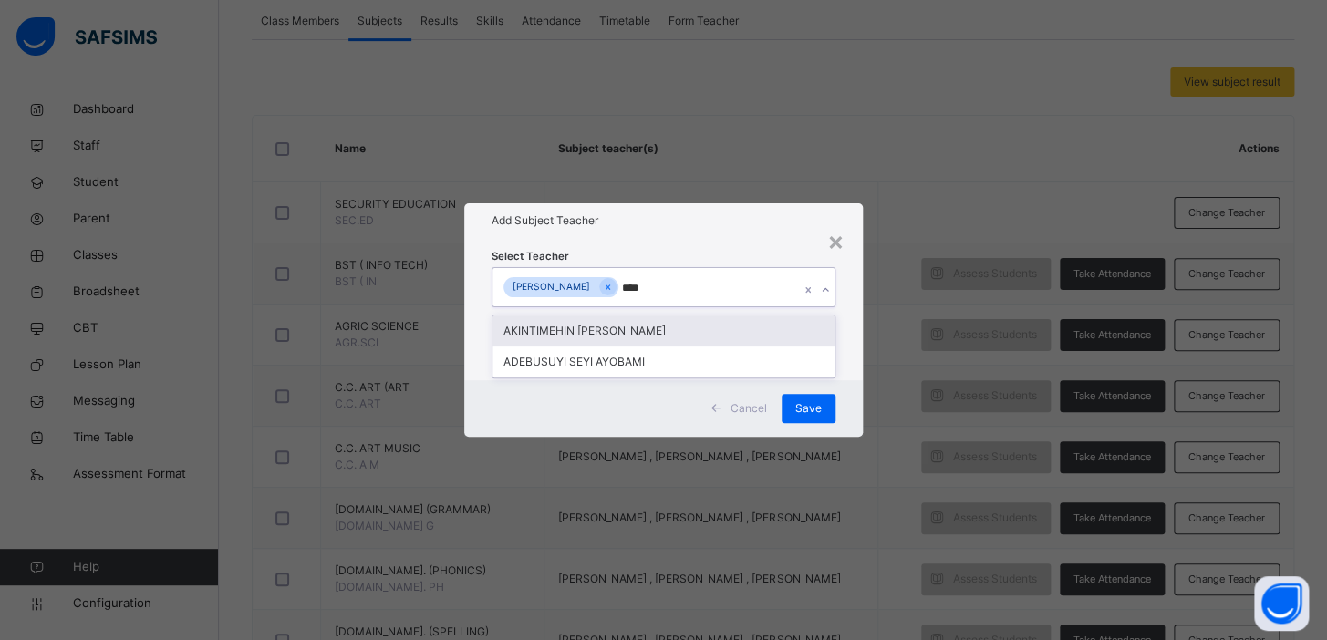
click at [689, 334] on div "AKINTIMEHIN [PERSON_NAME]" at bounding box center [664, 331] width 342 height 31
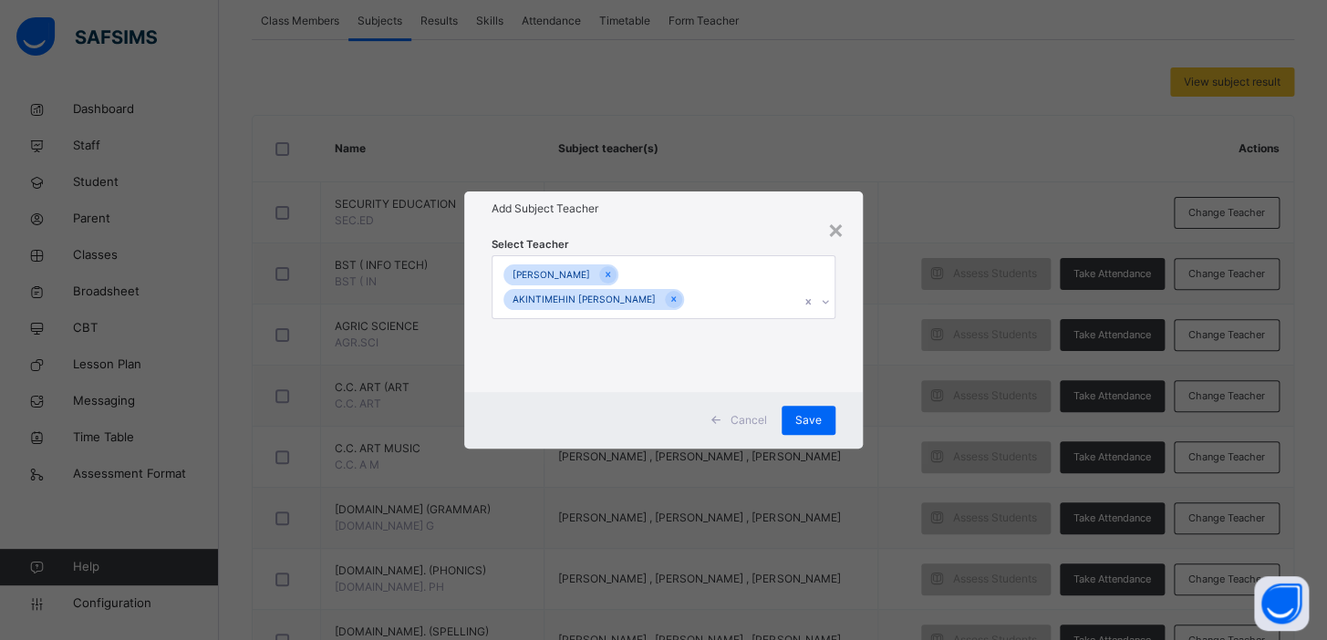
click at [946, 364] on div "× Add Subject Teacher Select Teacher DOMINIC JOEL Edebo AKINTIMEHIN OLUWASEYI E…" at bounding box center [663, 320] width 1327 height 640
click at [823, 414] on div "Save" at bounding box center [809, 420] width 54 height 29
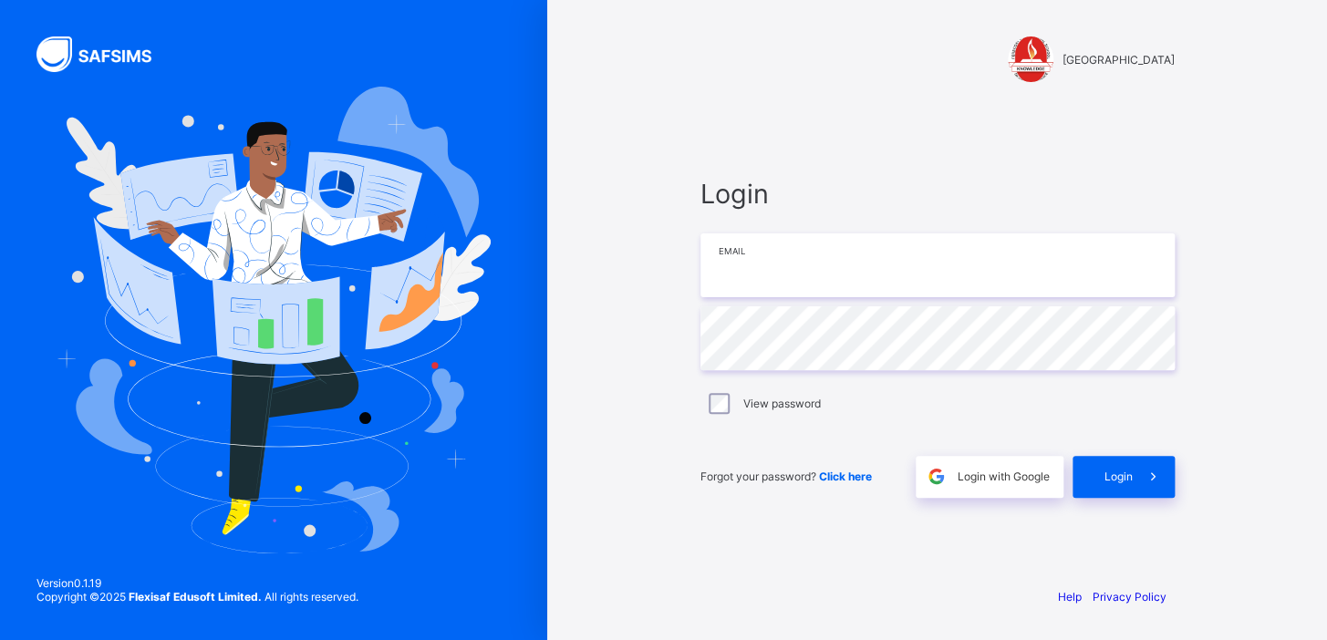
click at [769, 262] on input "email" at bounding box center [938, 266] width 474 height 64
type input "**********"
click at [971, 480] on span "Login with Google" at bounding box center [1004, 477] width 92 height 14
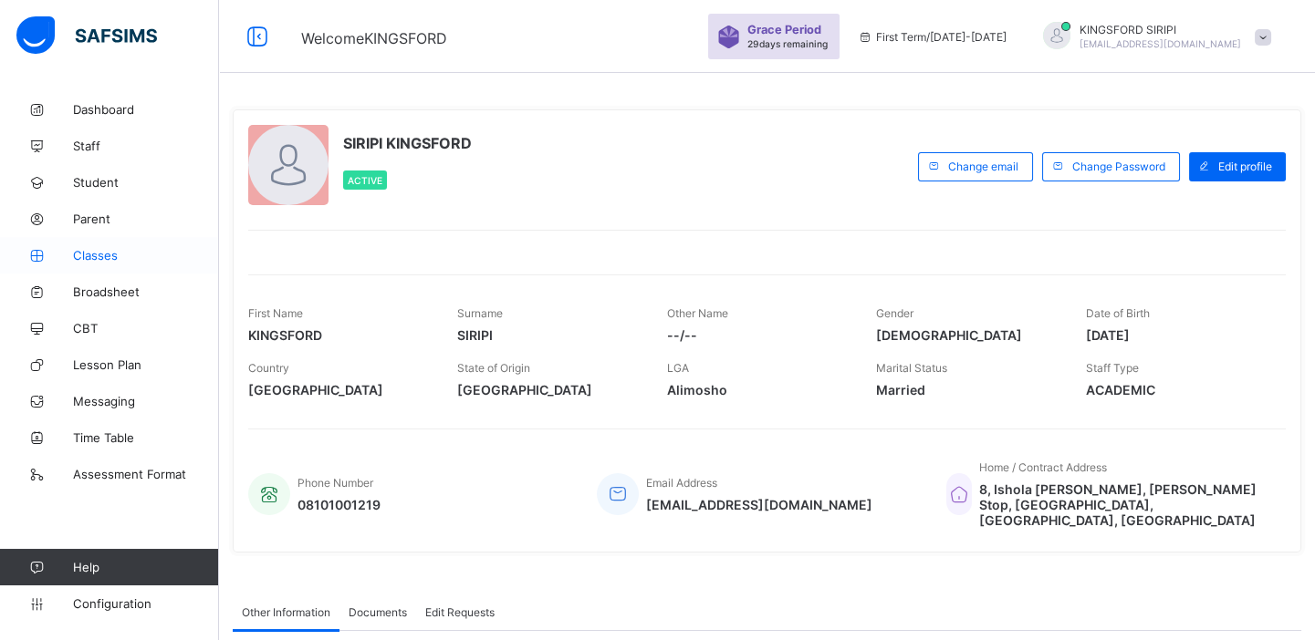
click at [98, 250] on span "Classes" at bounding box center [146, 255] width 146 height 15
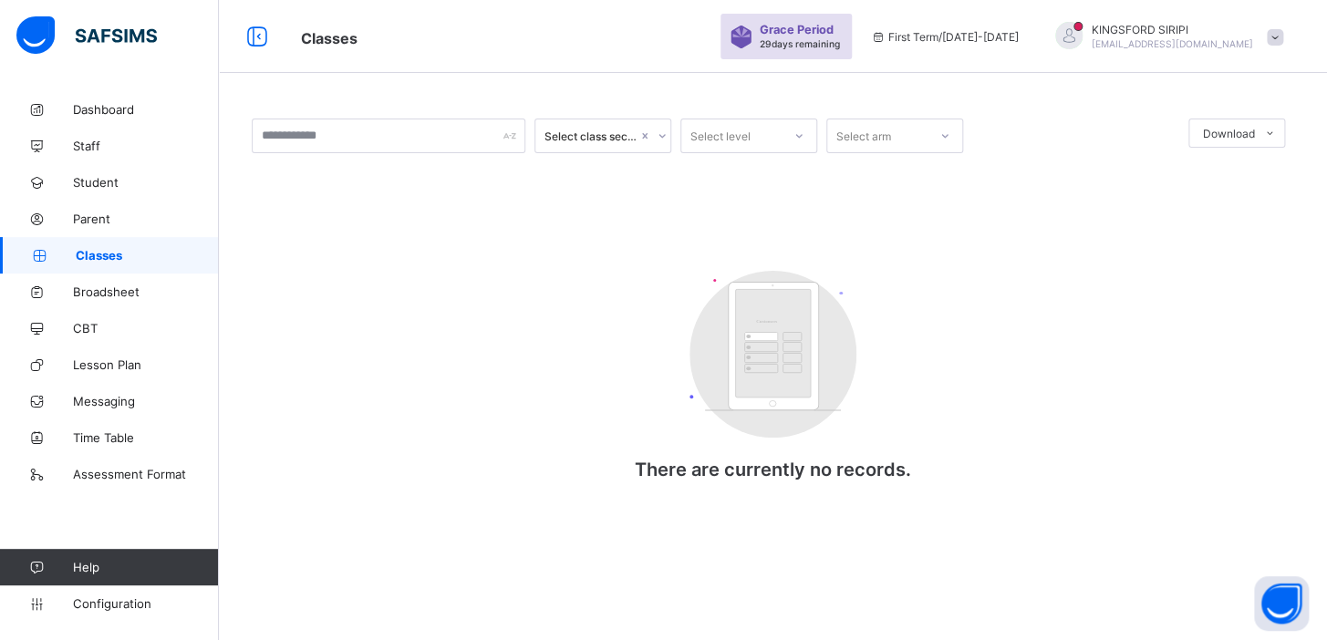
click at [680, 253] on div "Customers There are currently no records." at bounding box center [773, 385] width 365 height 265
click at [93, 255] on span "Classes" at bounding box center [147, 255] width 143 height 15
click at [257, 36] on icon at bounding box center [257, 37] width 31 height 26
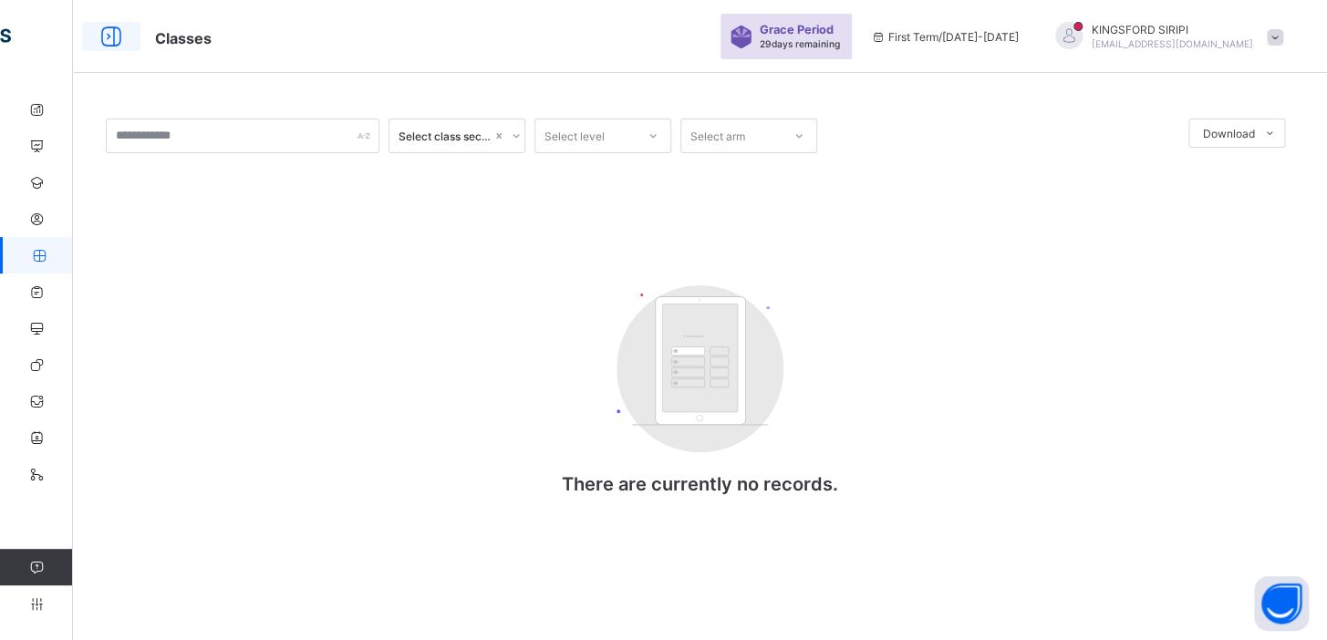
click at [104, 26] on icon at bounding box center [111, 37] width 31 height 26
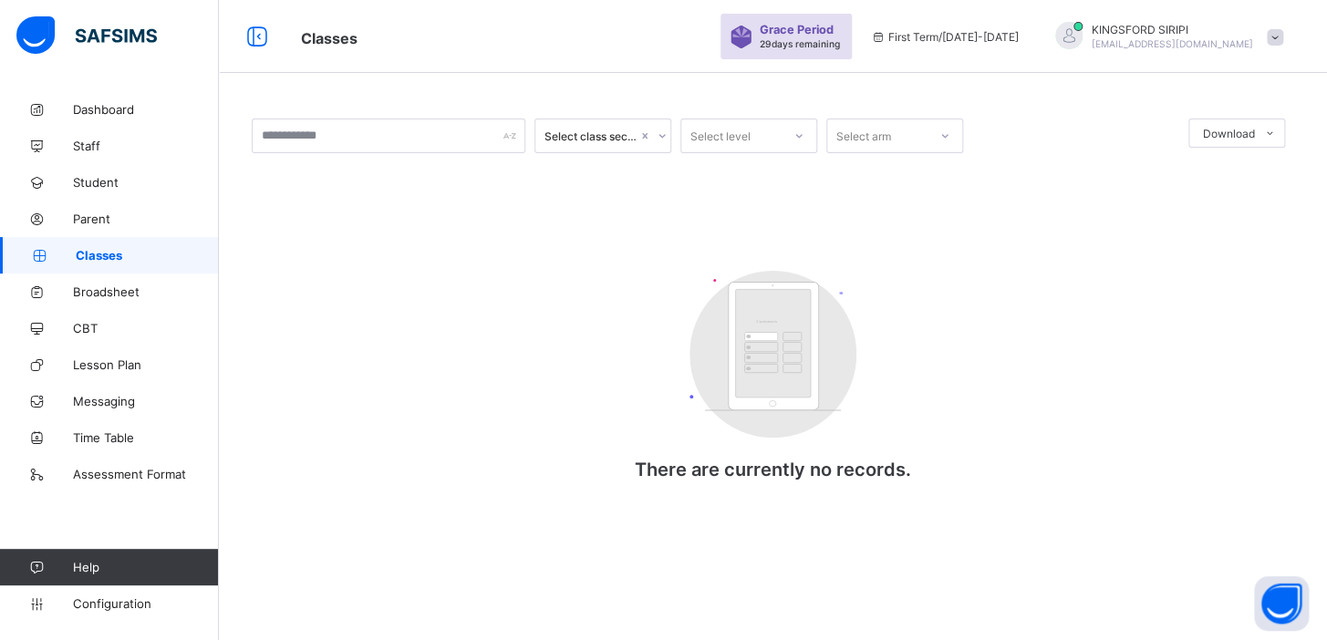
click at [101, 255] on span "Classes" at bounding box center [147, 255] width 143 height 15
click at [96, 225] on span "Parent" at bounding box center [146, 219] width 146 height 15
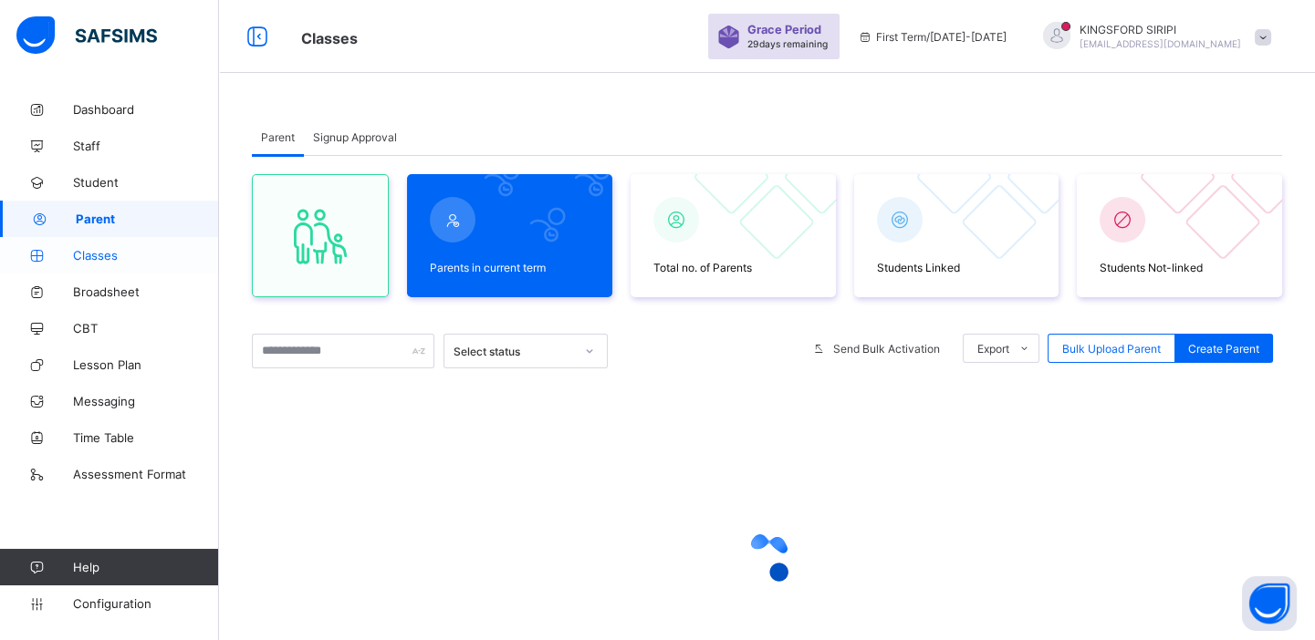
click at [99, 255] on span "Classes" at bounding box center [146, 255] width 146 height 15
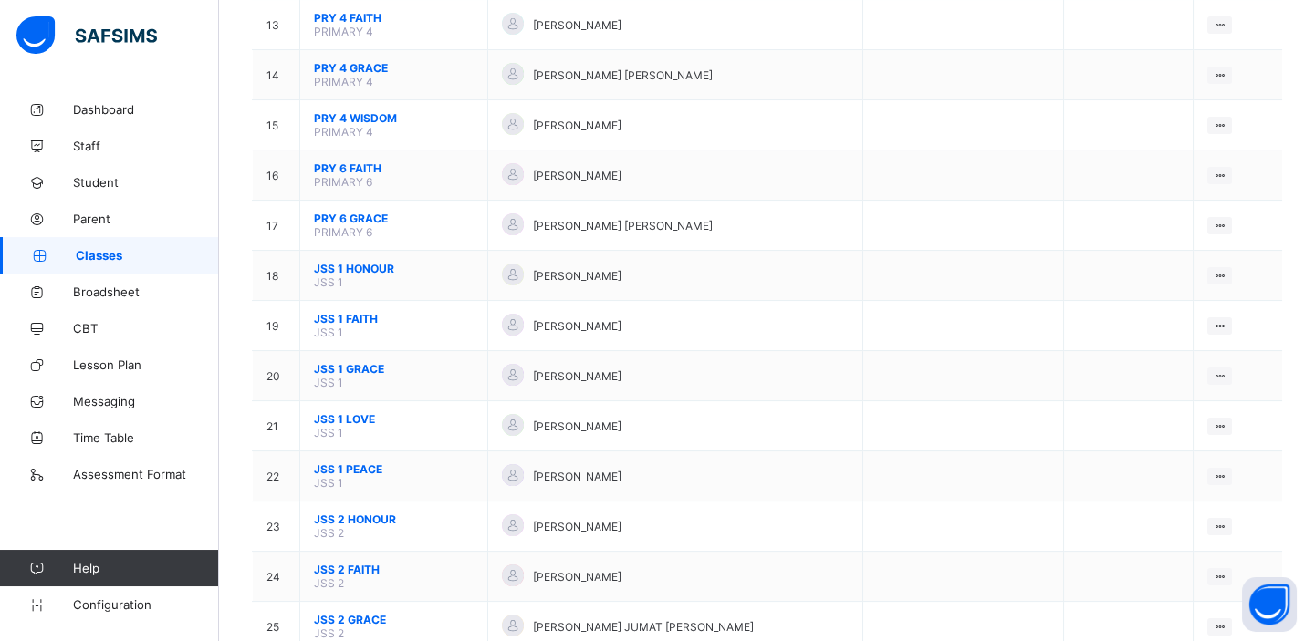
scroll to position [823, 0]
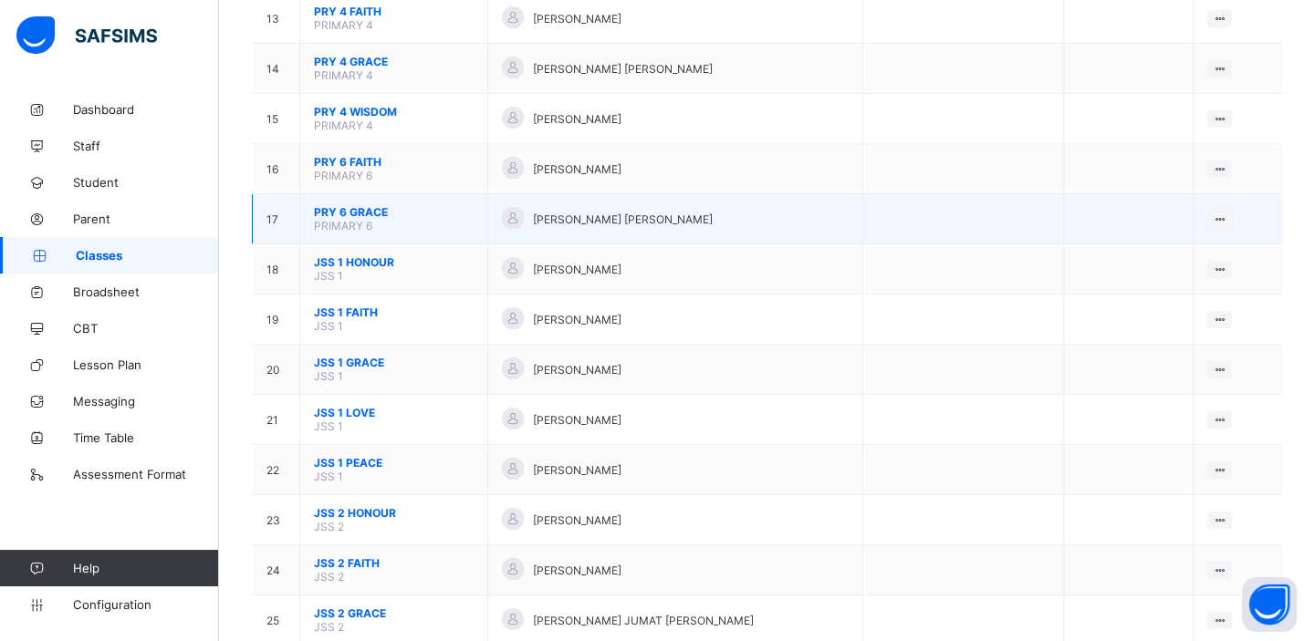
click at [359, 205] on span "PRY 6 GRACE" at bounding box center [394, 212] width 160 height 14
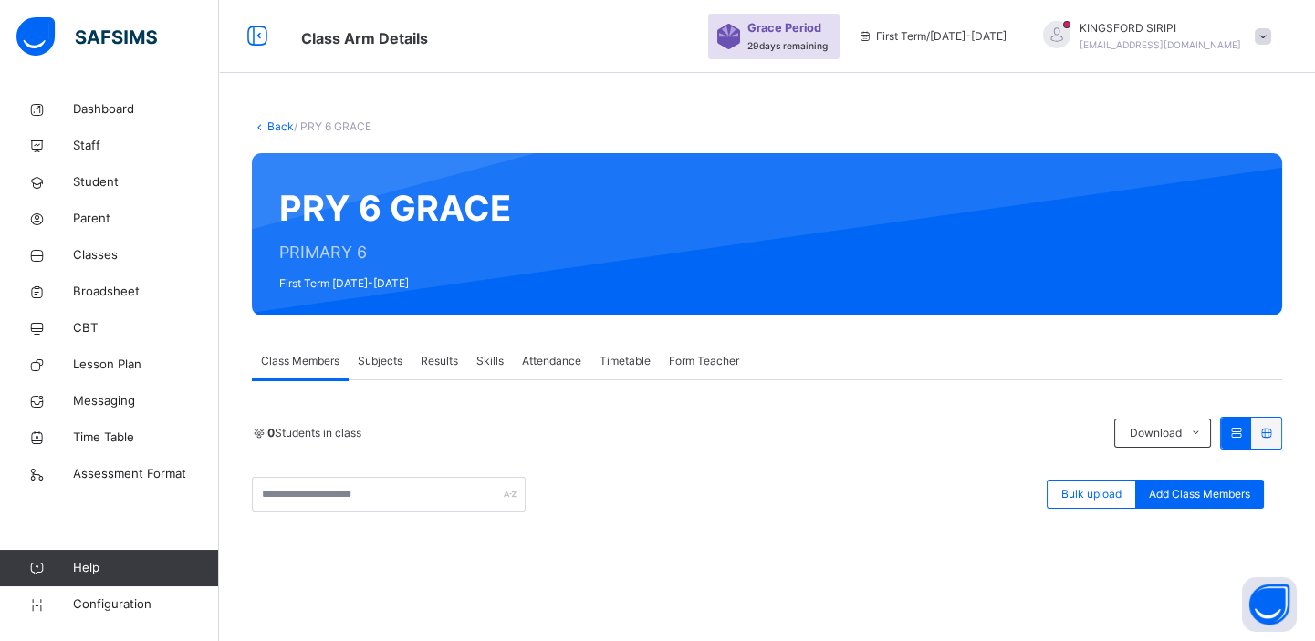
click at [691, 360] on span "Form Teacher" at bounding box center [704, 361] width 70 height 16
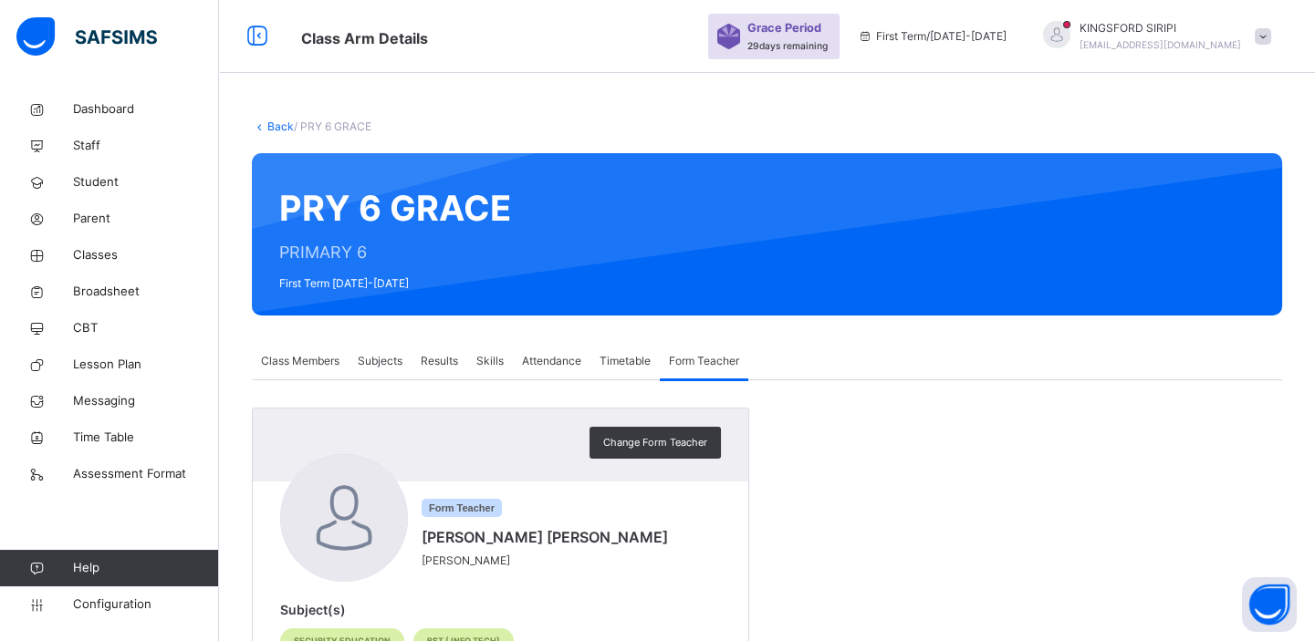
scroll to position [68, 0]
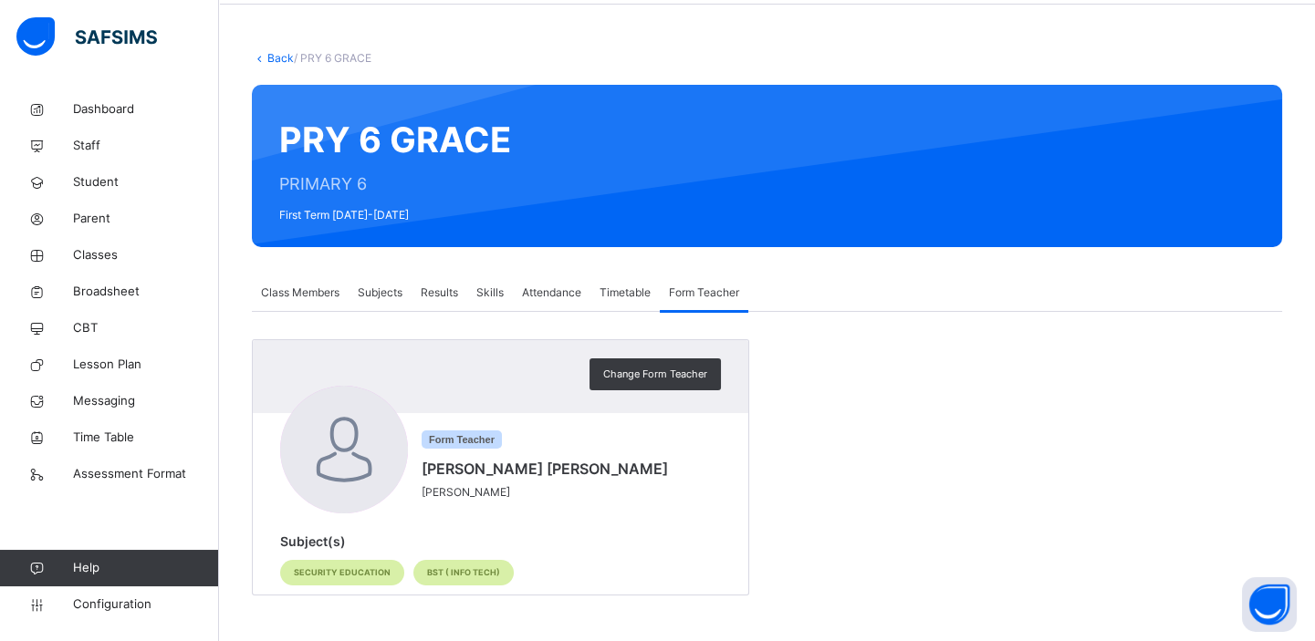
click at [384, 292] on span "Subjects" at bounding box center [380, 293] width 45 height 16
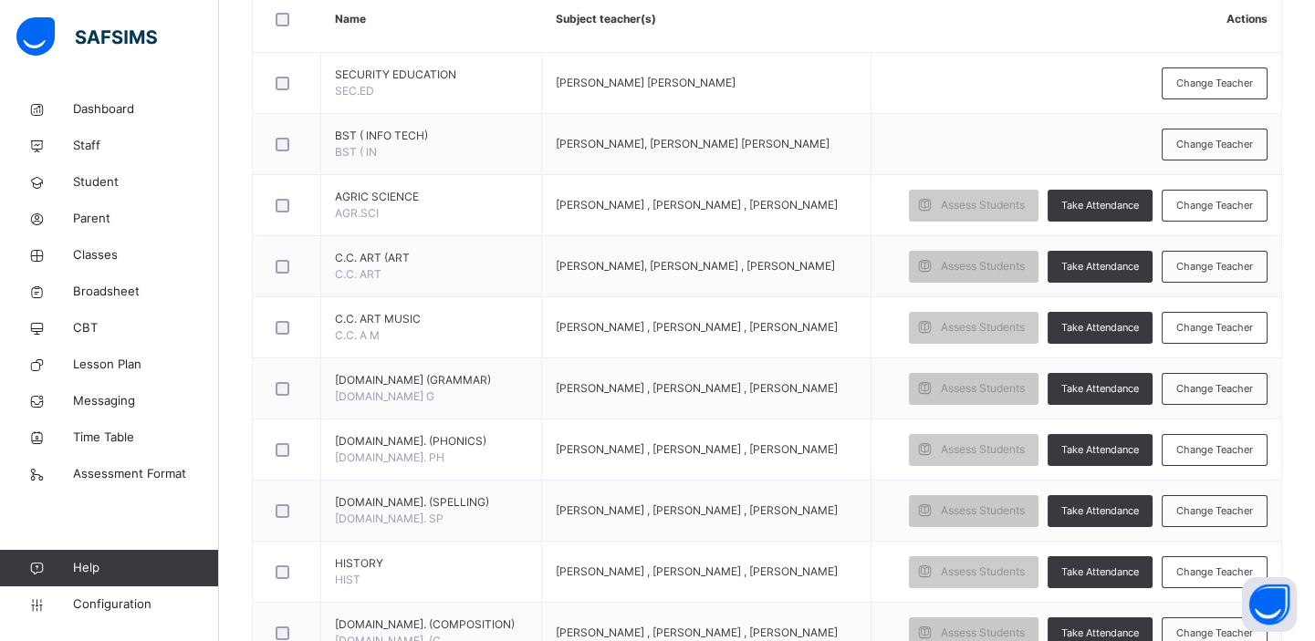
scroll to position [473, 0]
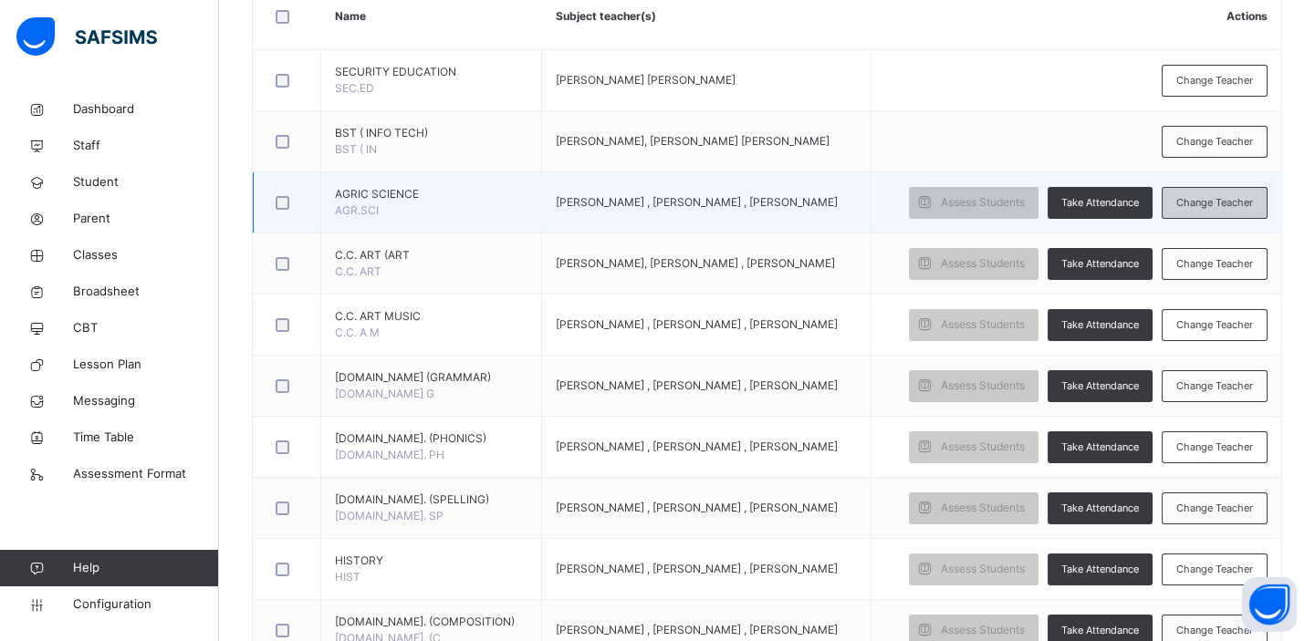
click at [1205, 202] on span "Change Teacher" at bounding box center [1214, 203] width 77 height 16
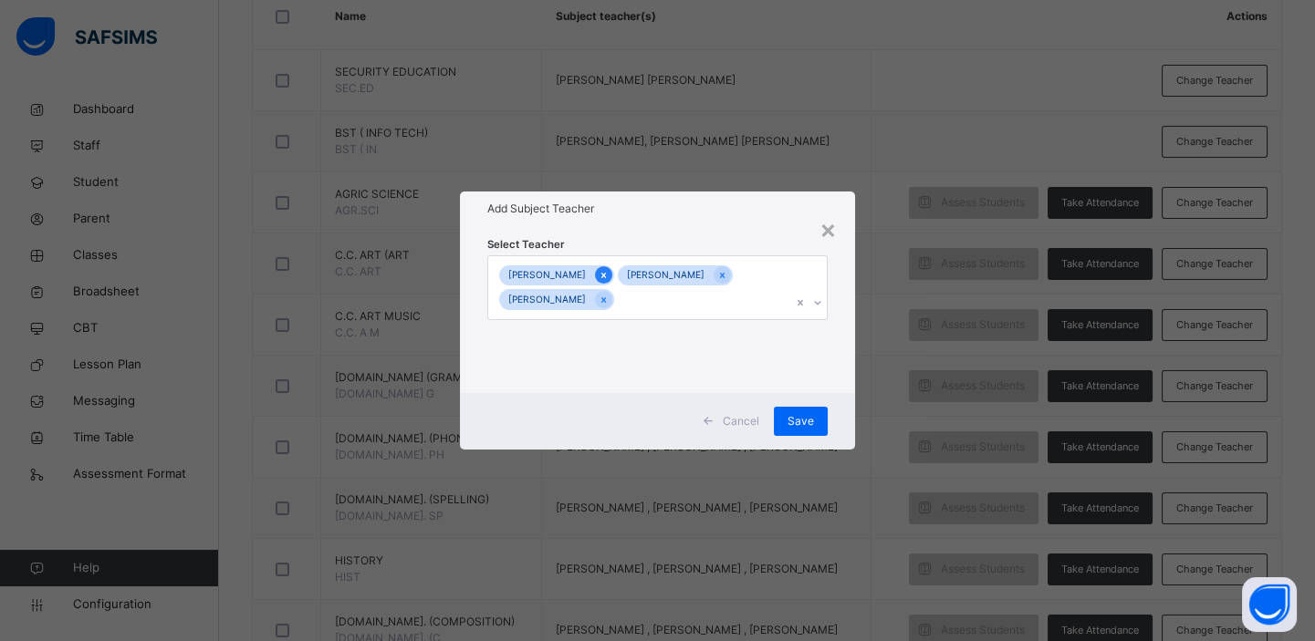
click at [606, 276] on icon at bounding box center [603, 275] width 5 height 5
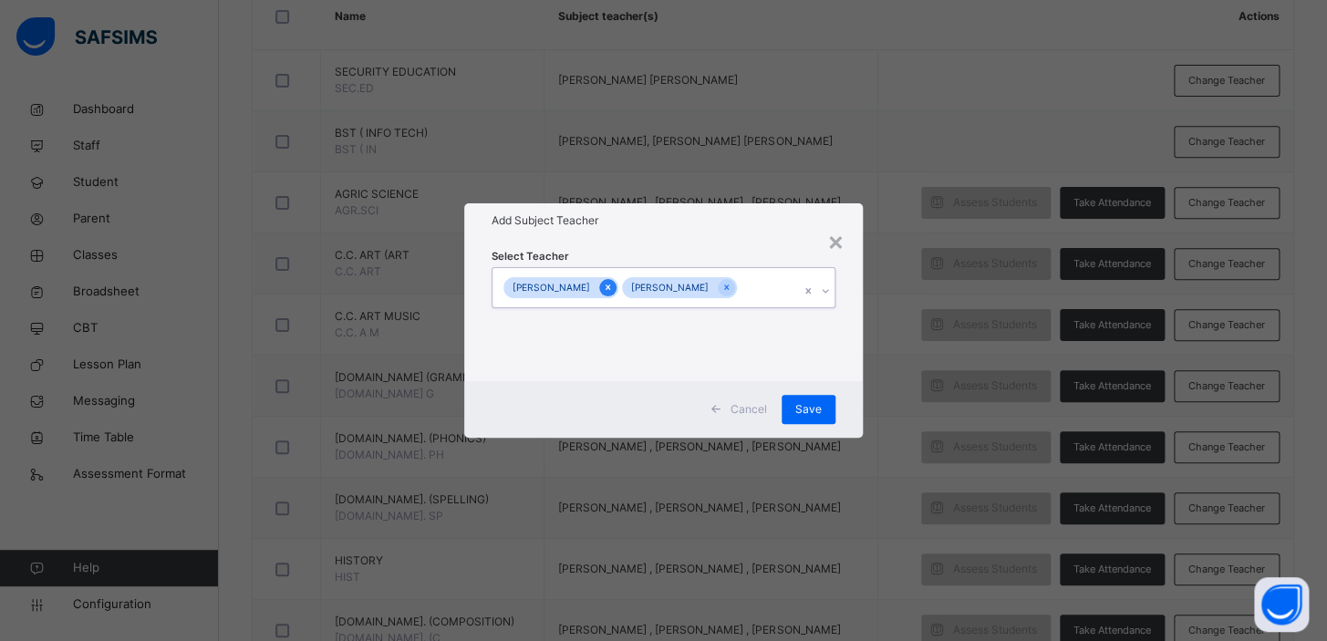
click at [609, 286] on icon at bounding box center [608, 287] width 10 height 13
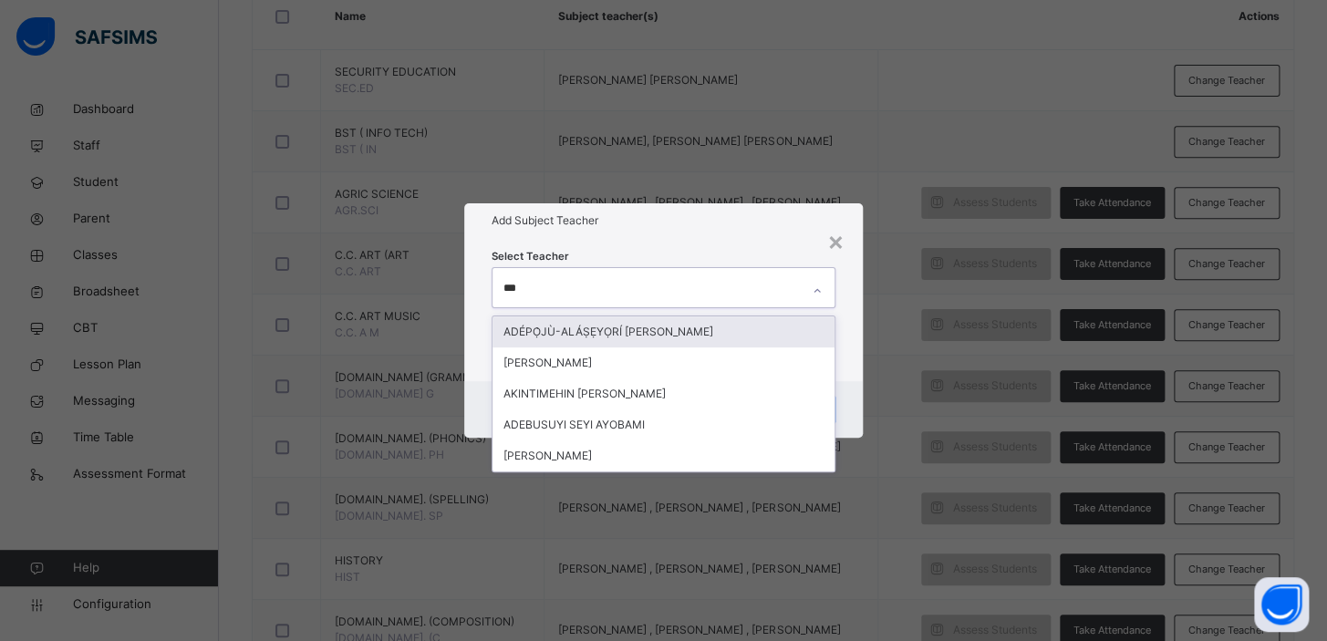
type input "****"
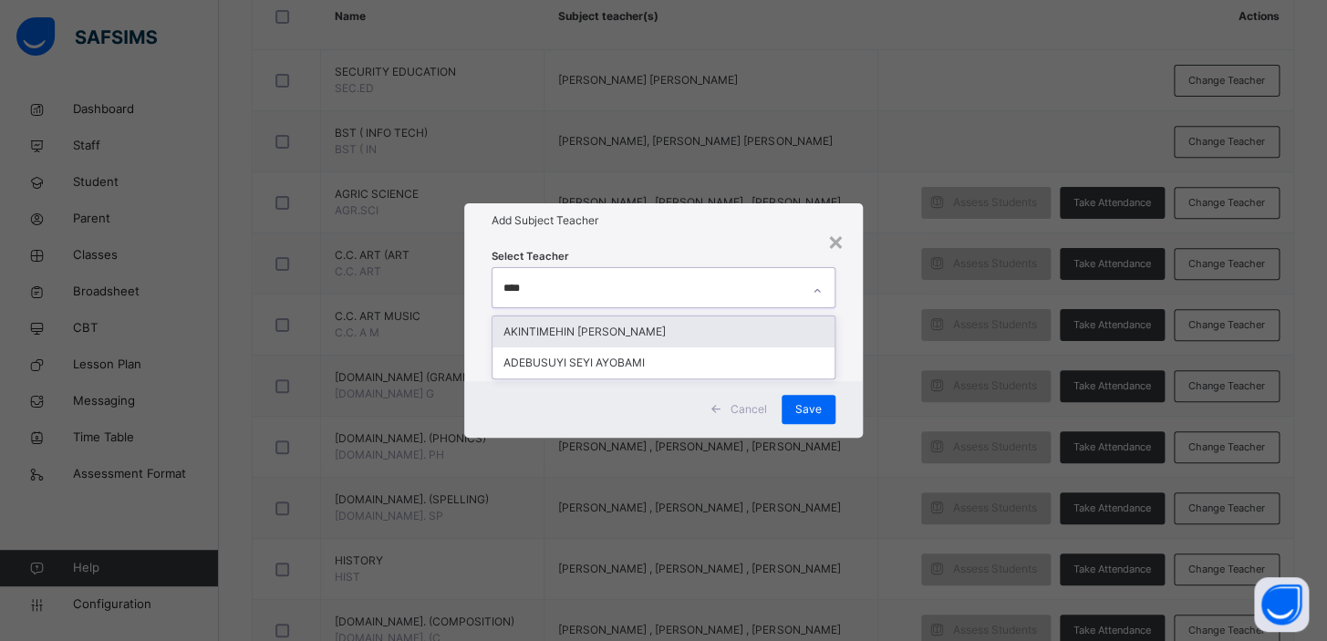
click at [620, 338] on div "AKINTIMEHIN [PERSON_NAME]" at bounding box center [664, 332] width 342 height 31
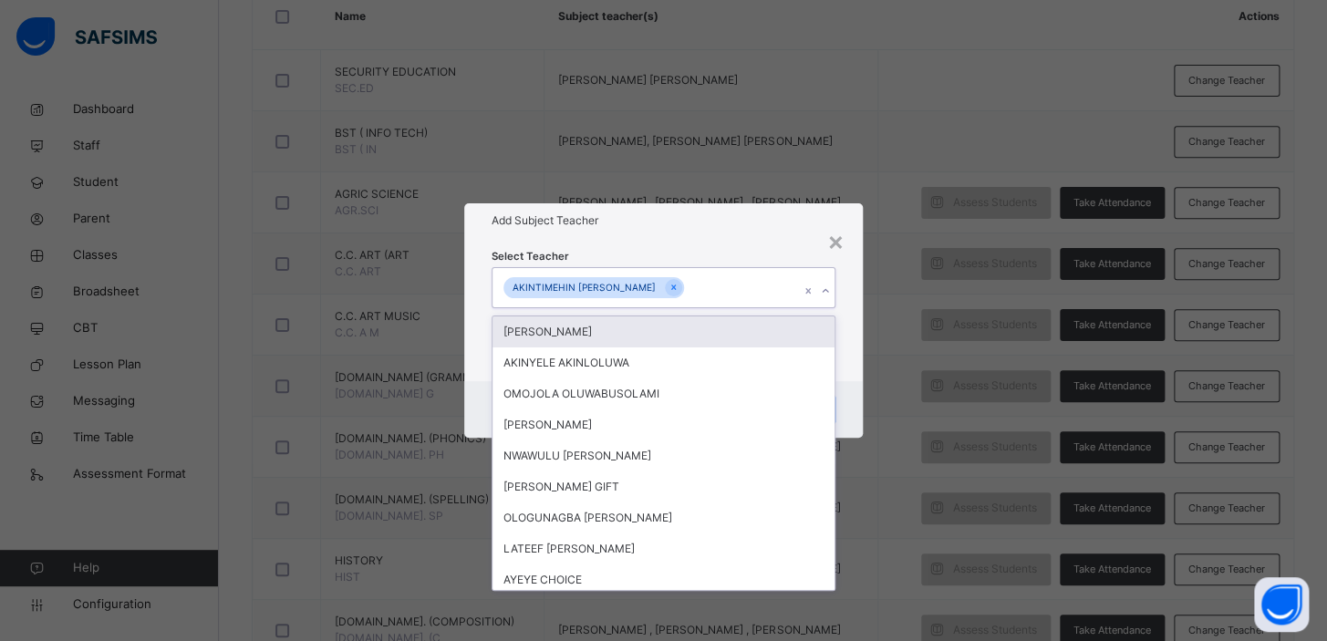
click at [941, 355] on div "× Add Subject Teacher Select Teacher option [PERSON_NAME], selected. option [PE…" at bounding box center [663, 320] width 1327 height 641
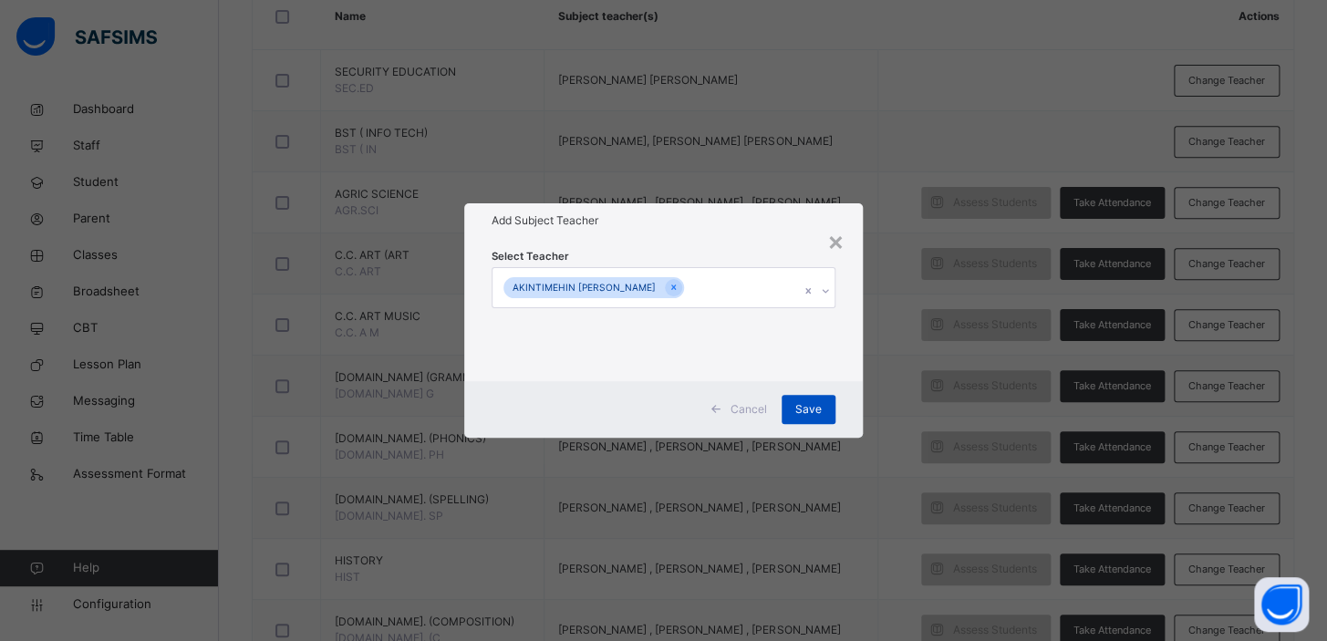
click at [811, 401] on span "Save" at bounding box center [808, 409] width 26 height 16
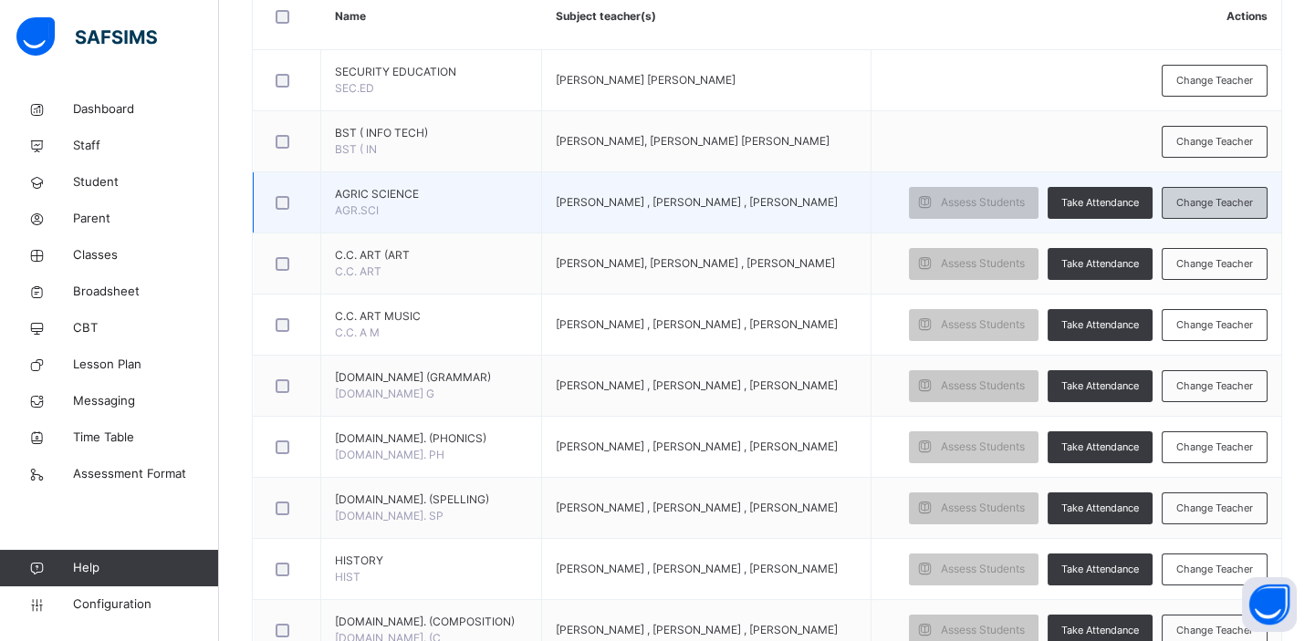
click at [1212, 199] on span "Change Teacher" at bounding box center [1214, 203] width 77 height 16
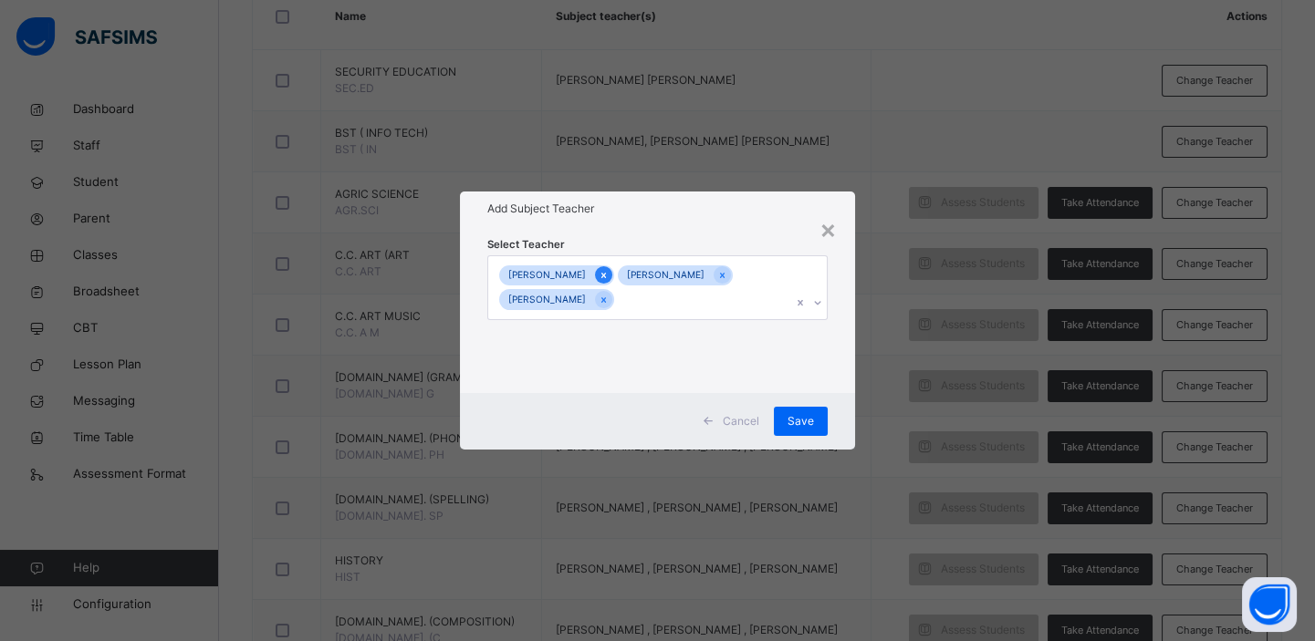
click at [608, 274] on icon at bounding box center [603, 275] width 10 height 13
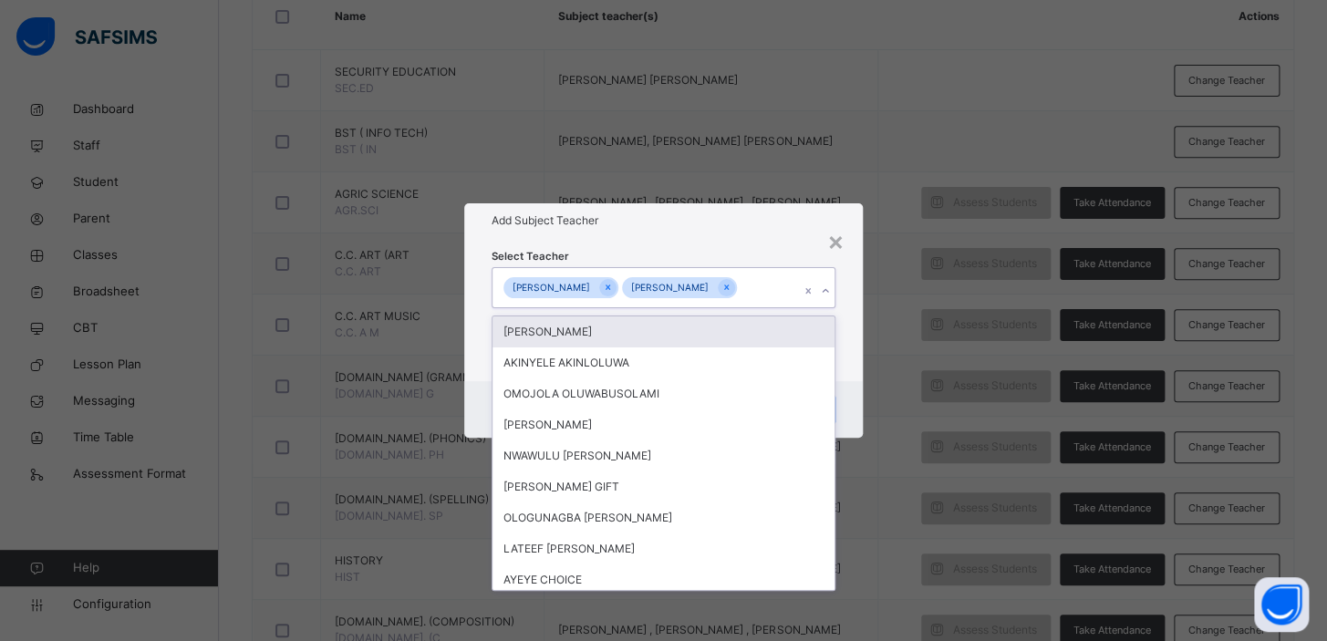
click at [608, 274] on div "KINGSFORD [PERSON_NAME]" at bounding box center [646, 287] width 307 height 38
click at [609, 289] on icon at bounding box center [608, 288] width 5 height 5
click at [609, 290] on icon at bounding box center [608, 287] width 10 height 13
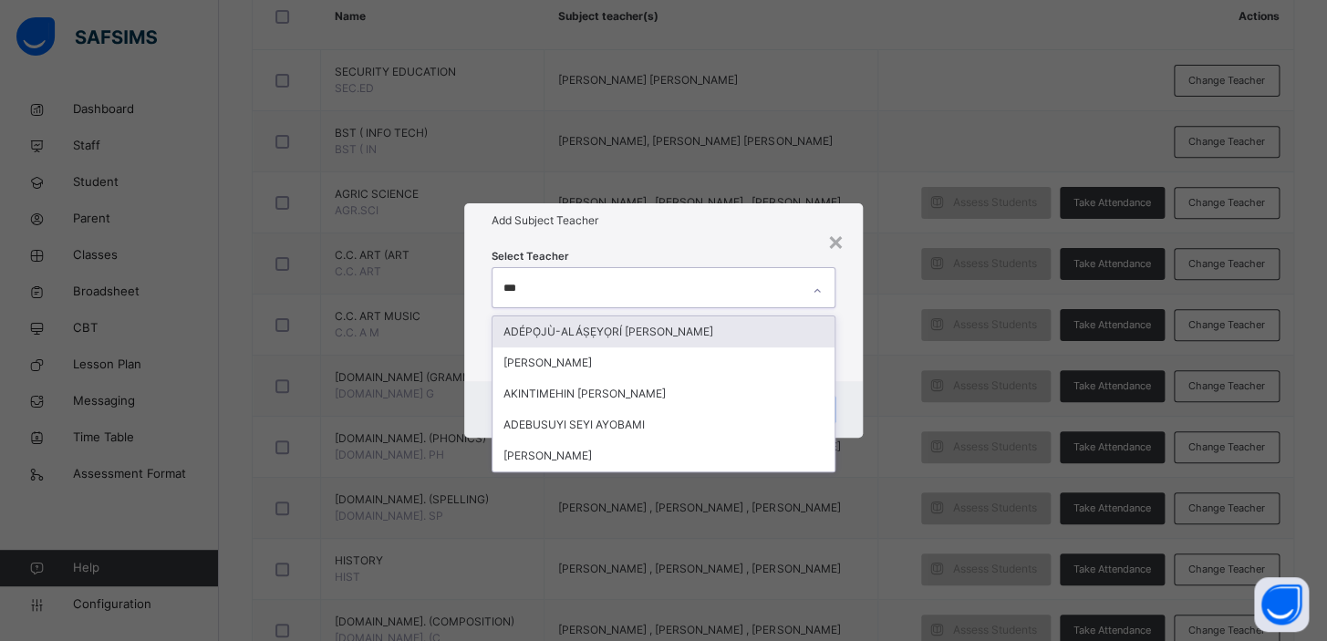
type input "****"
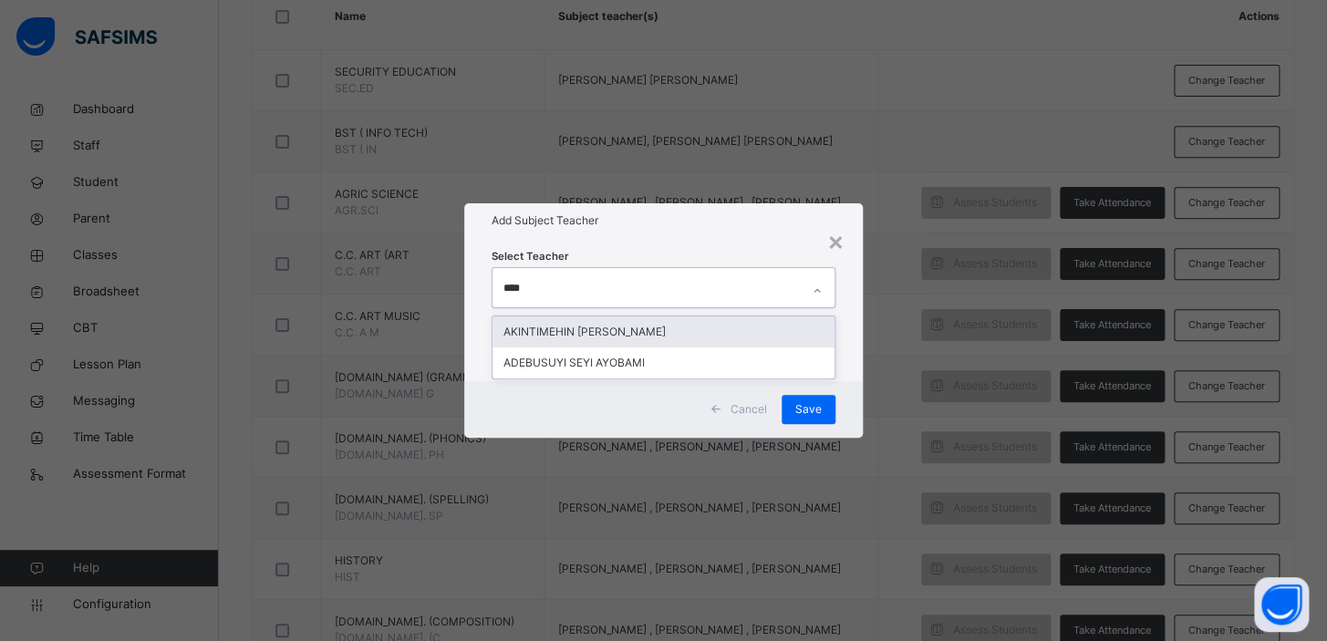
click at [626, 338] on div "AKINTIMEHIN [PERSON_NAME]" at bounding box center [664, 332] width 342 height 31
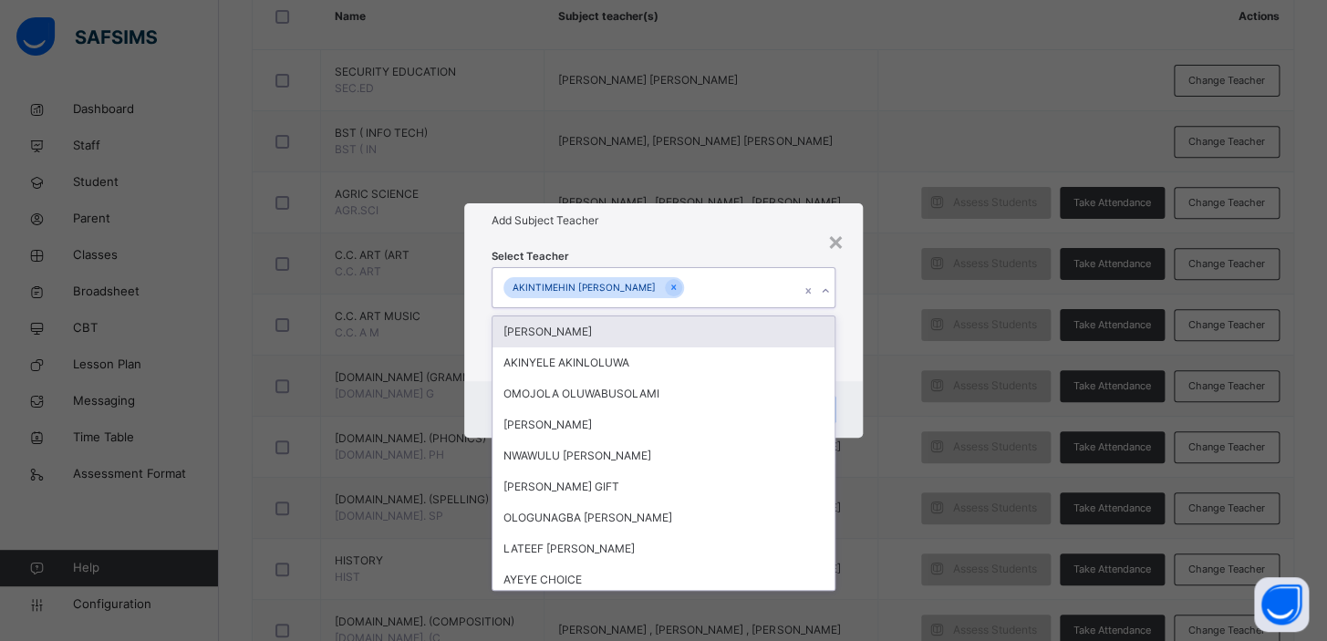
click at [911, 332] on div "× Add Subject Teacher Select Teacher option [PERSON_NAME], selected. option [PE…" at bounding box center [663, 320] width 1327 height 641
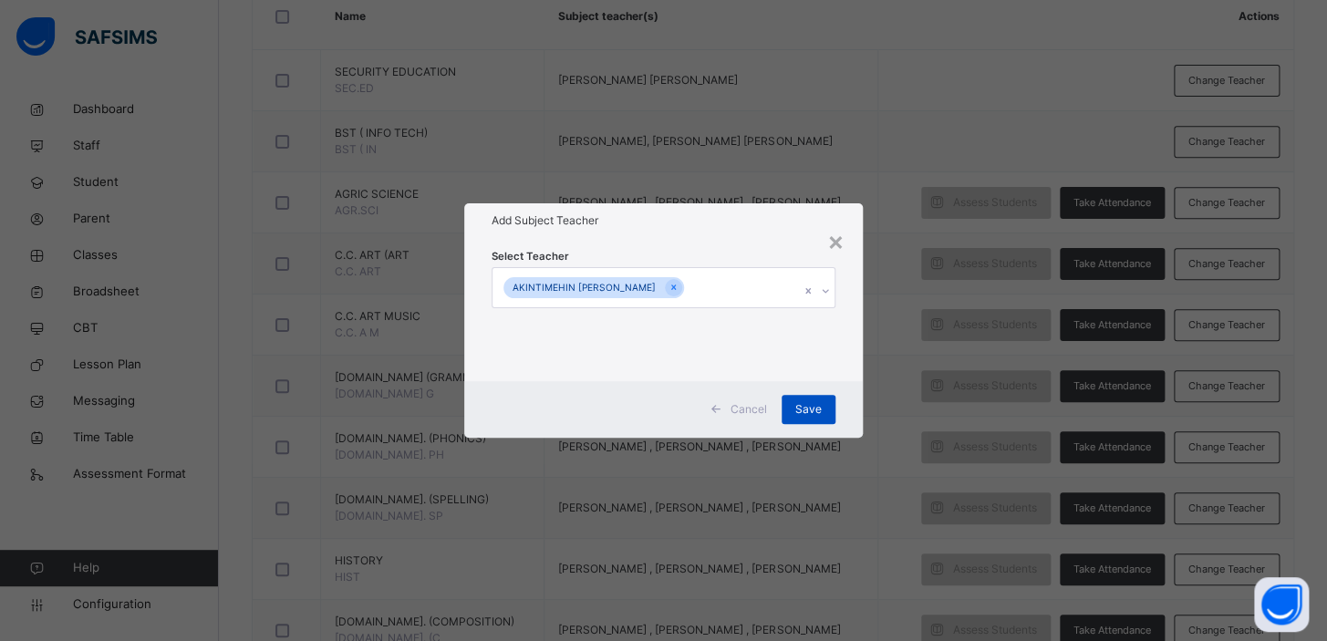
click at [797, 412] on span "Save" at bounding box center [808, 409] width 26 height 16
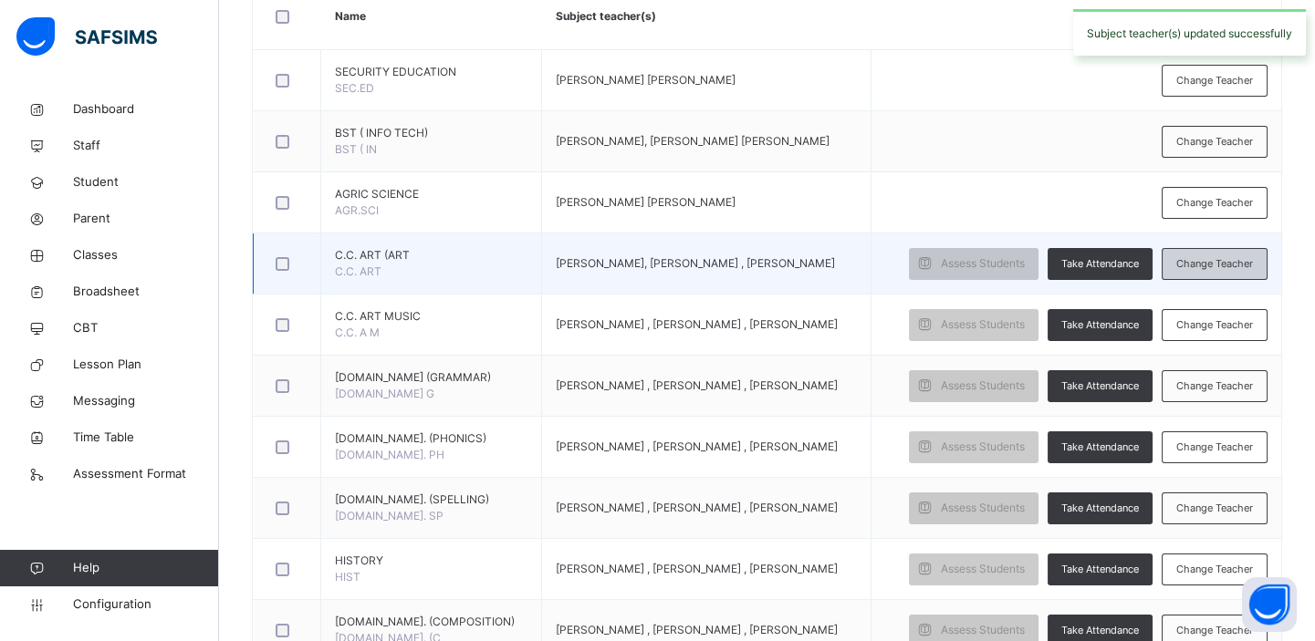
click at [1205, 259] on span "Change Teacher" at bounding box center [1214, 264] width 77 height 16
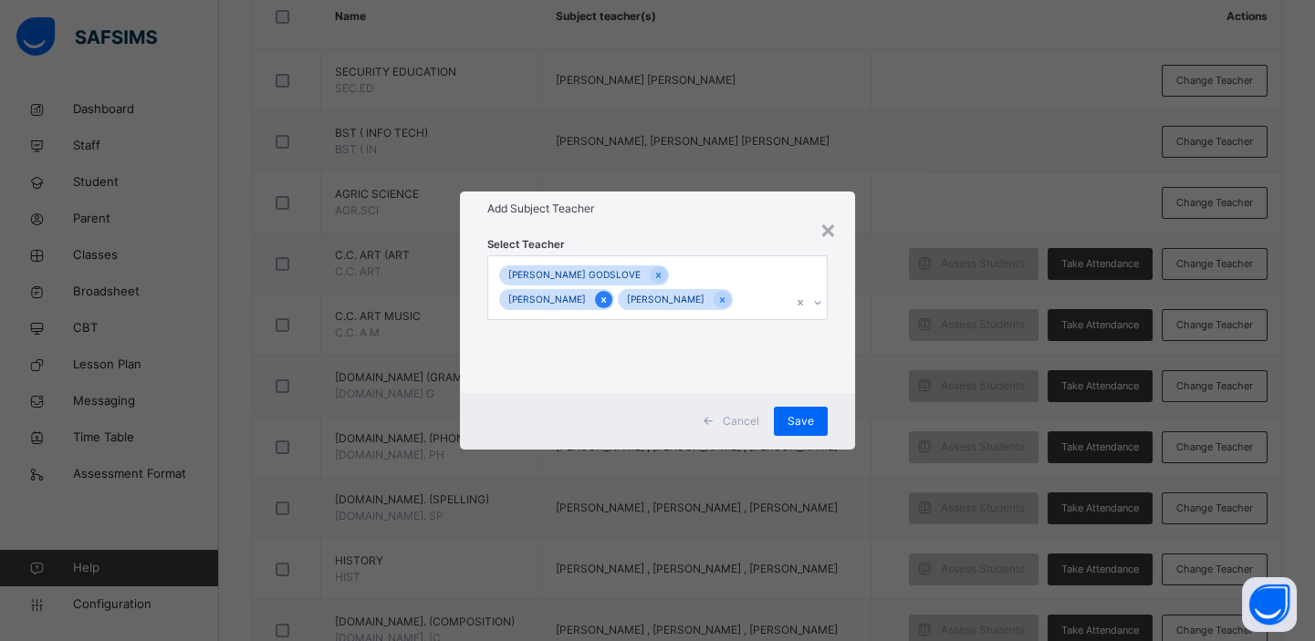
click at [602, 301] on icon at bounding box center [603, 300] width 10 height 13
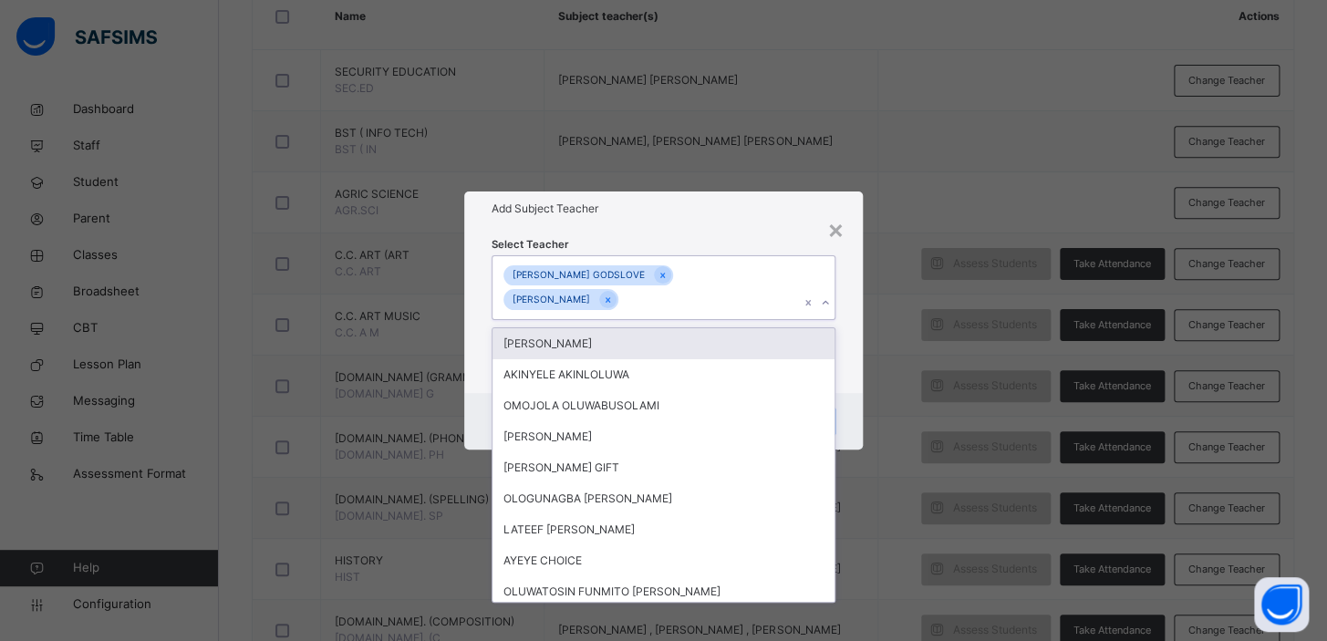
click at [599, 301] on div "[PERSON_NAME]" at bounding box center [552, 299] width 96 height 21
click at [611, 300] on icon at bounding box center [608, 300] width 10 height 13
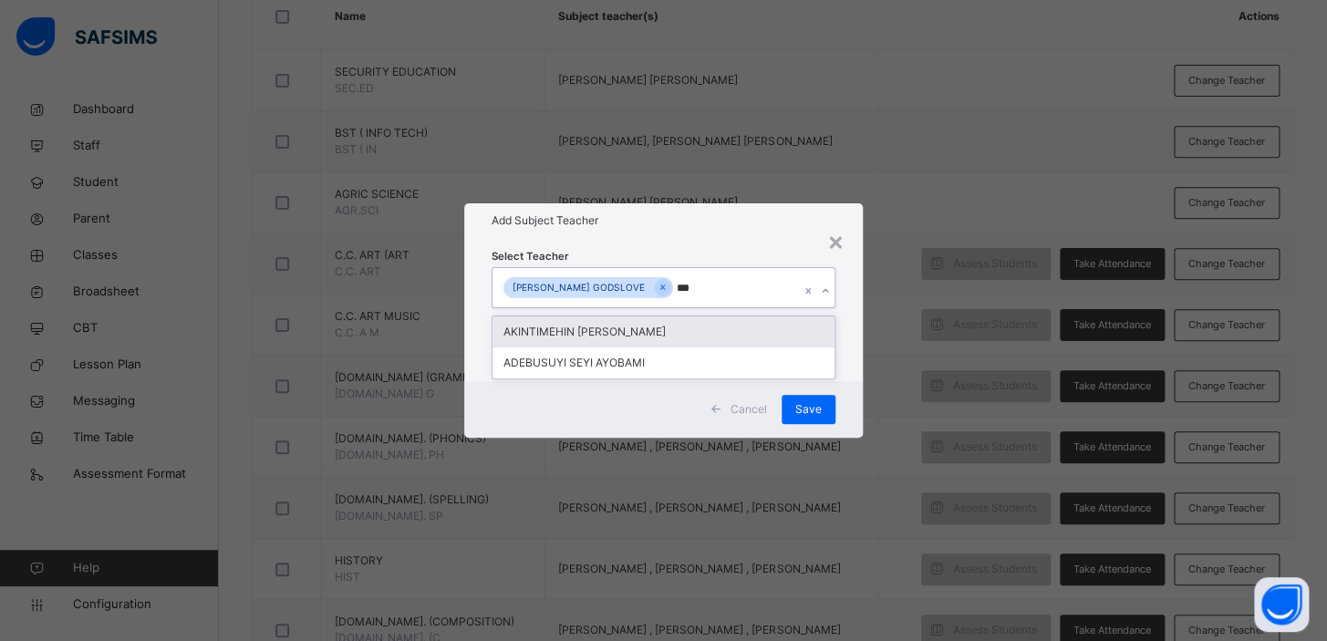
type input "****"
click at [625, 338] on div "AKINTIMEHIN [PERSON_NAME]" at bounding box center [664, 332] width 342 height 31
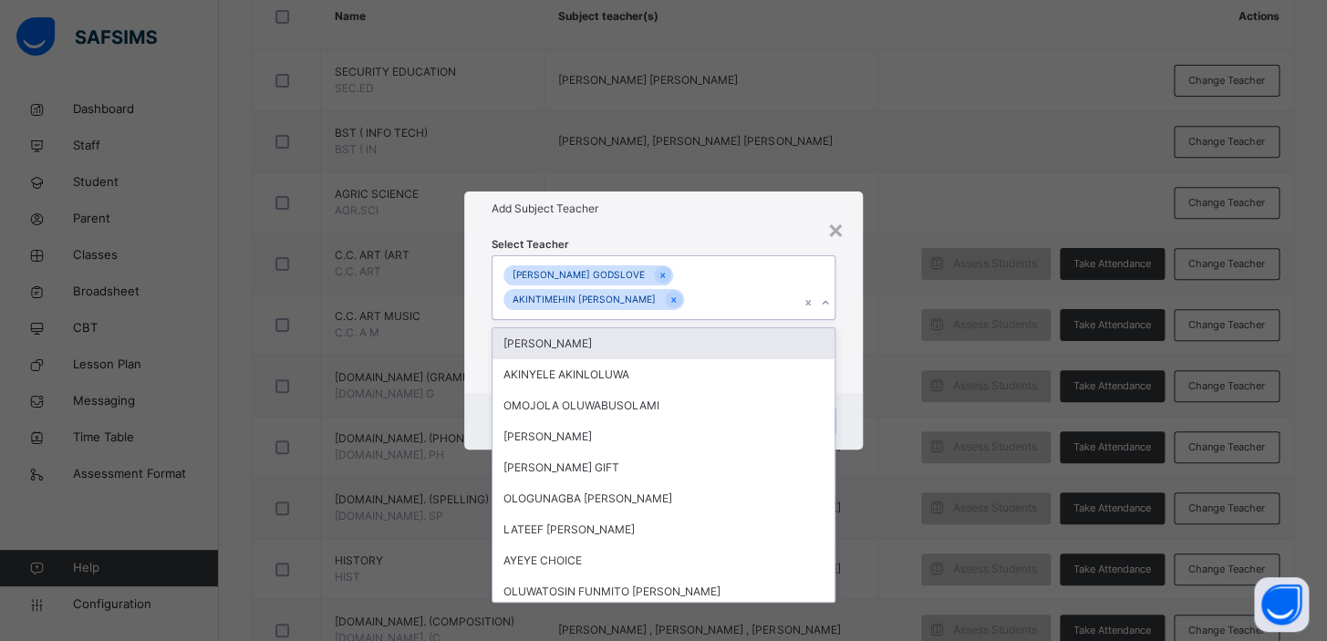
click at [945, 427] on div "× Add Subject Teacher Select Teacher option [PERSON_NAME], selected. option [PE…" at bounding box center [663, 320] width 1327 height 641
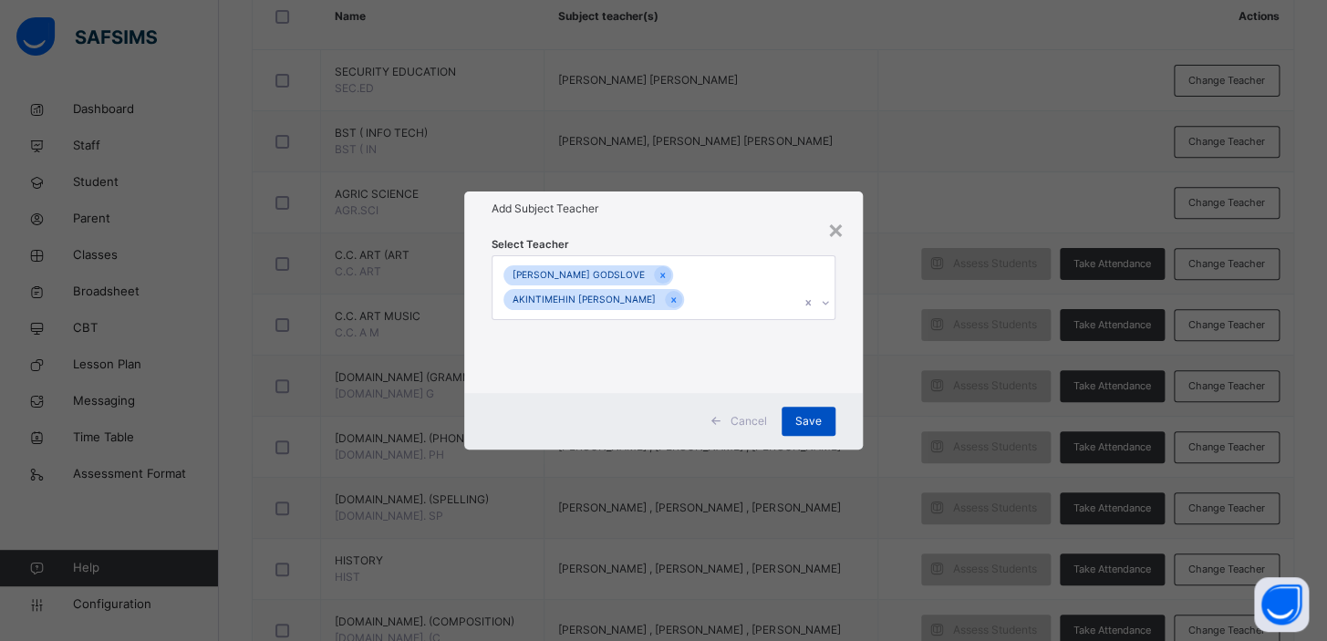
click at [805, 423] on span "Save" at bounding box center [808, 421] width 26 height 16
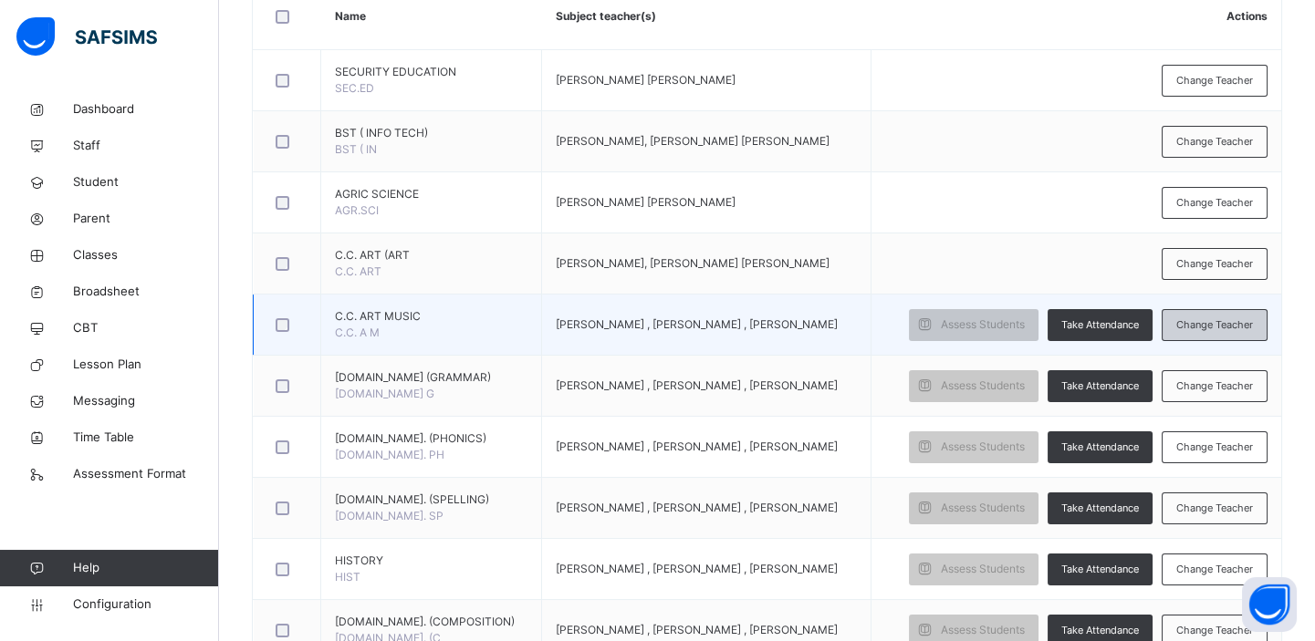
click at [1201, 322] on span "Change Teacher" at bounding box center [1214, 325] width 77 height 16
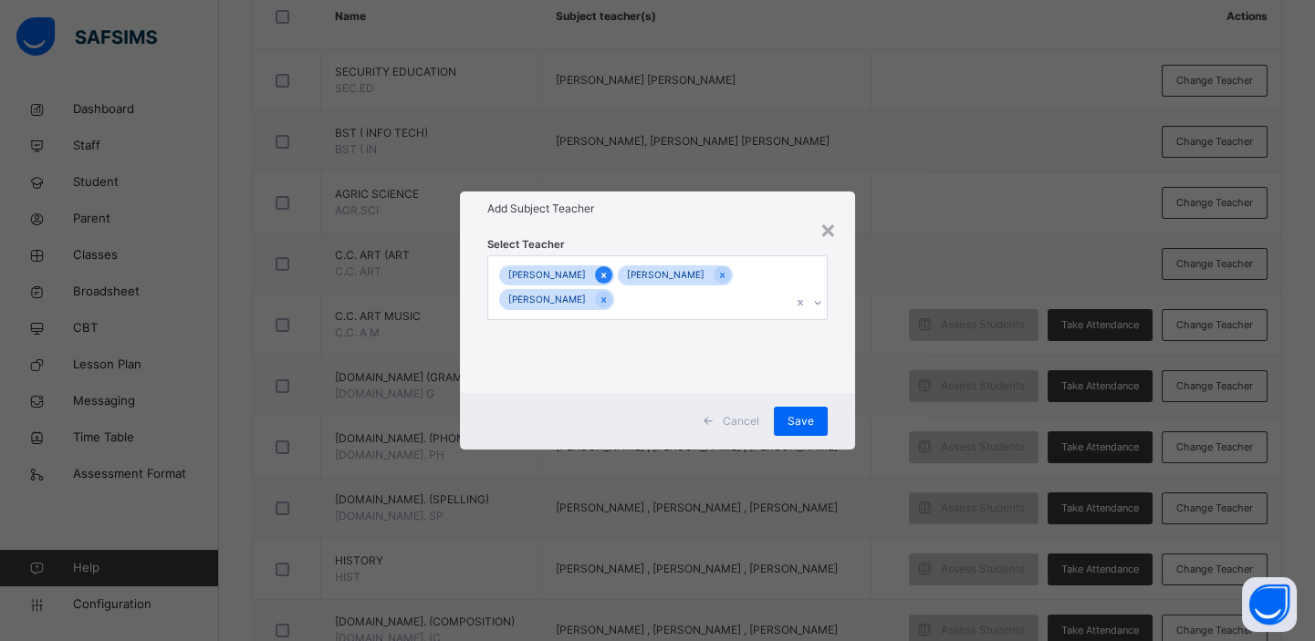
click at [606, 273] on icon at bounding box center [603, 275] width 10 height 13
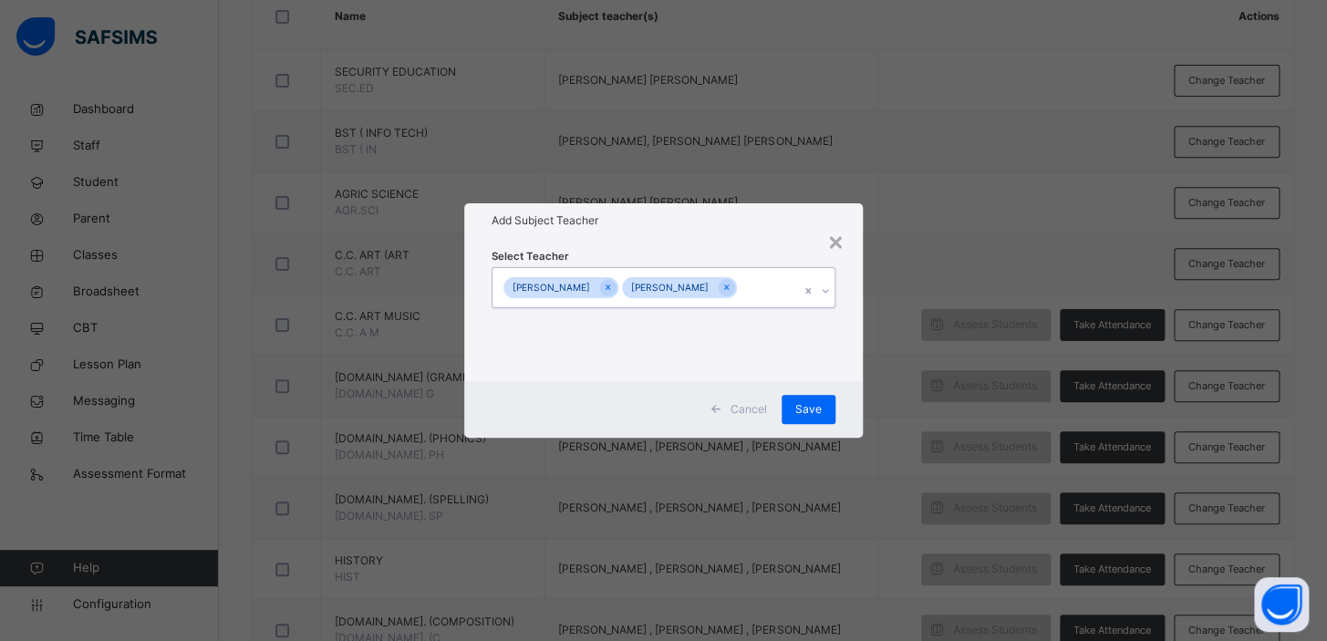
click at [606, 279] on div at bounding box center [607, 287] width 17 height 17
type input "*"
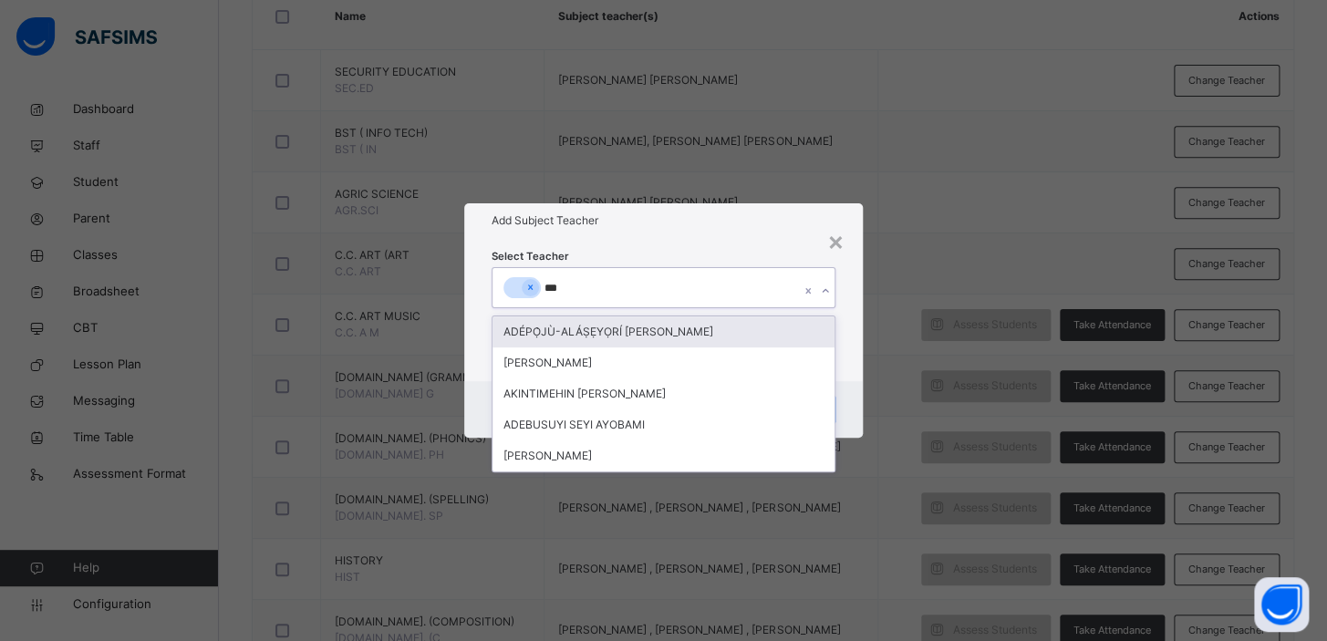
type input "****"
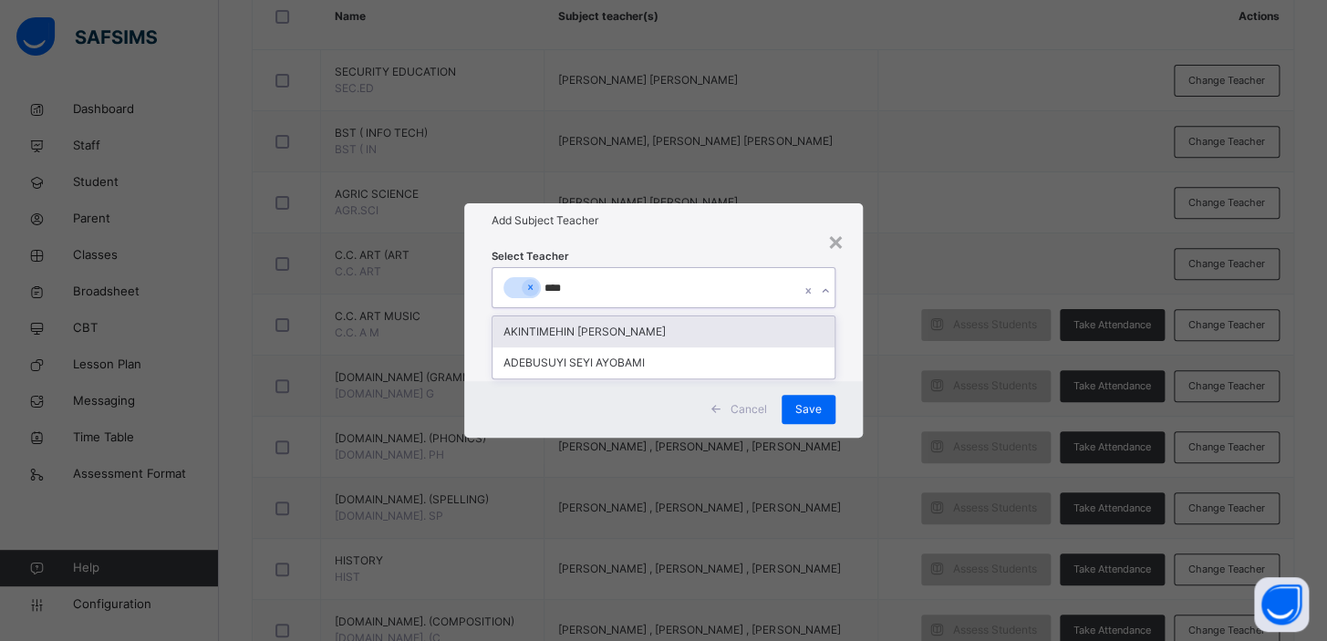
click at [732, 333] on div "AKINTIMEHIN [PERSON_NAME]" at bounding box center [664, 332] width 342 height 31
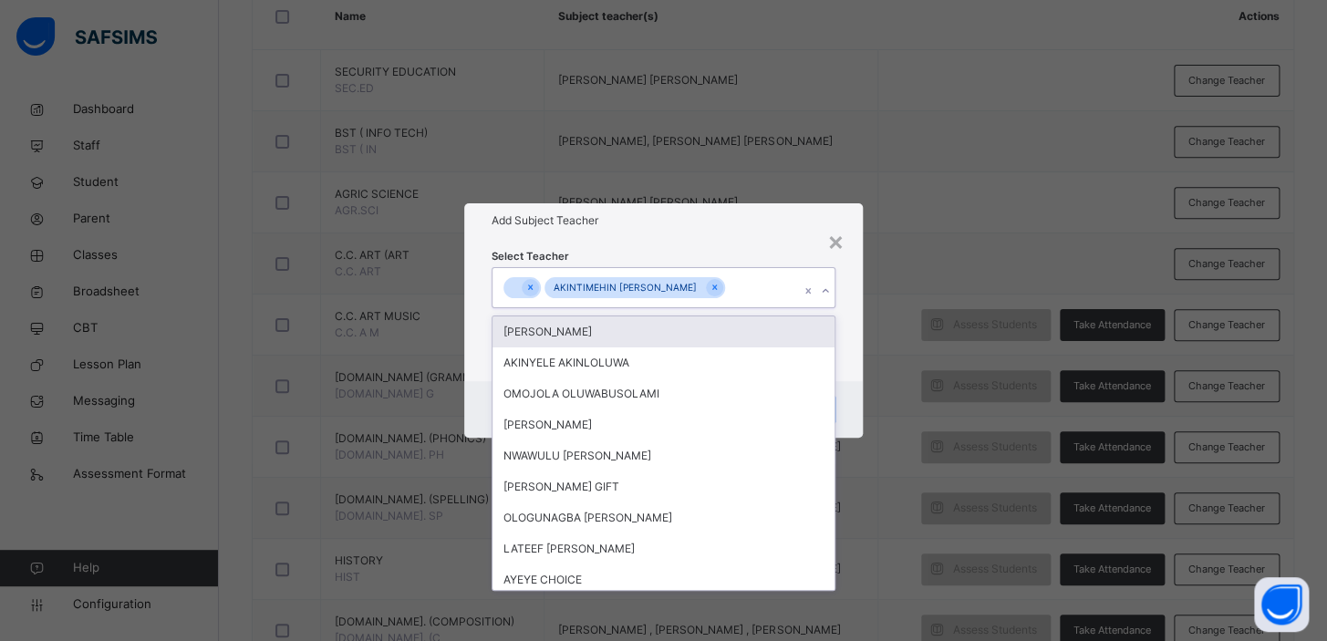
click at [981, 265] on div "× Add Subject Teacher Select Teacher option [PERSON_NAME], selected. option [PE…" at bounding box center [663, 320] width 1327 height 641
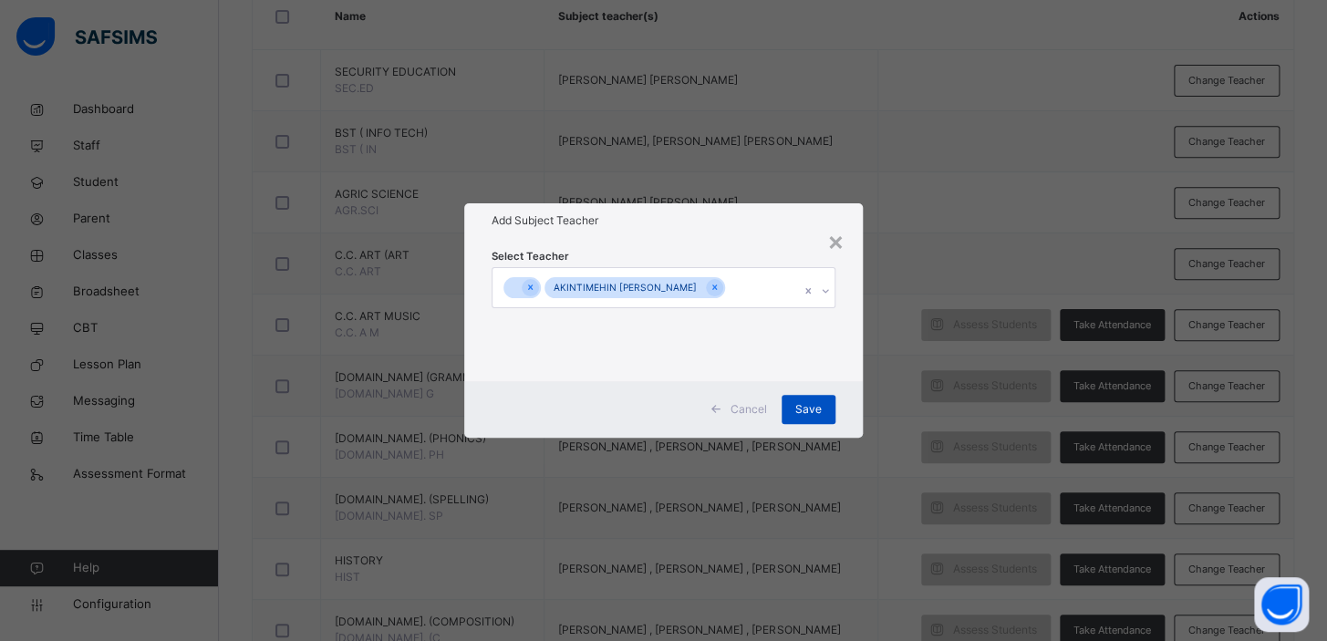
click at [816, 410] on span "Save" at bounding box center [808, 409] width 26 height 16
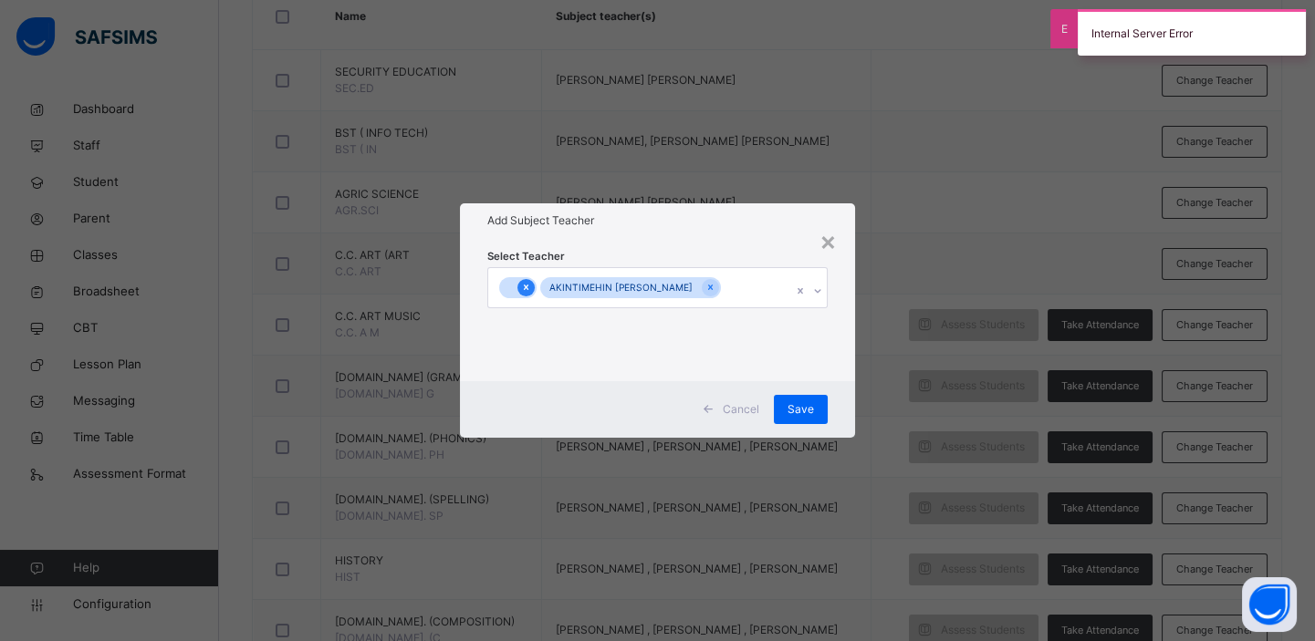
click at [524, 286] on icon at bounding box center [526, 288] width 5 height 5
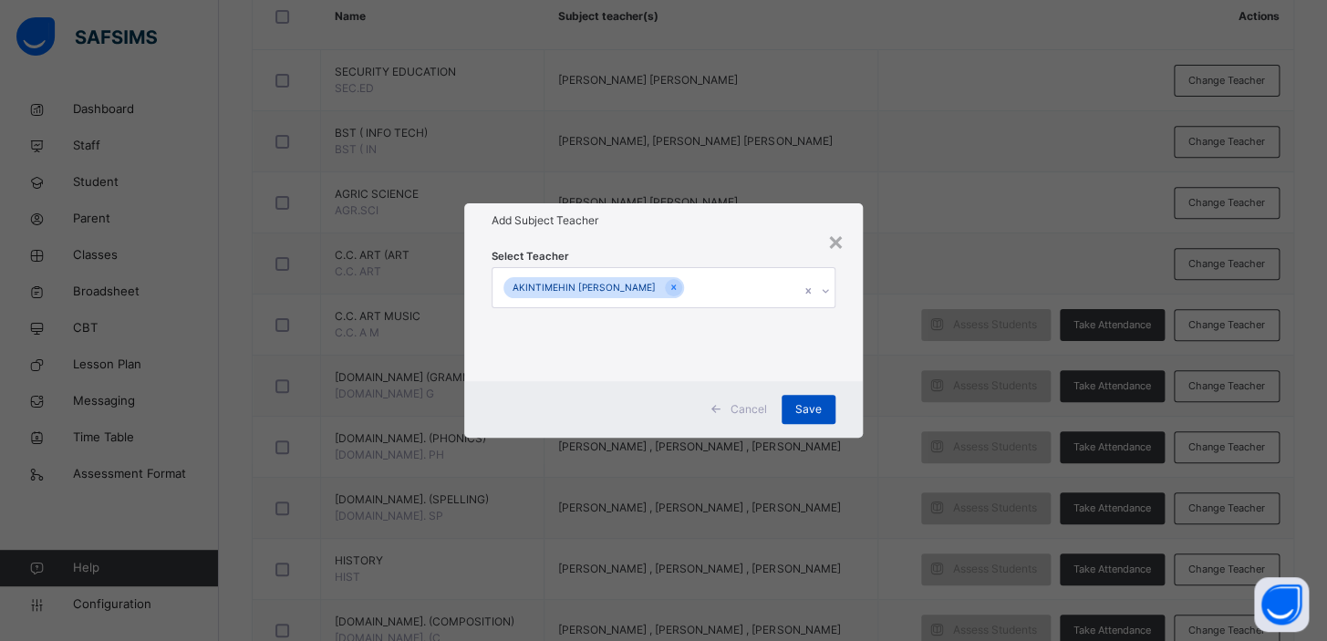
click at [813, 411] on span "Save" at bounding box center [808, 409] width 26 height 16
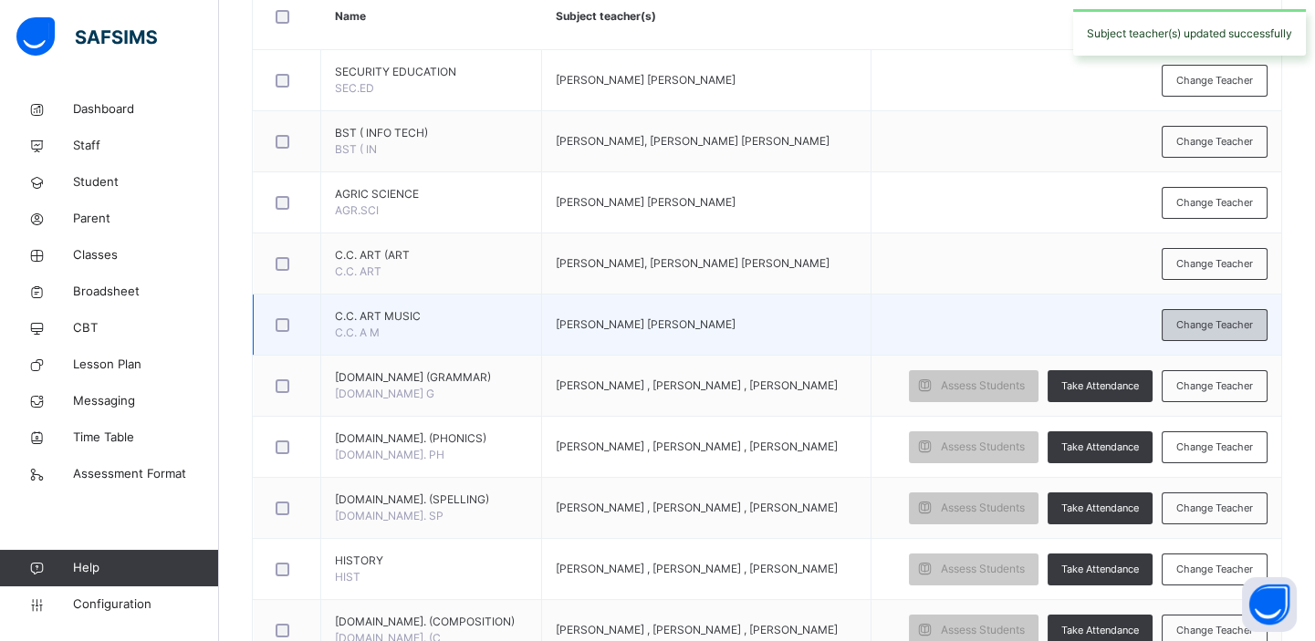
click at [1228, 327] on span "Change Teacher" at bounding box center [1214, 325] width 77 height 16
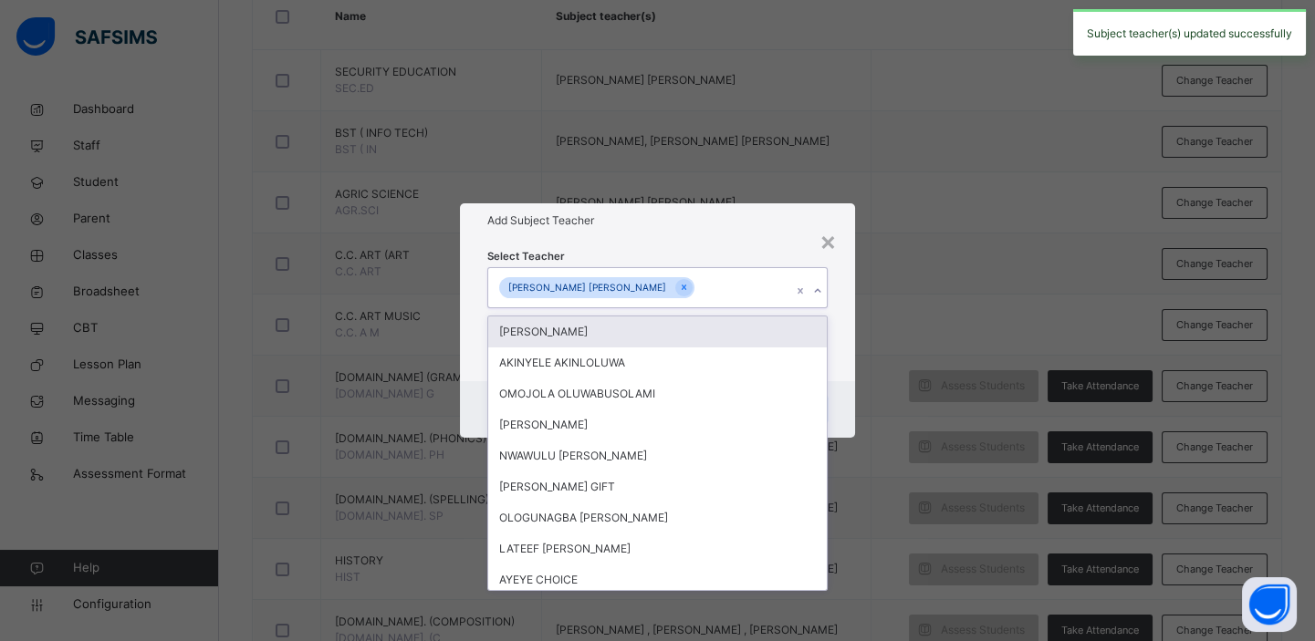
click at [702, 285] on div "[PERSON_NAME] [PERSON_NAME]" at bounding box center [639, 287] width 303 height 38
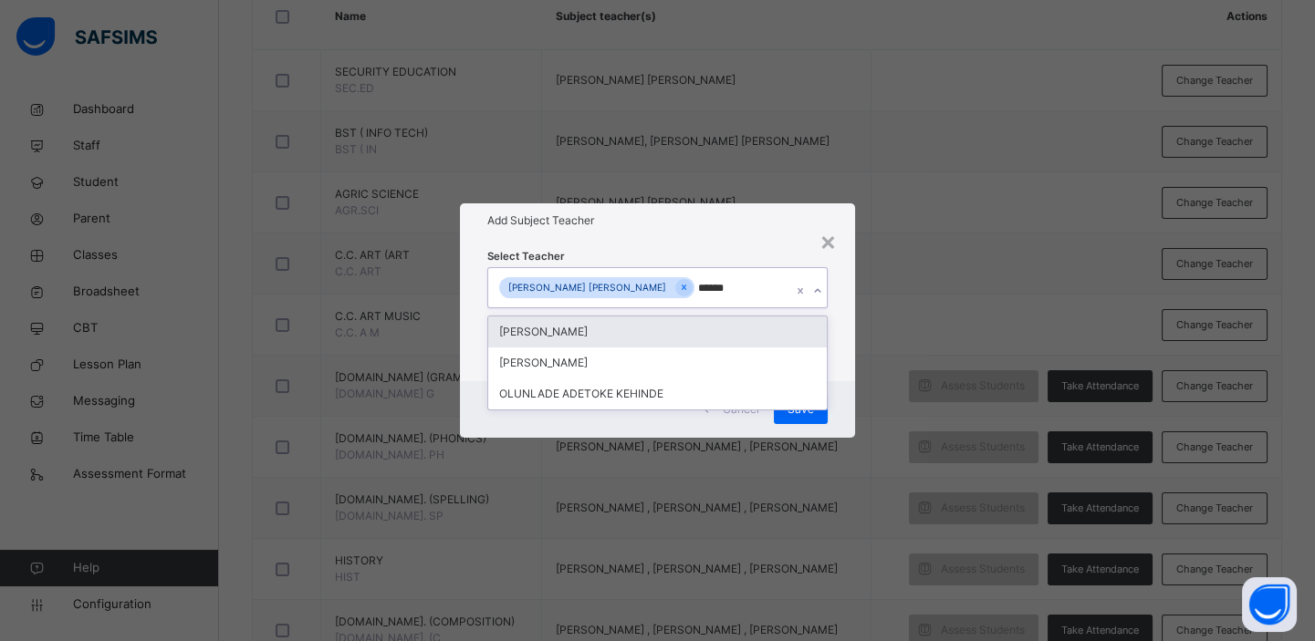
type input "*******"
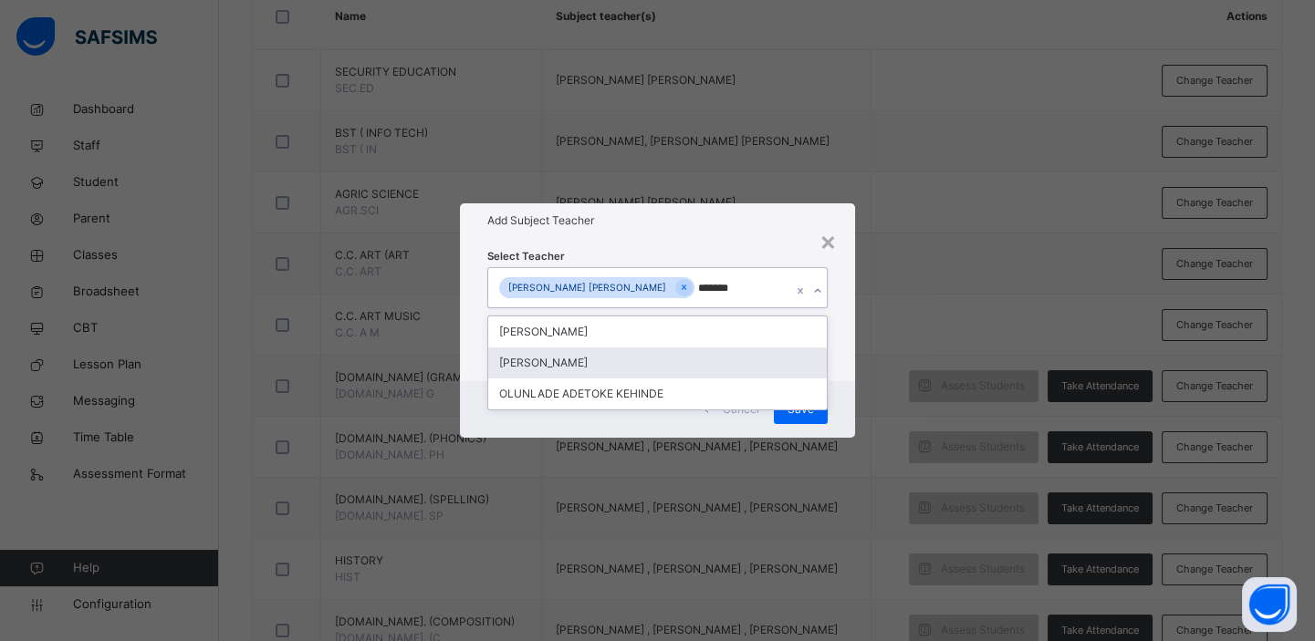
click at [664, 361] on div "[PERSON_NAME]" at bounding box center [657, 363] width 338 height 31
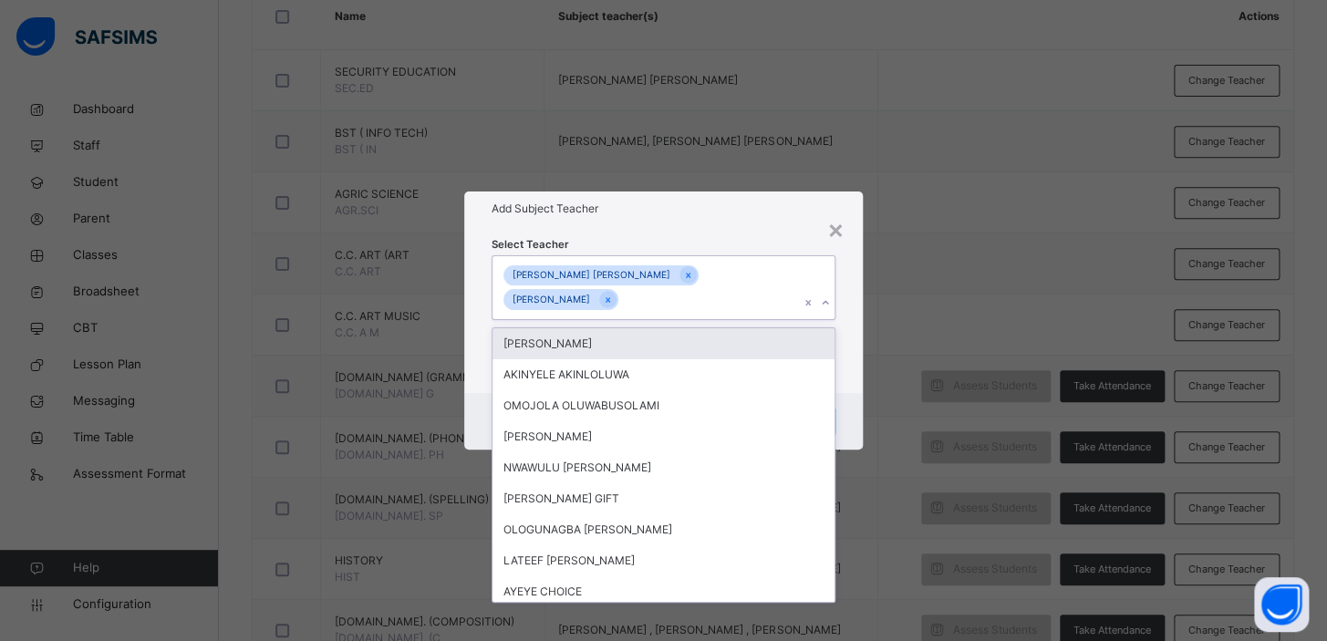
click at [978, 294] on div "× Add Subject Teacher Select Teacher option [PERSON_NAME], selected. option [PE…" at bounding box center [663, 320] width 1327 height 641
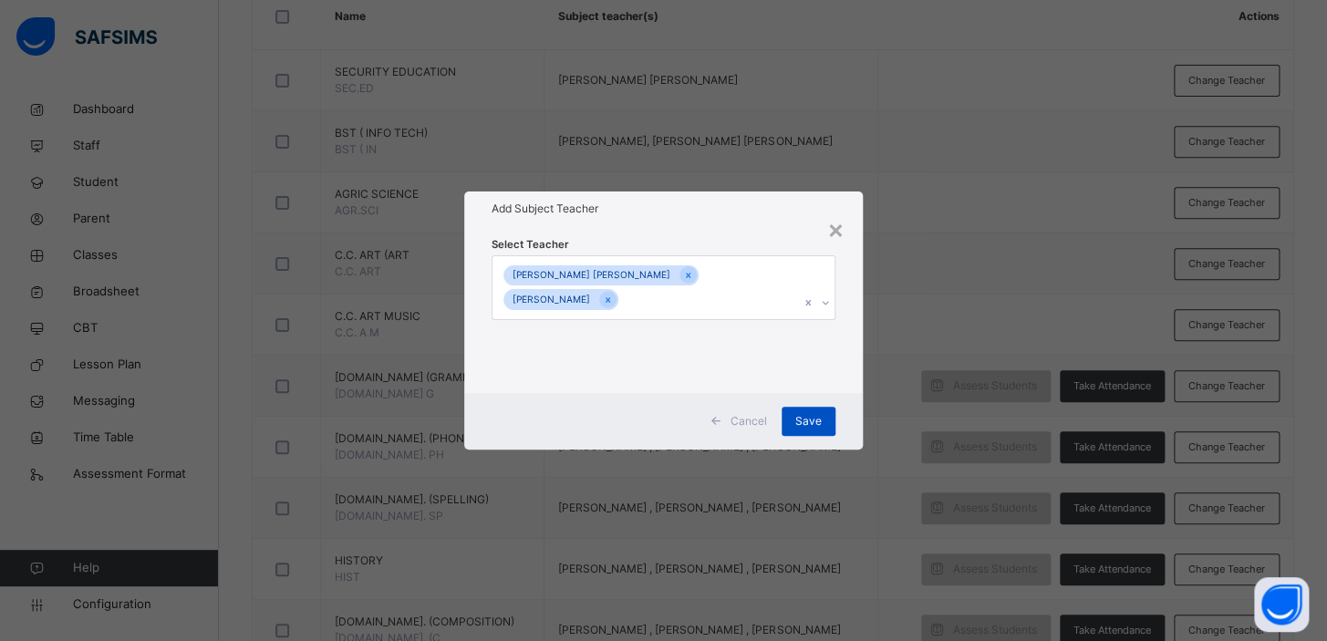
click at [811, 418] on span "Save" at bounding box center [808, 421] width 26 height 16
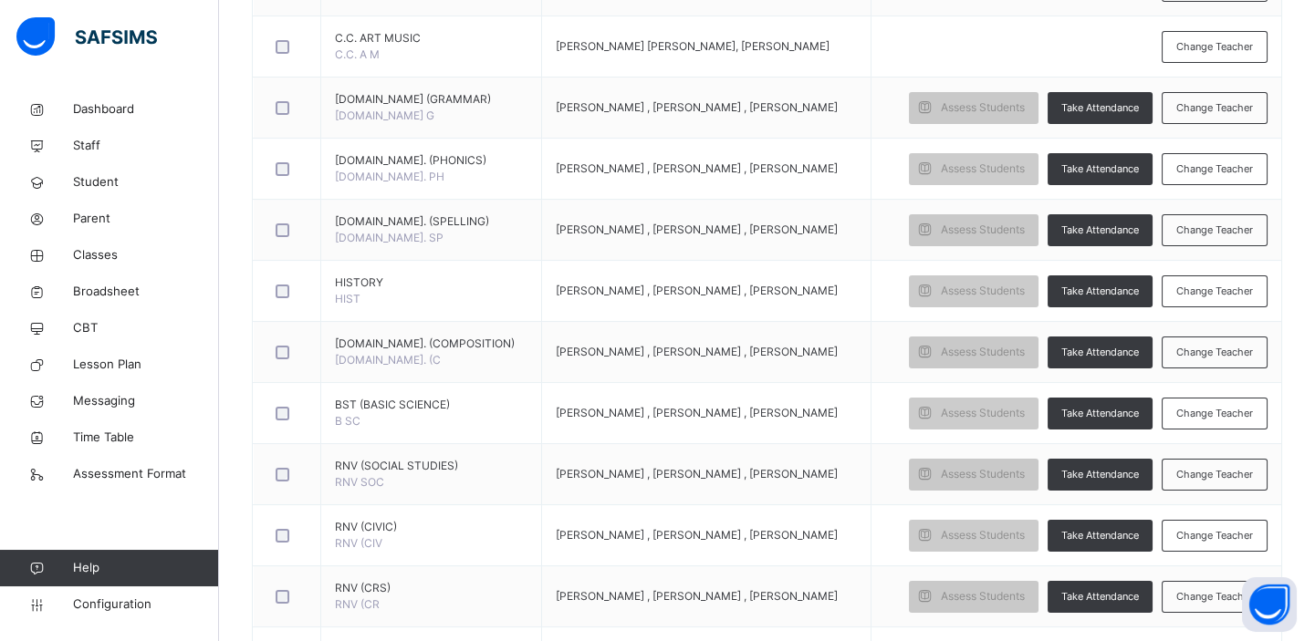
scroll to position [758, 0]
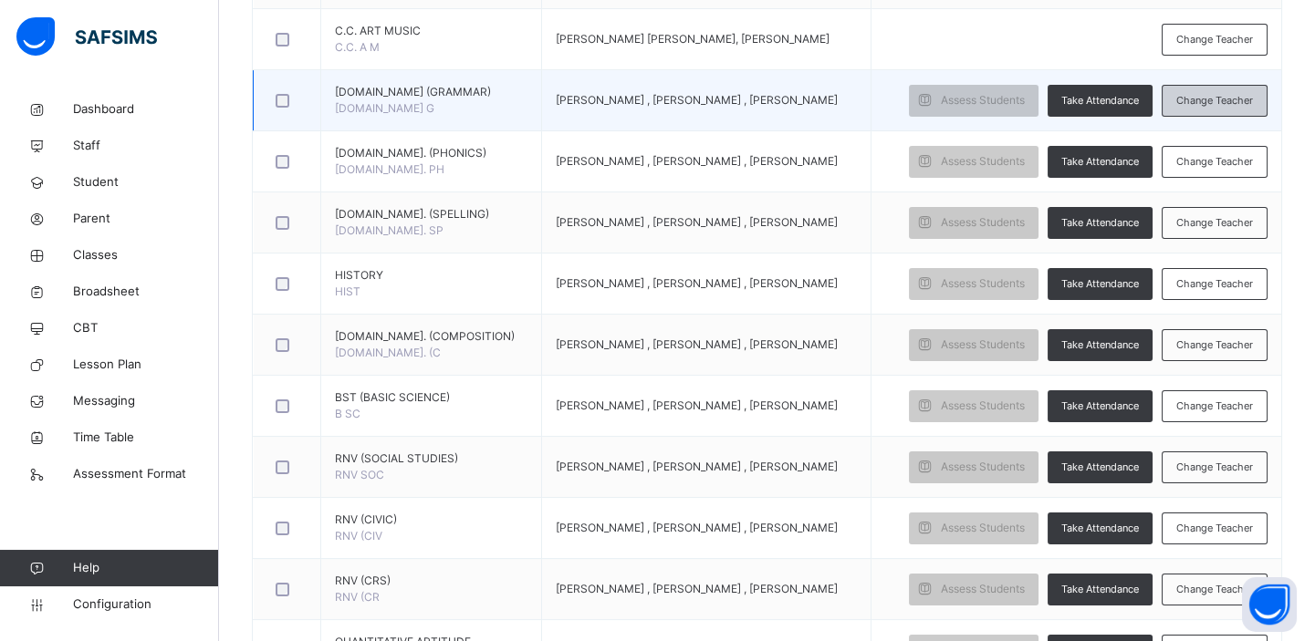
click at [1204, 93] on span "Change Teacher" at bounding box center [1214, 101] width 77 height 16
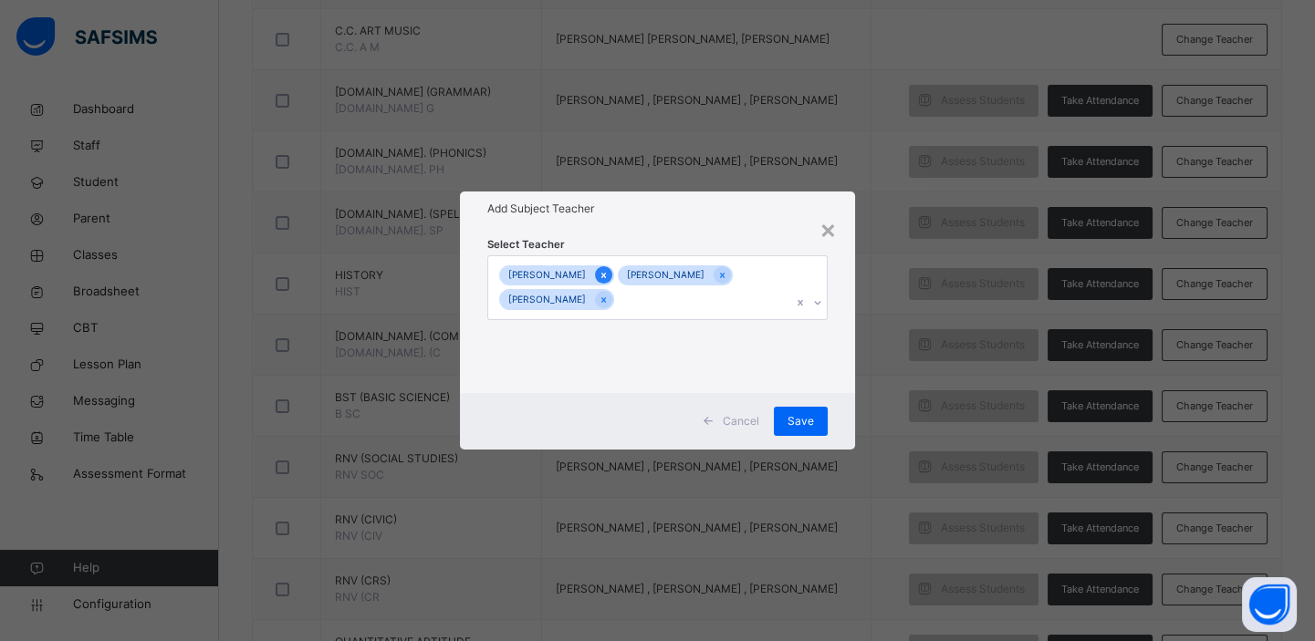
click at [608, 273] on icon at bounding box center [603, 275] width 10 height 13
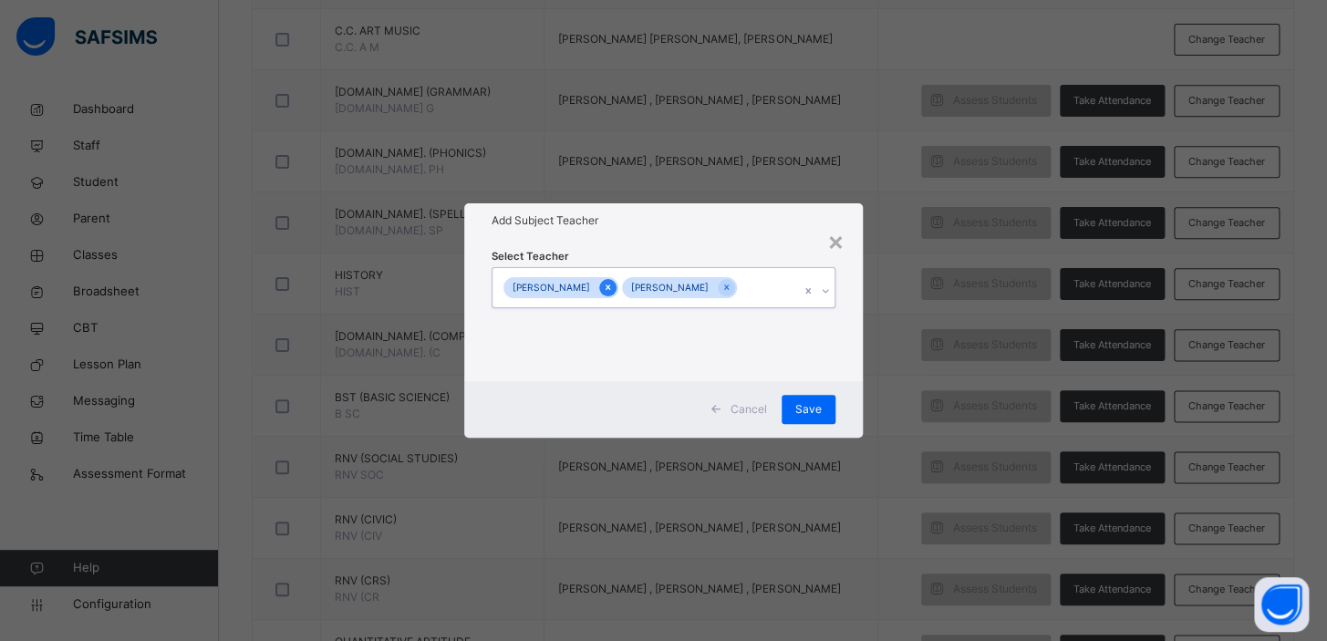
click at [609, 288] on icon at bounding box center [608, 287] width 10 height 13
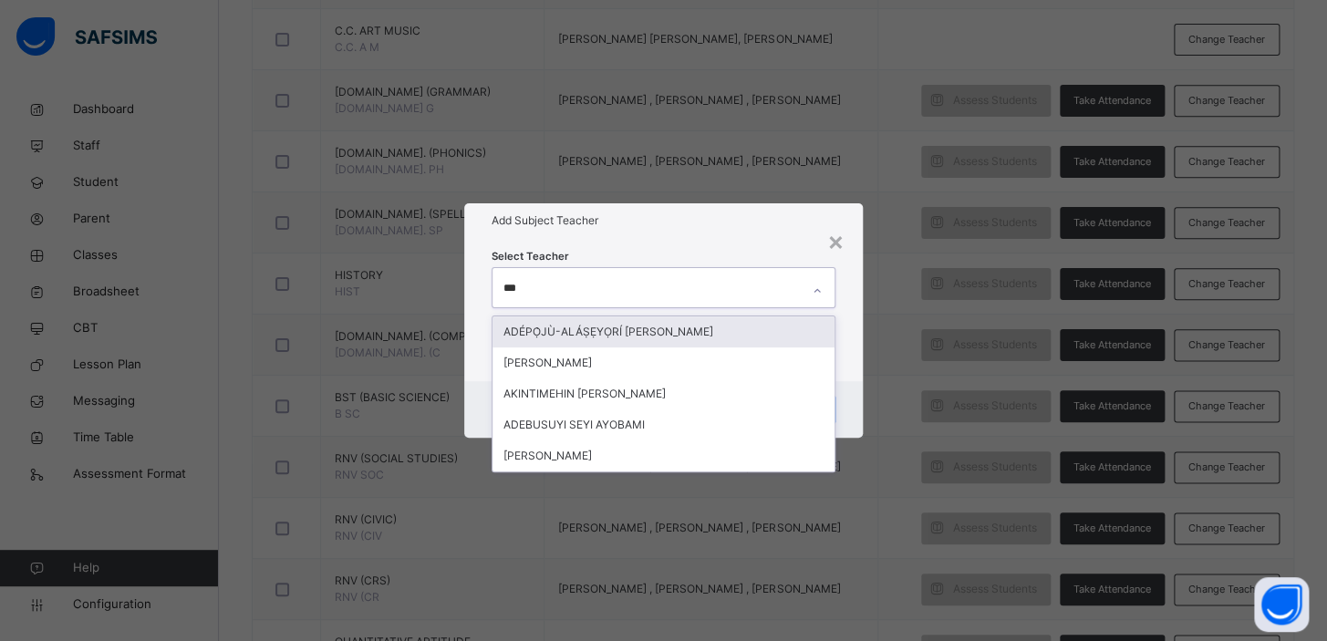
type input "****"
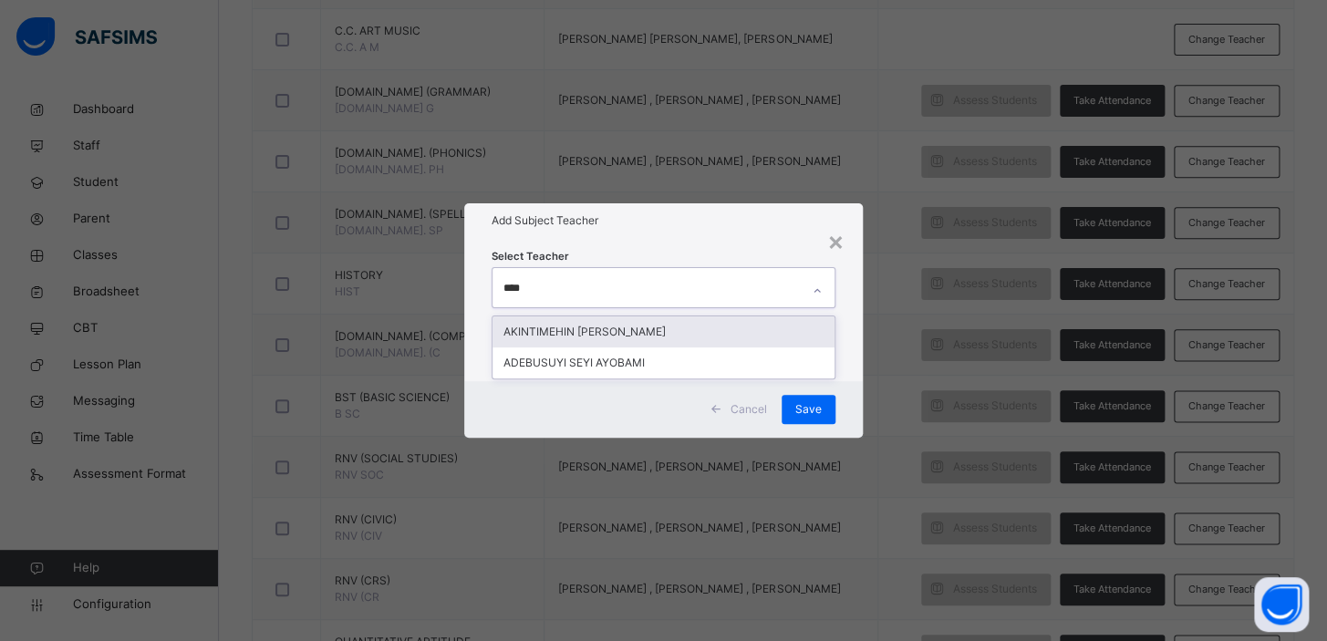
click at [628, 336] on div "AKINTIMEHIN [PERSON_NAME]" at bounding box center [664, 332] width 342 height 31
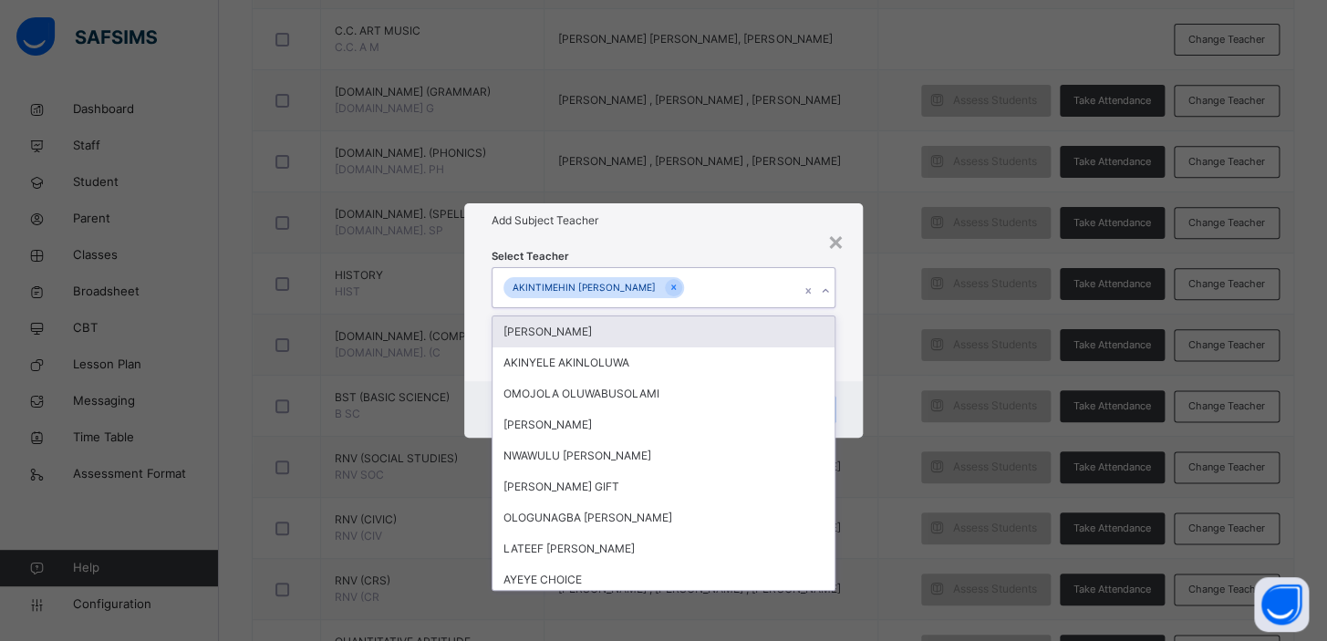
click at [921, 328] on div "× Add Subject Teacher Select Teacher option [PERSON_NAME], selected. option [PE…" at bounding box center [663, 320] width 1327 height 641
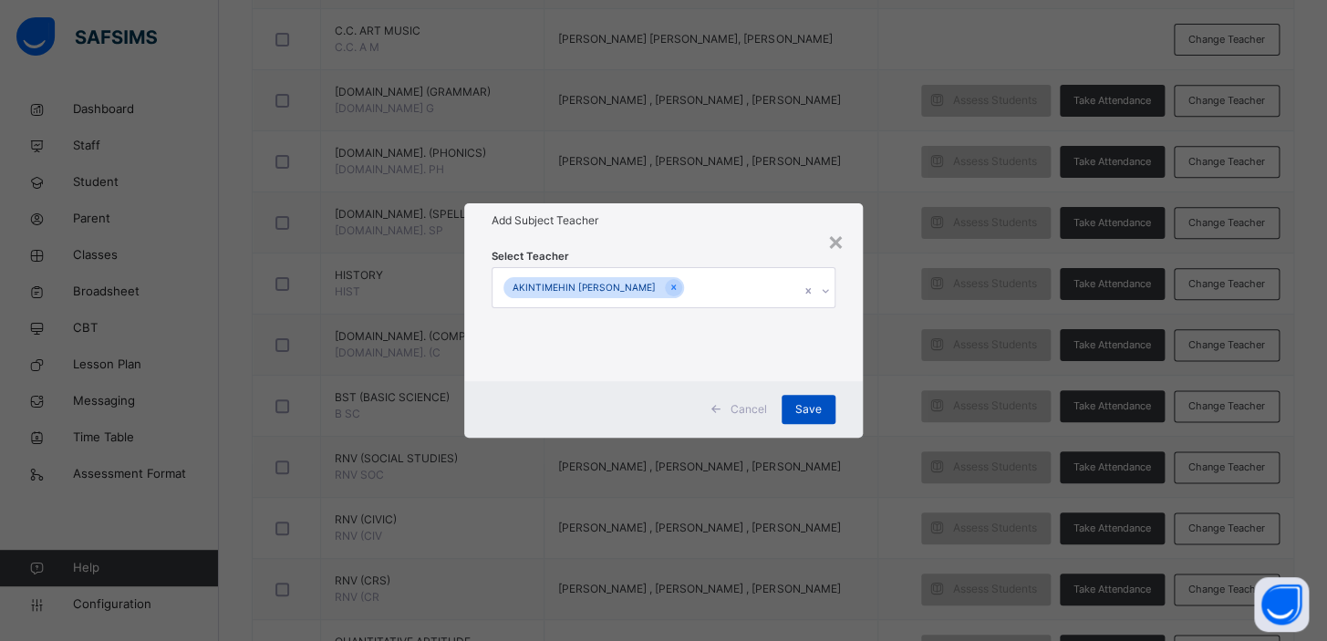
click at [811, 409] on span "Save" at bounding box center [808, 409] width 26 height 16
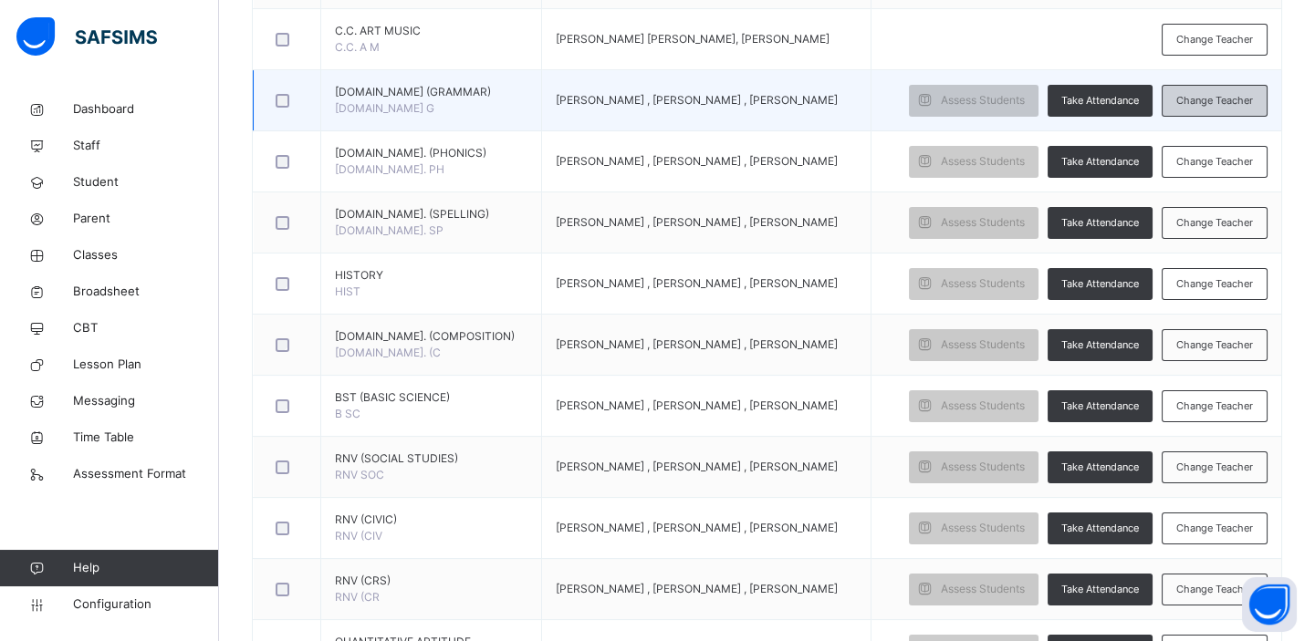
click at [1215, 96] on span "Change Teacher" at bounding box center [1214, 101] width 77 height 16
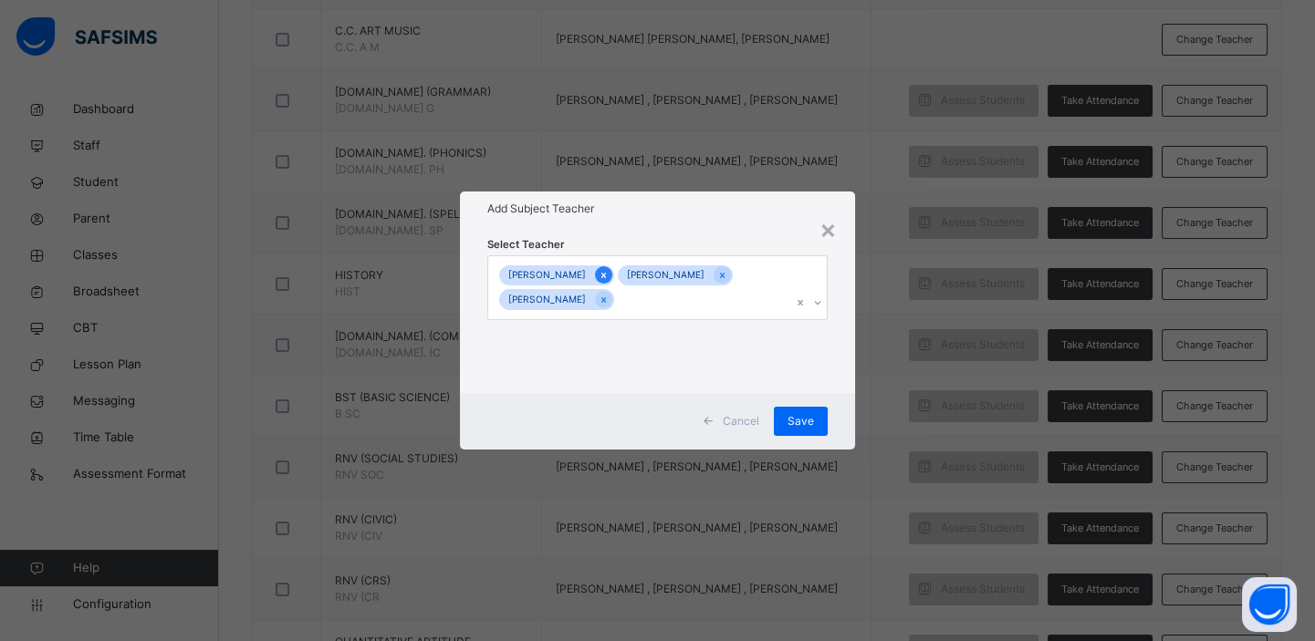
click at [608, 273] on icon at bounding box center [603, 275] width 10 height 13
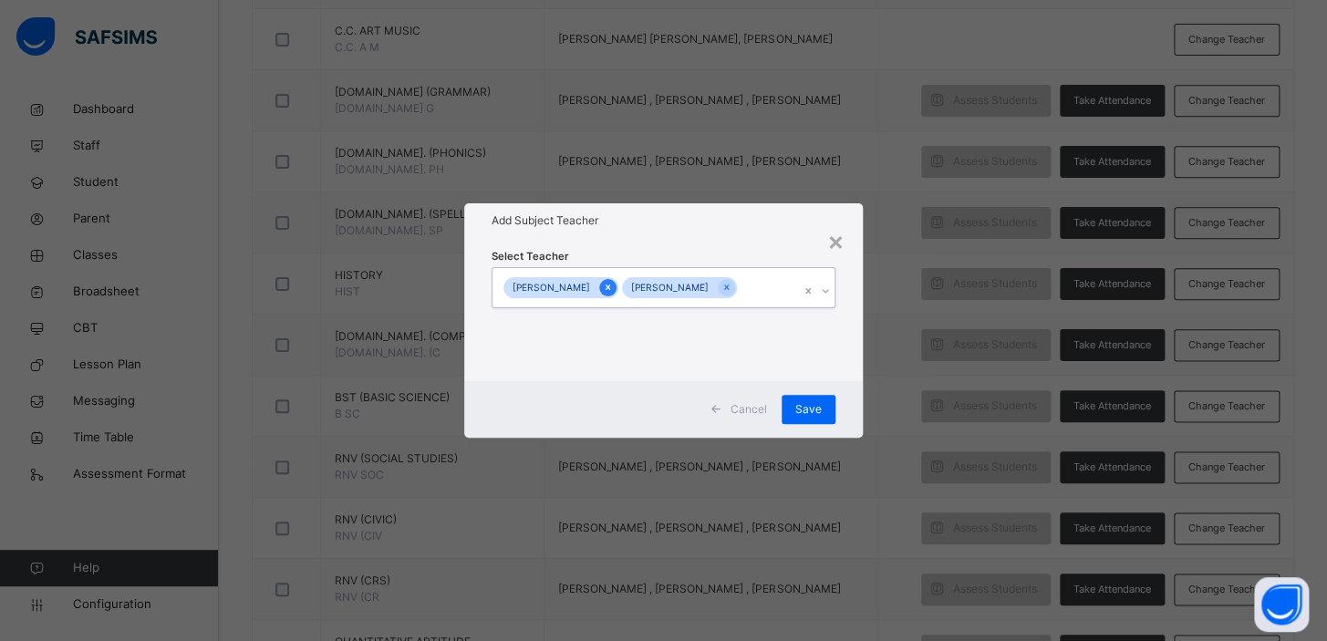
click at [610, 288] on icon at bounding box center [608, 288] width 5 height 5
click at [610, 288] on icon at bounding box center [608, 287] width 10 height 13
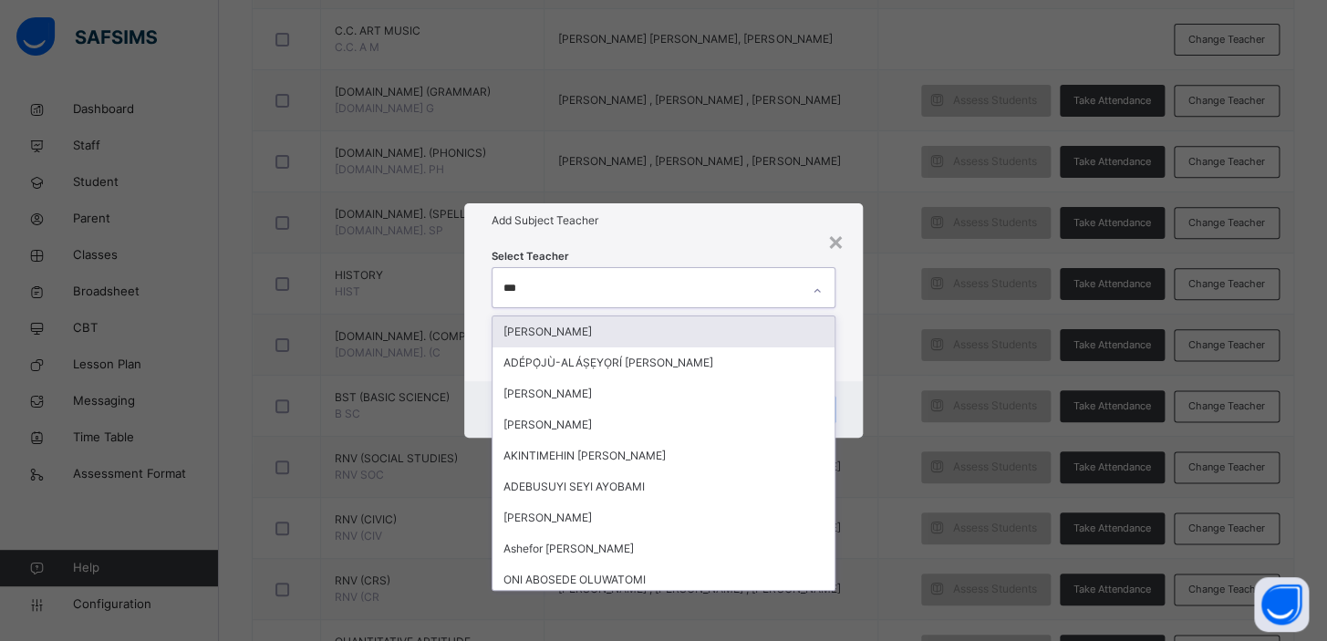
type input "****"
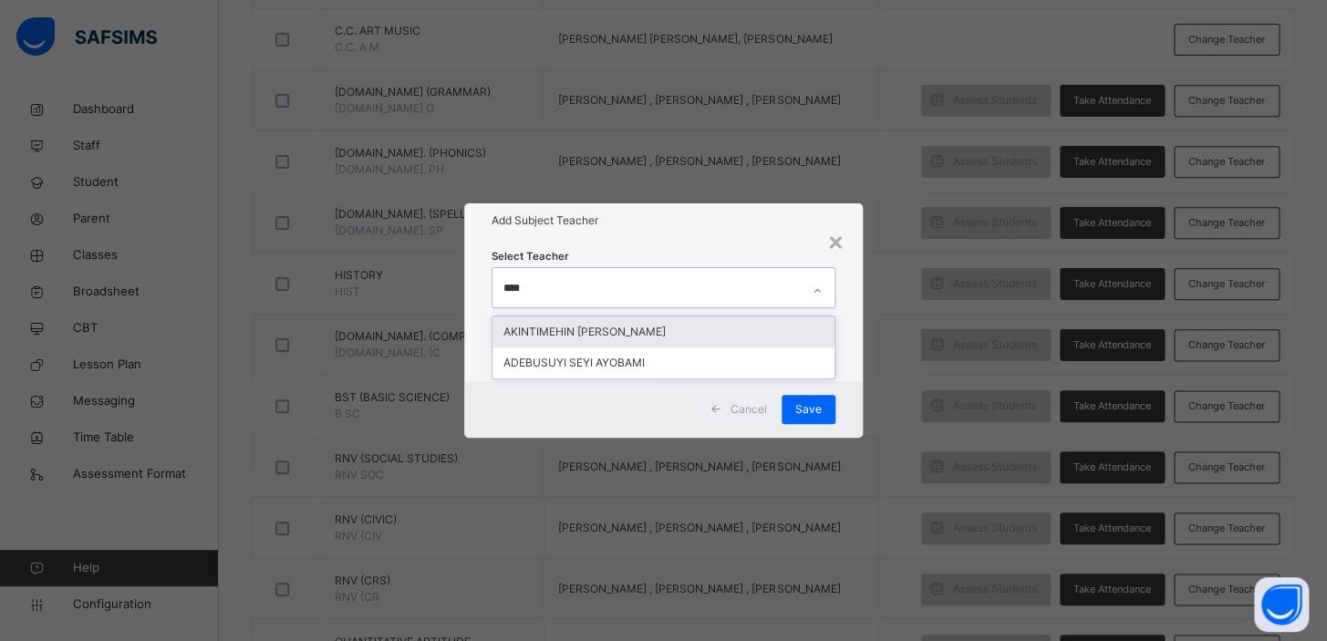
click at [633, 340] on div "AKINTIMEHIN [PERSON_NAME]" at bounding box center [664, 332] width 342 height 31
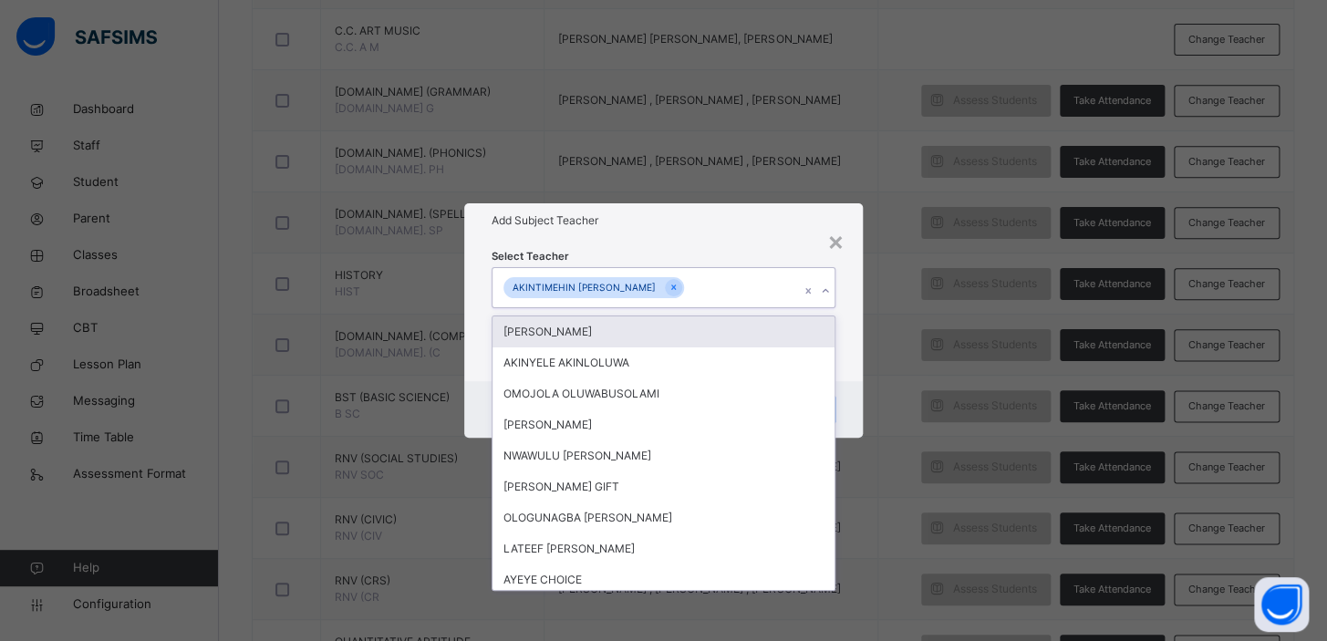
click at [913, 407] on div "× Add Subject Teacher Select Teacher option [PERSON_NAME], selected. option [PE…" at bounding box center [663, 320] width 1327 height 641
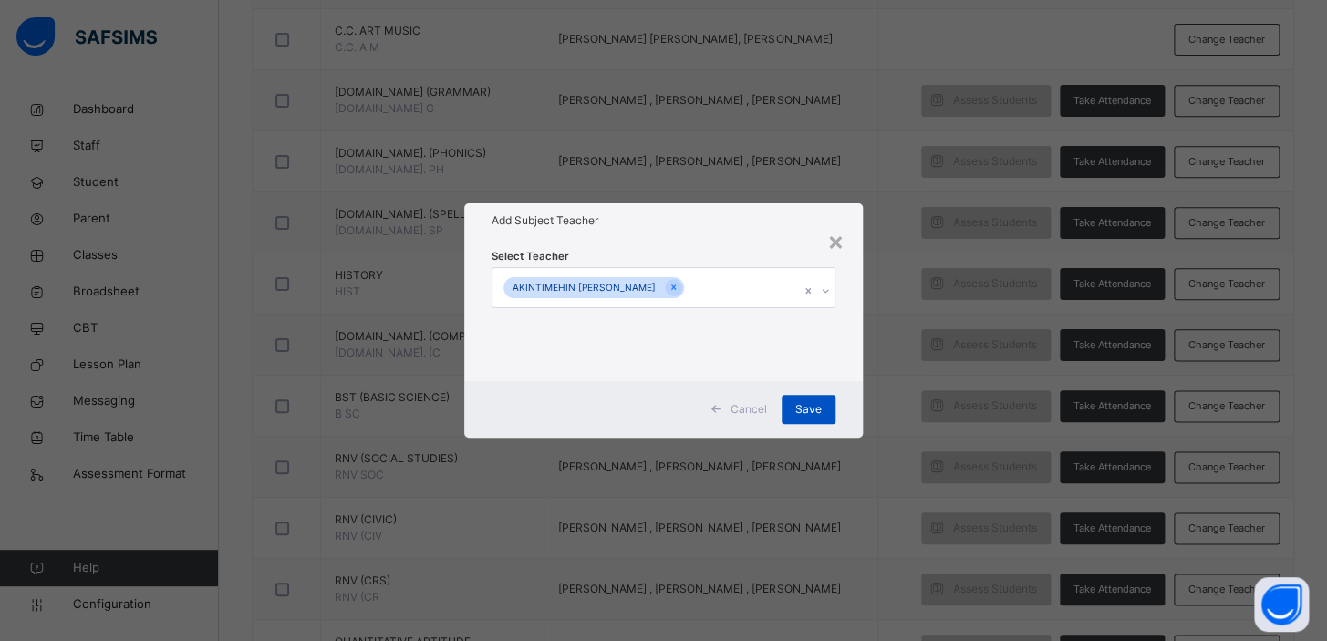
click at [808, 410] on span "Save" at bounding box center [808, 409] width 26 height 16
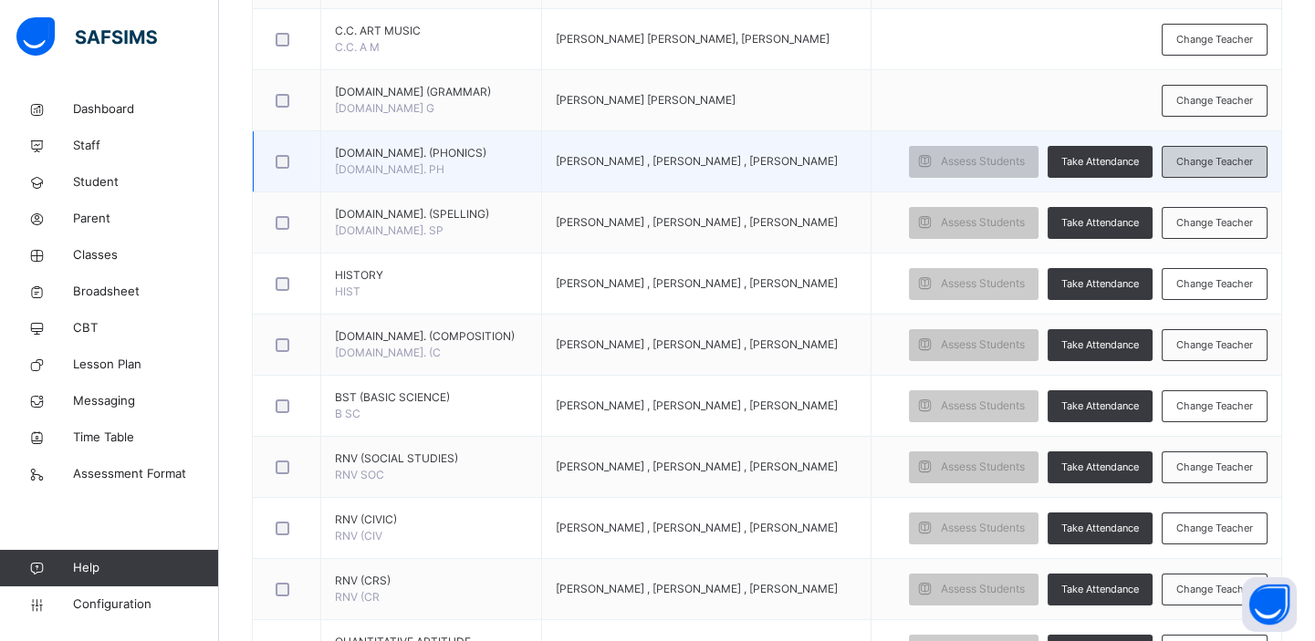
click at [1211, 155] on span "Change Teacher" at bounding box center [1214, 162] width 77 height 16
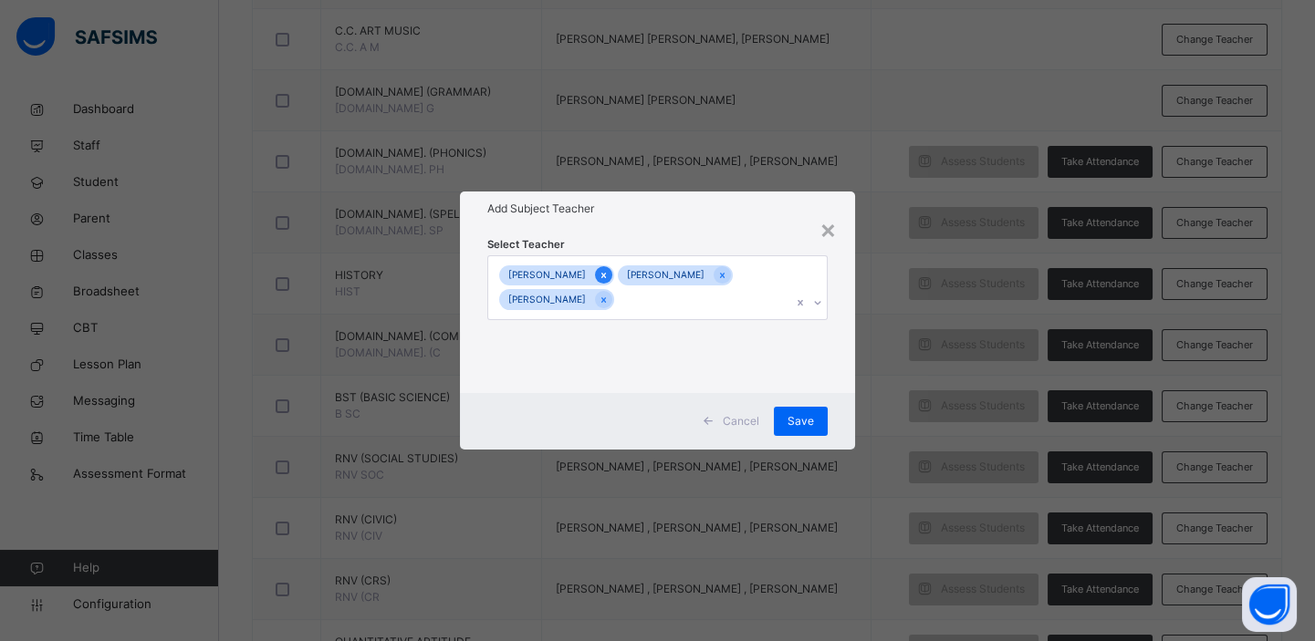
click at [606, 274] on icon at bounding box center [603, 275] width 5 height 5
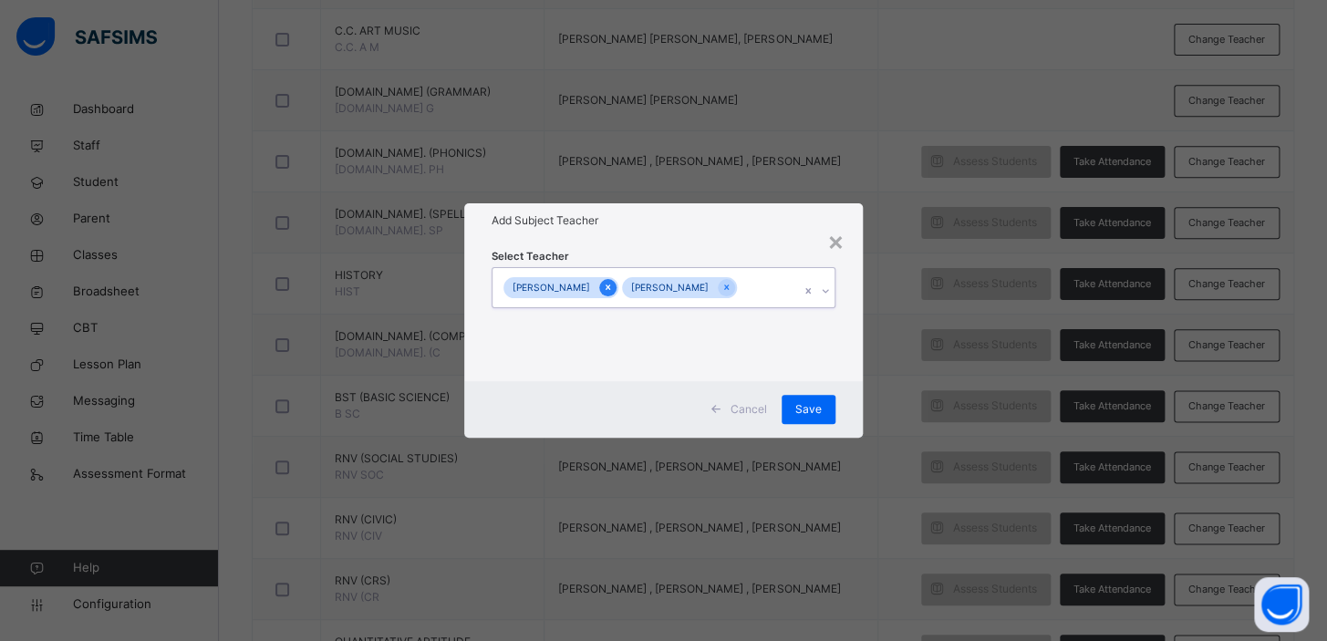
click at [603, 286] on icon at bounding box center [608, 287] width 10 height 13
click at [610, 286] on icon at bounding box center [608, 288] width 5 height 5
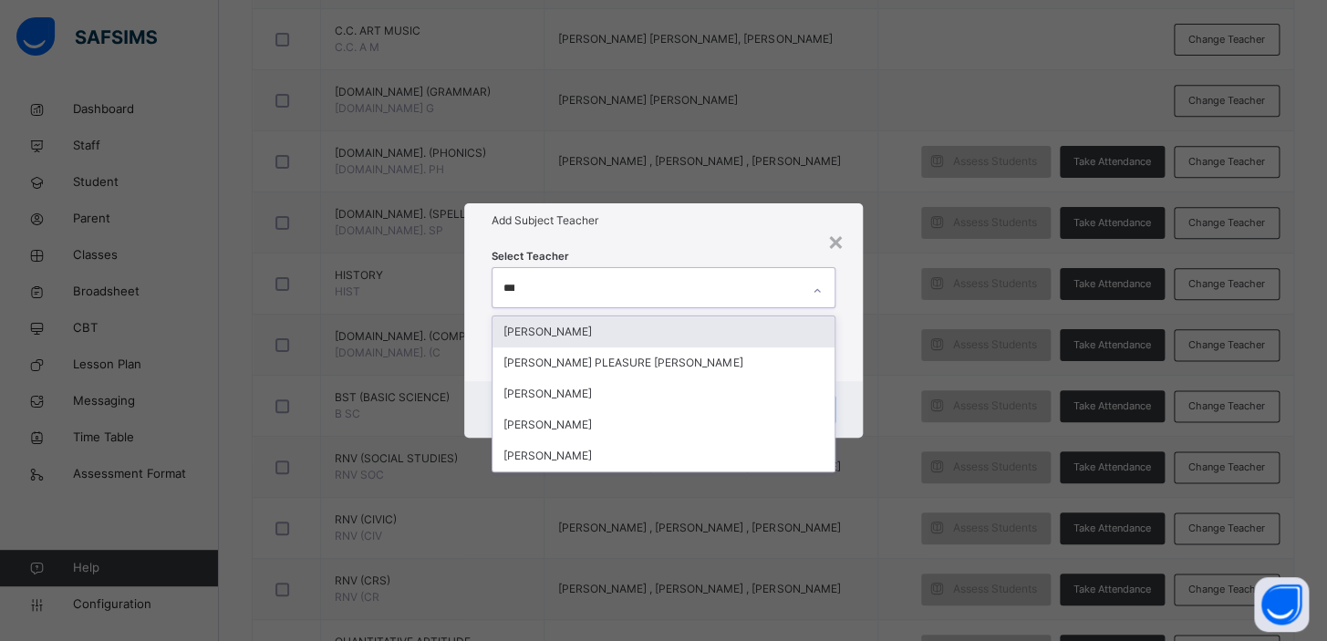
type input "****"
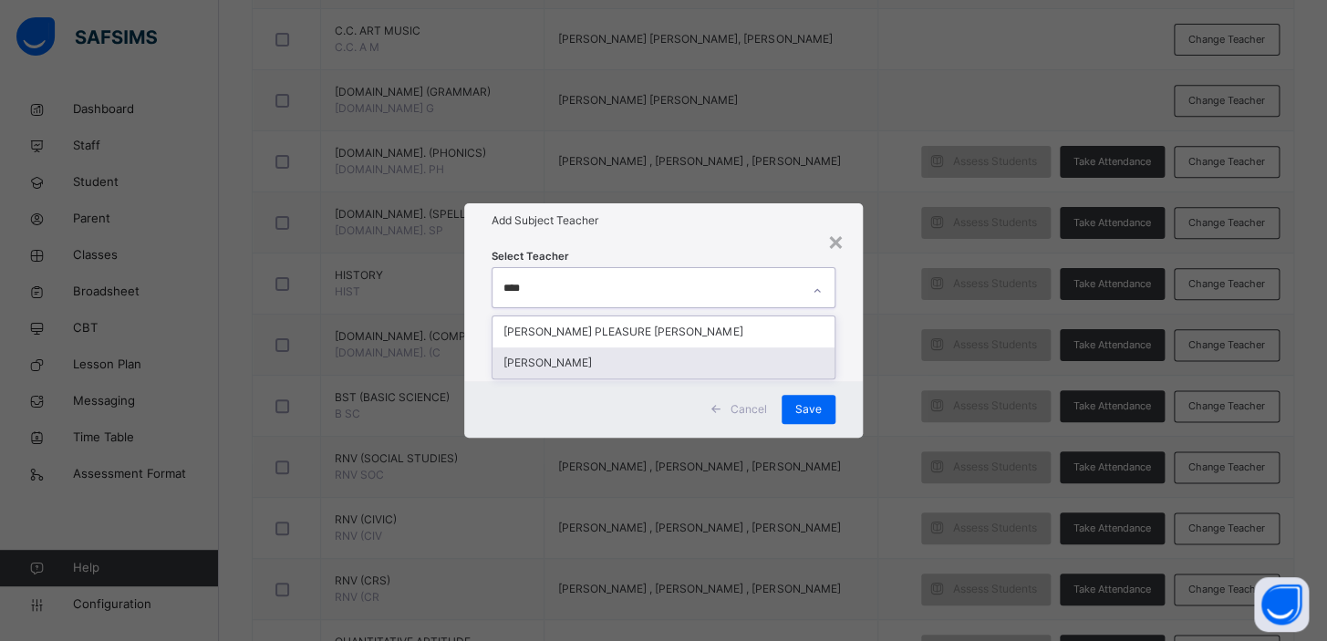
click at [584, 359] on div "[PERSON_NAME]" at bounding box center [664, 363] width 342 height 31
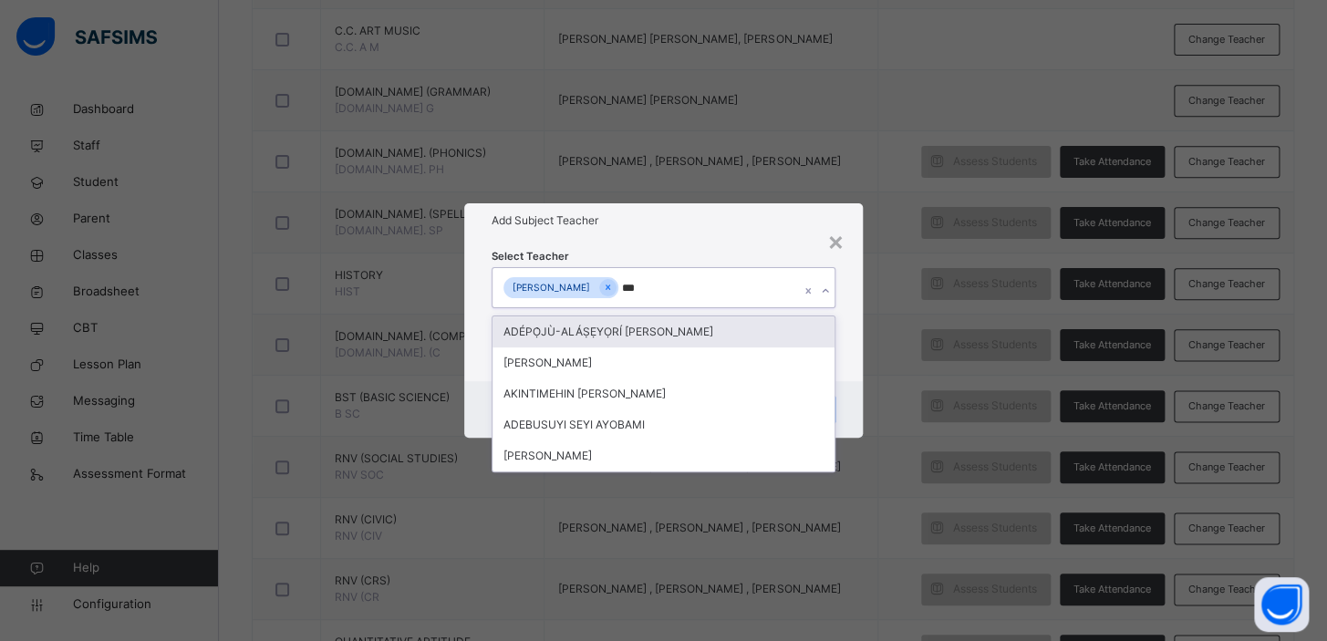
type input "****"
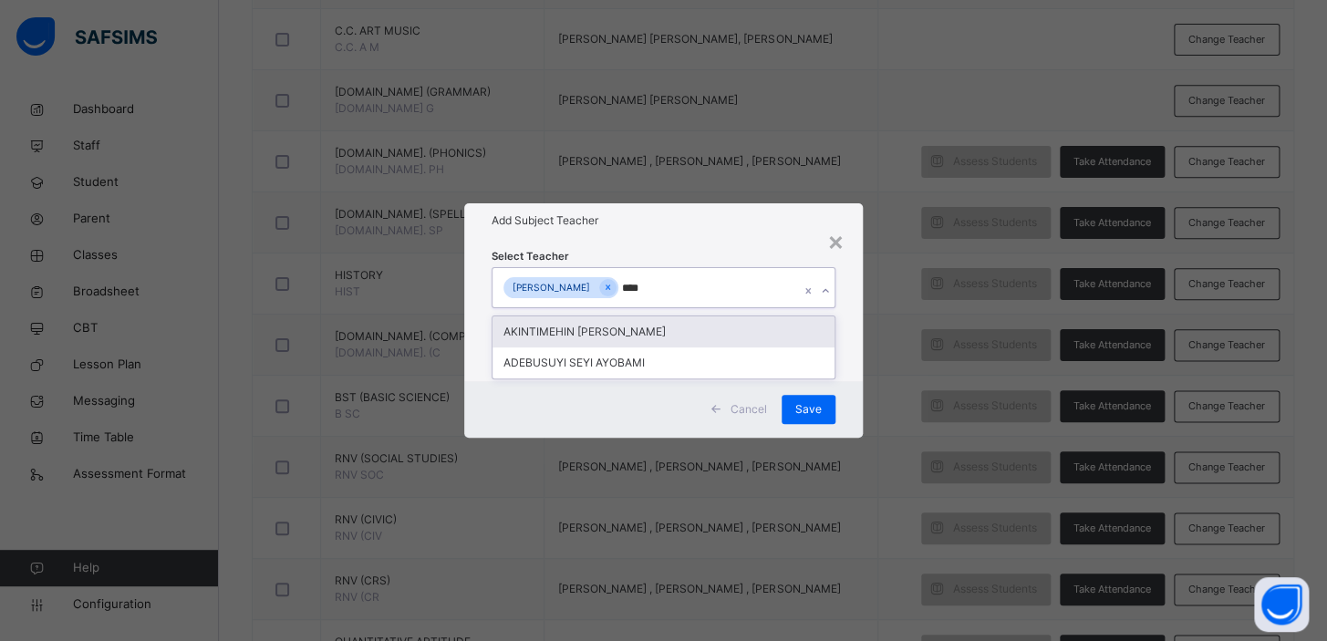
click at [619, 335] on div "AKINTIMEHIN [PERSON_NAME]" at bounding box center [664, 332] width 342 height 31
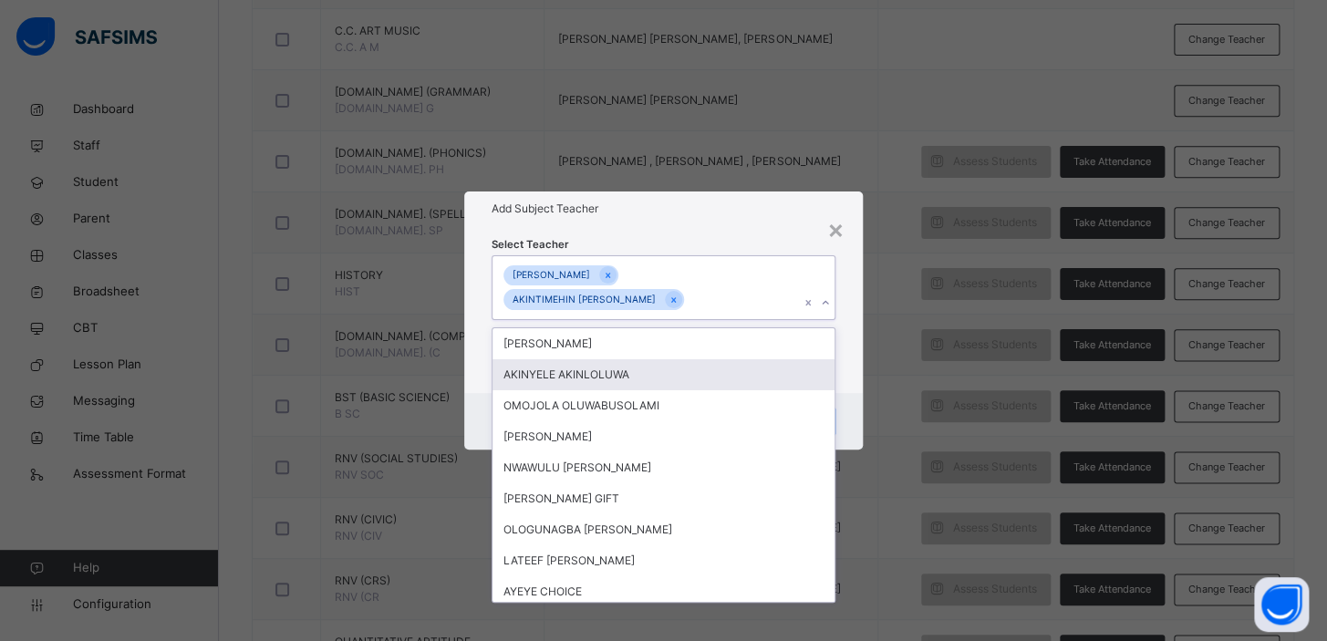
click at [921, 384] on div "× Add Subject Teacher Select Teacher option [PERSON_NAME], selected. option [PE…" at bounding box center [663, 320] width 1327 height 641
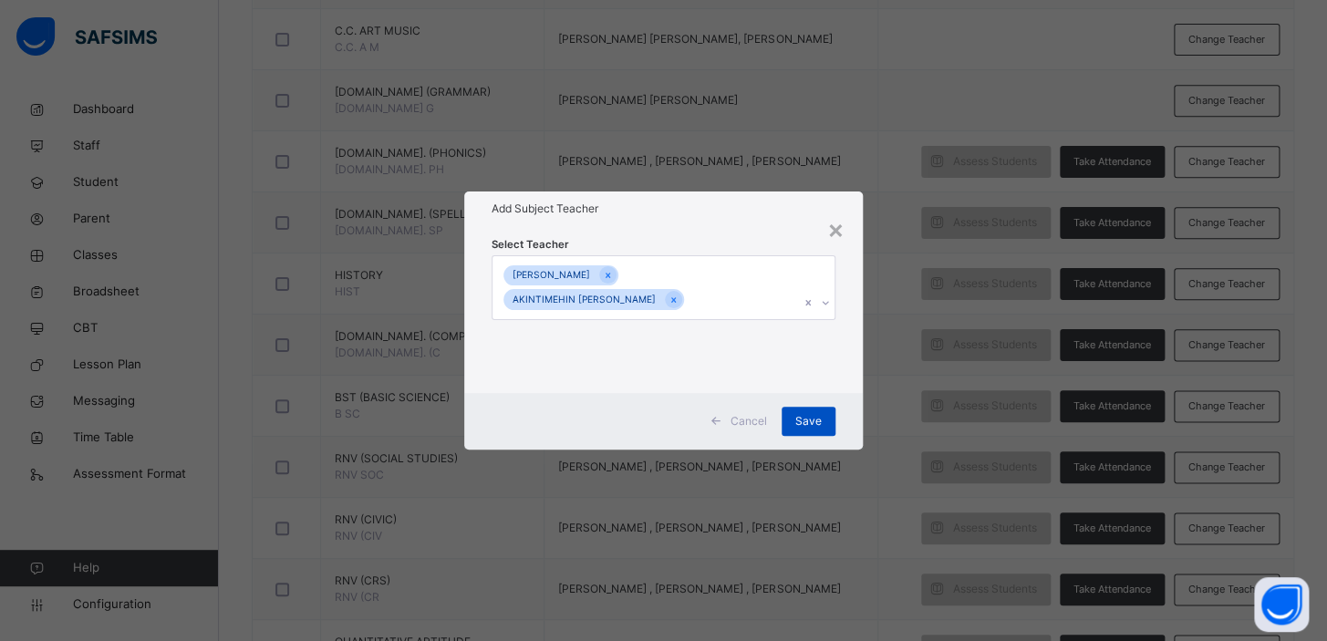
click at [811, 419] on span "Save" at bounding box center [808, 421] width 26 height 16
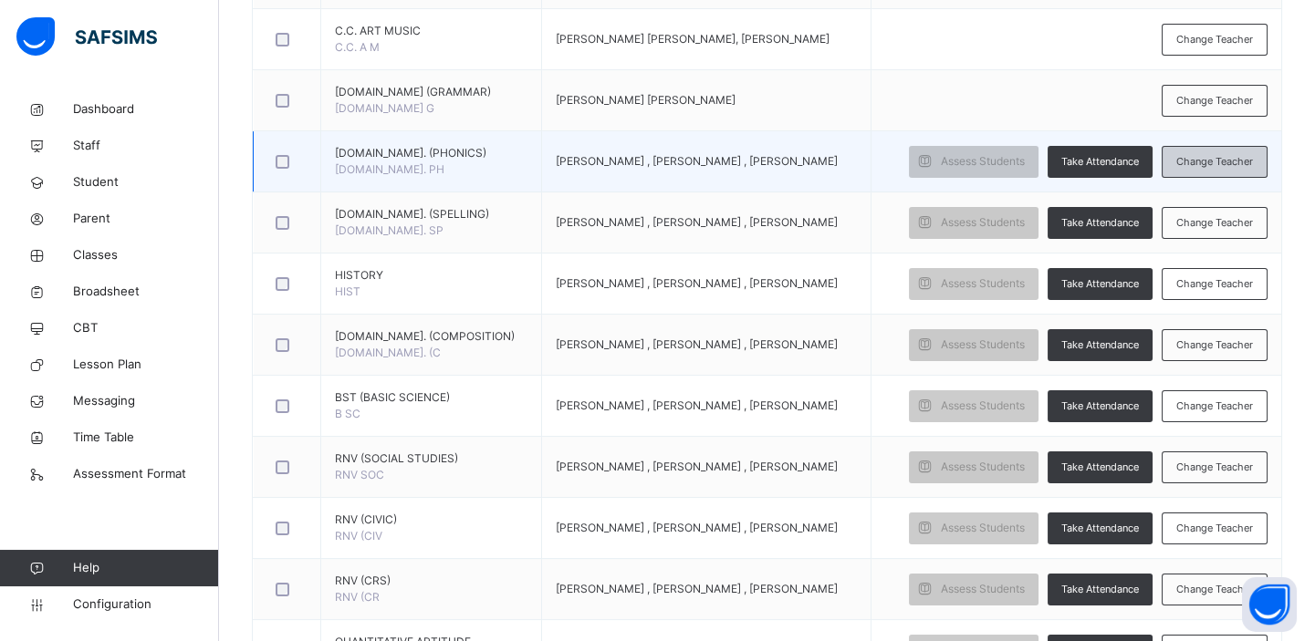
click at [1214, 156] on span "Change Teacher" at bounding box center [1214, 162] width 77 height 16
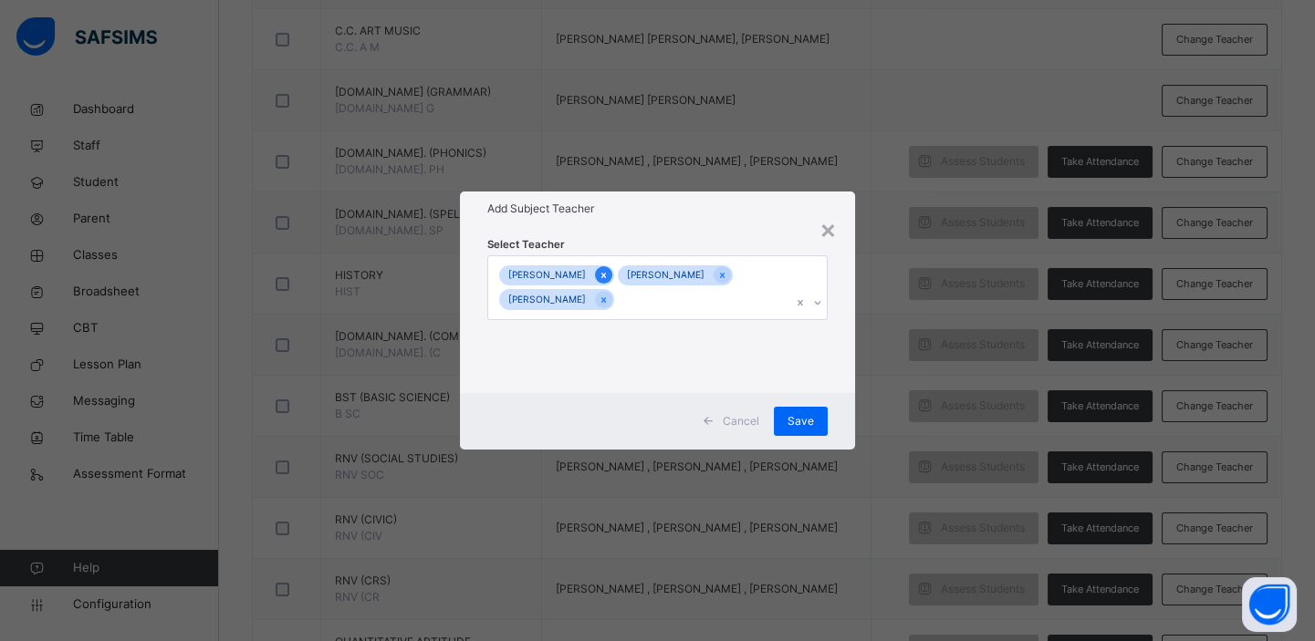
click at [604, 273] on icon at bounding box center [603, 275] width 10 height 13
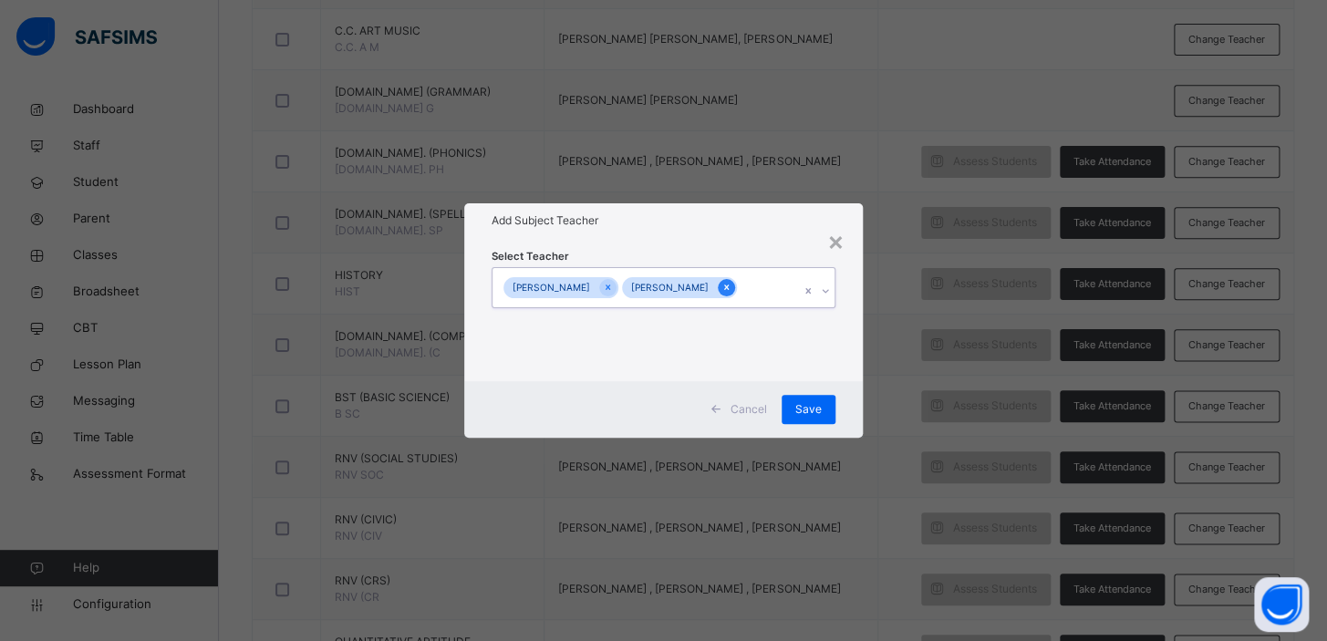
click at [725, 286] on icon at bounding box center [726, 288] width 5 height 5
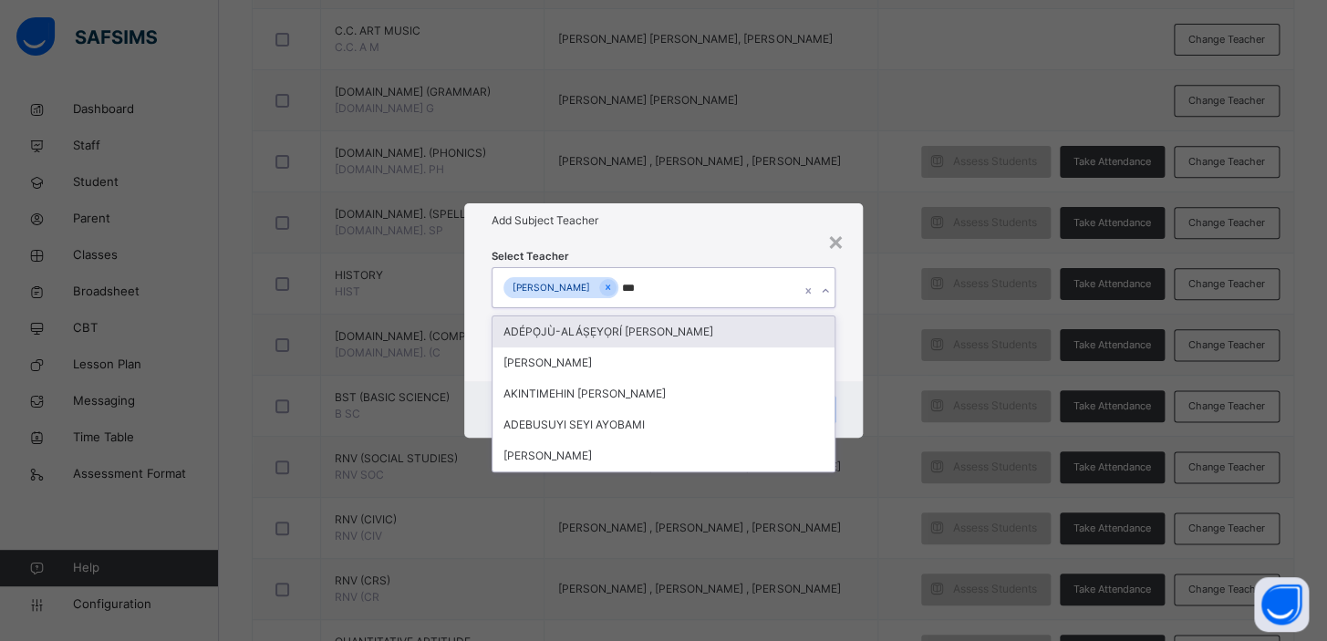
type input "****"
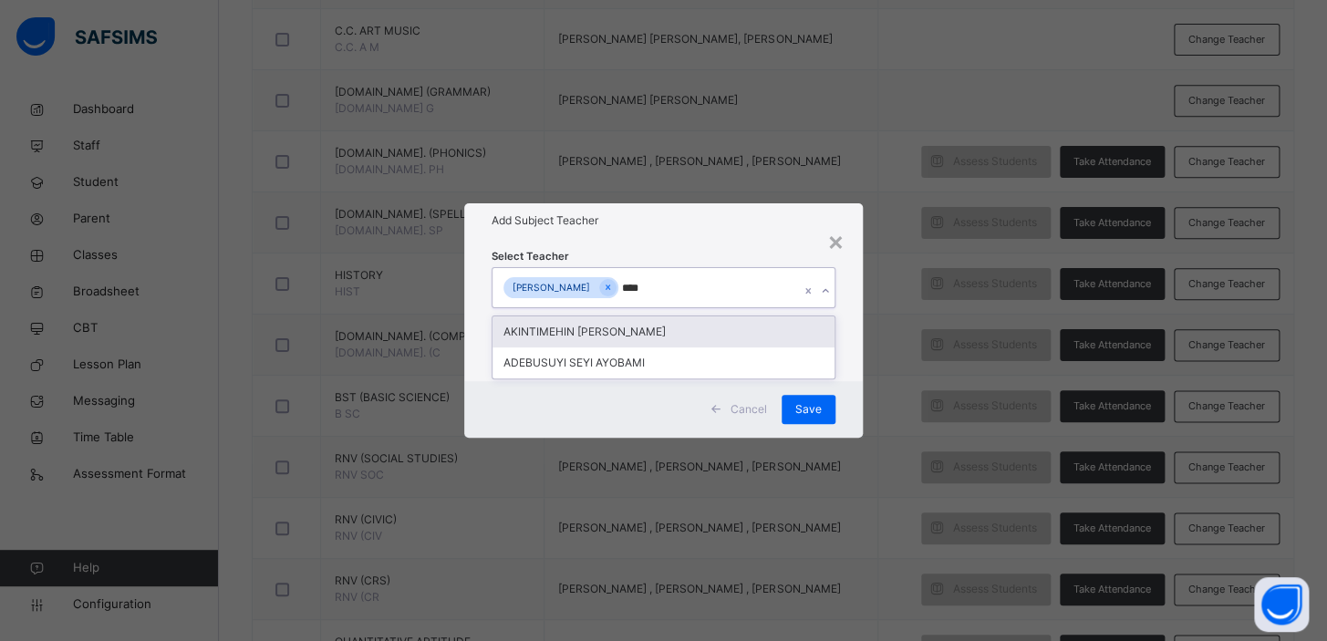
click at [693, 330] on div "AKINTIMEHIN [PERSON_NAME]" at bounding box center [664, 332] width 342 height 31
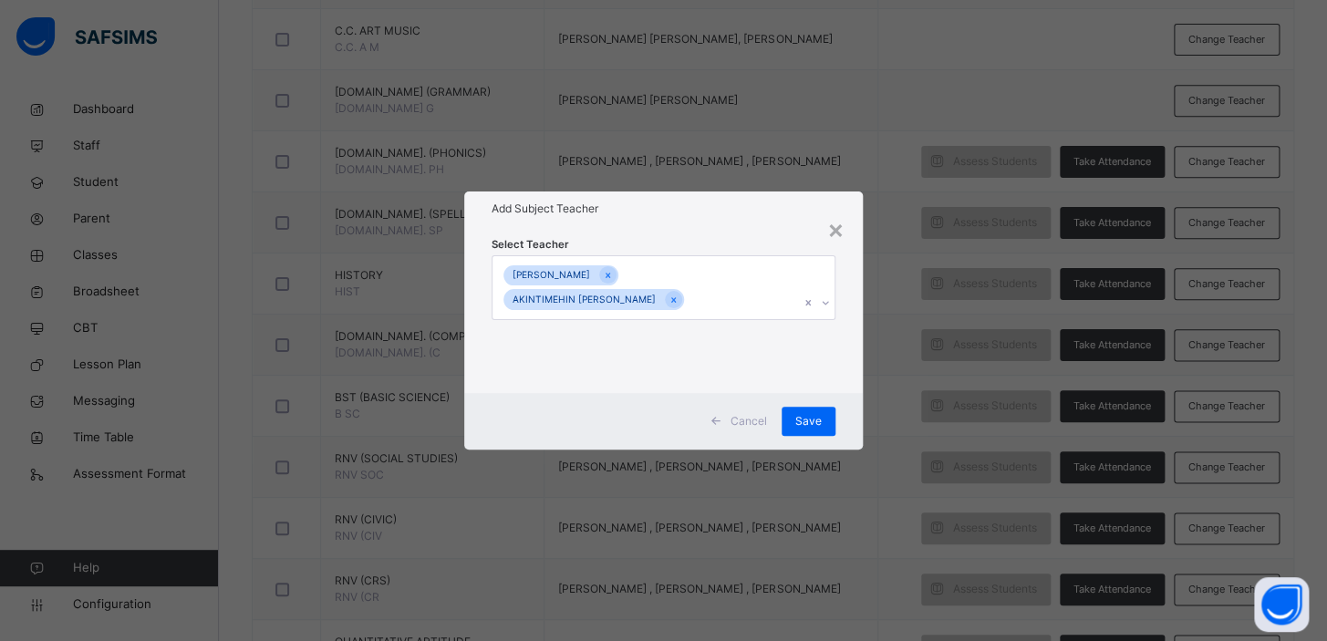
click at [885, 318] on div "× Add Subject Teacher Select Teacher [PERSON_NAME] AKINTIMEHIN [PERSON_NAME] Ca…" at bounding box center [663, 320] width 1327 height 641
click at [802, 422] on span "Save" at bounding box center [808, 421] width 26 height 16
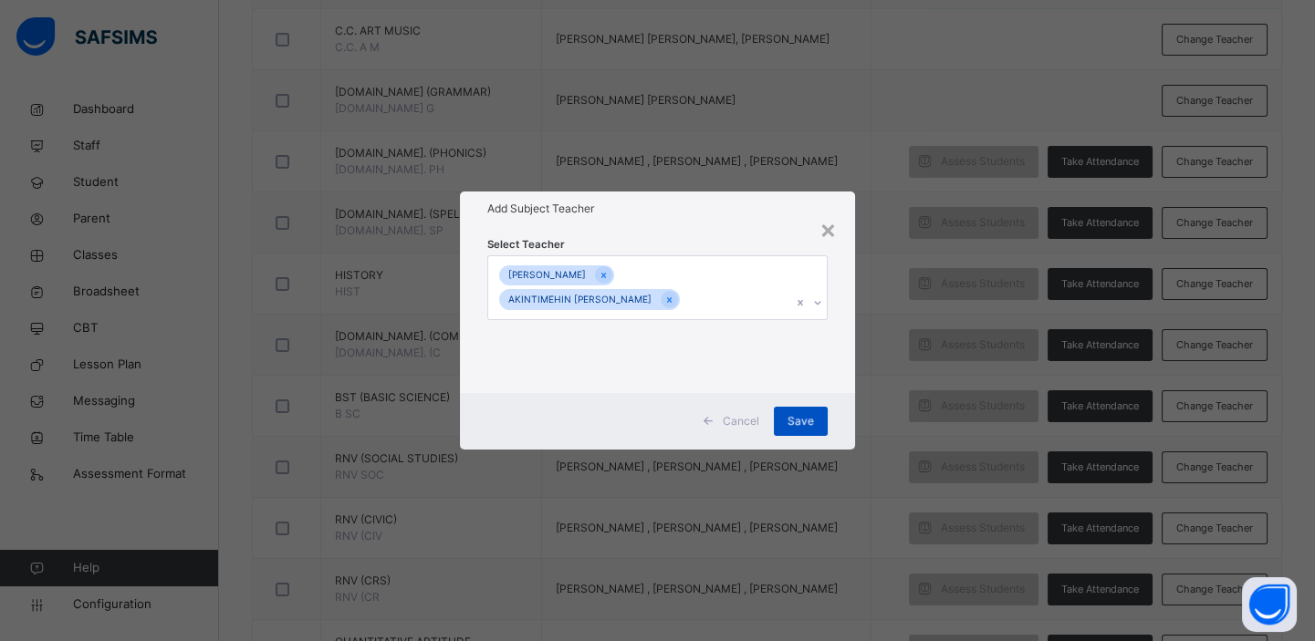
click at [798, 417] on span "Save" at bounding box center [800, 421] width 26 height 16
click at [829, 227] on div "×" at bounding box center [827, 229] width 17 height 38
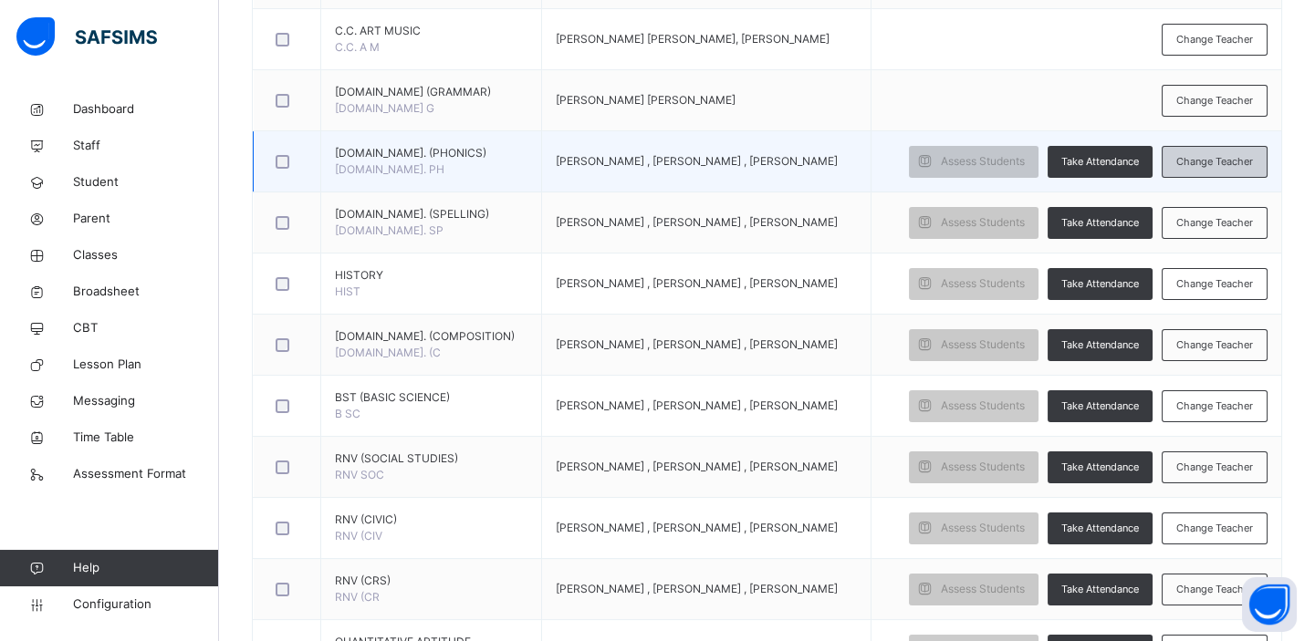
click at [1207, 160] on span "Change Teacher" at bounding box center [1214, 162] width 77 height 16
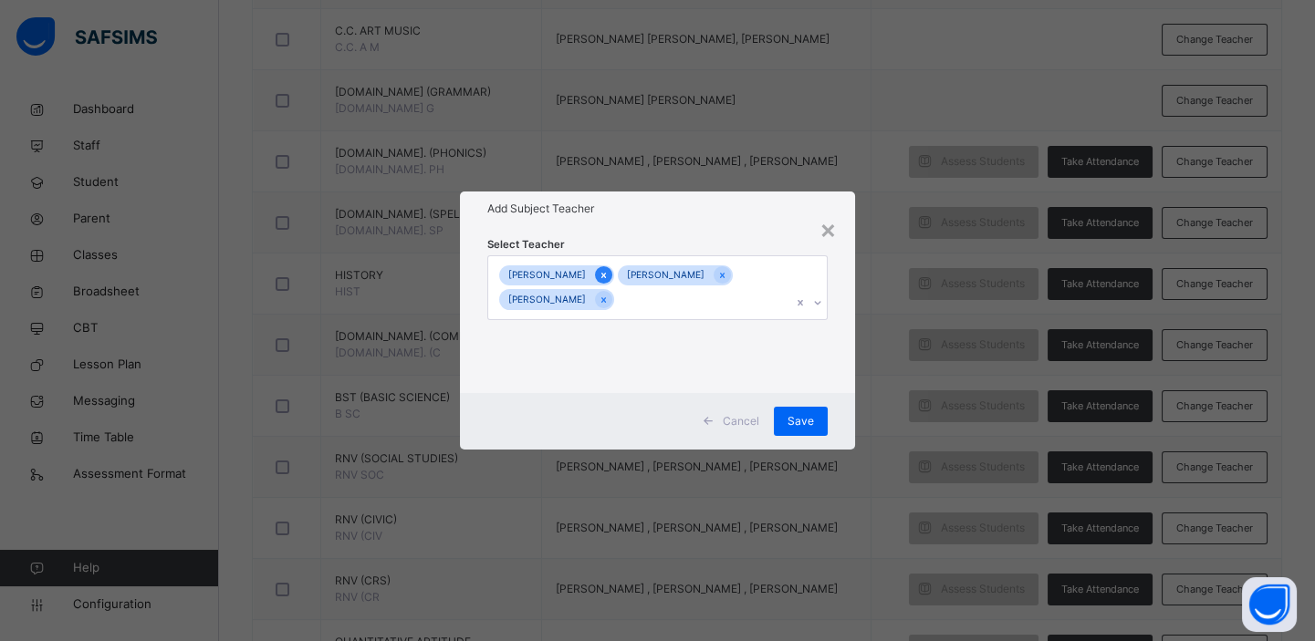
click at [608, 270] on icon at bounding box center [603, 275] width 10 height 13
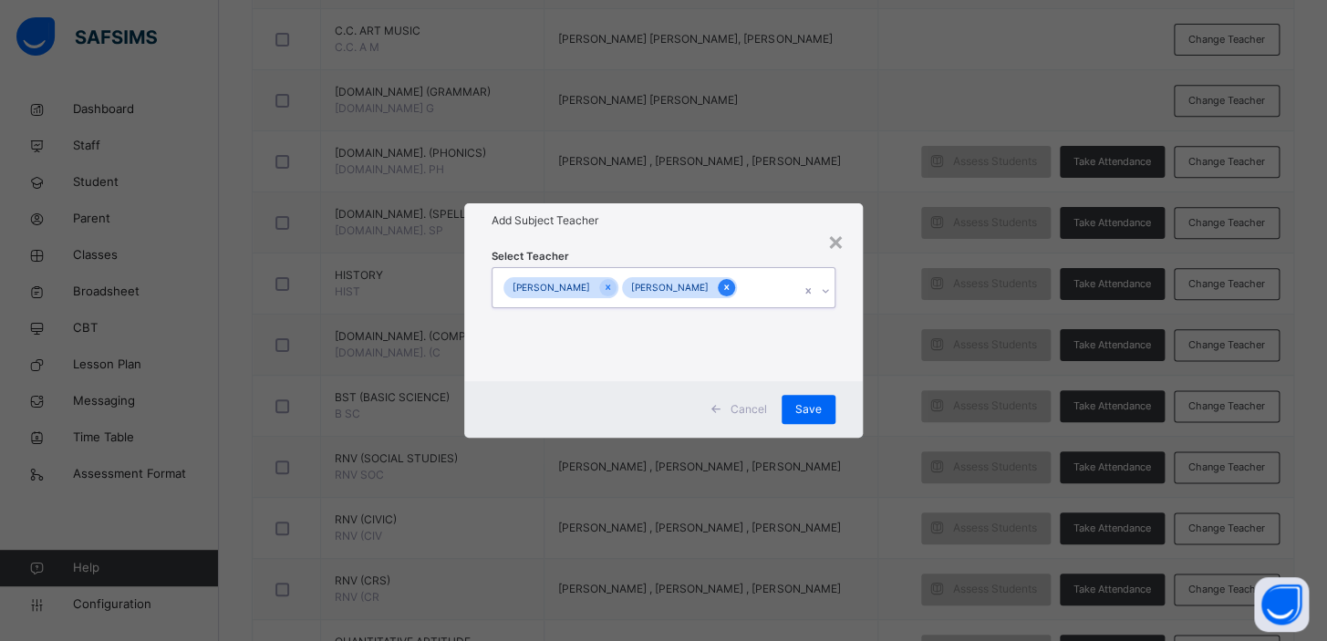
click at [730, 289] on icon at bounding box center [727, 287] width 10 height 13
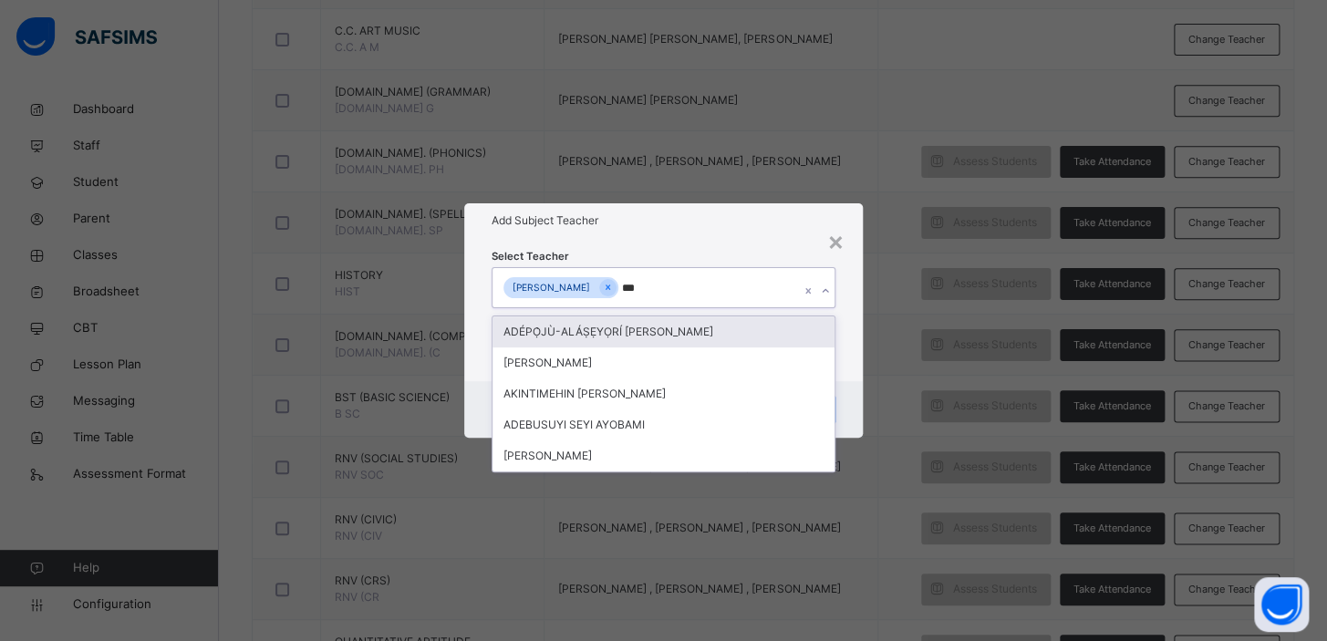
type input "****"
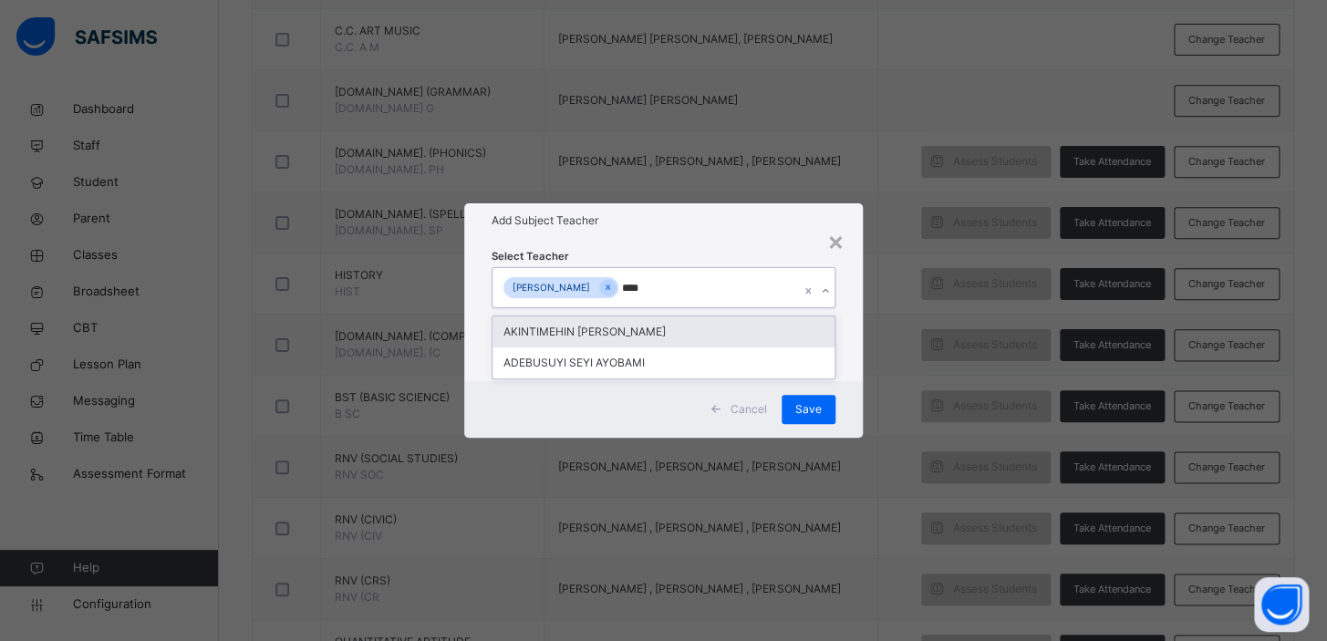
click at [678, 332] on div "AKINTIMEHIN [PERSON_NAME]" at bounding box center [664, 332] width 342 height 31
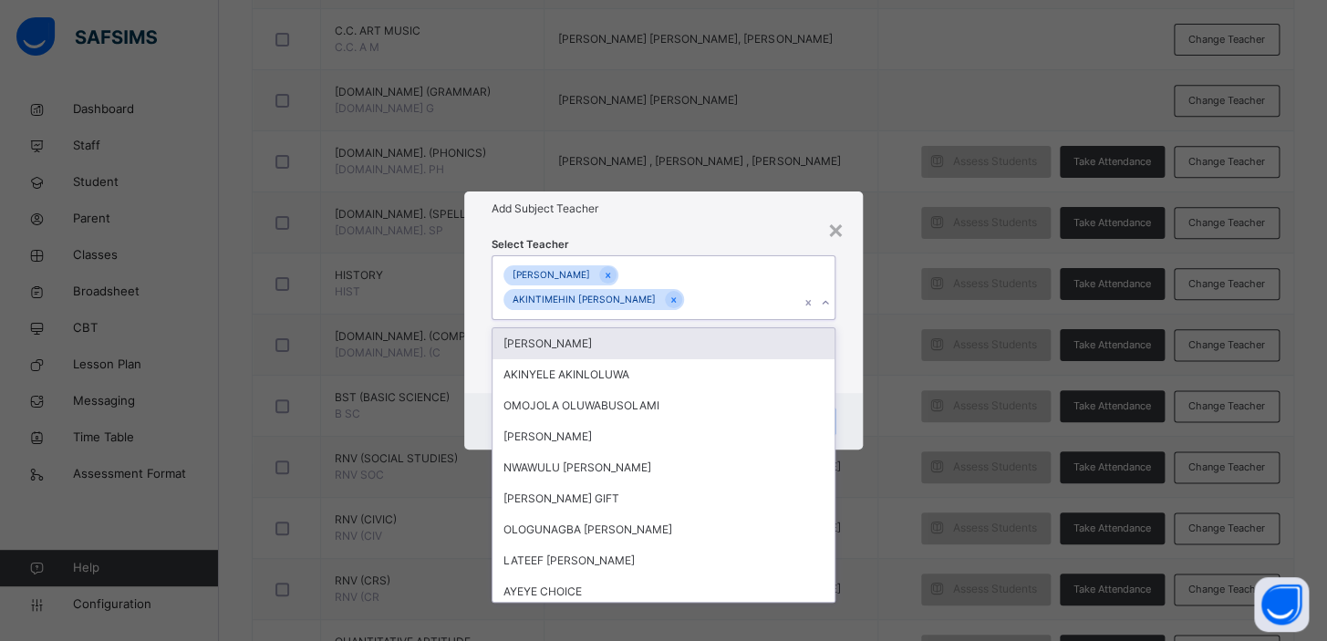
click at [930, 328] on div "× Add Subject Teacher Select Teacher option [PERSON_NAME], selected. option [PE…" at bounding box center [663, 320] width 1327 height 641
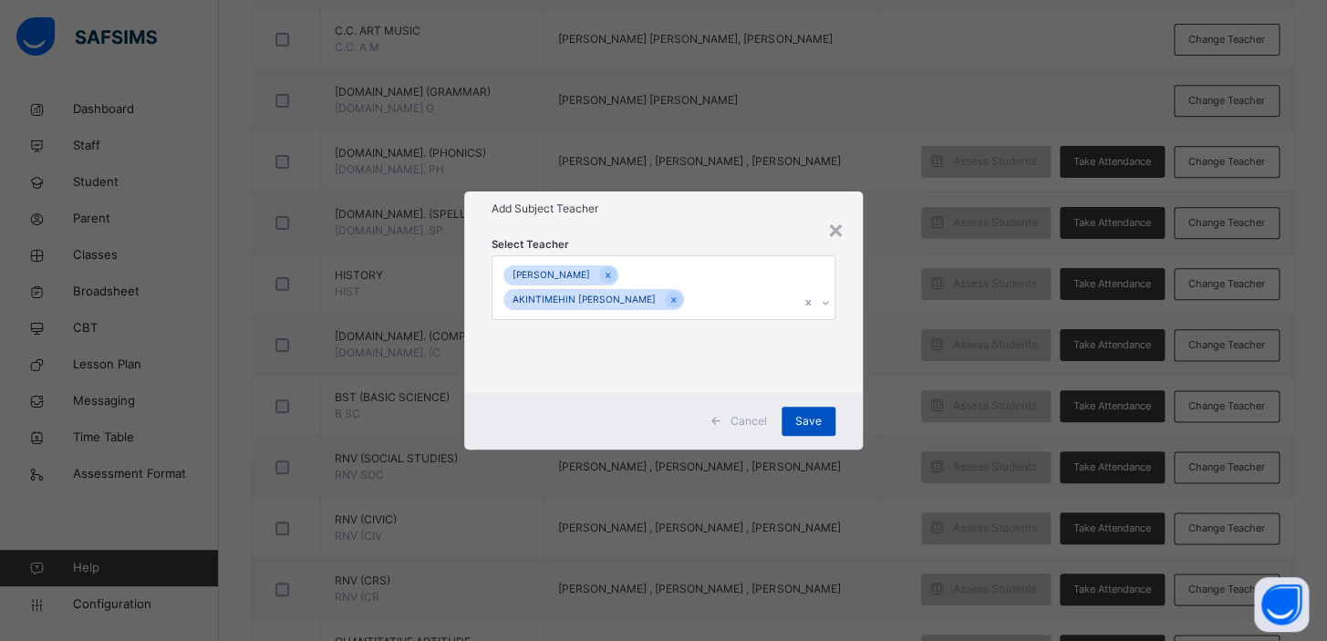
click at [800, 417] on span "Save" at bounding box center [808, 421] width 26 height 16
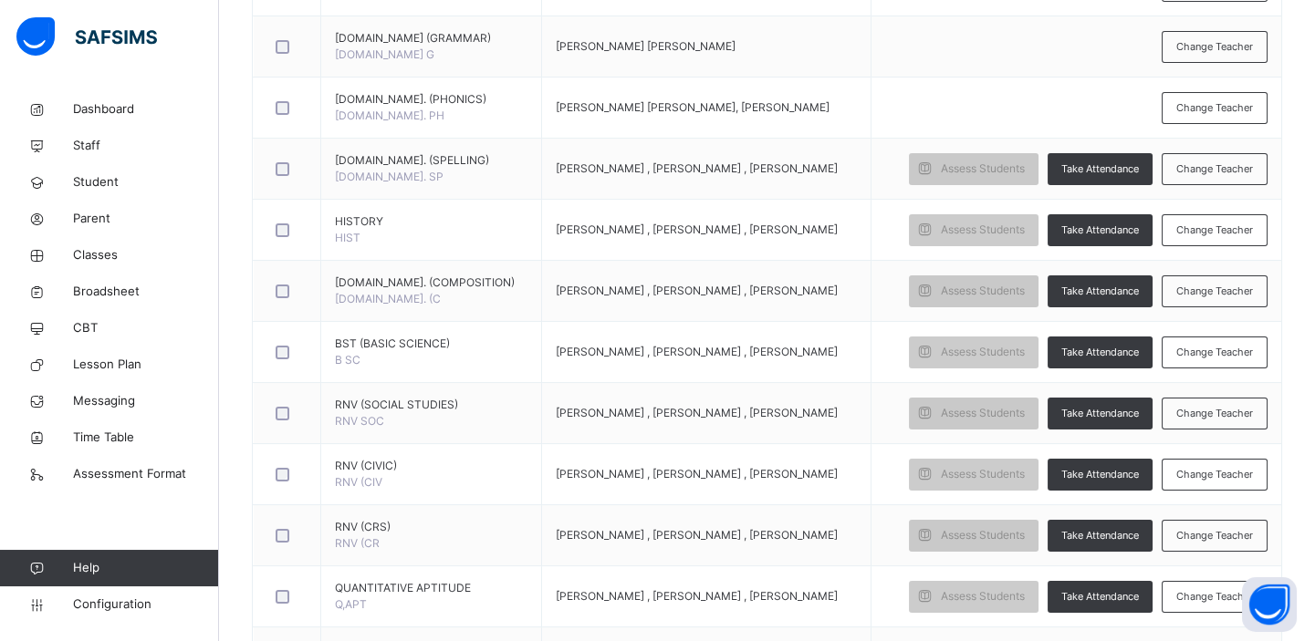
scroll to position [815, 0]
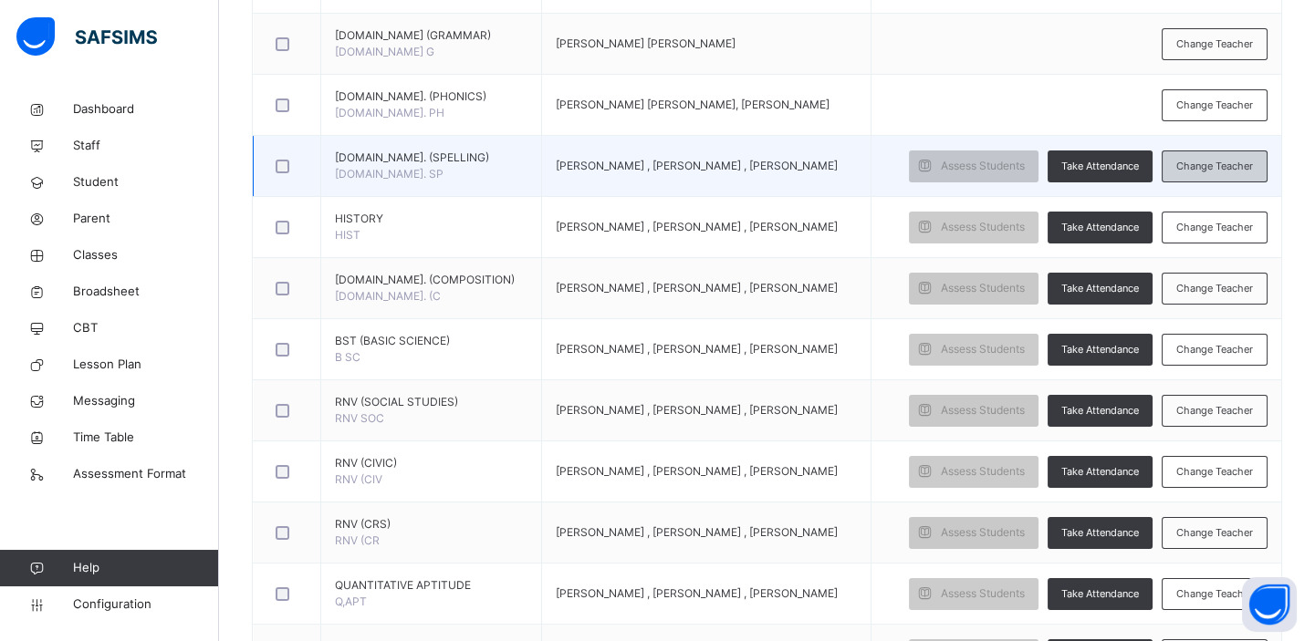
click at [1241, 164] on span "Change Teacher" at bounding box center [1214, 167] width 77 height 16
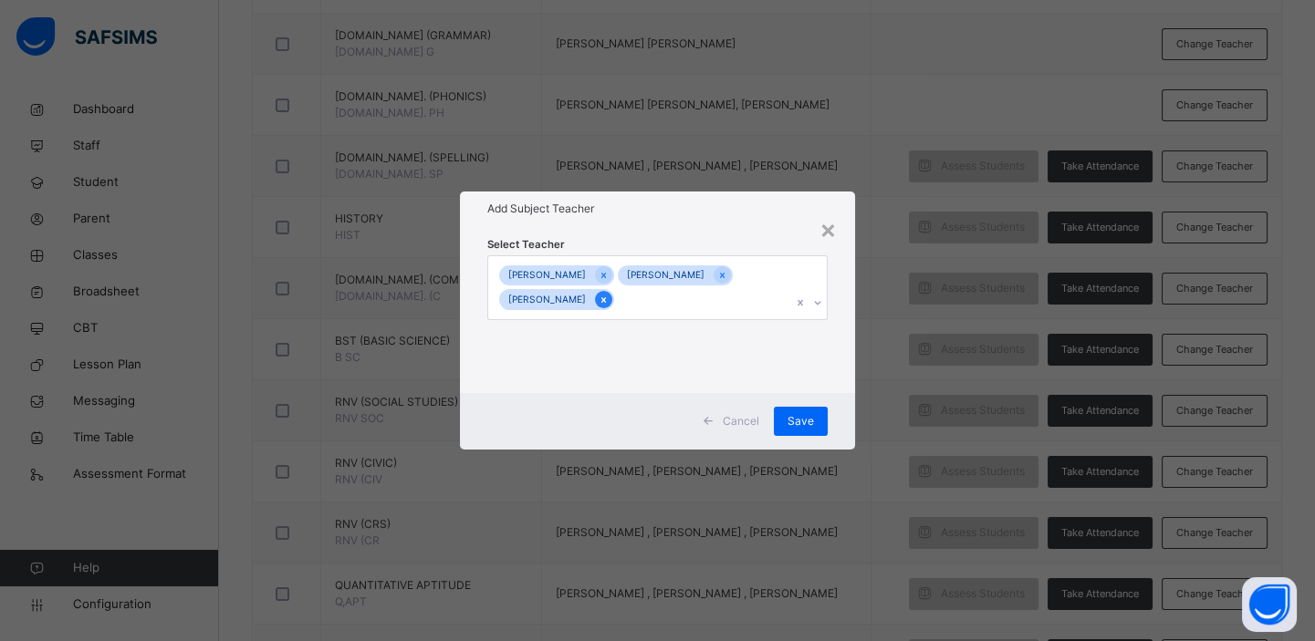
click at [608, 294] on icon at bounding box center [603, 300] width 10 height 13
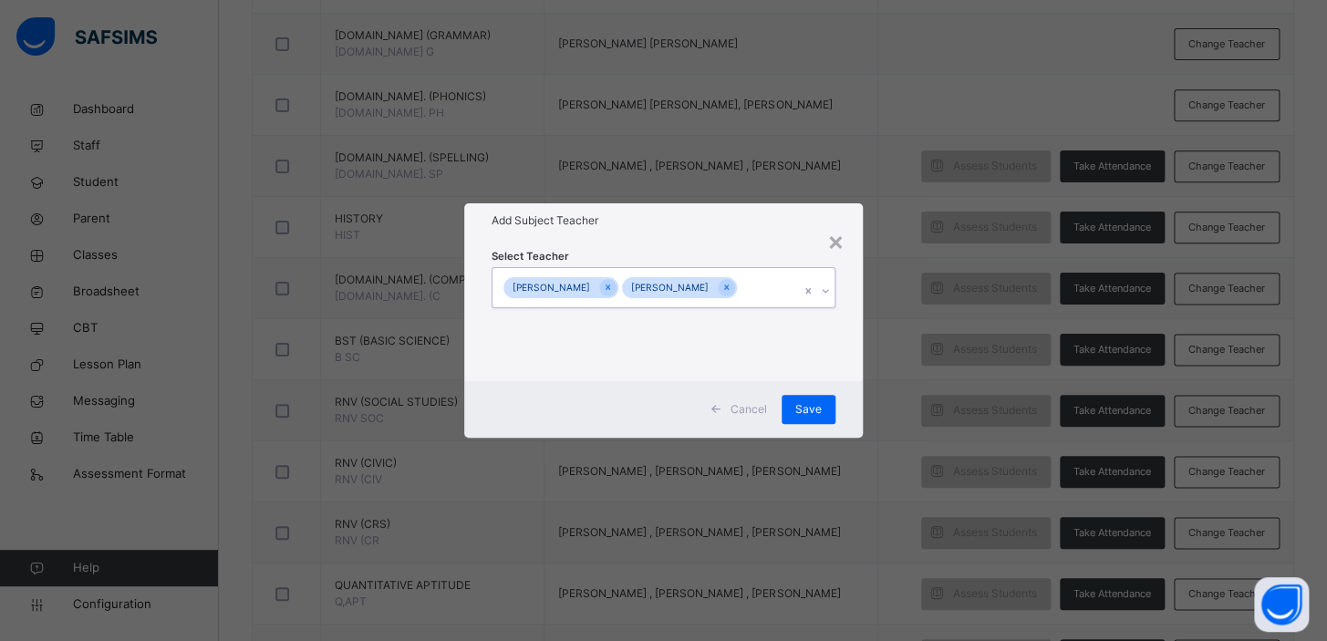
click at [609, 292] on div "[PERSON_NAME]" at bounding box center [561, 287] width 115 height 21
click at [613, 288] on icon at bounding box center [608, 287] width 10 height 13
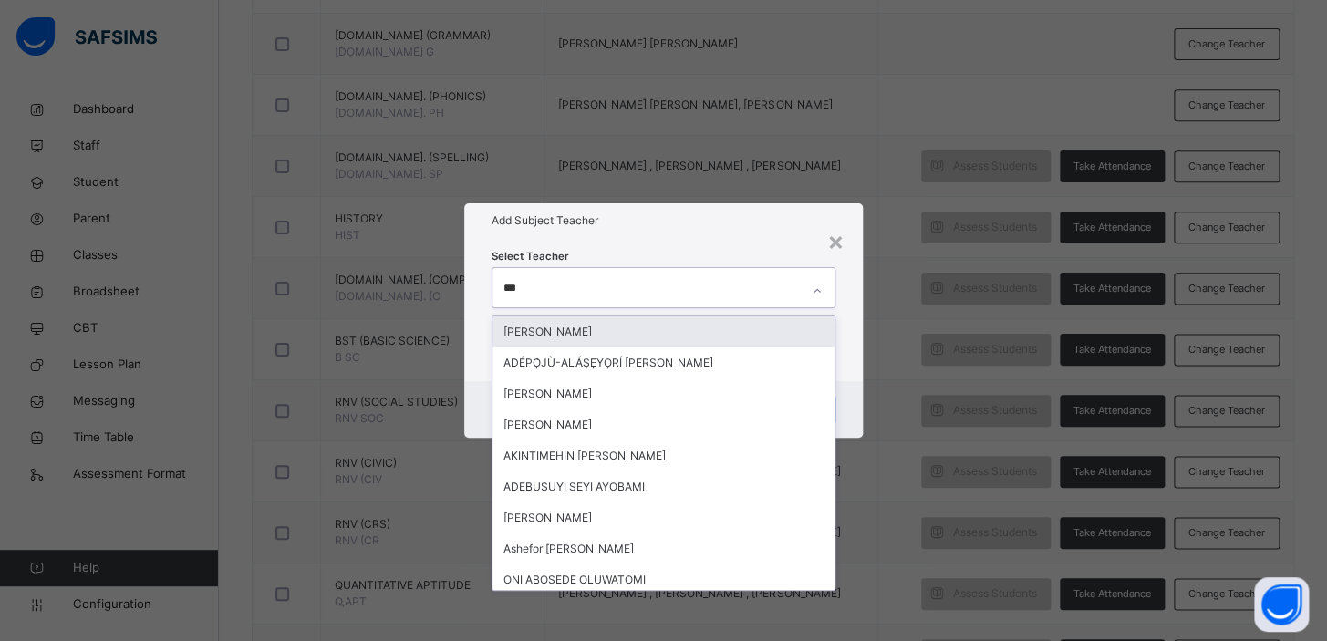
type input "****"
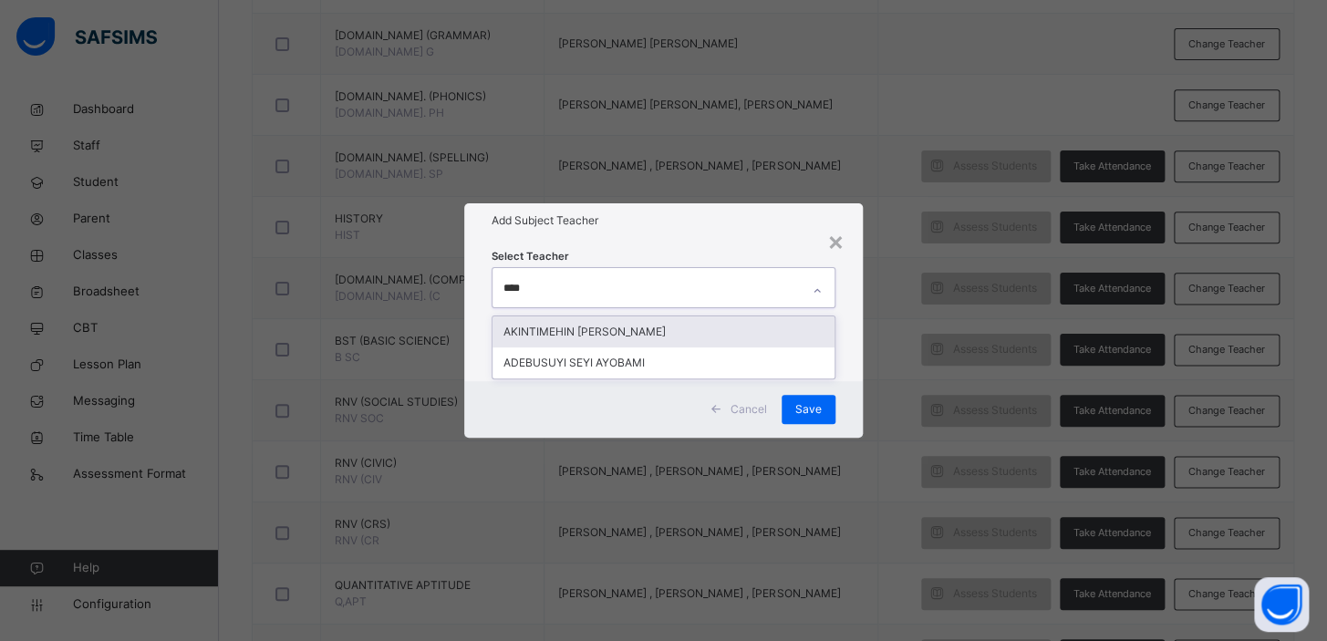
click at [619, 342] on div "AKINTIMEHIN [PERSON_NAME]" at bounding box center [664, 332] width 342 height 31
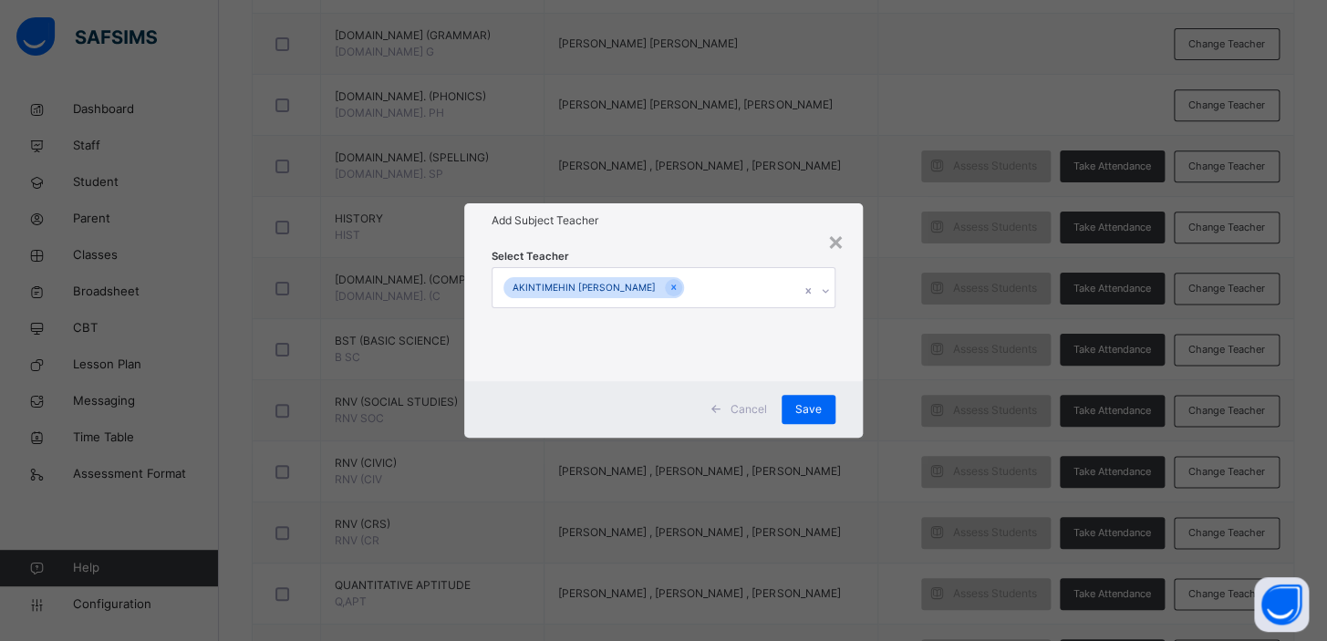
click at [879, 303] on div "× Add Subject Teacher Select Teacher AKINTIMEHIN [PERSON_NAME] Cancel Save" at bounding box center [663, 320] width 1327 height 641
click at [805, 399] on div "Save" at bounding box center [809, 409] width 54 height 29
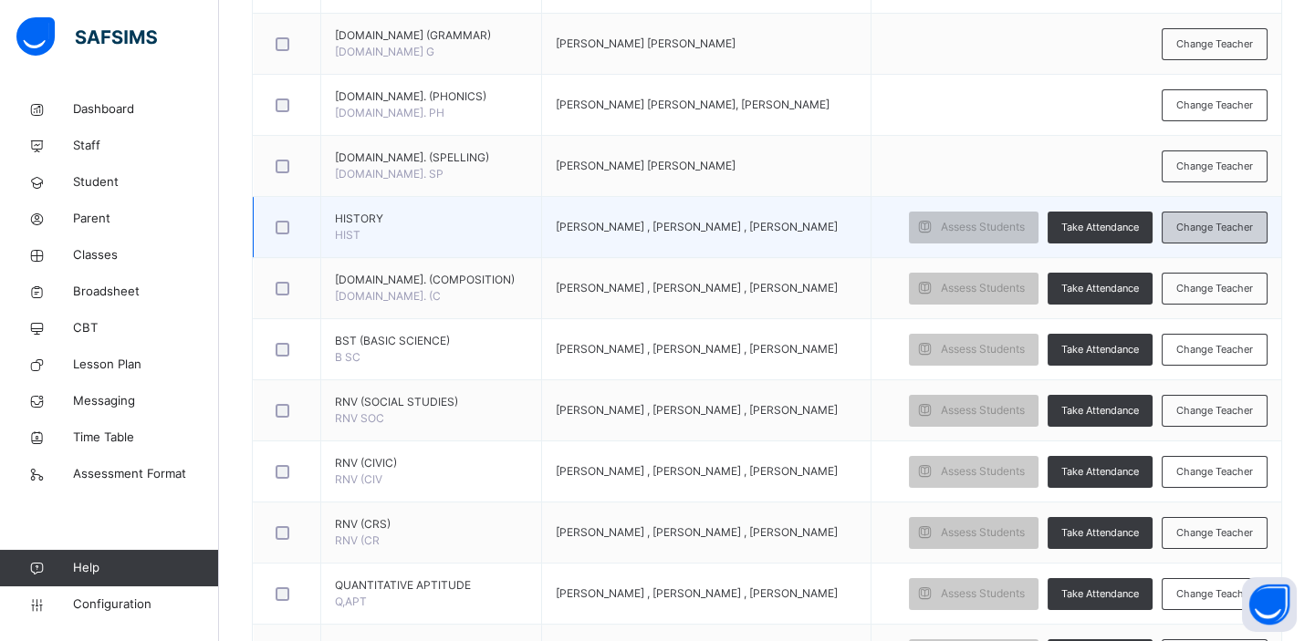
click at [1228, 223] on span "Change Teacher" at bounding box center [1214, 228] width 77 height 16
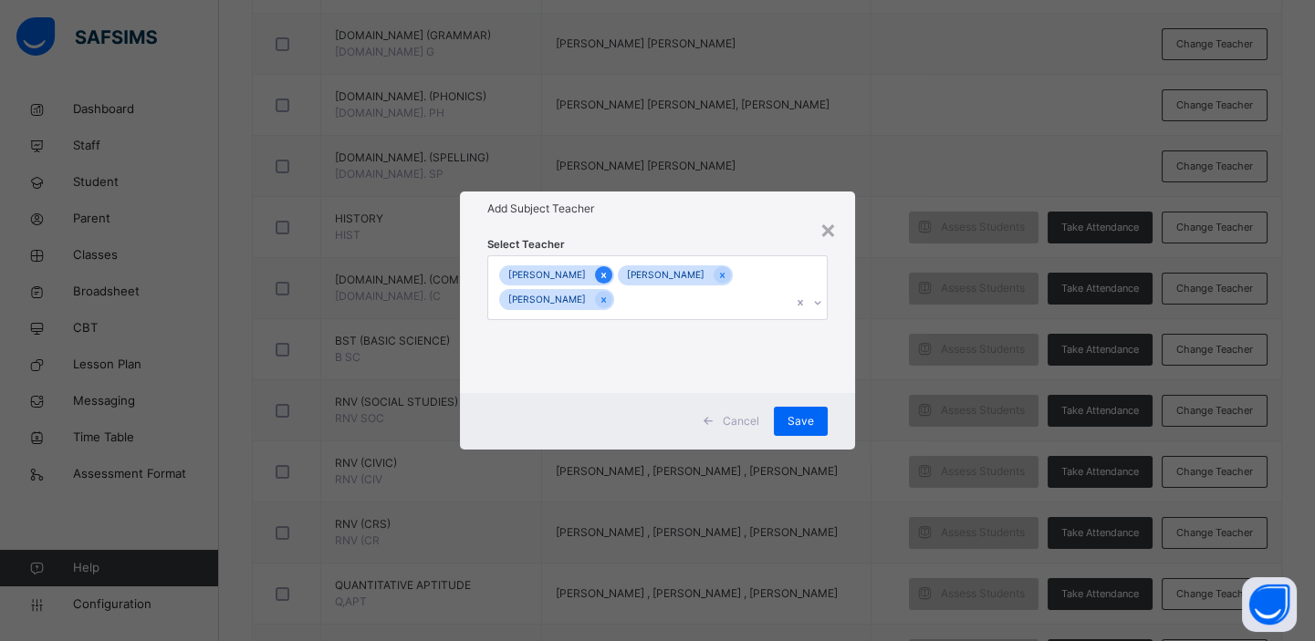
click at [608, 270] on icon at bounding box center [603, 275] width 10 height 13
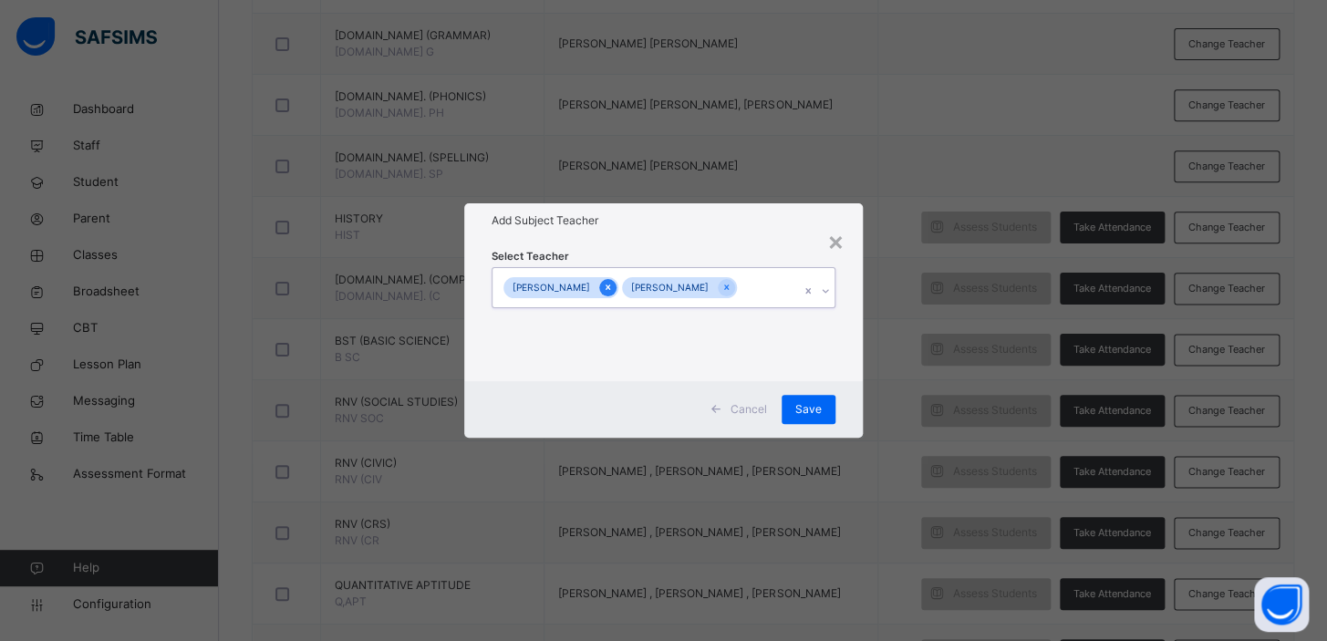
click at [609, 290] on icon at bounding box center [608, 287] width 10 height 13
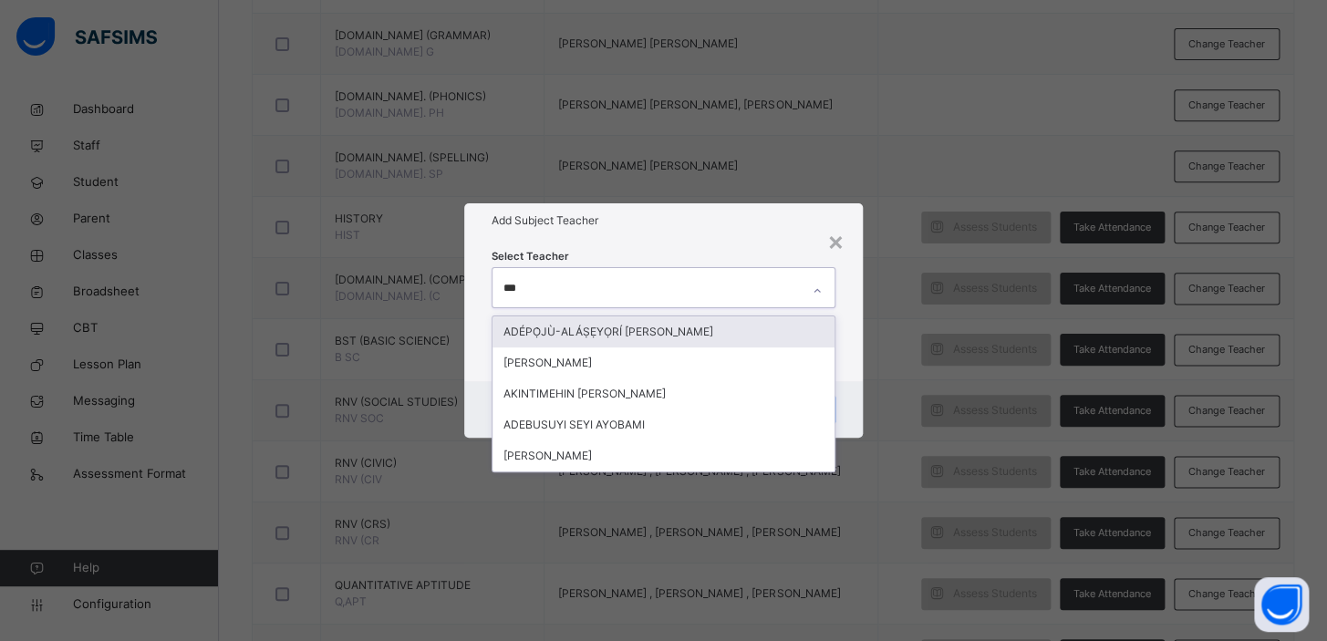
type input "****"
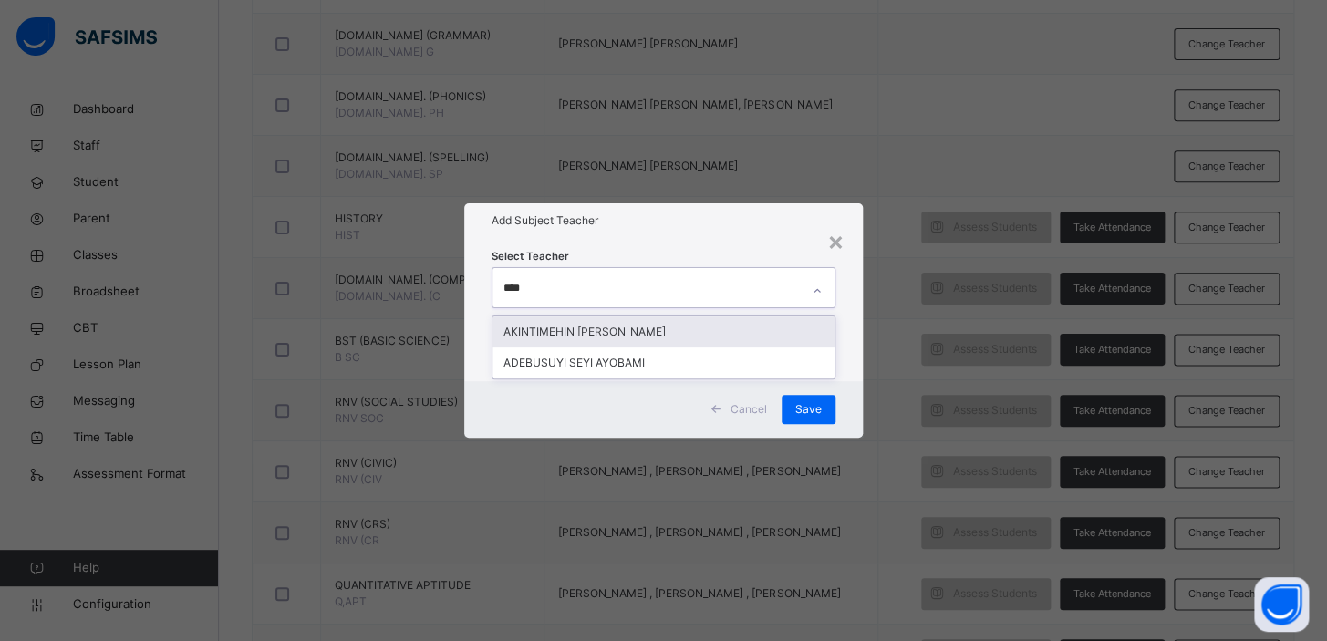
click at [620, 337] on div "AKINTIMEHIN [PERSON_NAME]" at bounding box center [664, 332] width 342 height 31
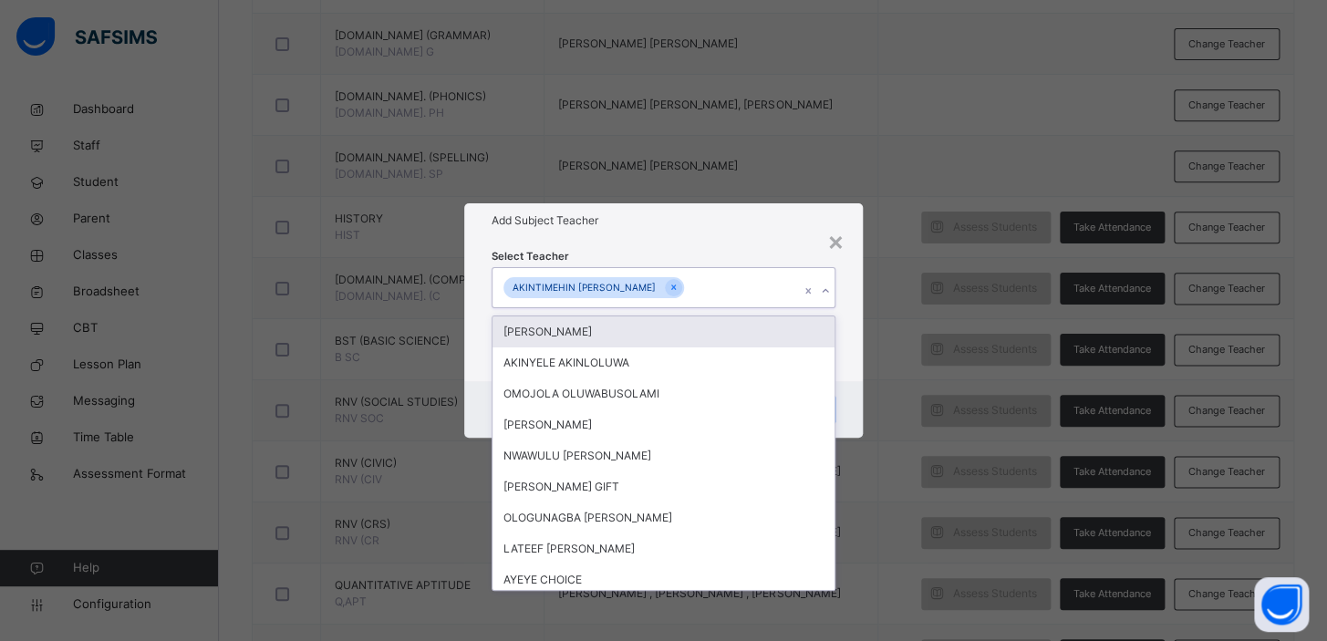
click at [945, 321] on div "× Add Subject Teacher Select Teacher option [PERSON_NAME], selected. option [PE…" at bounding box center [663, 320] width 1327 height 641
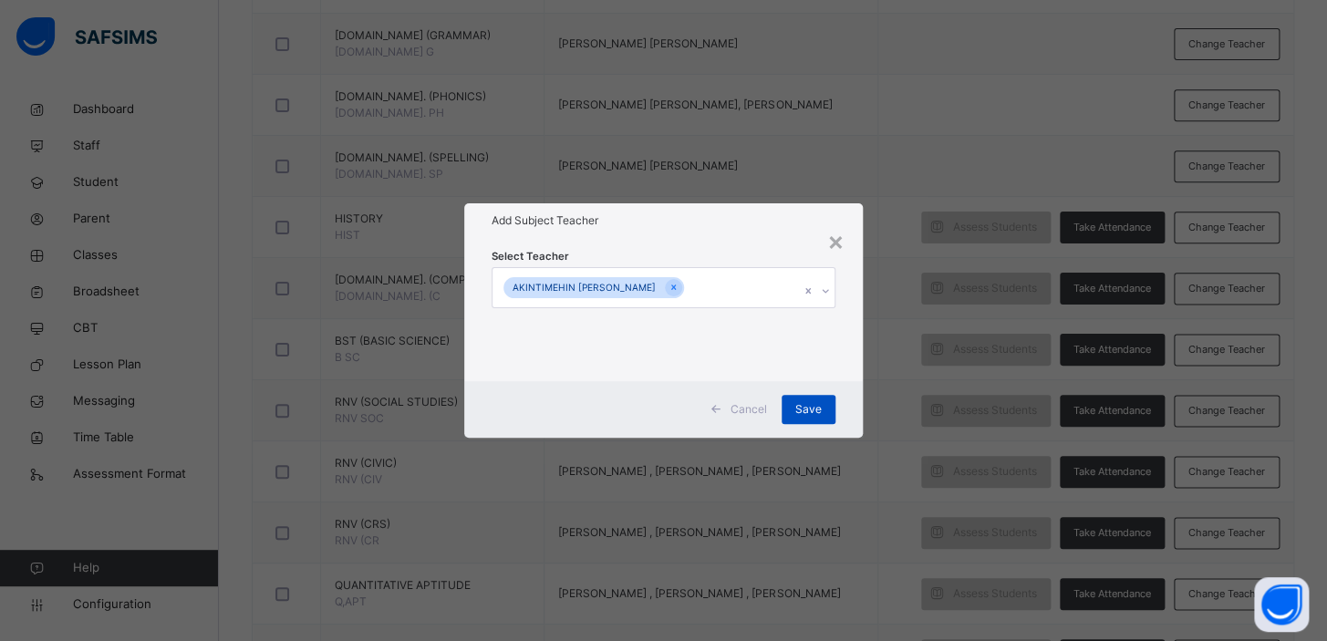
click at [820, 404] on span "Save" at bounding box center [808, 409] width 26 height 16
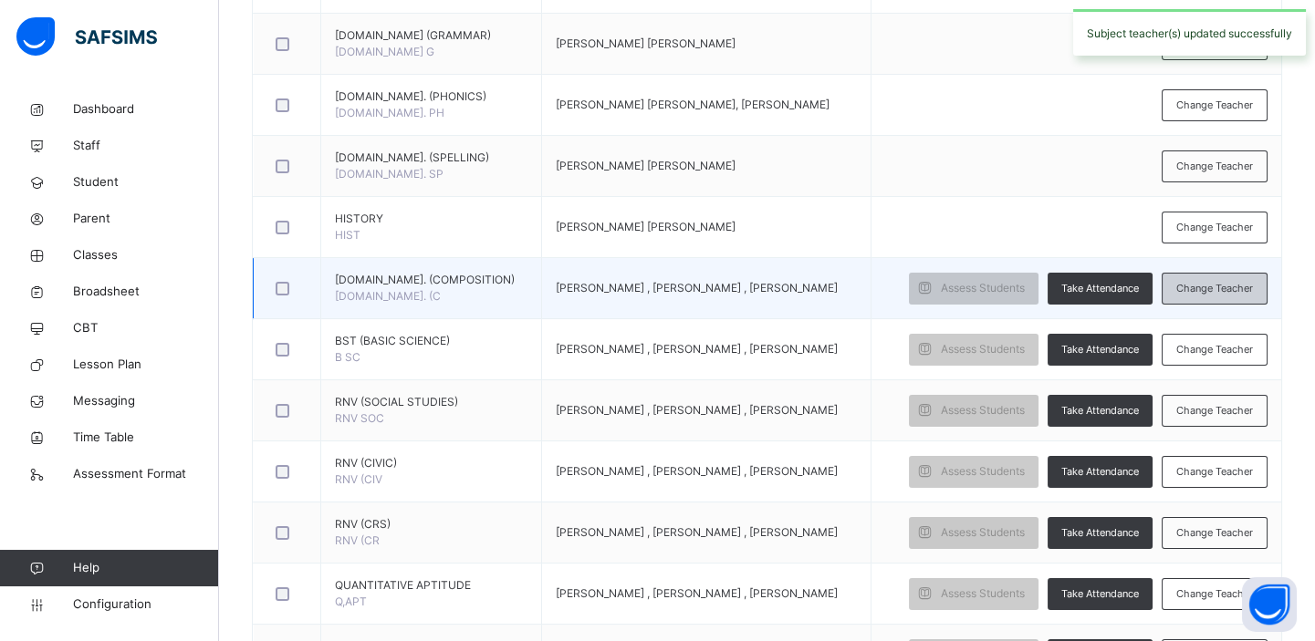
click at [1211, 286] on span "Change Teacher" at bounding box center [1214, 289] width 77 height 16
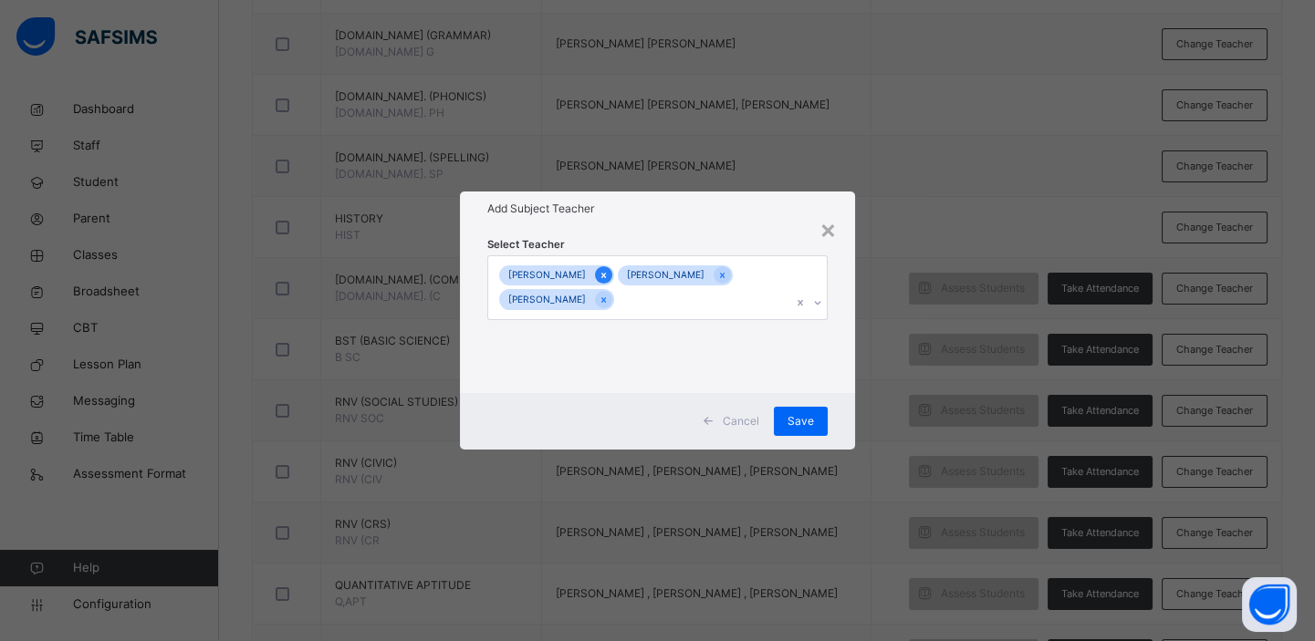
click at [608, 272] on icon at bounding box center [603, 275] width 10 height 13
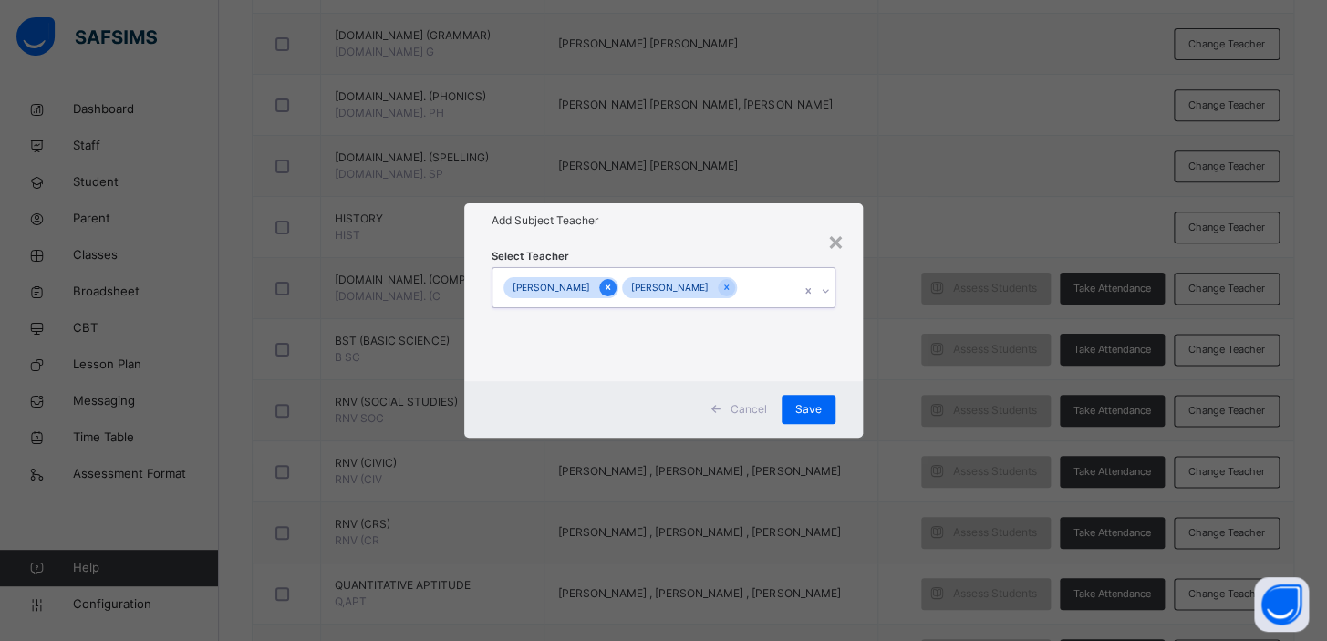
click at [610, 287] on icon at bounding box center [608, 288] width 5 height 5
click at [611, 287] on icon at bounding box center [608, 287] width 10 height 13
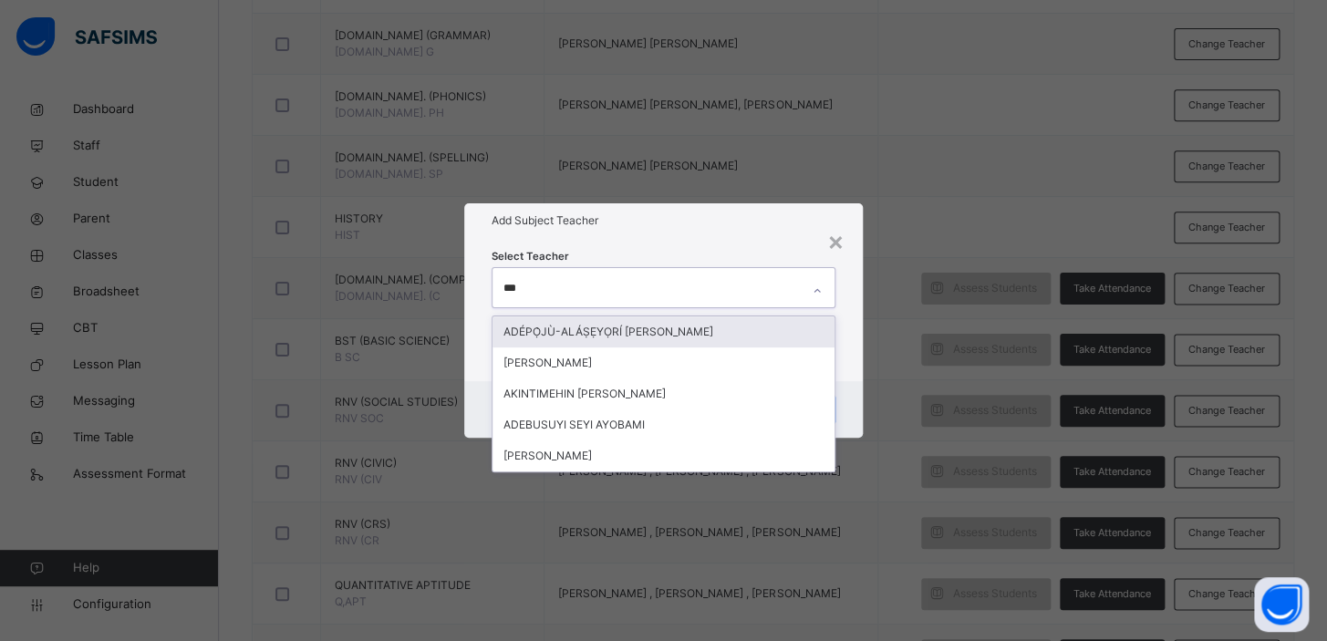
type input "****"
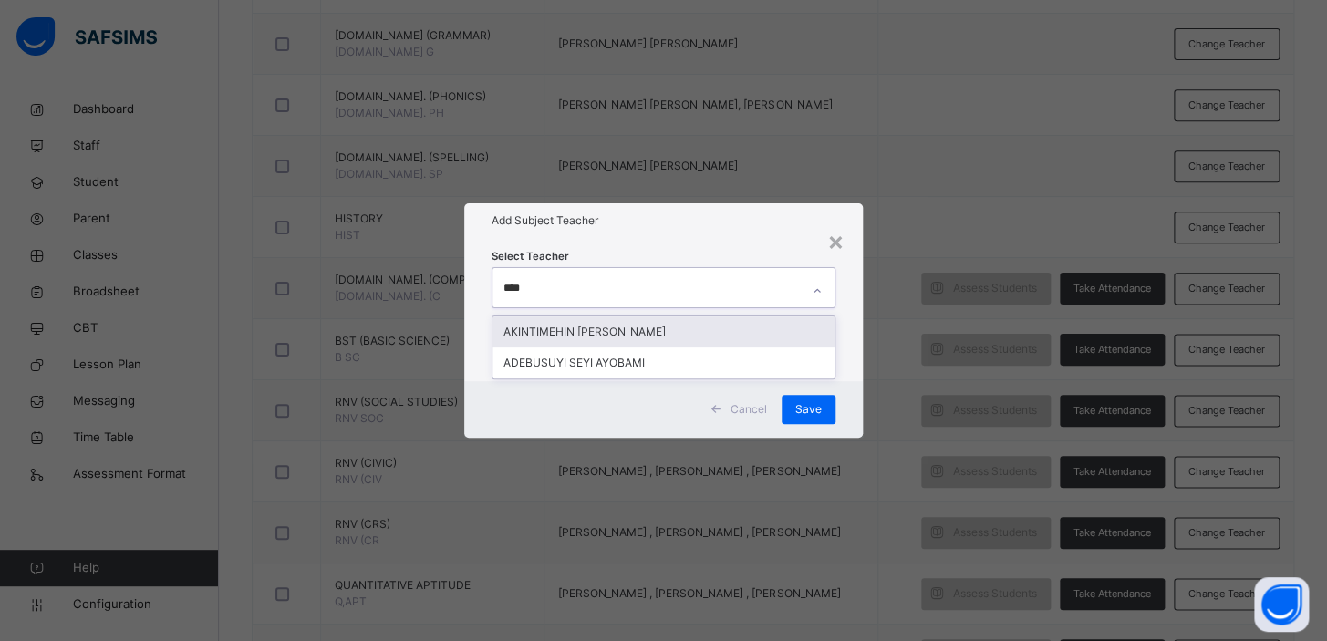
click at [619, 326] on div "AKINTIMEHIN [PERSON_NAME]" at bounding box center [664, 332] width 342 height 31
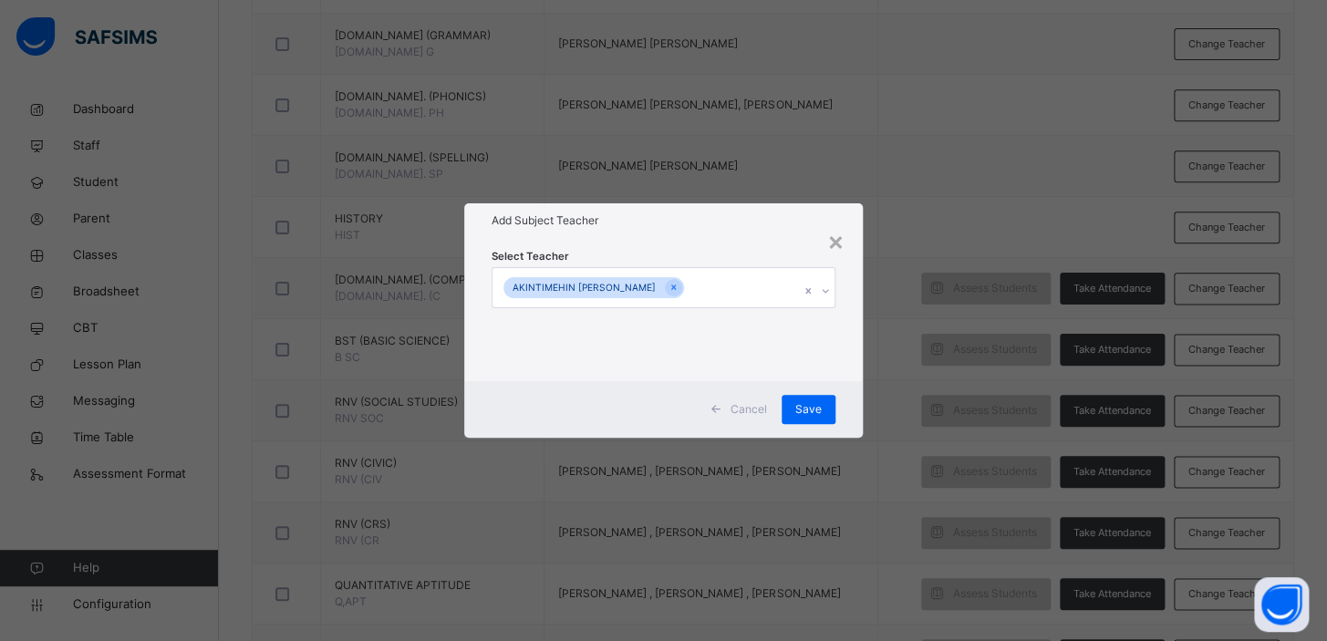
click at [941, 287] on div "× Add Subject Teacher Select Teacher AKINTIMEHIN [PERSON_NAME] Cancel Save" at bounding box center [663, 320] width 1327 height 641
click at [811, 415] on span "Save" at bounding box center [808, 409] width 26 height 16
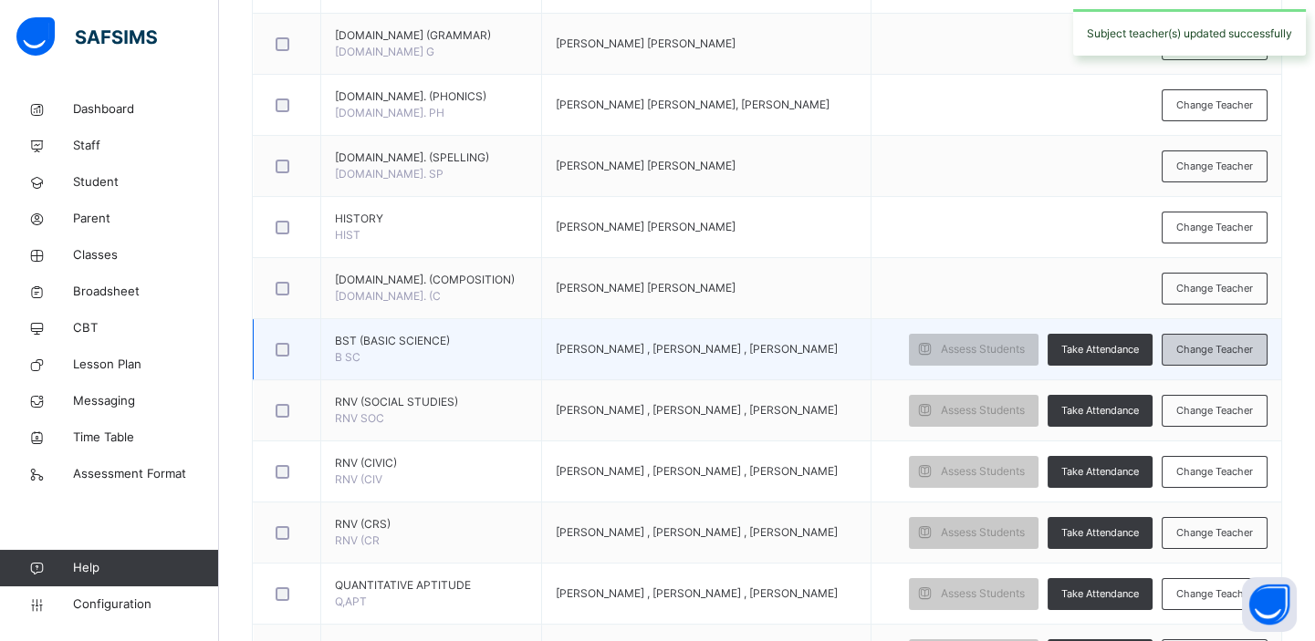
click at [1207, 346] on span "Change Teacher" at bounding box center [1214, 350] width 77 height 16
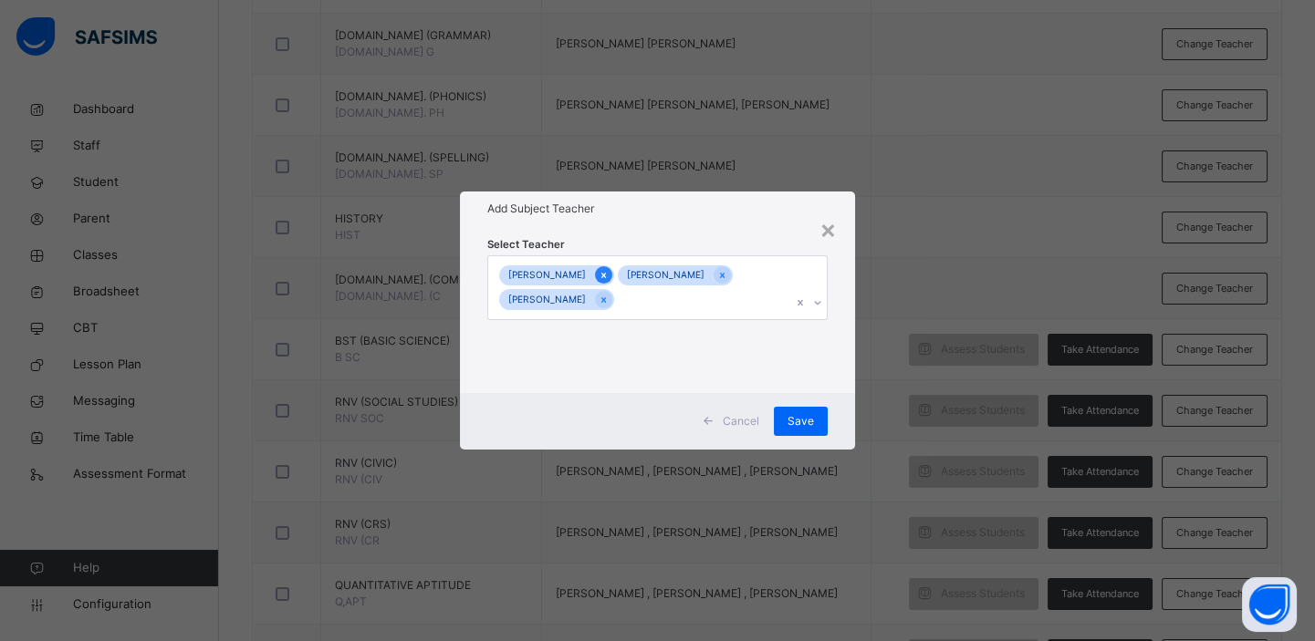
click at [608, 272] on icon at bounding box center [603, 275] width 10 height 13
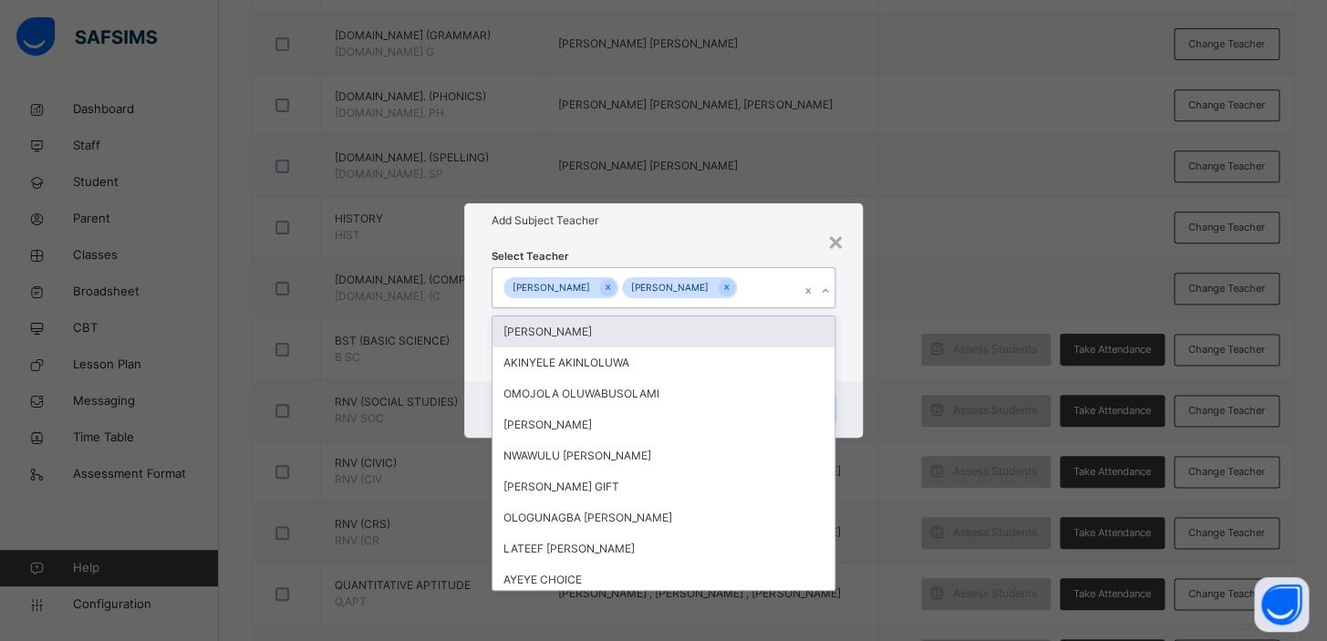
click at [608, 272] on div "KINGSFORD [PERSON_NAME]" at bounding box center [646, 287] width 307 height 38
click at [610, 284] on icon at bounding box center [608, 287] width 10 height 13
click at [610, 288] on icon at bounding box center [608, 288] width 5 height 5
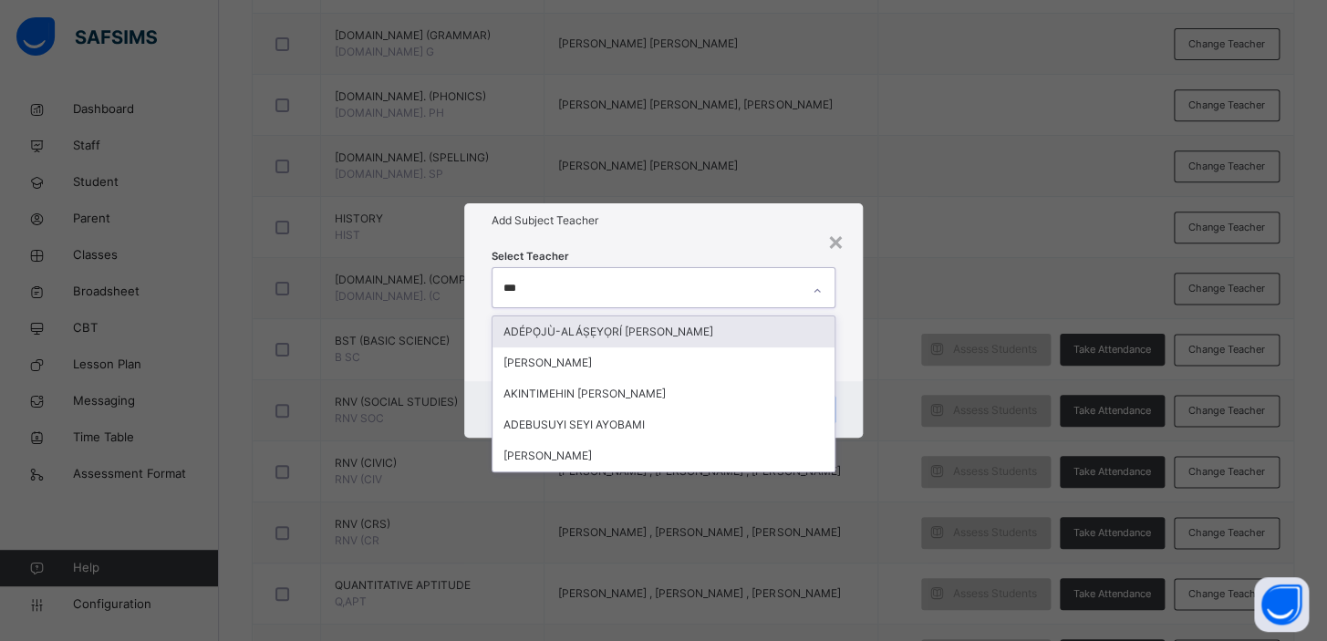
type input "****"
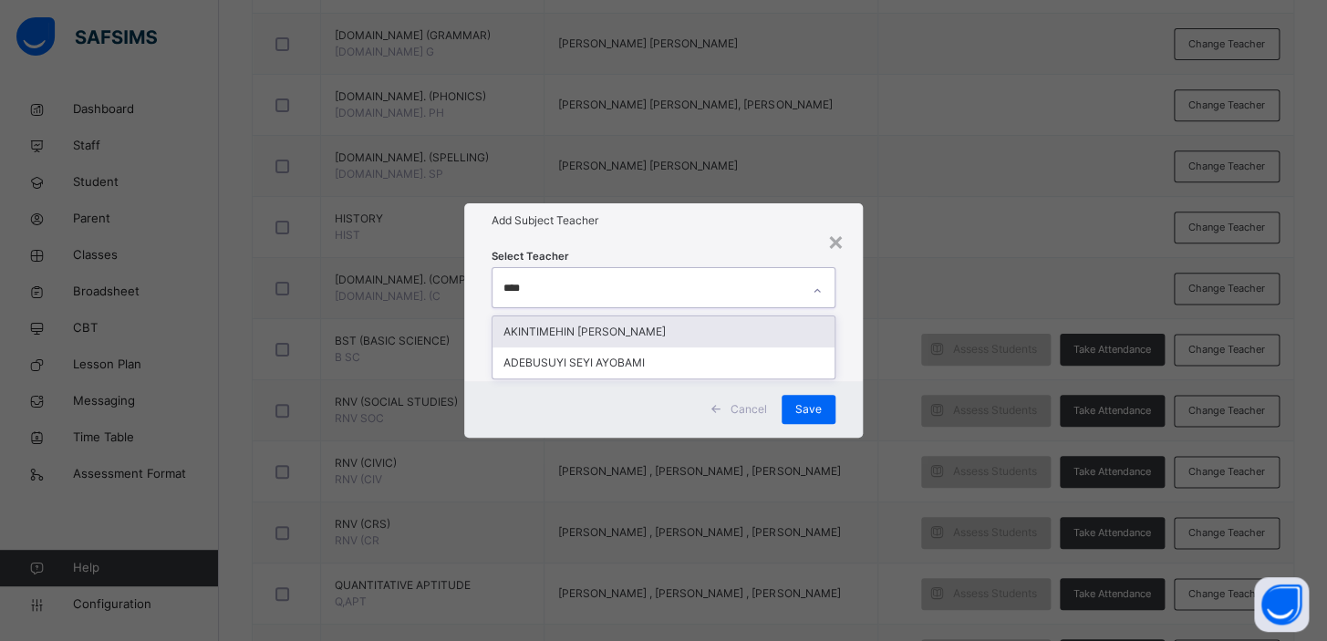
click at [609, 338] on div "AKINTIMEHIN [PERSON_NAME]" at bounding box center [664, 332] width 342 height 31
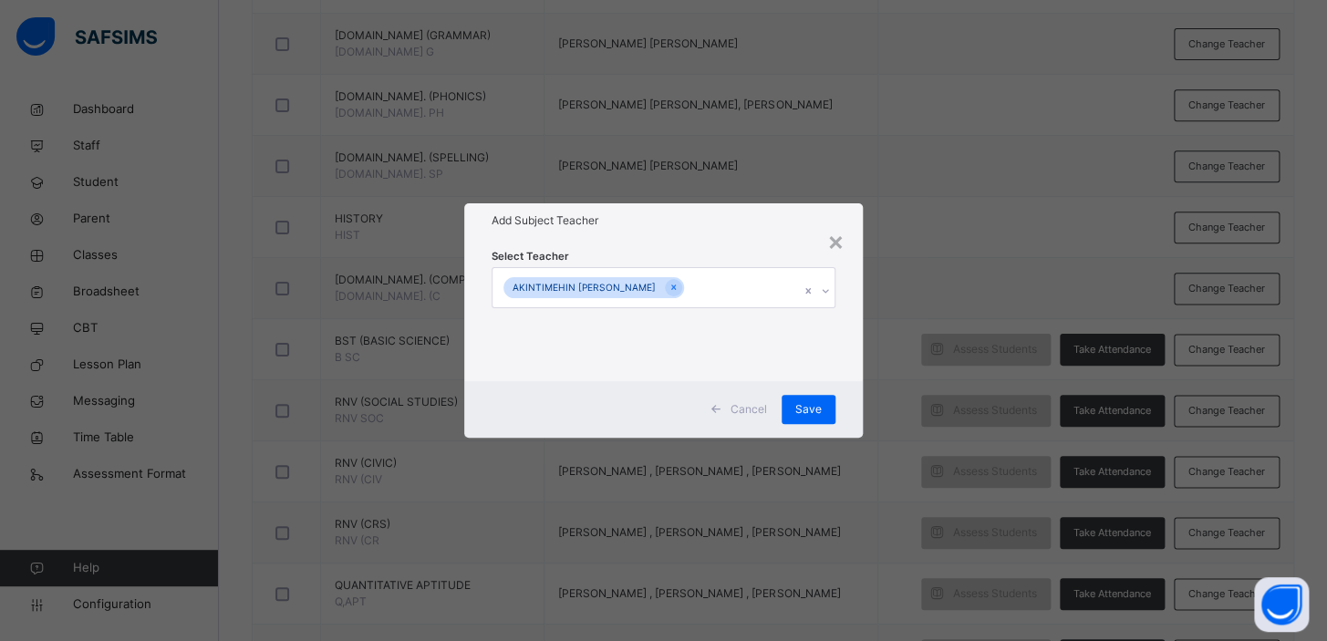
click at [898, 374] on div "× Add Subject Teacher Select Teacher AKINTIMEHIN [PERSON_NAME] Cancel Save" at bounding box center [663, 320] width 1327 height 641
click at [811, 406] on span "Save" at bounding box center [808, 409] width 26 height 16
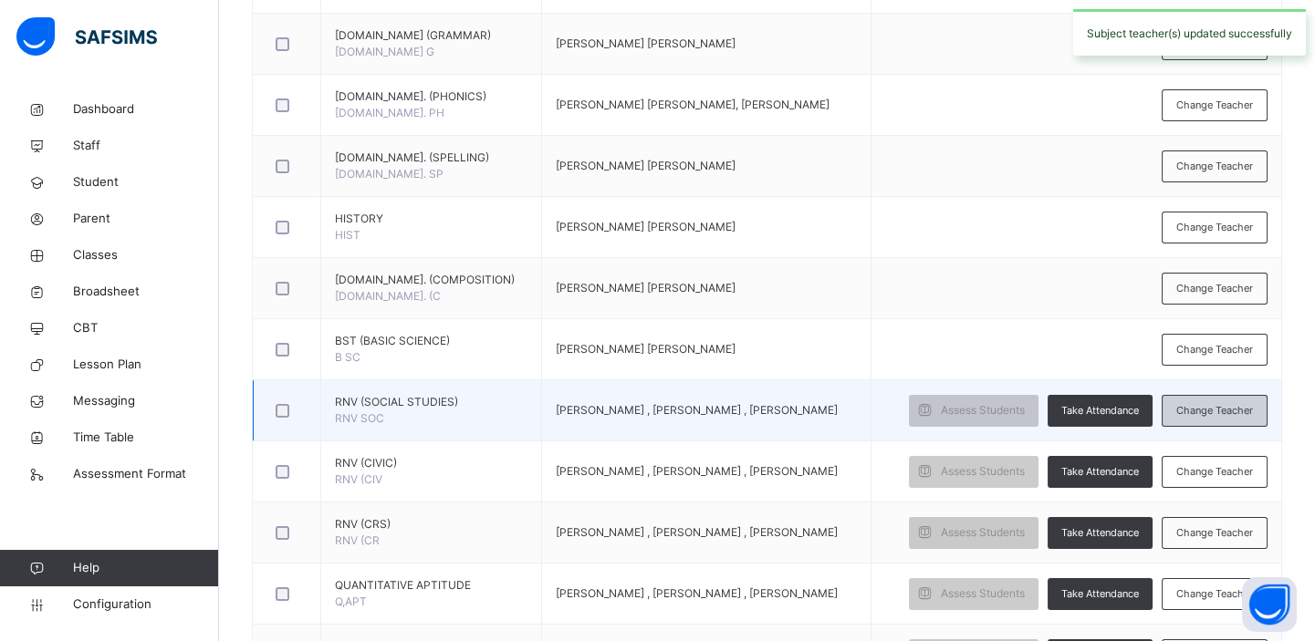
click at [1253, 410] on span "Change Teacher" at bounding box center [1214, 411] width 77 height 16
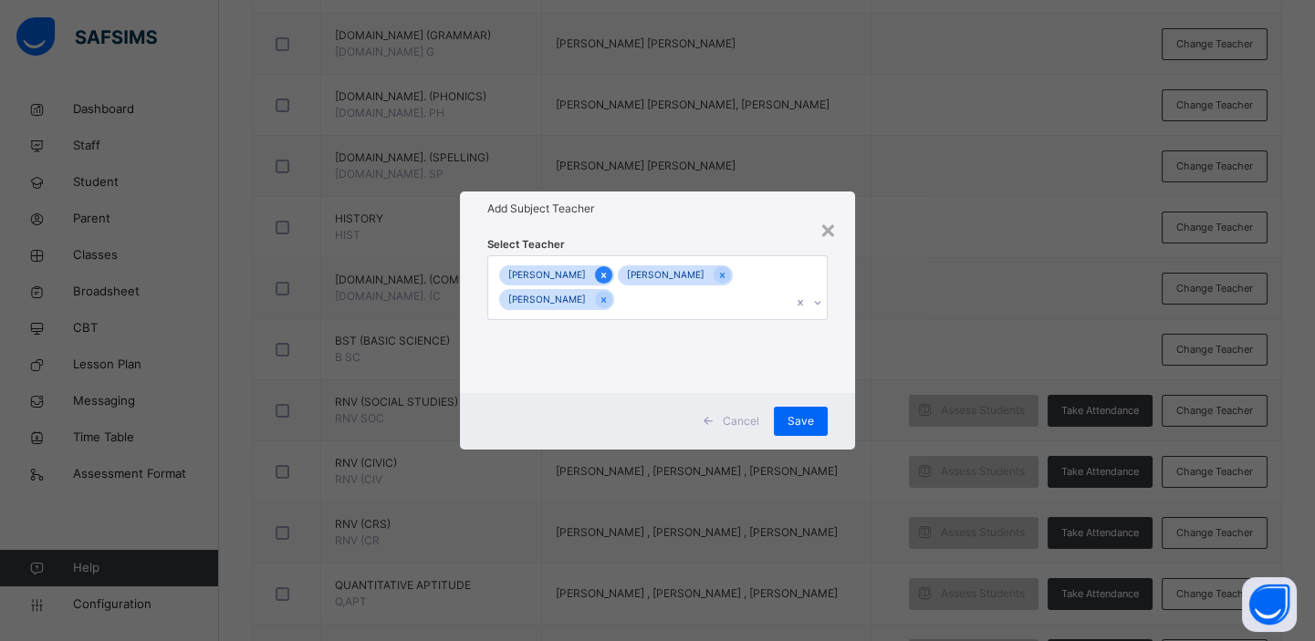
click at [608, 274] on icon at bounding box center [603, 275] width 10 height 13
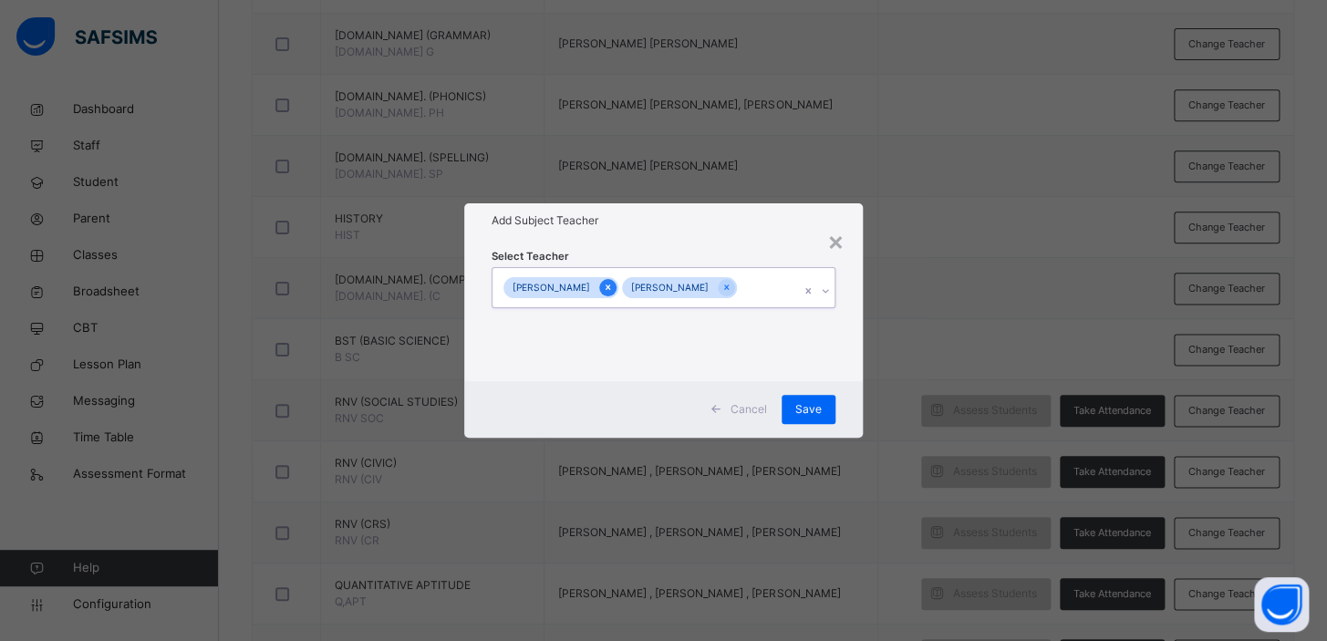
click at [607, 283] on icon at bounding box center [608, 287] width 10 height 13
click at [607, 283] on div at bounding box center [607, 287] width 17 height 17
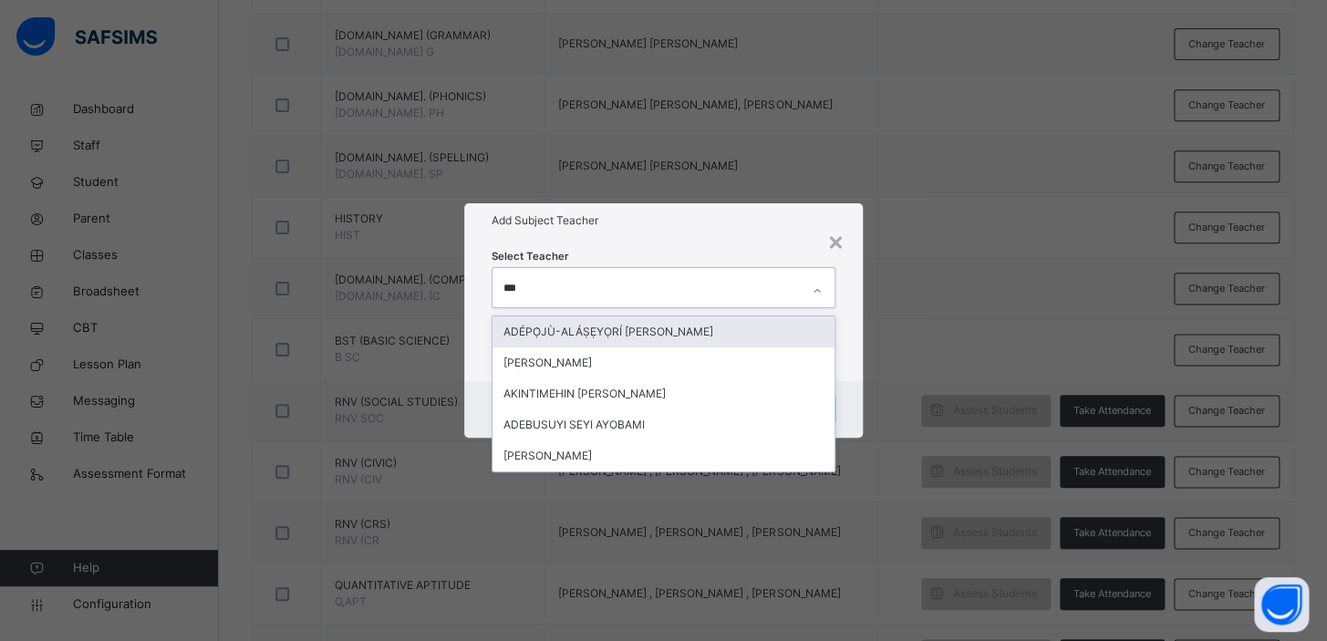
type input "****"
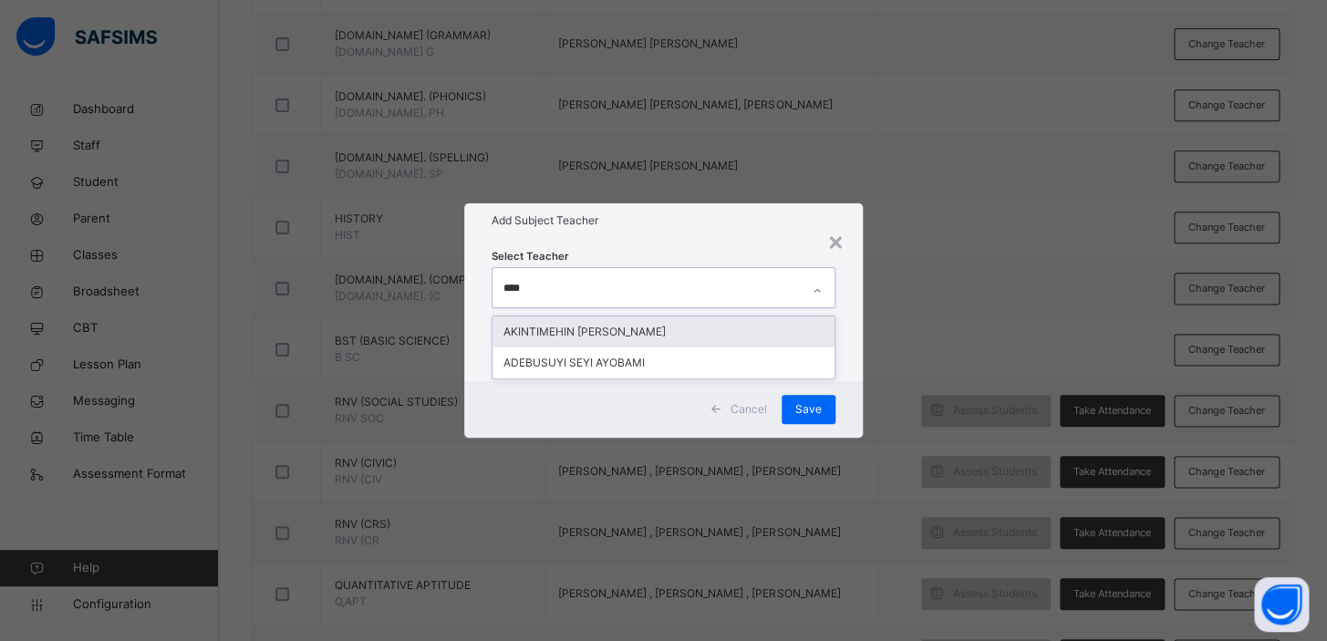
click at [639, 331] on div "AKINTIMEHIN [PERSON_NAME]" at bounding box center [664, 332] width 342 height 31
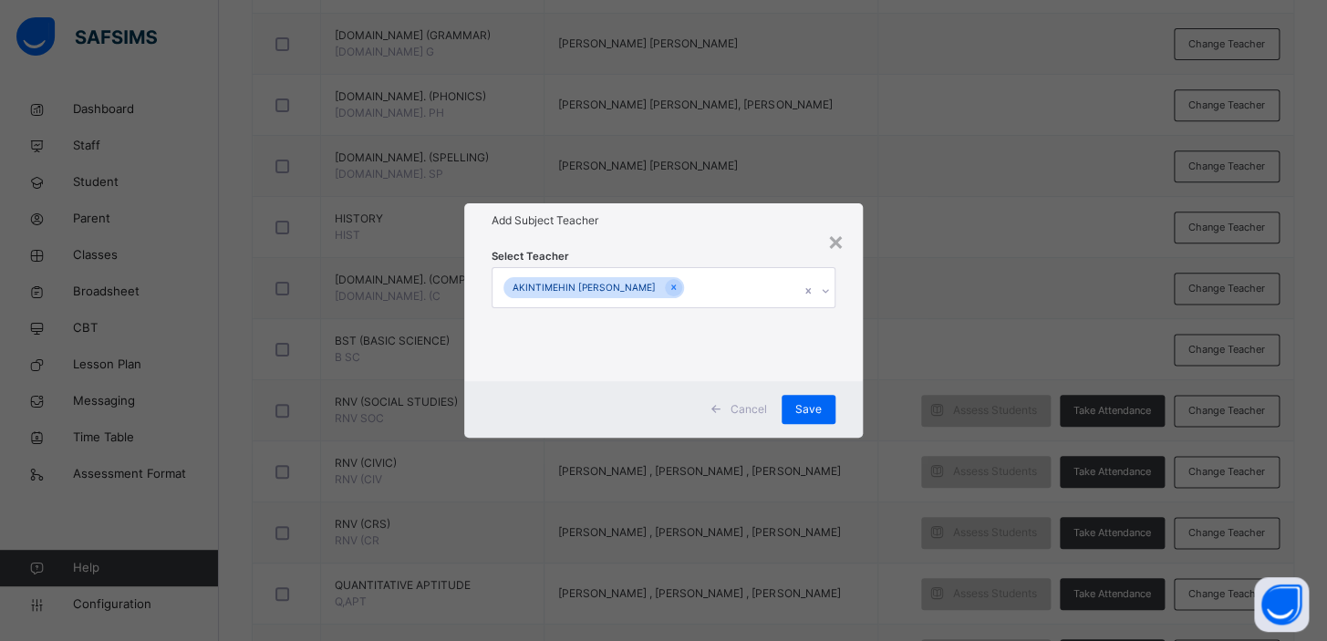
click at [886, 377] on div "× Add Subject Teacher Select Teacher AKINTIMEHIN [PERSON_NAME] Cancel Save" at bounding box center [663, 320] width 1327 height 641
click at [816, 404] on span "Save" at bounding box center [808, 409] width 26 height 16
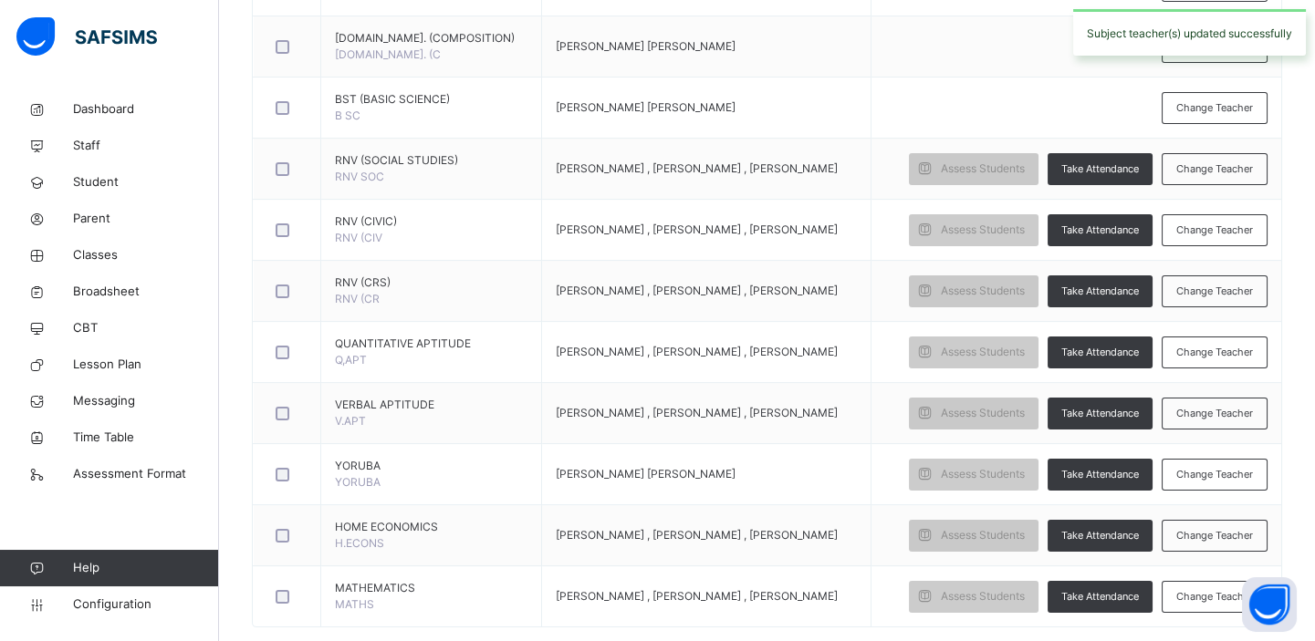
scroll to position [1086, 0]
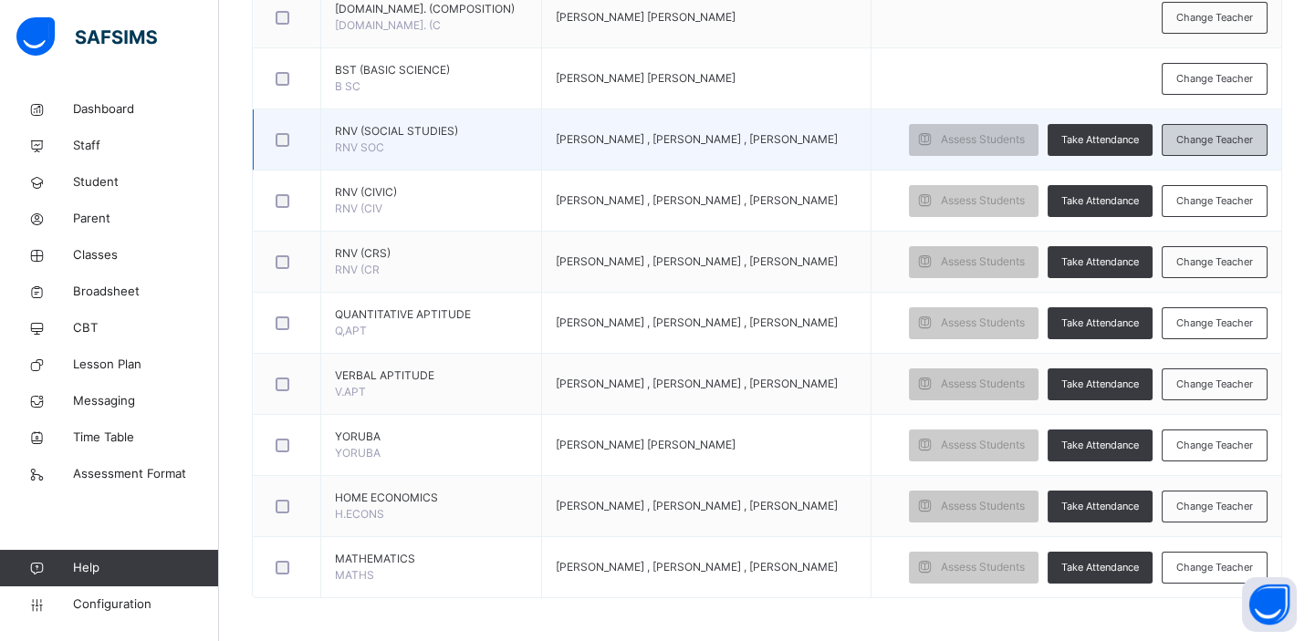
click at [1204, 139] on span "Change Teacher" at bounding box center [1214, 140] width 77 height 16
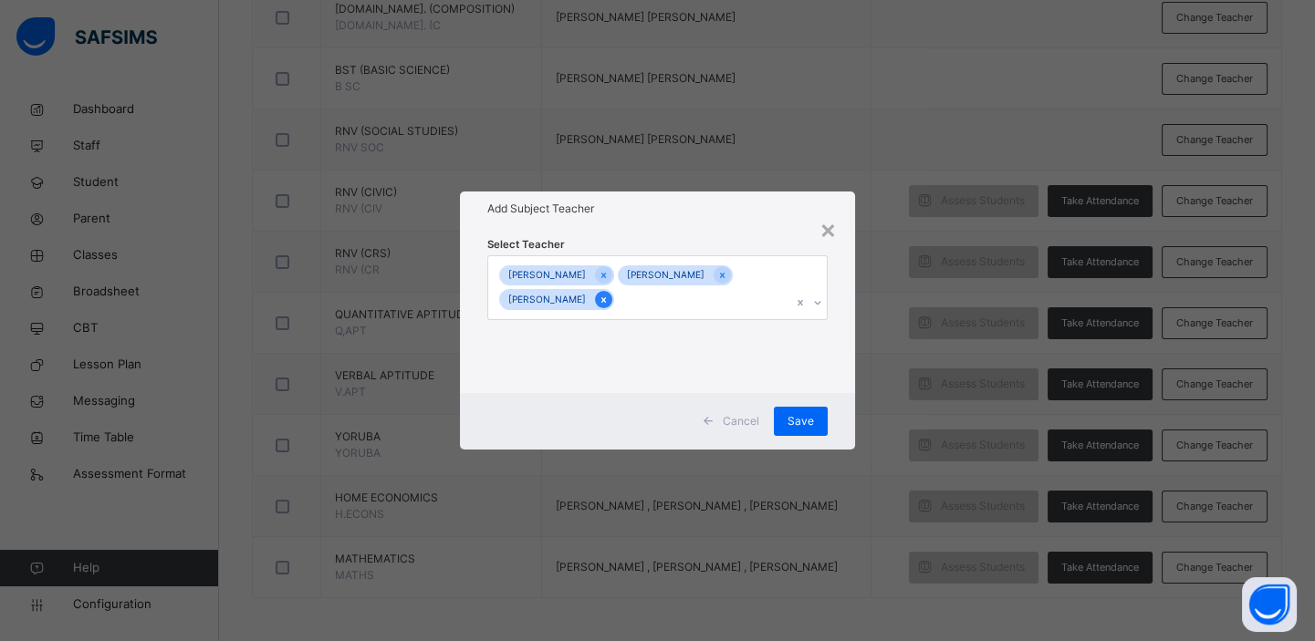
click at [608, 295] on icon at bounding box center [603, 300] width 10 height 13
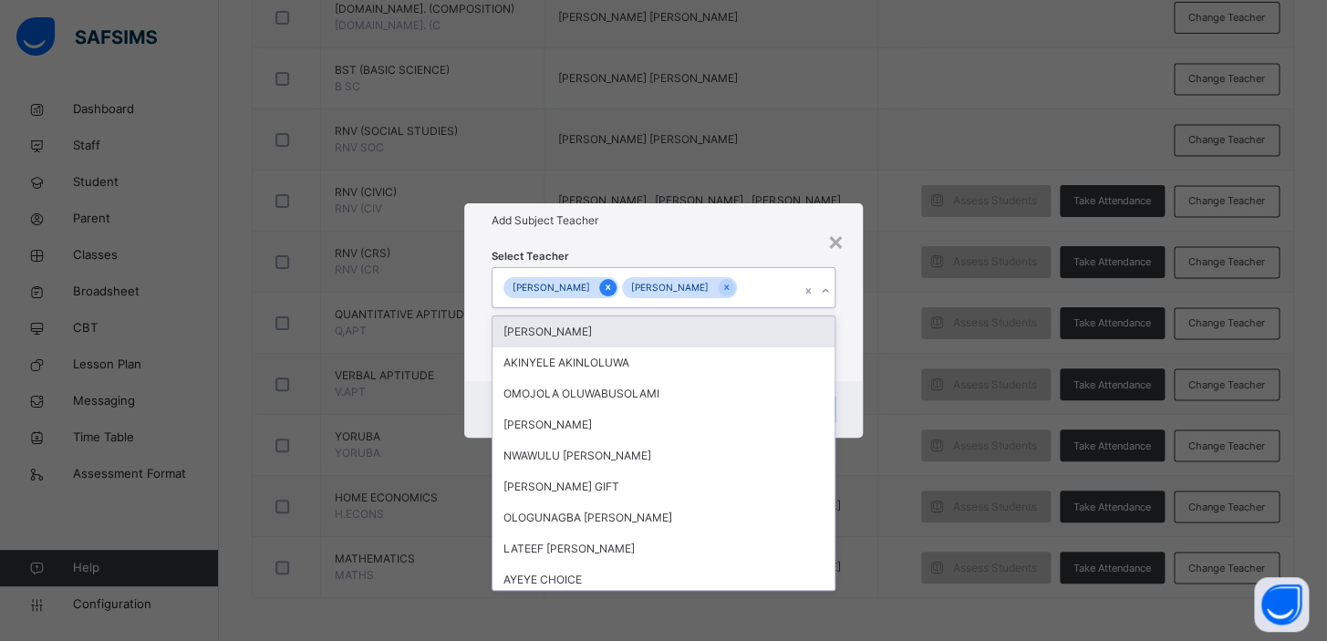
drag, startPoint x: 608, startPoint y: 295, endPoint x: 617, endPoint y: 287, distance: 11.0
click at [617, 287] on div "[PERSON_NAME]" at bounding box center [561, 287] width 115 height 21
click at [613, 287] on icon at bounding box center [608, 287] width 10 height 13
click at [617, 287] on div at bounding box center [607, 287] width 17 height 17
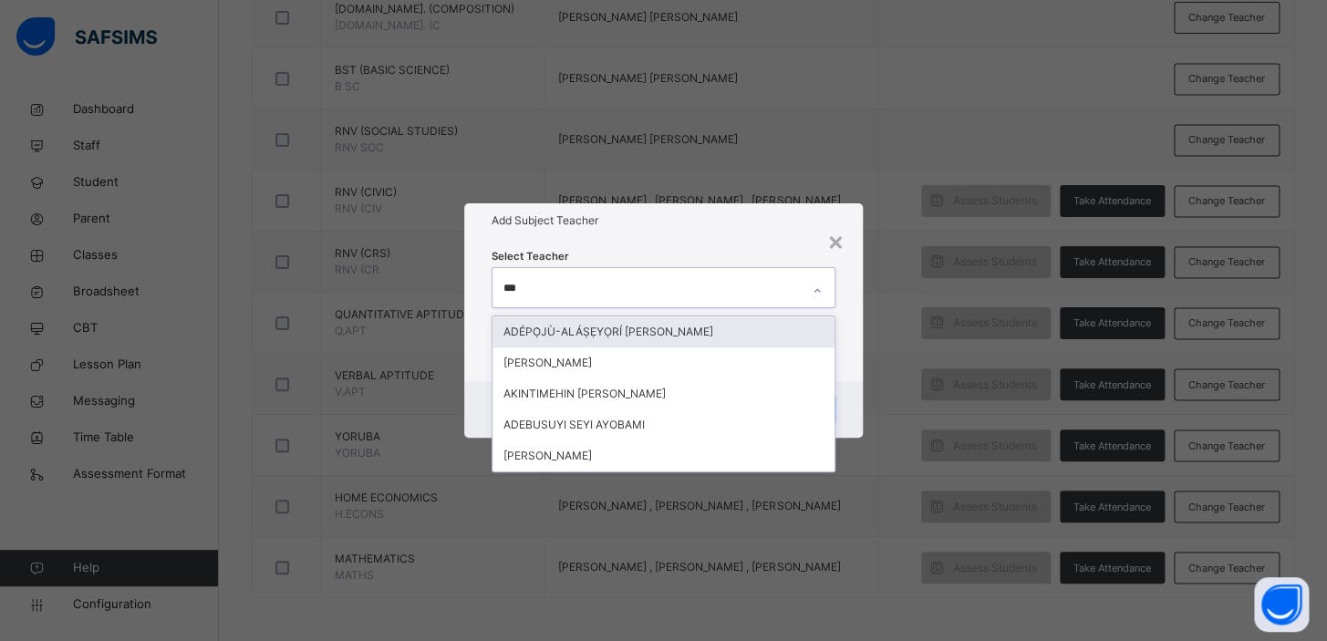
type input "****"
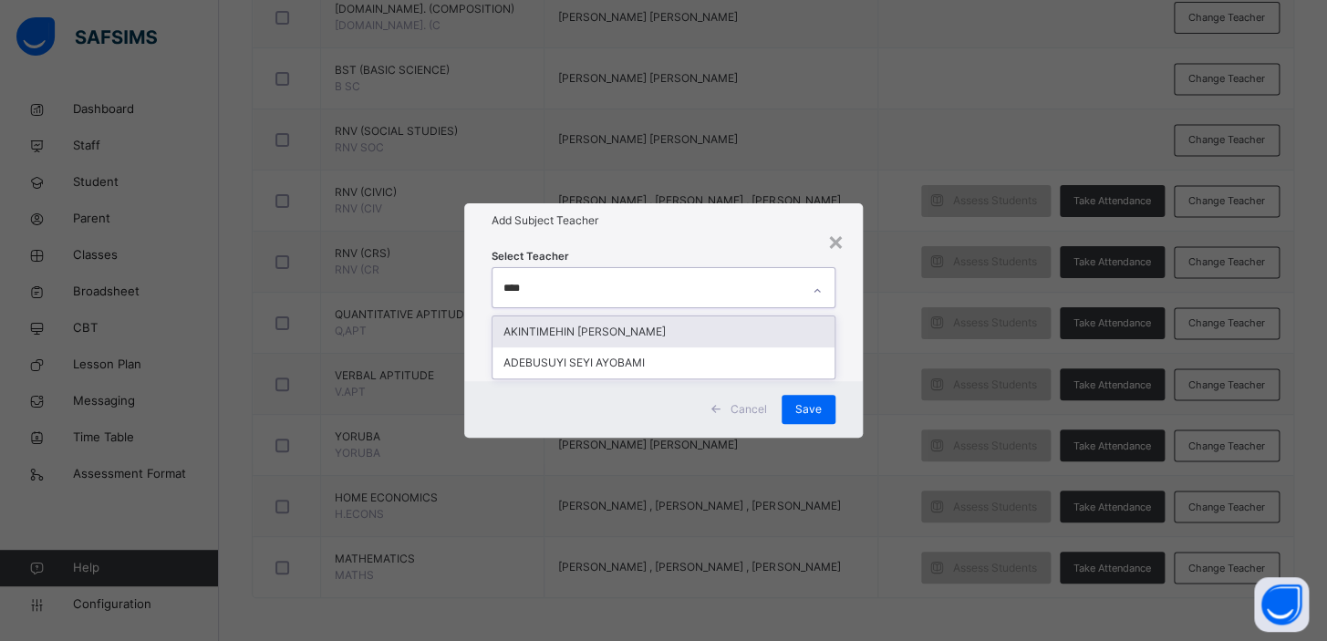
click at [635, 331] on div "AKINTIMEHIN [PERSON_NAME]" at bounding box center [664, 332] width 342 height 31
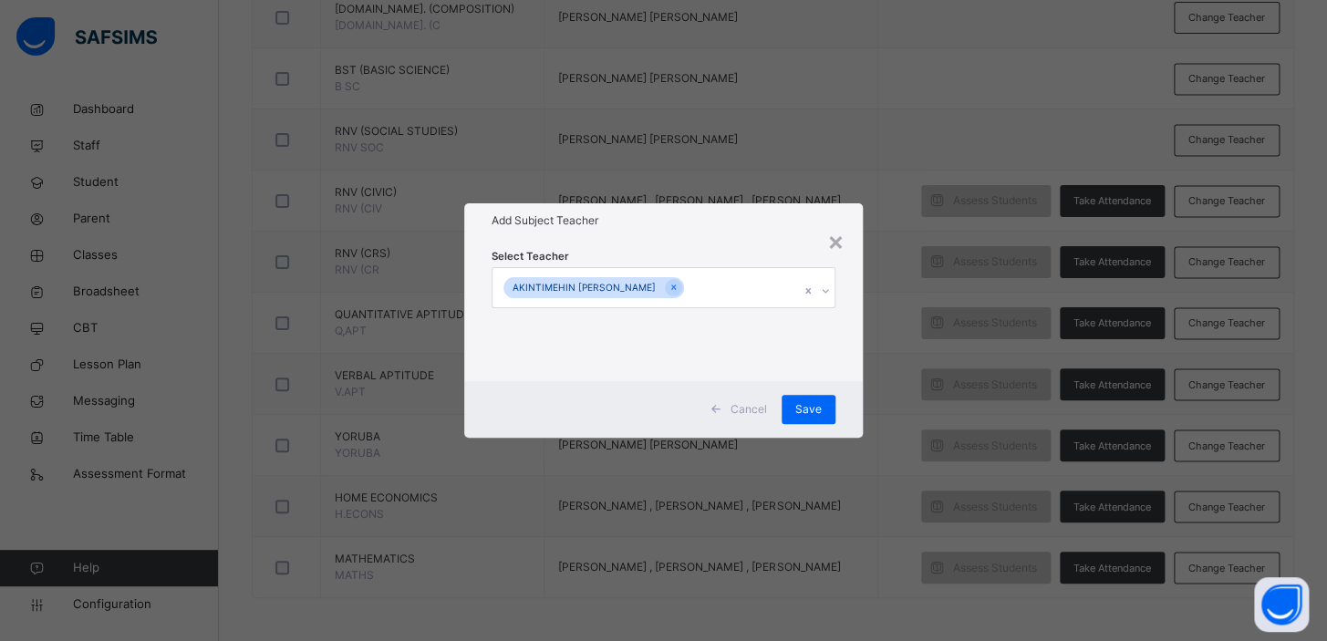
click at [860, 306] on div "Select Teacher AKINTIMEHIN [PERSON_NAME]" at bounding box center [663, 309] width 399 height 142
click at [810, 402] on span "Save" at bounding box center [808, 409] width 26 height 16
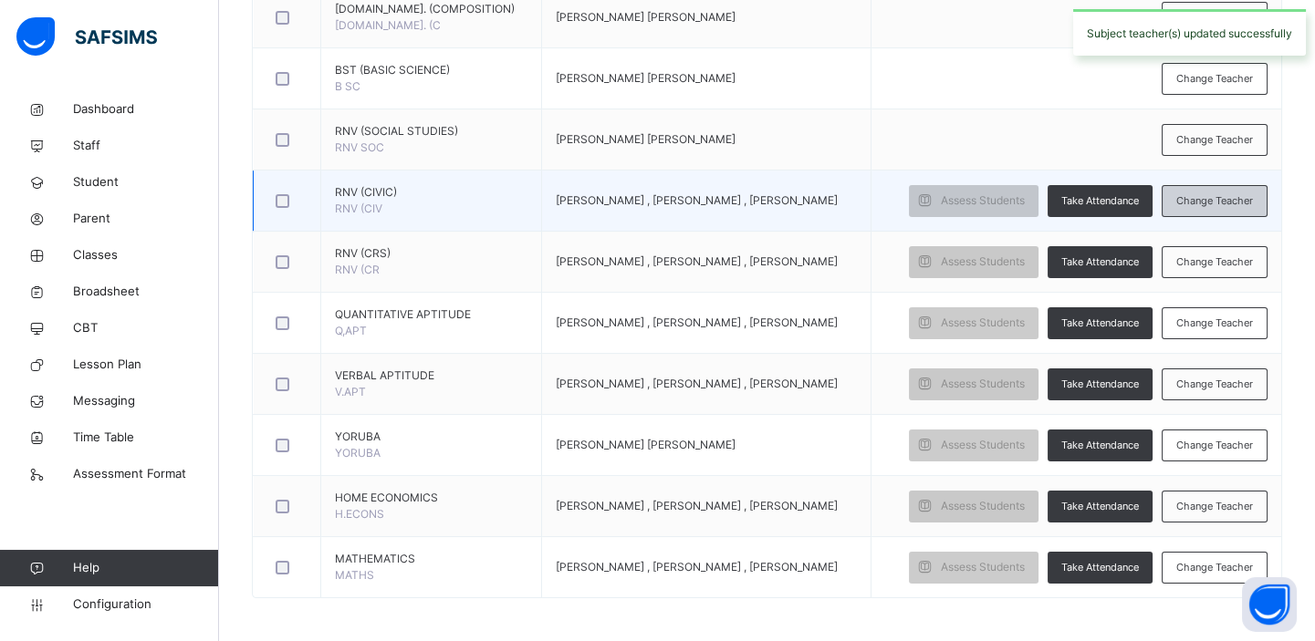
click at [1213, 194] on span "Change Teacher" at bounding box center [1214, 201] width 77 height 16
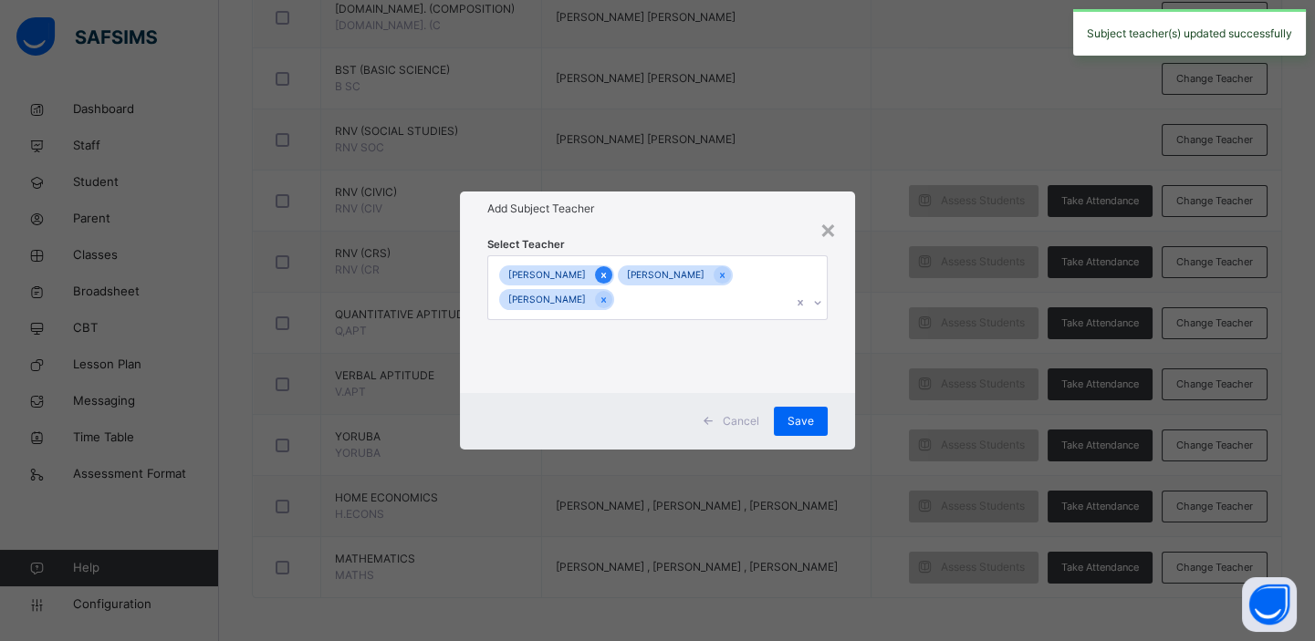
click at [608, 276] on icon at bounding box center [603, 275] width 10 height 13
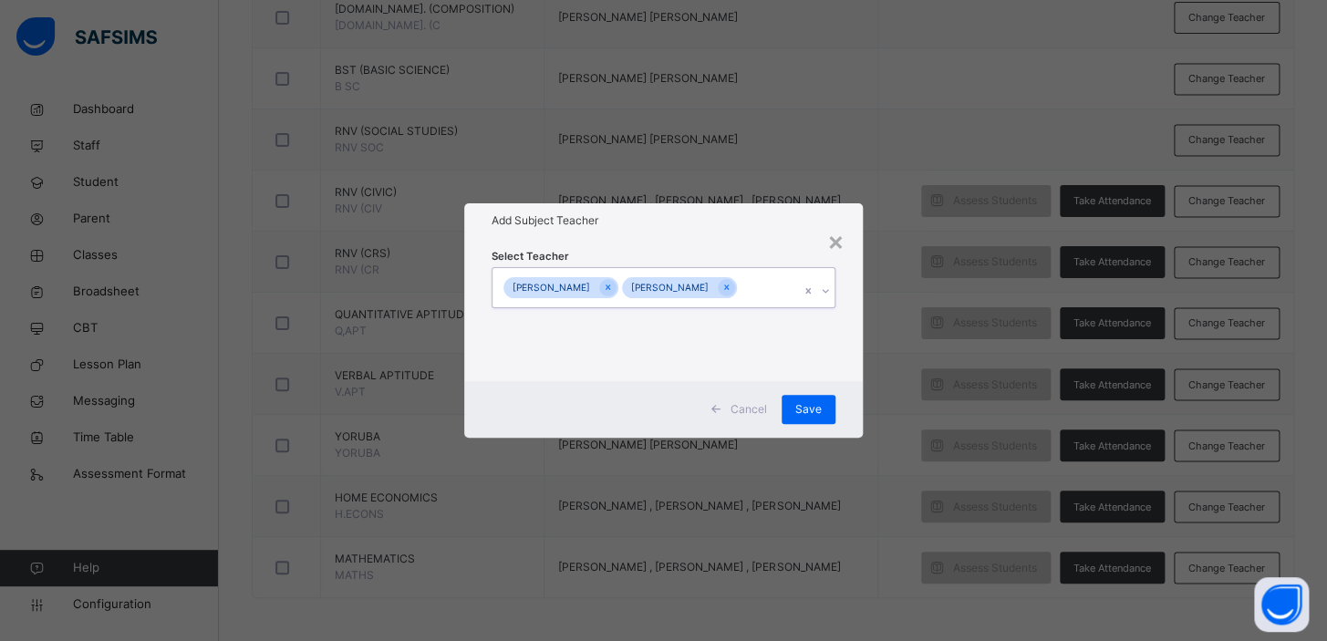
click at [610, 276] on div "KINGSFORD [PERSON_NAME]" at bounding box center [646, 287] width 307 height 38
click at [609, 286] on icon at bounding box center [608, 287] width 10 height 13
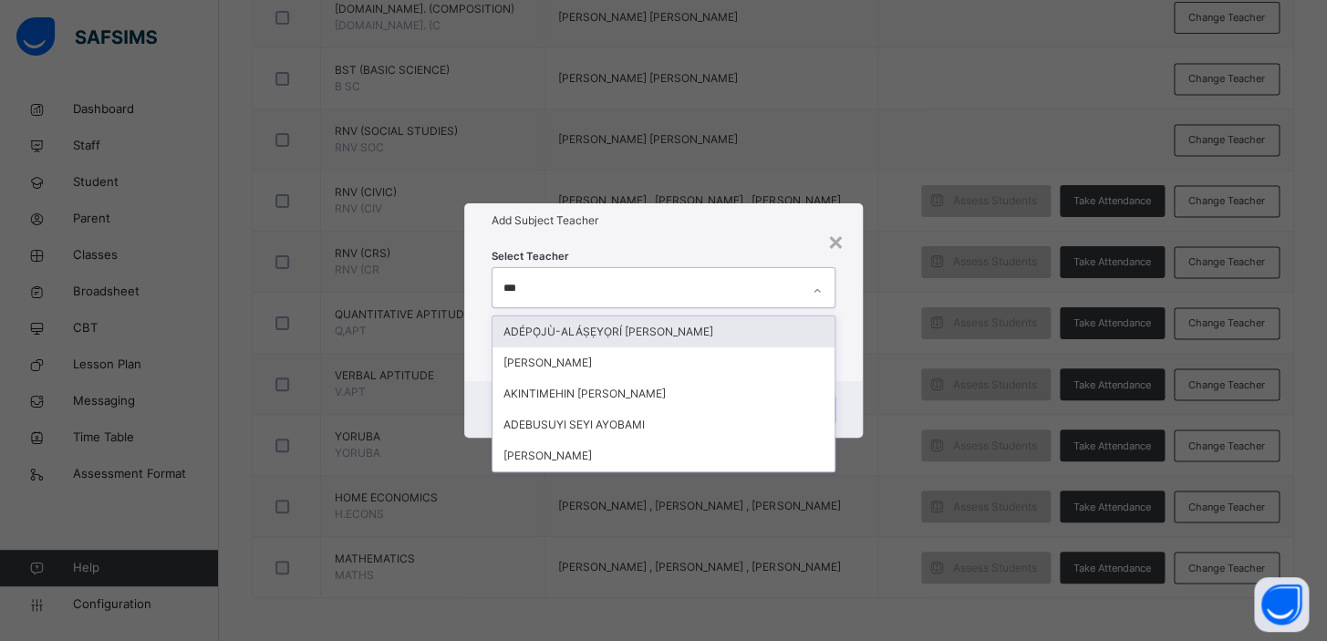
type input "****"
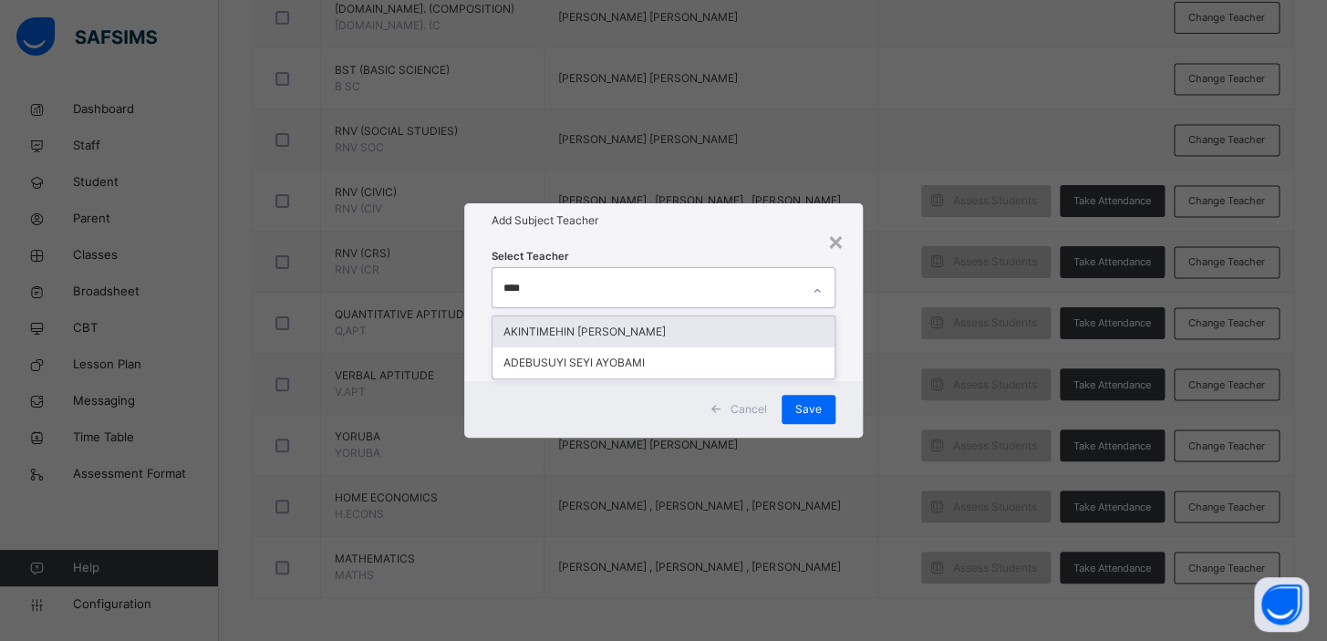
click at [614, 334] on div "AKINTIMEHIN [PERSON_NAME]" at bounding box center [664, 332] width 342 height 31
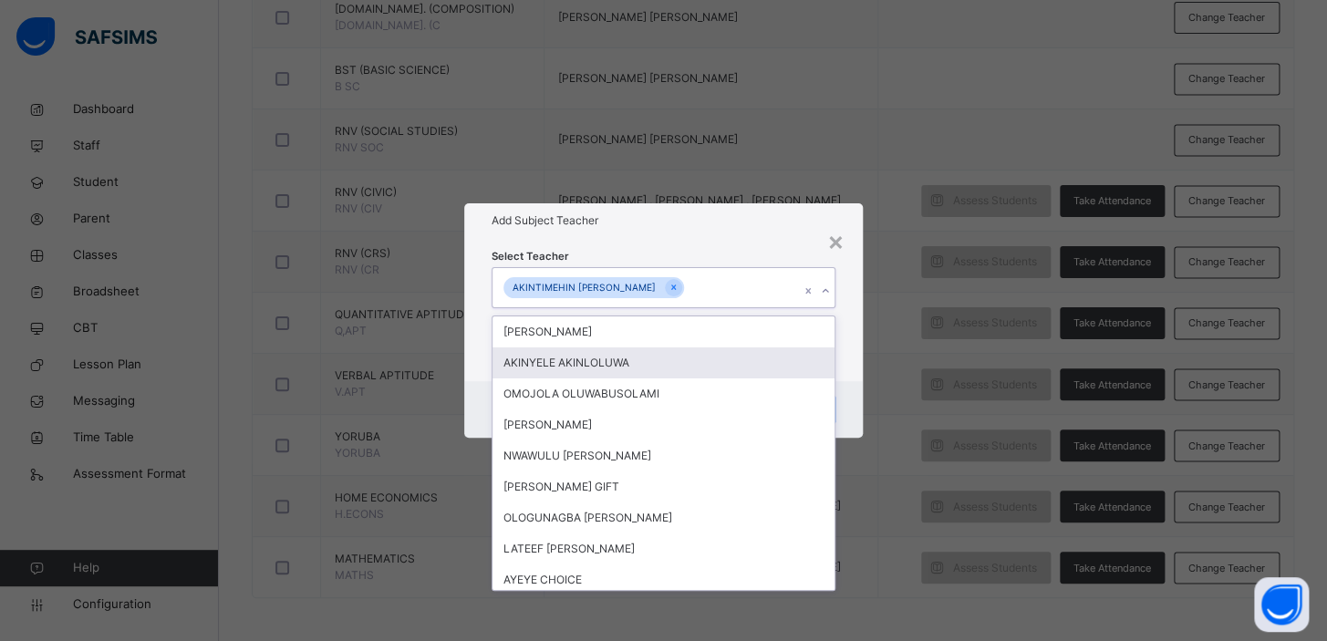
click at [834, 353] on div "OKE [PERSON_NAME] AKINLOLUWA [PERSON_NAME] OLUWABUSOLAMI [PERSON_NAME] OLUBELLO…" at bounding box center [664, 454] width 344 height 276
click at [911, 351] on div "× Add Subject Teacher Select Teacher option [PERSON_NAME], selected. option [PE…" at bounding box center [663, 320] width 1327 height 641
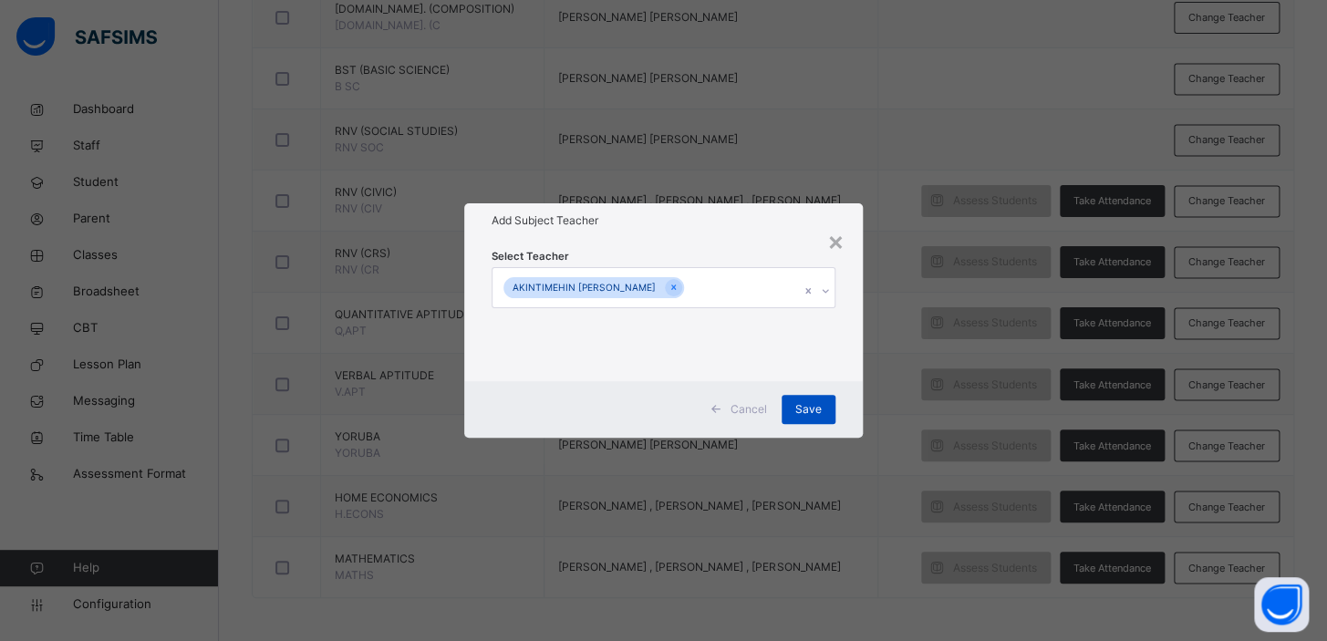
click at [810, 407] on span "Save" at bounding box center [808, 409] width 26 height 16
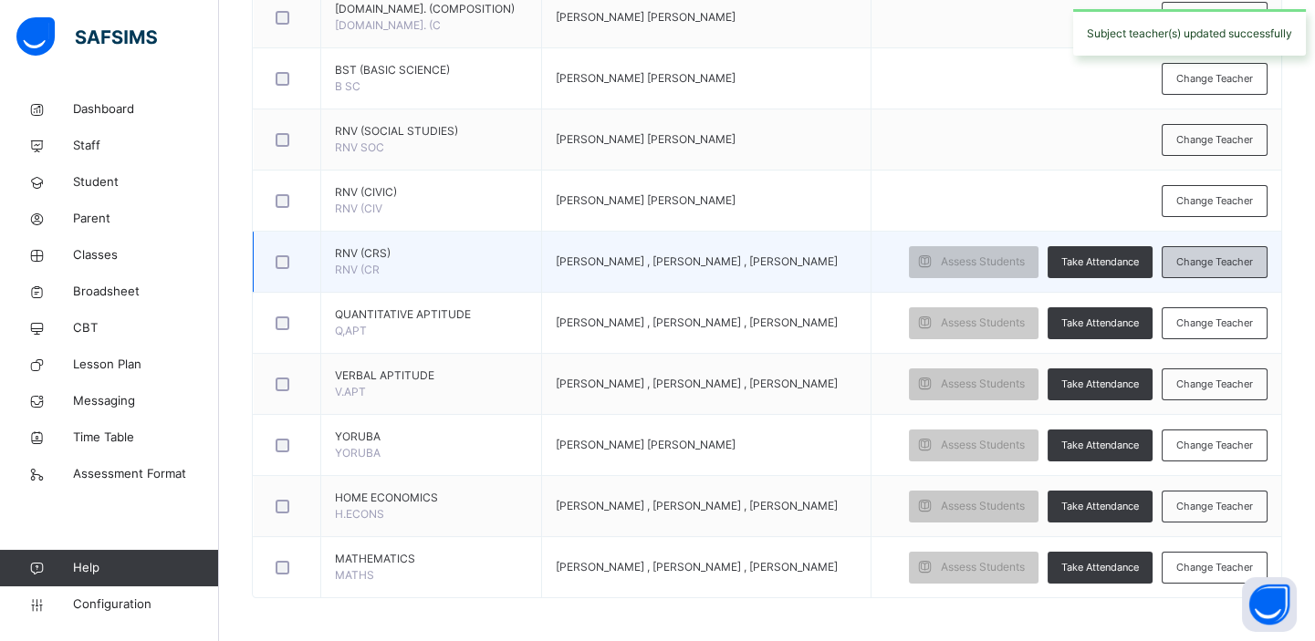
click at [1217, 256] on span "Change Teacher" at bounding box center [1214, 263] width 77 height 16
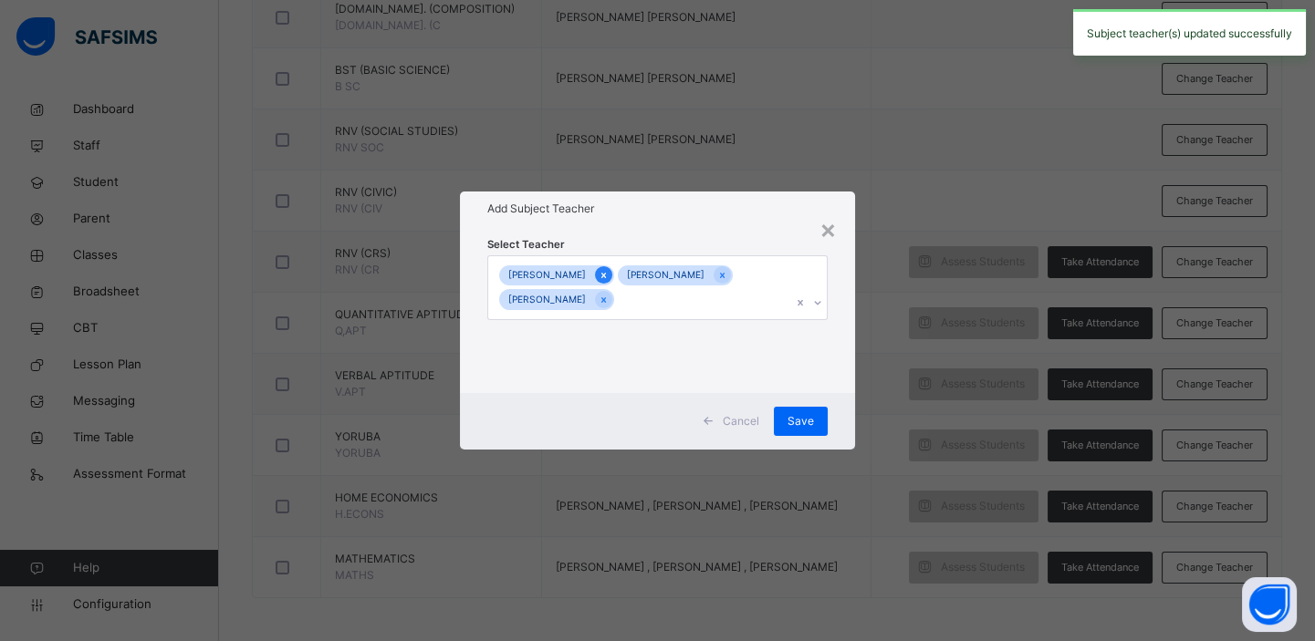
click at [608, 274] on icon at bounding box center [603, 275] width 10 height 13
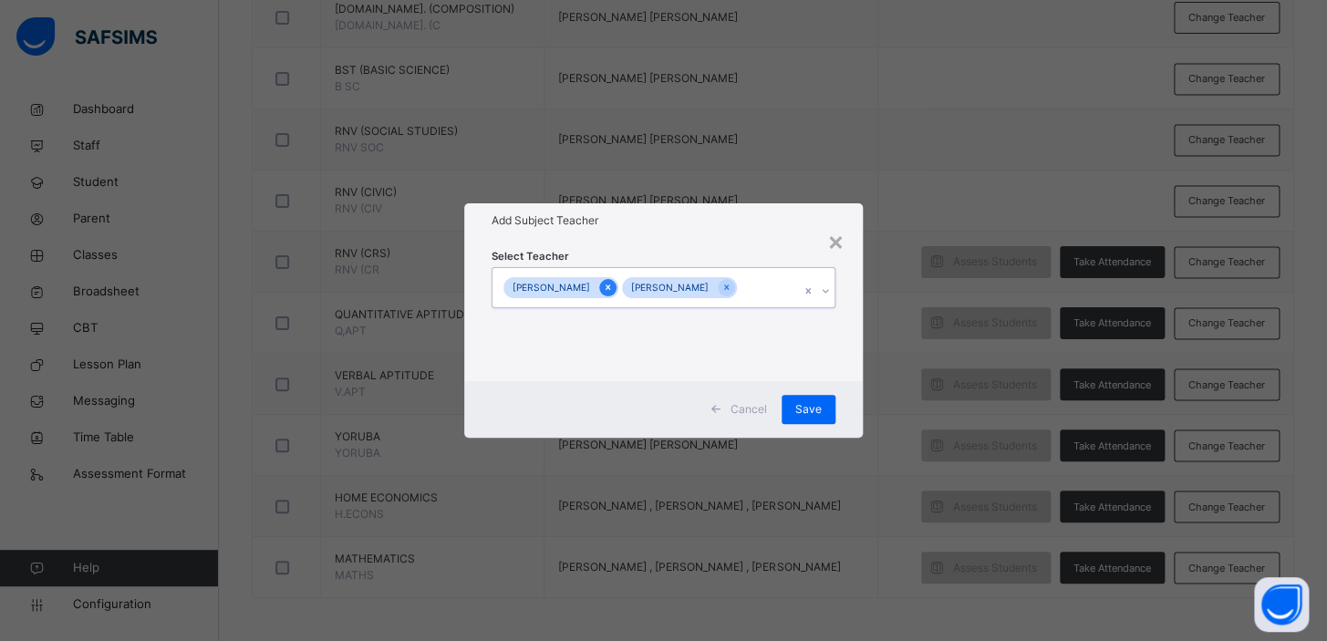
click at [612, 287] on icon at bounding box center [608, 287] width 10 height 13
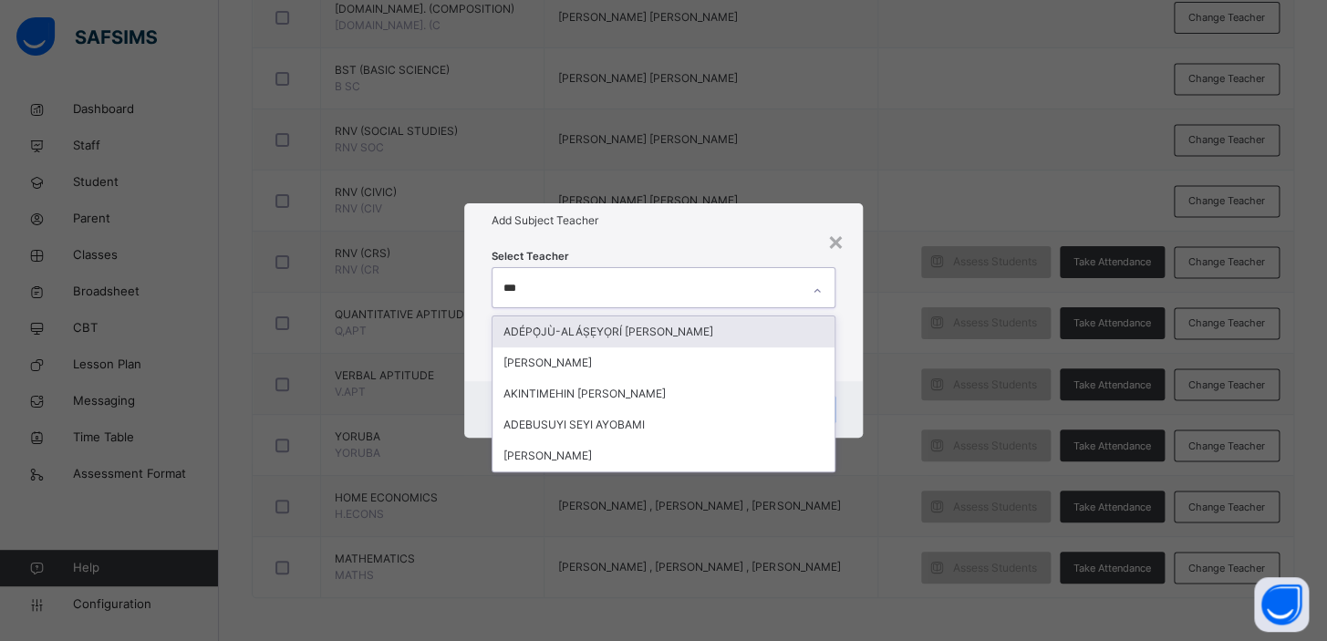
type input "****"
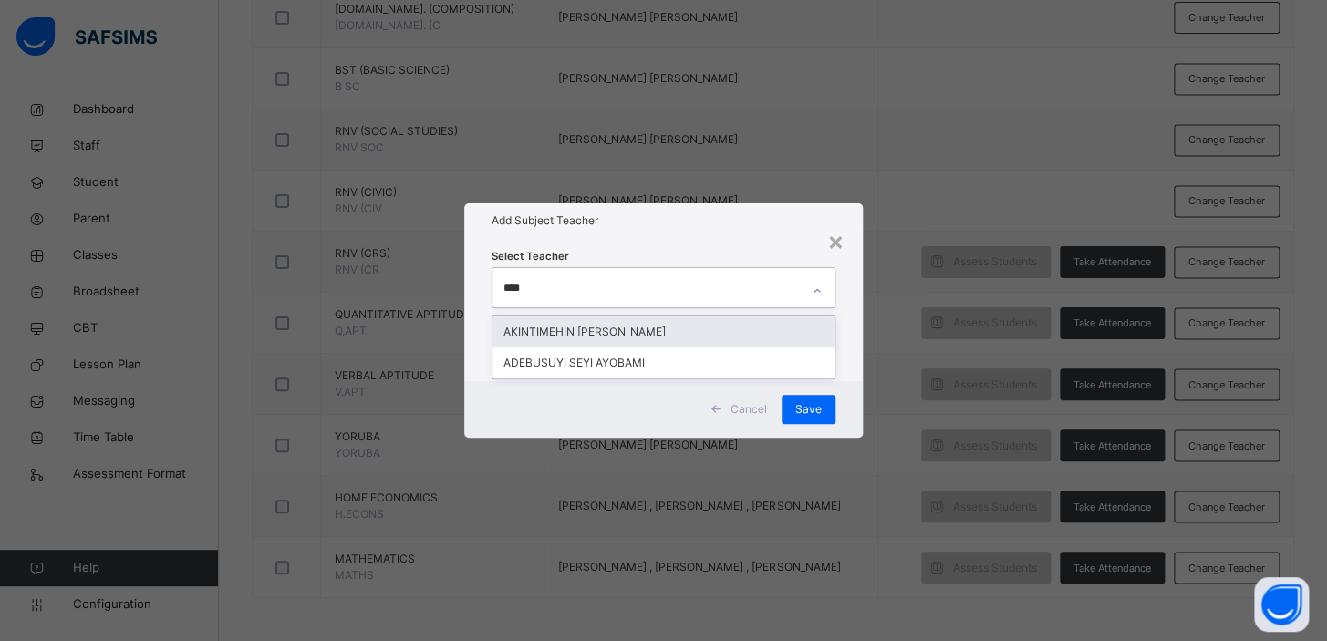
click at [622, 323] on div "AKINTIMEHIN [PERSON_NAME]" at bounding box center [664, 332] width 342 height 31
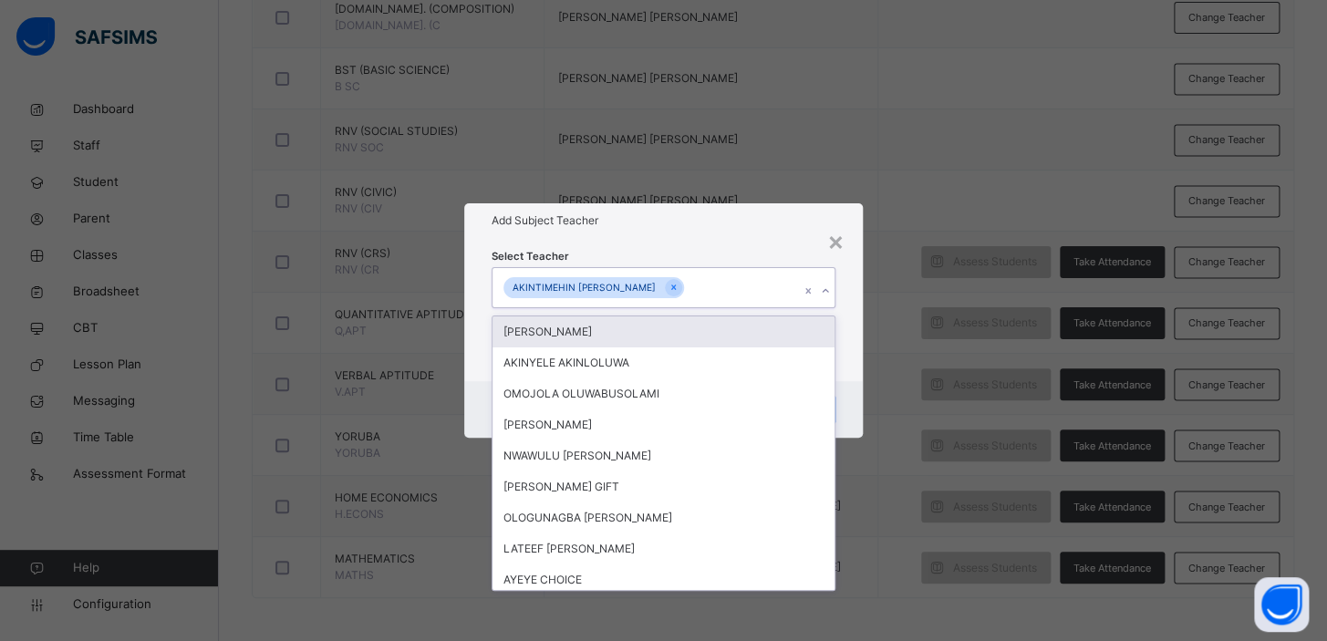
click at [893, 299] on div "× Add Subject Teacher Select Teacher option [PERSON_NAME], selected. option [PE…" at bounding box center [663, 320] width 1327 height 641
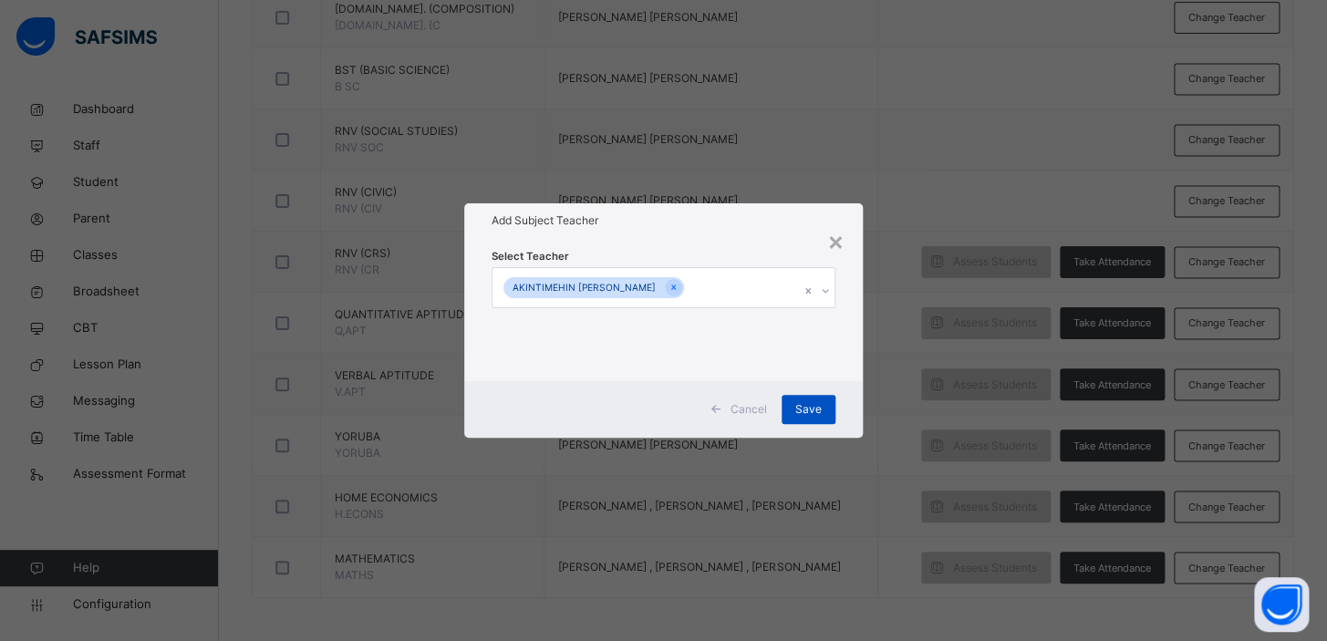
click at [814, 403] on span "Save" at bounding box center [808, 409] width 26 height 16
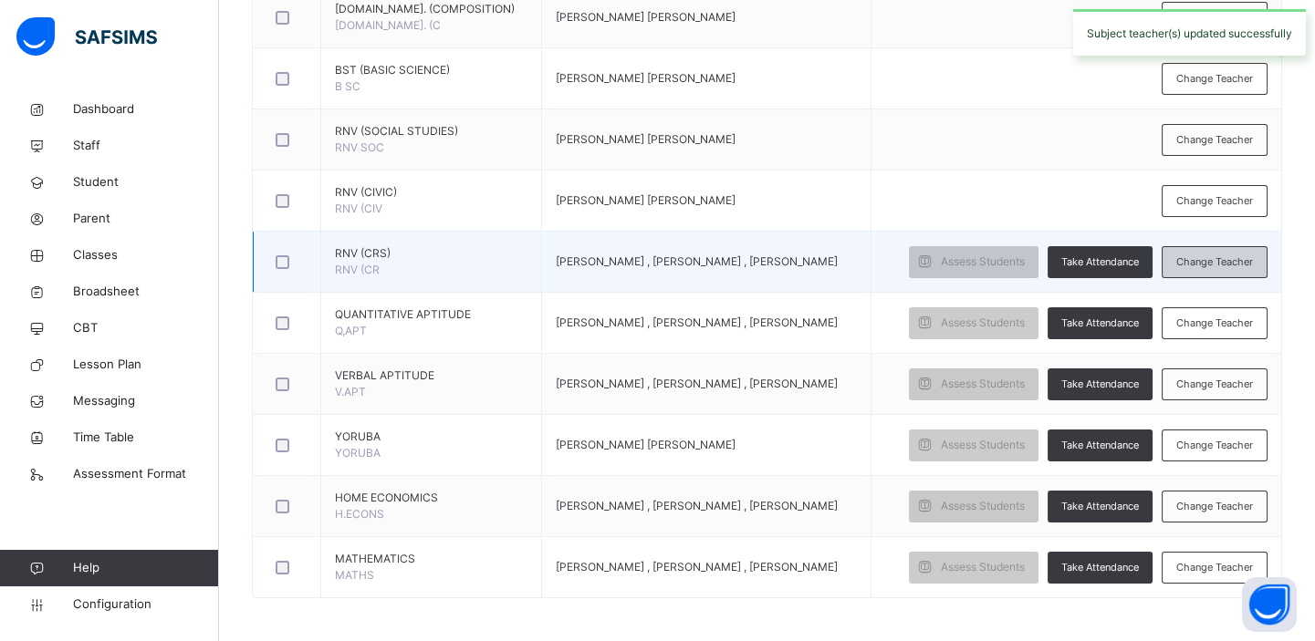
click at [1202, 257] on span "Change Teacher" at bounding box center [1214, 263] width 77 height 16
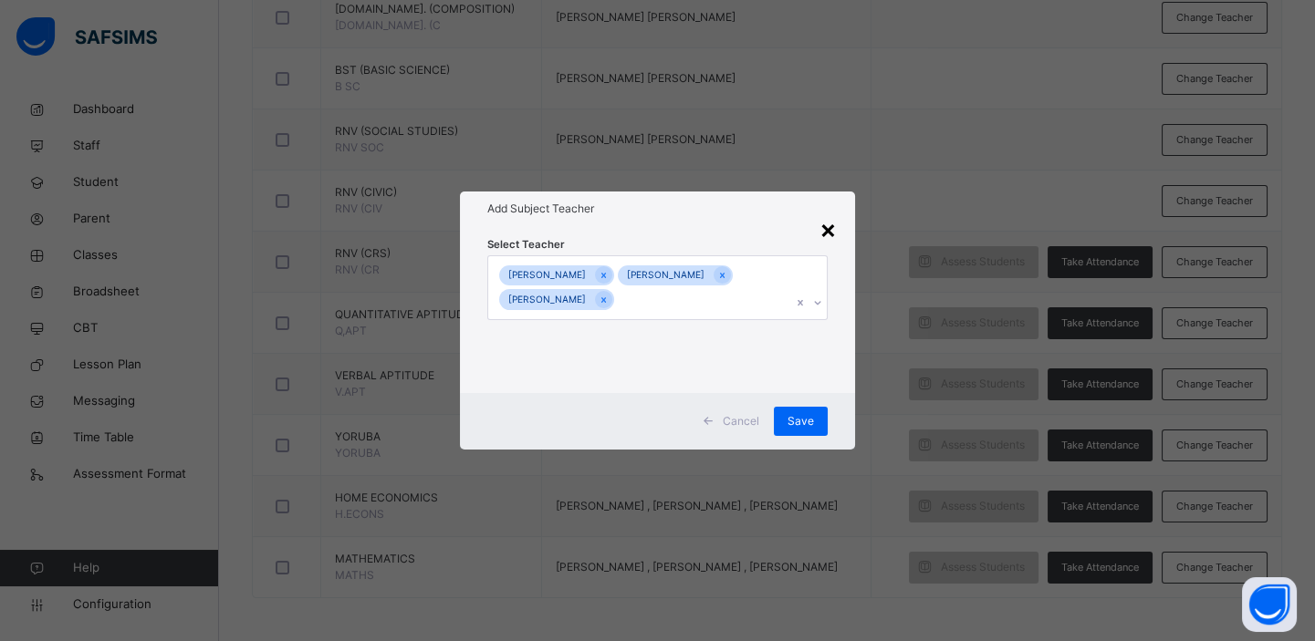
click at [828, 227] on div "×" at bounding box center [827, 229] width 17 height 38
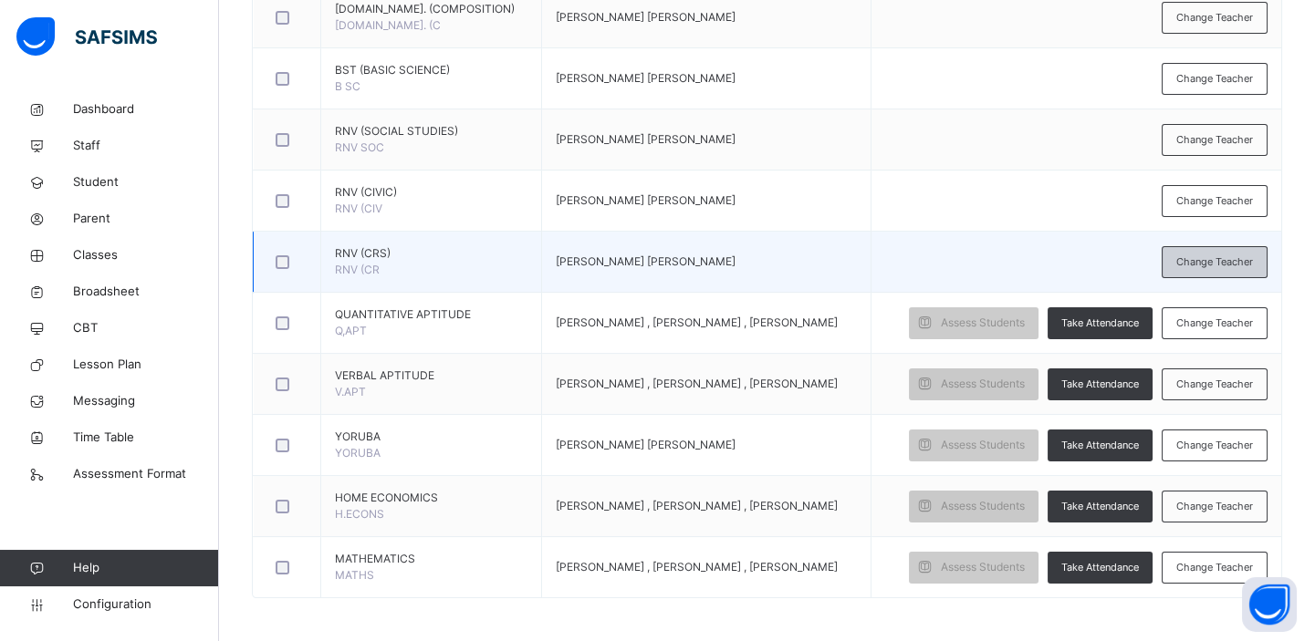
click at [1231, 249] on div "Change Teacher" at bounding box center [1214, 262] width 106 height 32
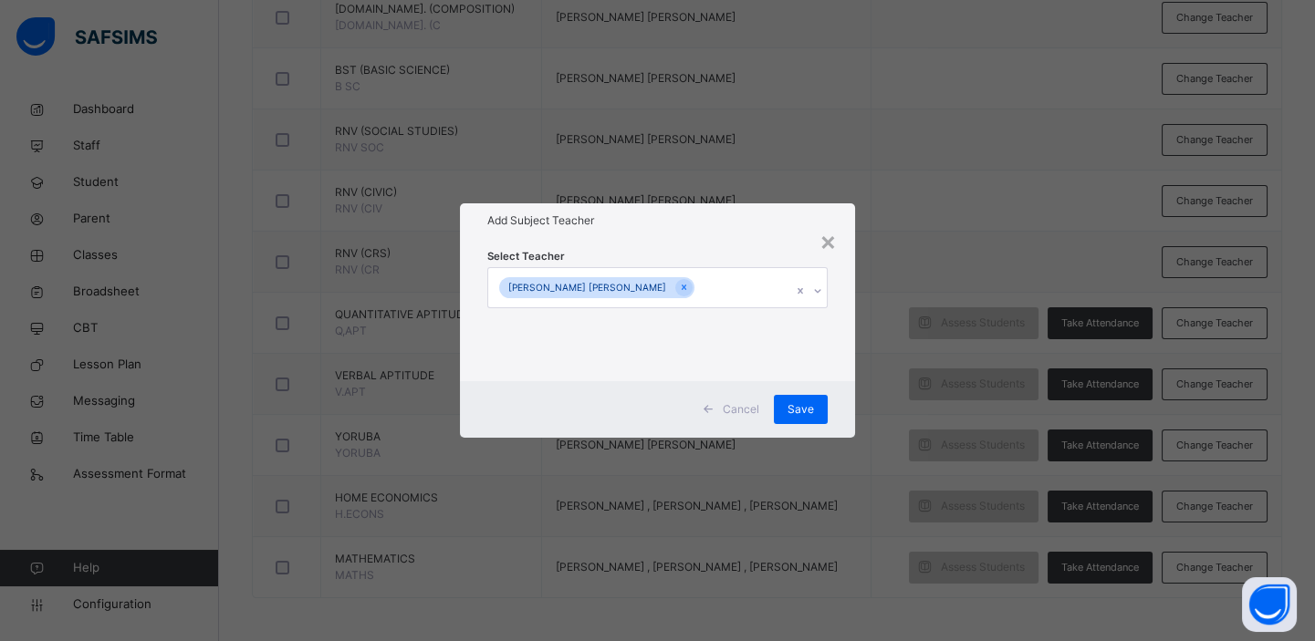
click at [857, 179] on div "× Add Subject Teacher Select Teacher [PERSON_NAME] [PERSON_NAME] Cancel Save" at bounding box center [657, 320] width 1315 height 641
click at [835, 239] on div "×" at bounding box center [827, 241] width 17 height 38
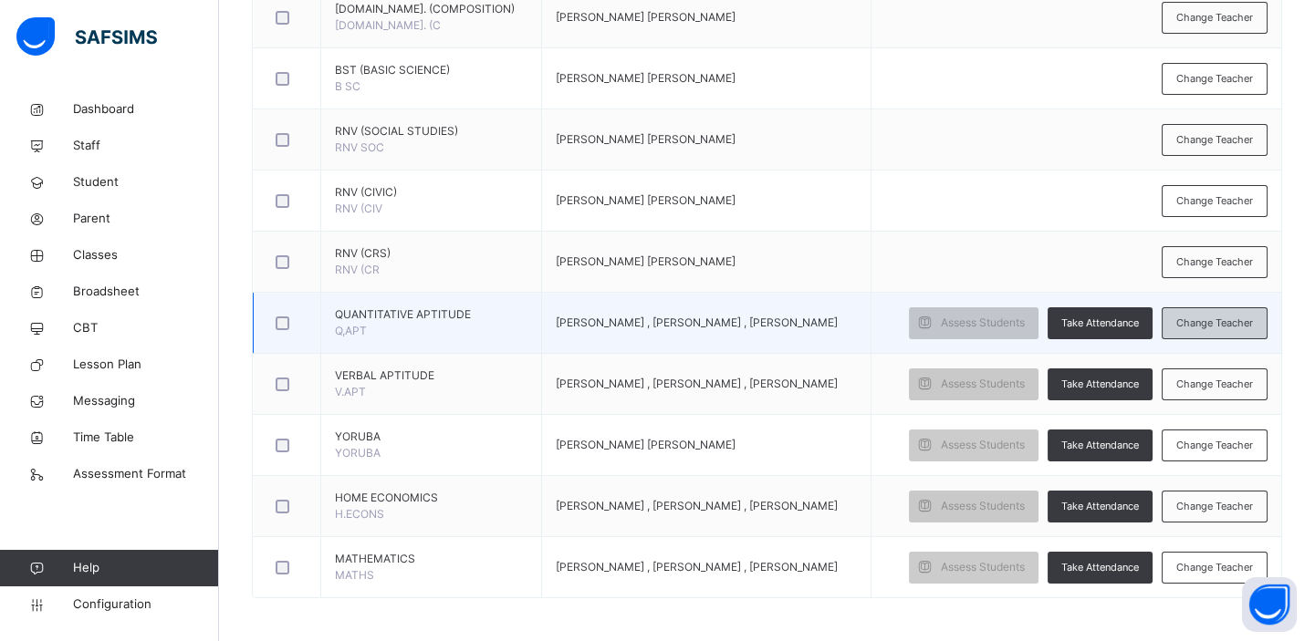
click at [1212, 320] on span "Change Teacher" at bounding box center [1214, 324] width 77 height 16
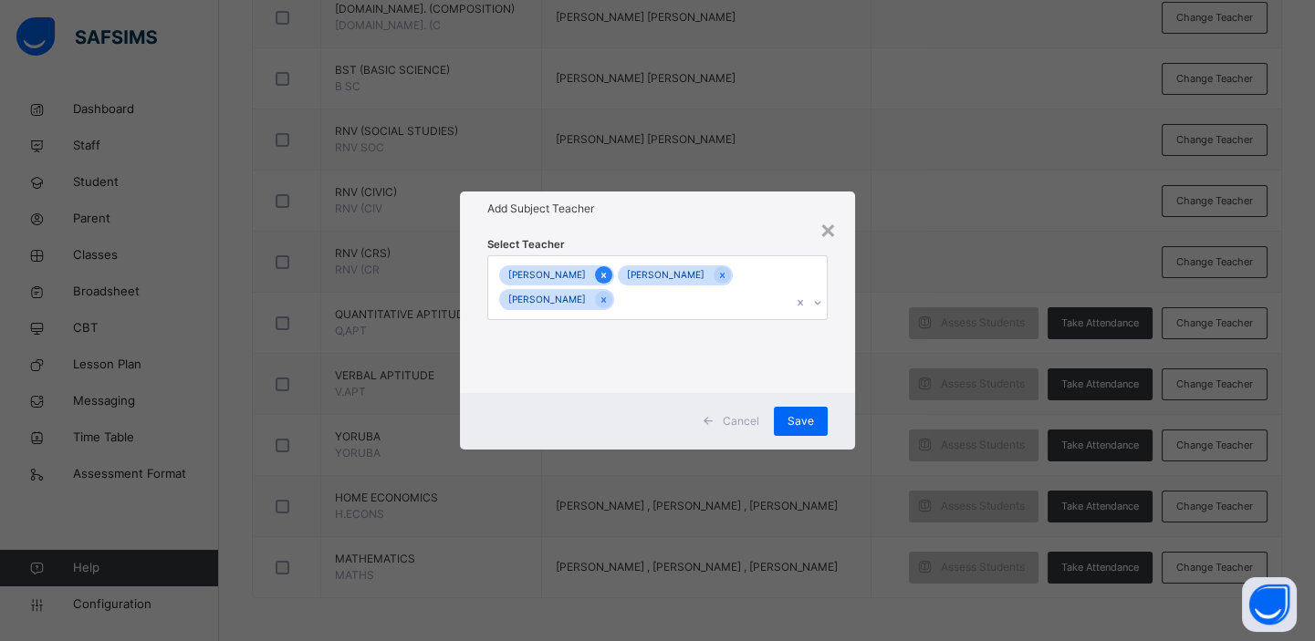
click at [608, 269] on icon at bounding box center [603, 275] width 10 height 13
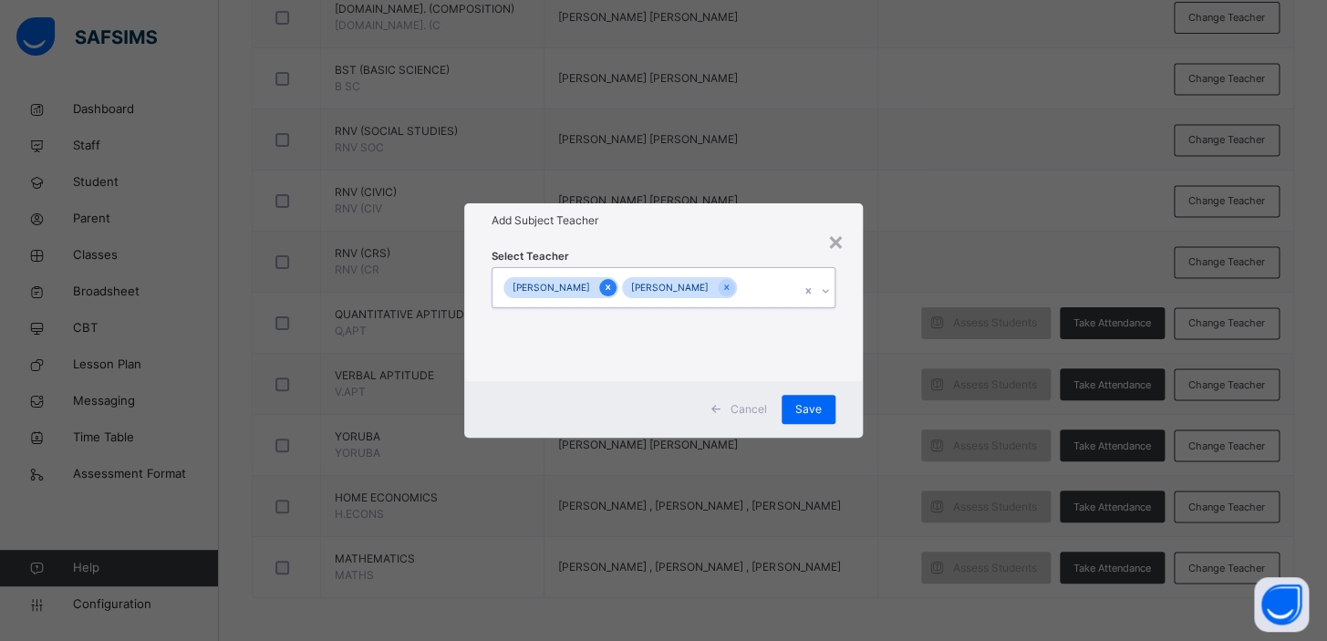
click at [611, 285] on icon at bounding box center [608, 287] width 10 height 13
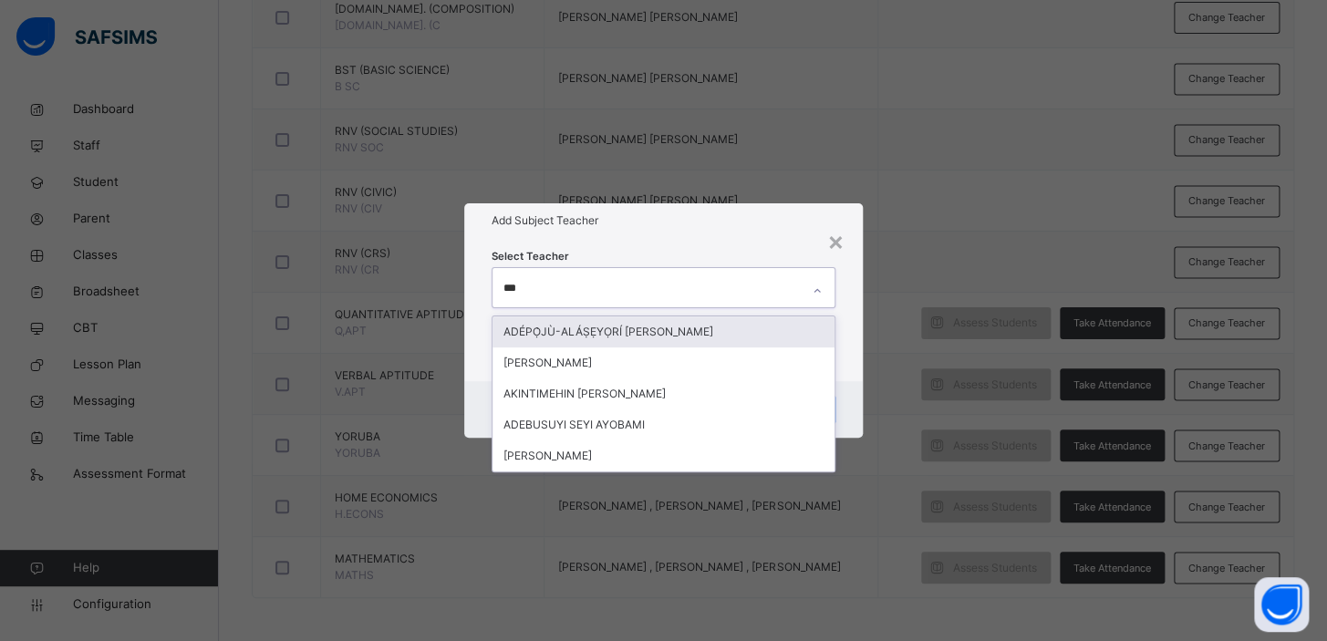
type input "****"
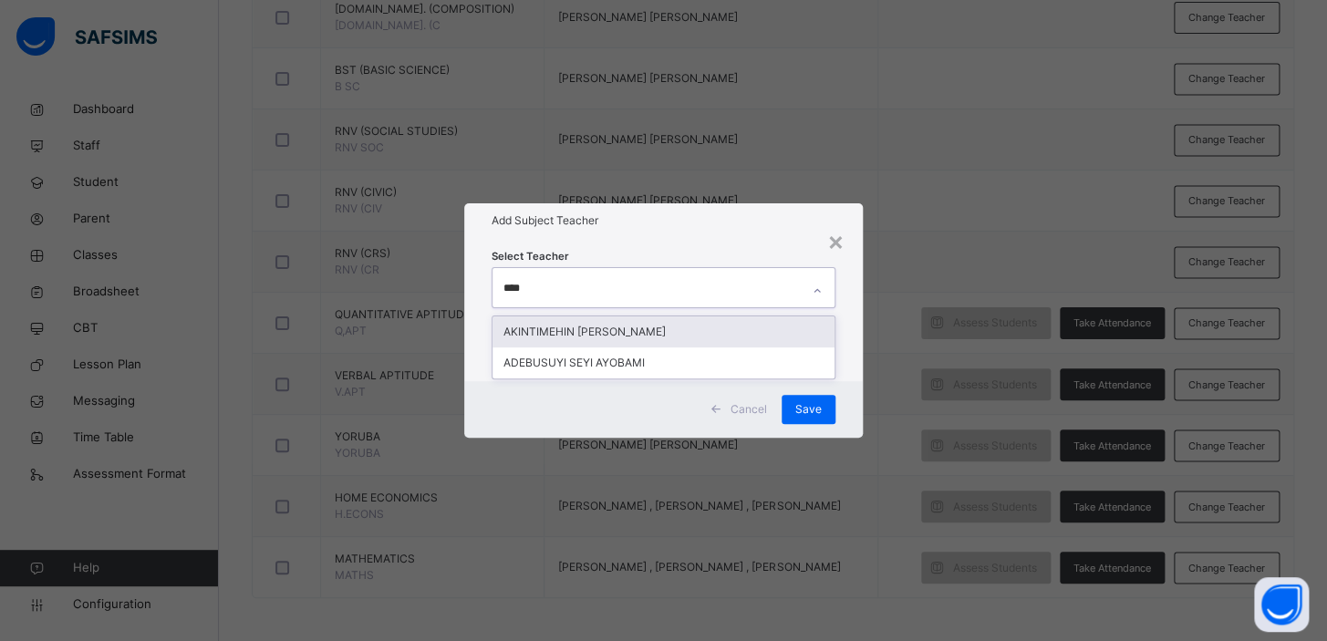
click at [616, 338] on div "AKINTIMEHIN [PERSON_NAME]" at bounding box center [664, 332] width 342 height 31
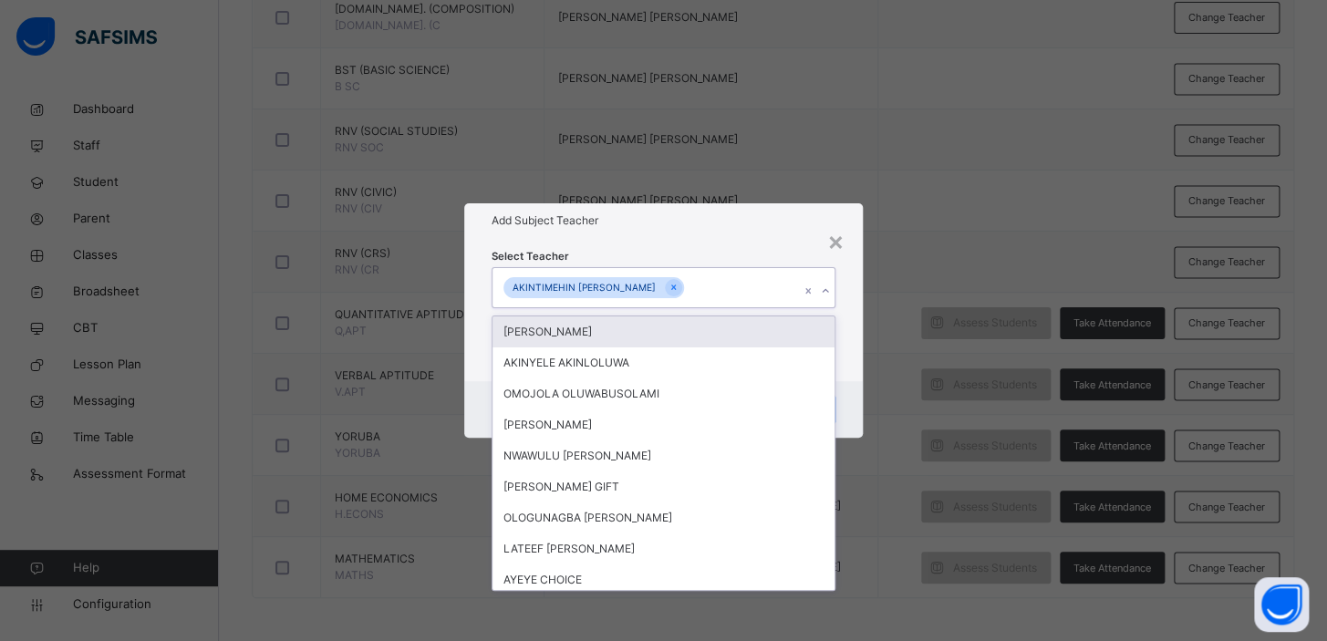
click at [1024, 261] on div "× Add Subject Teacher Select Teacher option [PERSON_NAME], selected. option [PE…" at bounding box center [663, 320] width 1327 height 641
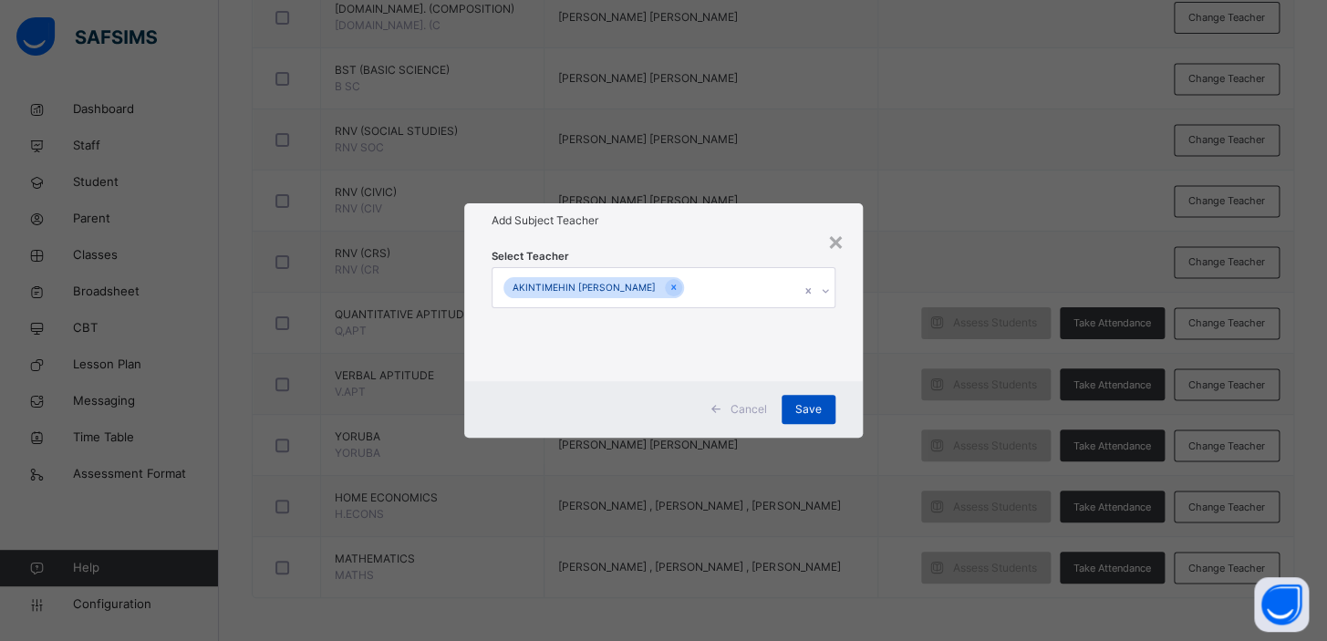
click at [820, 414] on span "Save" at bounding box center [808, 409] width 26 height 16
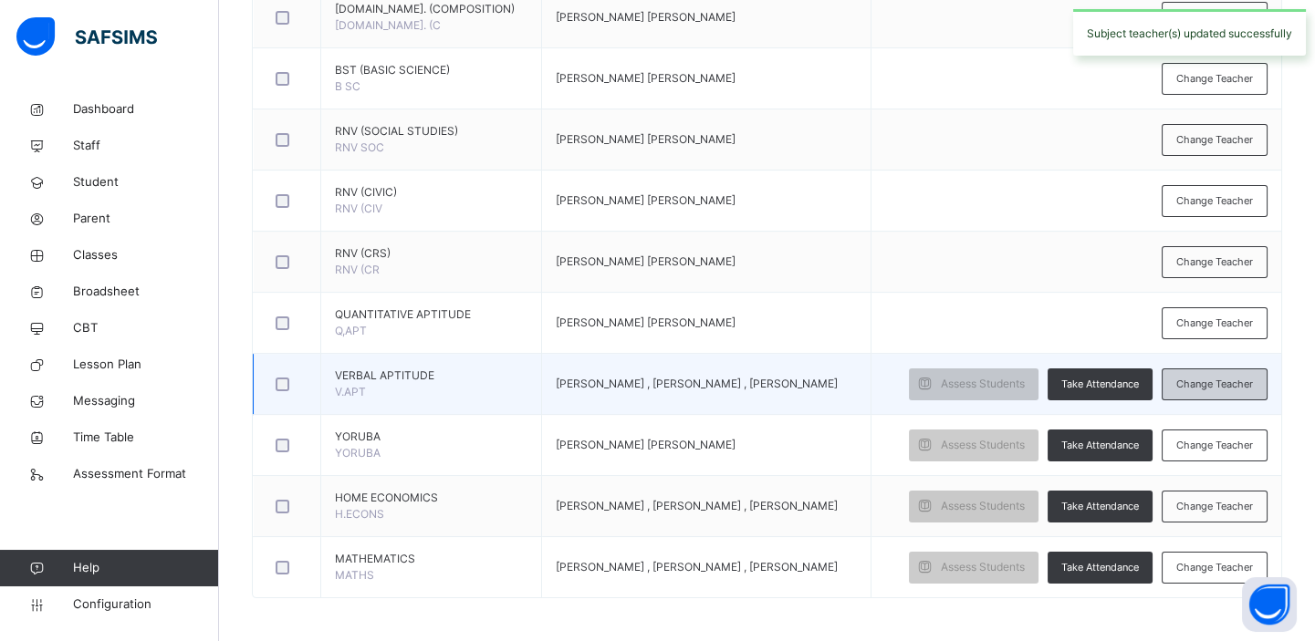
click at [1222, 377] on span "Change Teacher" at bounding box center [1214, 385] width 77 height 16
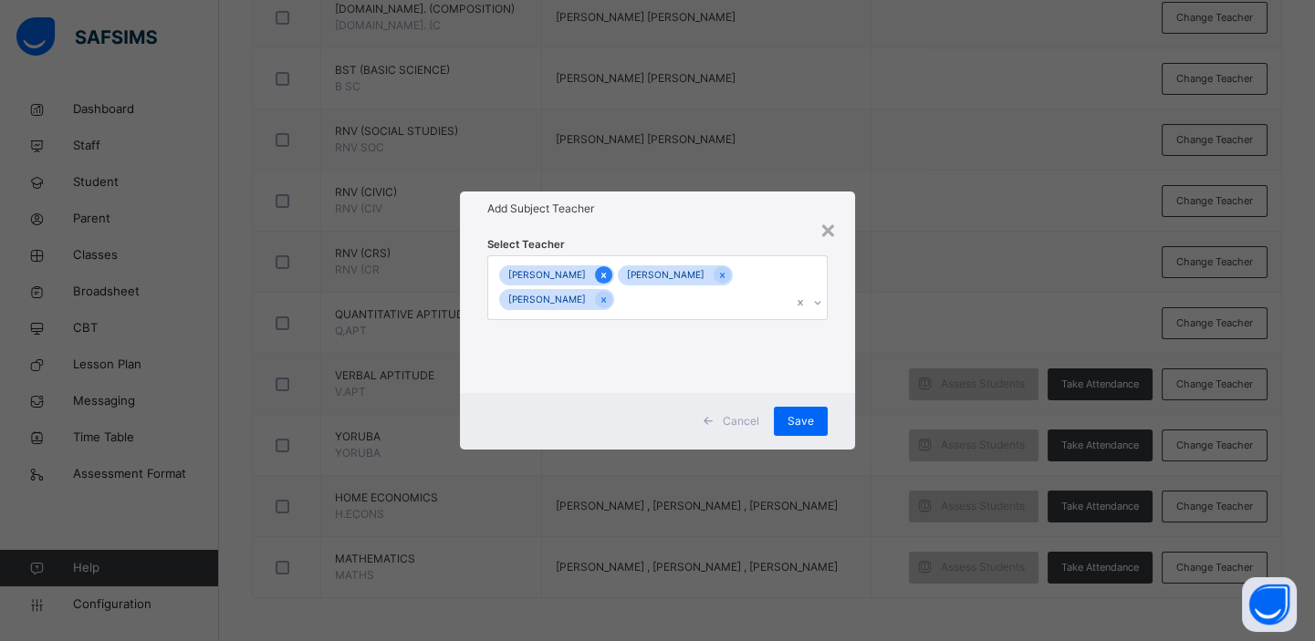
click at [608, 269] on icon at bounding box center [603, 275] width 10 height 13
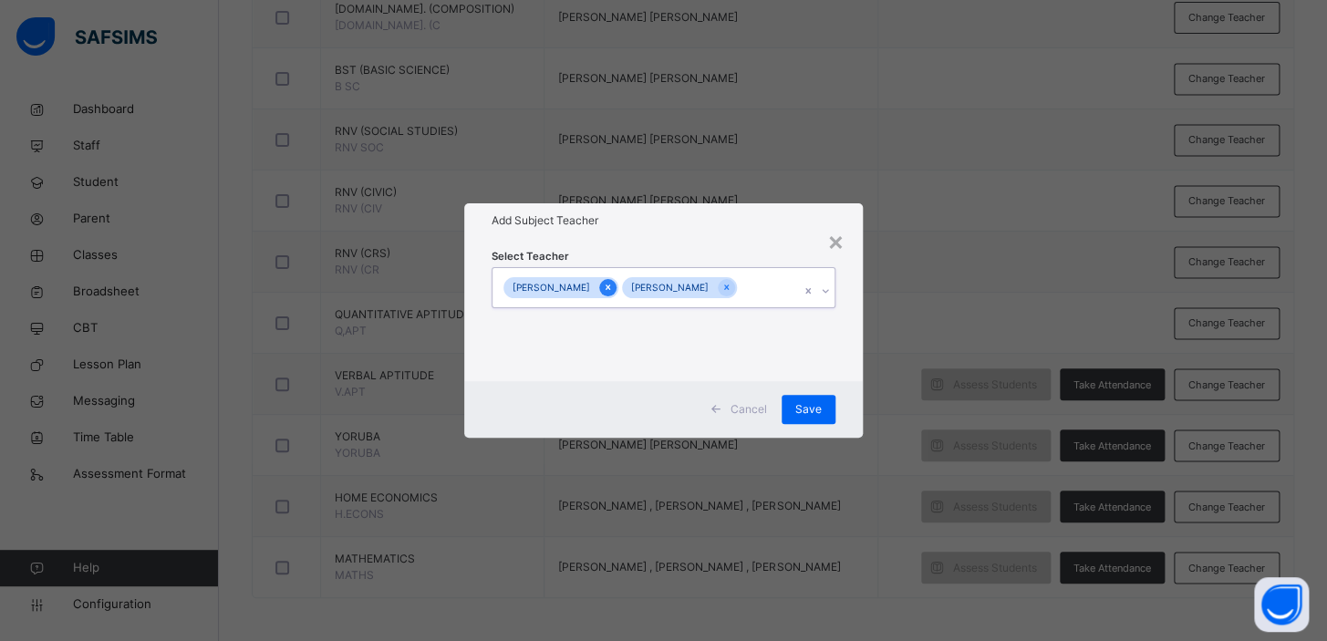
click at [613, 287] on icon at bounding box center [608, 287] width 10 height 13
click at [613, 289] on icon at bounding box center [608, 287] width 10 height 13
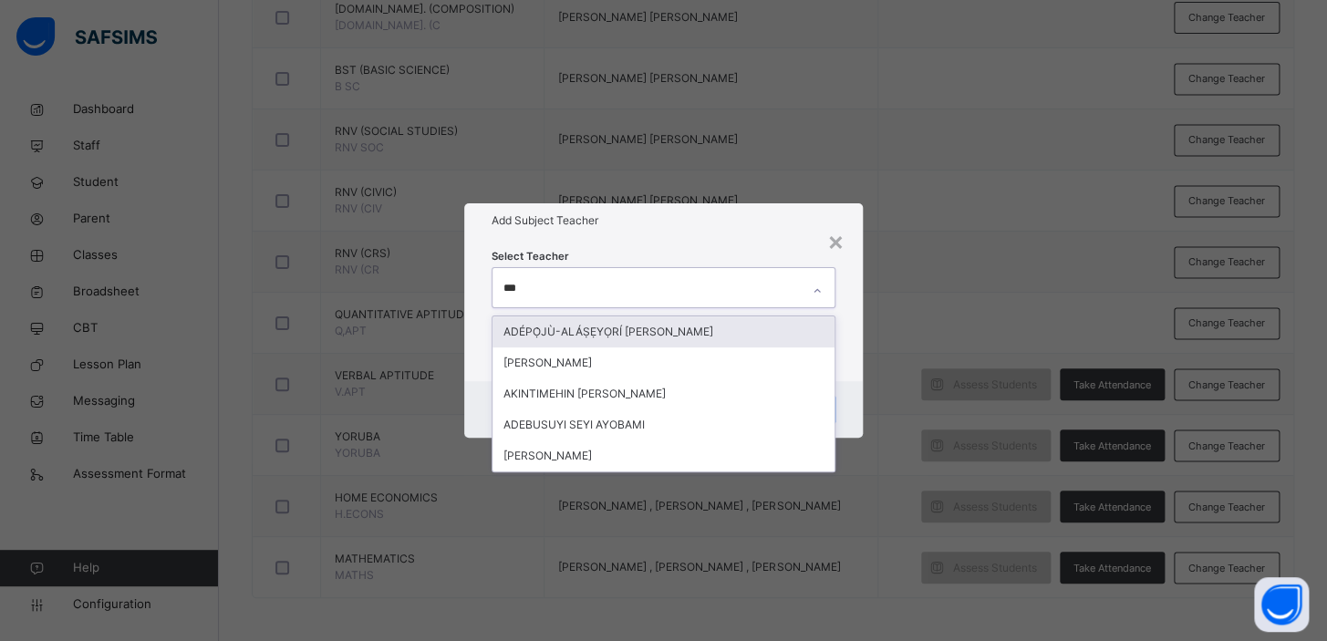
type input "****"
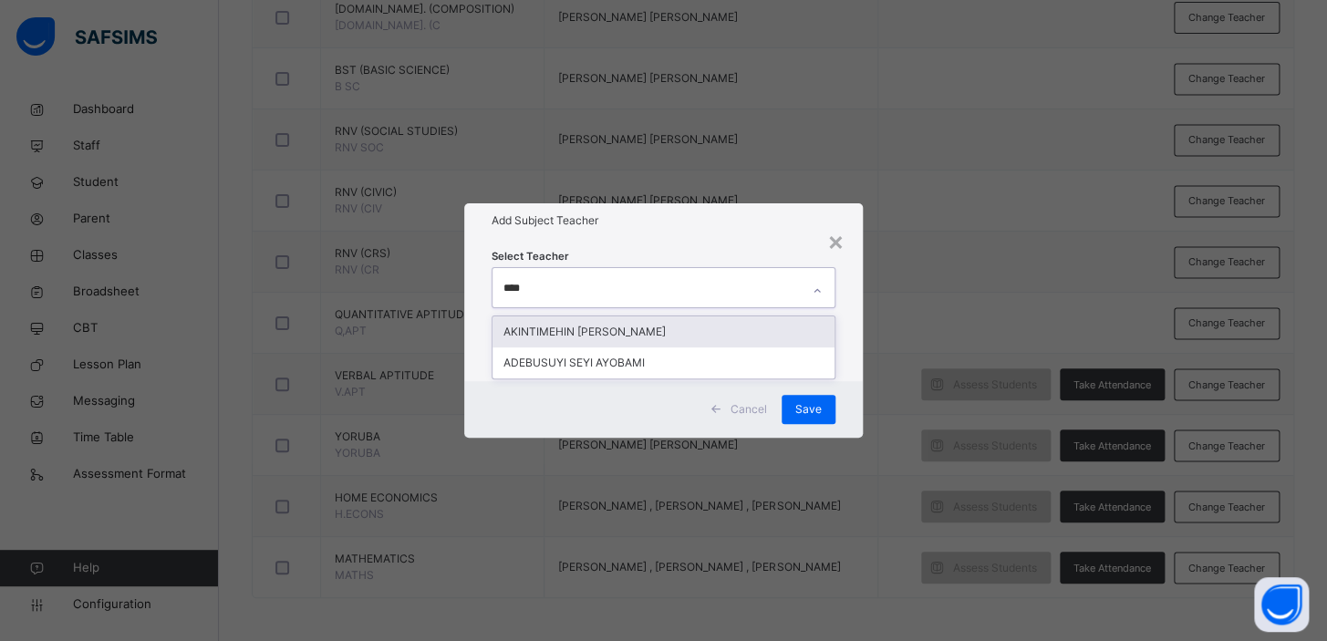
click at [687, 321] on div "AKINTIMEHIN [PERSON_NAME]" at bounding box center [664, 332] width 342 height 31
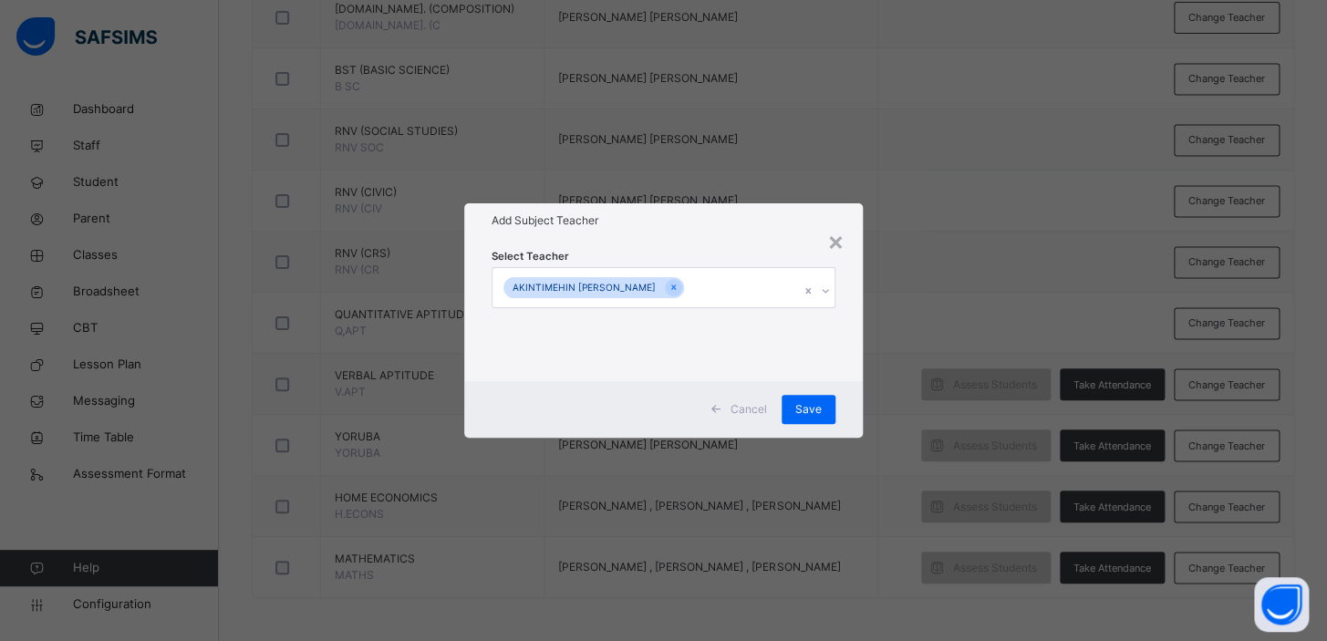
click at [929, 352] on div "× Add Subject Teacher Select Teacher AKINTIMEHIN [PERSON_NAME] Cancel Save" at bounding box center [663, 320] width 1327 height 641
click at [816, 401] on span "Save" at bounding box center [808, 409] width 26 height 16
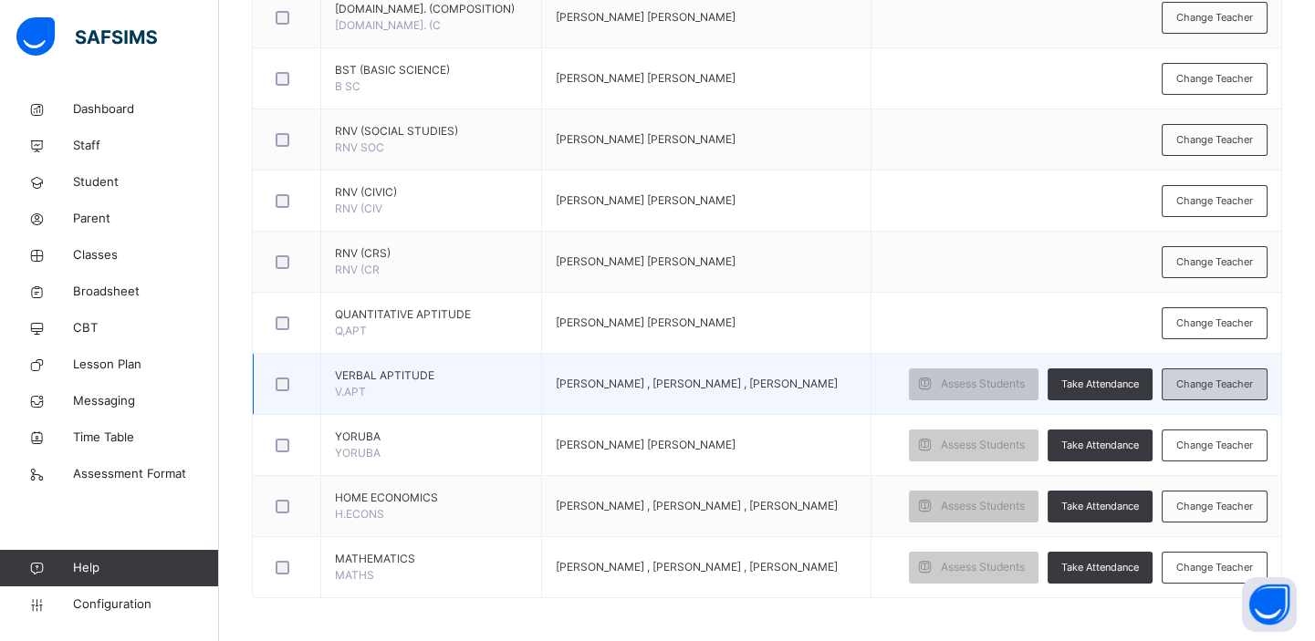
click at [1232, 381] on span "Change Teacher" at bounding box center [1214, 385] width 77 height 16
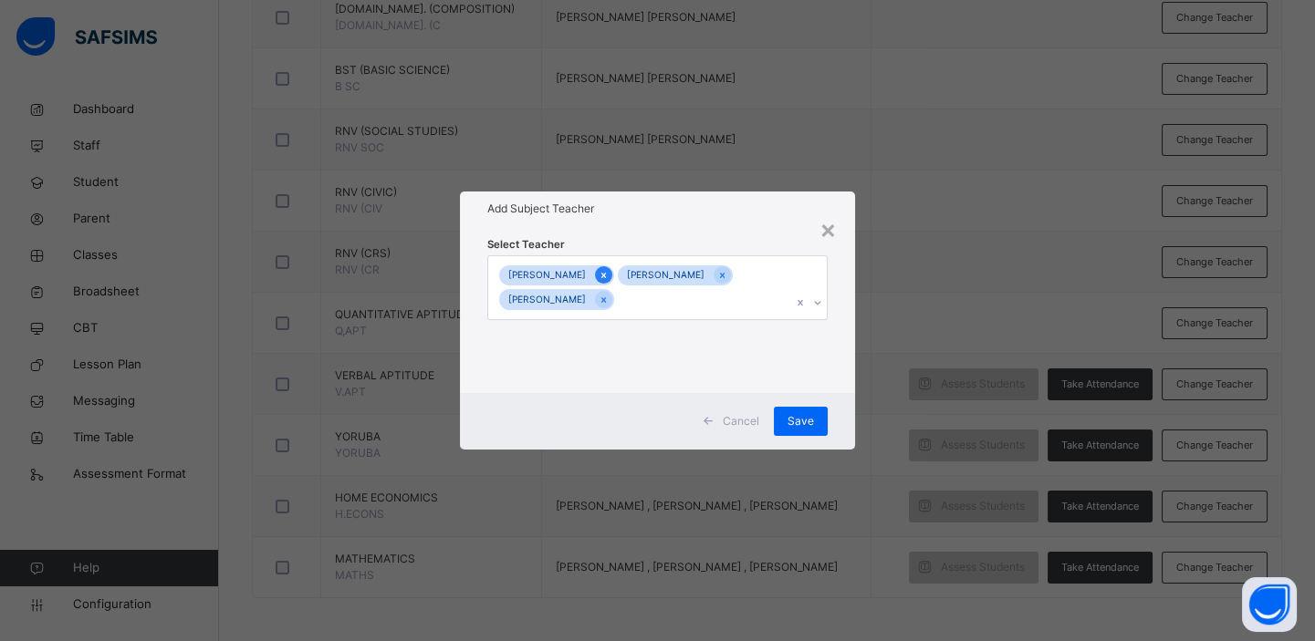
click at [607, 277] on icon at bounding box center [603, 275] width 10 height 13
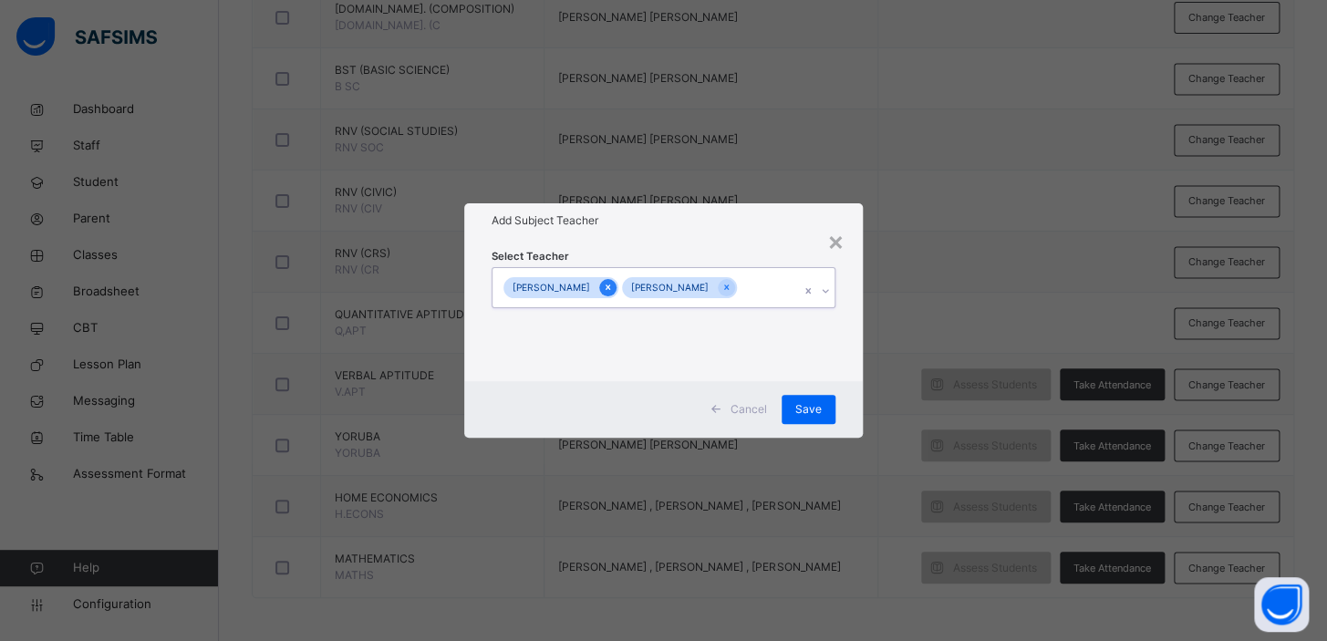
click at [610, 287] on icon at bounding box center [608, 288] width 5 height 5
click at [611, 287] on icon at bounding box center [608, 287] width 10 height 13
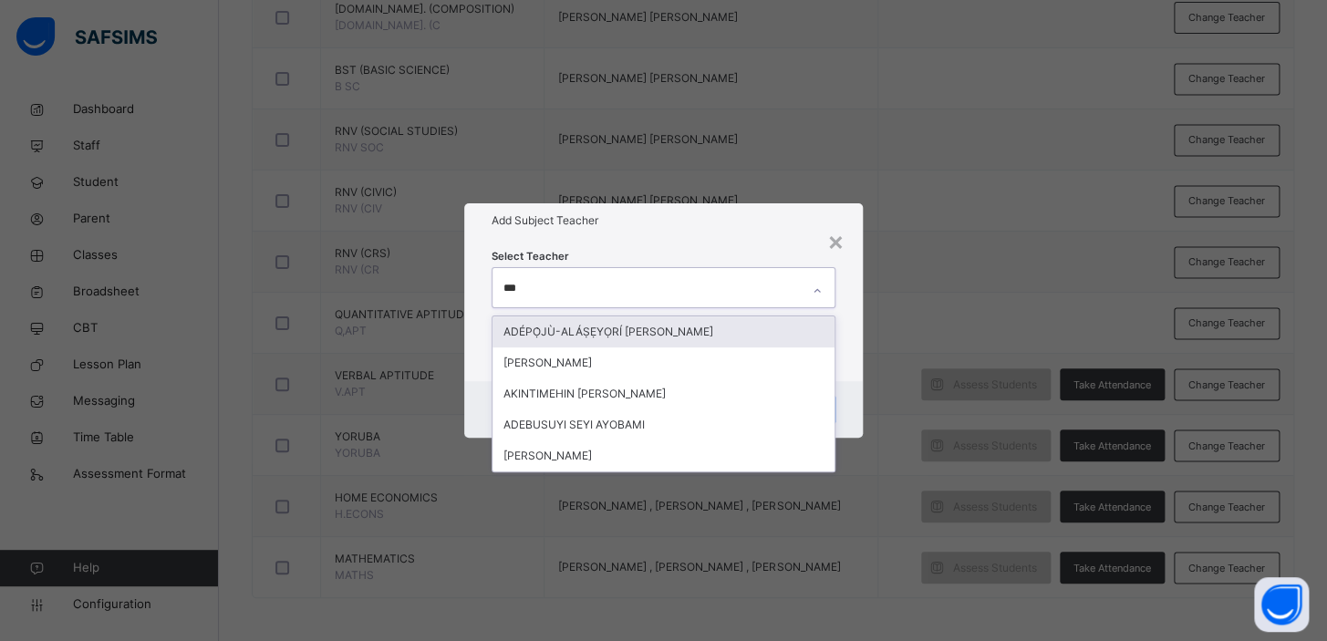
type input "****"
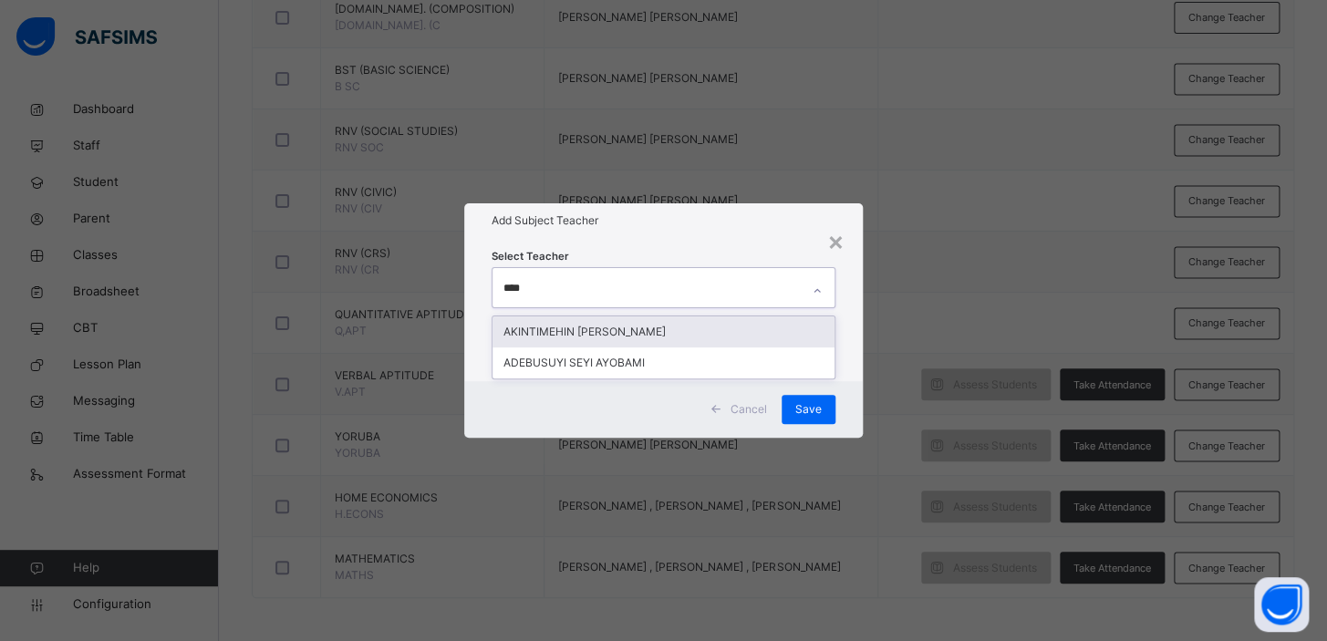
click at [619, 328] on div "AKINTIMEHIN [PERSON_NAME]" at bounding box center [664, 332] width 342 height 31
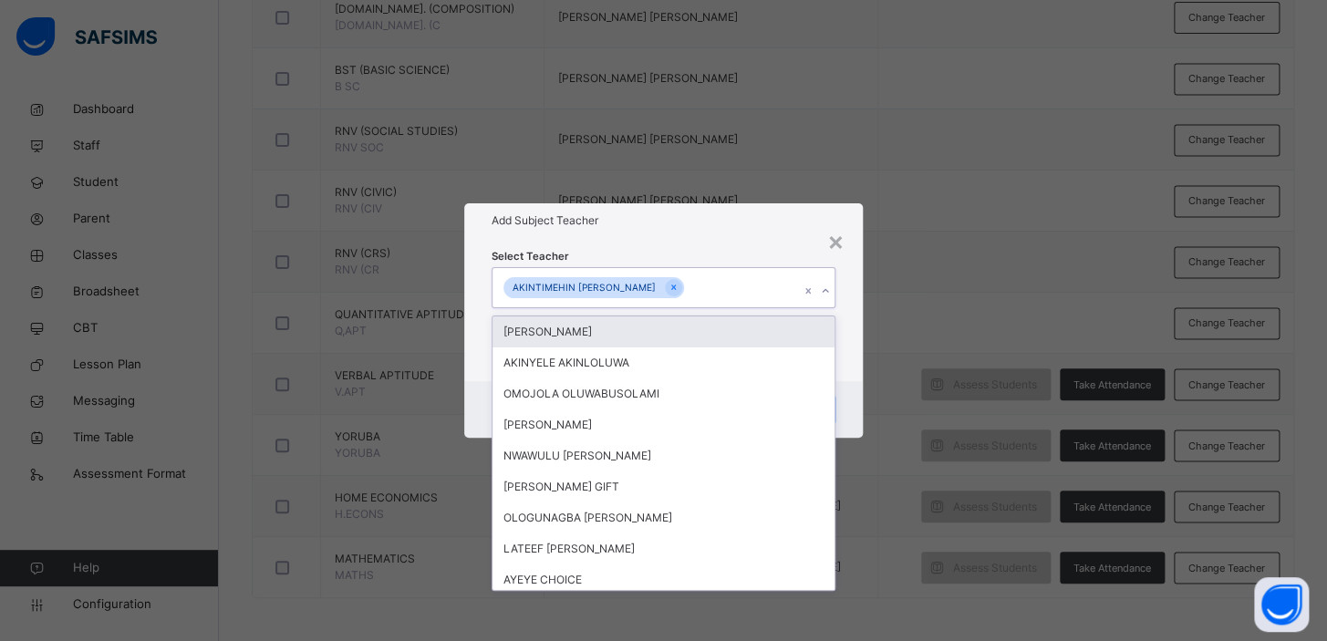
click at [985, 333] on div "× Add Subject Teacher Select Teacher option [PERSON_NAME], selected. option [PE…" at bounding box center [663, 320] width 1327 height 641
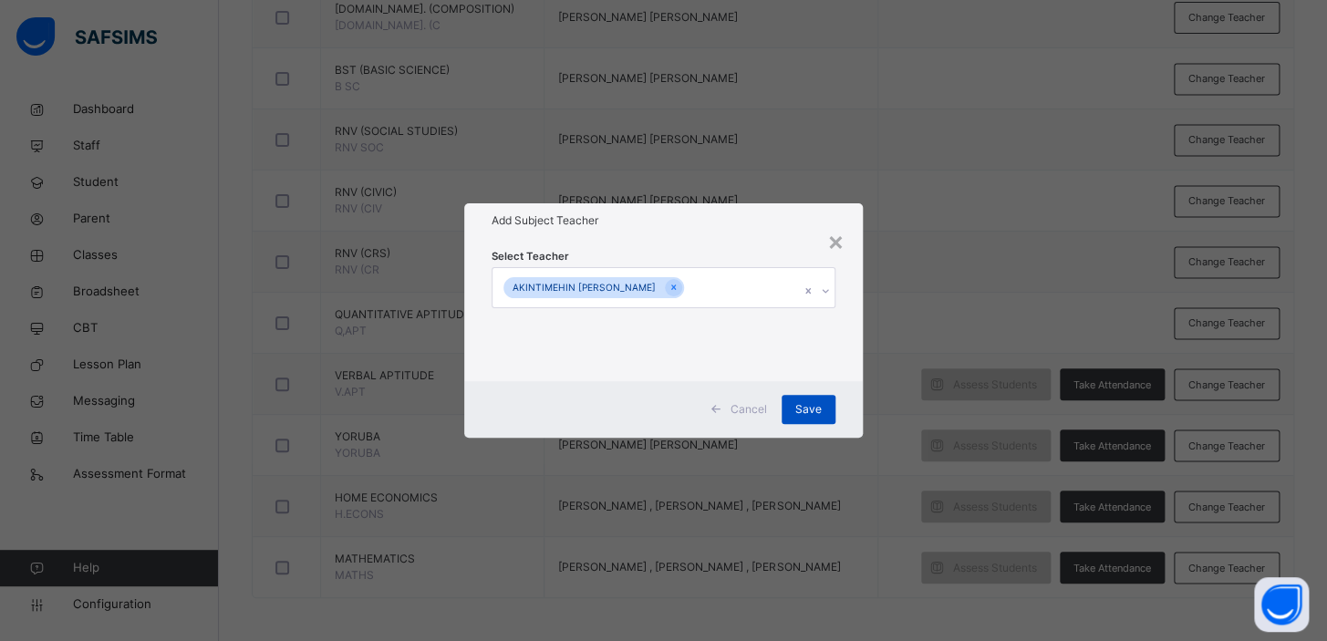
click at [809, 407] on span "Save" at bounding box center [808, 409] width 26 height 16
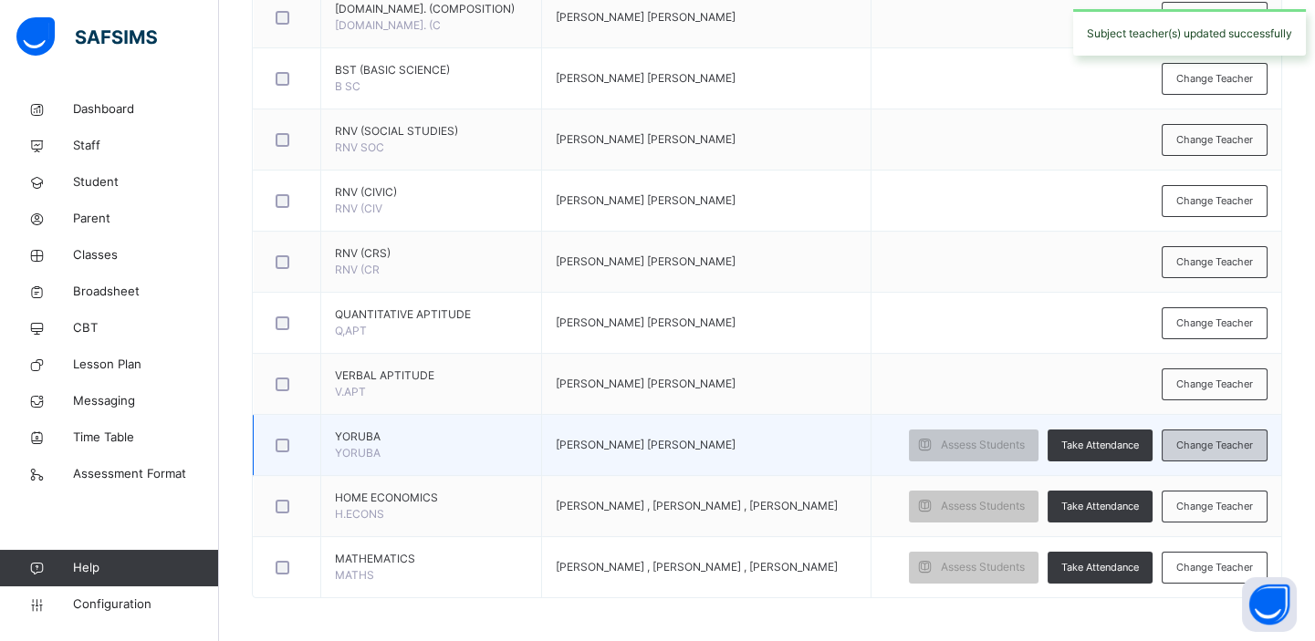
click at [1232, 438] on span "Change Teacher" at bounding box center [1214, 446] width 77 height 16
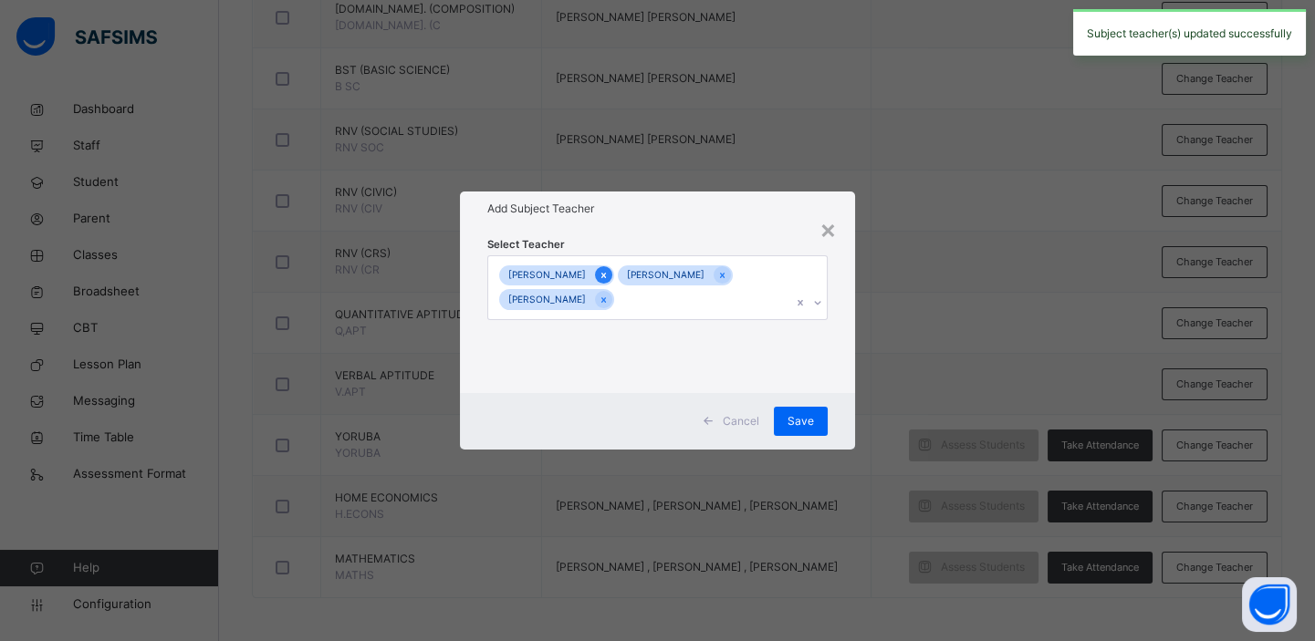
click at [608, 275] on icon at bounding box center [603, 275] width 10 height 13
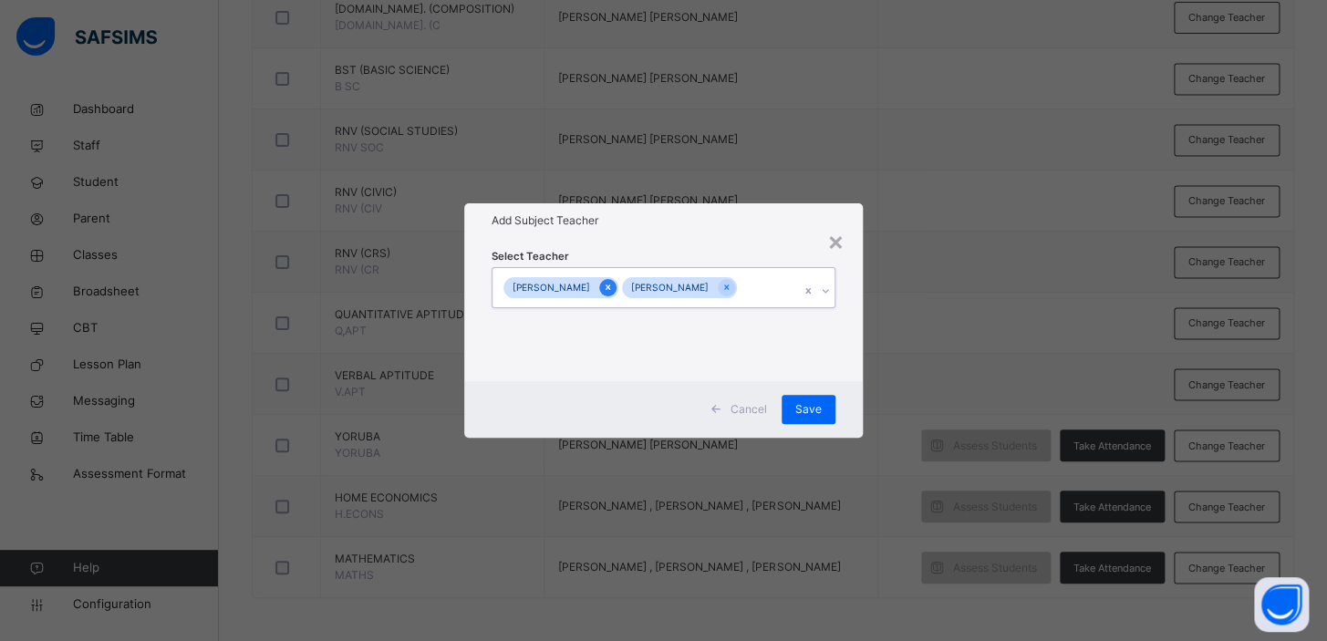
click at [610, 286] on icon at bounding box center [608, 287] width 10 height 13
click at [613, 291] on icon at bounding box center [608, 287] width 10 height 13
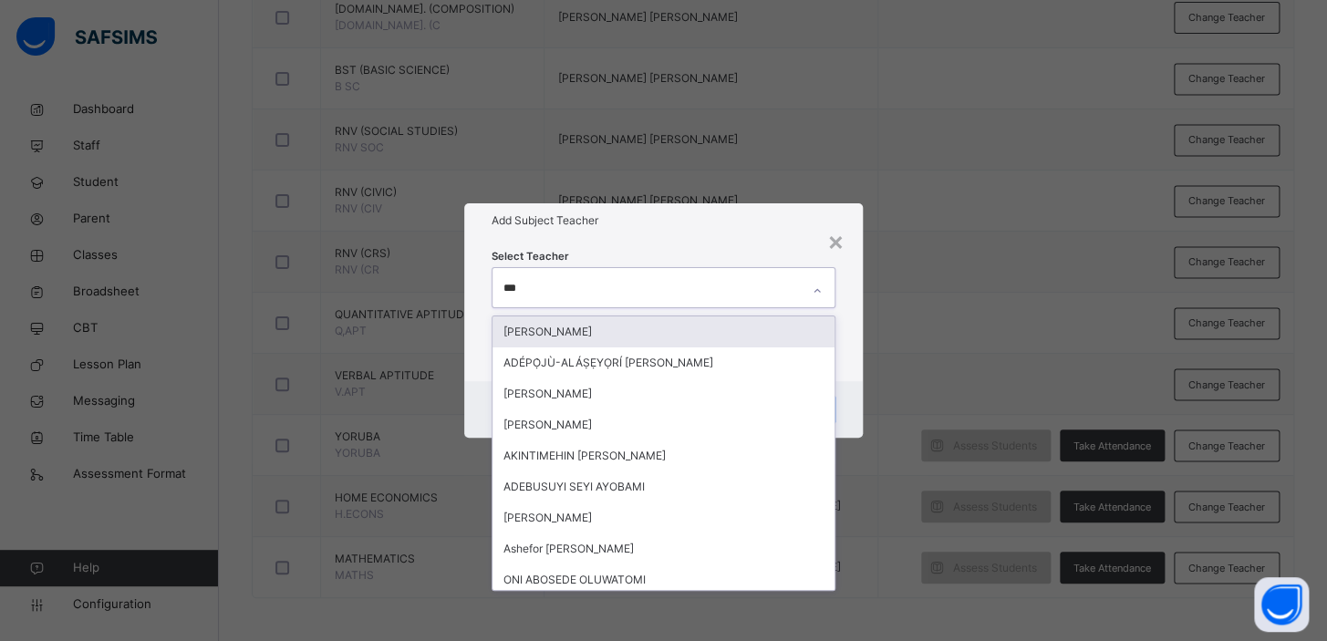
type input "****"
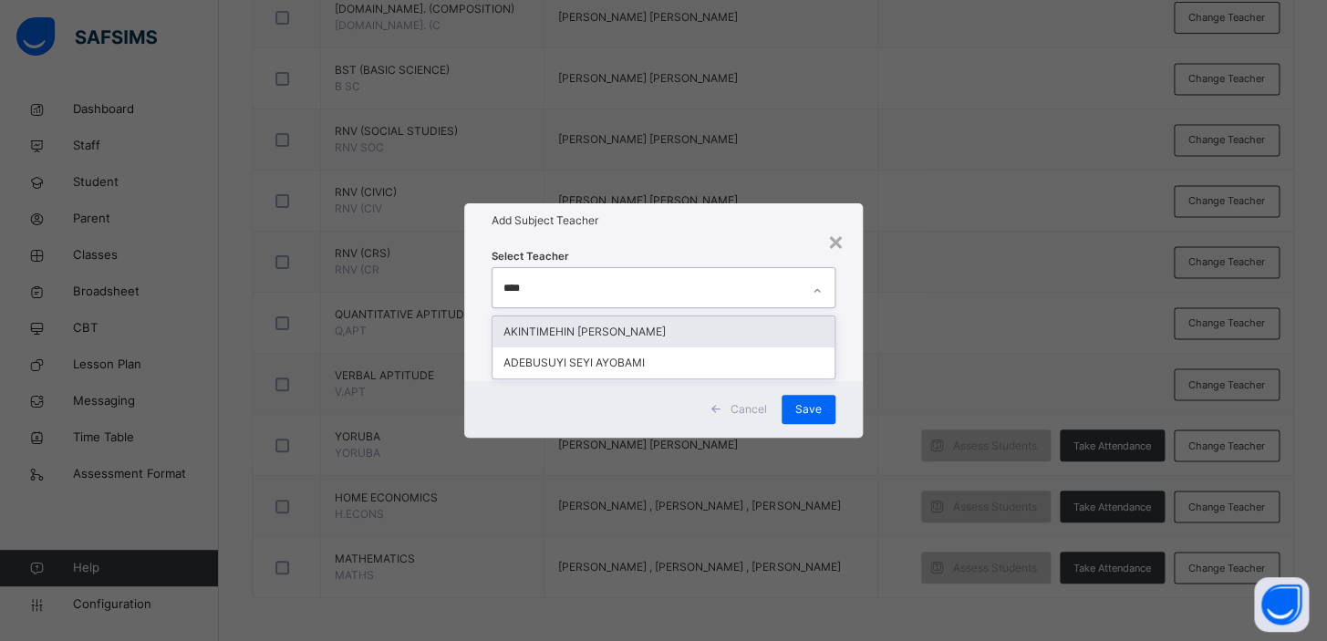
click at [626, 328] on div "AKINTIMEHIN [PERSON_NAME]" at bounding box center [664, 332] width 342 height 31
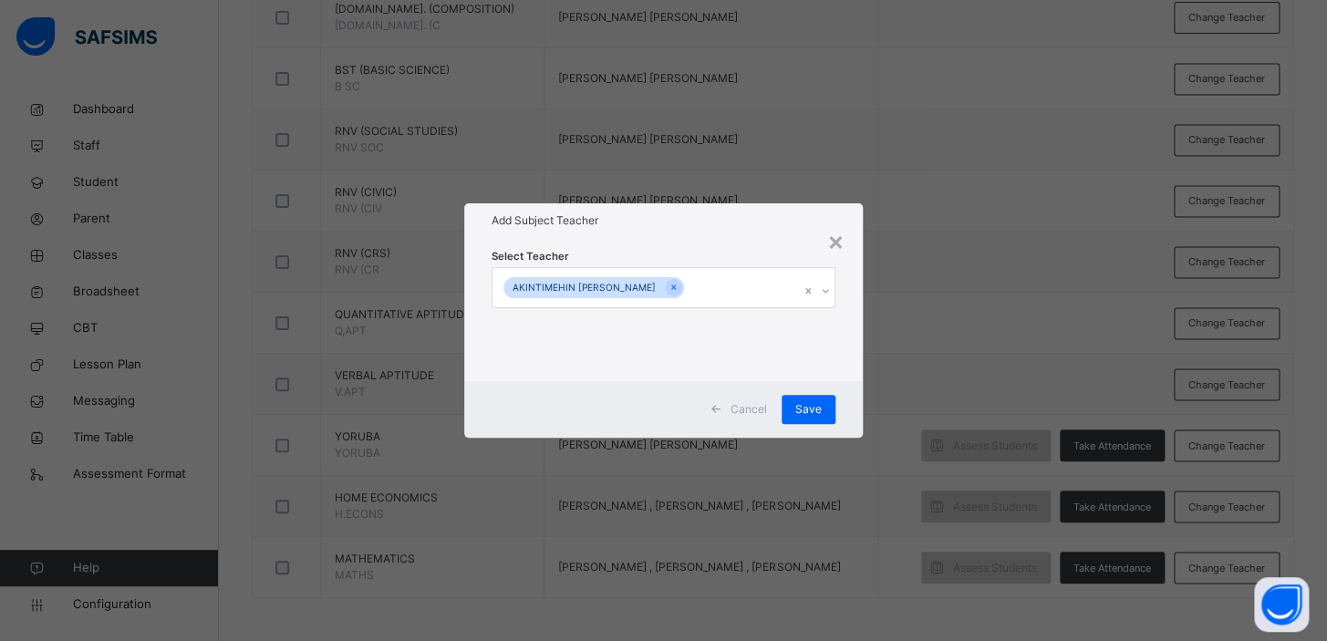
click at [957, 365] on div "× Add Subject Teacher Select Teacher AKINTIMEHIN [PERSON_NAME] Cancel Save" at bounding box center [663, 320] width 1327 height 641
click at [811, 414] on span "Save" at bounding box center [808, 409] width 26 height 16
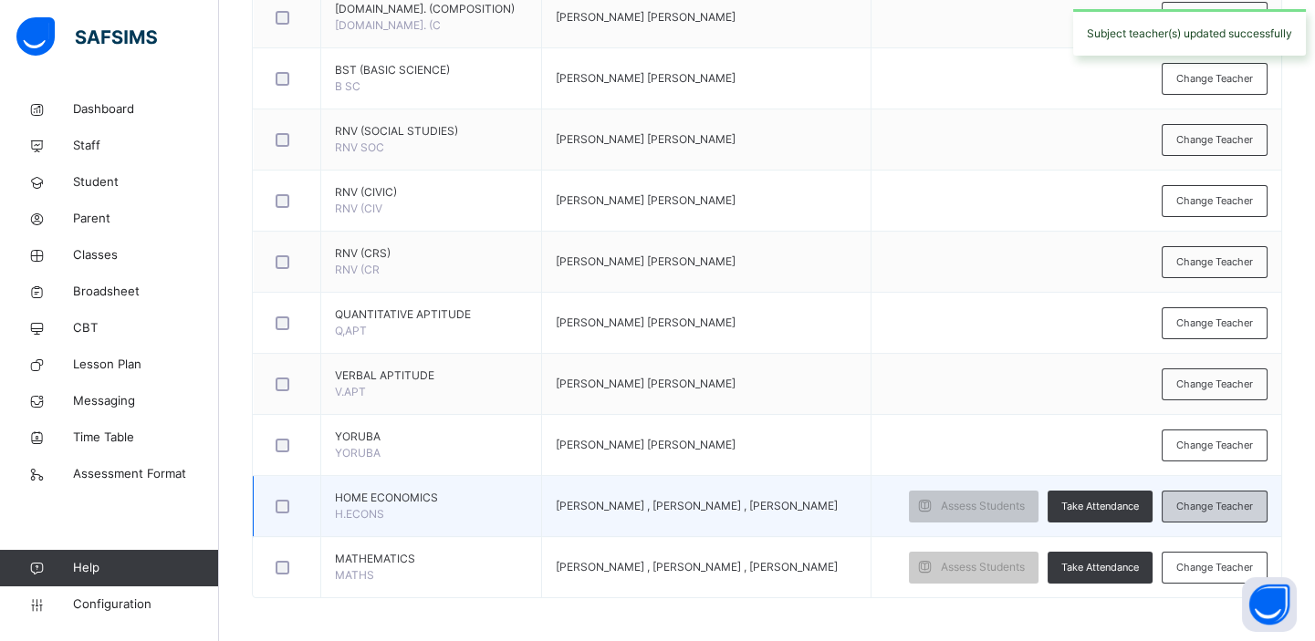
click at [1213, 502] on span "Change Teacher" at bounding box center [1214, 507] width 77 height 16
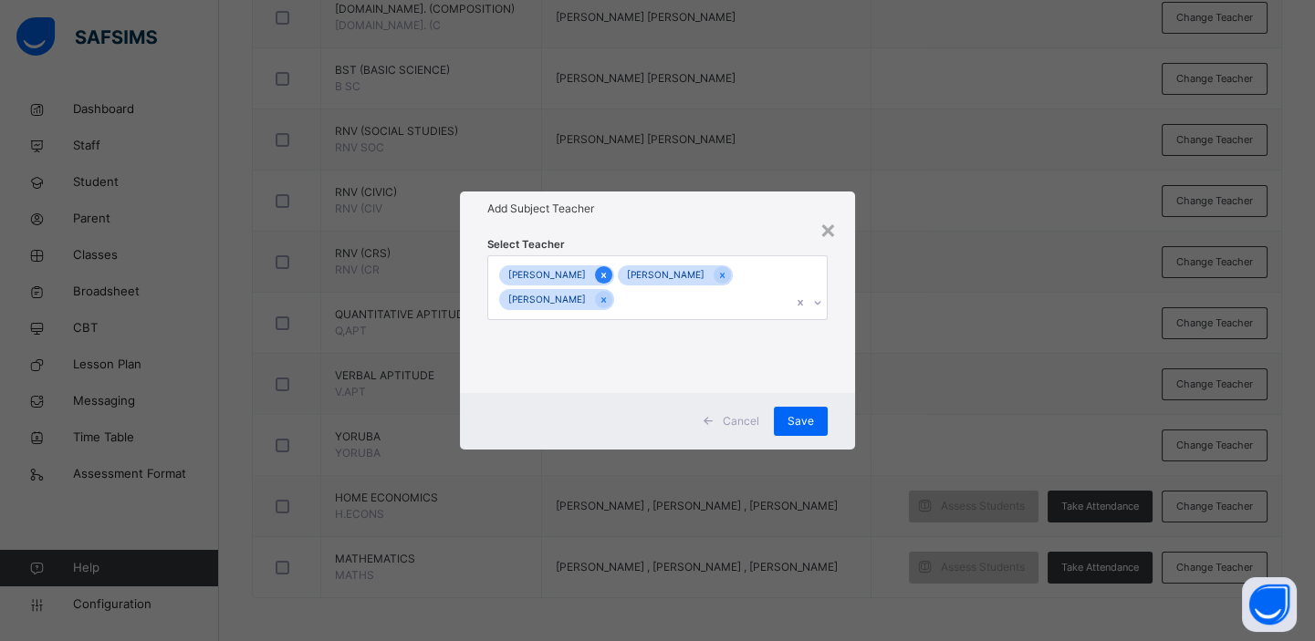
click at [608, 279] on icon at bounding box center [603, 275] width 10 height 13
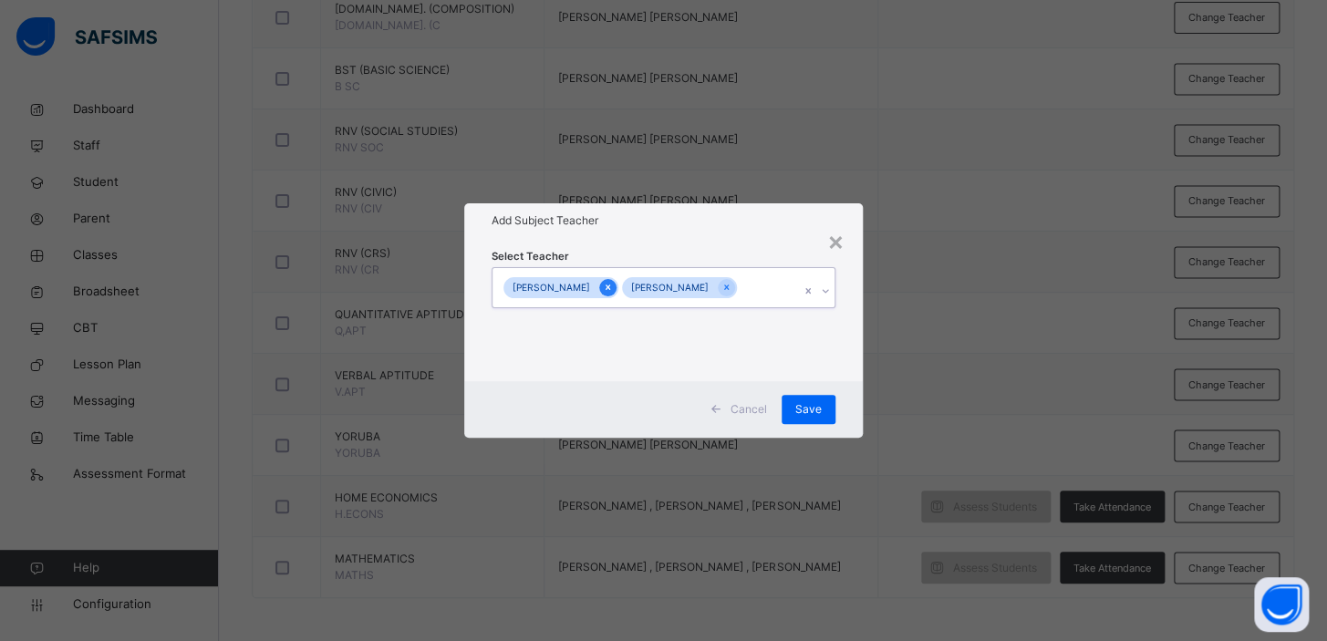
click at [617, 285] on div at bounding box center [607, 287] width 17 height 17
click at [613, 285] on icon at bounding box center [608, 287] width 10 height 13
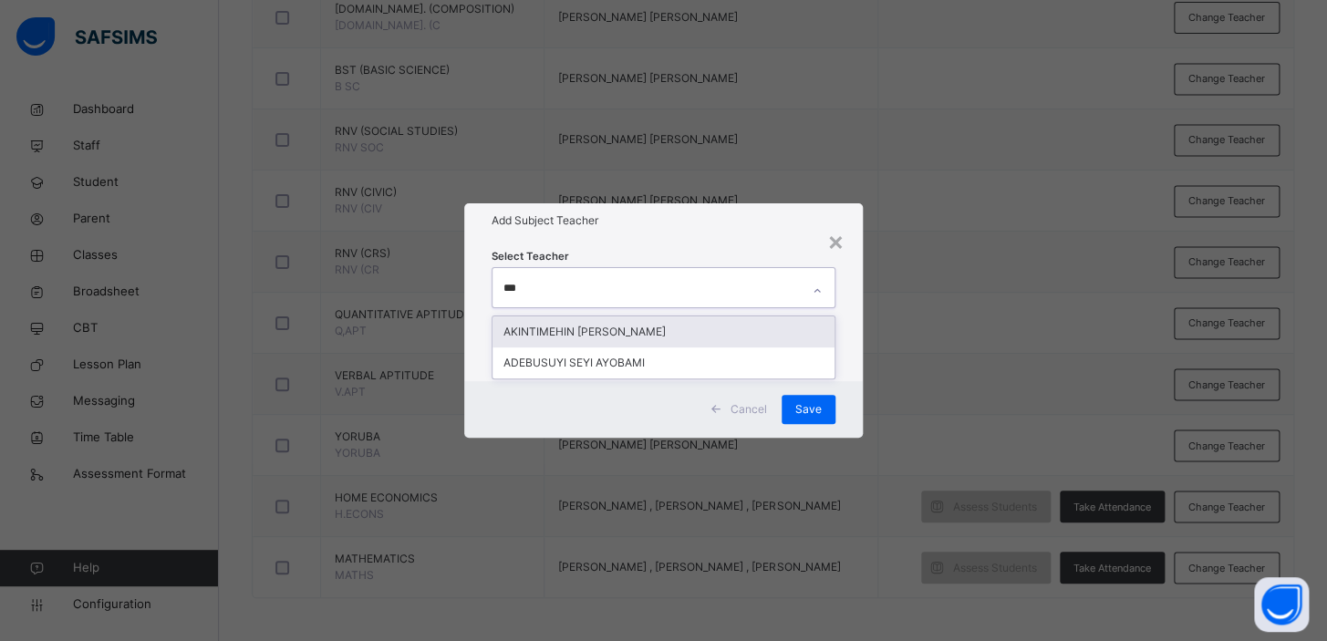
type input "****"
click at [626, 328] on div "AKINTIMEHIN [PERSON_NAME]" at bounding box center [664, 332] width 342 height 31
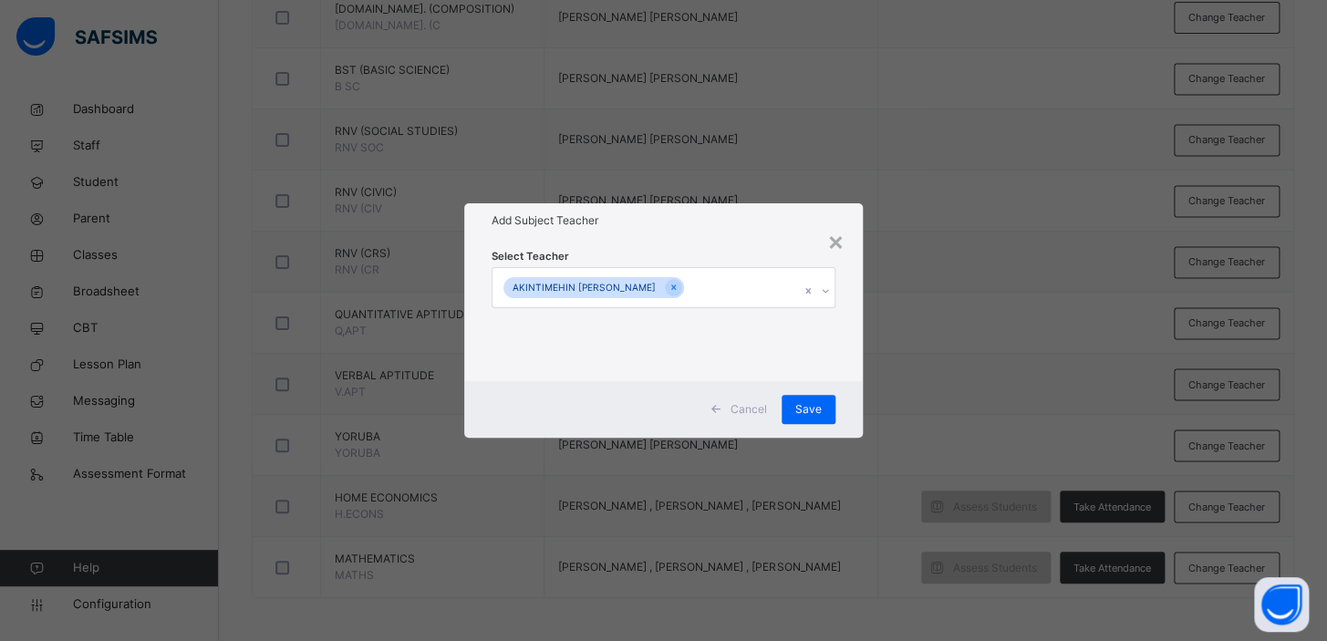
click at [1082, 277] on div "× Add Subject Teacher Select Teacher AKINTIMEHIN [PERSON_NAME] Cancel Save" at bounding box center [663, 320] width 1327 height 641
click at [813, 410] on span "Save" at bounding box center [808, 409] width 26 height 16
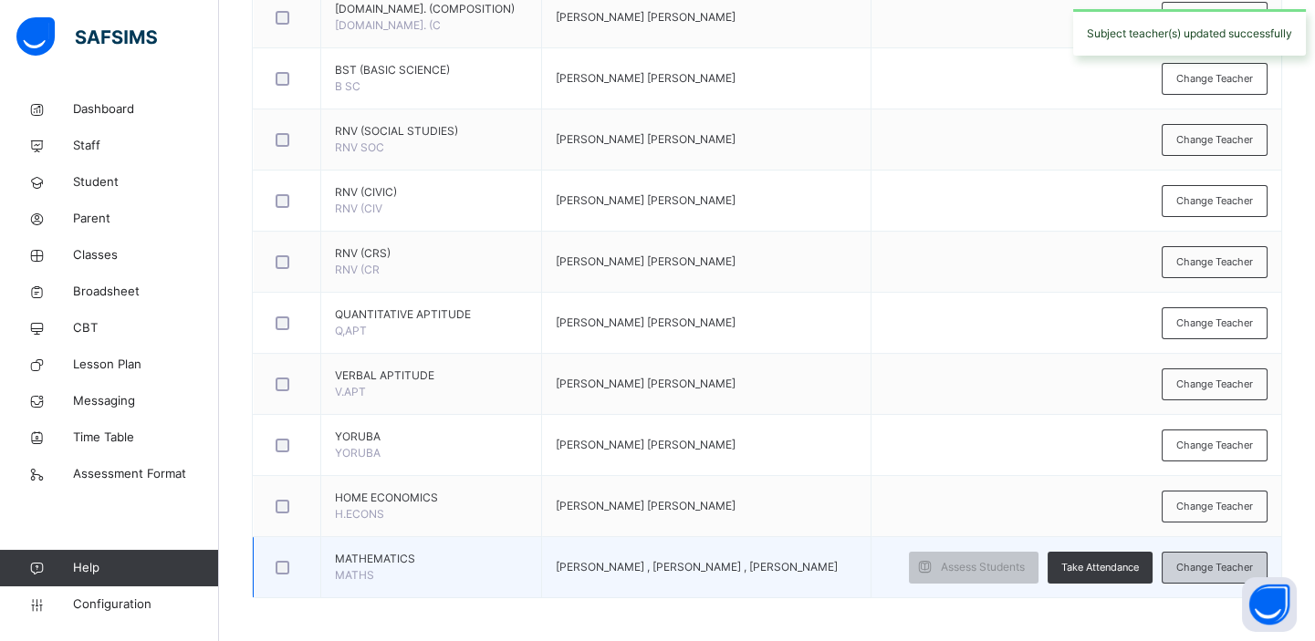
click at [1210, 567] on span "Change Teacher" at bounding box center [1214, 568] width 77 height 16
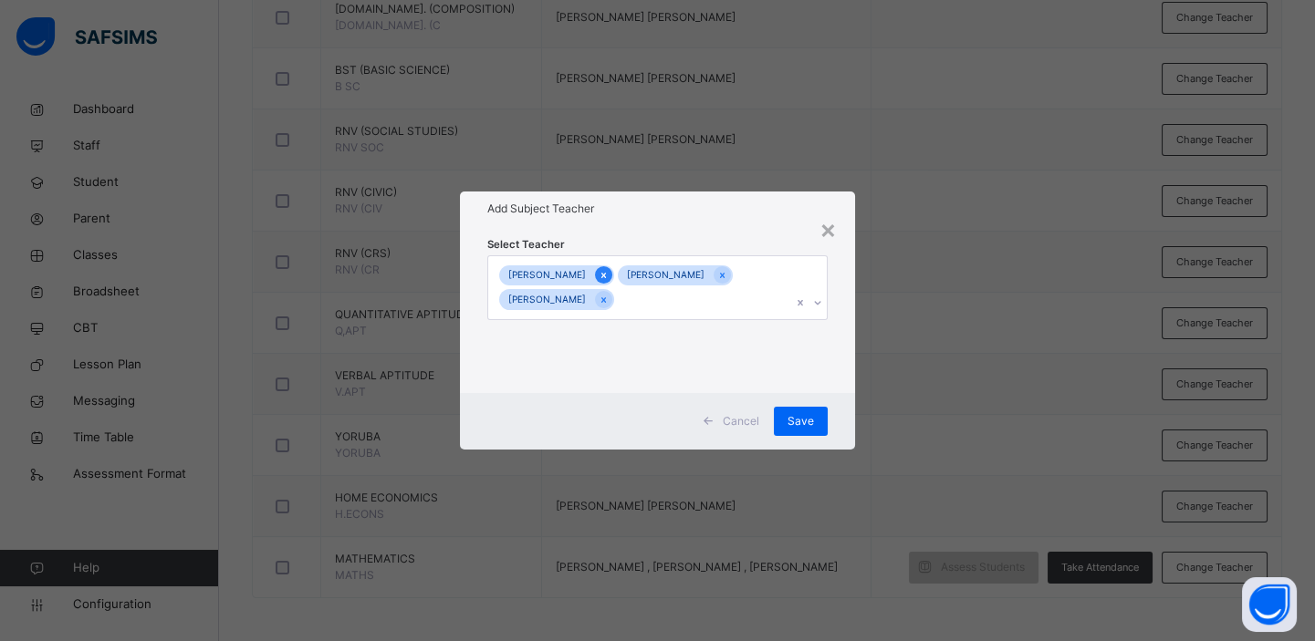
click at [608, 278] on icon at bounding box center [603, 275] width 10 height 13
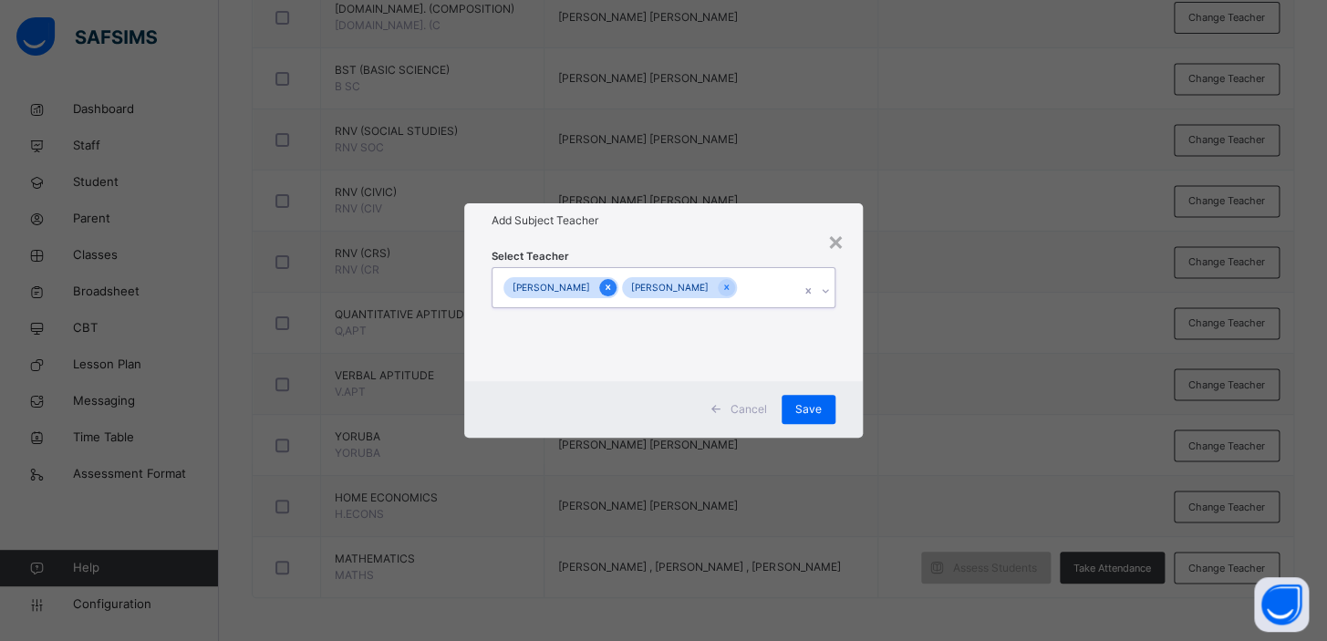
click at [610, 286] on icon at bounding box center [608, 288] width 5 height 5
click at [612, 286] on icon at bounding box center [608, 287] width 10 height 13
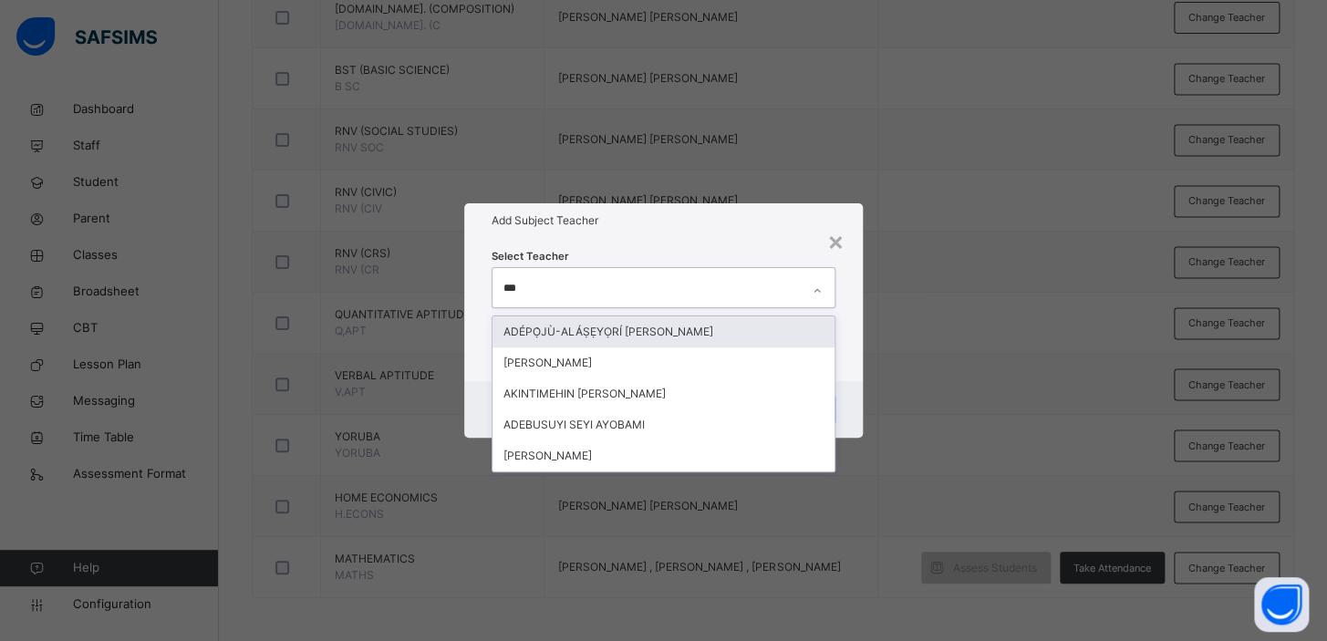
type input "****"
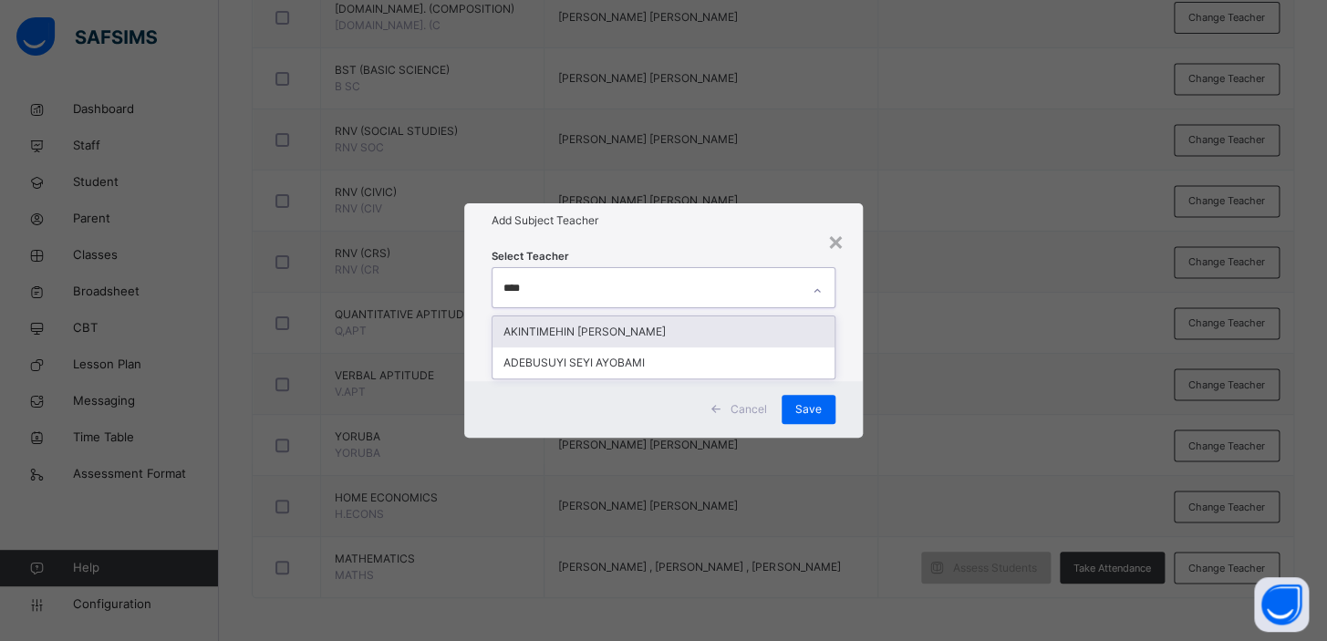
click at [624, 334] on div "AKINTIMEHIN [PERSON_NAME]" at bounding box center [664, 332] width 342 height 31
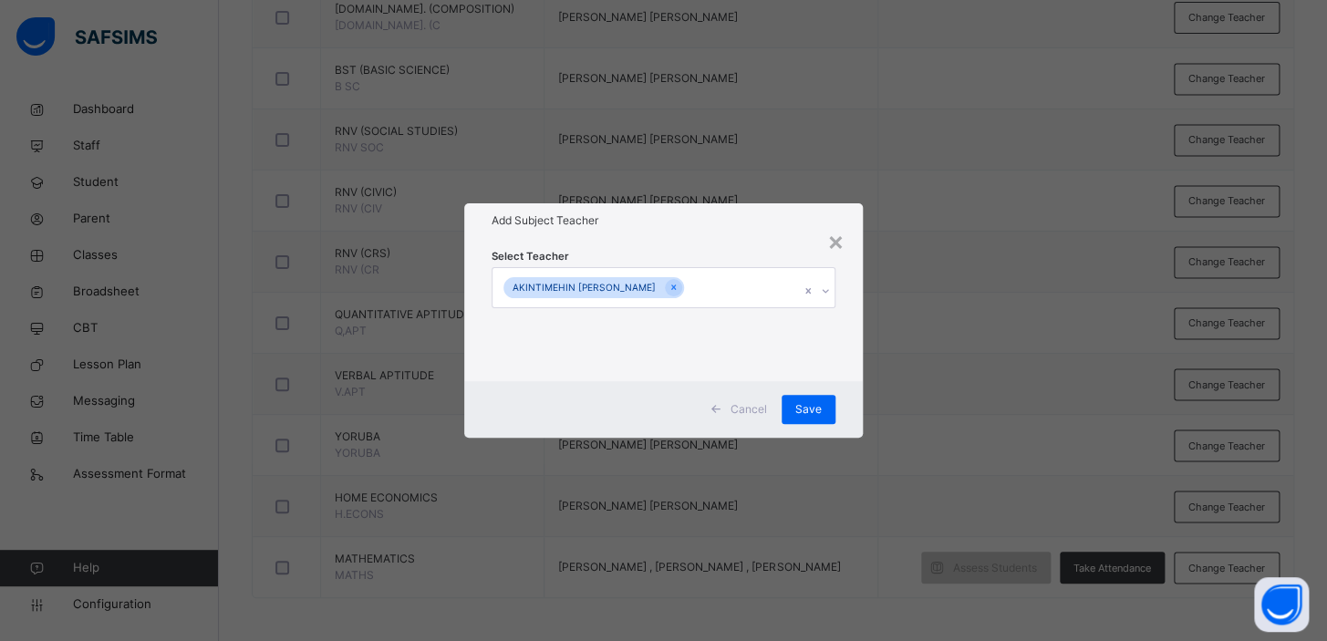
click at [1020, 274] on div "× Add Subject Teacher Select Teacher AKINTIMEHIN [PERSON_NAME] Cancel Save" at bounding box center [663, 320] width 1327 height 641
click at [802, 416] on span "Save" at bounding box center [808, 409] width 26 height 16
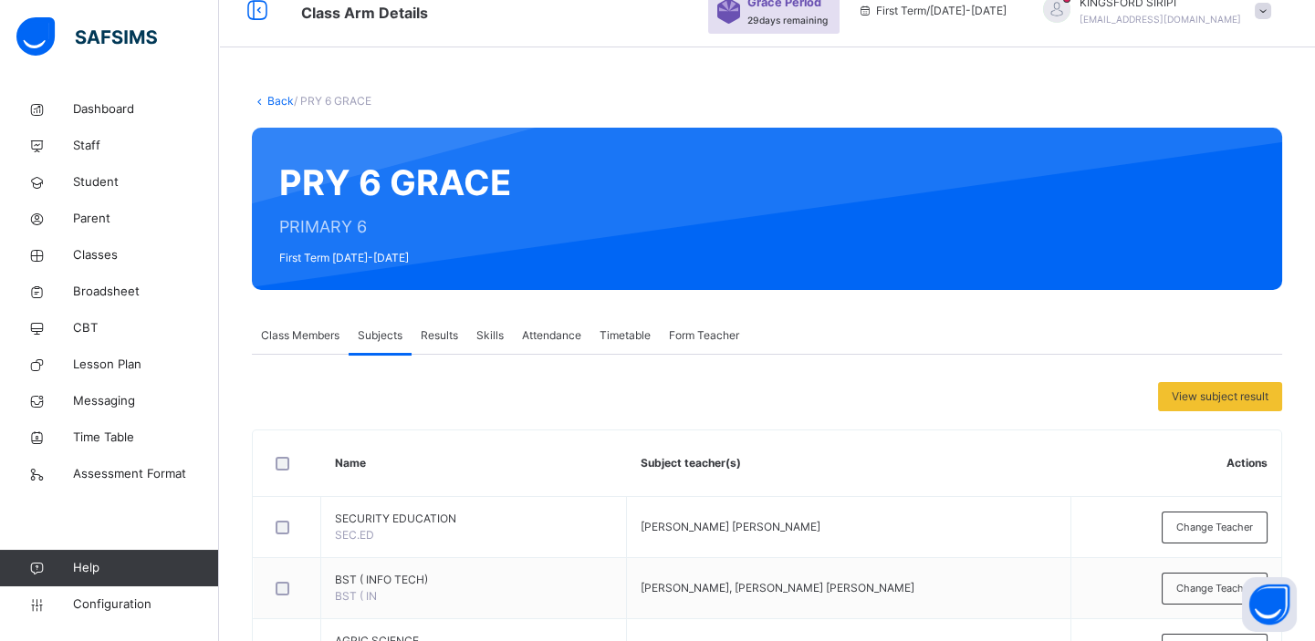
scroll to position [0, 0]
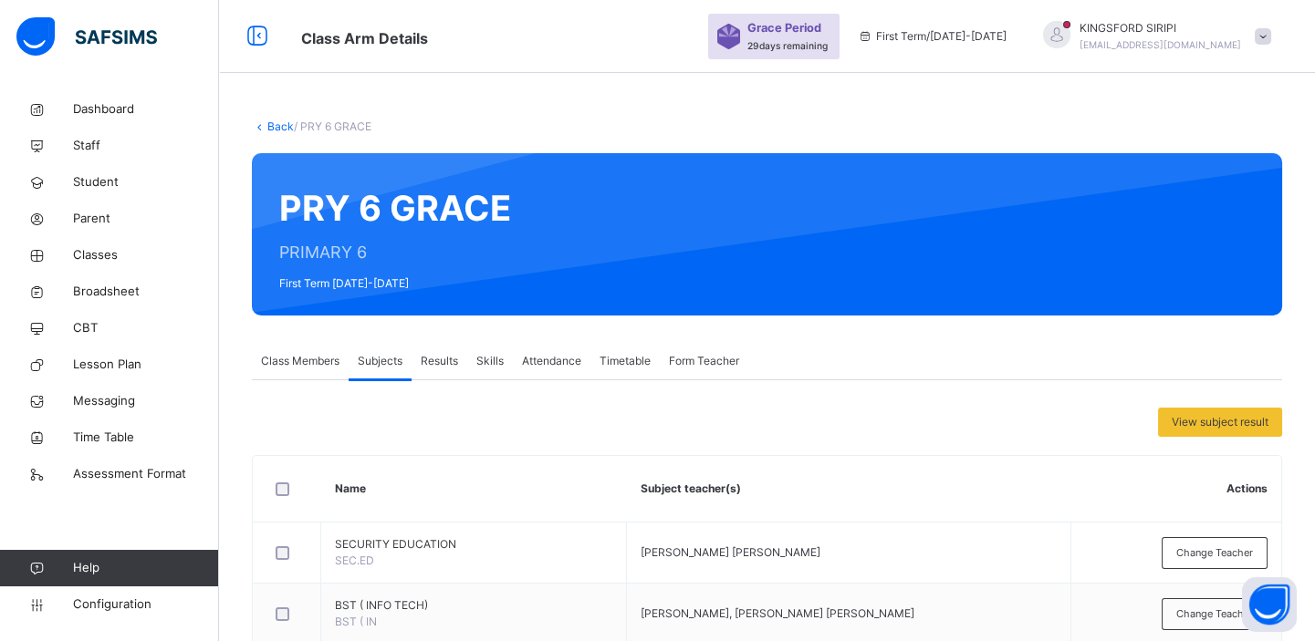
click at [703, 362] on span "Form Teacher" at bounding box center [704, 361] width 70 height 16
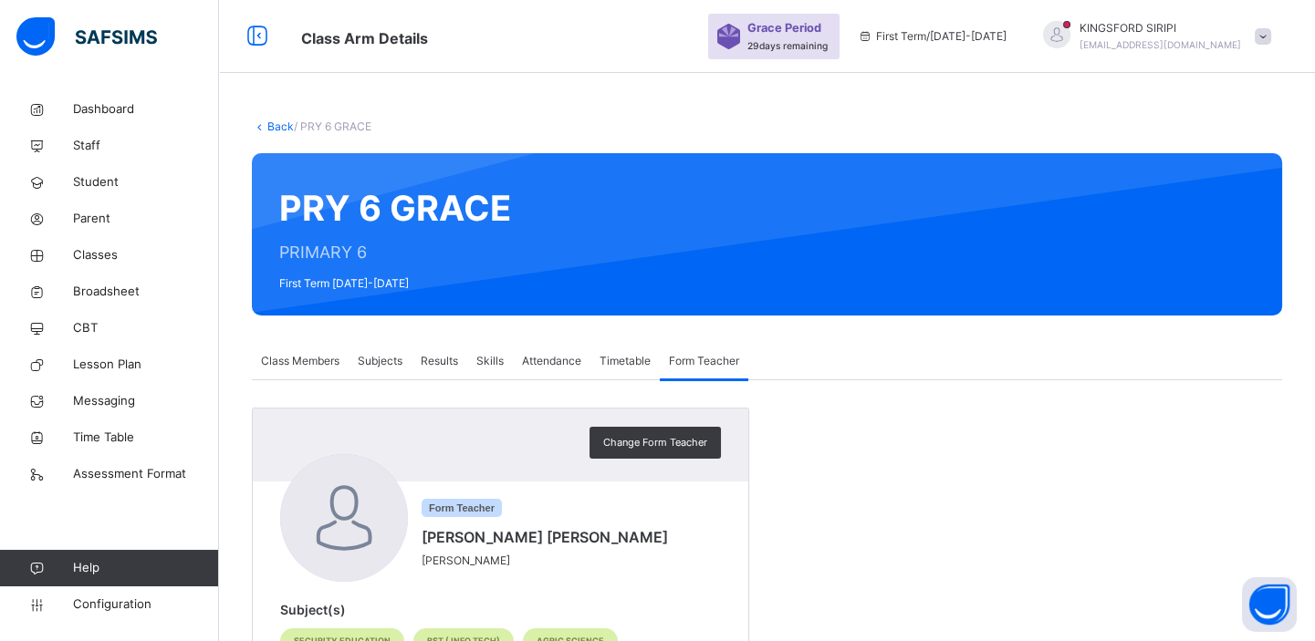
click at [441, 359] on span "Results" at bounding box center [439, 361] width 37 height 16
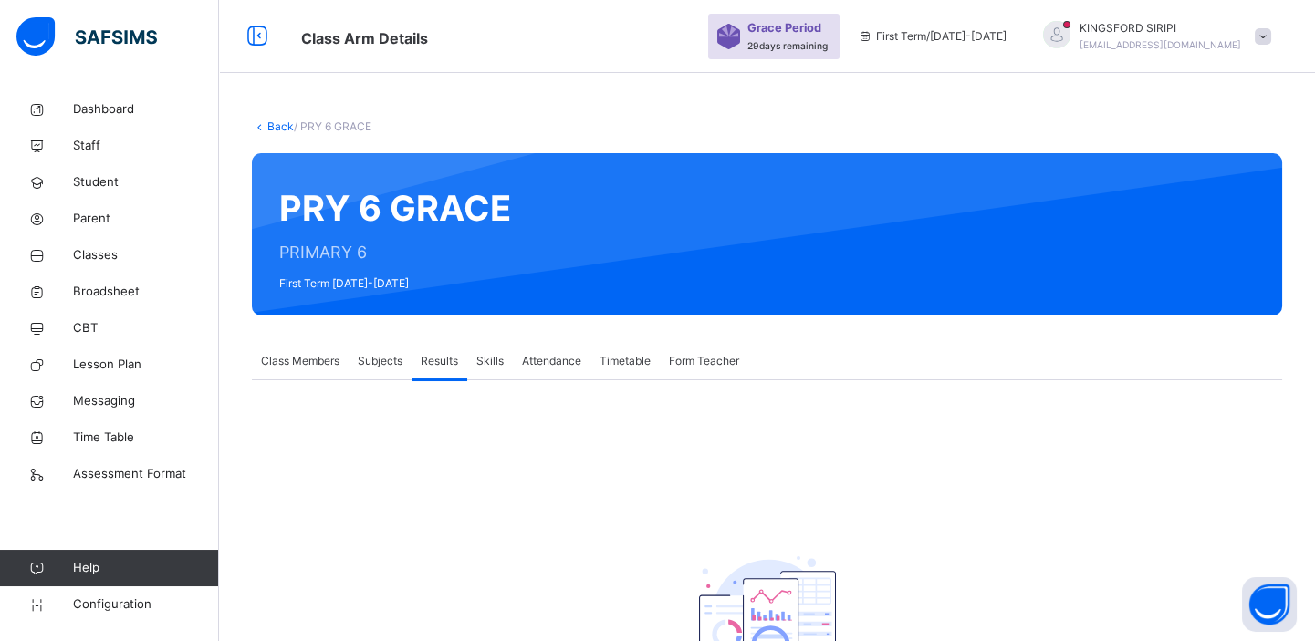
click at [396, 362] on span "Subjects" at bounding box center [380, 361] width 45 height 16
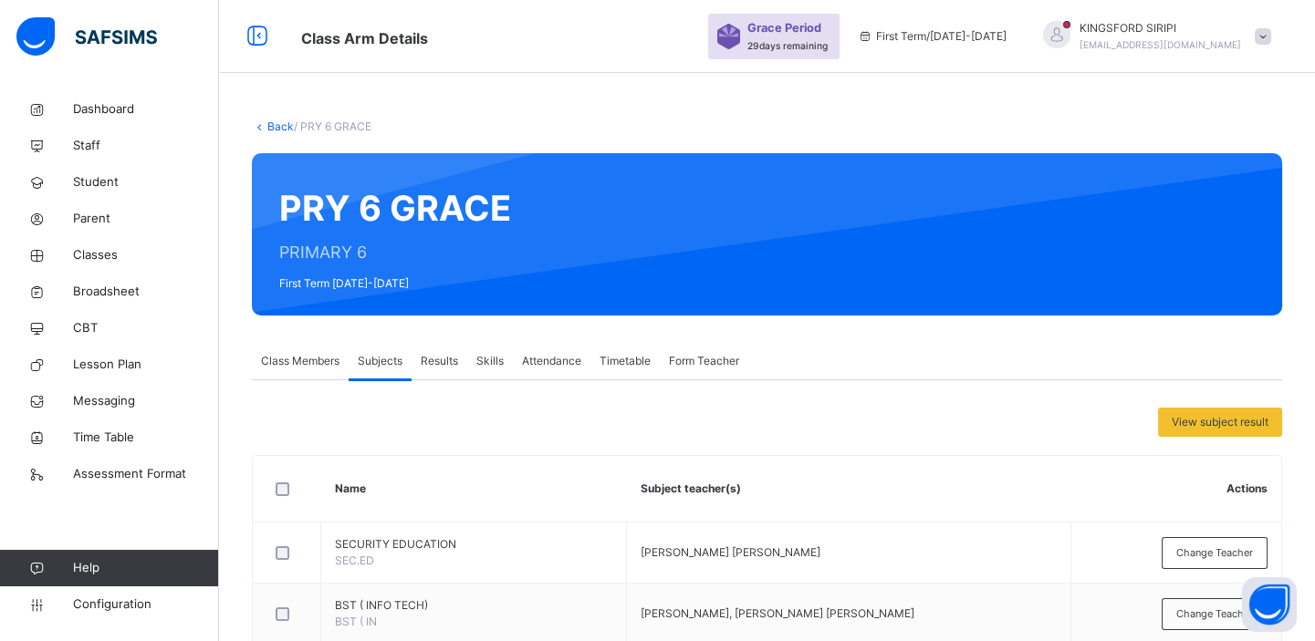
click at [493, 356] on span "Skills" at bounding box center [489, 361] width 27 height 16
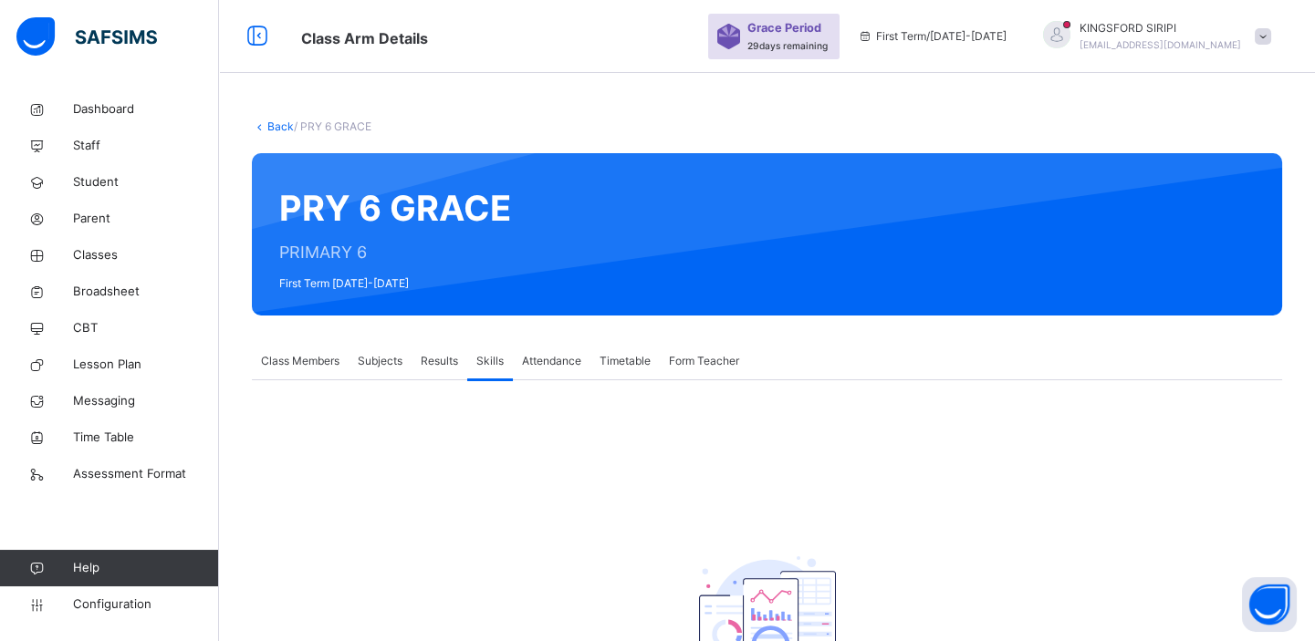
click at [276, 123] on link "Back" at bounding box center [280, 127] width 26 height 14
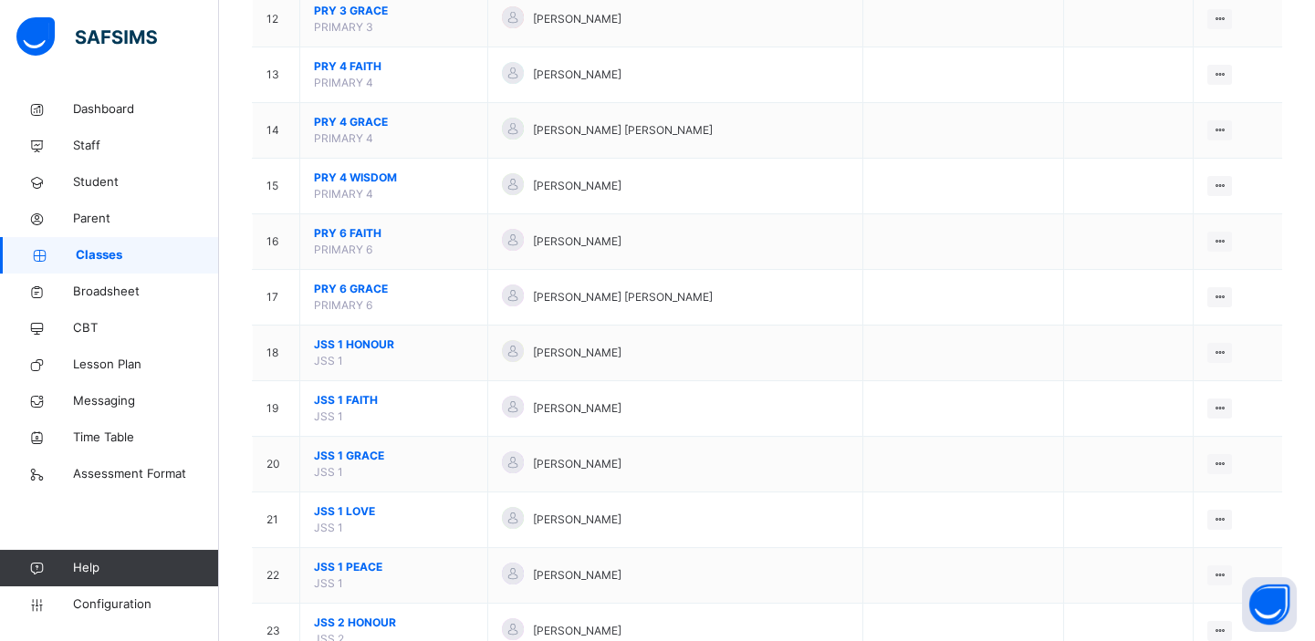
scroll to position [822, 0]
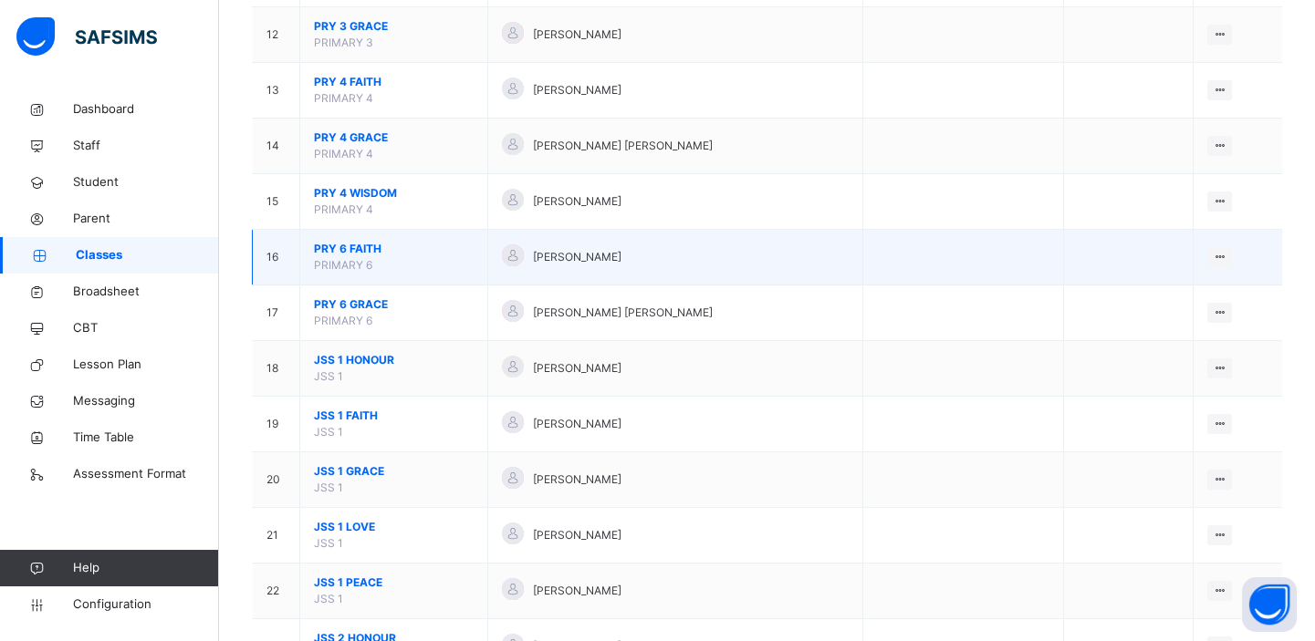
click at [395, 246] on span "PRY 6 FAITH" at bounding box center [394, 249] width 160 height 16
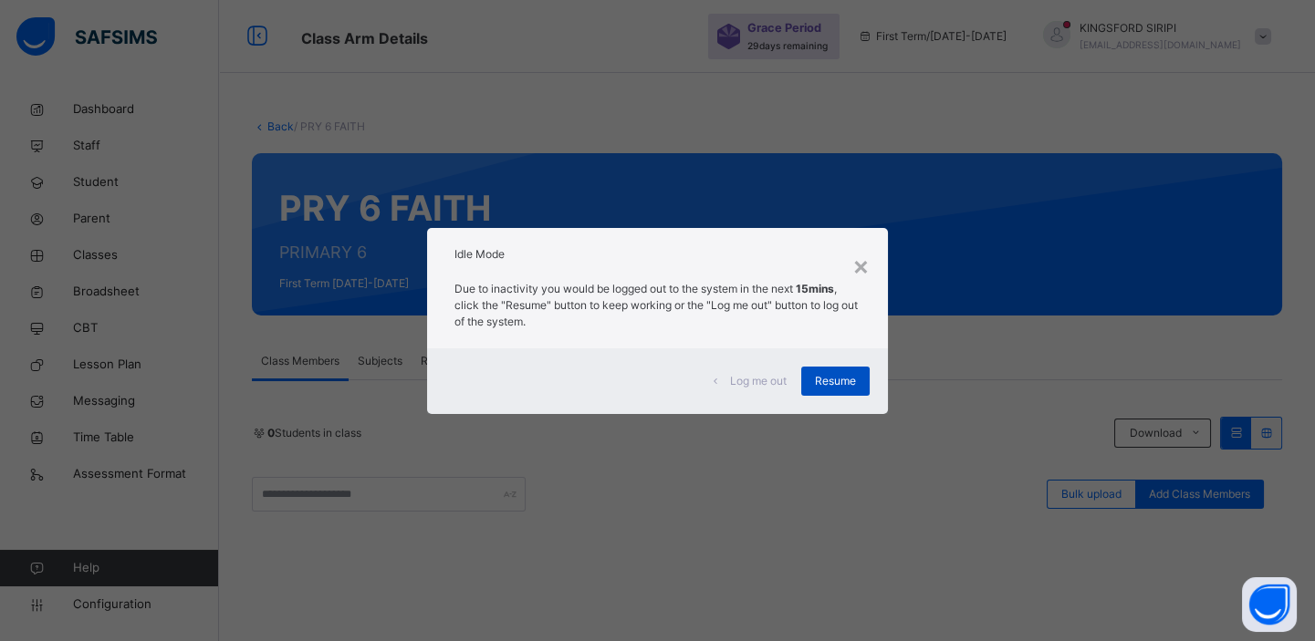
click at [833, 378] on span "Resume" at bounding box center [835, 381] width 41 height 16
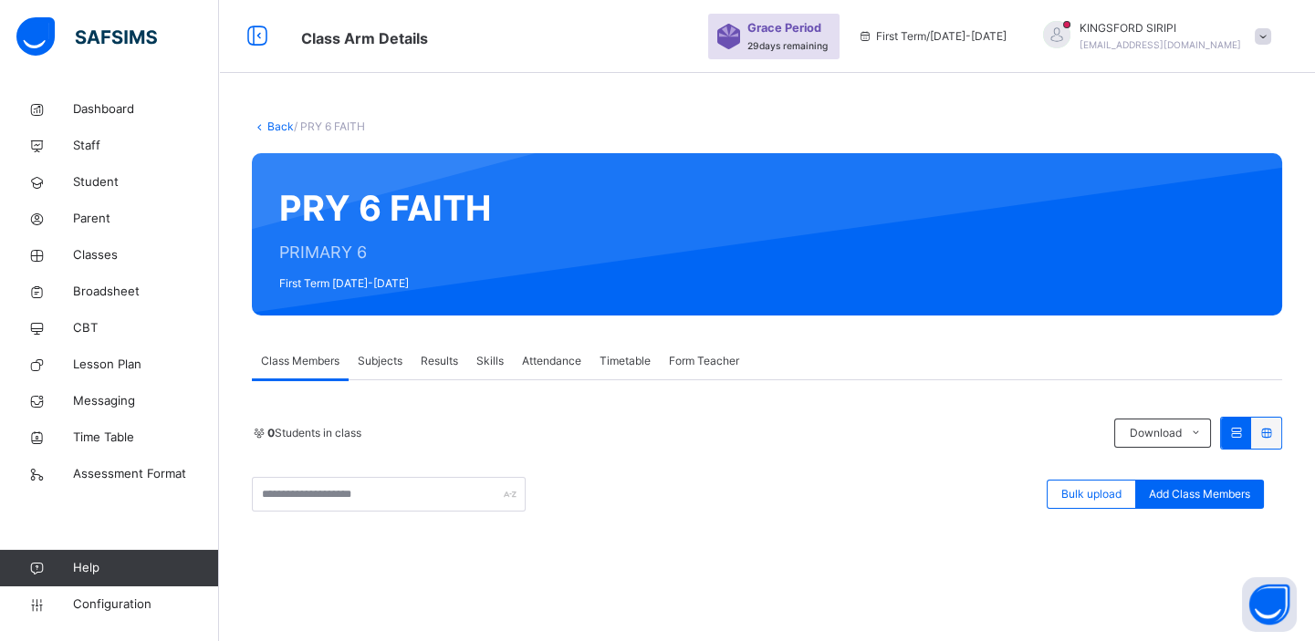
click at [712, 365] on span "Form Teacher" at bounding box center [704, 361] width 70 height 16
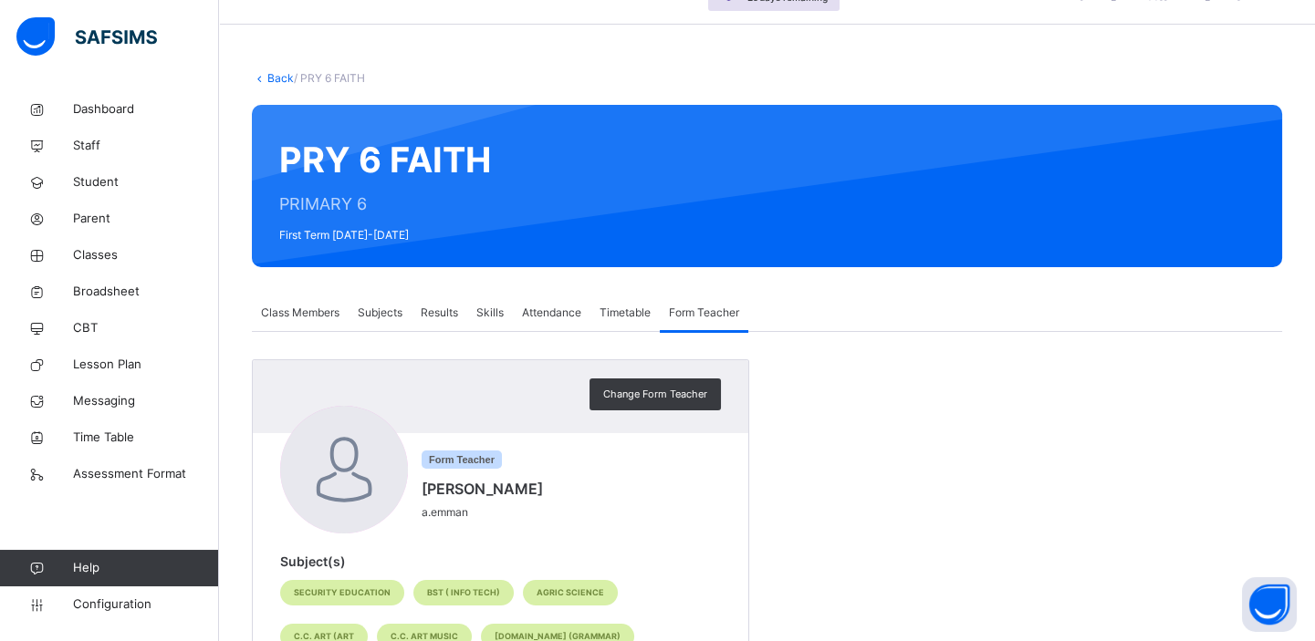
scroll to position [21, 0]
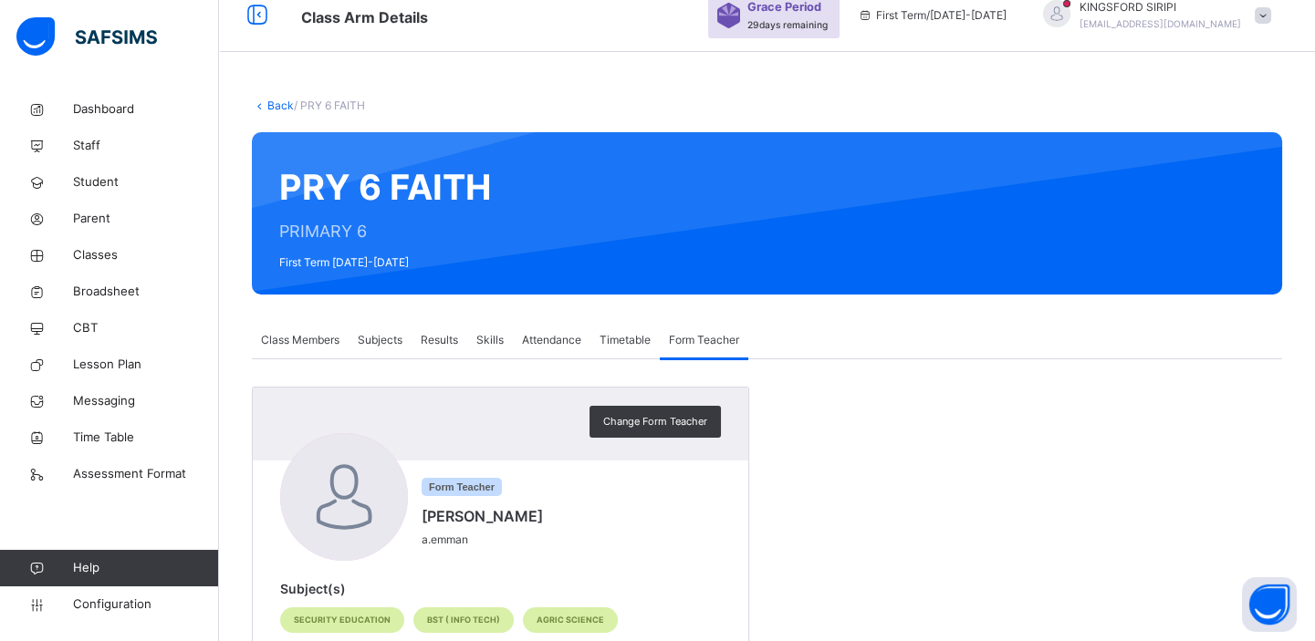
click at [380, 340] on span "Subjects" at bounding box center [380, 340] width 45 height 16
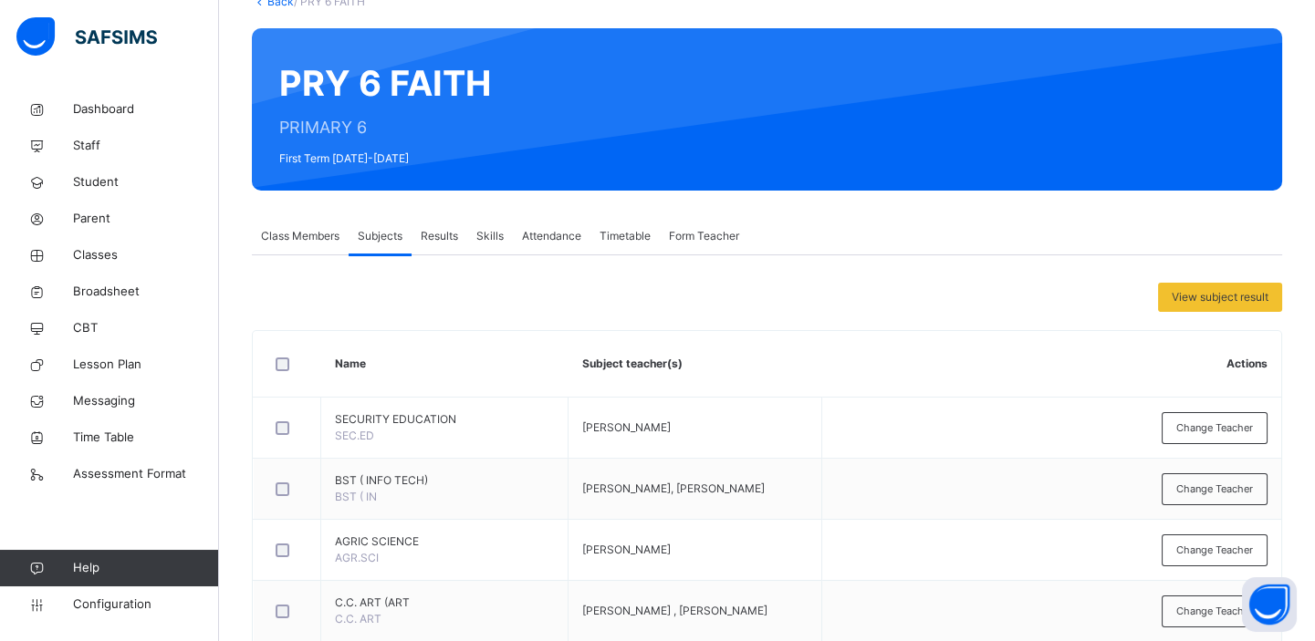
scroll to position [0, 0]
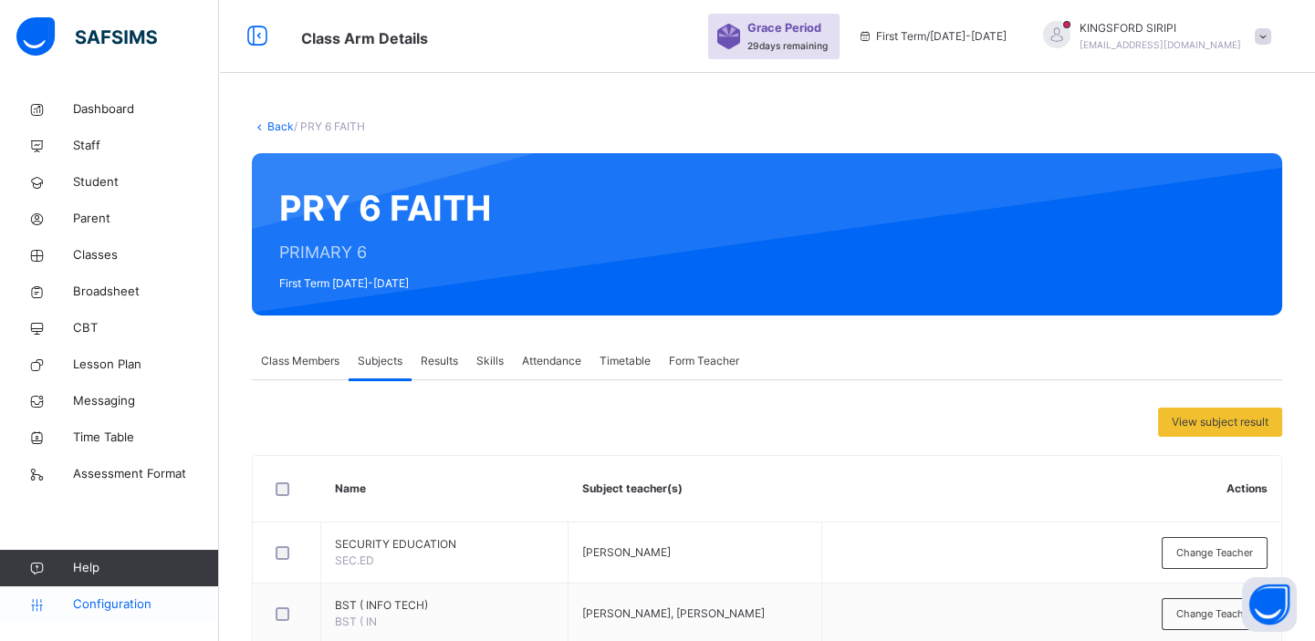
click at [86, 602] on span "Configuration" at bounding box center [145, 605] width 145 height 18
